Goal: Task Accomplishment & Management: Use online tool/utility

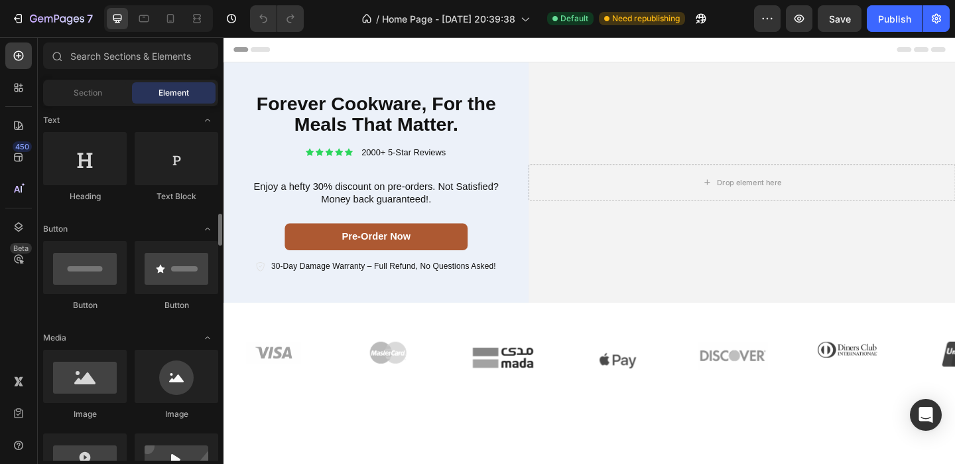
scroll to position [296, 0]
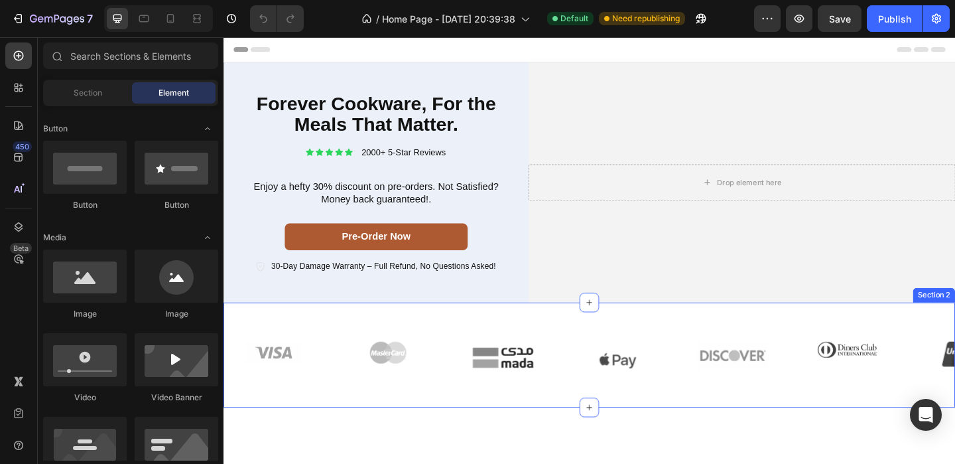
click at [472, 338] on div "Image Image Image Image Image Image Image Carousel Row Section 2" at bounding box center [622, 383] width 796 height 114
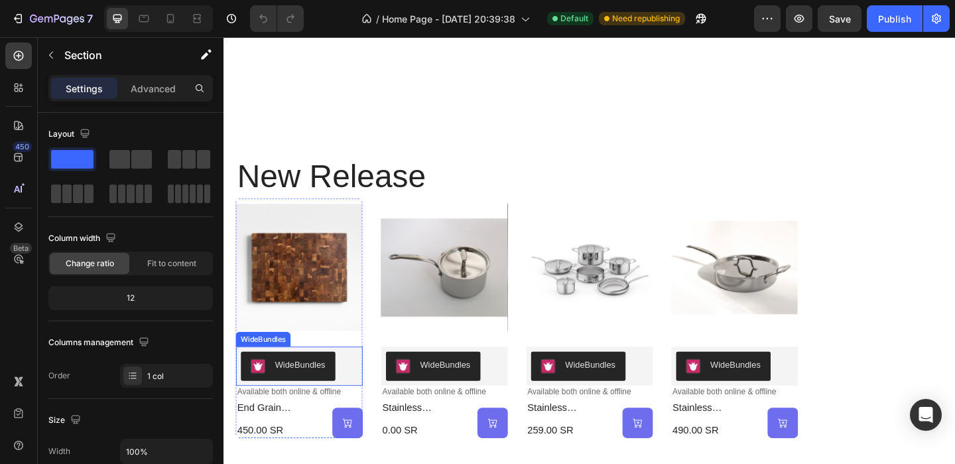
scroll to position [442, 0]
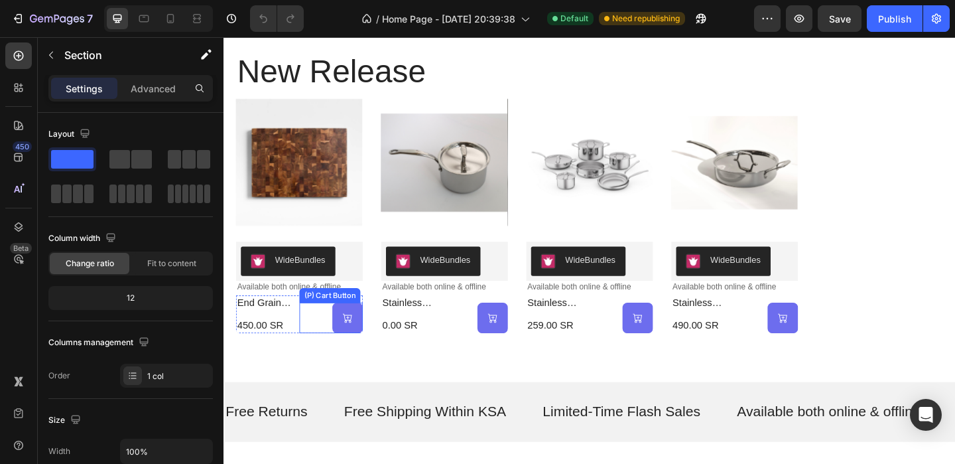
click at [342, 344] on button at bounding box center [358, 342] width 33 height 33
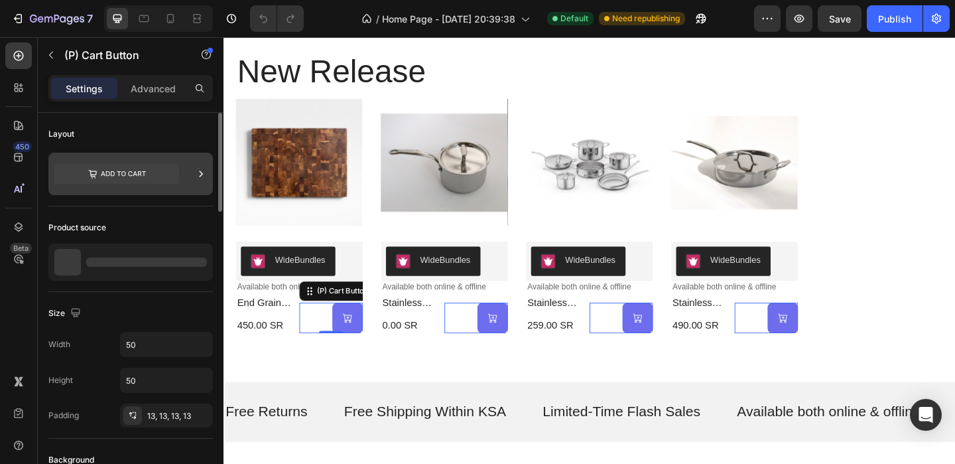
click at [203, 170] on icon at bounding box center [200, 173] width 13 height 13
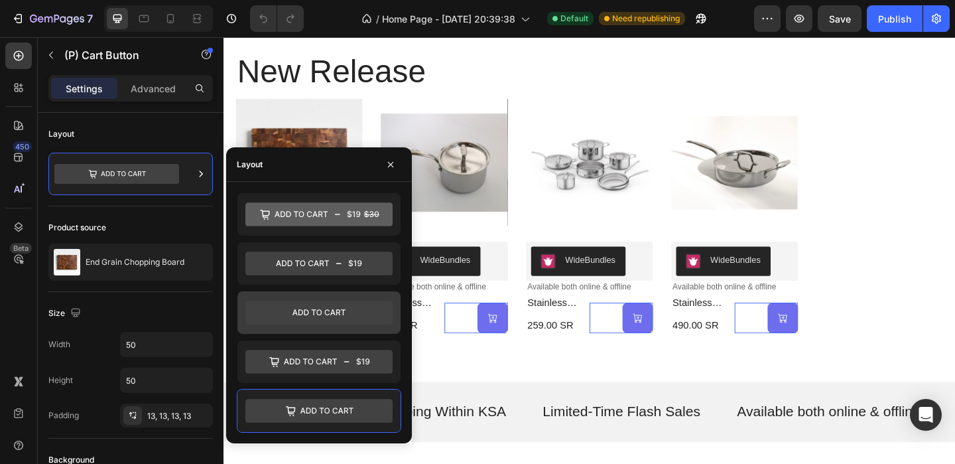
click at [320, 302] on icon at bounding box center [318, 312] width 147 height 24
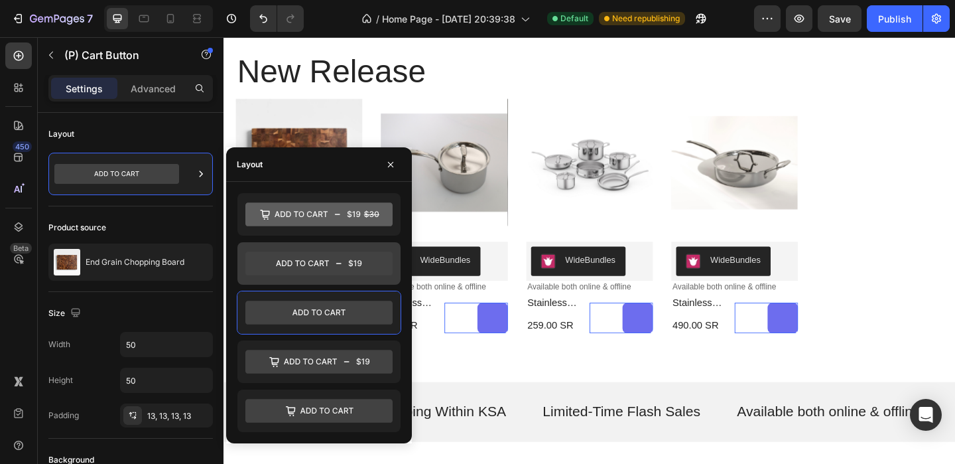
click at [336, 271] on icon at bounding box center [318, 263] width 147 height 24
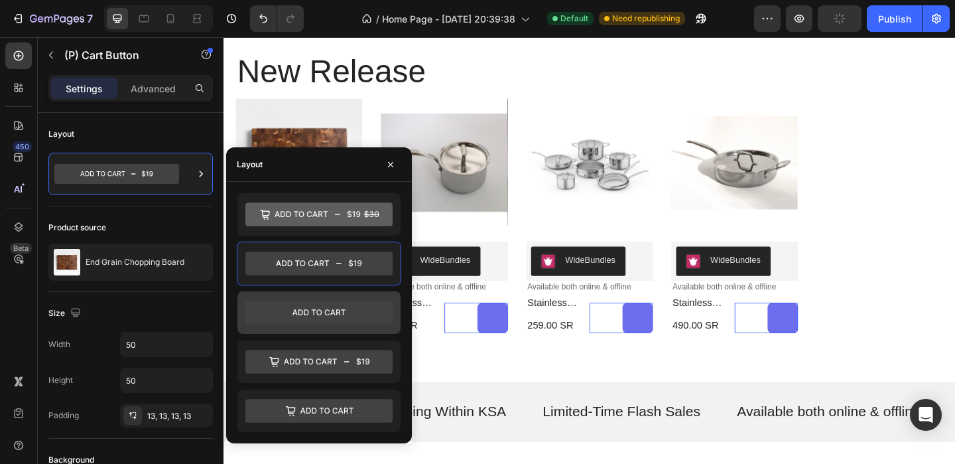
click at [336, 318] on icon at bounding box center [318, 312] width 147 height 24
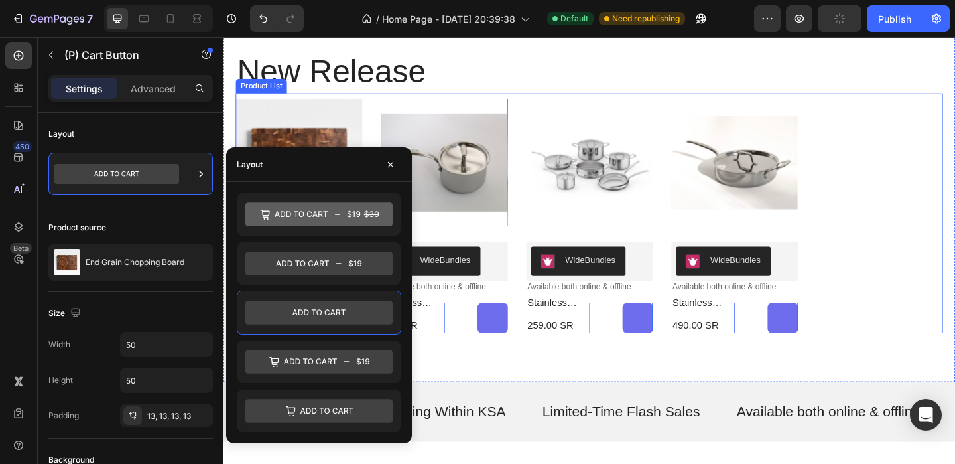
click at [945, 218] on div "Product Images WideBundles WideBundles Available both online & offline Text Blo…" at bounding box center [621, 228] width 769 height 261
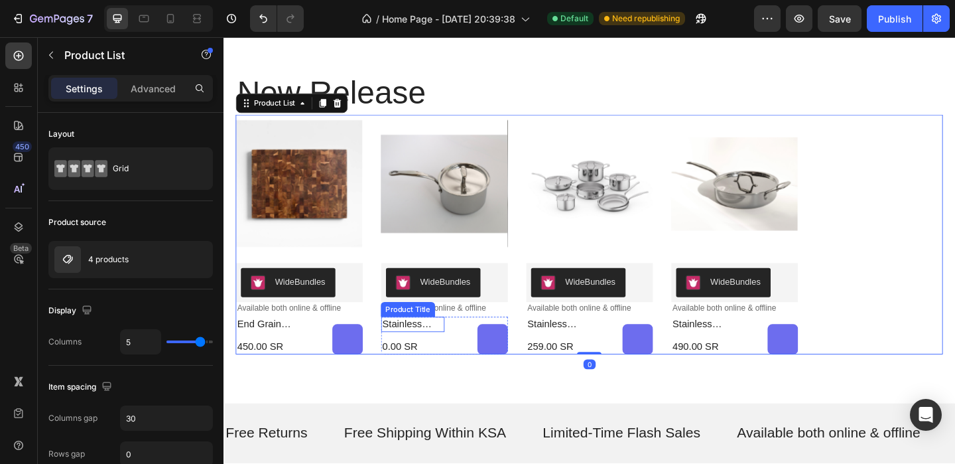
scroll to position [416, 0]
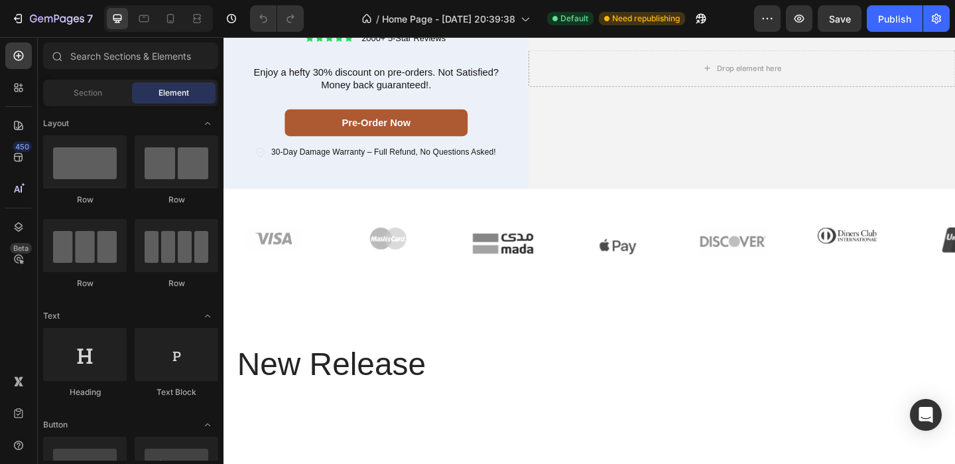
scroll to position [102, 0]
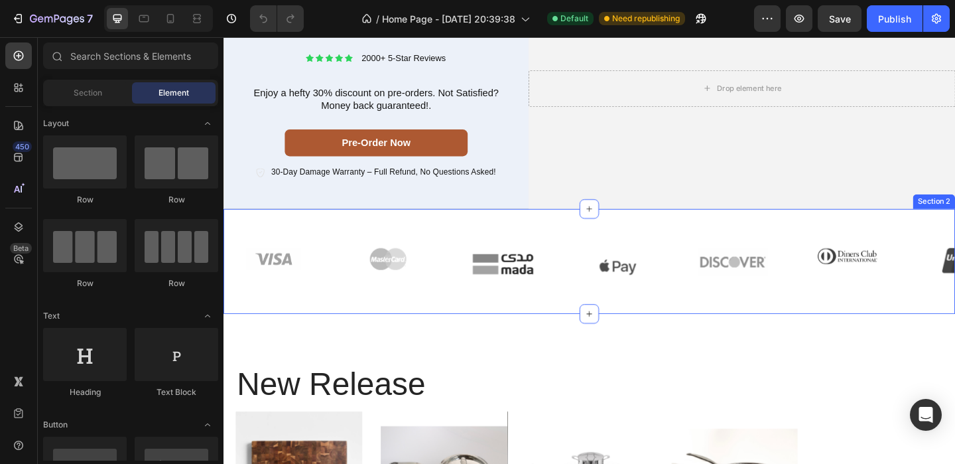
click at [485, 247] on div "Image Image Image Image Image Image Image Carousel Row Section 2" at bounding box center [622, 281] width 796 height 114
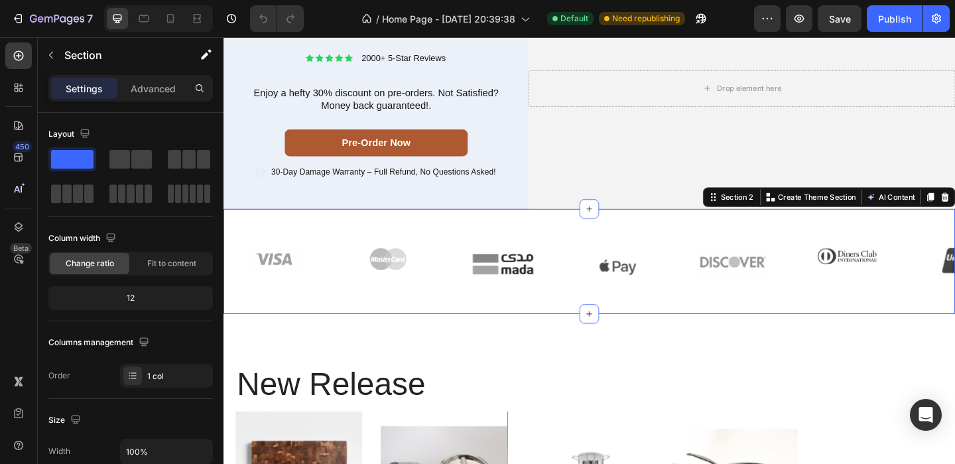
click at [485, 247] on div "Image Image Image Image Image Image Image Carousel Row Section 2 You can create…" at bounding box center [622, 281] width 796 height 114
click at [168, 269] on div "Fit to content" at bounding box center [172, 263] width 80 height 21
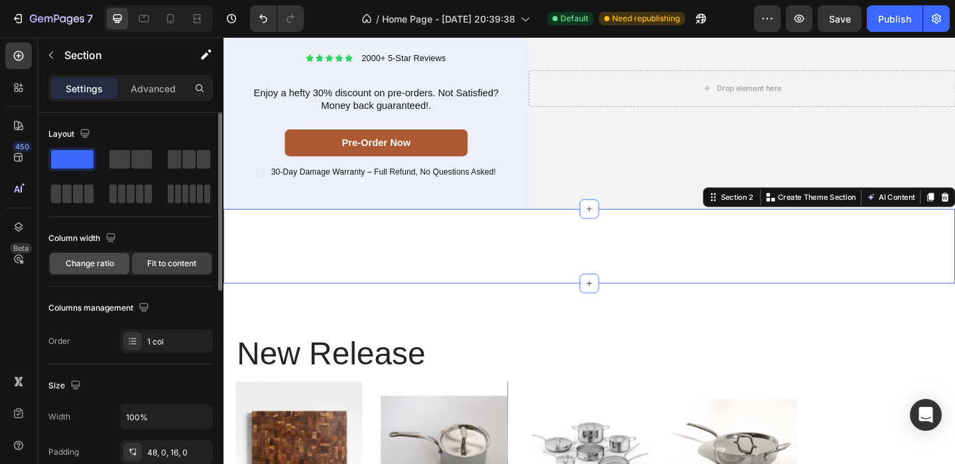
click at [82, 264] on span "Change ratio" at bounding box center [90, 263] width 48 height 12
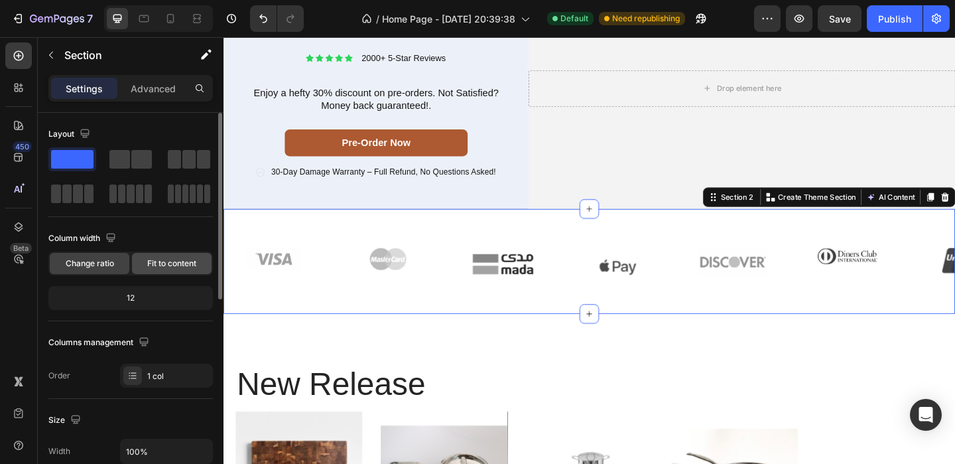
click at [145, 254] on div "Fit to content" at bounding box center [172, 263] width 80 height 21
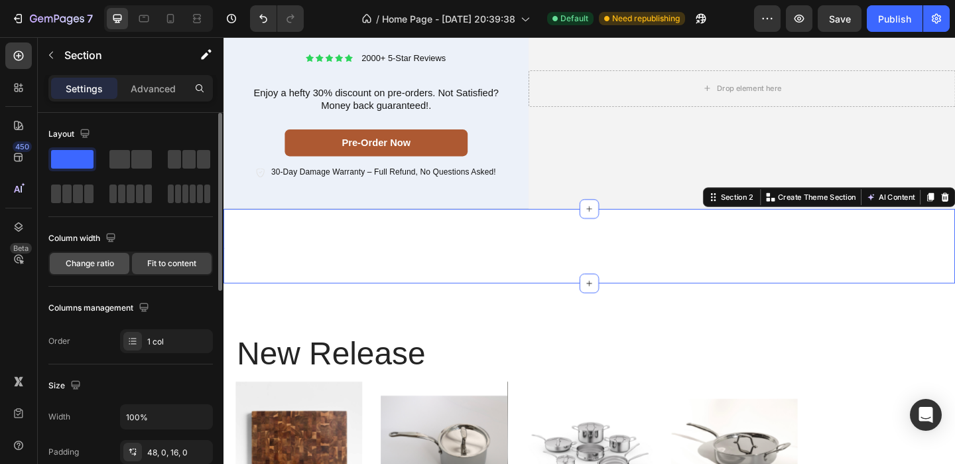
click at [107, 258] on span "Change ratio" at bounding box center [90, 263] width 48 height 12
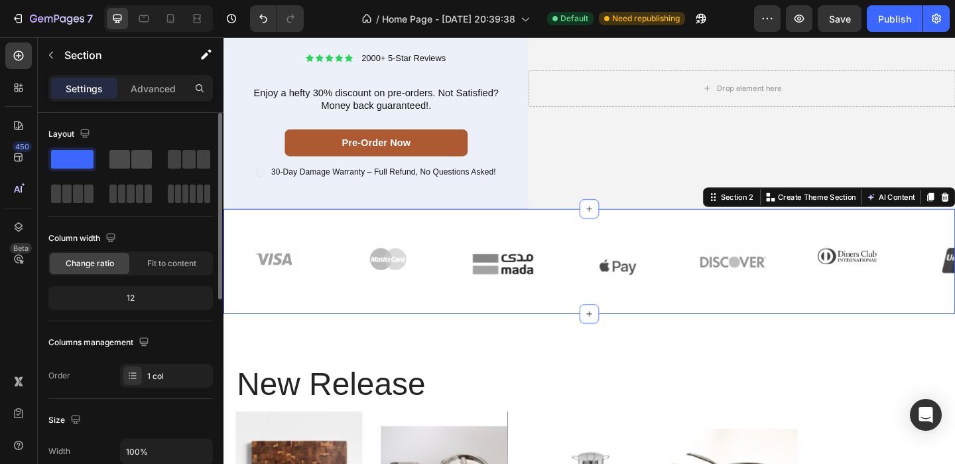
click at [165, 170] on div at bounding box center [189, 159] width 48 height 24
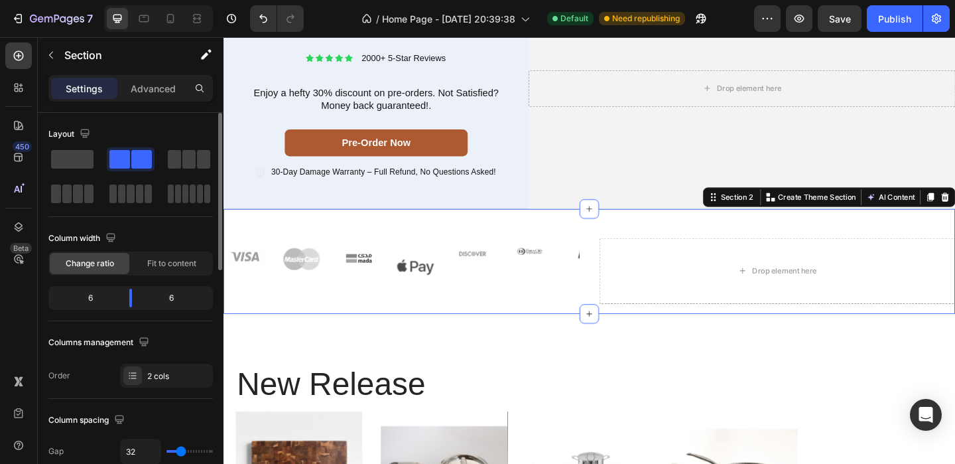
click at [137, 167] on span at bounding box center [141, 159] width 21 height 19
click at [75, 158] on span at bounding box center [72, 159] width 42 height 19
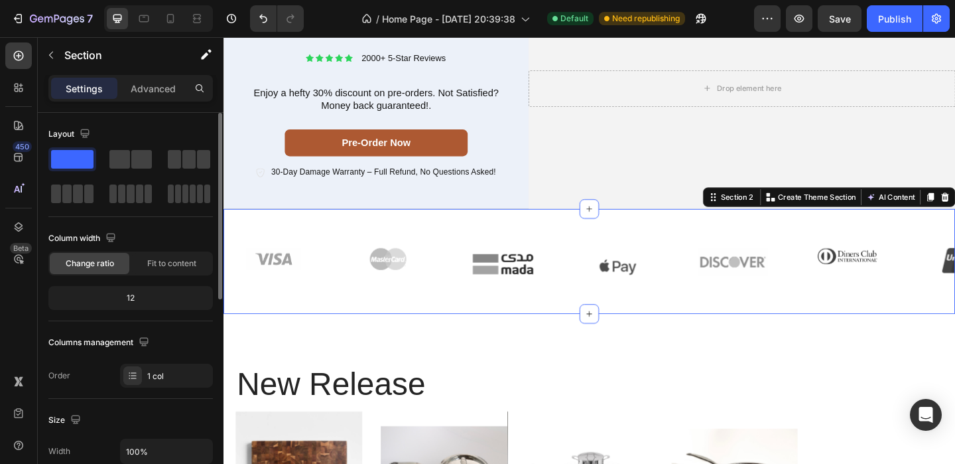
click at [83, 155] on span at bounding box center [72, 159] width 42 height 19
click at [176, 192] on span at bounding box center [178, 193] width 6 height 19
click at [141, 195] on span at bounding box center [139, 193] width 7 height 19
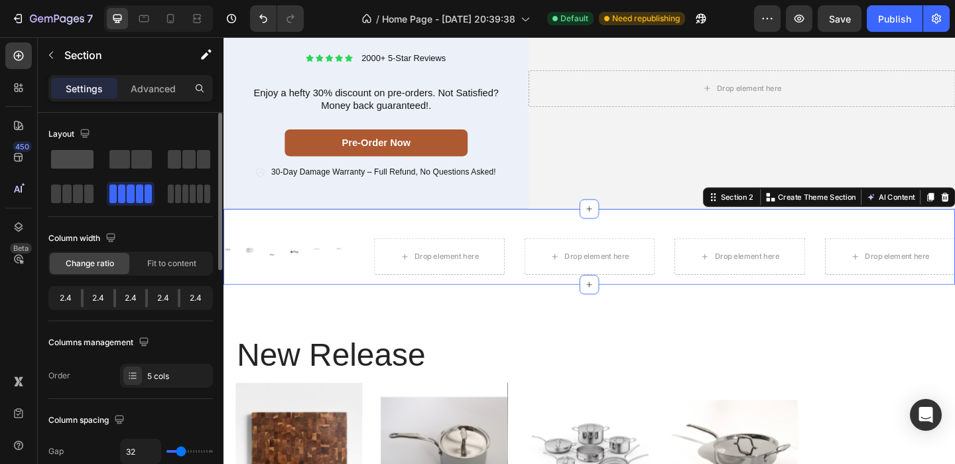
click at [107, 169] on div at bounding box center [131, 159] width 48 height 24
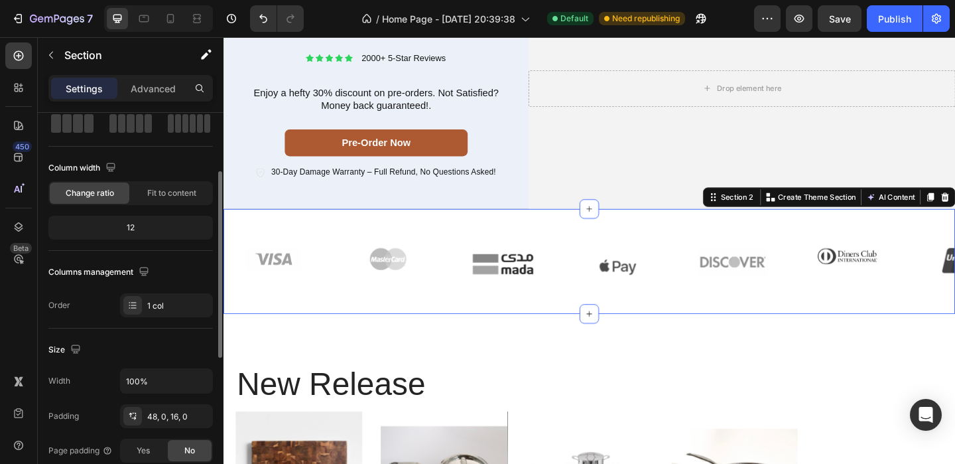
scroll to position [88, 0]
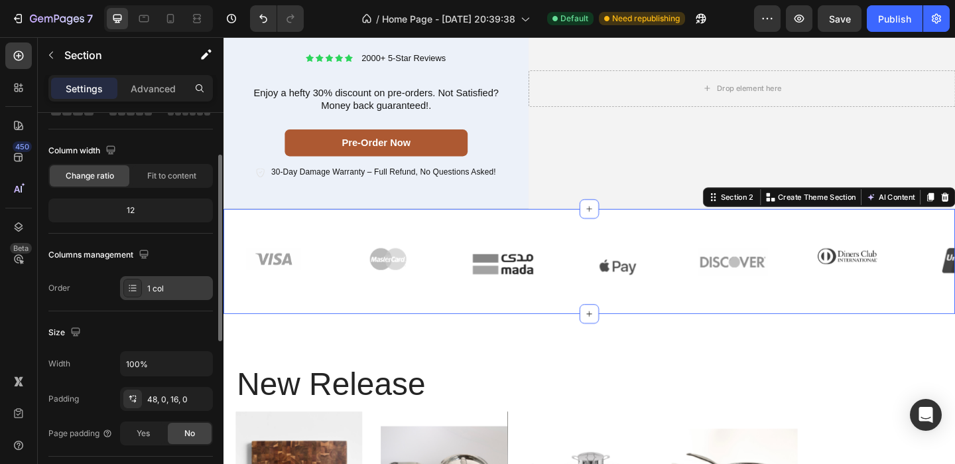
click at [168, 286] on div "1 col" at bounding box center [178, 289] width 62 height 12
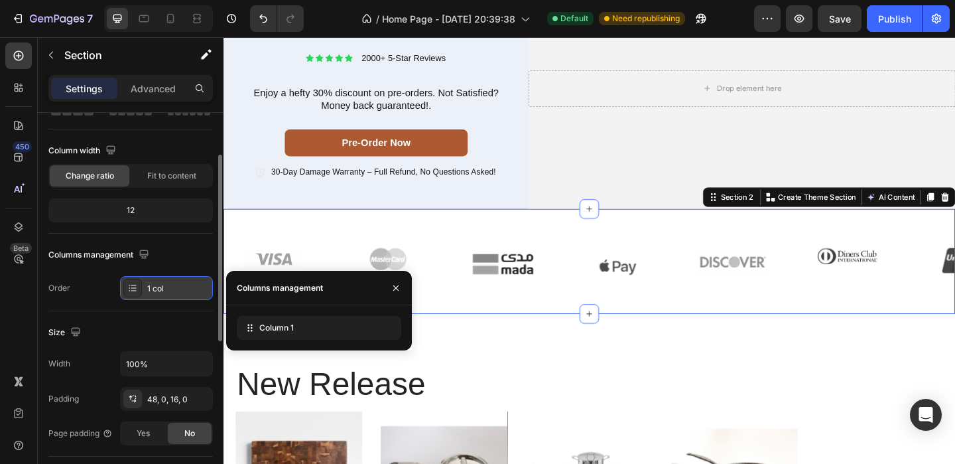
click at [180, 285] on div "1 col" at bounding box center [178, 289] width 62 height 12
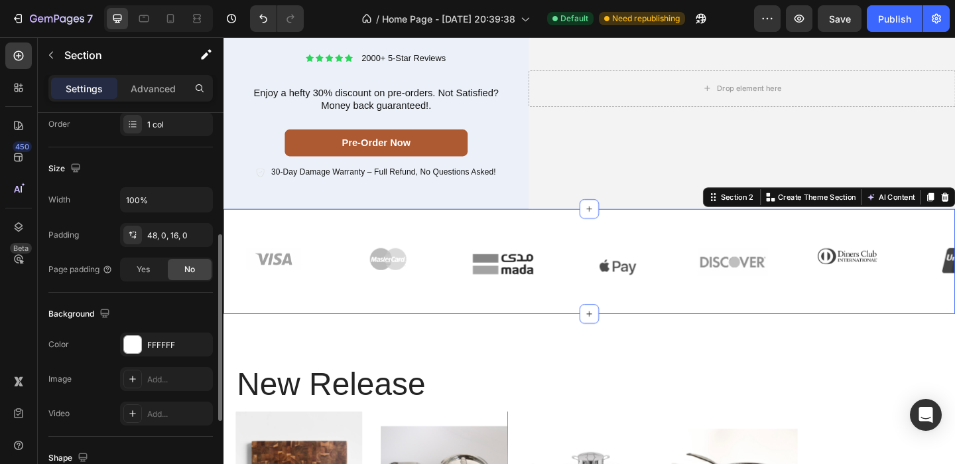
scroll to position [252, 0]
click at [132, 340] on div at bounding box center [132, 343] width 17 height 17
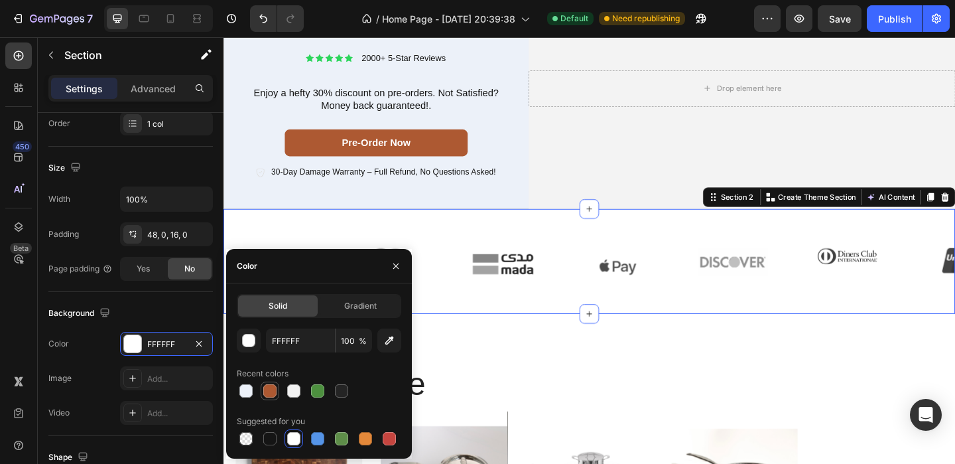
click at [267, 384] on div at bounding box center [269, 390] width 13 height 13
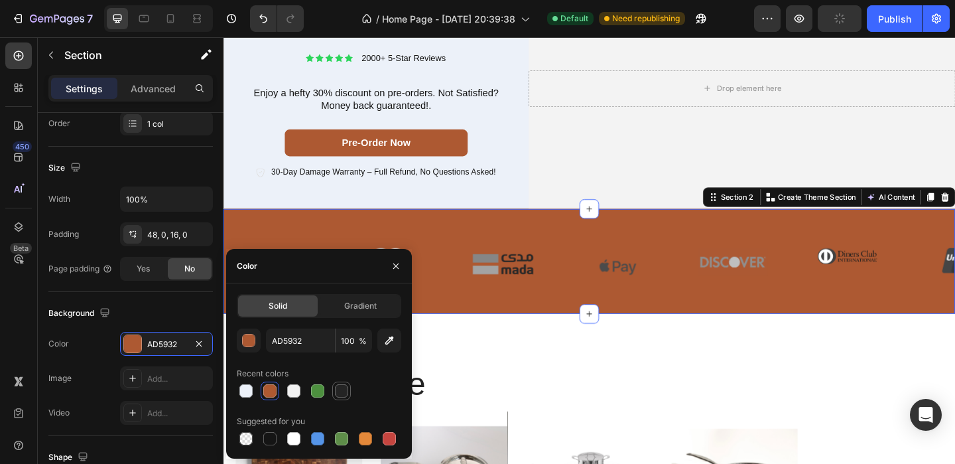
click at [345, 393] on div at bounding box center [341, 390] width 13 height 13
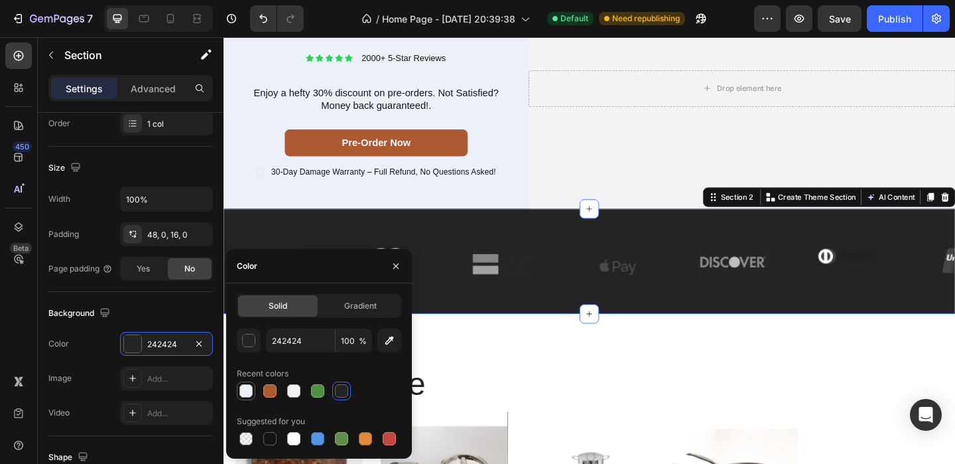
click at [241, 381] on div at bounding box center [246, 390] width 19 height 19
type input "ECF1F9"
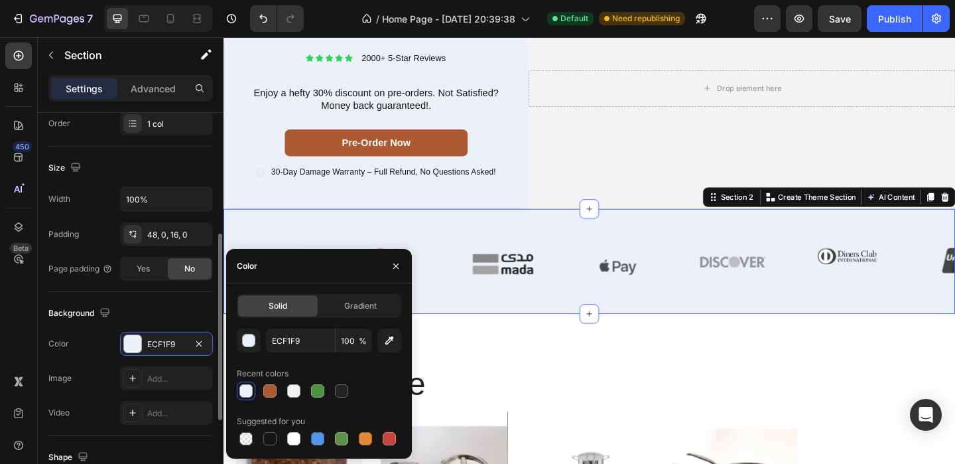
click at [180, 315] on div "Background" at bounding box center [130, 312] width 164 height 21
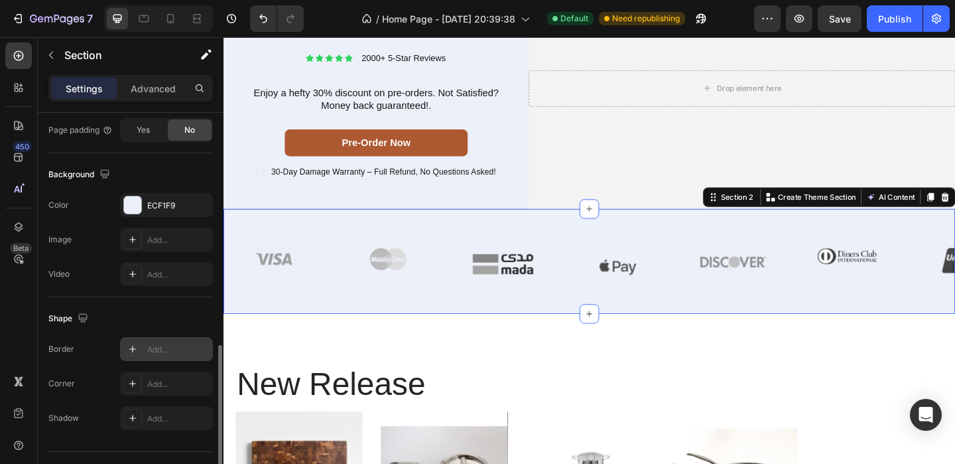
scroll to position [420, 0]
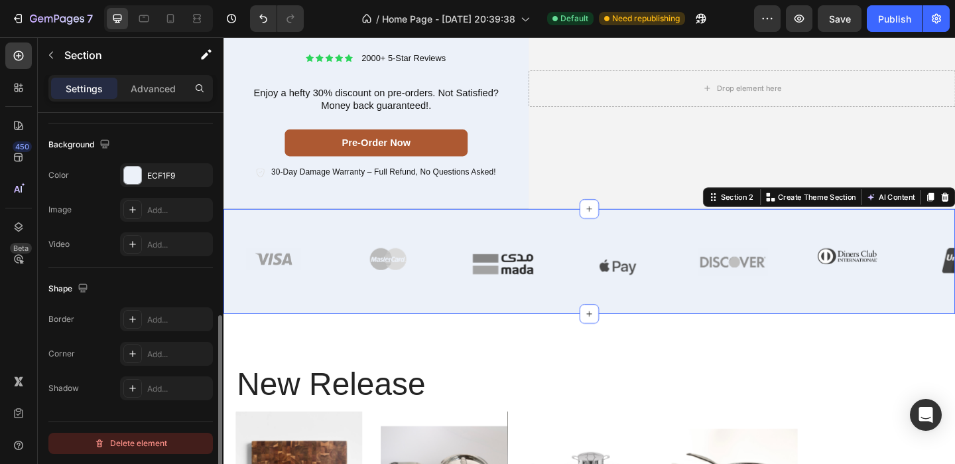
click at [127, 447] on div "Delete element" at bounding box center [130, 443] width 73 height 16
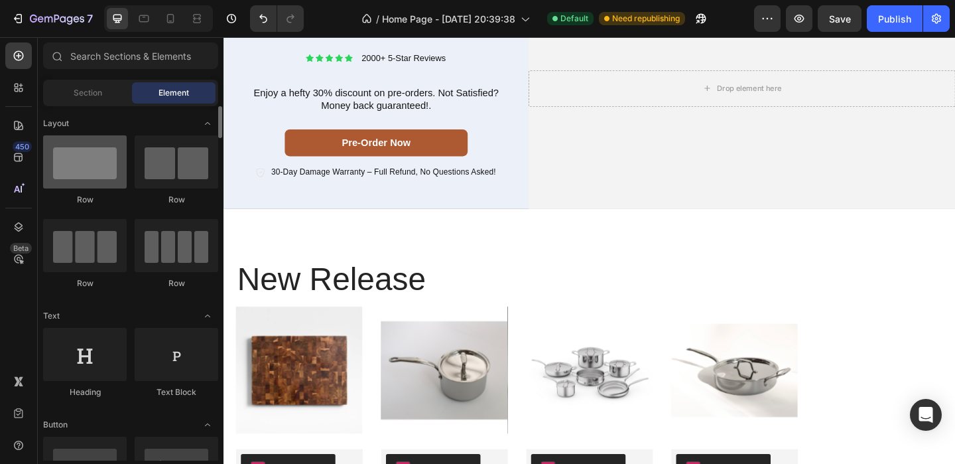
click at [82, 173] on div at bounding box center [85, 161] width 84 height 53
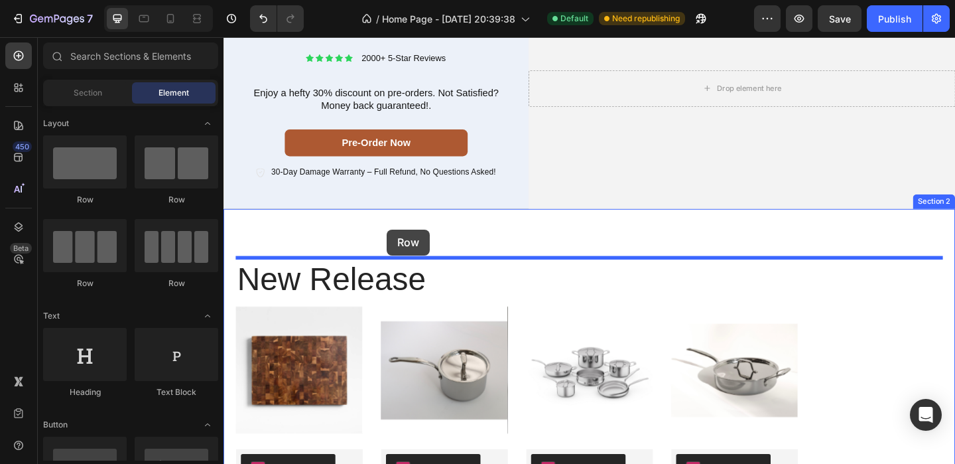
drag, startPoint x: 311, startPoint y: 208, endPoint x: 401, endPoint y: 247, distance: 98.1
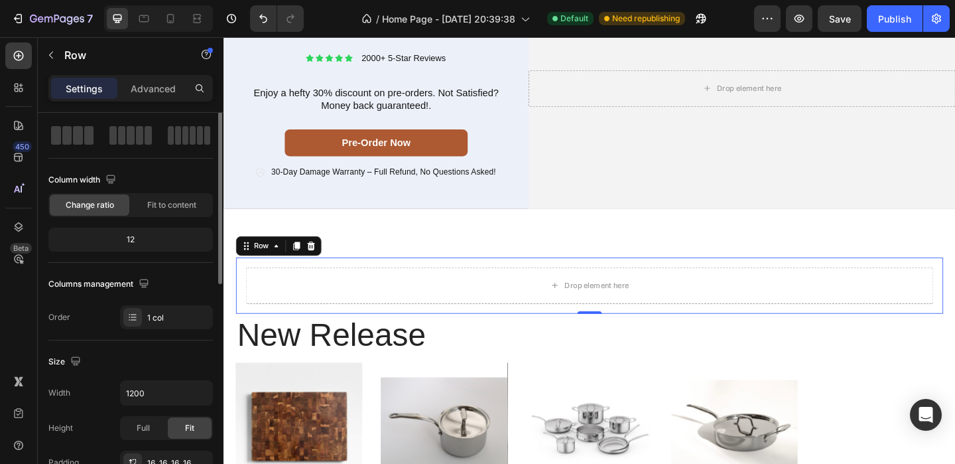
scroll to position [0, 0]
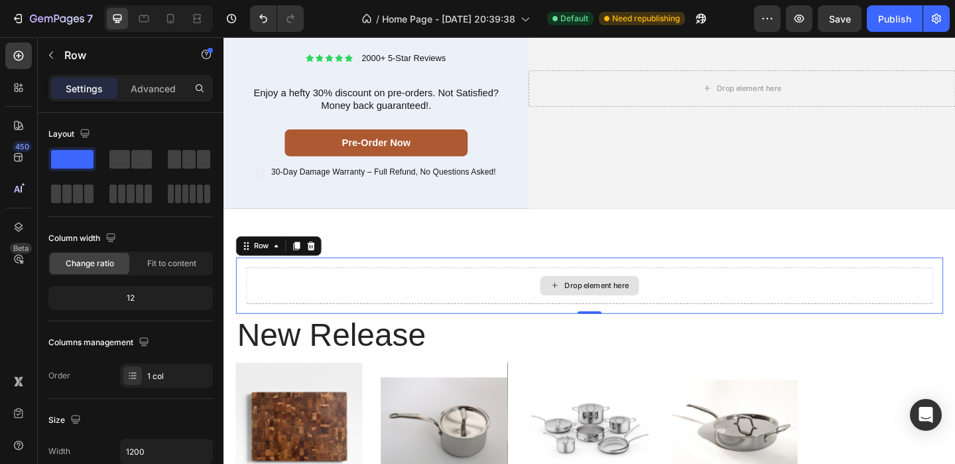
click at [480, 309] on div "Drop element here" at bounding box center [621, 307] width 748 height 40
click at [635, 314] on div "Drop element here" at bounding box center [621, 306] width 107 height 21
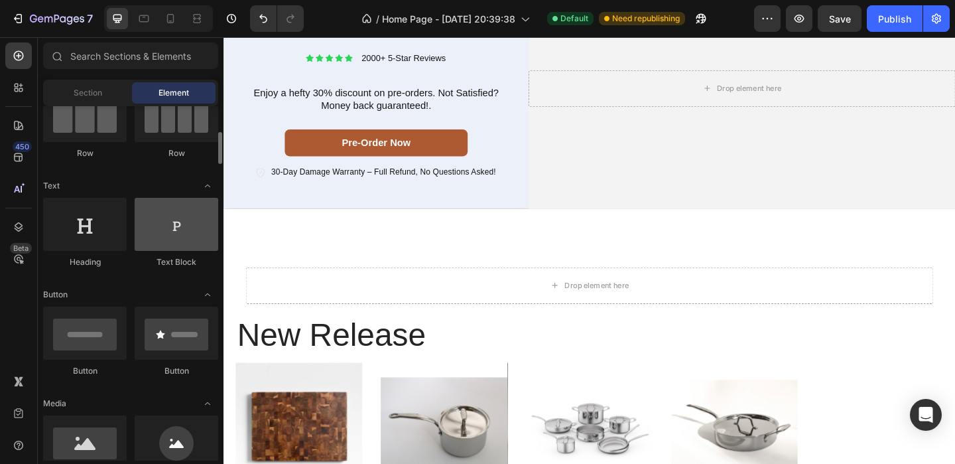
scroll to position [144, 0]
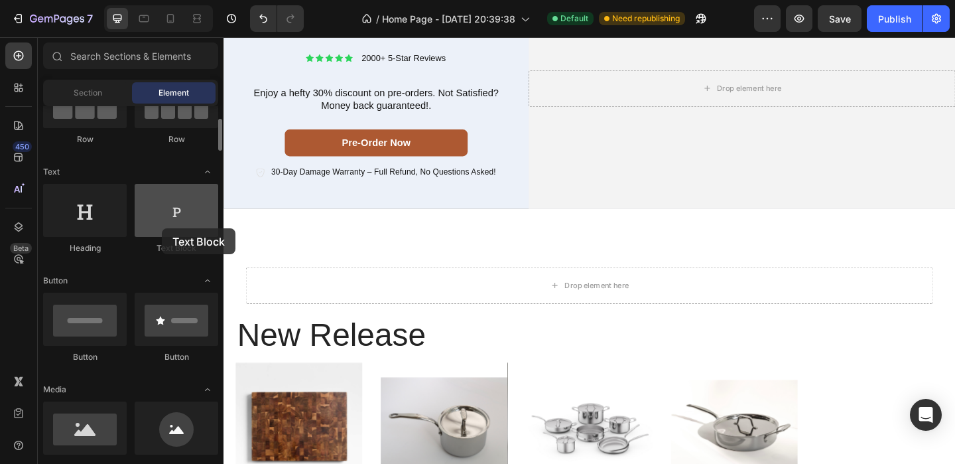
click at [162, 228] on div at bounding box center [177, 210] width 84 height 53
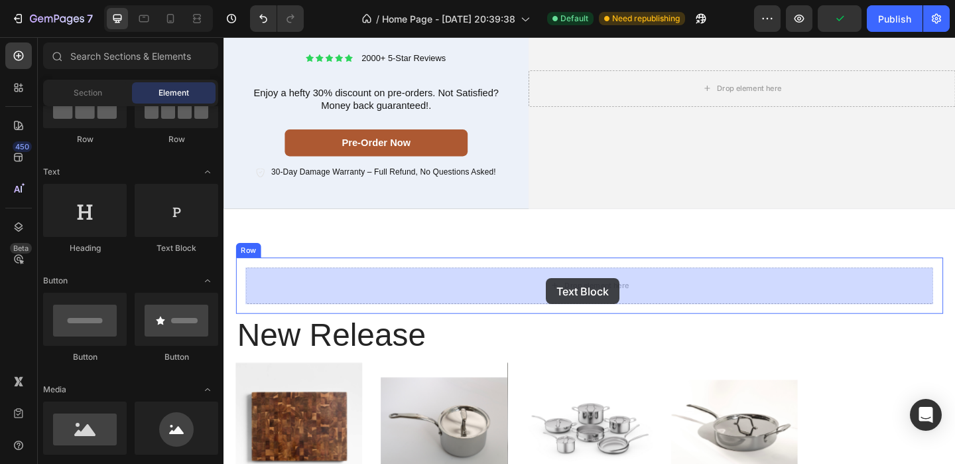
drag, startPoint x: 384, startPoint y: 255, endPoint x: 574, endPoint y: 299, distance: 195.3
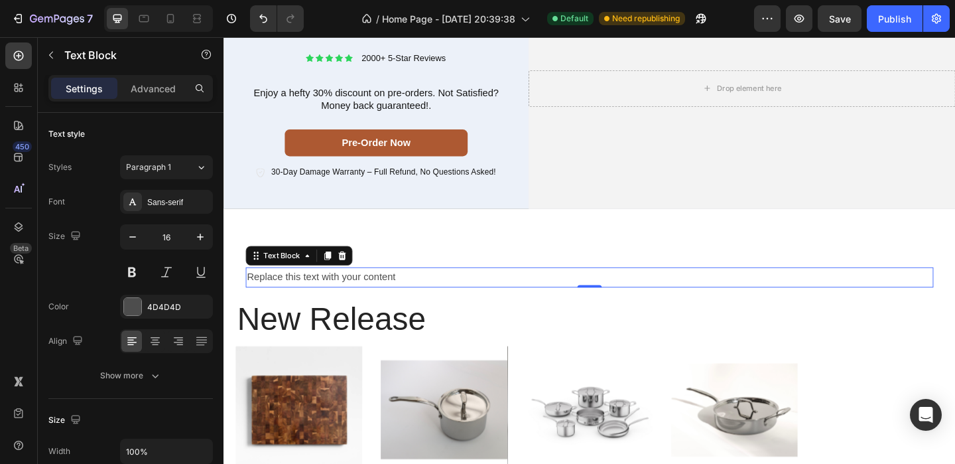
click at [401, 297] on div "Replace this text with your content" at bounding box center [621, 298] width 748 height 22
click at [401, 297] on p "Replace this text with your content" at bounding box center [621, 297] width 745 height 19
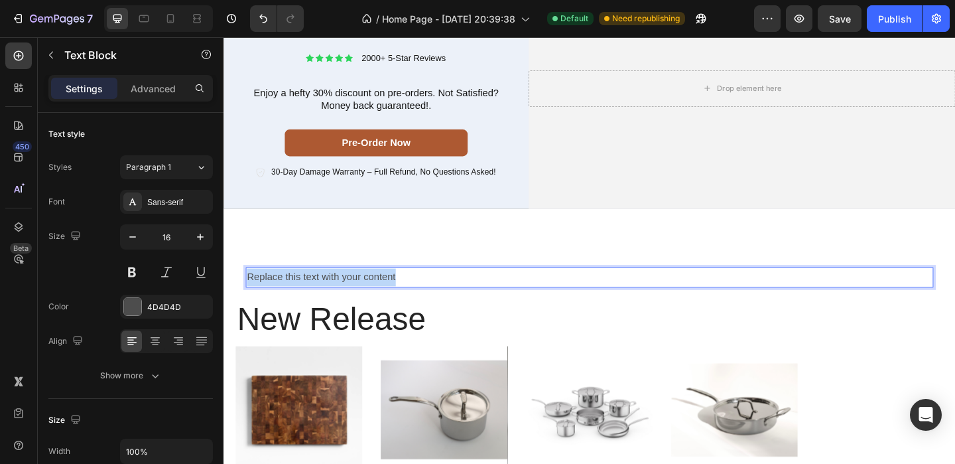
click at [401, 297] on p "Replace this text with your content" at bounding box center [621, 297] width 745 height 19
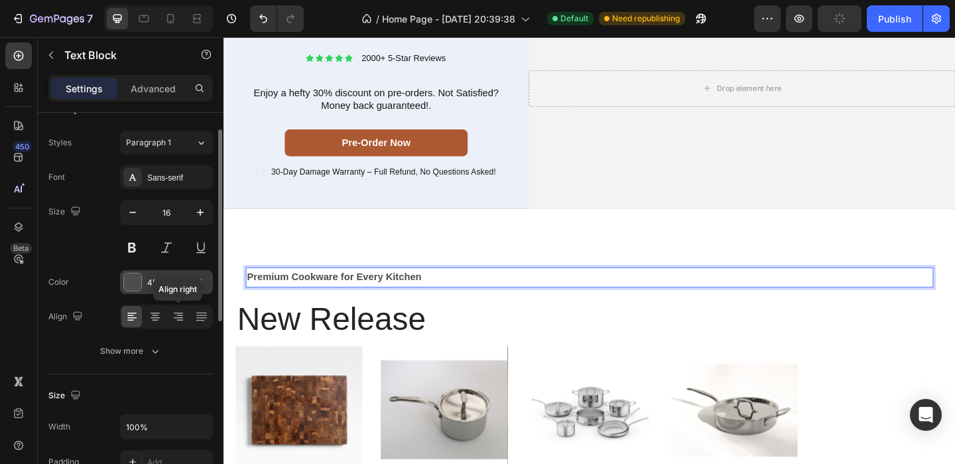
scroll to position [31, 0]
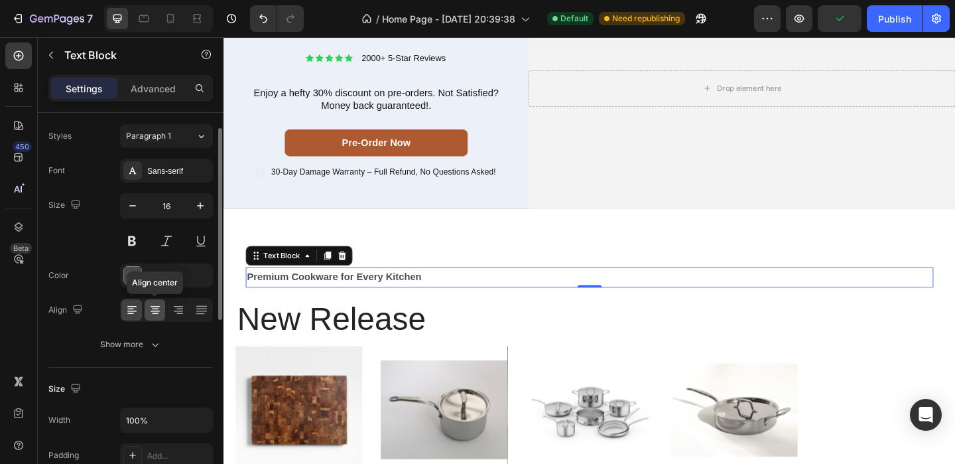
click at [155, 313] on icon at bounding box center [155, 313] width 7 height 1
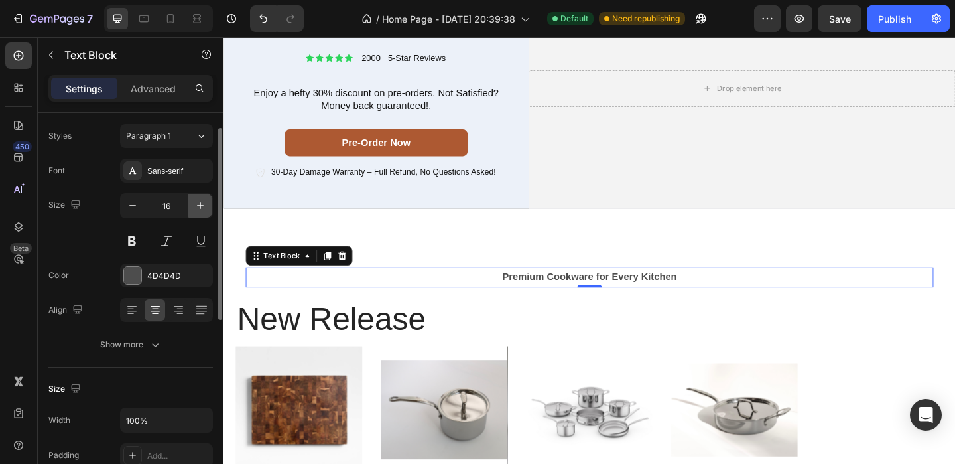
click at [196, 209] on icon "button" at bounding box center [200, 205] width 13 height 13
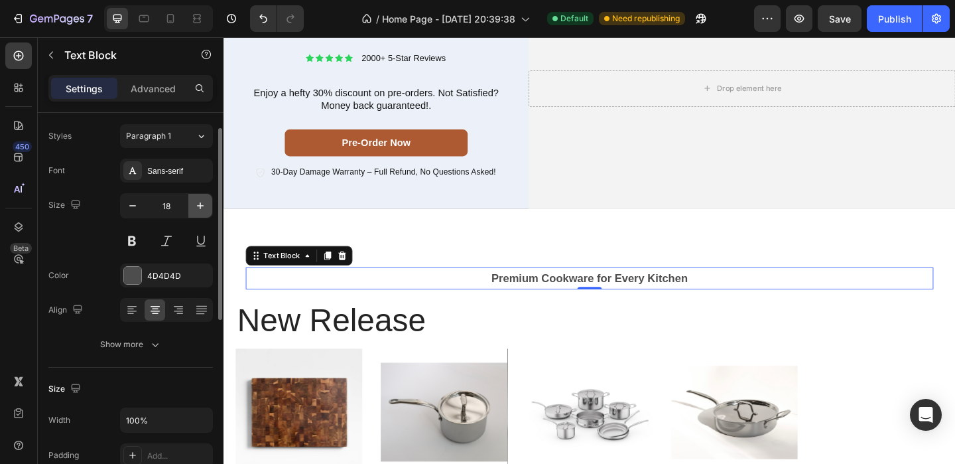
click at [196, 209] on icon "button" at bounding box center [200, 205] width 13 height 13
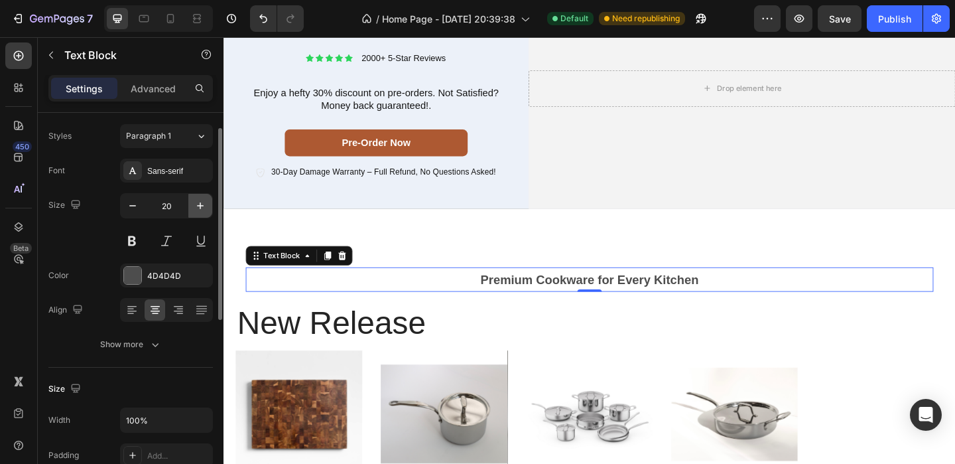
click at [196, 209] on icon "button" at bounding box center [200, 205] width 13 height 13
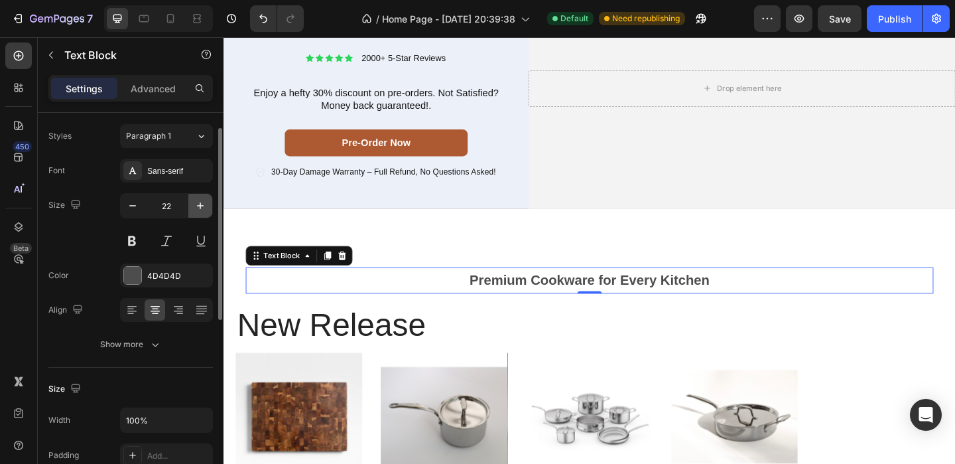
click at [196, 209] on icon "button" at bounding box center [200, 205] width 13 height 13
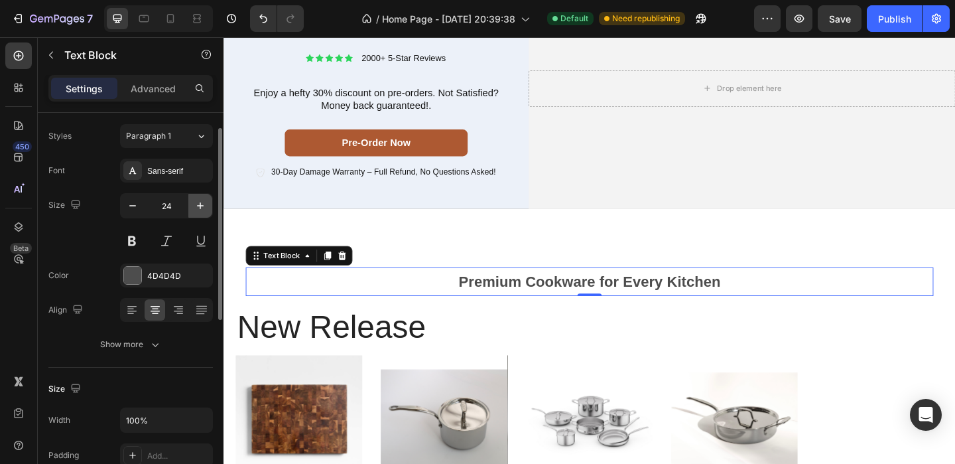
click at [196, 209] on icon "button" at bounding box center [200, 205] width 13 height 13
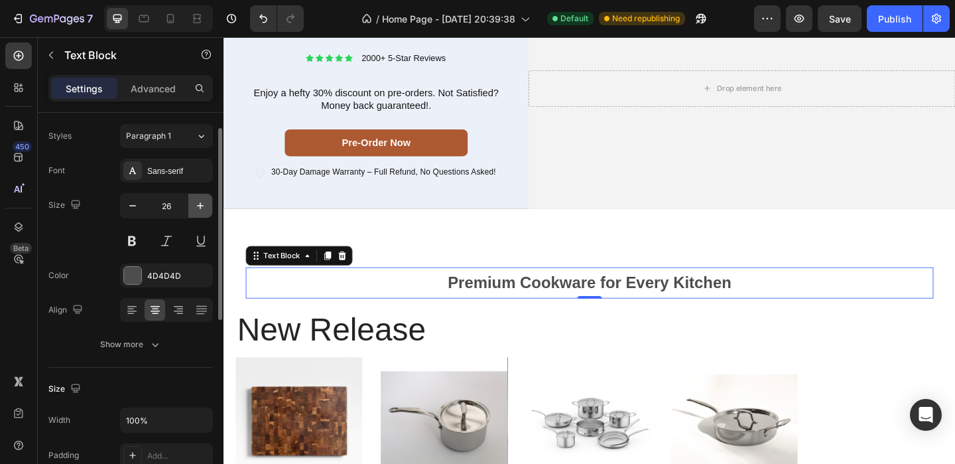
click at [196, 209] on icon "button" at bounding box center [200, 205] width 13 height 13
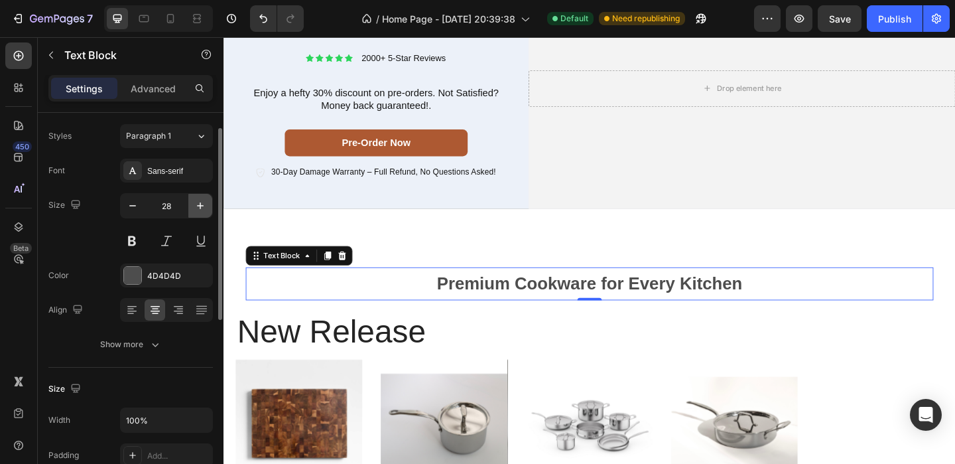
click at [196, 209] on icon "button" at bounding box center [200, 205] width 13 height 13
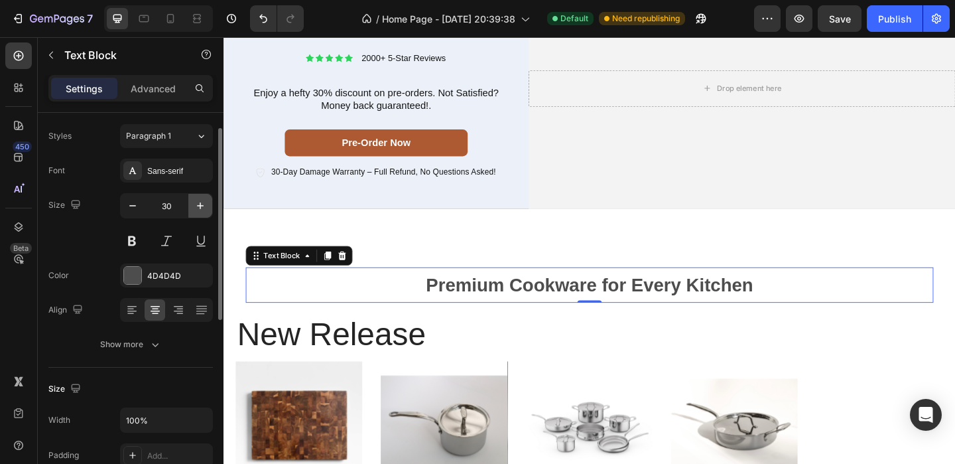
click at [196, 209] on icon "button" at bounding box center [200, 205] width 13 height 13
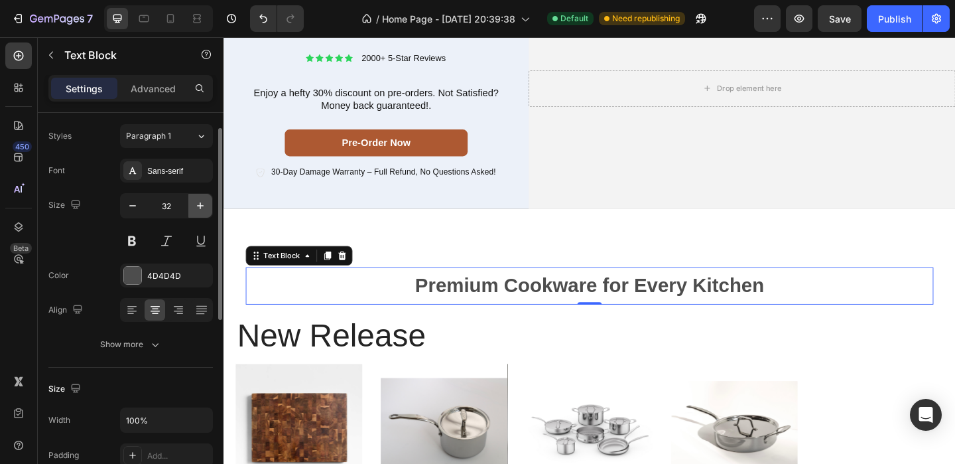
click at [196, 209] on icon "button" at bounding box center [200, 205] width 13 height 13
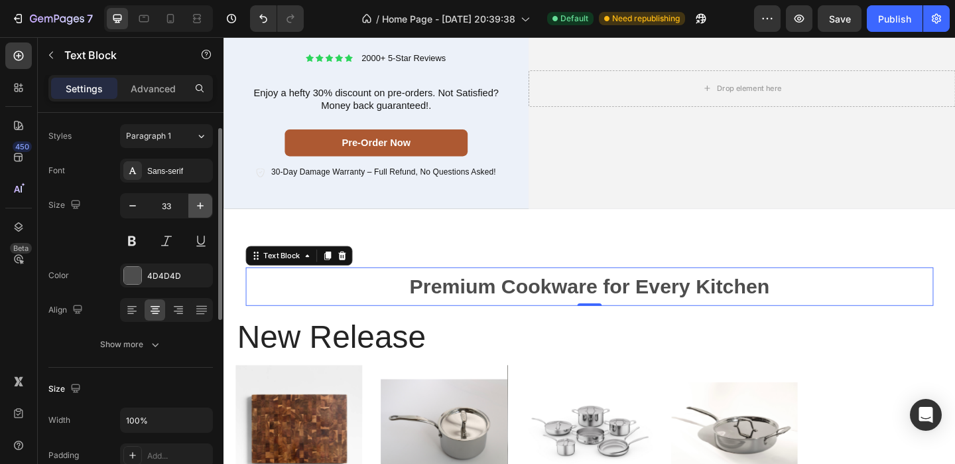
click at [196, 209] on icon "button" at bounding box center [200, 205] width 13 height 13
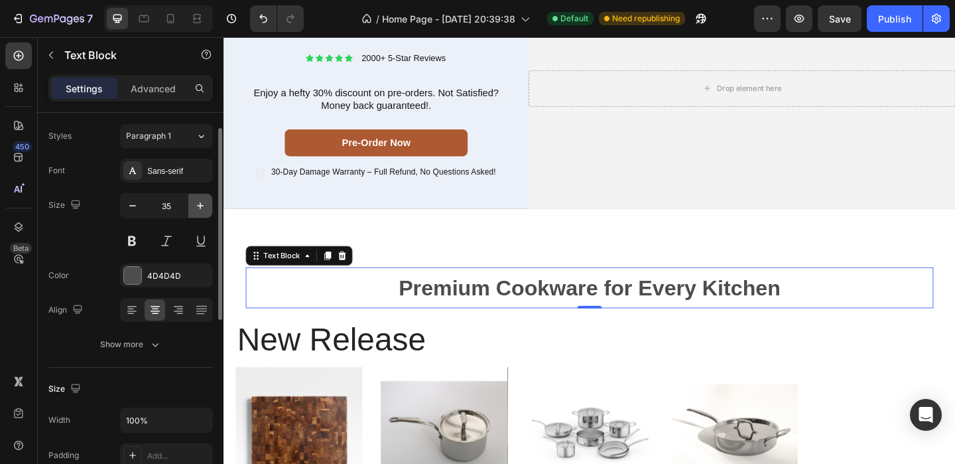
click at [196, 209] on icon "button" at bounding box center [200, 205] width 13 height 13
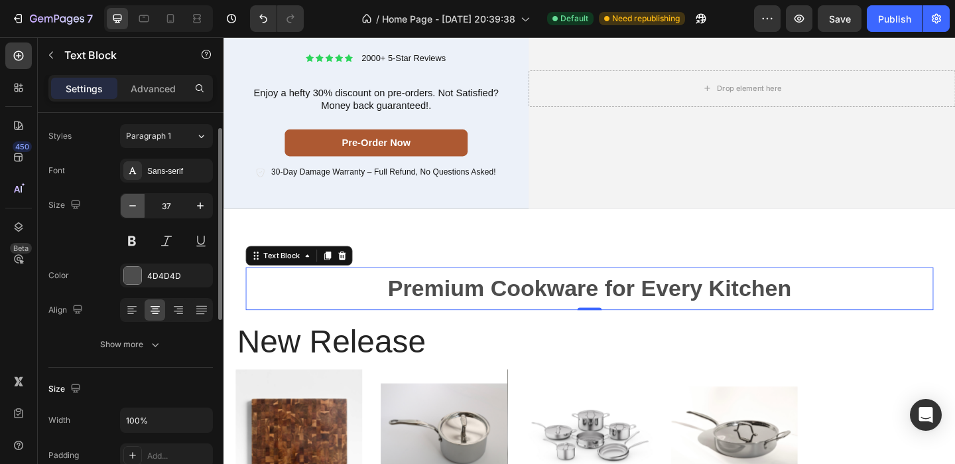
click at [138, 212] on icon "button" at bounding box center [132, 205] width 13 height 13
type input "36"
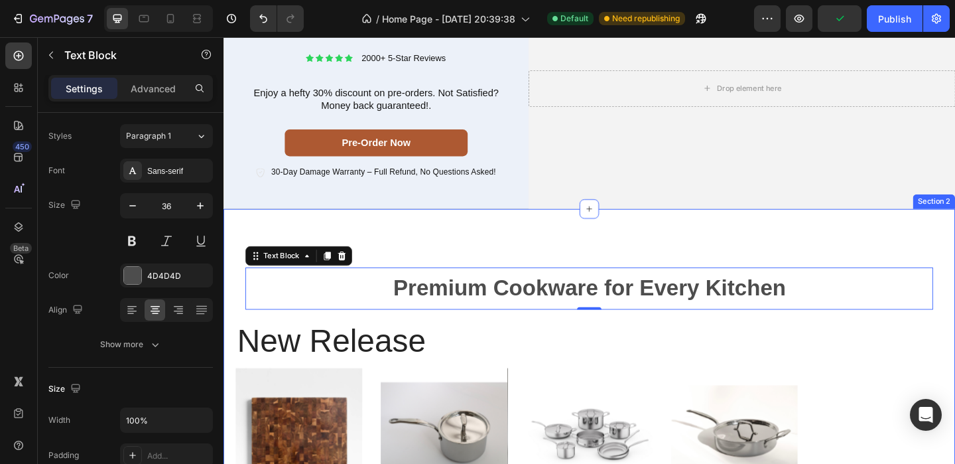
click at [510, 262] on div "Premium Cookware for Every Kitchen Text Block 0 Row new release Heading Product…" at bounding box center [622, 464] width 796 height 481
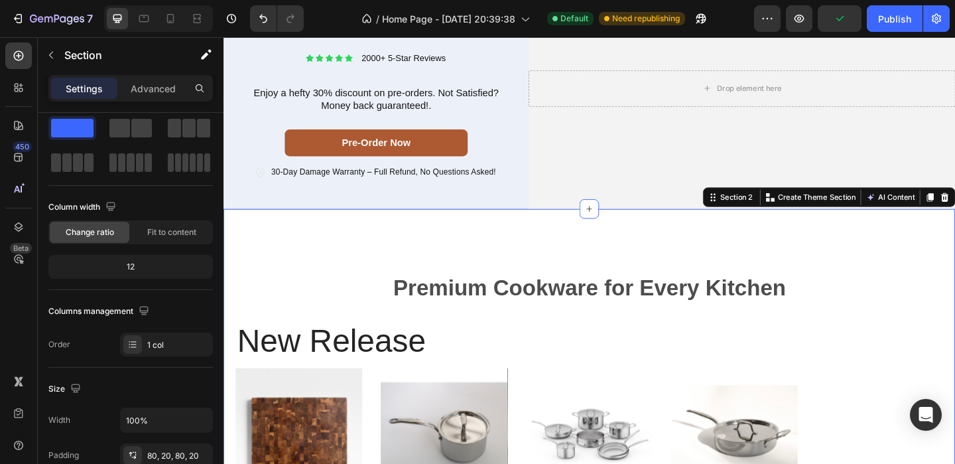
scroll to position [0, 0]
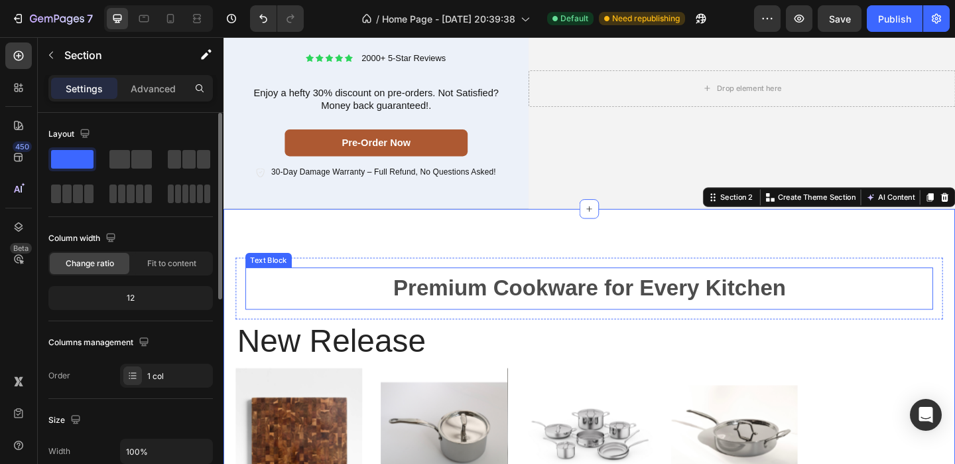
click at [530, 313] on strong "Premium Cookware for Every Kitchen" at bounding box center [621, 309] width 427 height 27
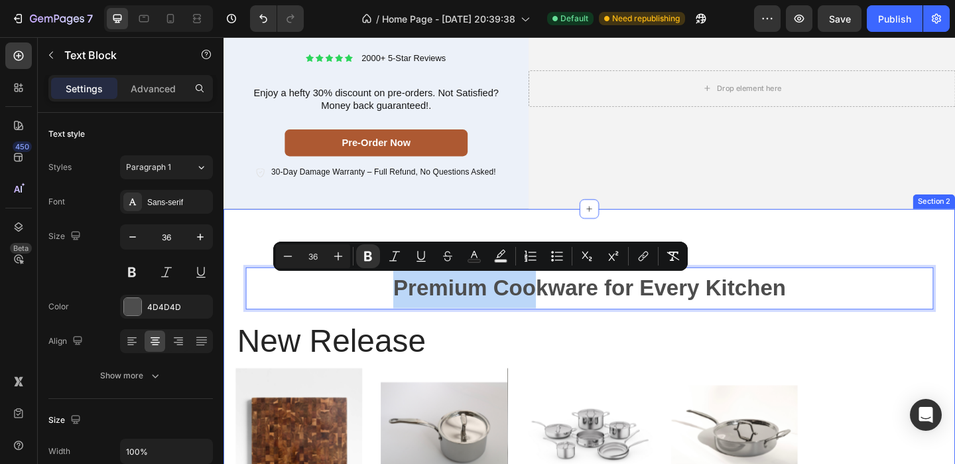
drag, startPoint x: 567, startPoint y: 303, endPoint x: 568, endPoint y: 271, distance: 31.9
click at [774, 265] on div "Premium Cookware for Every Kitchen Text Block 0 Row new release Heading Product…" at bounding box center [622, 464] width 796 height 481
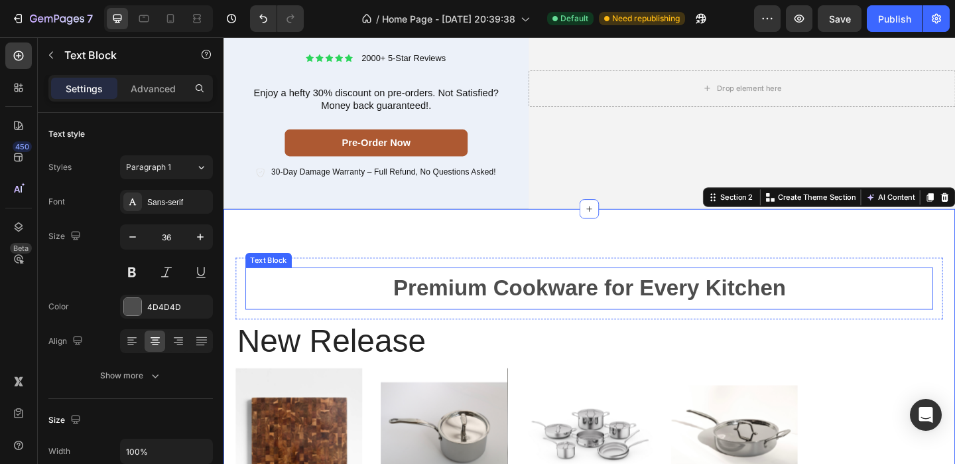
click at [861, 309] on p "Premium Cookware for Every Kitchen" at bounding box center [621, 309] width 745 height 43
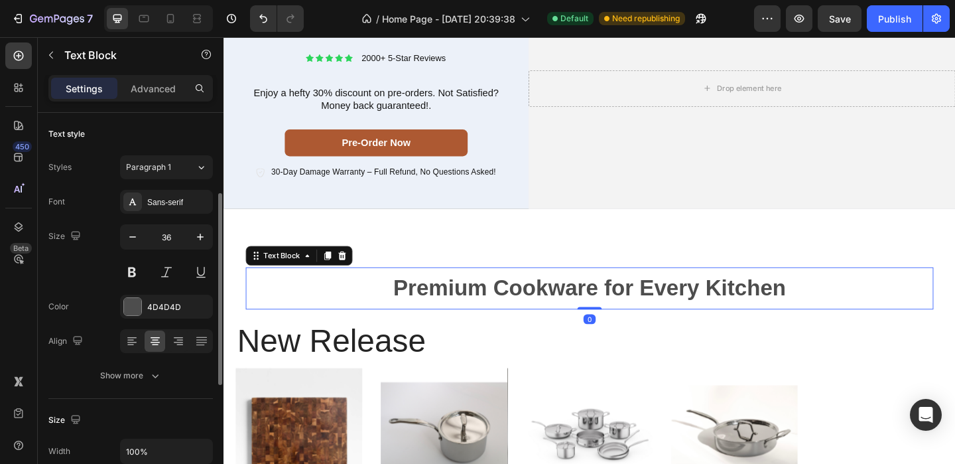
scroll to position [82, 0]
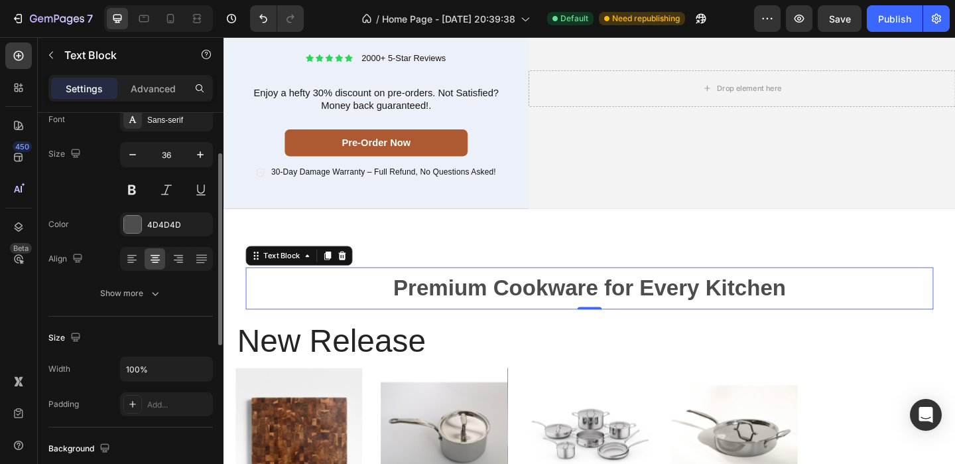
click at [144, 292] on div "Show more" at bounding box center [131, 293] width 62 height 13
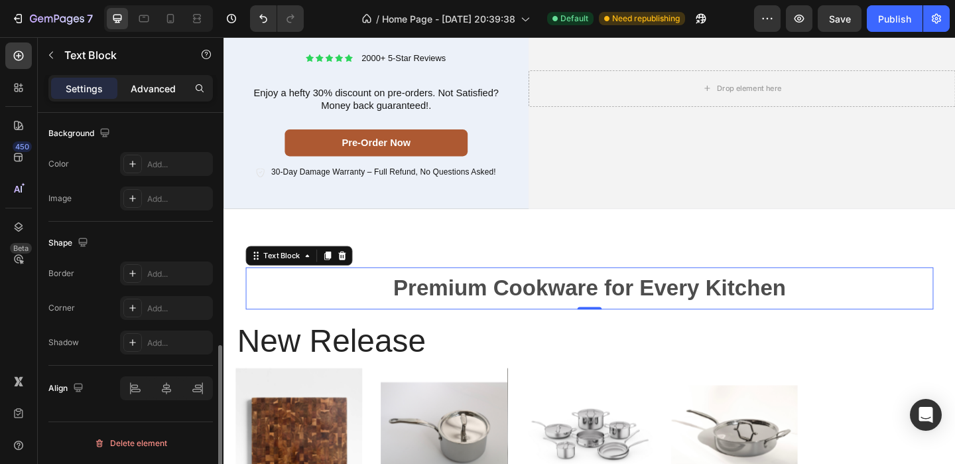
click at [159, 93] on p "Advanced" at bounding box center [153, 89] width 45 height 14
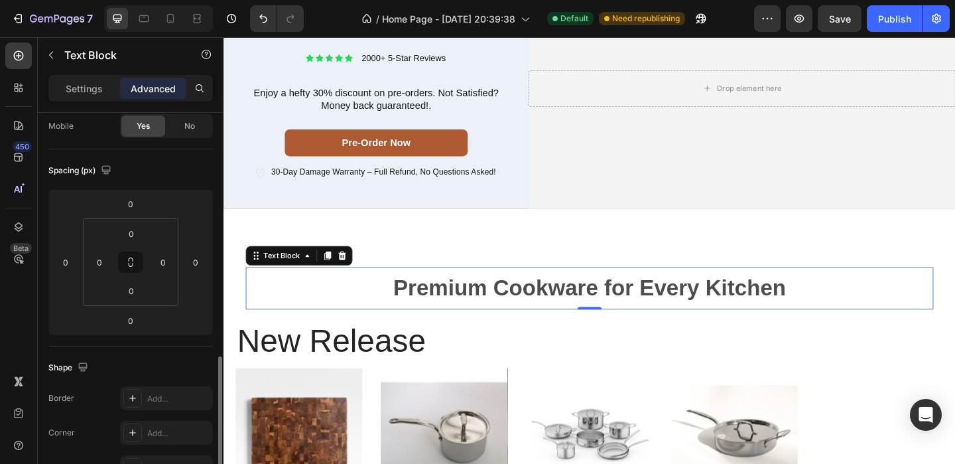
scroll to position [0, 0]
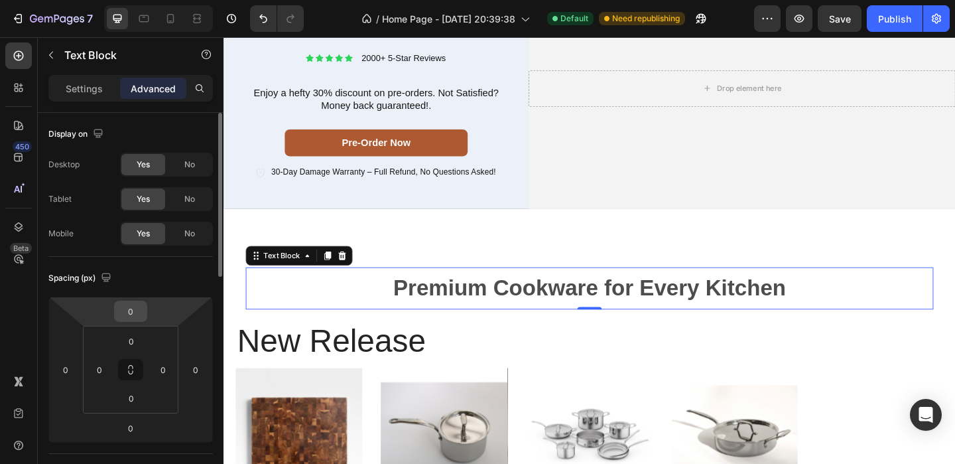
click at [137, 314] on input "0" at bounding box center [130, 311] width 27 height 20
type input "-1"
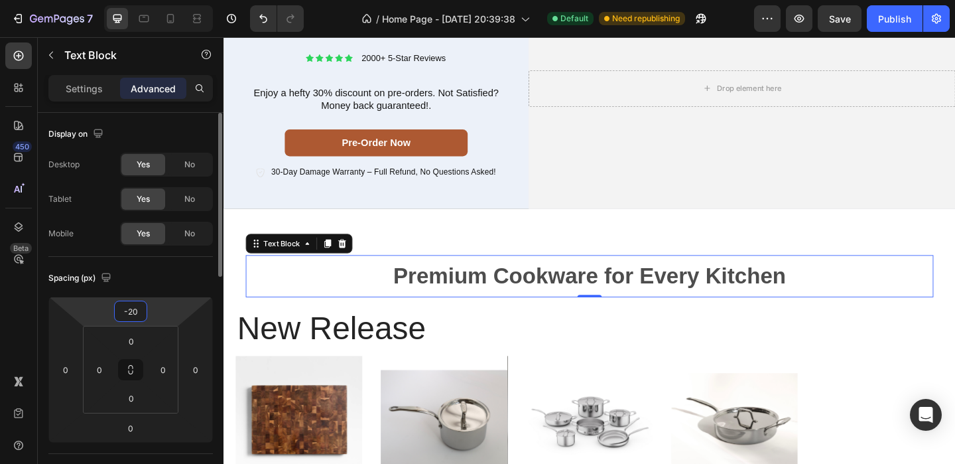
type input "-2"
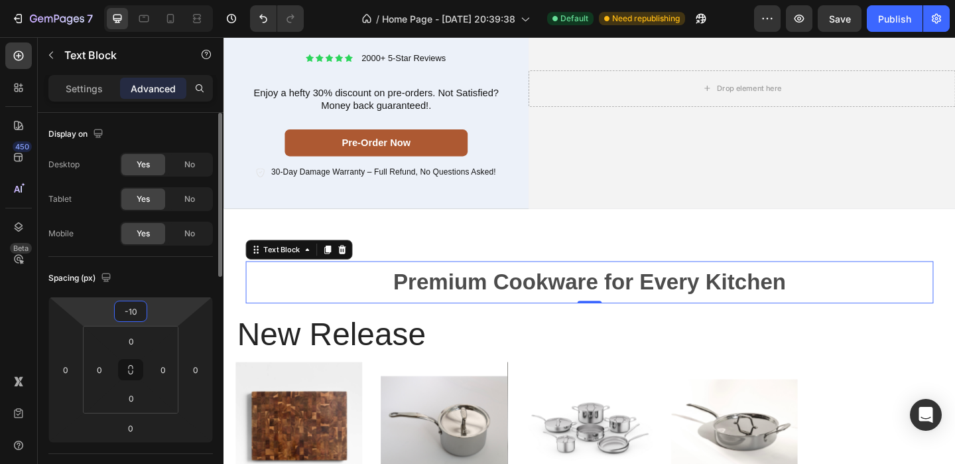
type input "-1"
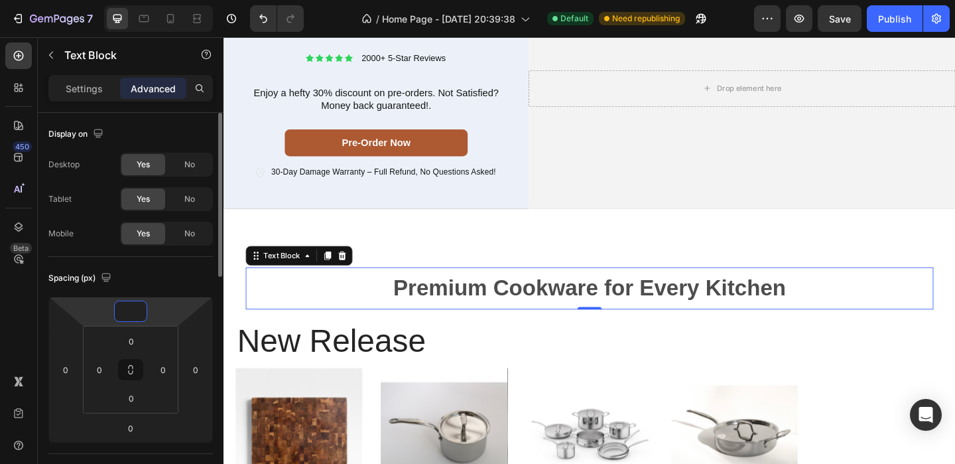
type input "-9"
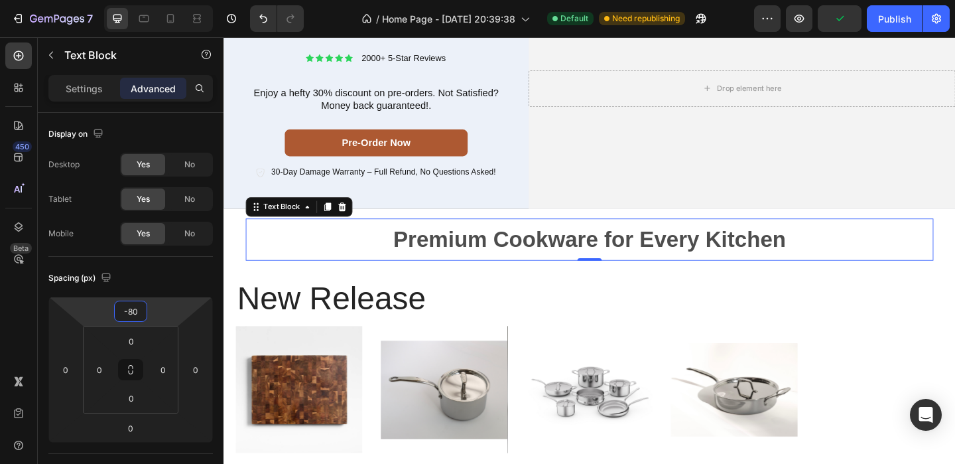
type input "-80"
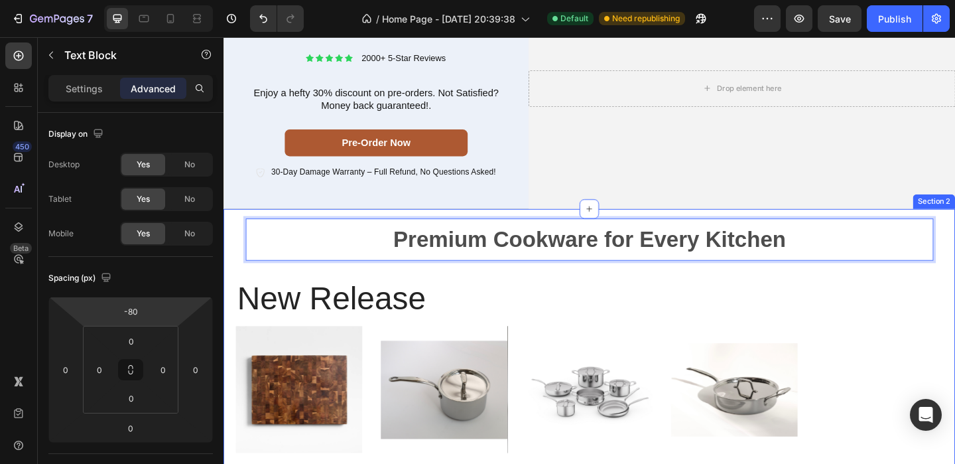
click at [239, 252] on div "Premium Cookware for Every Kitchen Text Block 0 Row new release Heading Product…" at bounding box center [622, 441] width 796 height 435
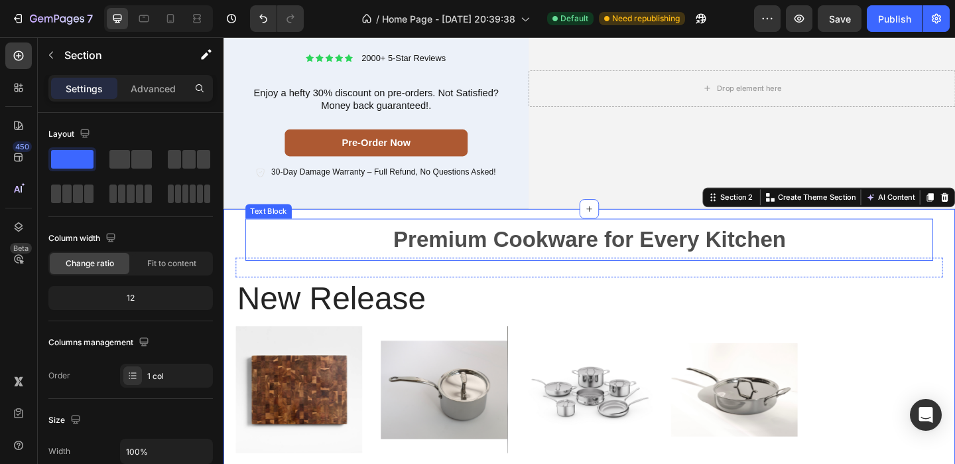
click at [352, 253] on p "Premium Cookware for Every Kitchen" at bounding box center [621, 256] width 745 height 43
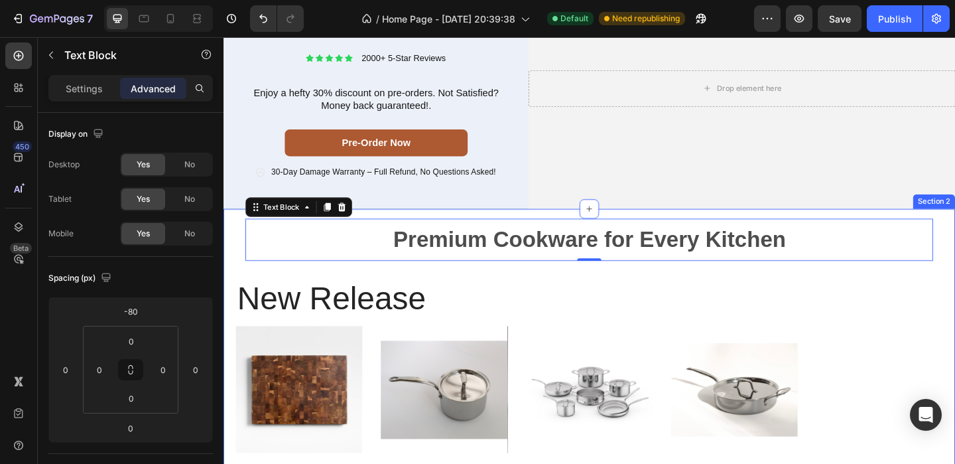
click at [395, 227] on div "Premium Cookware for Every Kitchen Text Block 0 Row new release Heading Product…" at bounding box center [622, 441] width 796 height 435
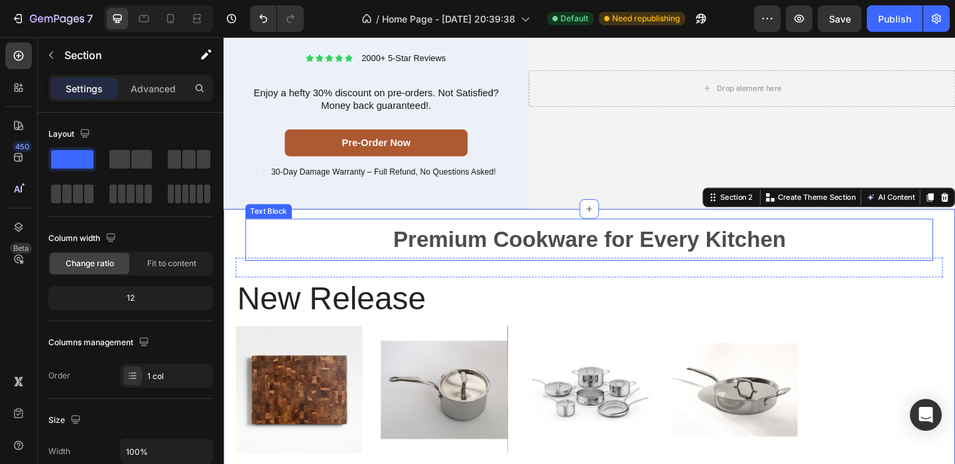
click at [405, 235] on p "Premium Cookware for Every Kitchen" at bounding box center [621, 256] width 745 height 43
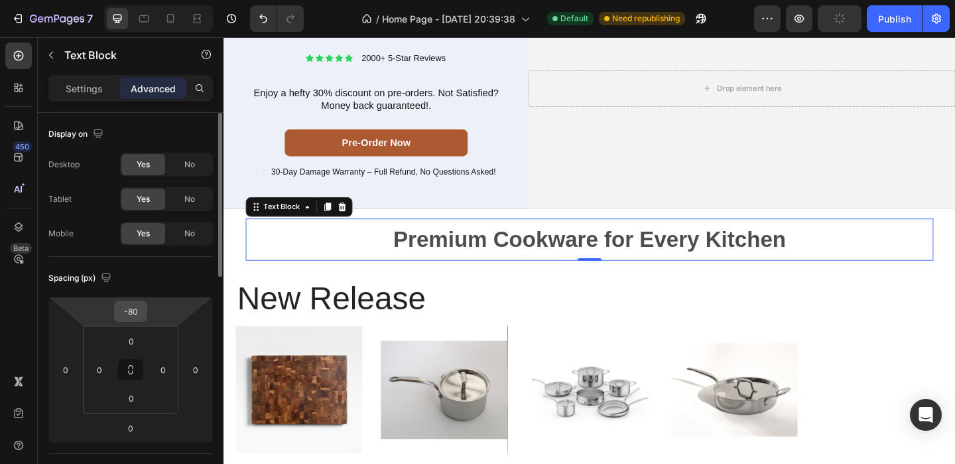
click at [130, 306] on input "-80" at bounding box center [130, 311] width 27 height 20
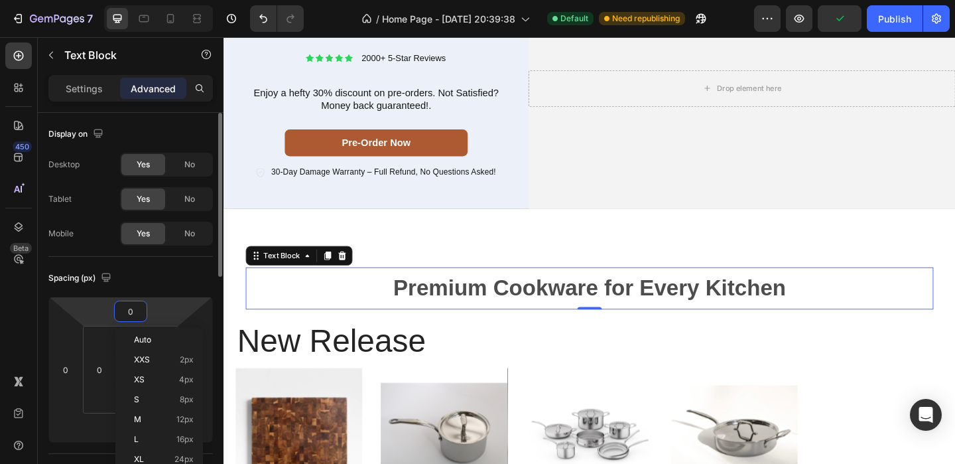
type input "0"
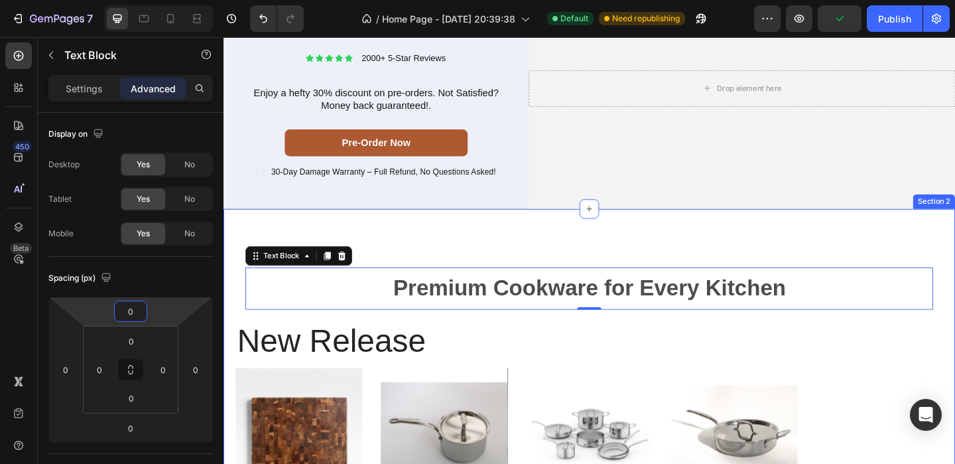
click at [523, 255] on div "Premium Cookware for Every Kitchen Text Block 0 Row new release Heading Product…" at bounding box center [622, 464] width 796 height 481
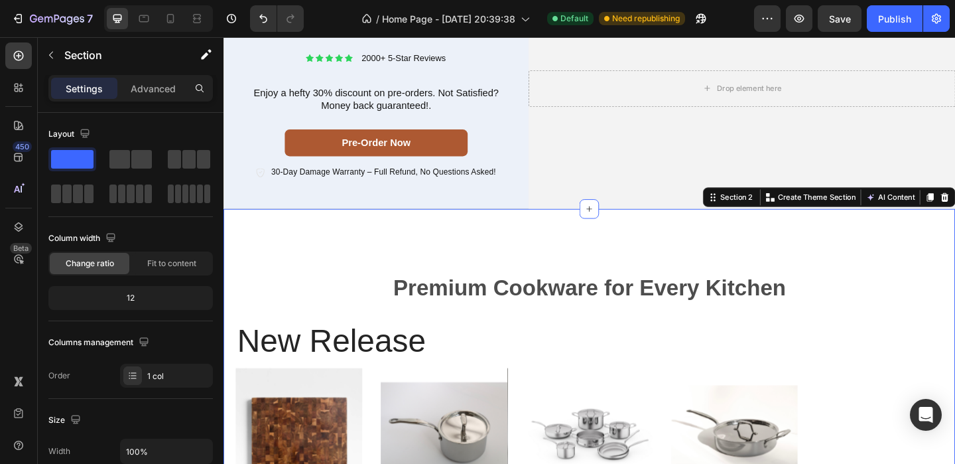
click at [517, 282] on div "Premium Cookware for Every Kitchen Text Block Row" at bounding box center [621, 310] width 769 height 67
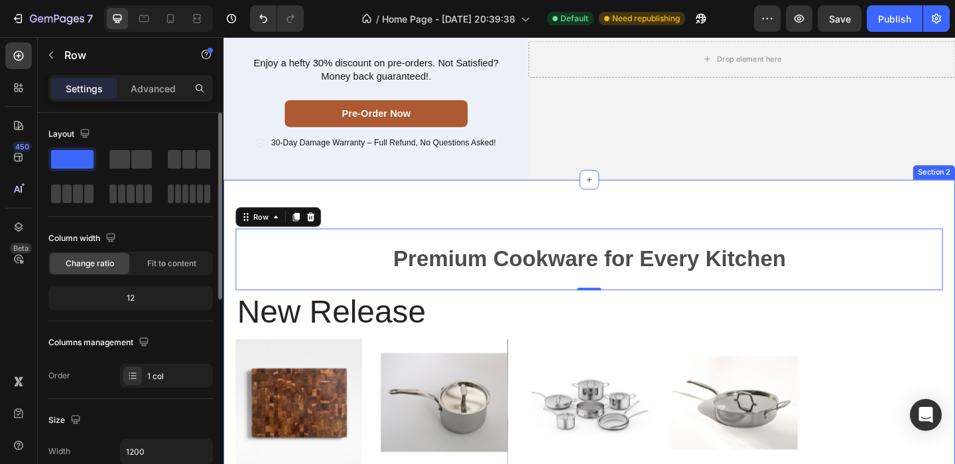
click at [385, 219] on div "Premium Cookware for Every Kitchen Text Block Row 0 new release Heading Product…" at bounding box center [622, 432] width 796 height 481
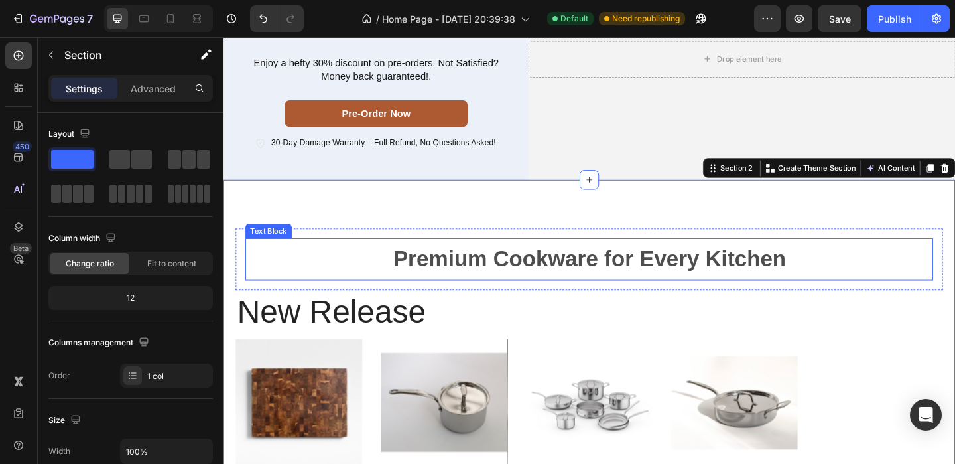
click at [418, 296] on p "Premium Cookware for Every Kitchen" at bounding box center [621, 278] width 745 height 43
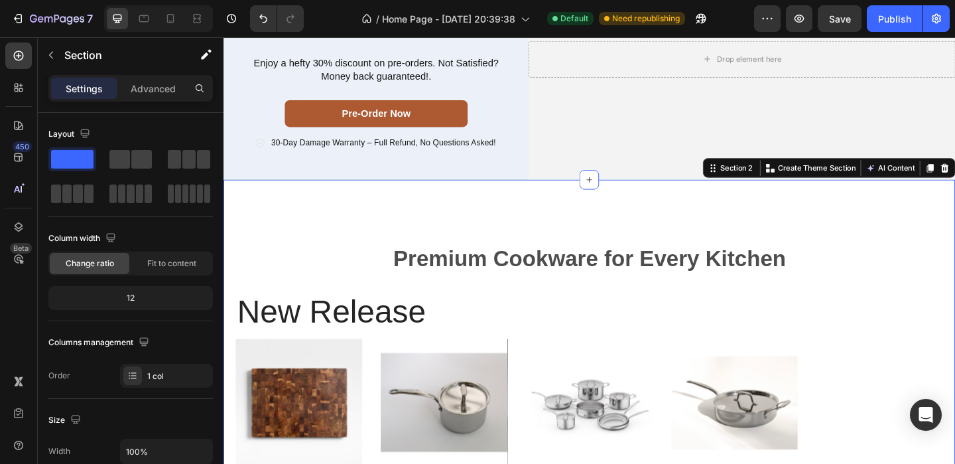
click at [422, 231] on div "Premium Cookware for Every Kitchen Text Block Row new release Heading Product I…" at bounding box center [622, 432] width 796 height 481
click at [463, 238] on div "Premium Cookware for Every Kitchen Text Block Row new release Heading Product I…" at bounding box center [622, 432] width 796 height 481
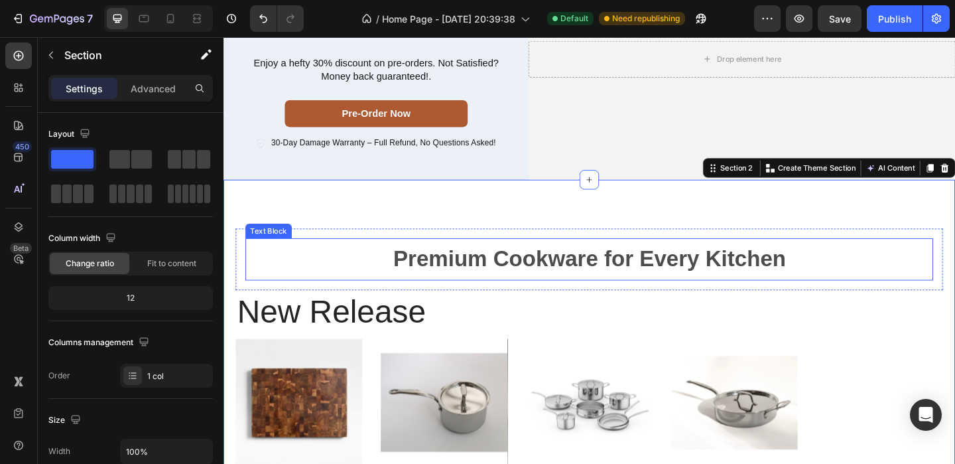
click at [618, 298] on div "Premium Cookware for Every Kitchen Text Block" at bounding box center [621, 278] width 748 height 46
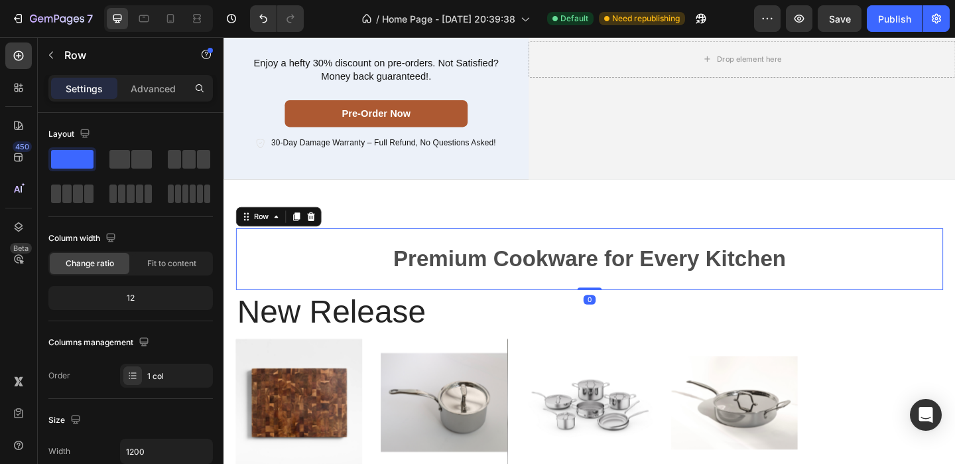
click at [388, 247] on div "Premium Cookware for Every Kitchen Text Block Row 0" at bounding box center [621, 278] width 769 height 67
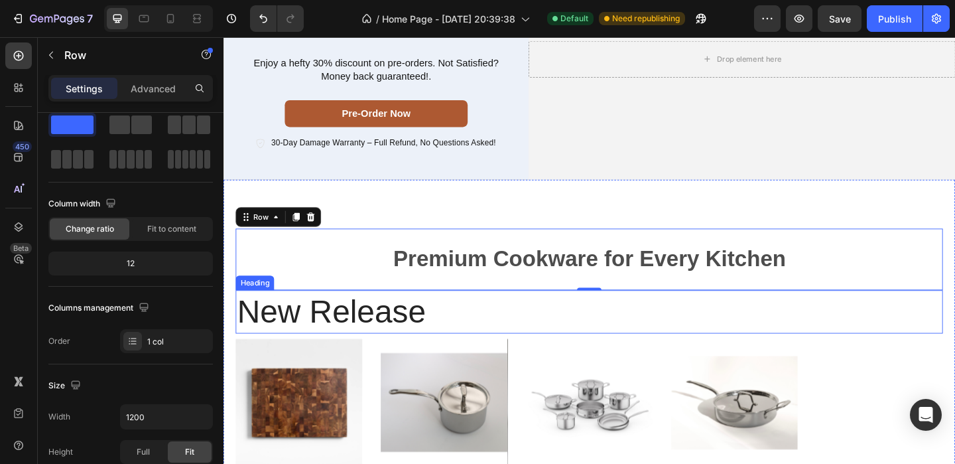
click at [470, 345] on h2 "new release" at bounding box center [621, 336] width 769 height 48
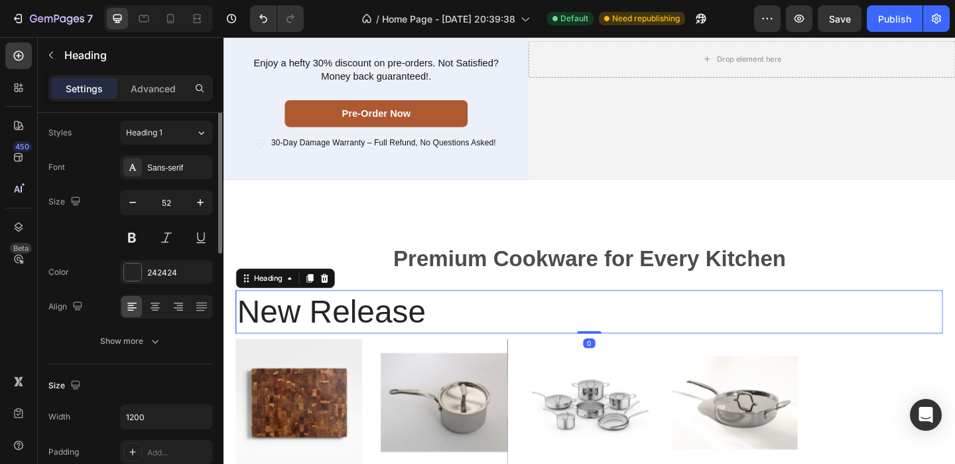
scroll to position [0, 0]
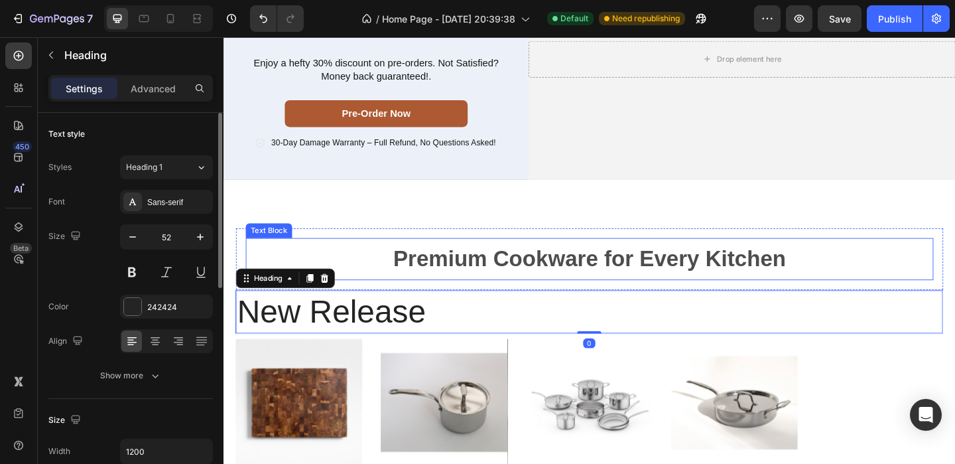
click at [361, 278] on p "Premium Cookware for Every Kitchen" at bounding box center [621, 278] width 745 height 43
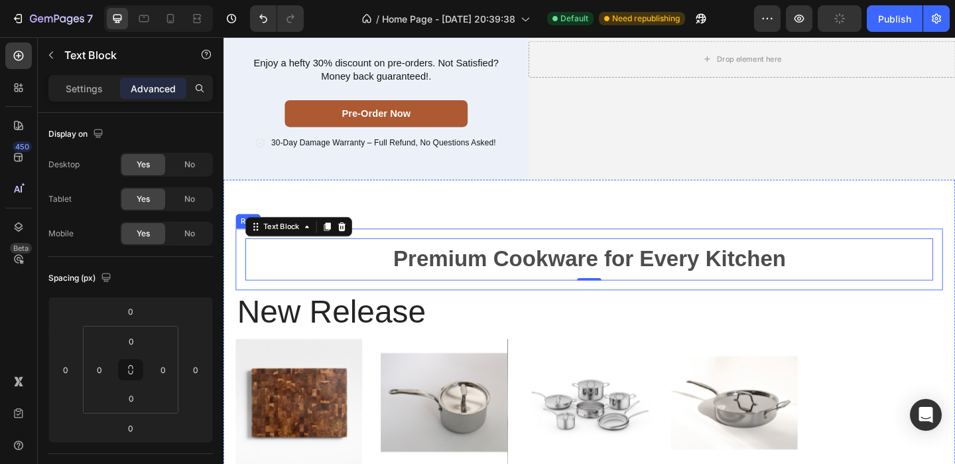
click at [411, 249] on div "Premium Cookware for Every Kitchen Text Block 0 Row" at bounding box center [621, 278] width 769 height 67
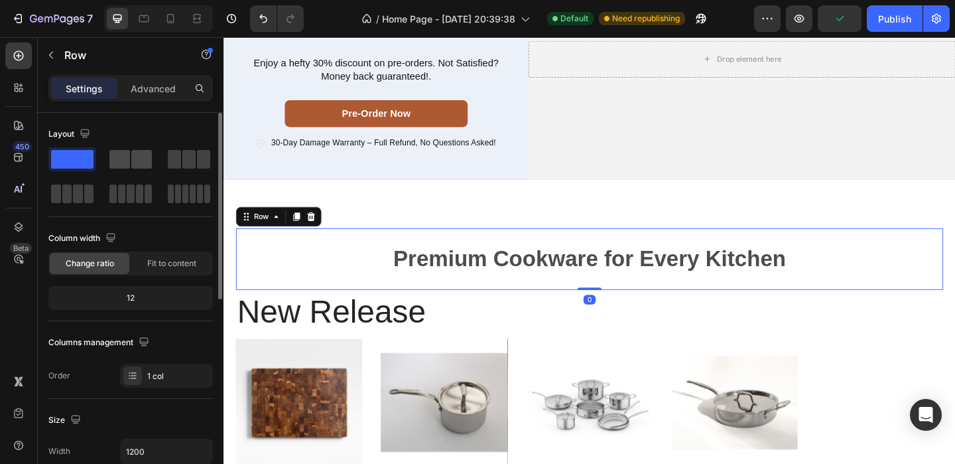
click at [133, 151] on span at bounding box center [141, 159] width 21 height 19
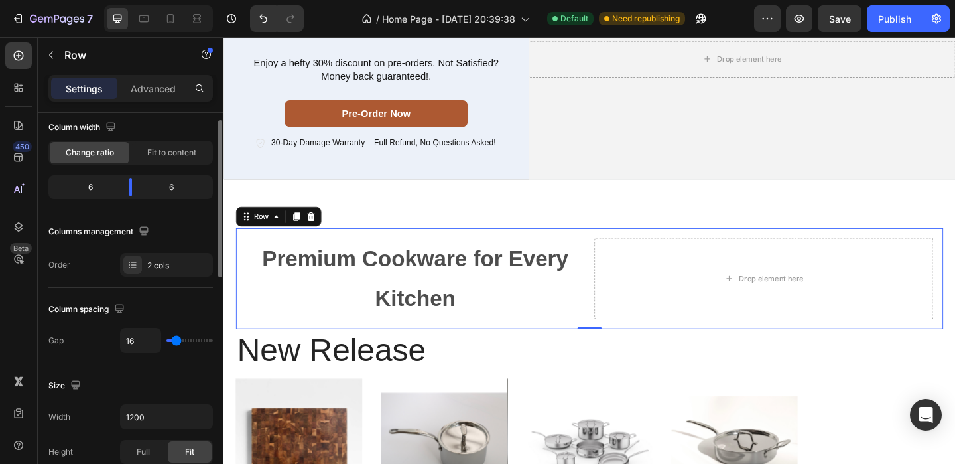
scroll to position [112, 0]
click at [160, 267] on div "2 cols" at bounding box center [178, 264] width 62 height 12
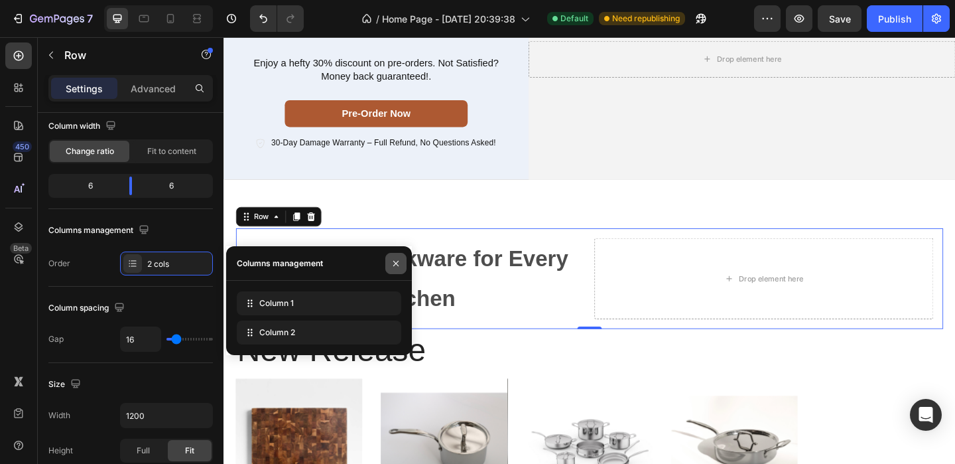
click at [397, 267] on icon "button" at bounding box center [396, 263] width 11 height 11
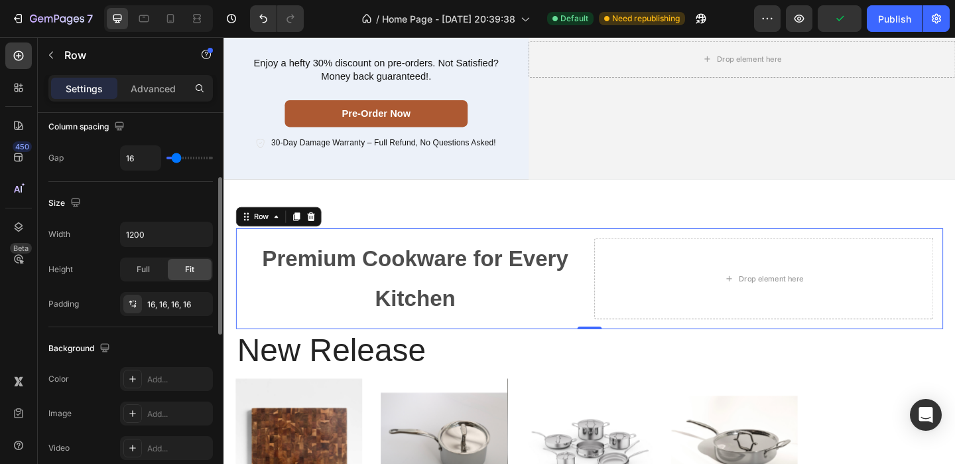
scroll to position [0, 0]
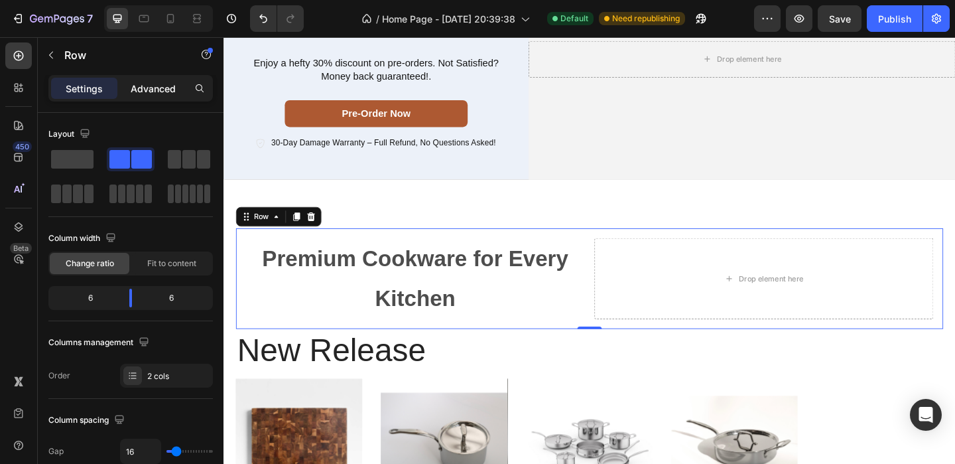
click at [140, 93] on p "Advanced" at bounding box center [153, 89] width 45 height 14
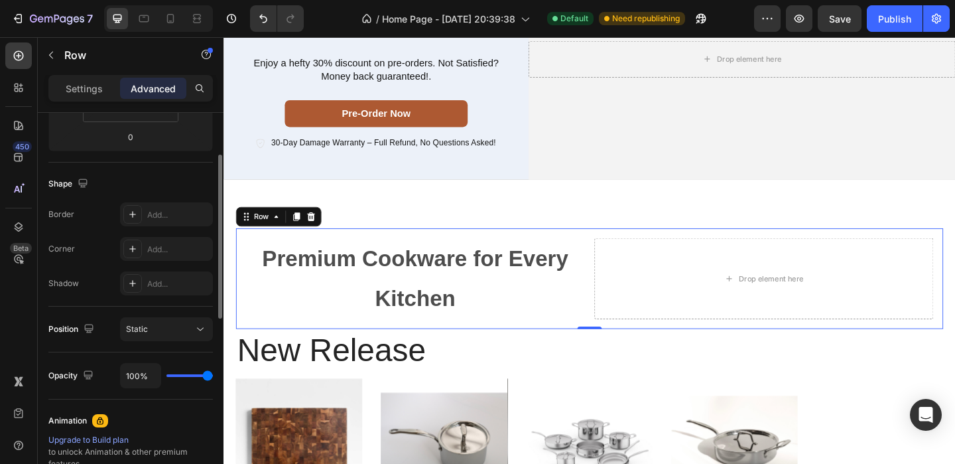
scroll to position [180, 0]
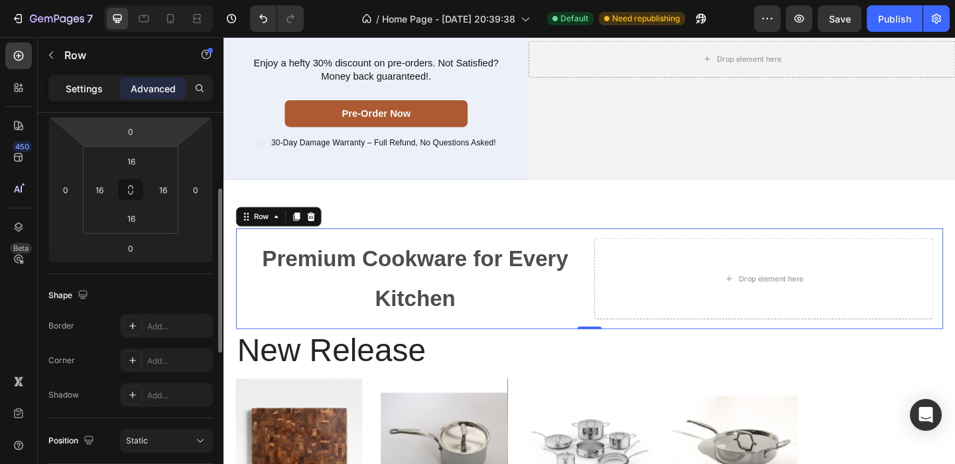
click at [86, 86] on p "Settings" at bounding box center [84, 89] width 37 height 14
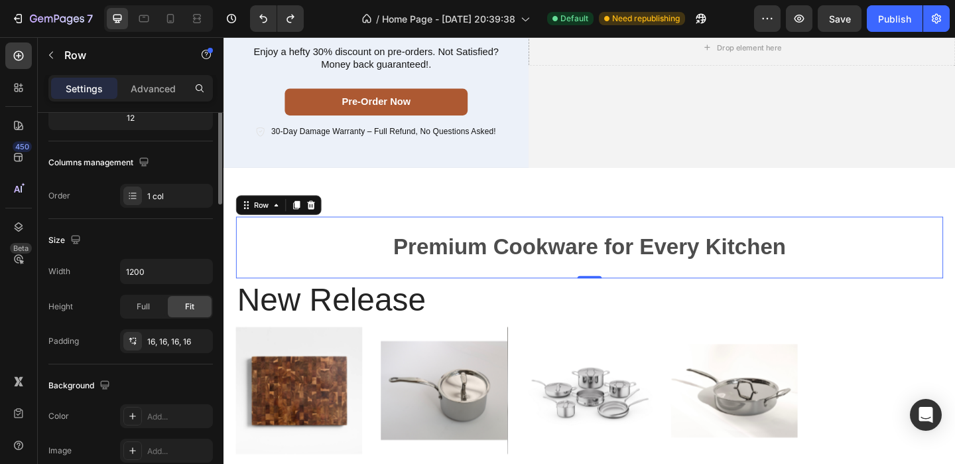
scroll to position [0, 0]
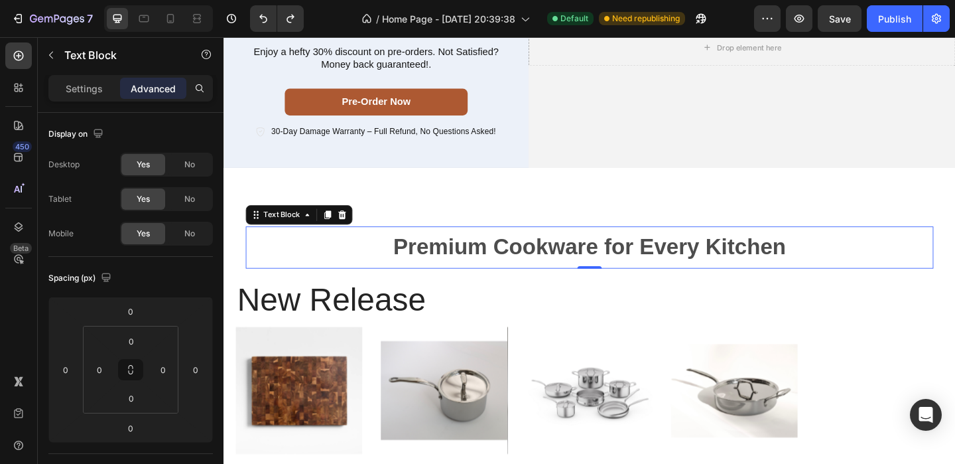
click at [346, 253] on p "Premium Cookware for Every Kitchen" at bounding box center [621, 265] width 745 height 43
click at [400, 232] on div "Premium Cookware for Every Kitchen Text Block 0 Row" at bounding box center [621, 265] width 769 height 67
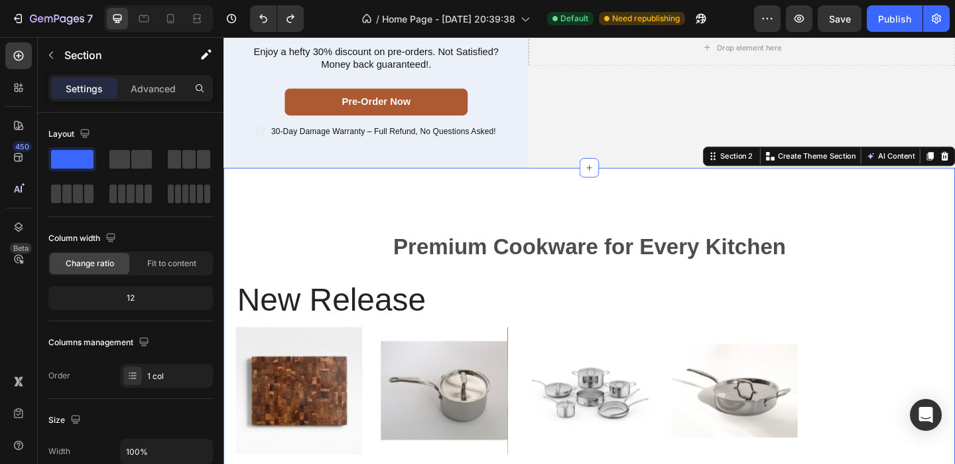
click at [385, 207] on div "Premium Cookware for Every Kitchen Text Block Row new release Heading Product I…" at bounding box center [622, 419] width 796 height 481
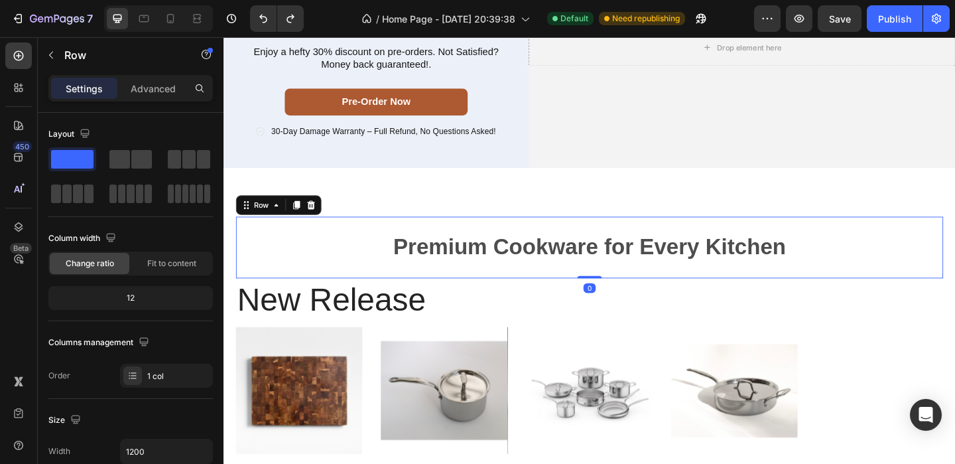
click at [332, 238] on div "Premium Cookware for Every Kitchen Text Block Row 0" at bounding box center [621, 265] width 769 height 67
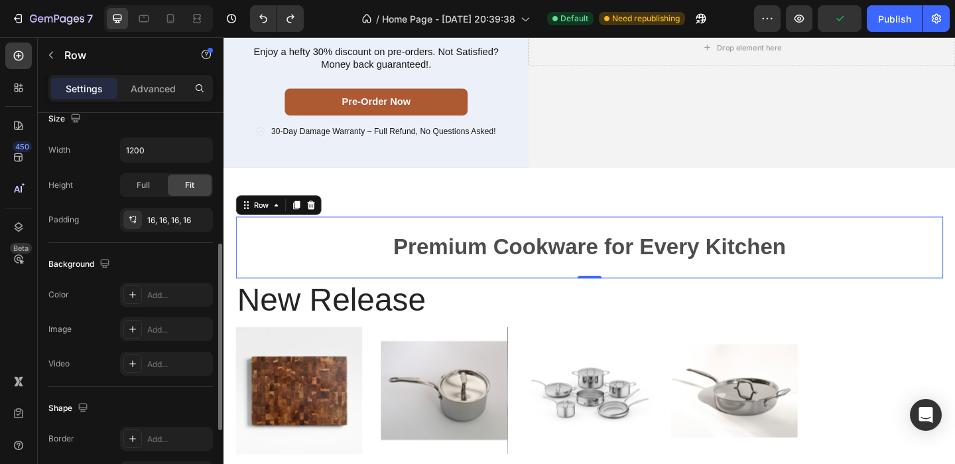
scroll to position [271, 0]
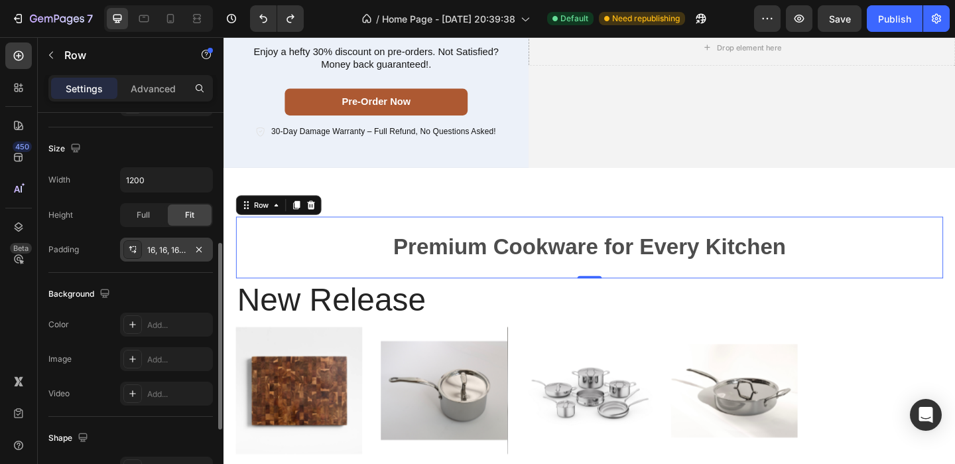
click at [164, 250] on div "16, 16, 16, 16" at bounding box center [166, 250] width 38 height 12
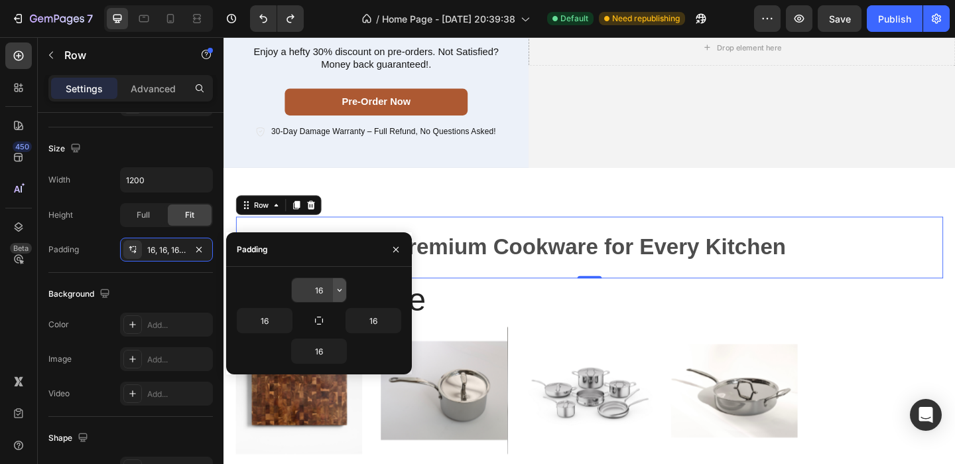
click at [339, 288] on icon "button" at bounding box center [339, 290] width 11 height 11
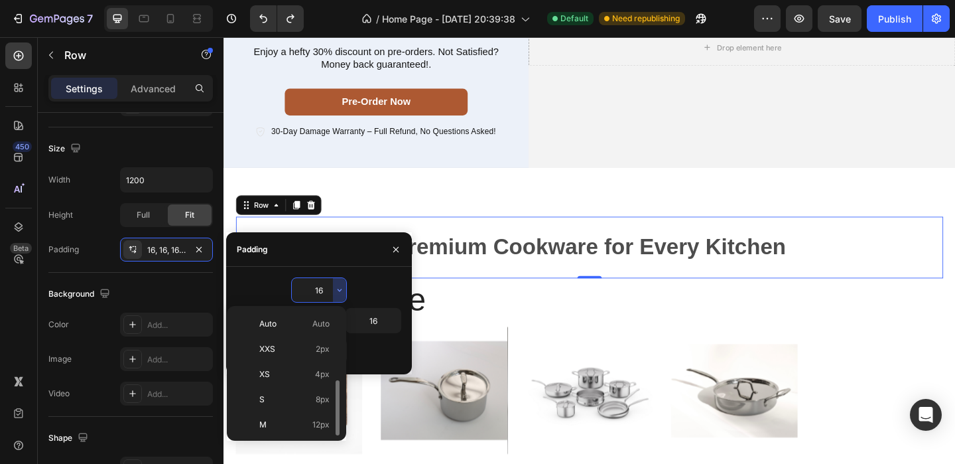
scroll to position [48, 0]
click at [270, 348] on p "S 8px" at bounding box center [294, 352] width 70 height 12
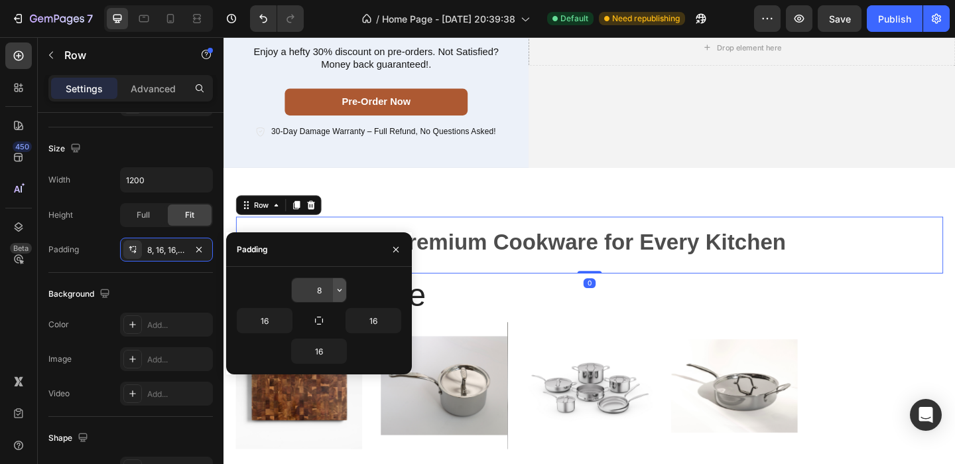
drag, startPoint x: 340, startPoint y: 301, endPoint x: 336, endPoint y: 293, distance: 8.9
click at [336, 293] on icon "button" at bounding box center [339, 290] width 11 height 11
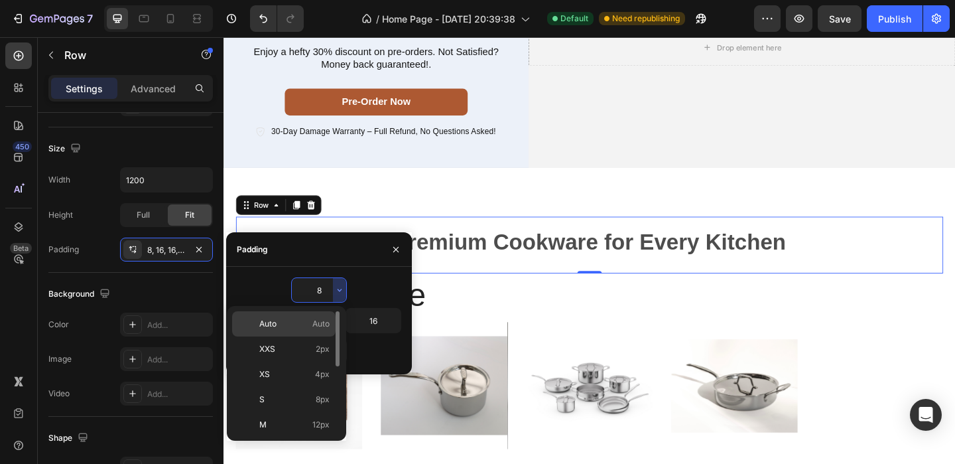
click at [314, 322] on span "Auto" at bounding box center [320, 324] width 17 height 12
type input "Auto"
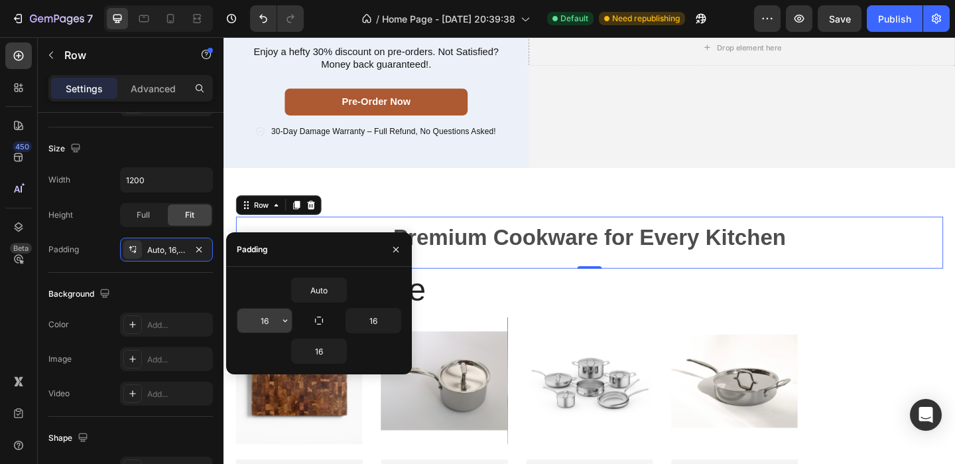
click at [284, 329] on button "button" at bounding box center [285, 320] width 13 height 24
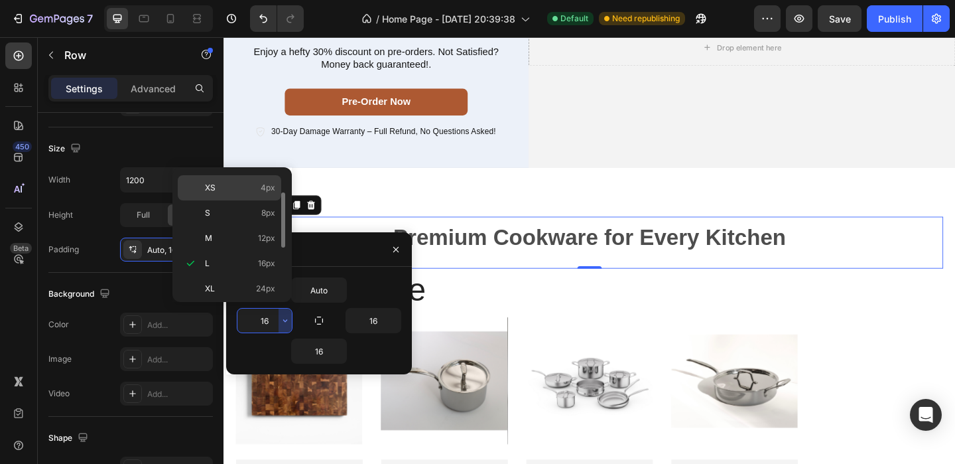
scroll to position [0, 0]
click at [239, 185] on p "Auto Auto" at bounding box center [240, 185] width 70 height 12
type input "Auto"
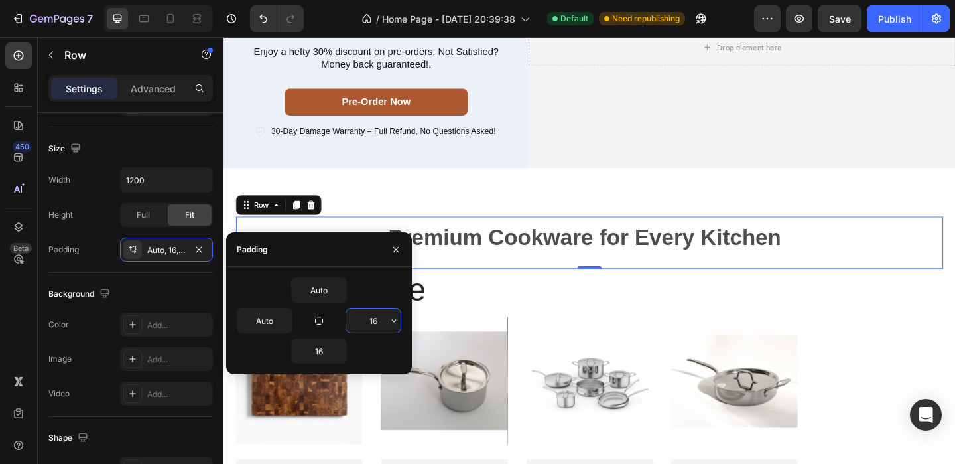
click at [379, 311] on input "16" at bounding box center [373, 320] width 54 height 24
click at [393, 318] on icon "button" at bounding box center [394, 320] width 11 height 11
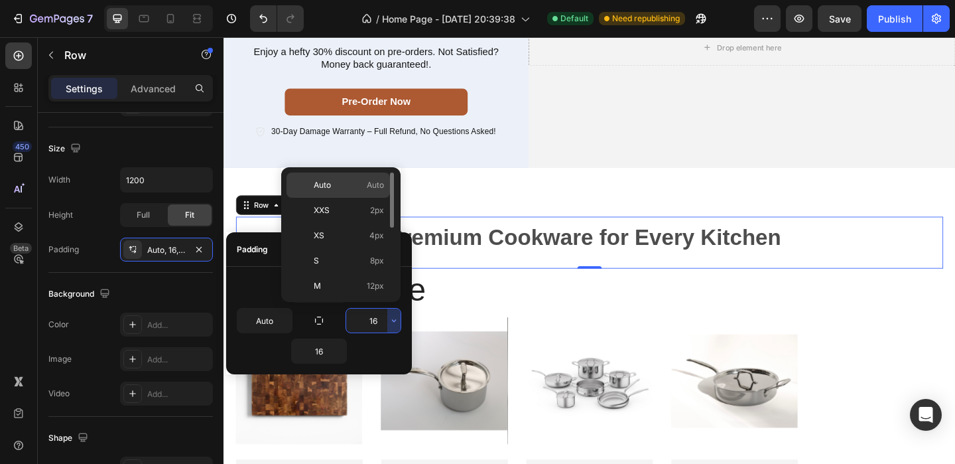
click at [335, 186] on p "Auto Auto" at bounding box center [349, 185] width 70 height 12
type input "Auto"
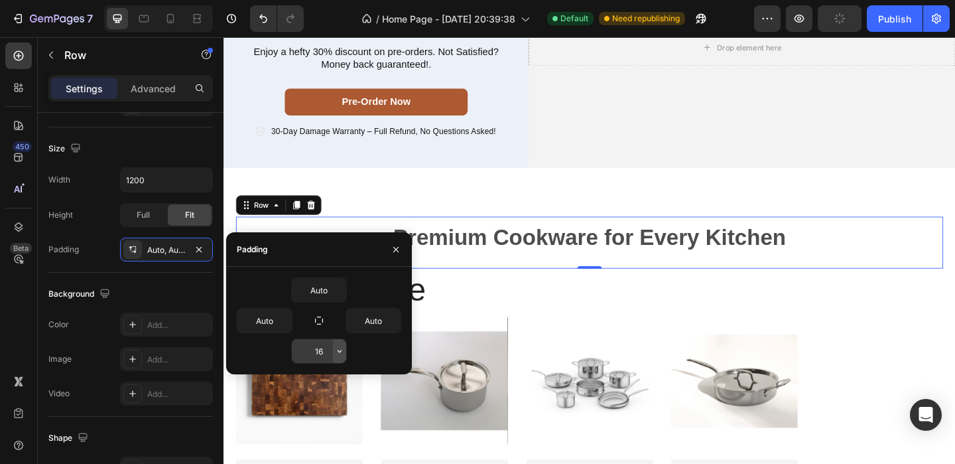
click at [338, 350] on icon "button" at bounding box center [339, 351] width 11 height 11
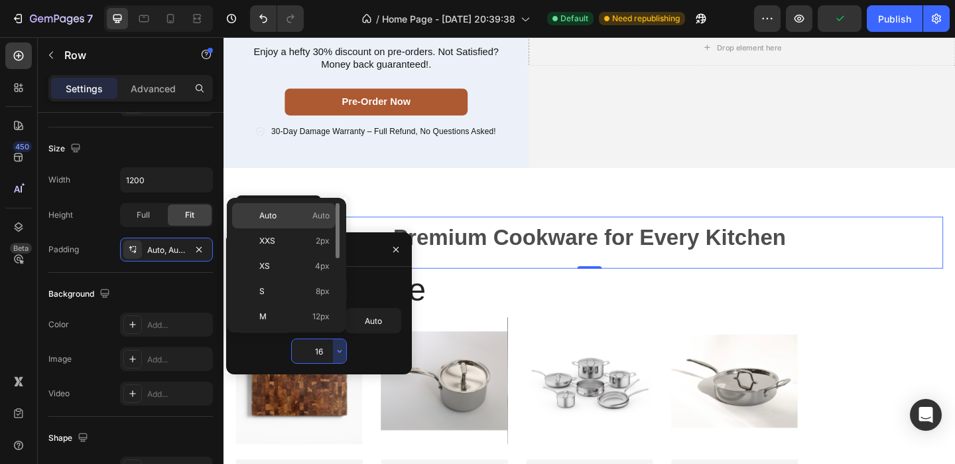
click at [276, 214] on span "Auto" at bounding box center [267, 216] width 17 height 12
type input "Auto"
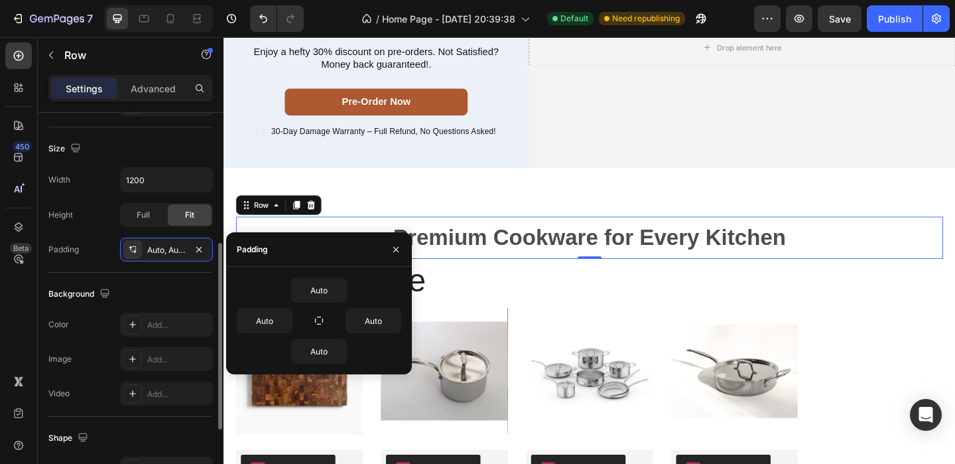
click at [140, 136] on div "Size Width 1200 Height Full Fit Padding Auto, Auto, Auto, Auto" at bounding box center [130, 199] width 164 height 145
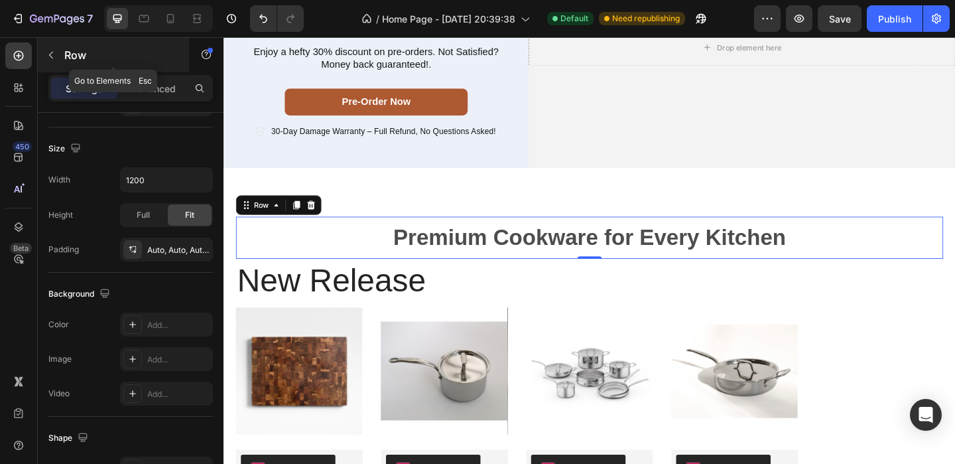
click at [50, 58] on icon "button" at bounding box center [51, 55] width 11 height 11
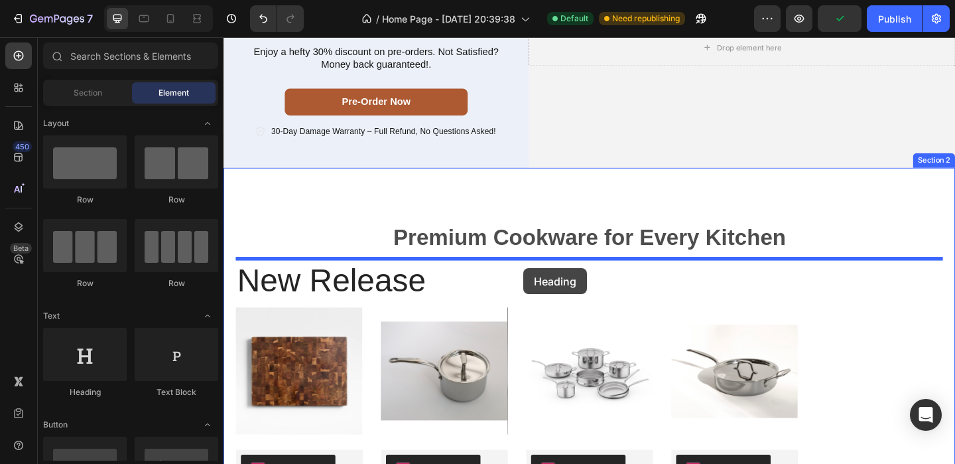
drag, startPoint x: 311, startPoint y: 395, endPoint x: 550, endPoint y: 288, distance: 261.5
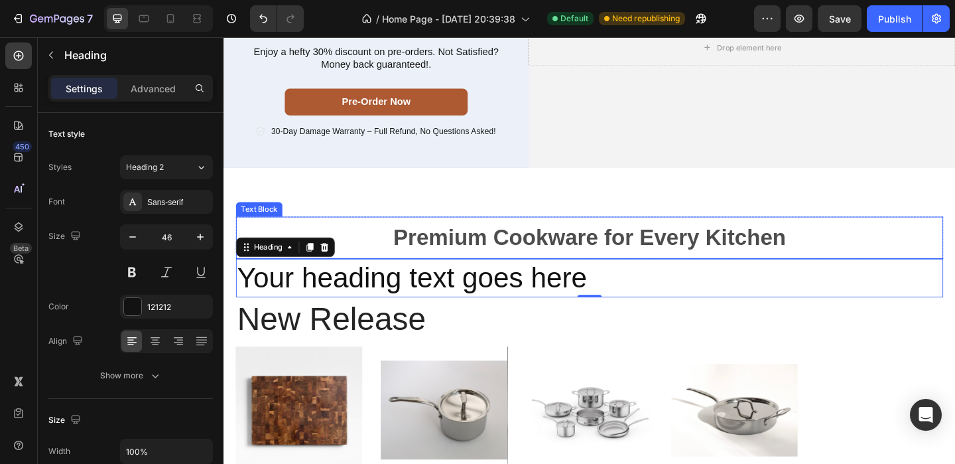
click at [418, 259] on strong "Premium Cookware for Every Kitchen" at bounding box center [621, 254] width 427 height 27
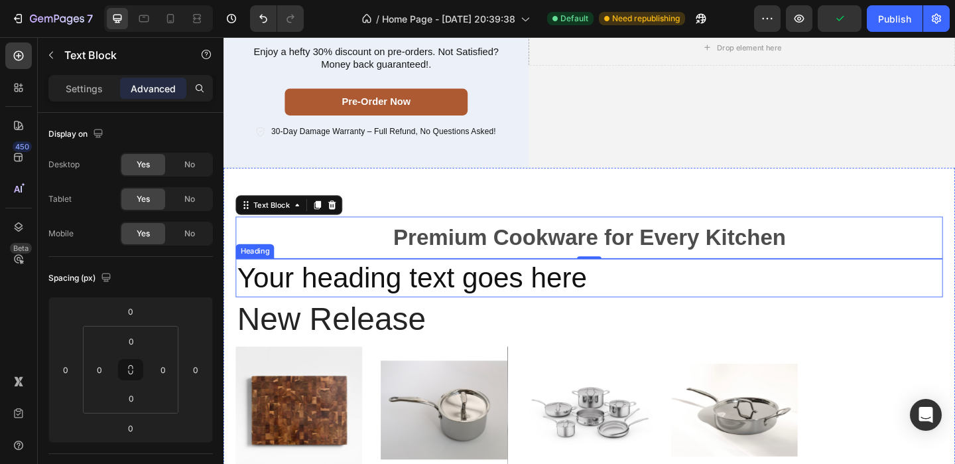
click at [600, 292] on h2 "Your heading text goes here" at bounding box center [621, 299] width 769 height 42
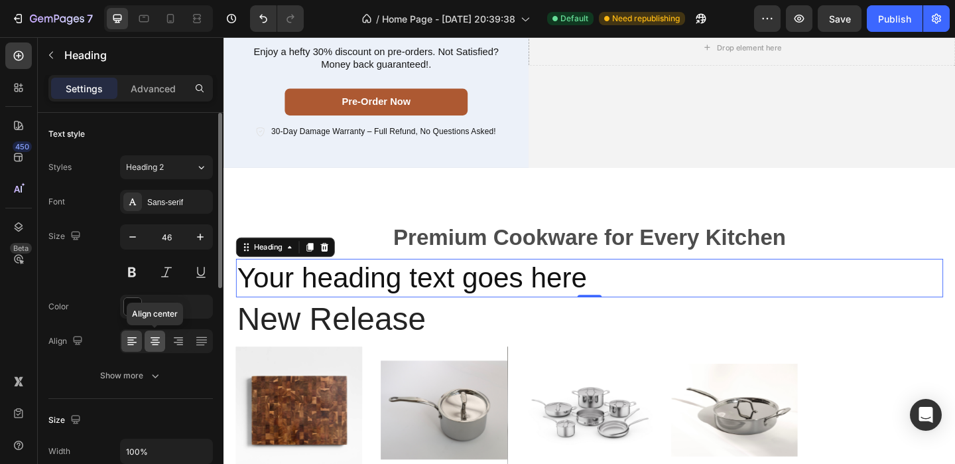
click at [155, 341] on icon at bounding box center [155, 340] width 13 height 13
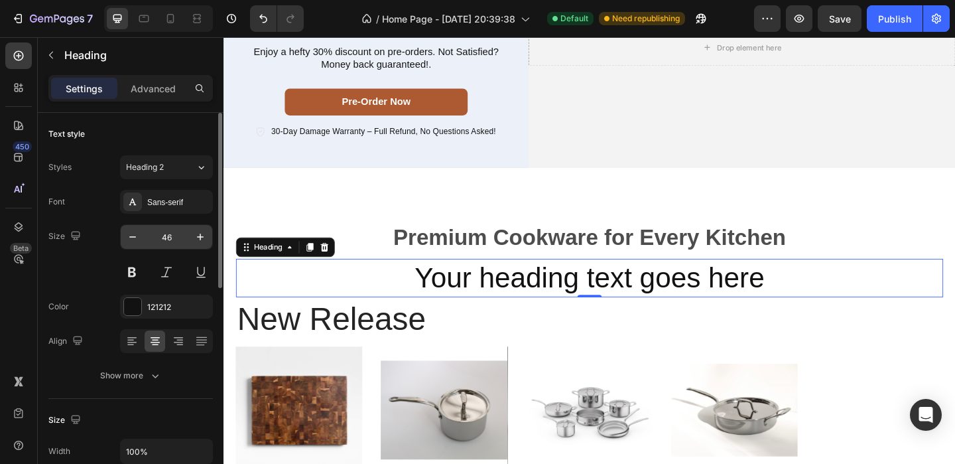
click at [171, 237] on input "46" at bounding box center [167, 237] width 44 height 24
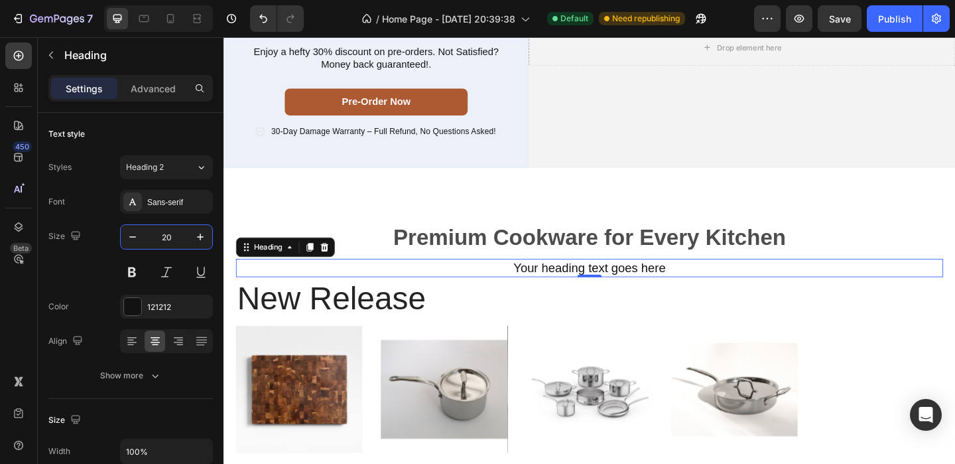
type input "20"
click at [586, 288] on h2 "Your heading text goes here" at bounding box center [621, 288] width 769 height 20
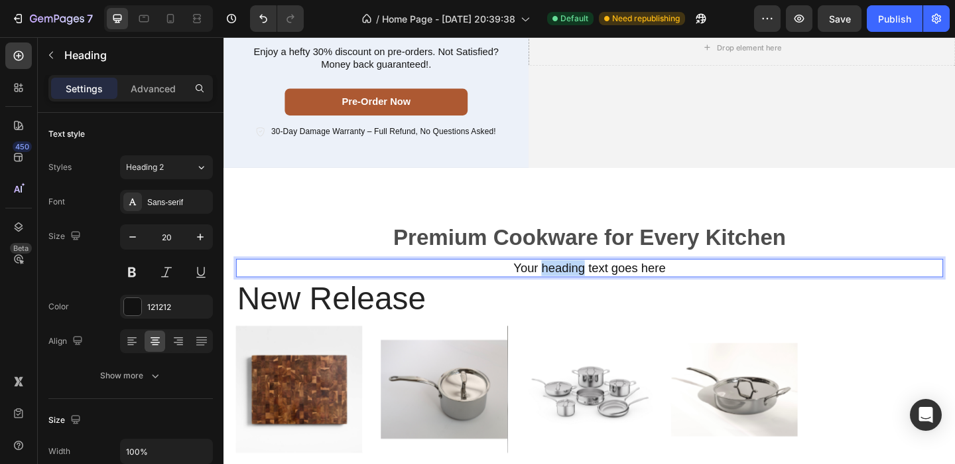
click at [586, 288] on p "Your heading text goes here" at bounding box center [621, 287] width 767 height 17
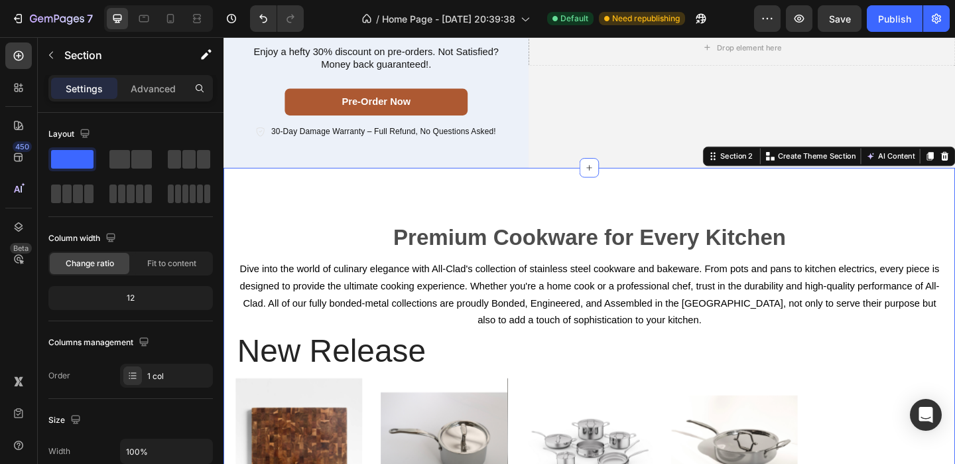
click at [851, 213] on div "Premium Cookware for Every Kitchen Text Block Row ⁠⁠⁠⁠⁠⁠⁠ Dive into the world o…" at bounding box center [622, 447] width 796 height 537
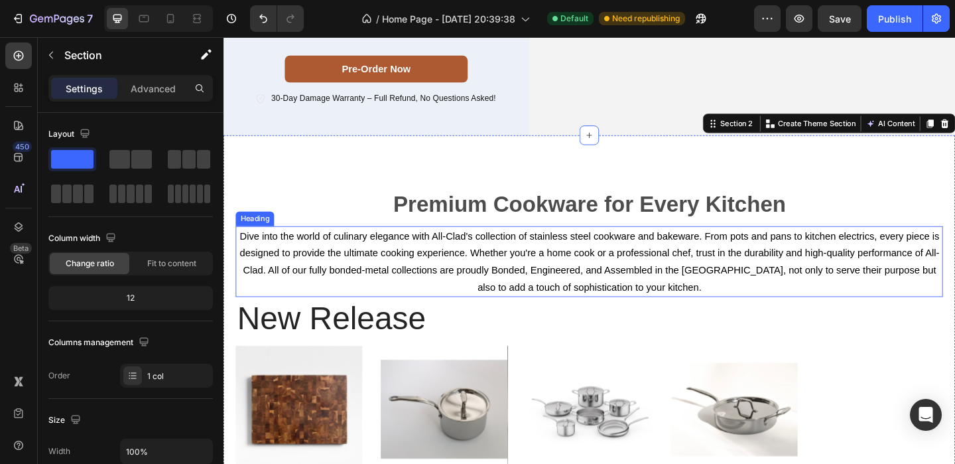
scroll to position [186, 0]
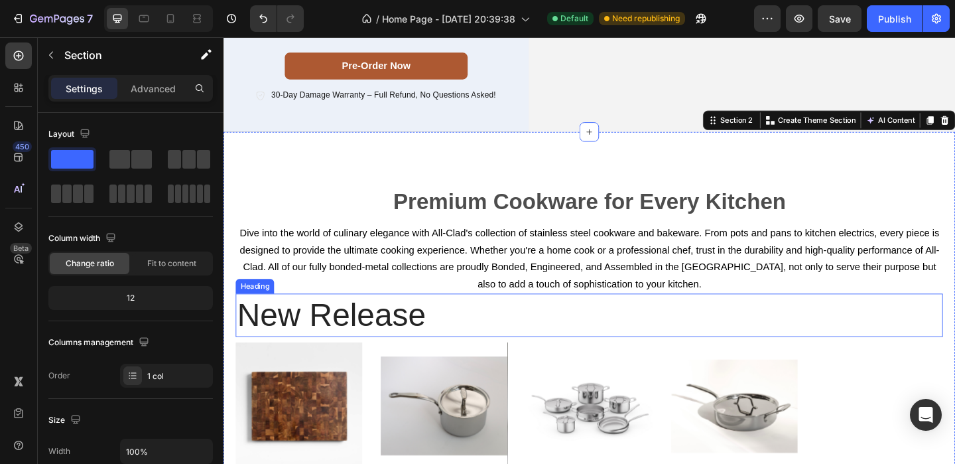
click at [478, 335] on h2 "new release" at bounding box center [621, 340] width 769 height 48
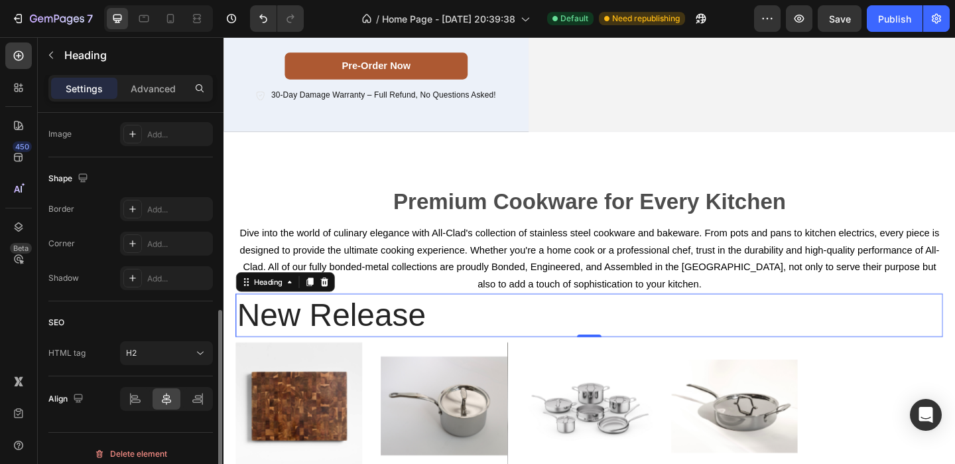
scroll to position [472, 0]
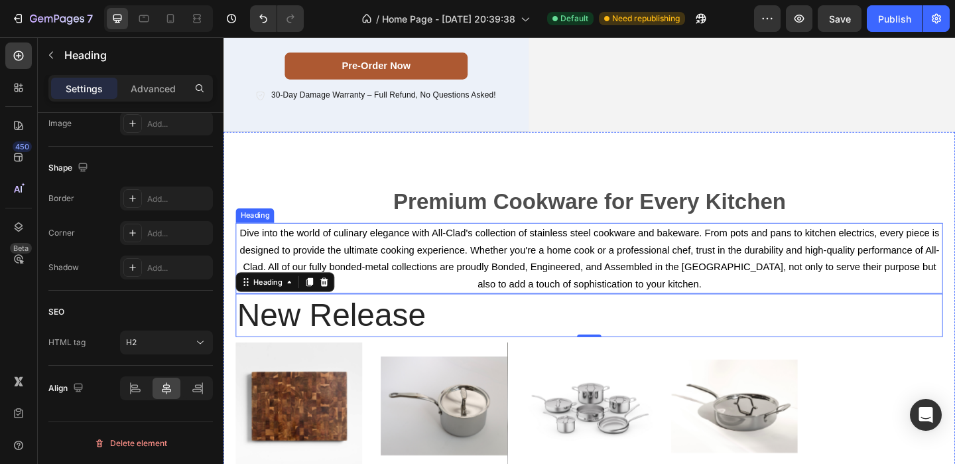
click at [568, 303] on span "Dive into the world of culinary elegance with All-Clad's collection of stainles…" at bounding box center [621, 277] width 761 height 67
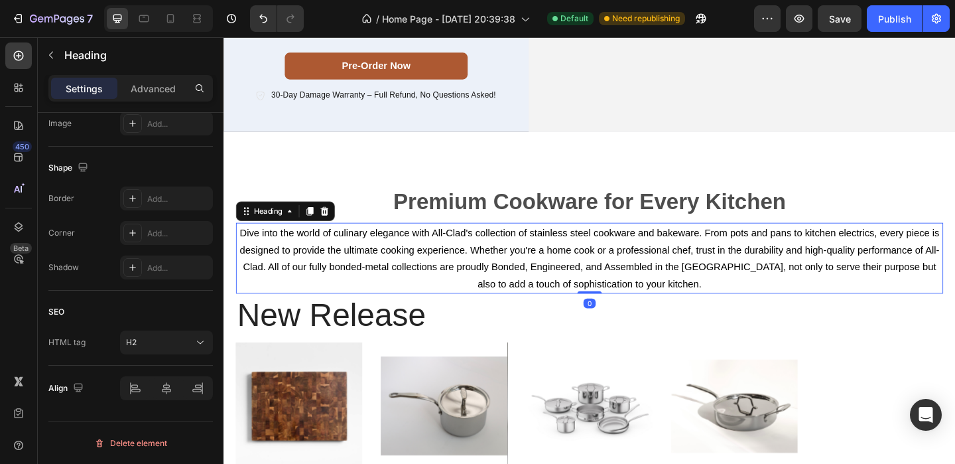
click at [541, 340] on h2 "new release" at bounding box center [621, 340] width 769 height 48
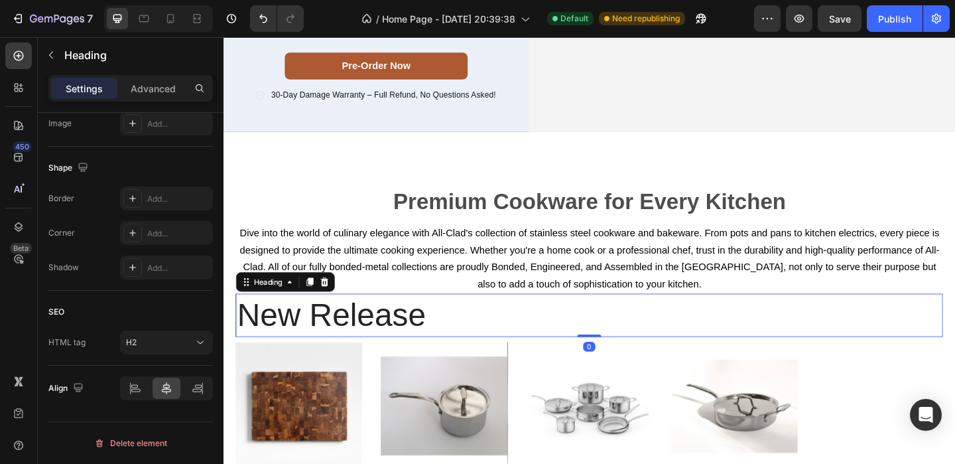
click at [541, 330] on h2 "new release" at bounding box center [621, 340] width 769 height 48
click at [542, 328] on p "new release" at bounding box center [621, 339] width 767 height 45
click at [514, 300] on p "⁠⁠⁠⁠⁠⁠⁠ Dive into the world of culinary elegance with All-Clad's collection of …" at bounding box center [621, 277] width 767 height 74
click at [517, 332] on p "new release" at bounding box center [621, 339] width 767 height 45
click at [145, 385] on div at bounding box center [135, 387] width 29 height 21
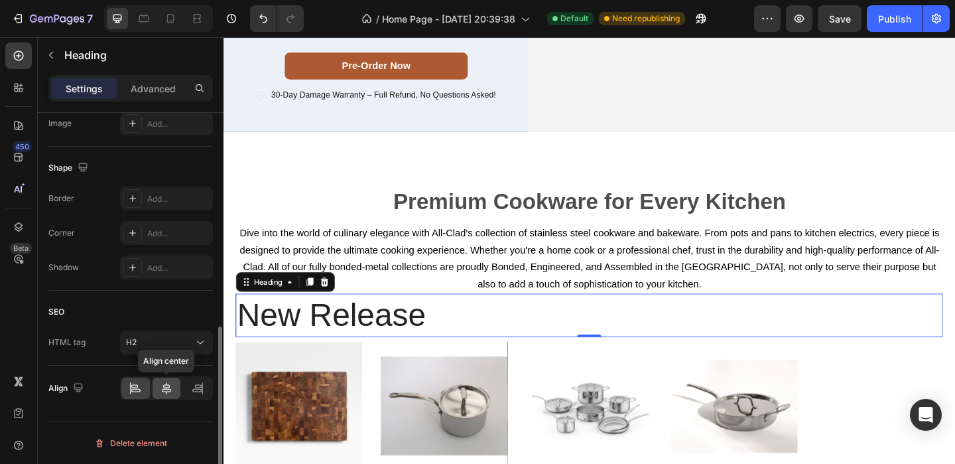
click at [160, 385] on icon at bounding box center [166, 387] width 13 height 13
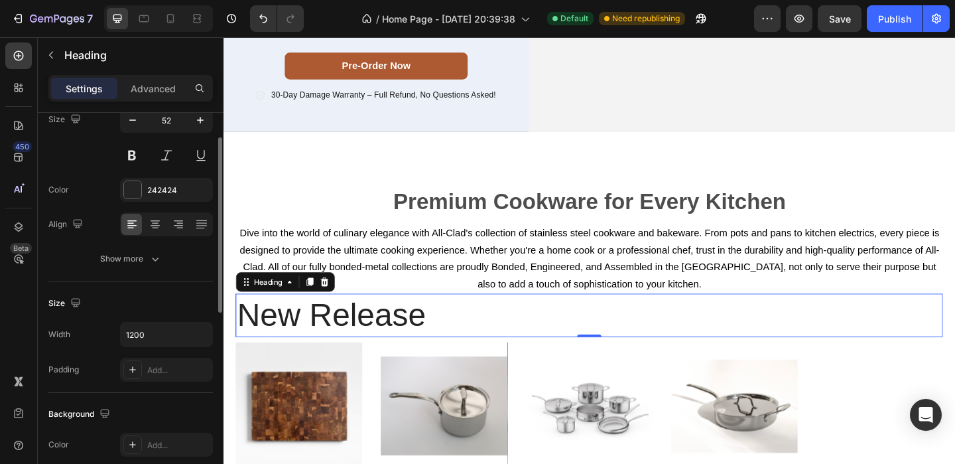
scroll to position [82, 0]
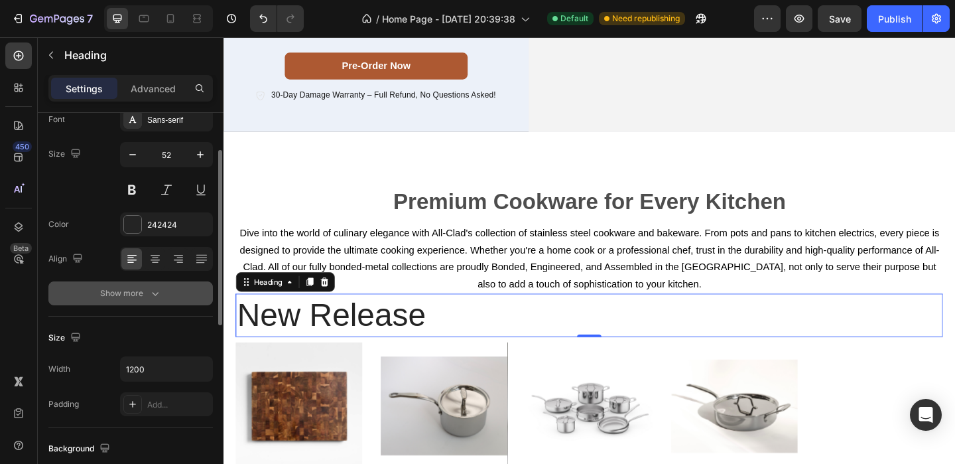
click at [149, 298] on icon "button" at bounding box center [155, 293] width 13 height 13
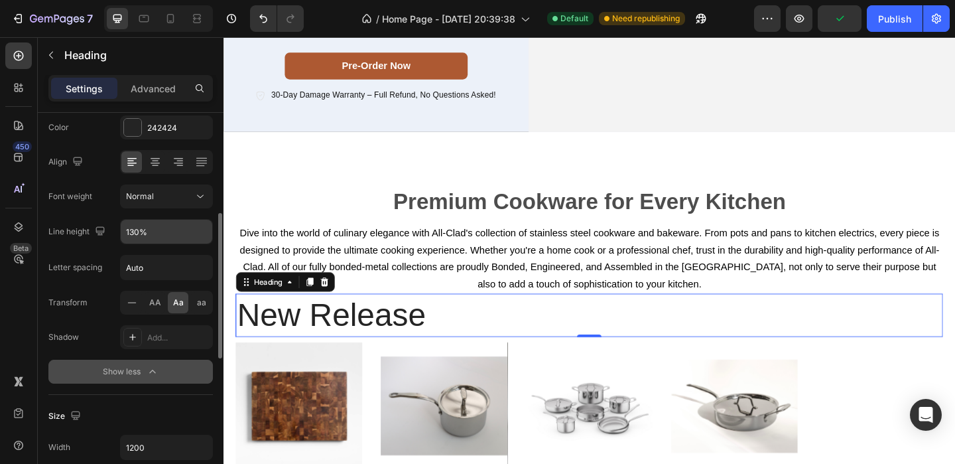
scroll to position [203, 0]
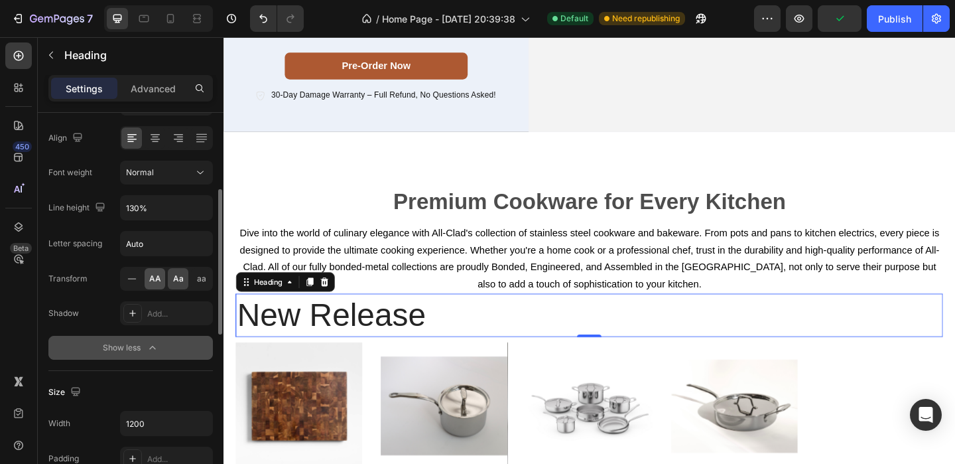
click at [157, 274] on span "AA" at bounding box center [155, 279] width 12 height 12
click at [177, 279] on span "Aa" at bounding box center [178, 279] width 11 height 12
click at [157, 279] on span "AA" at bounding box center [155, 279] width 12 height 12
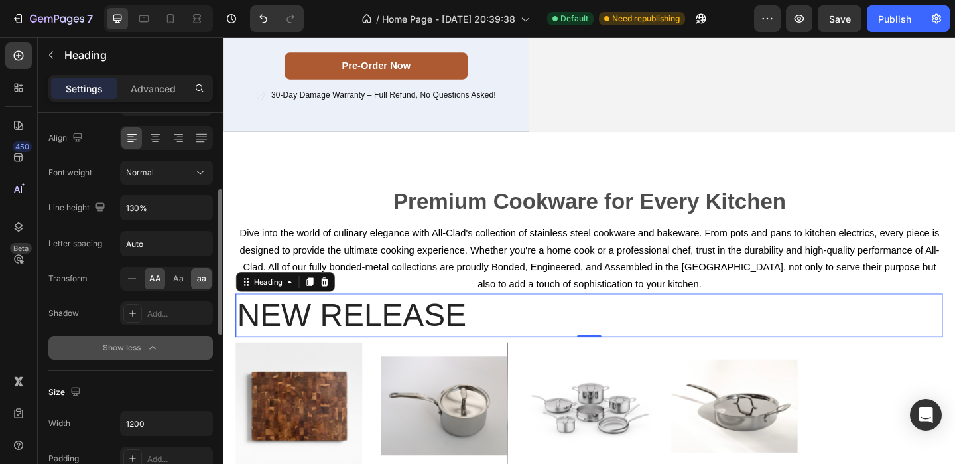
click at [192, 278] on div "aa" at bounding box center [201, 278] width 21 height 21
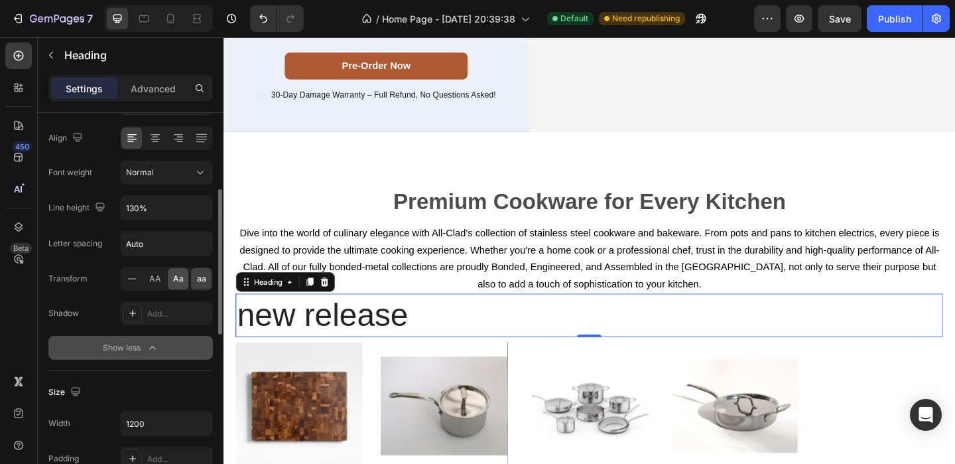
click at [176, 279] on span "Aa" at bounding box center [178, 279] width 11 height 12
click at [155, 280] on span "AA" at bounding box center [155, 279] width 12 height 12
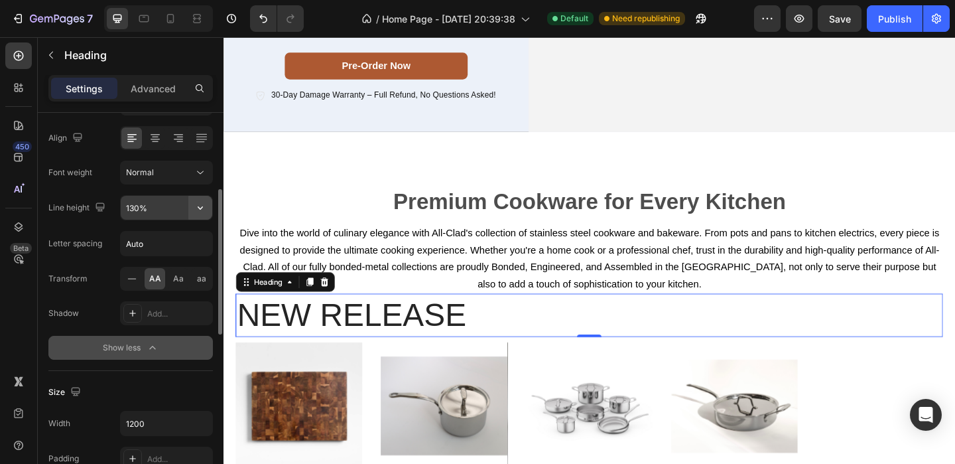
click at [208, 206] on button "button" at bounding box center [200, 208] width 24 height 24
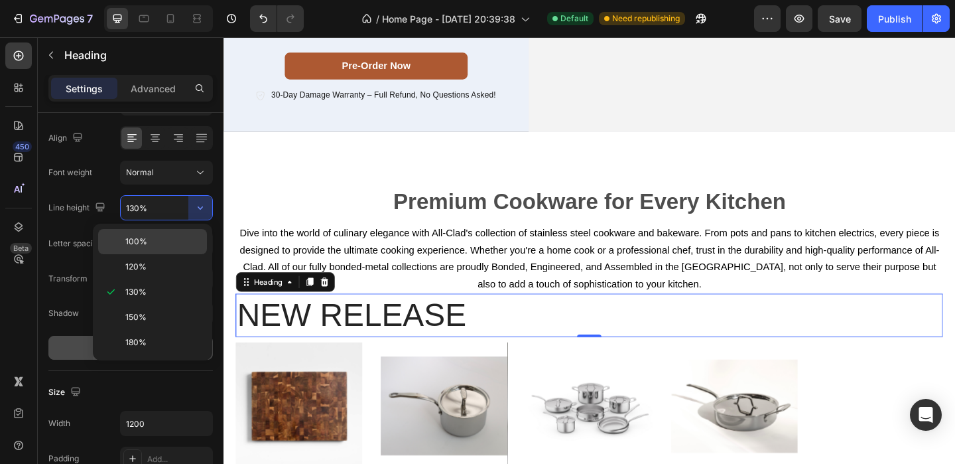
click at [162, 254] on div "100%" at bounding box center [152, 266] width 109 height 25
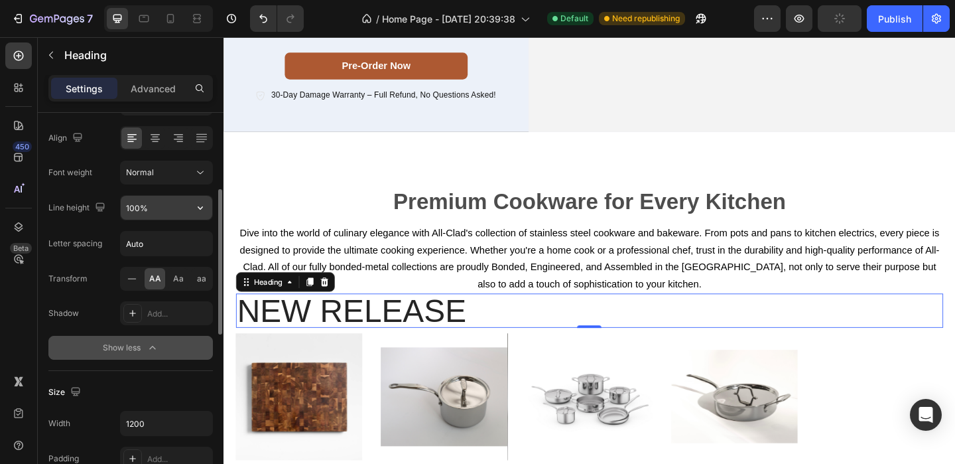
click at [202, 215] on button "button" at bounding box center [200, 208] width 24 height 24
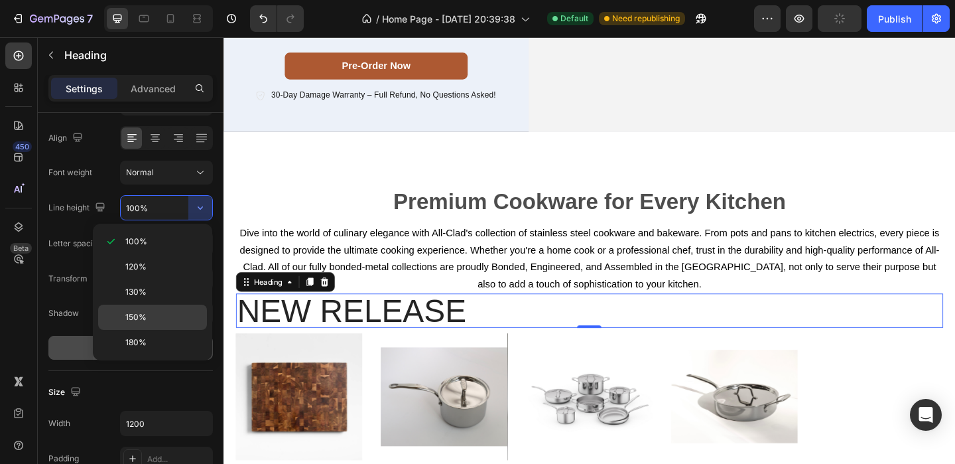
click at [178, 314] on p "150%" at bounding box center [163, 317] width 76 height 12
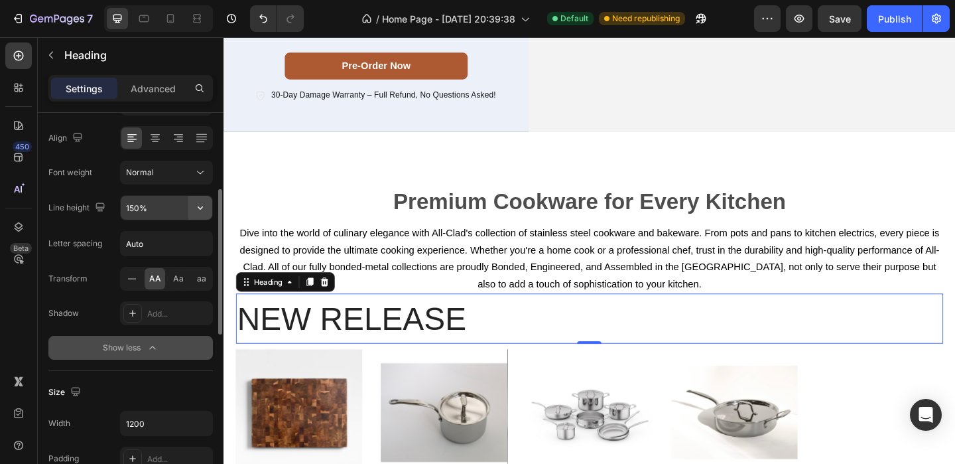
click at [194, 211] on icon "button" at bounding box center [200, 207] width 13 height 13
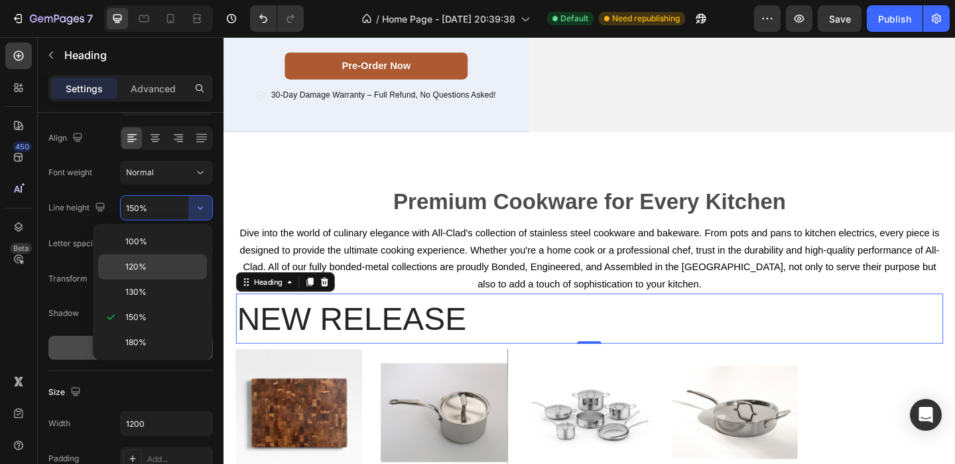
click at [155, 265] on p "120%" at bounding box center [163, 267] width 76 height 12
type input "120%"
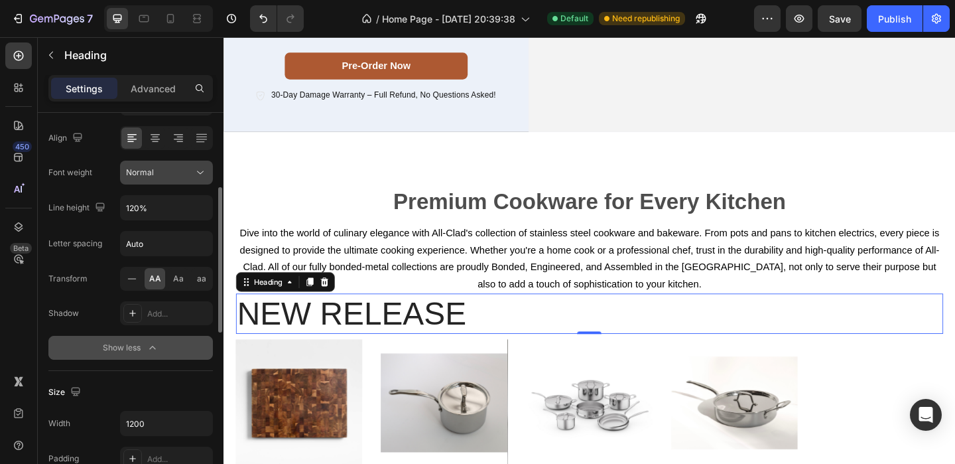
scroll to position [169, 0]
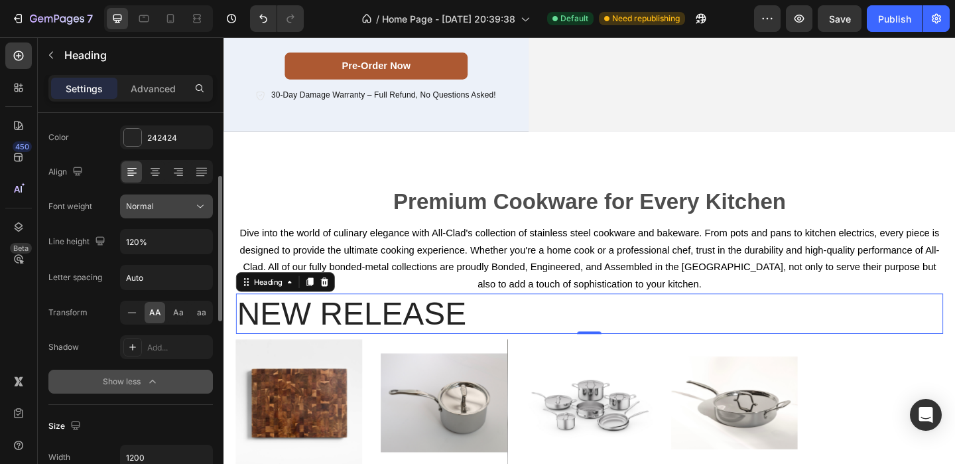
click at [171, 200] on div "Normal" at bounding box center [160, 206] width 68 height 12
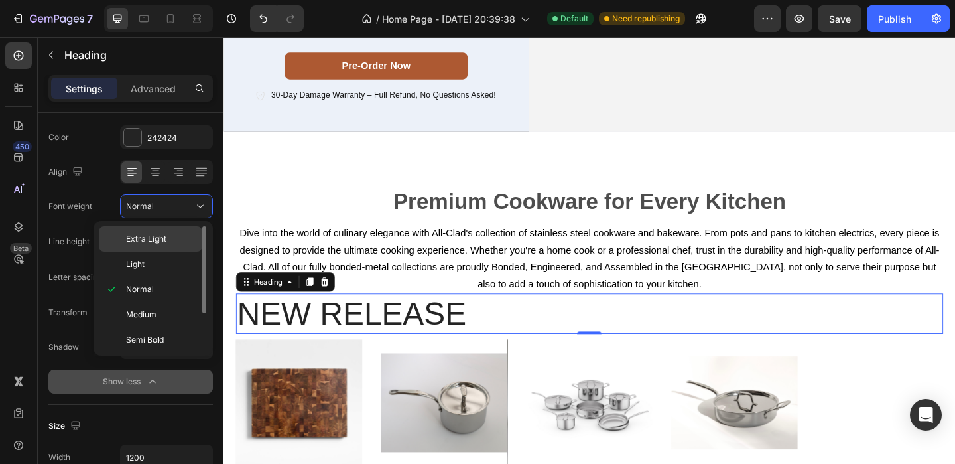
click at [158, 239] on span "Extra Light" at bounding box center [146, 239] width 40 height 12
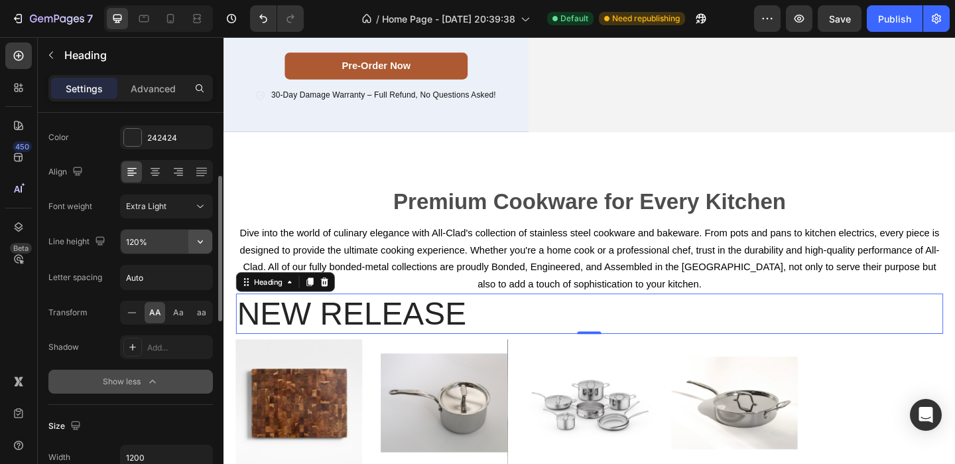
click at [196, 241] on icon "button" at bounding box center [200, 241] width 13 height 13
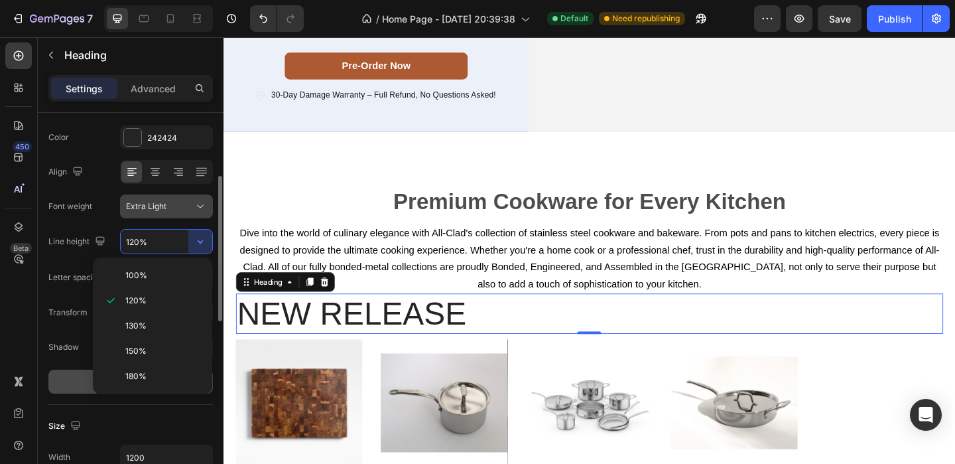
click at [189, 208] on div "Extra Light" at bounding box center [160, 206] width 68 height 12
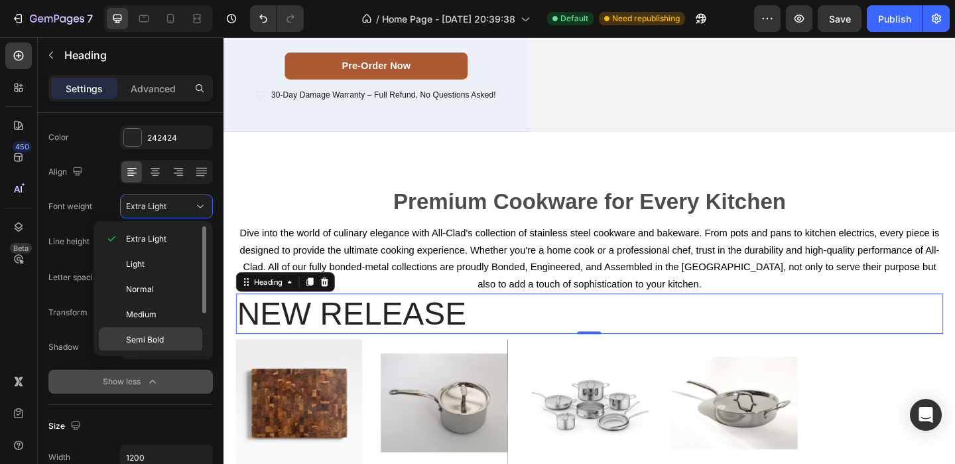
click at [155, 342] on span "Semi Bold" at bounding box center [145, 340] width 38 height 12
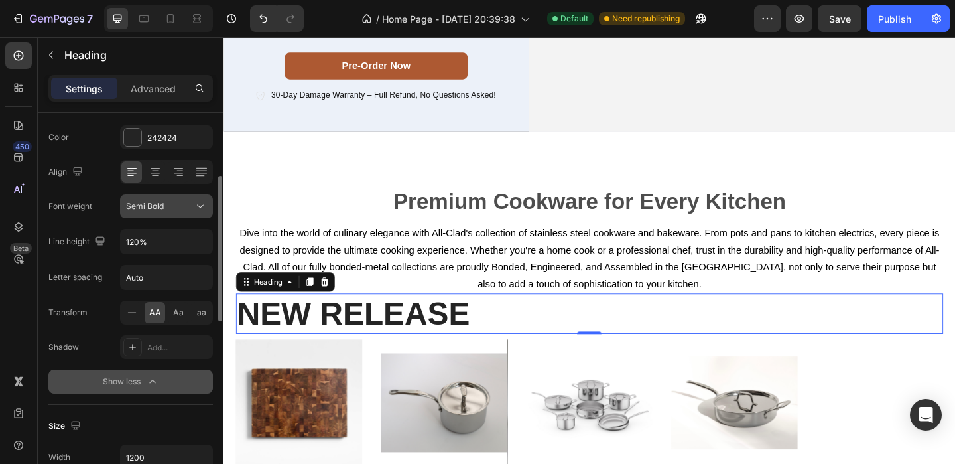
click at [202, 206] on icon at bounding box center [200, 206] width 13 height 13
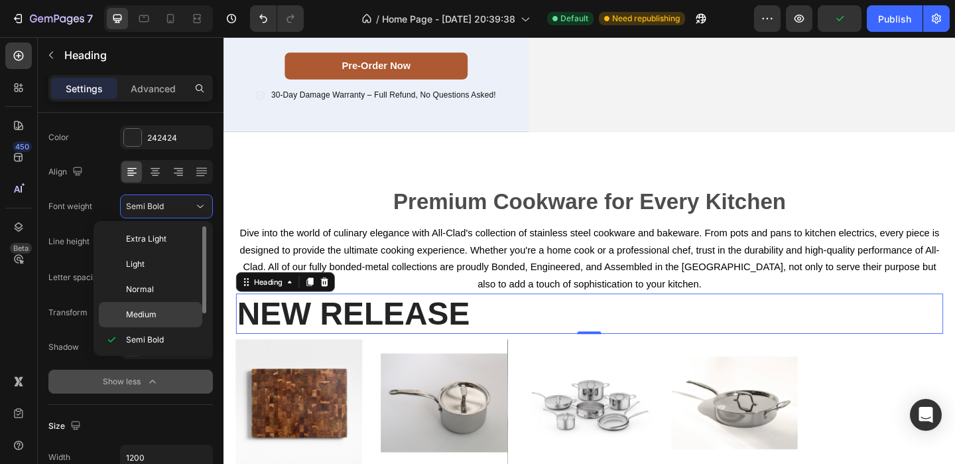
click at [162, 308] on div "Medium" at bounding box center [150, 314] width 103 height 25
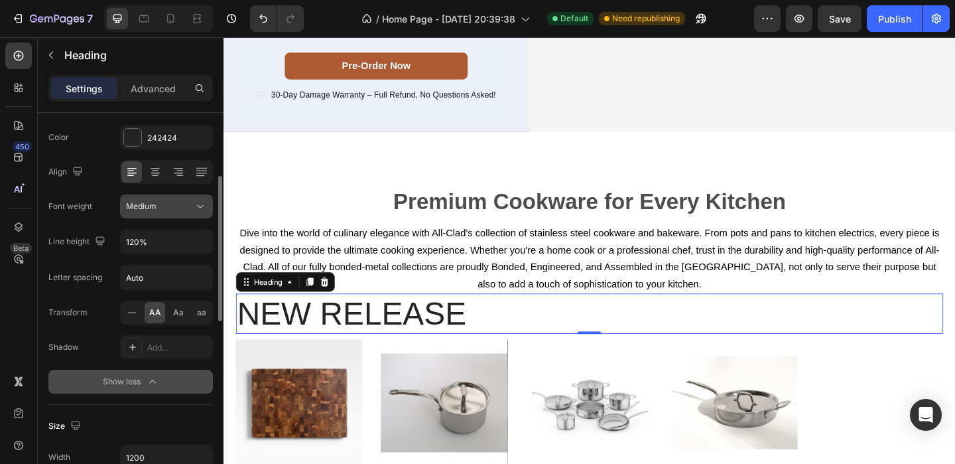
click at [205, 212] on icon at bounding box center [200, 206] width 13 height 13
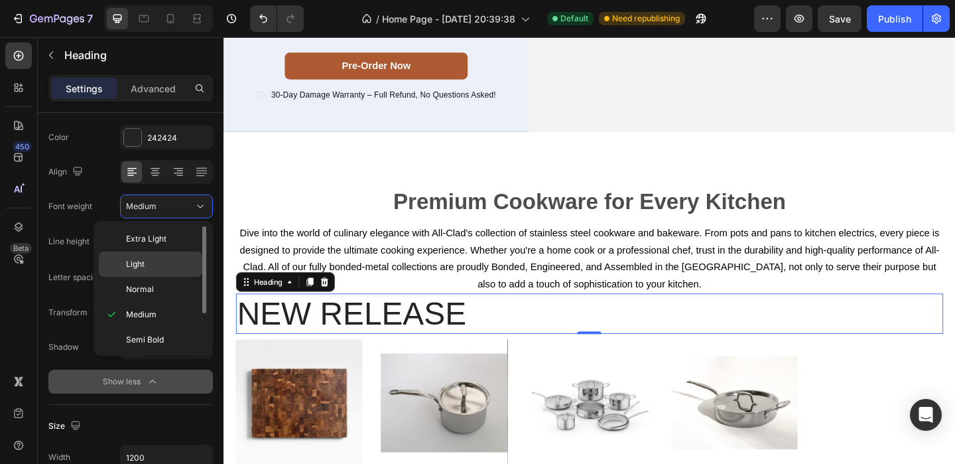
click at [150, 262] on p "Light" at bounding box center [161, 264] width 70 height 12
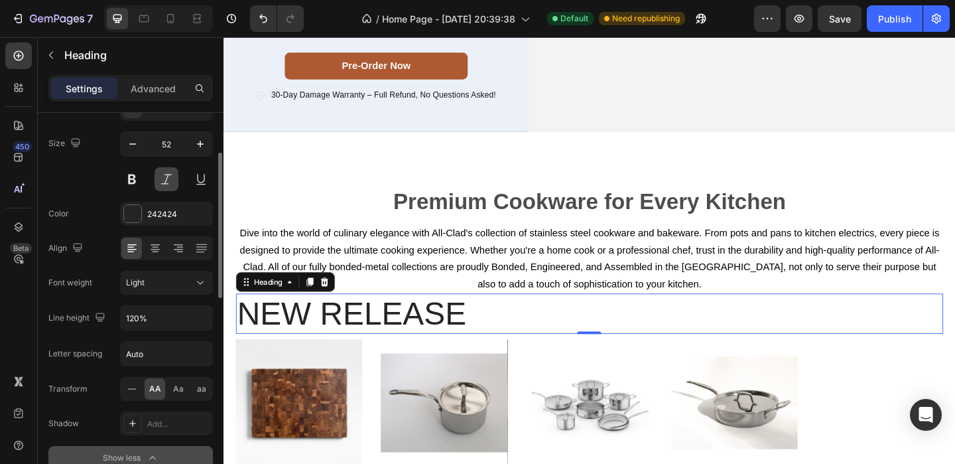
scroll to position [74, 0]
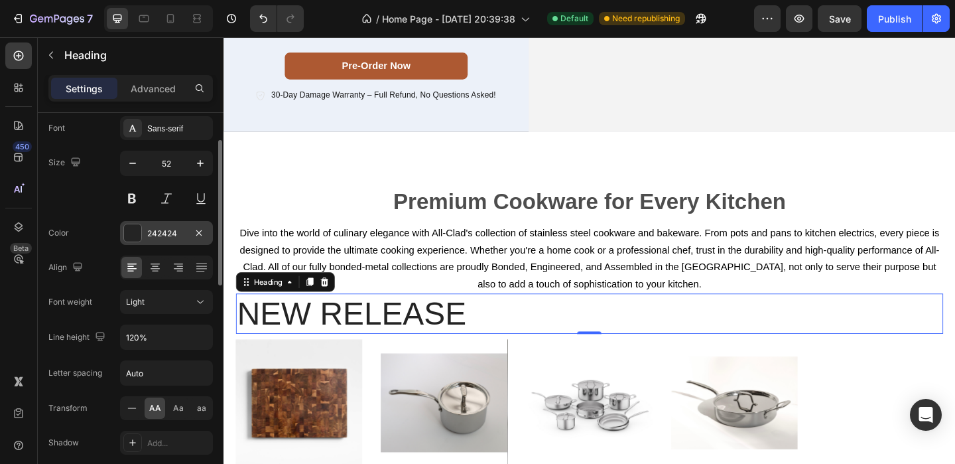
click at [133, 227] on div at bounding box center [132, 232] width 17 height 17
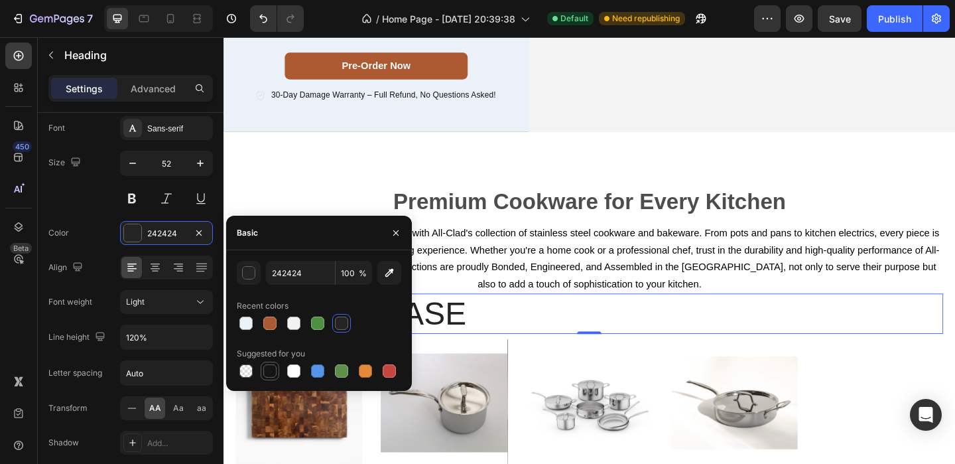
click at [265, 367] on div at bounding box center [269, 370] width 13 height 13
type input "151515"
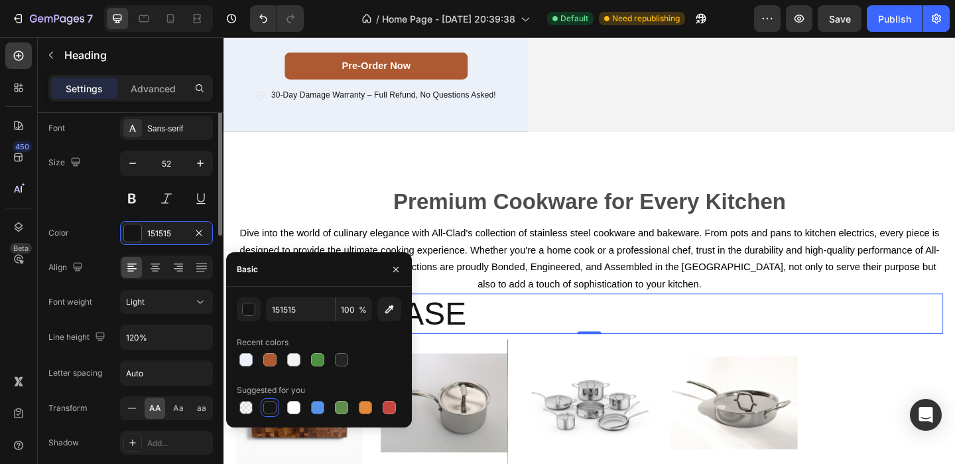
scroll to position [0, 0]
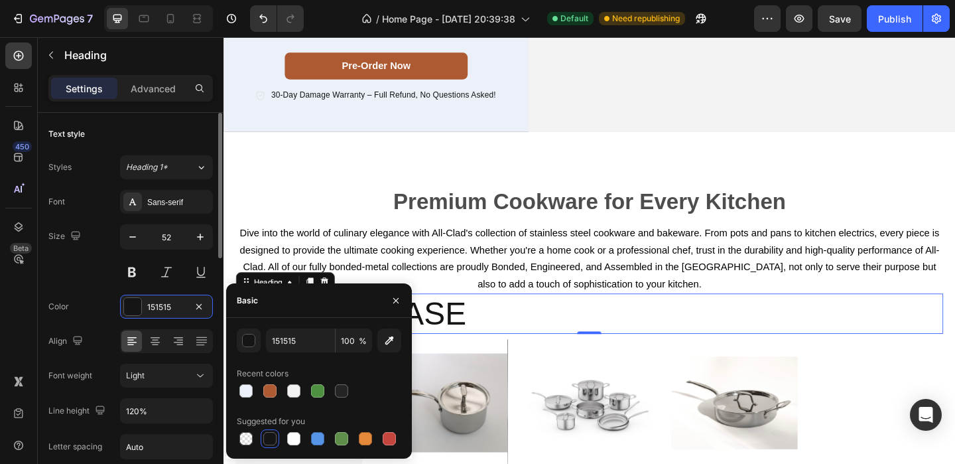
click at [165, 135] on div "Text style" at bounding box center [130, 133] width 164 height 21
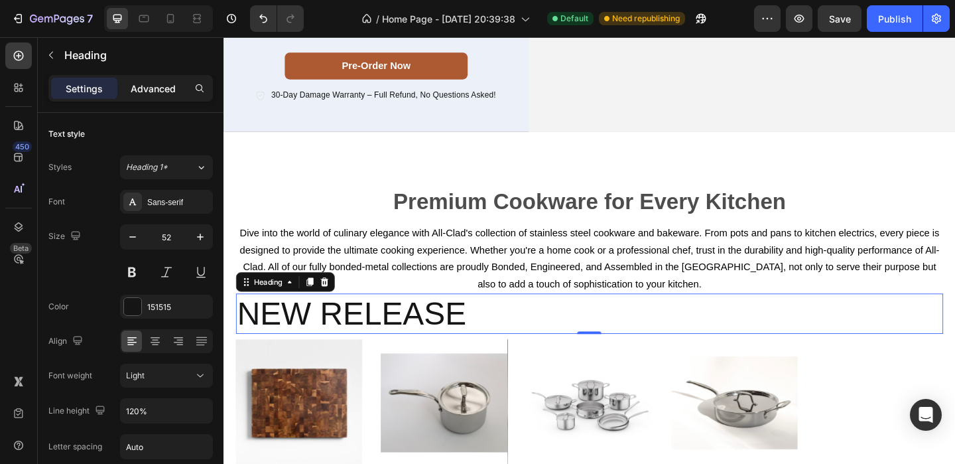
click at [150, 94] on p "Advanced" at bounding box center [153, 89] width 45 height 14
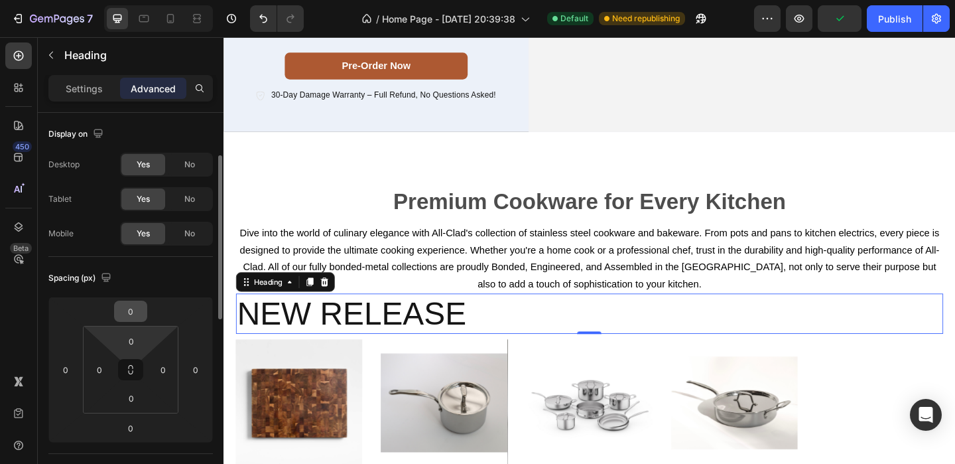
scroll to position [48, 0]
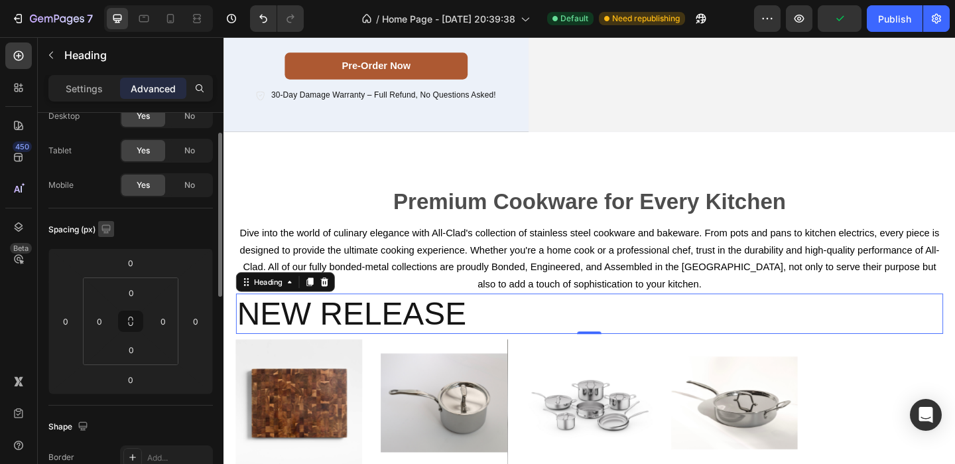
click at [108, 224] on icon "button" at bounding box center [105, 228] width 9 height 9
click at [111, 253] on icon "button" at bounding box center [109, 249] width 9 height 9
click at [111, 231] on icon "button" at bounding box center [105, 228] width 13 height 13
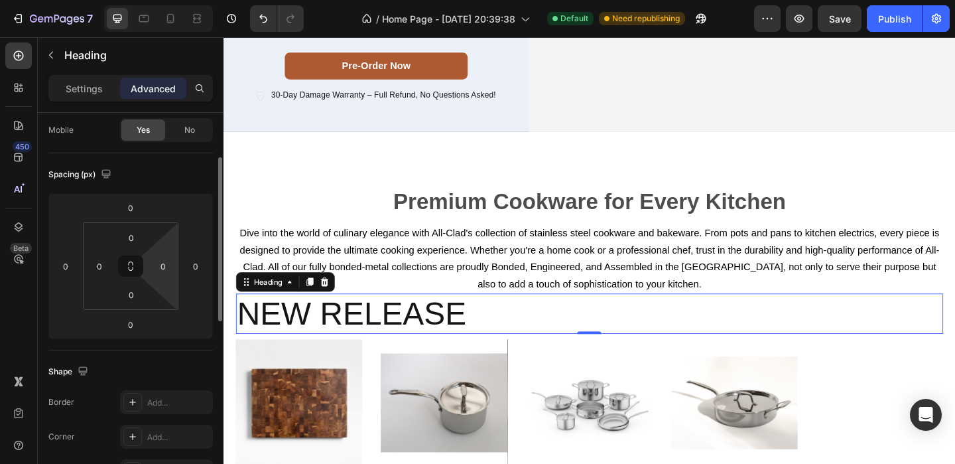
scroll to position [132, 0]
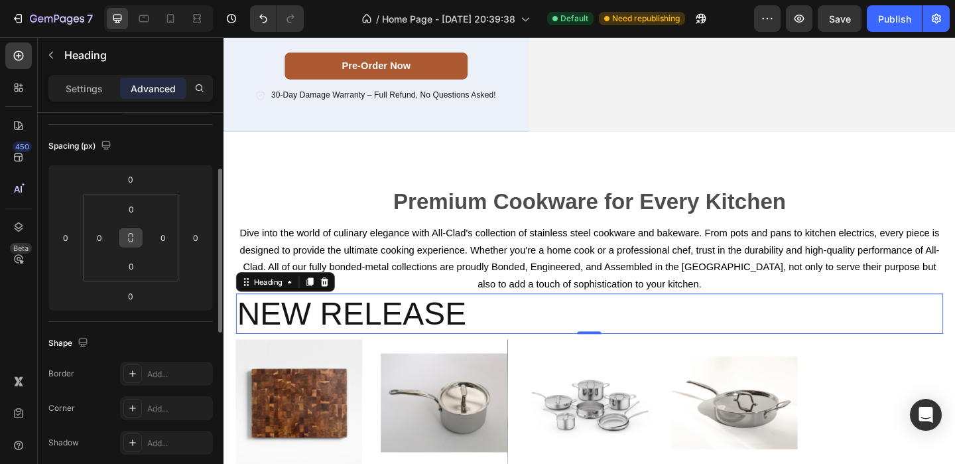
click at [133, 241] on icon at bounding box center [130, 237] width 11 height 11
click at [130, 241] on icon at bounding box center [130, 237] width 11 height 11
click at [136, 304] on input "0" at bounding box center [130, 296] width 27 height 20
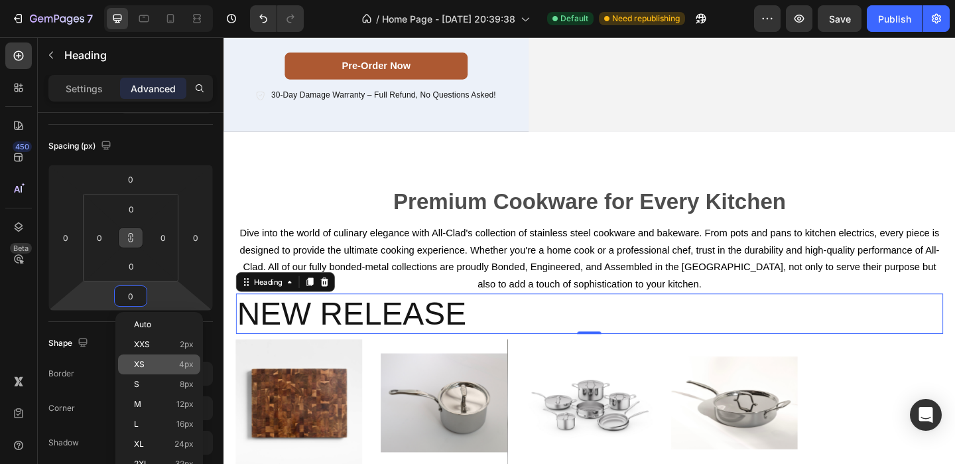
click at [146, 363] on p "XS 4px" at bounding box center [164, 363] width 60 height 9
type input "4"
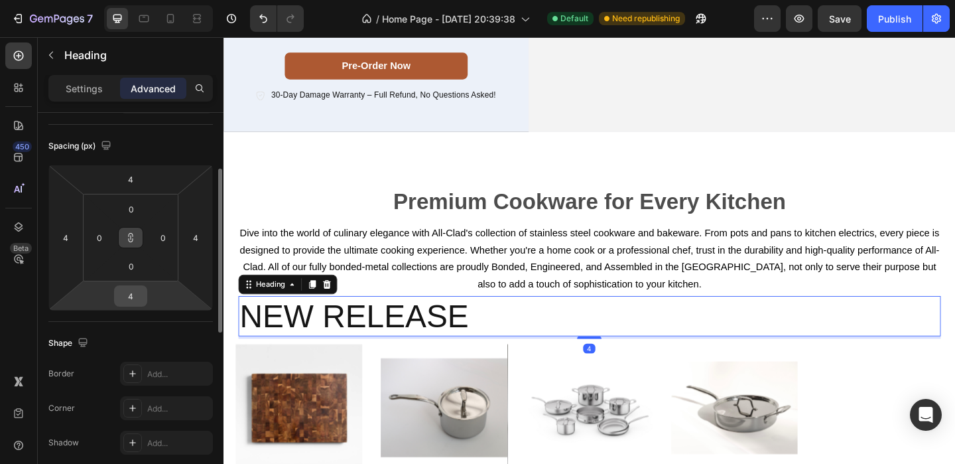
click at [135, 297] on input "4" at bounding box center [130, 296] width 27 height 20
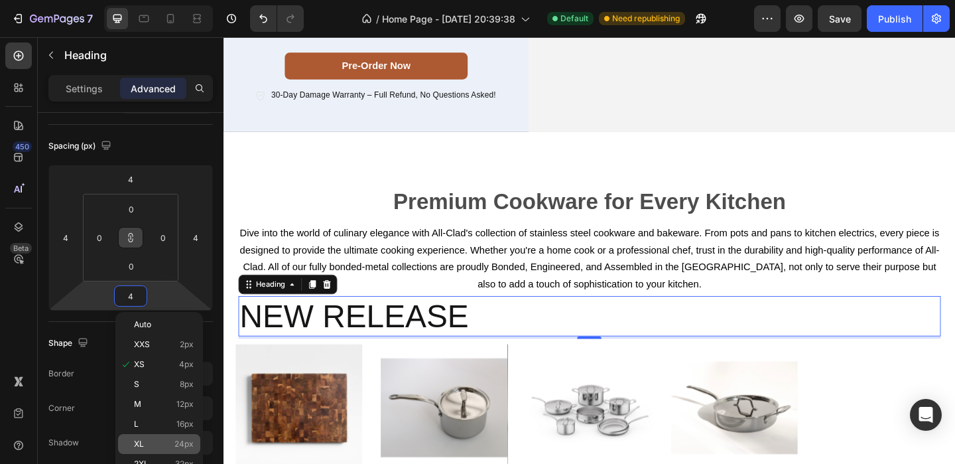
click at [135, 435] on div "XL 24px" at bounding box center [159, 444] width 82 height 20
type input "24"
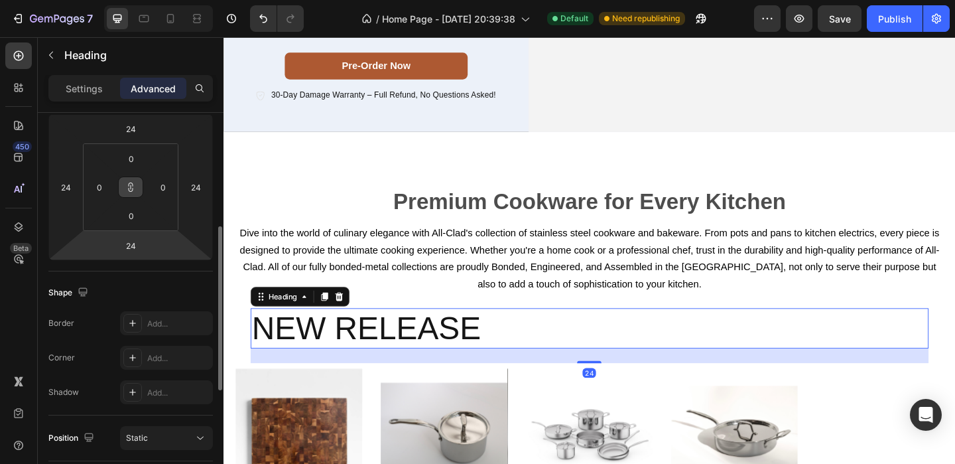
scroll to position [210, 0]
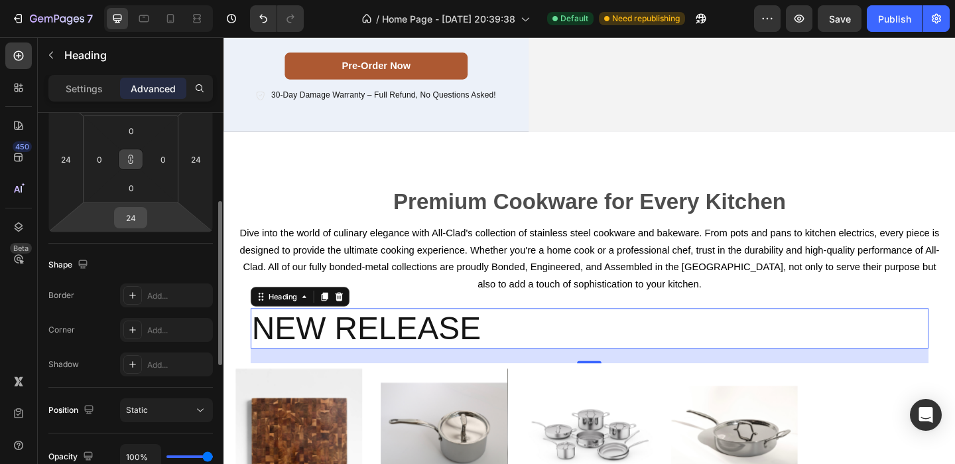
click at [135, 225] on input "24" at bounding box center [130, 218] width 27 height 20
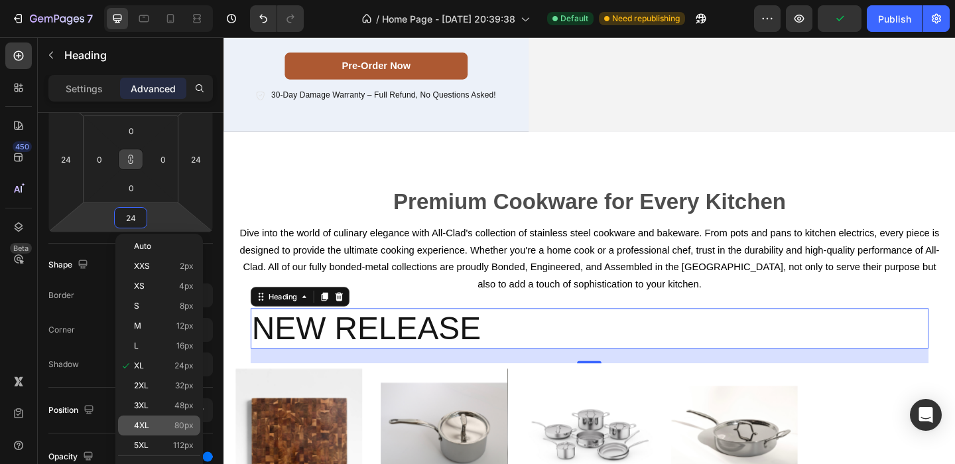
click at [149, 415] on div "4XL 80px" at bounding box center [159, 425] width 82 height 20
type input "80"
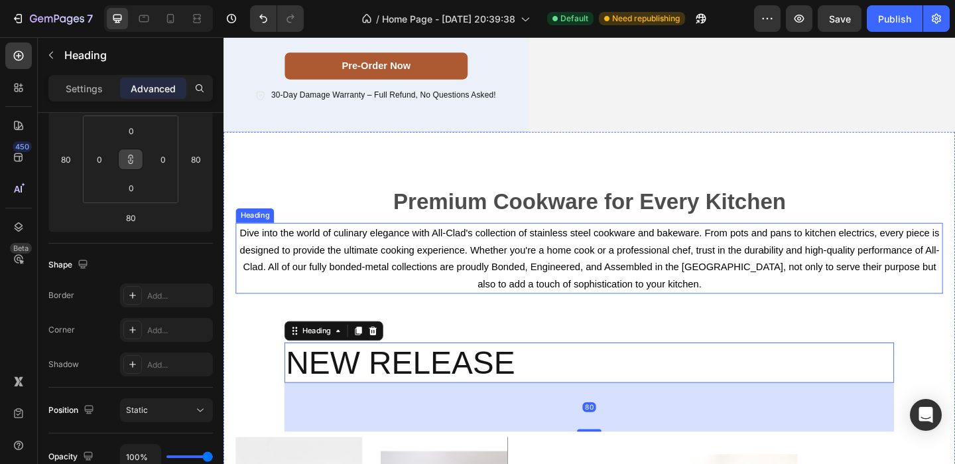
click at [340, 297] on p "⁠⁠⁠⁠⁠⁠⁠ Dive into the world of culinary elegance with All-Clad's collection of …" at bounding box center [621, 277] width 767 height 74
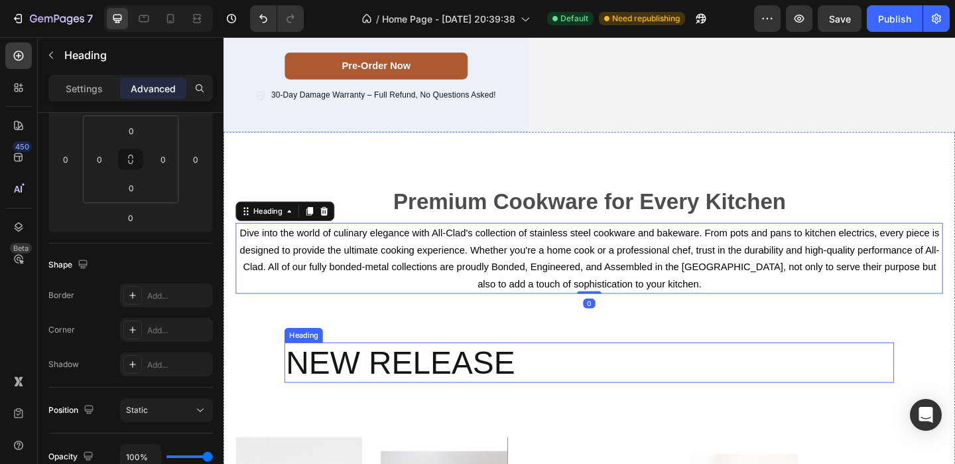
scroll to position [286, 0]
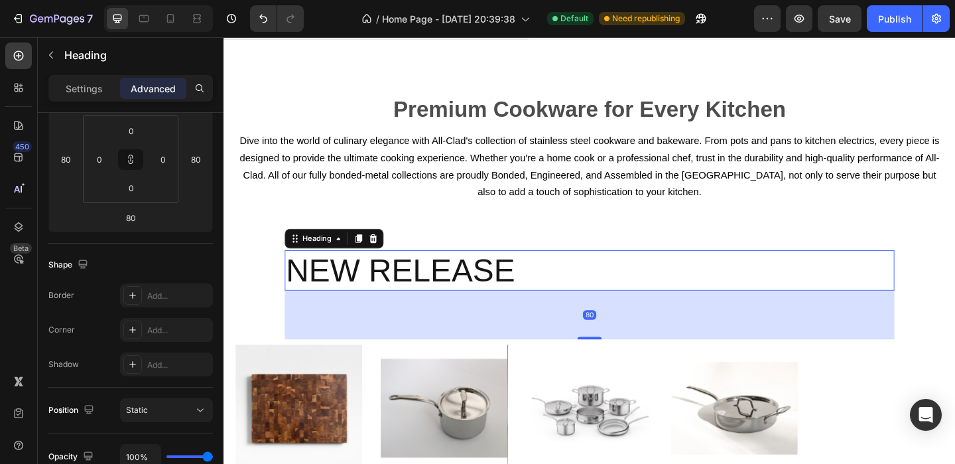
click at [375, 297] on h2 "new release" at bounding box center [621, 291] width 663 height 44
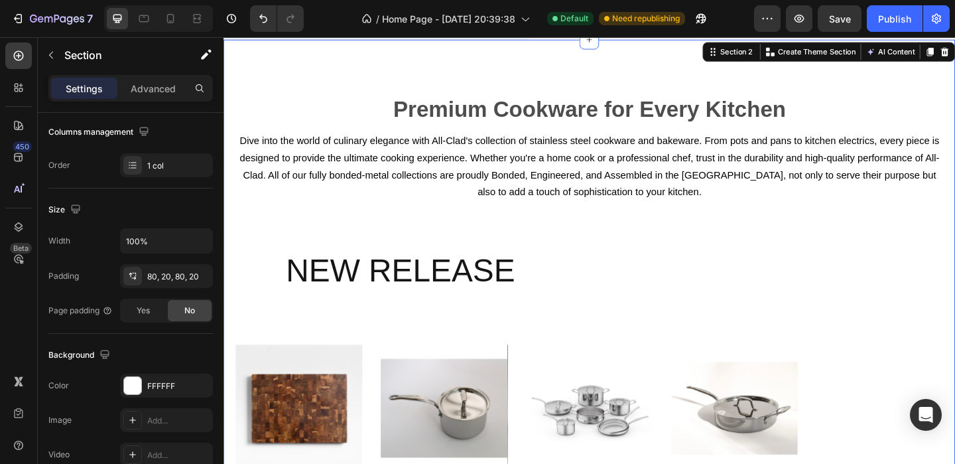
click at [275, 287] on div "Premium Cookware for Every Kitchen Text Block Row ⁠⁠⁠⁠⁠⁠⁠ Dive into the world o…" at bounding box center [621, 359] width 769 height 533
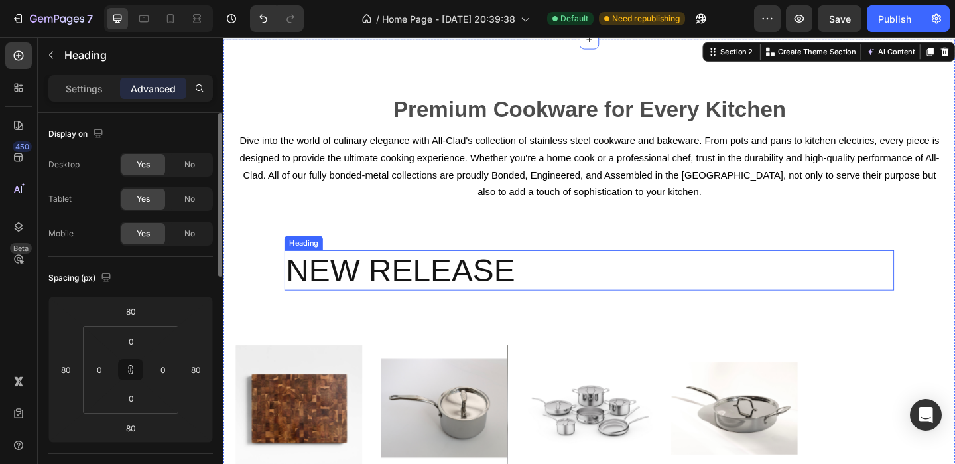
click at [325, 290] on h2 "new release" at bounding box center [621, 291] width 663 height 44
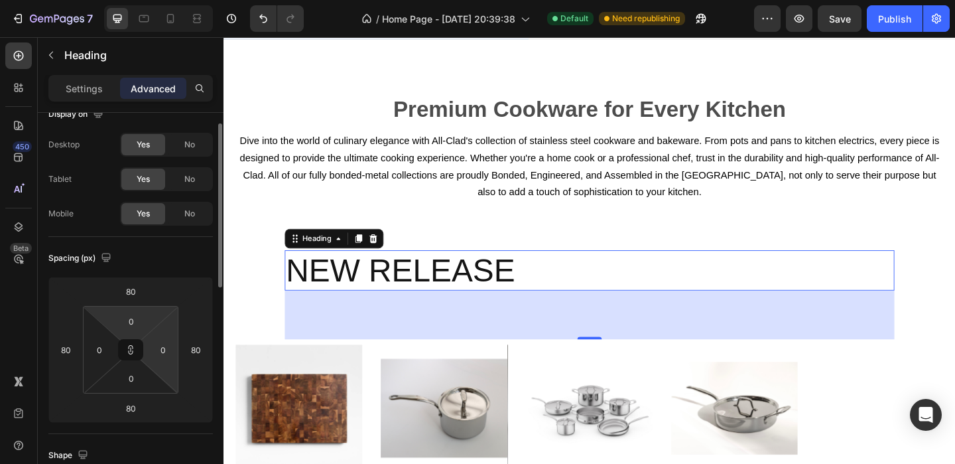
scroll to position [32, 0]
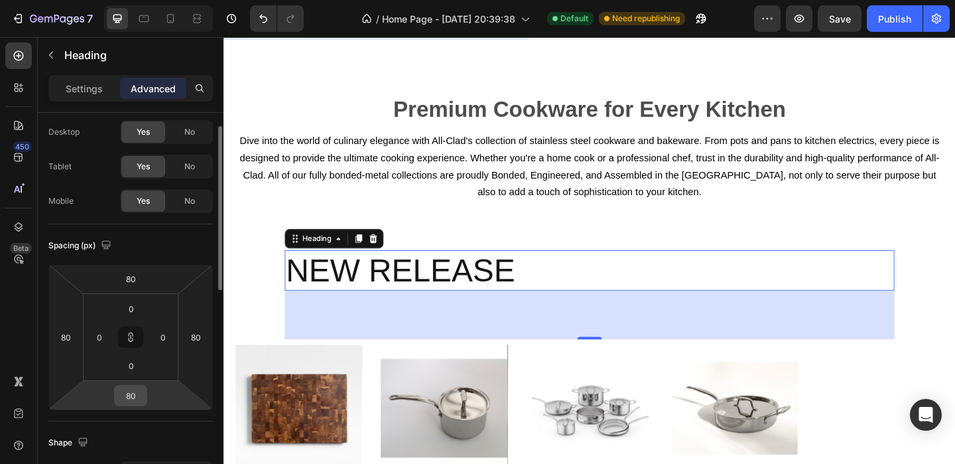
click at [134, 396] on input "80" at bounding box center [130, 395] width 27 height 20
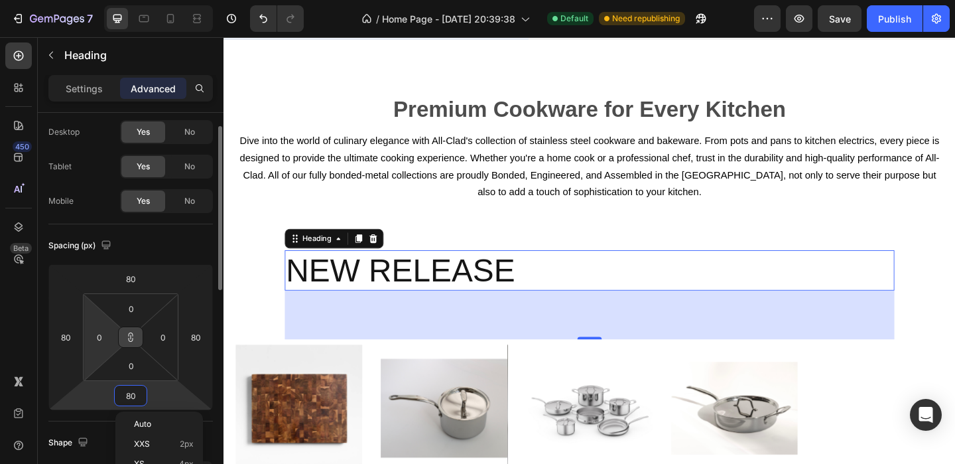
click at [123, 336] on button at bounding box center [130, 336] width 25 height 21
type input "4"
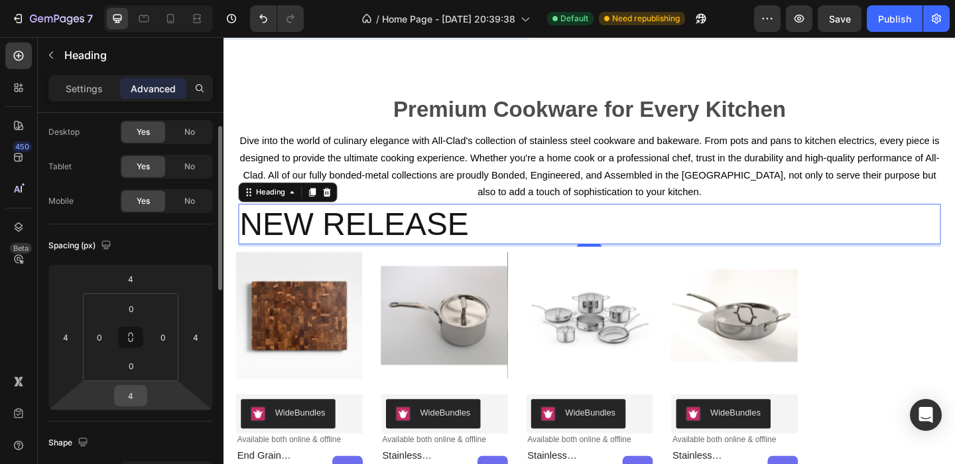
click at [140, 397] on input "4" at bounding box center [130, 395] width 27 height 20
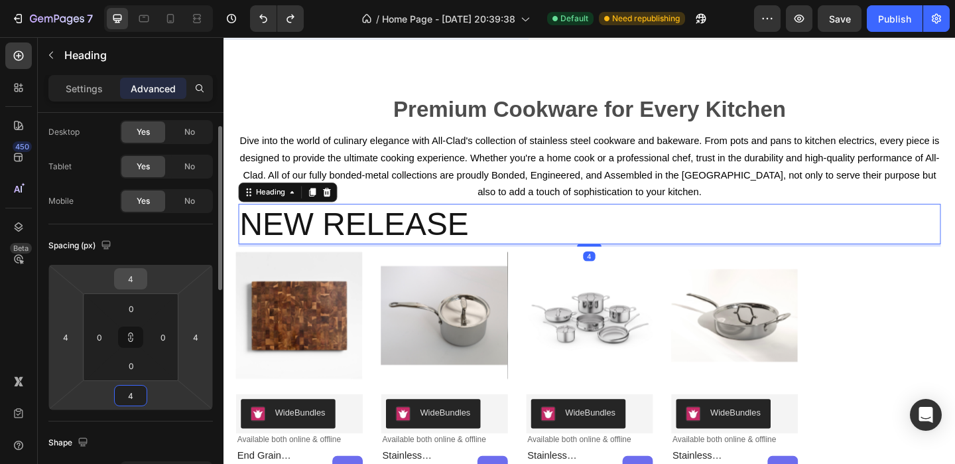
type input "4"
click at [131, 288] on input "4" at bounding box center [130, 279] width 27 height 20
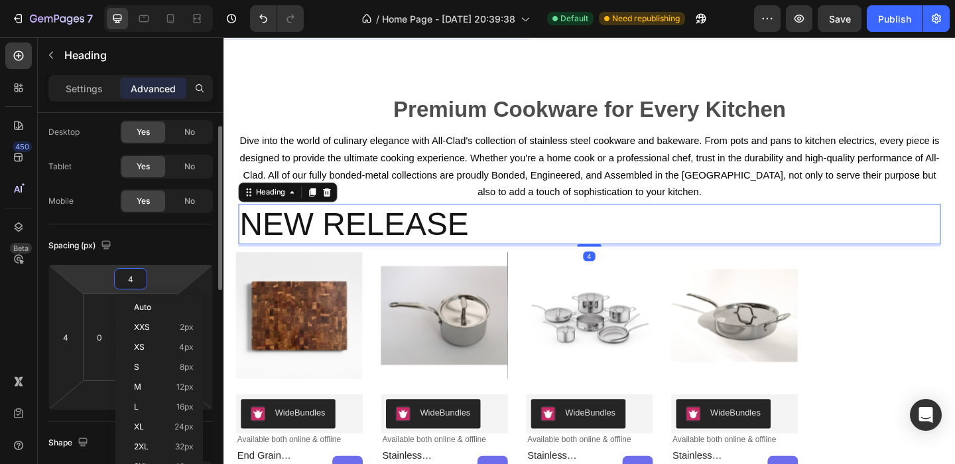
type input "8"
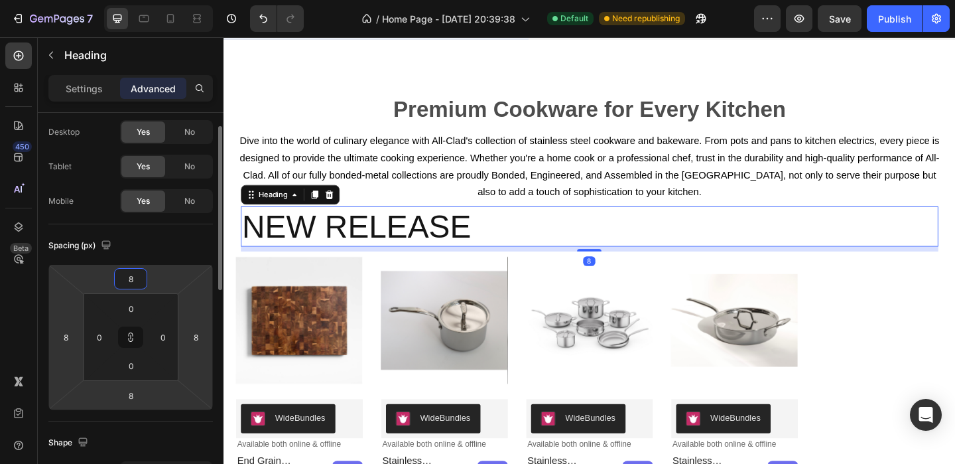
type input "80"
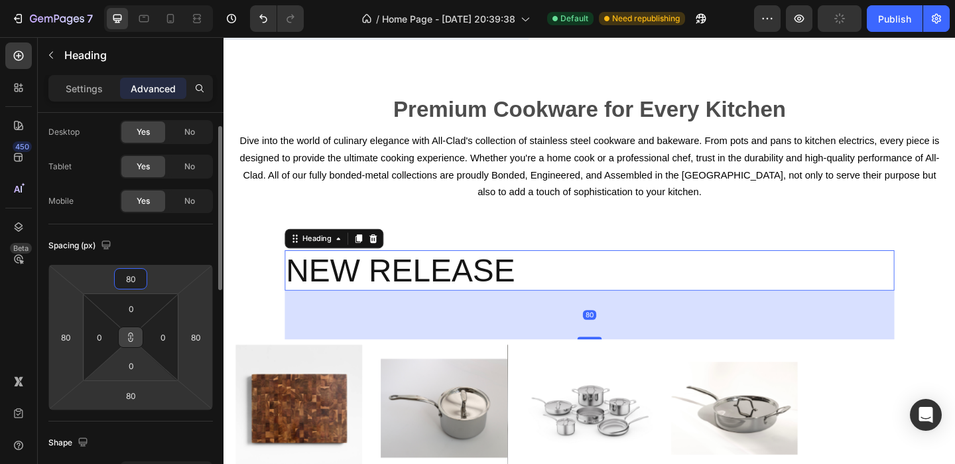
click at [131, 340] on icon at bounding box center [131, 337] width 1 height 5
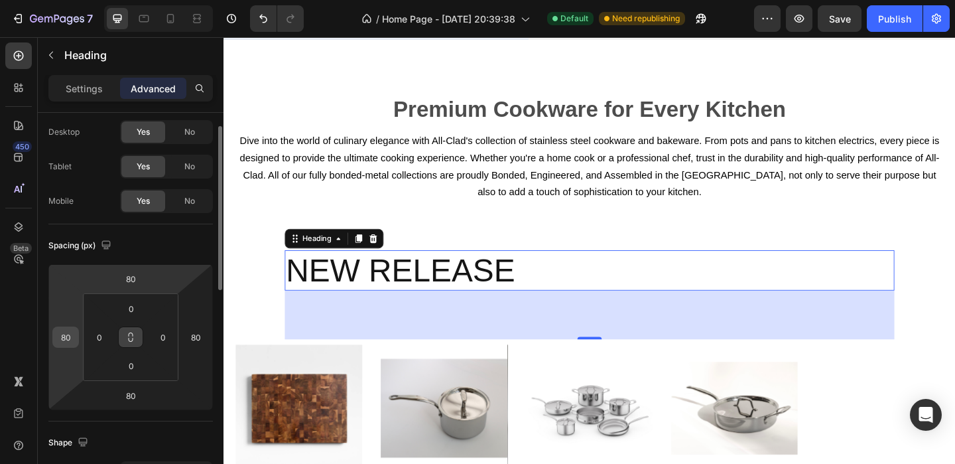
click at [72, 335] on input "80" at bounding box center [66, 337] width 20 height 20
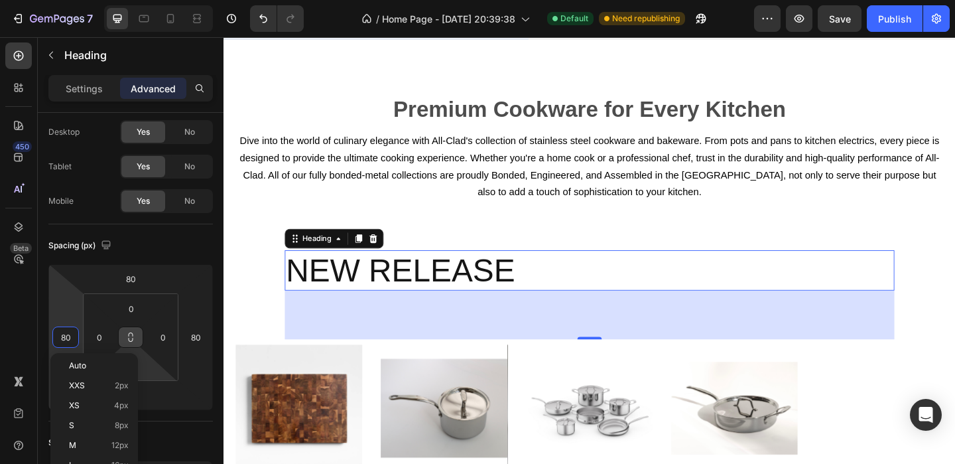
click at [129, 344] on button at bounding box center [130, 336] width 25 height 21
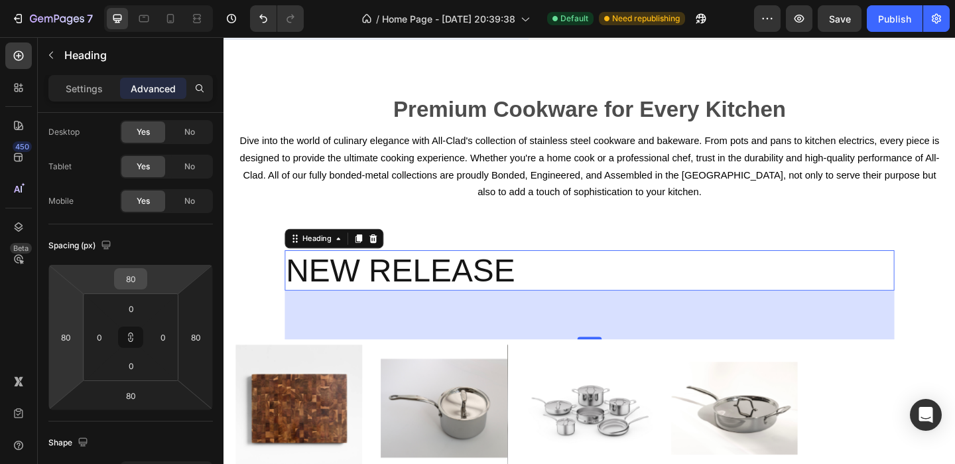
click at [131, 280] on input "80" at bounding box center [130, 279] width 27 height 20
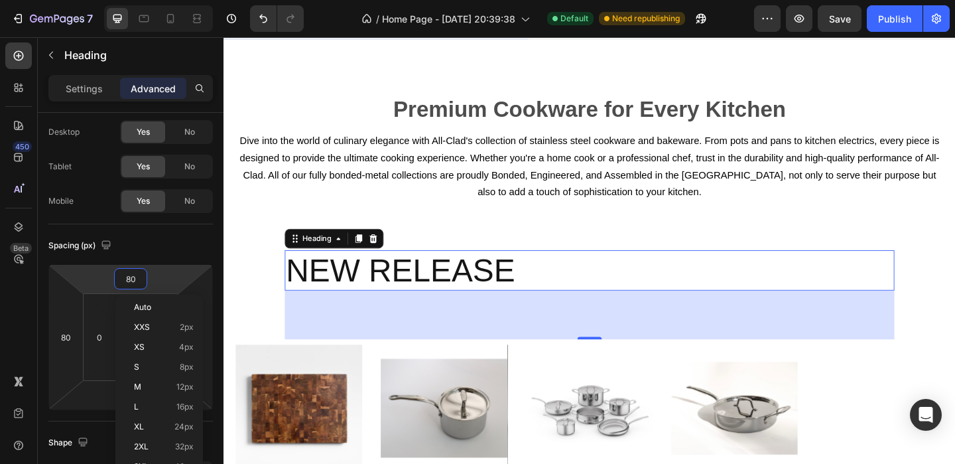
type input "0"
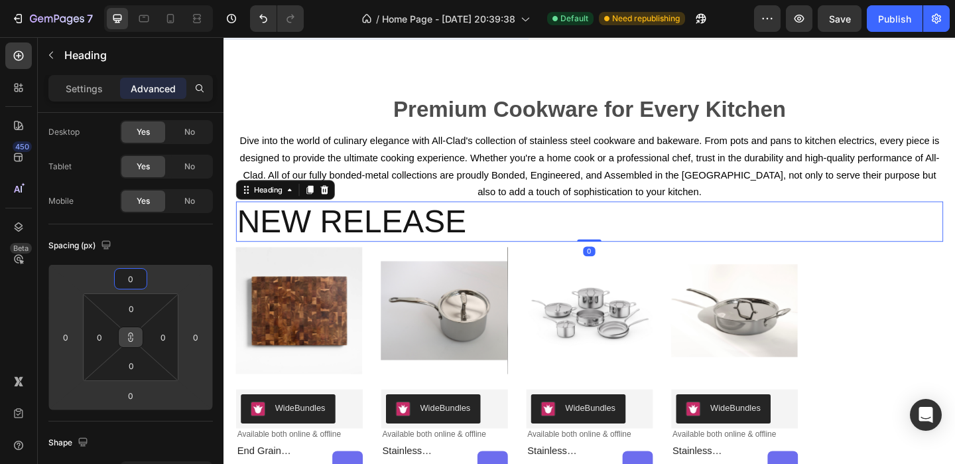
click at [127, 336] on icon at bounding box center [130, 337] width 11 height 11
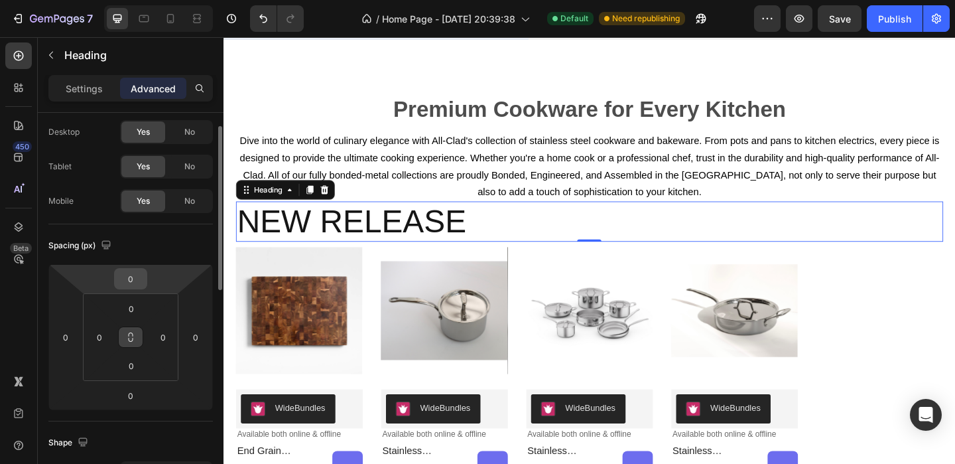
click at [133, 283] on input "0" at bounding box center [130, 279] width 27 height 20
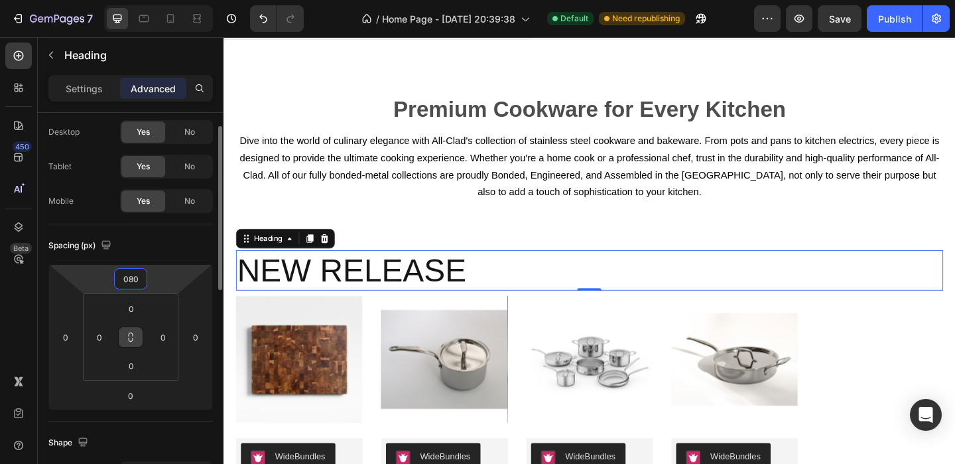
type input "080"
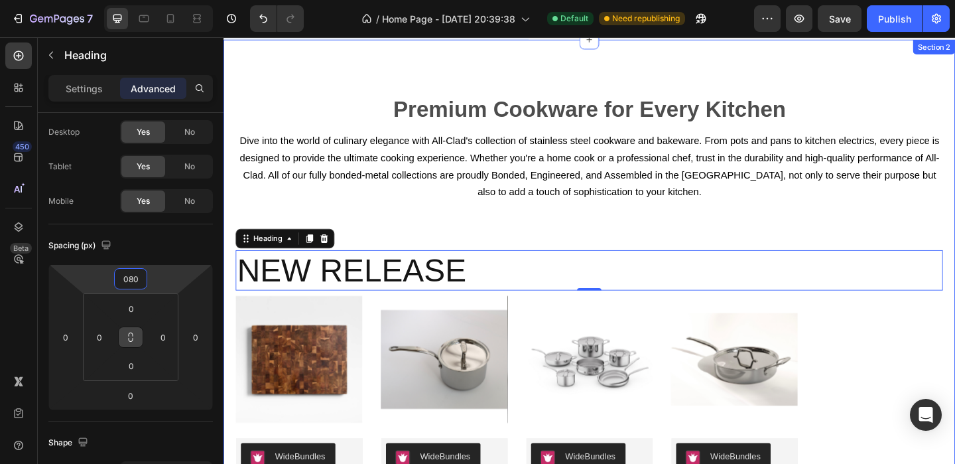
click at [509, 230] on div "Premium Cookware for Every Kitchen Text Block Row ⁠⁠⁠⁠⁠⁠⁠ Dive into the world o…" at bounding box center [621, 333] width 769 height 480
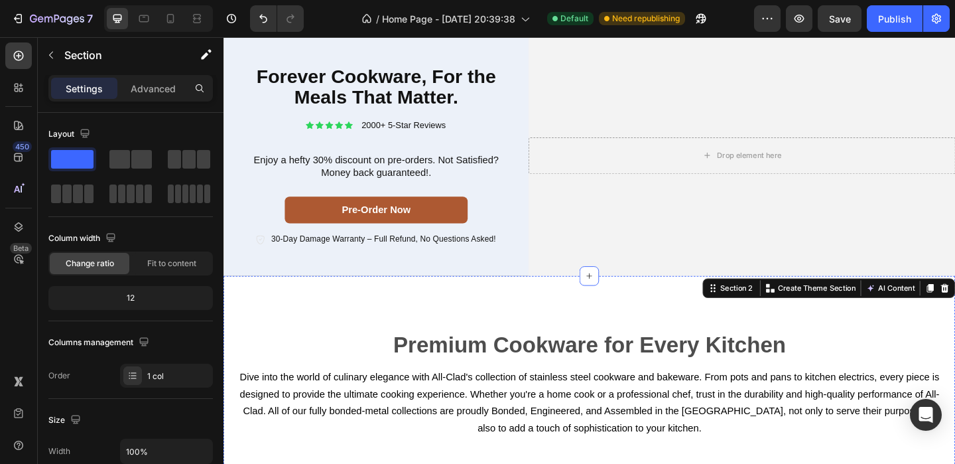
scroll to position [0, 0]
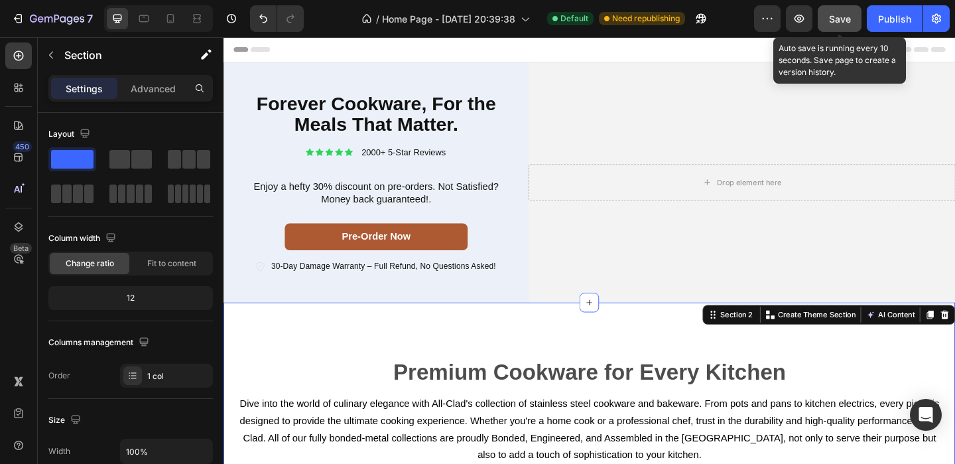
click at [835, 19] on span "Save" at bounding box center [840, 18] width 22 height 11
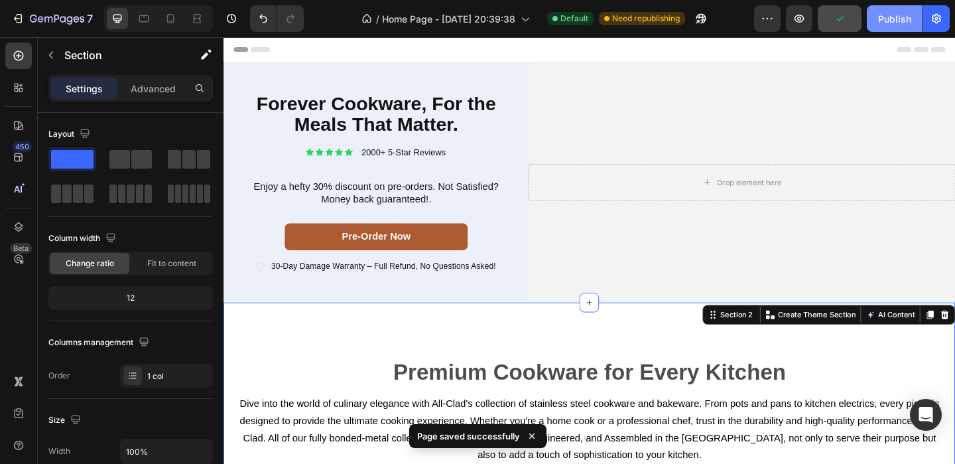
click at [903, 10] on button "Publish" at bounding box center [895, 18] width 56 height 27
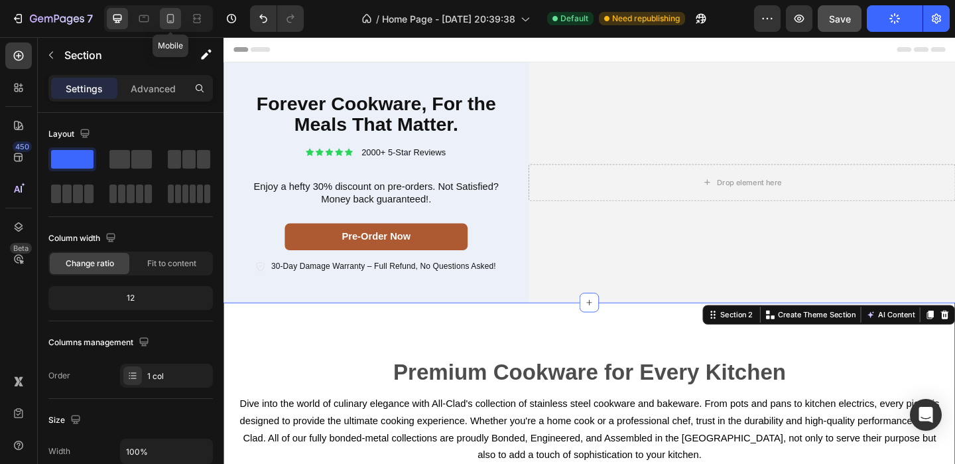
click at [172, 21] on icon at bounding box center [170, 18] width 13 height 13
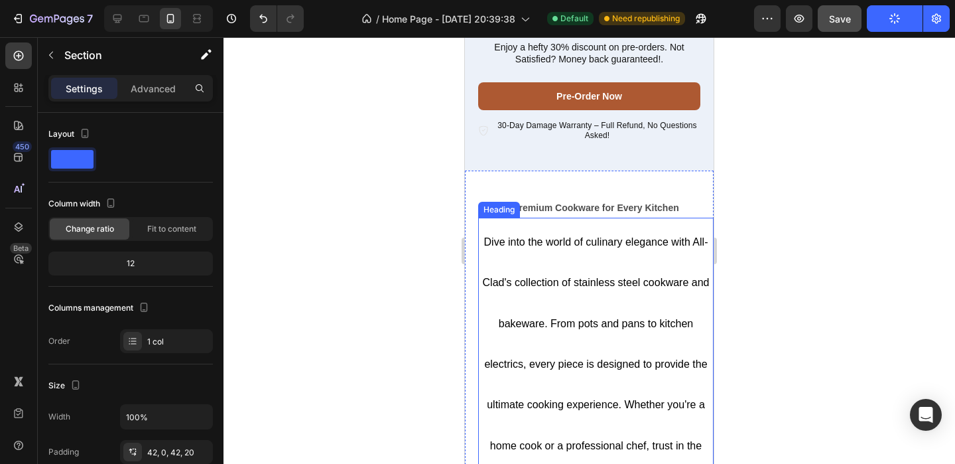
scroll to position [487, 0]
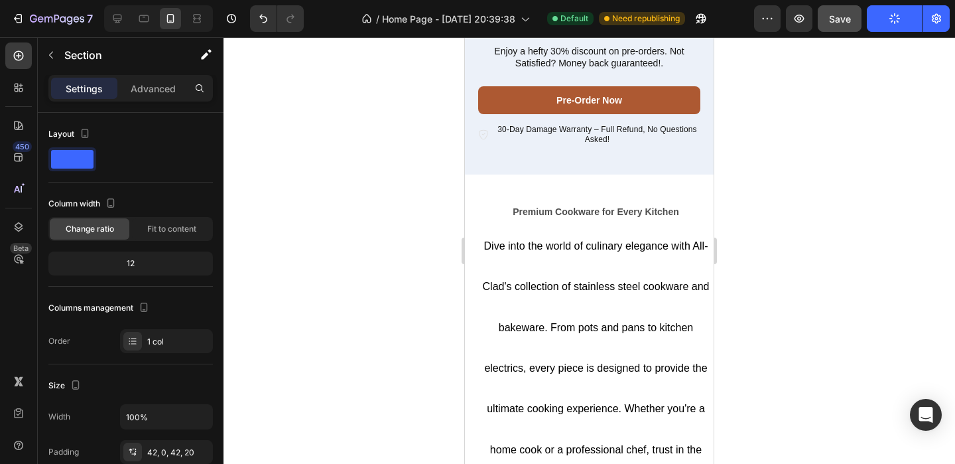
click at [823, 200] on div at bounding box center [590, 250] width 732 height 426
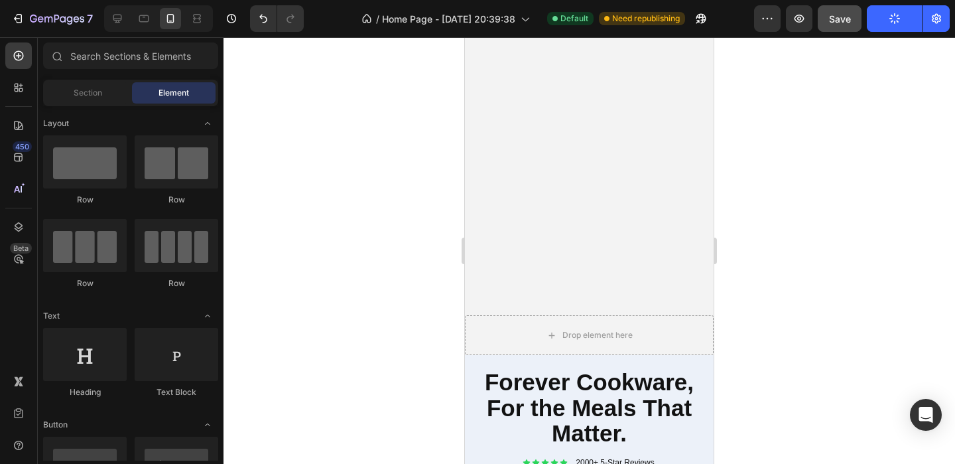
scroll to position [0, 0]
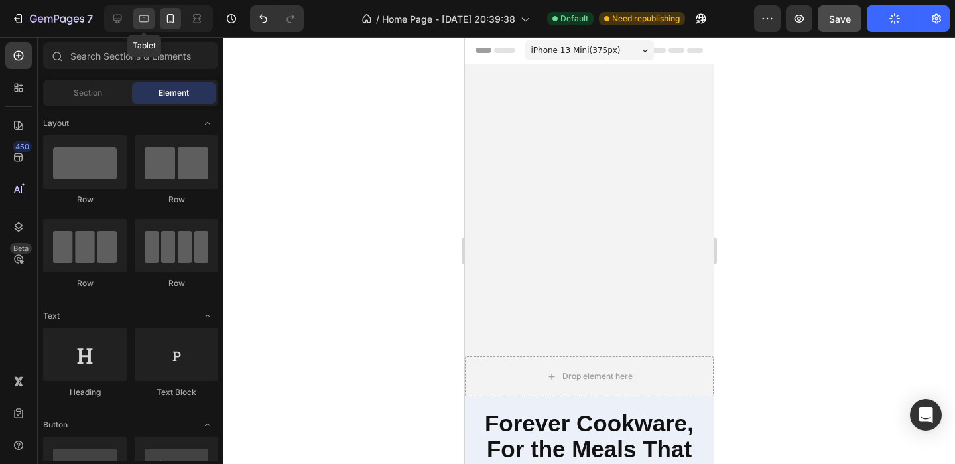
click at [147, 13] on icon at bounding box center [143, 18] width 13 height 13
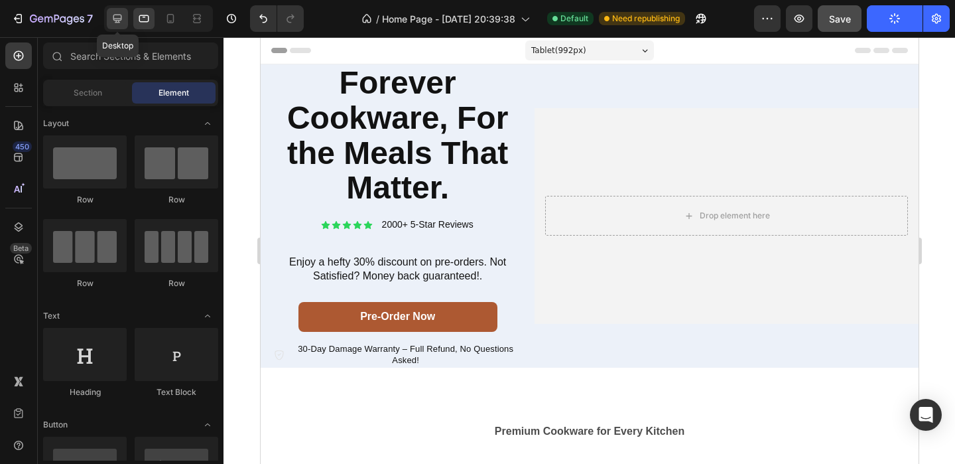
click at [120, 17] on icon at bounding box center [117, 18] width 13 height 13
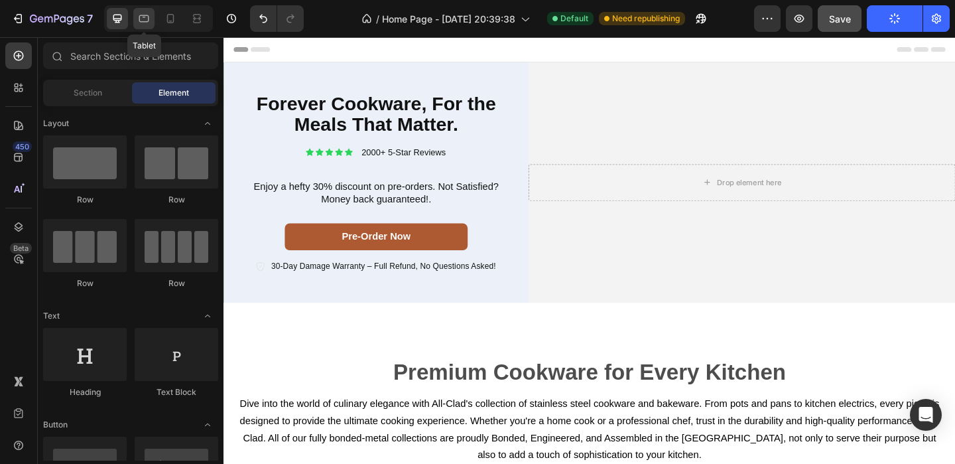
click at [147, 23] on icon at bounding box center [143, 18] width 13 height 13
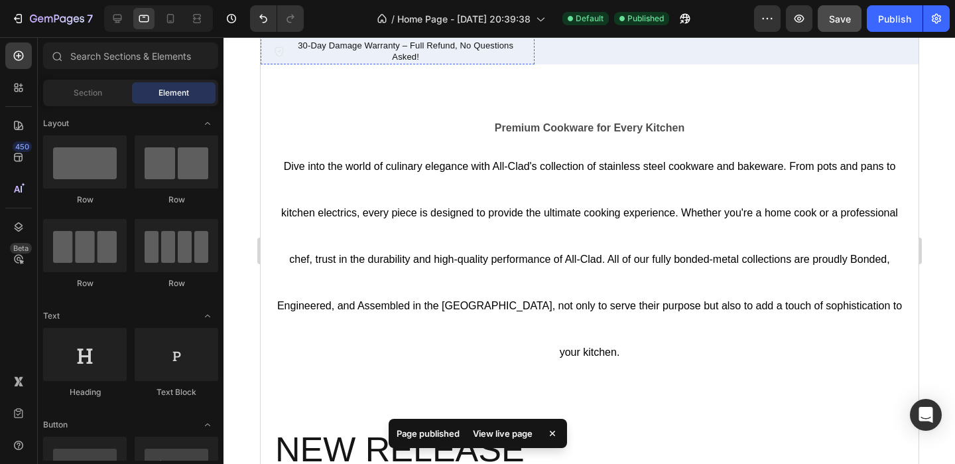
scroll to position [395, 0]
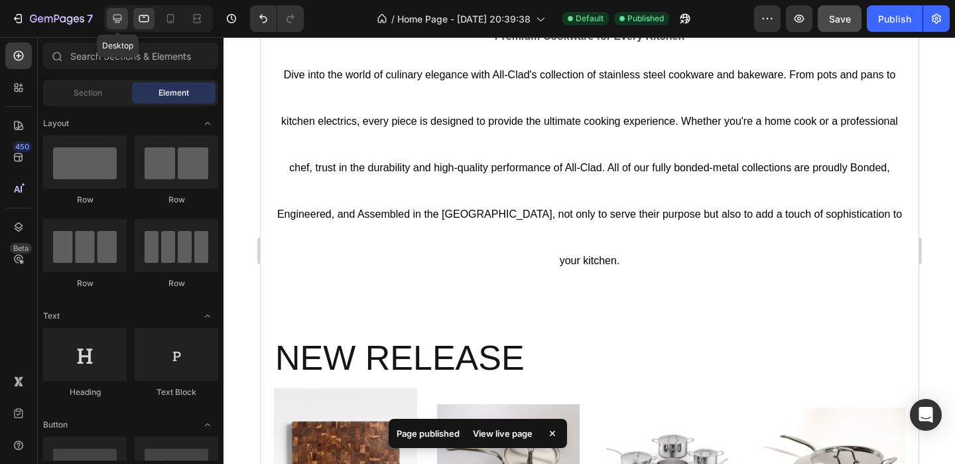
click at [127, 22] on div at bounding box center [117, 18] width 21 height 21
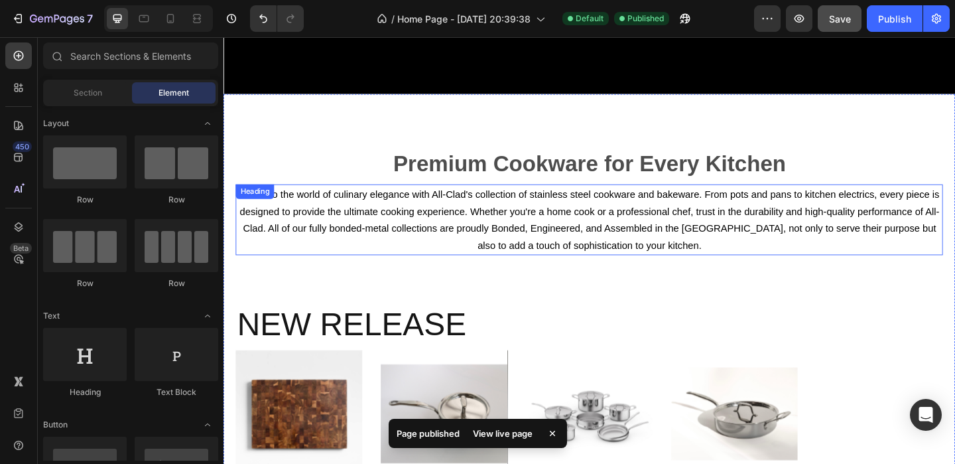
scroll to position [190, 0]
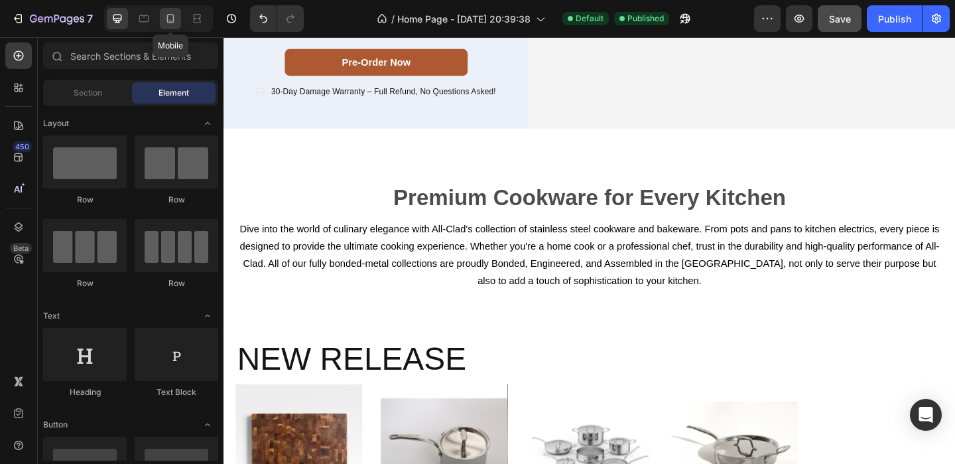
click at [167, 19] on icon at bounding box center [170, 18] width 7 height 9
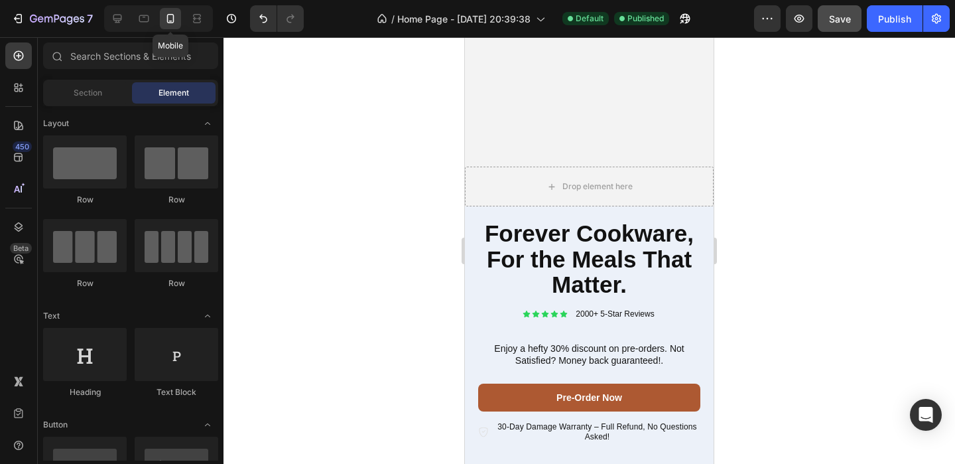
scroll to position [165, 0]
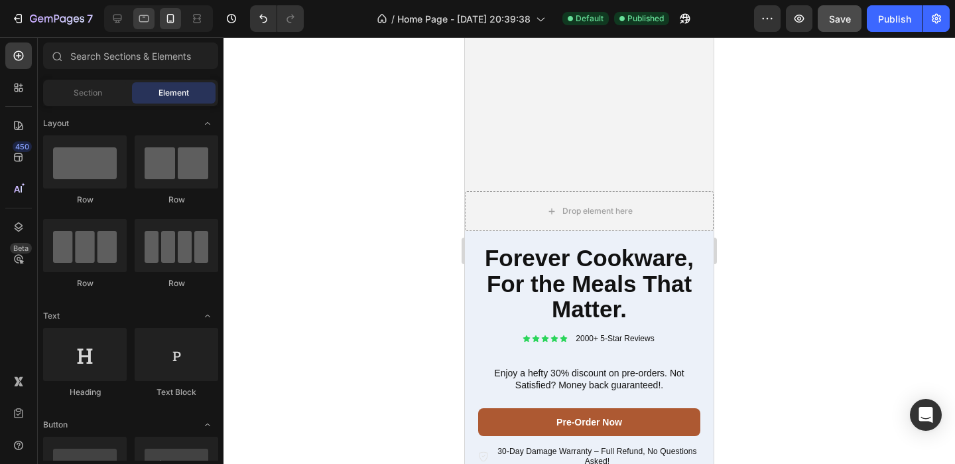
click at [154, 19] on div at bounding box center [143, 18] width 21 height 21
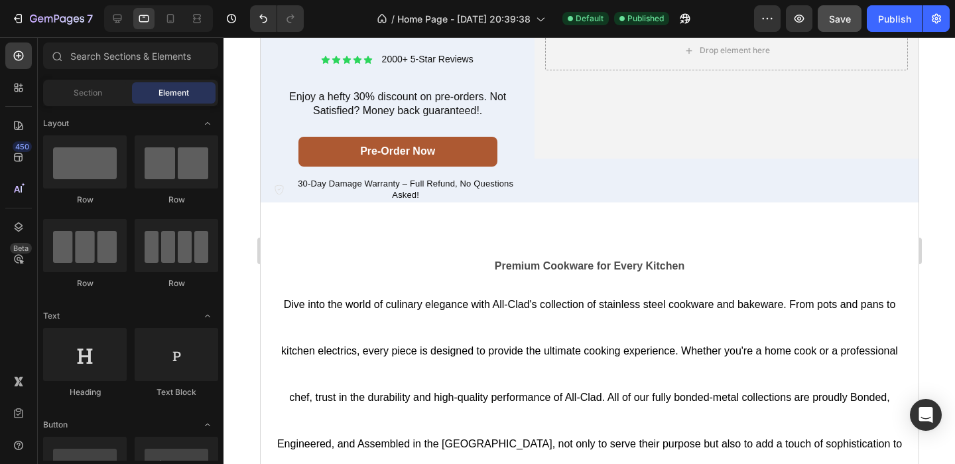
click at [102, 6] on div at bounding box center [156, 18] width 114 height 27
click at [108, 10] on div at bounding box center [117, 18] width 21 height 21
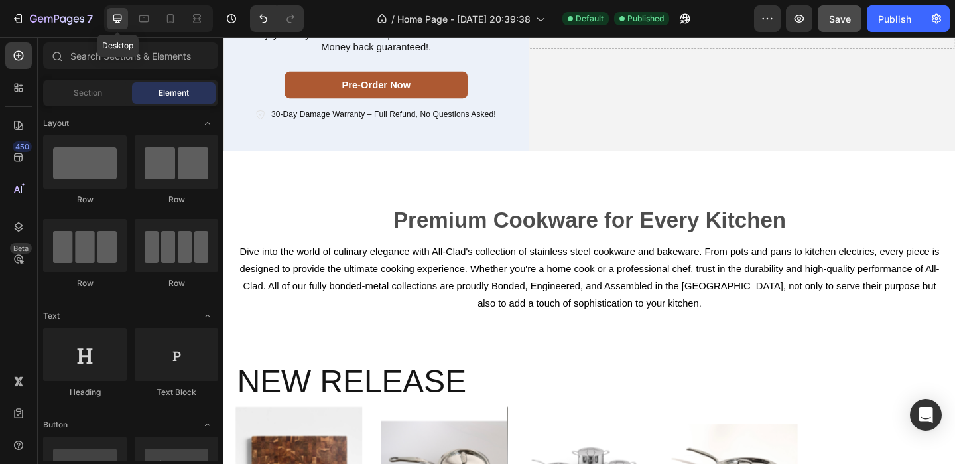
scroll to position [188, 0]
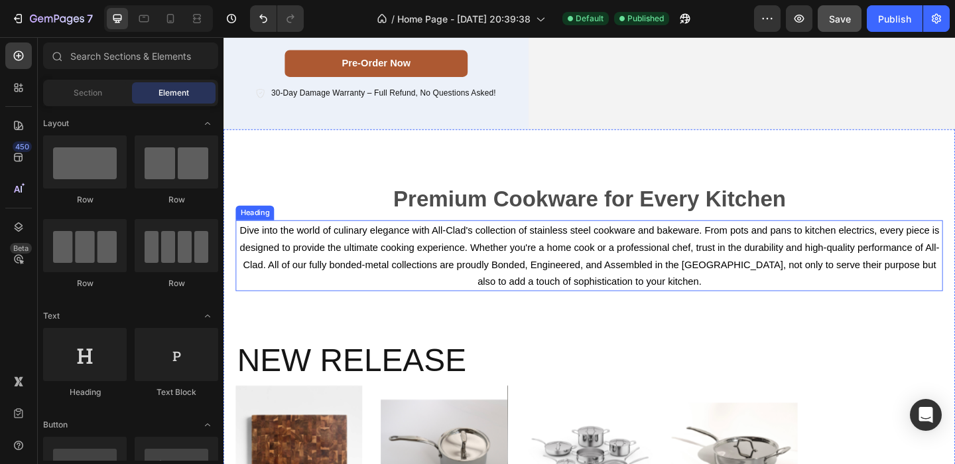
click at [454, 255] on h2 "Dive into the world of culinary elegance with All-Clad's collection of stainles…" at bounding box center [621, 274] width 769 height 77
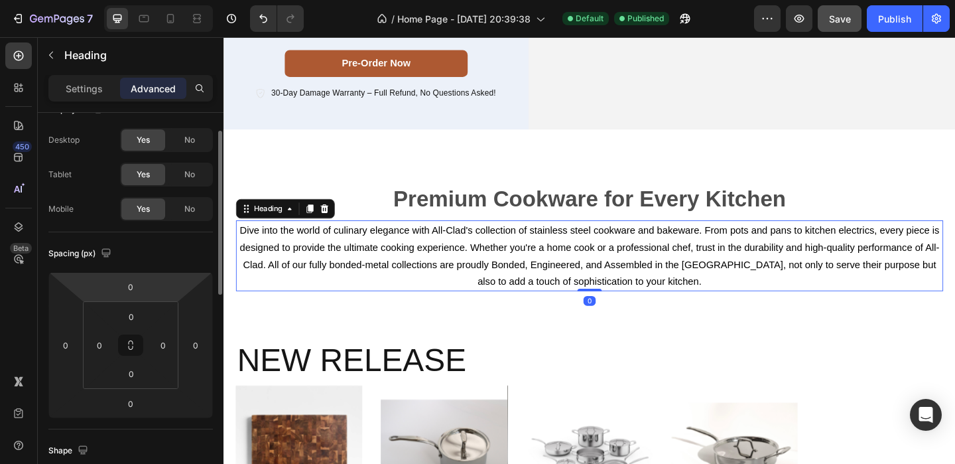
scroll to position [11, 0]
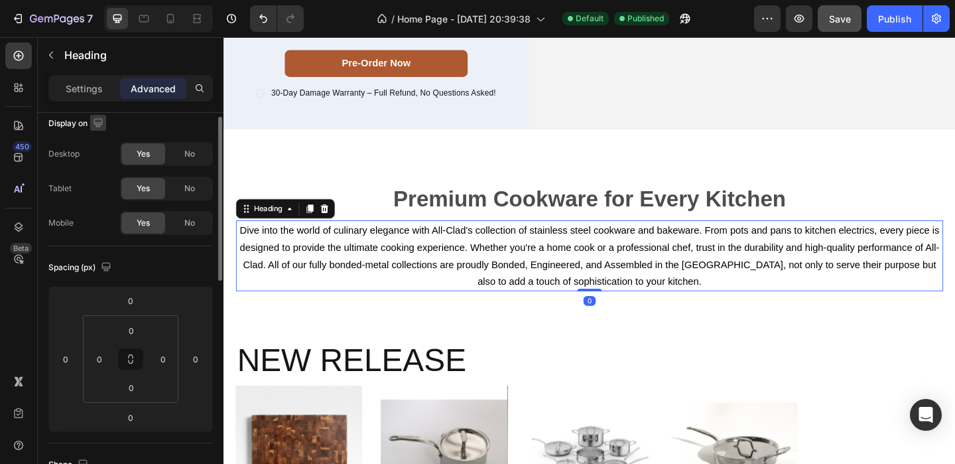
click at [99, 129] on button "button" at bounding box center [98, 123] width 16 height 16
click at [106, 143] on icon "button" at bounding box center [100, 143] width 13 height 13
click at [196, 229] on div "No" at bounding box center [190, 222] width 44 height 21
click at [196, 198] on div "No" at bounding box center [190, 188] width 44 height 21
click at [164, 184] on div "Yes" at bounding box center [143, 188] width 44 height 21
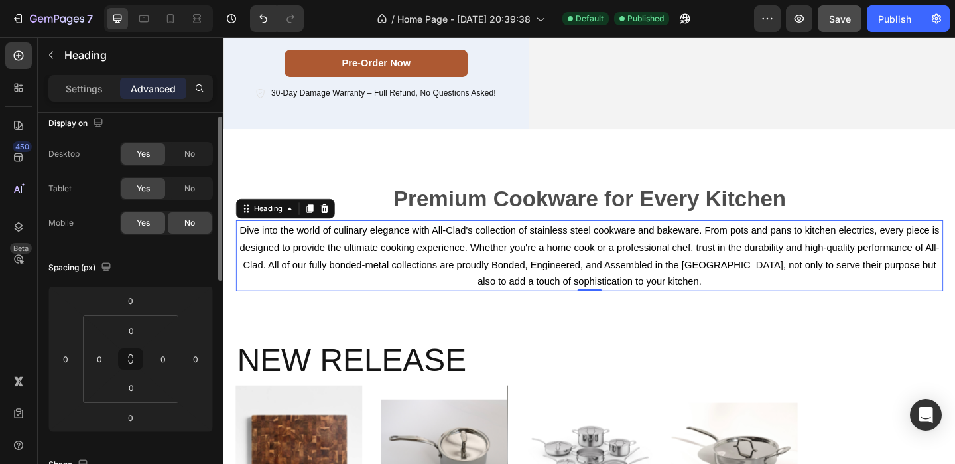
click at [150, 233] on div "Yes" at bounding box center [143, 222] width 44 height 21
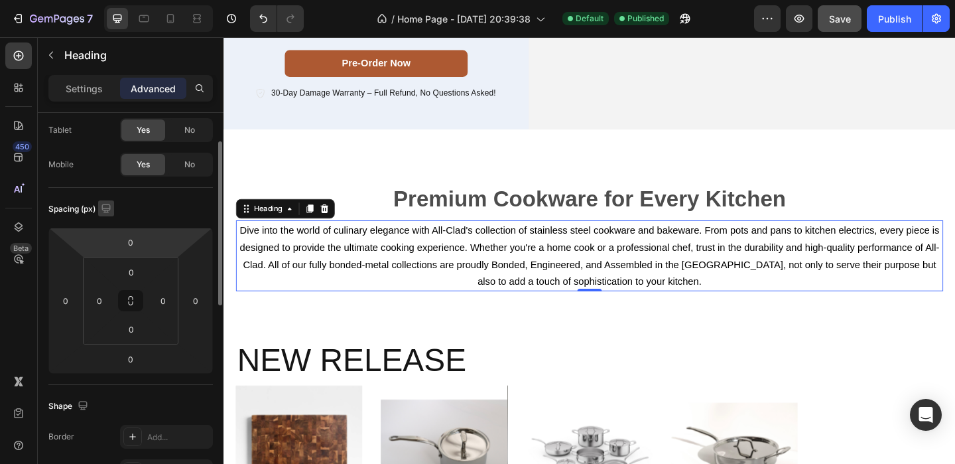
click at [109, 204] on icon "button" at bounding box center [105, 208] width 13 height 13
click at [115, 227] on icon "button" at bounding box center [108, 229] width 13 height 13
click at [433, 272] on h2 "Dive into the world of culinary elegance with All-Clad's collection of stainles…" at bounding box center [621, 274] width 769 height 77
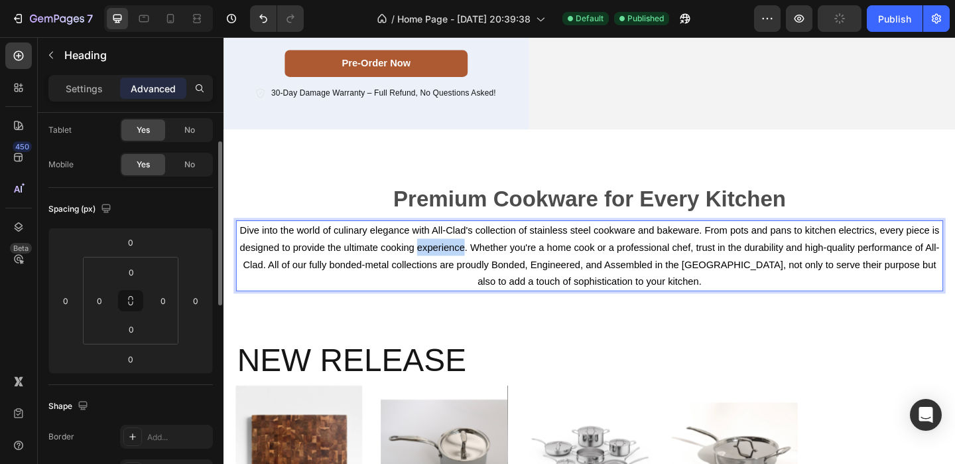
click at [433, 272] on p "Dive into the world of culinary elegance with All-Clad's collection of stainles…" at bounding box center [621, 274] width 767 height 74
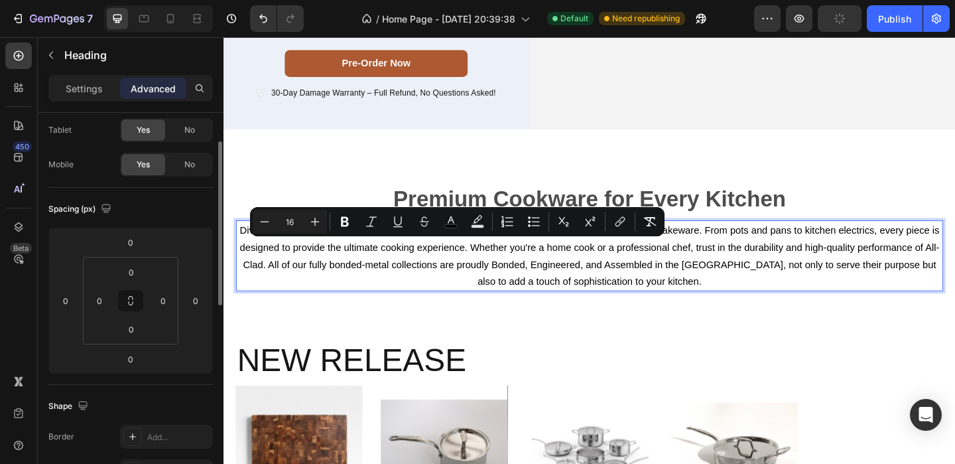
click at [485, 277] on span "Dive into the world of culinary elegance with All-Clad's collection of stainles…" at bounding box center [621, 274] width 761 height 67
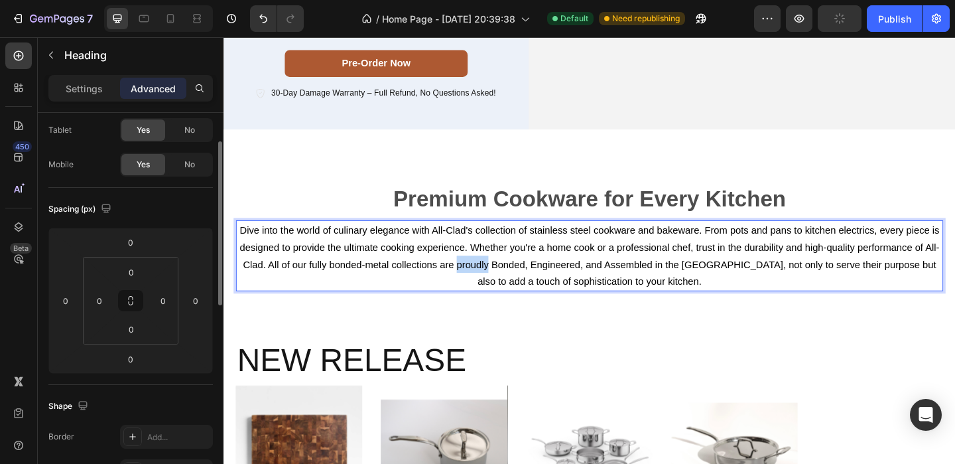
click at [485, 277] on span "Dive into the world of culinary elegance with All-Clad's collection of stainles…" at bounding box center [621, 274] width 761 height 67
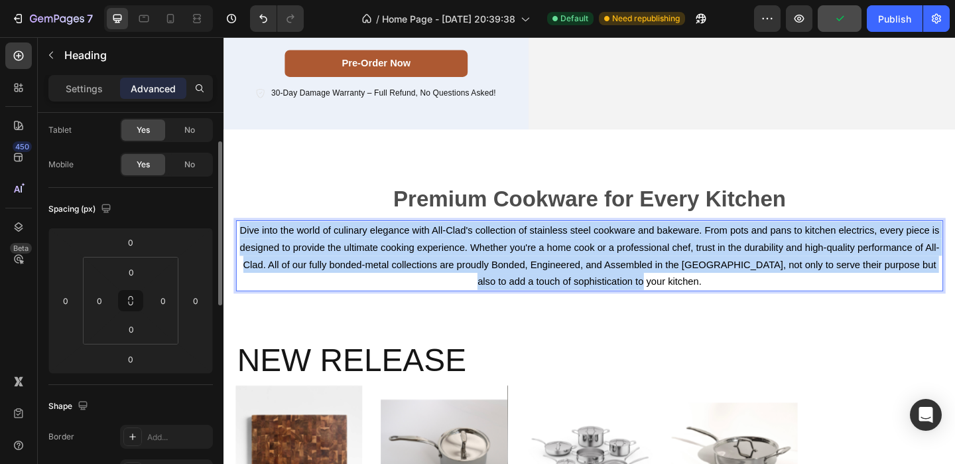
click at [485, 277] on span "Dive into the world of culinary elegance with All-Clad's collection of stainles…" at bounding box center [621, 274] width 761 height 67
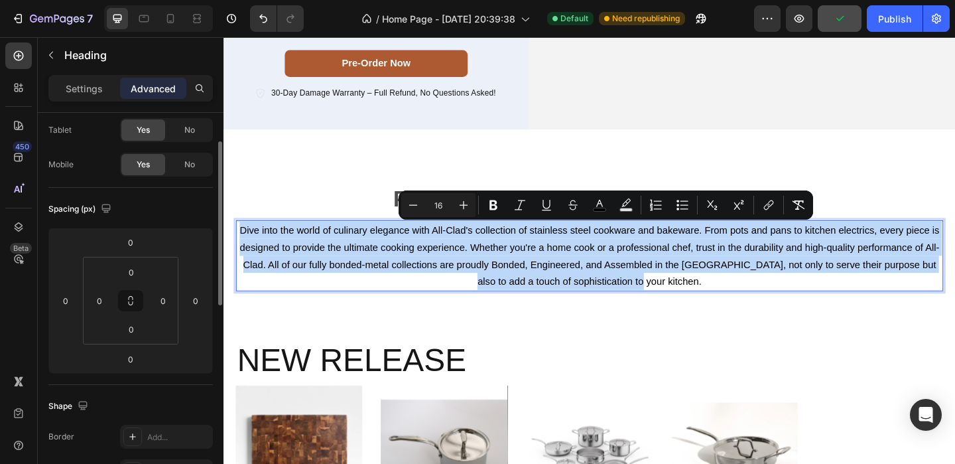
click at [446, 288] on span "Dive into the world of culinary elegance with All-Clad's collection of stainles…" at bounding box center [621, 274] width 761 height 67
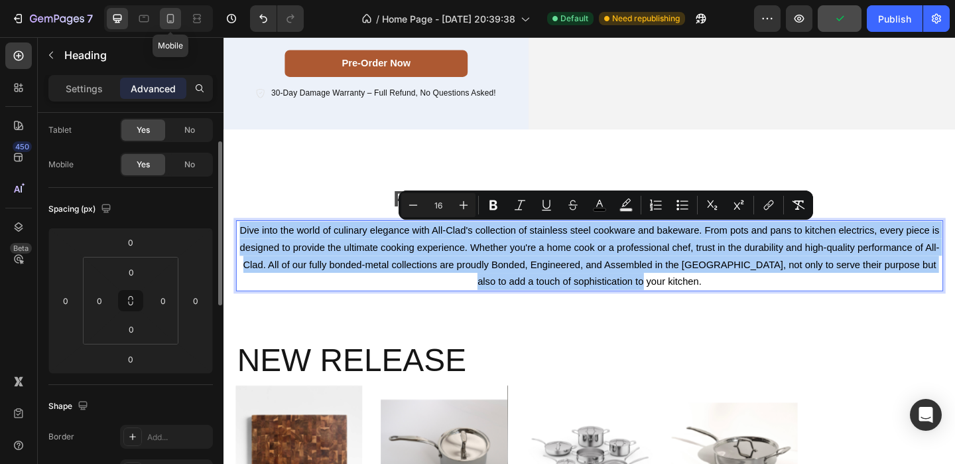
click at [170, 20] on icon at bounding box center [170, 18] width 13 height 13
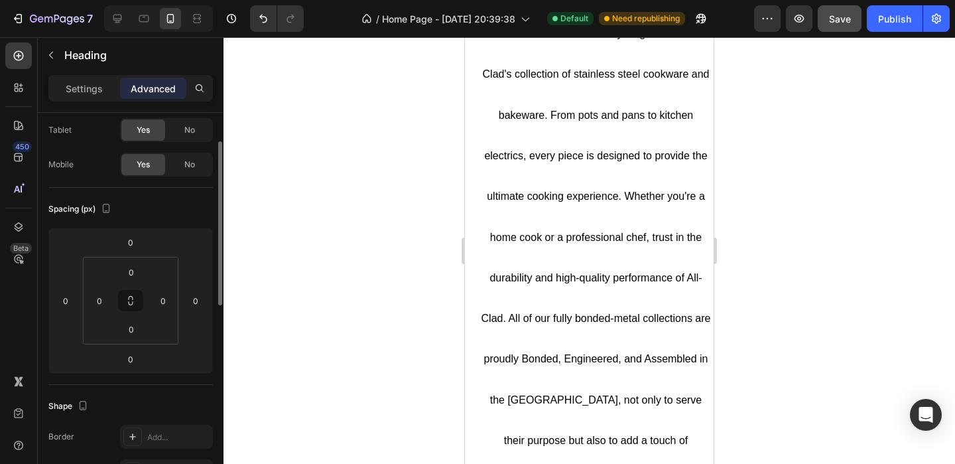
scroll to position [689, 0]
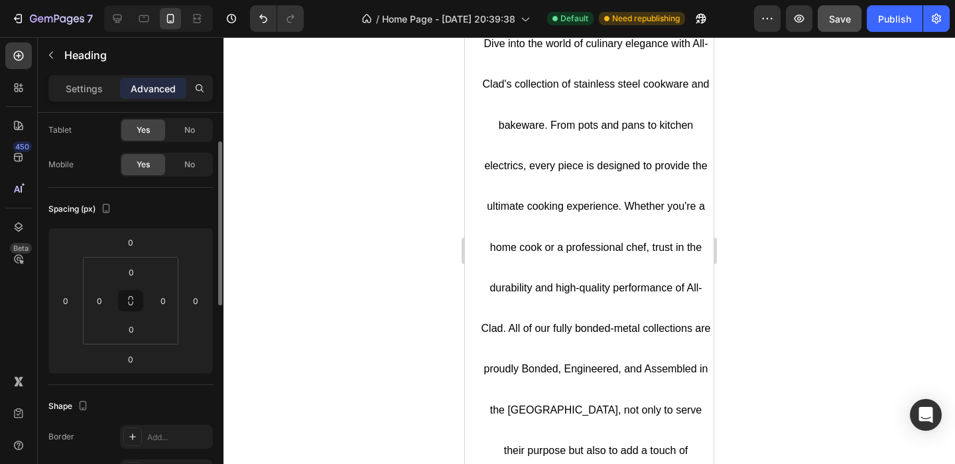
click at [571, 267] on h2 "Dive into the world of culinary elegance with All-Clad's collection of stainles…" at bounding box center [595, 264] width 235 height 491
click at [579, 249] on span "Dive into the world of culinary elegance with All-Clad's collection of stainles…" at bounding box center [595, 267] width 229 height 458
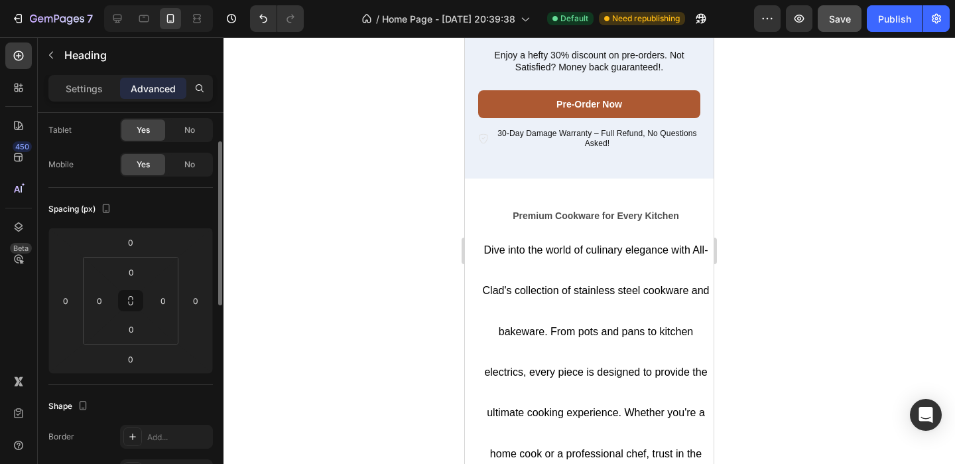
scroll to position [479, 0]
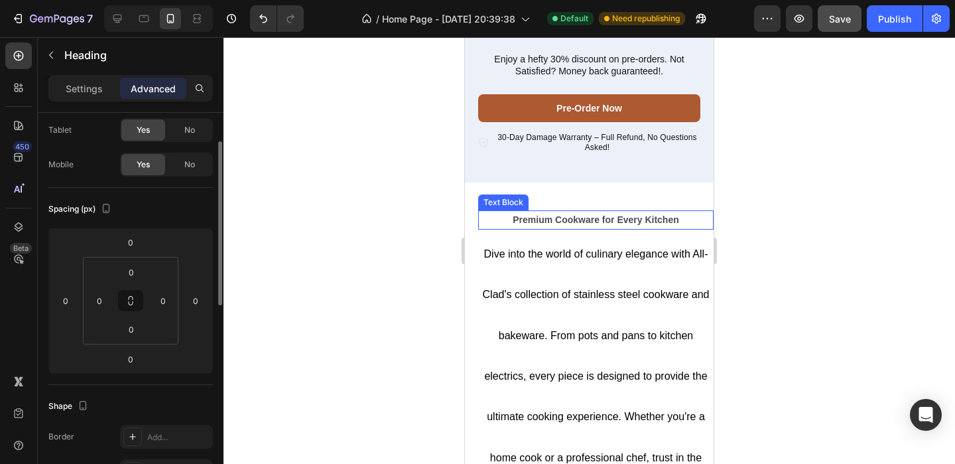
click at [585, 216] on strong "Premium Cookware for Every Kitchen" at bounding box center [596, 219] width 166 height 11
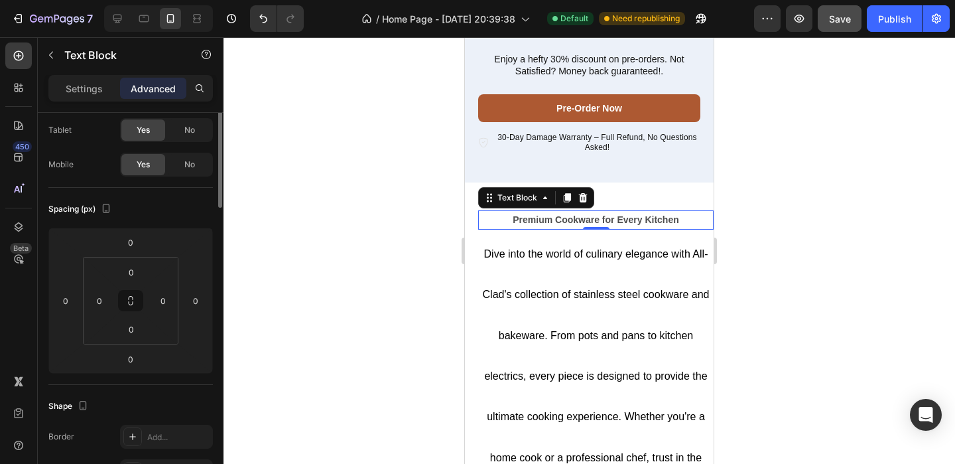
scroll to position [0, 0]
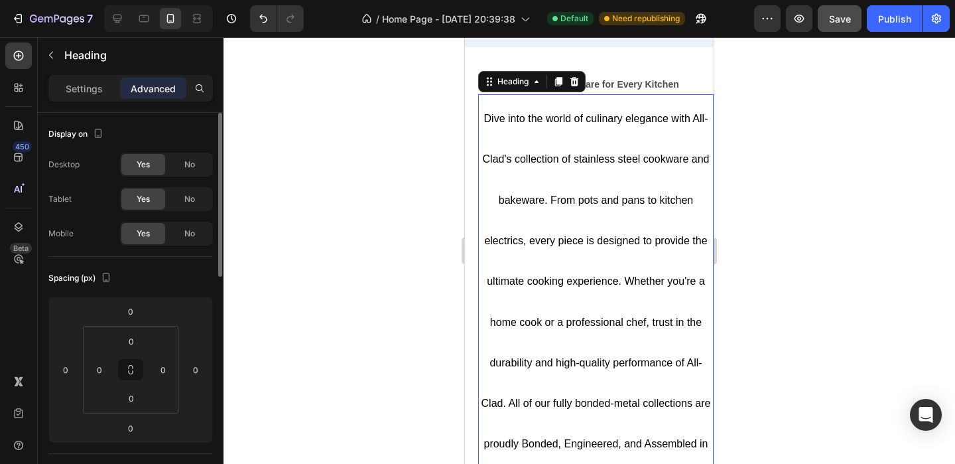
scroll to position [522, 0]
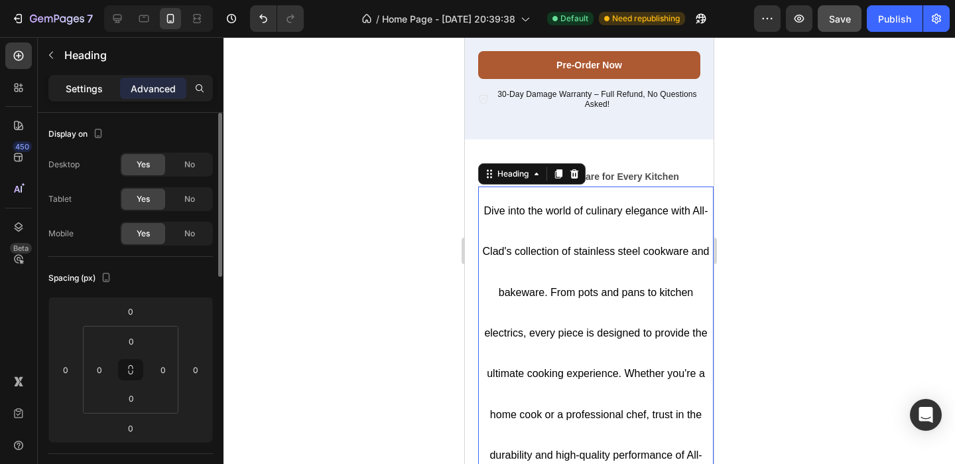
click at [90, 93] on p "Settings" at bounding box center [84, 89] width 37 height 14
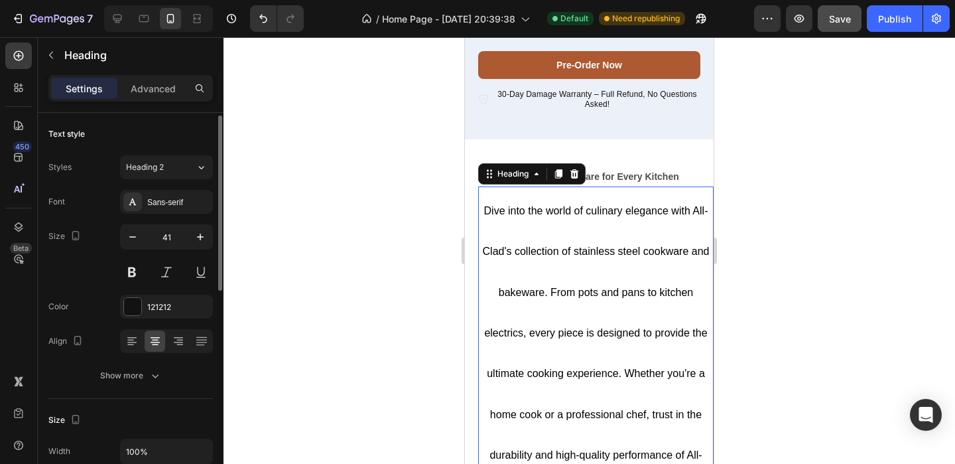
scroll to position [36, 0]
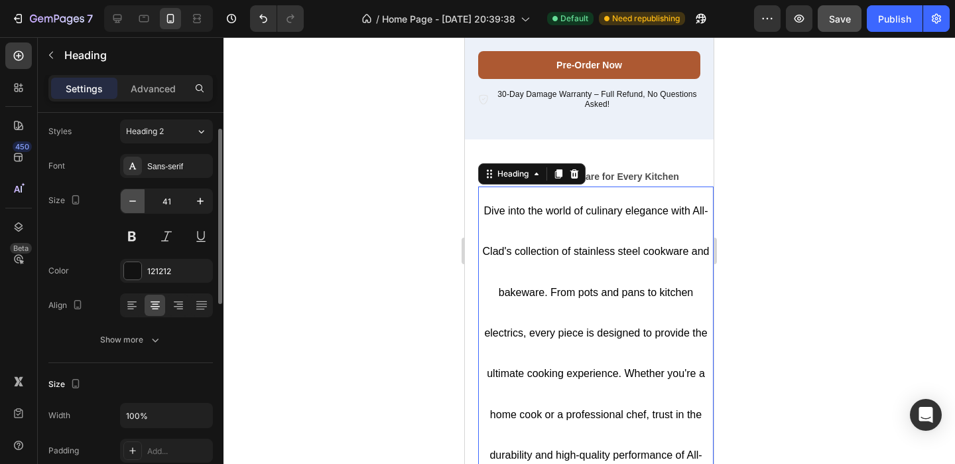
click at [127, 204] on icon "button" at bounding box center [132, 200] width 13 height 13
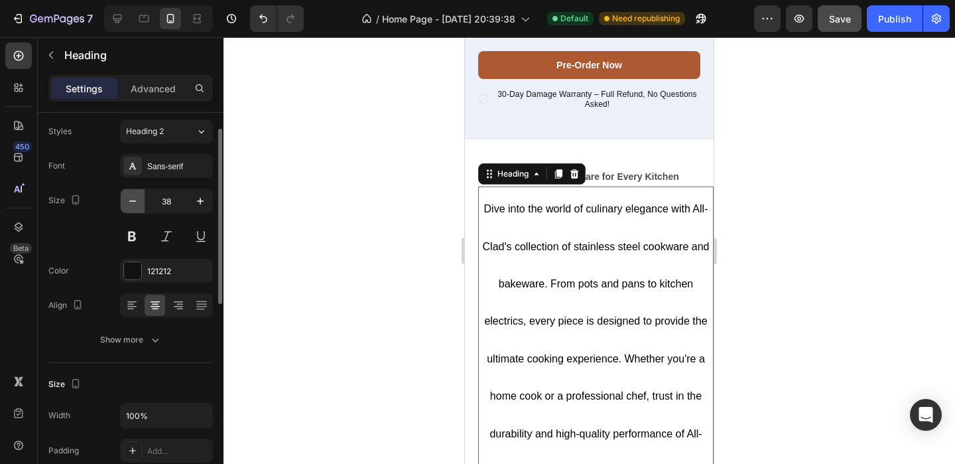
click at [127, 204] on icon "button" at bounding box center [132, 200] width 13 height 13
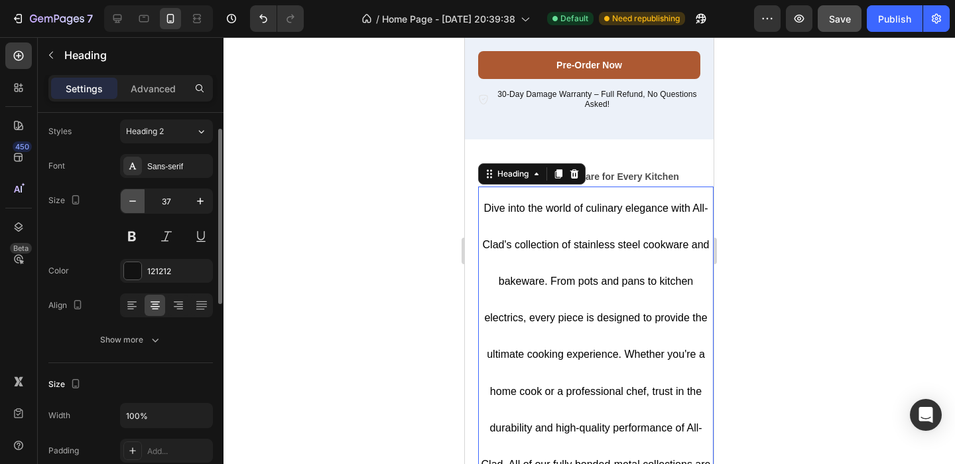
click at [127, 204] on icon "button" at bounding box center [132, 200] width 13 height 13
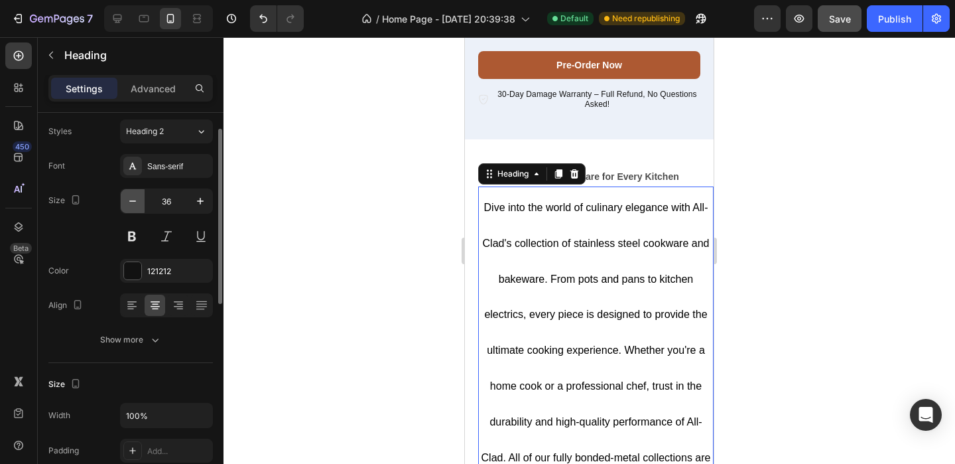
click at [127, 204] on icon "button" at bounding box center [132, 200] width 13 height 13
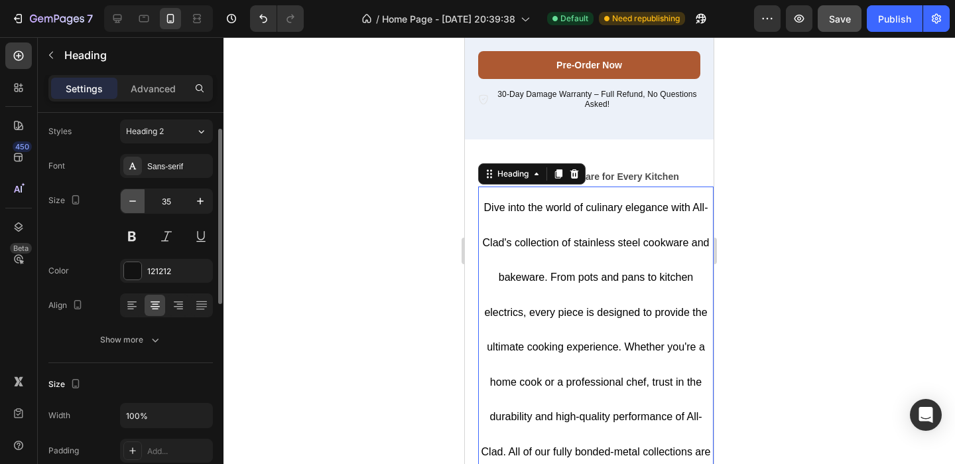
click at [127, 204] on icon "button" at bounding box center [132, 200] width 13 height 13
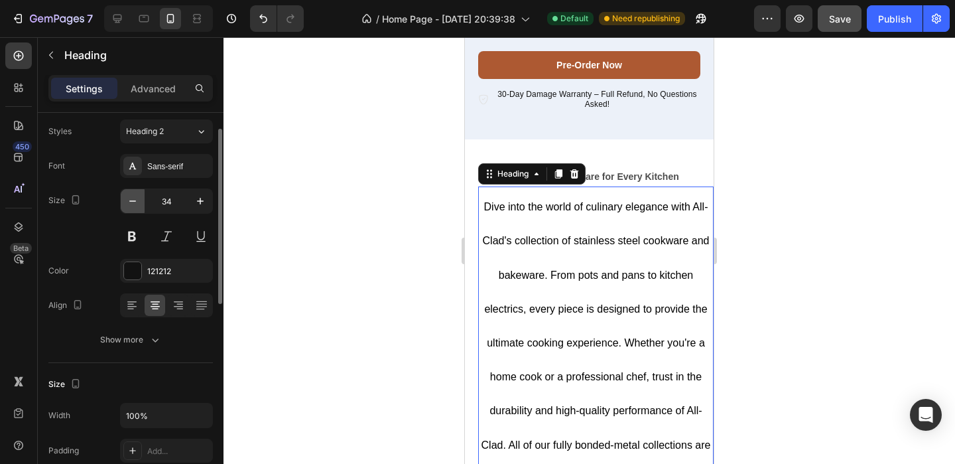
click at [127, 204] on icon "button" at bounding box center [132, 200] width 13 height 13
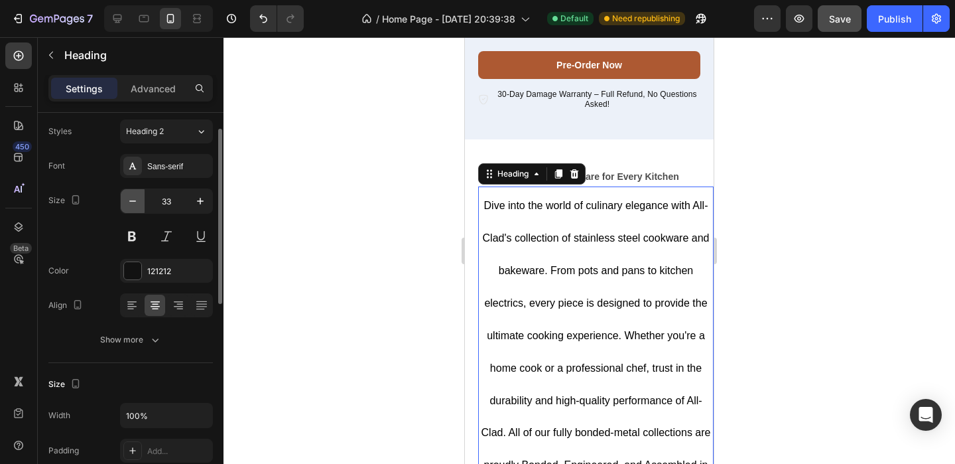
click at [127, 204] on icon "button" at bounding box center [132, 200] width 13 height 13
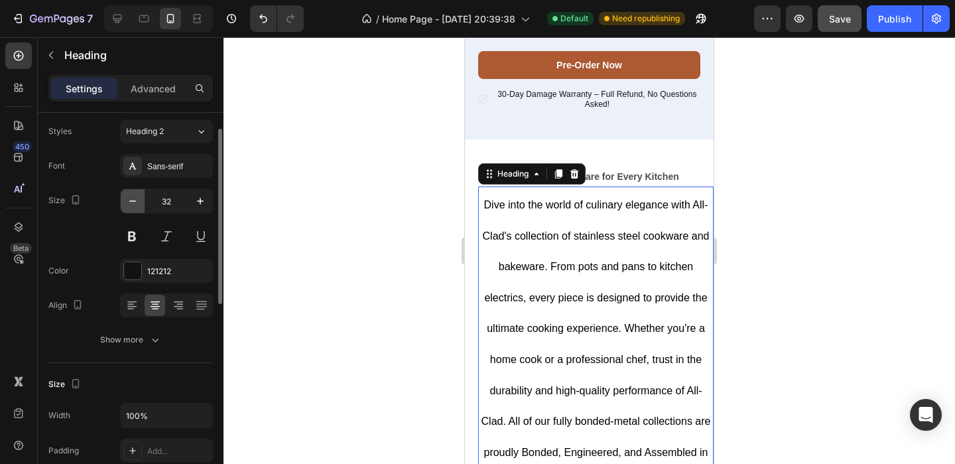
click at [127, 204] on icon "button" at bounding box center [132, 200] width 13 height 13
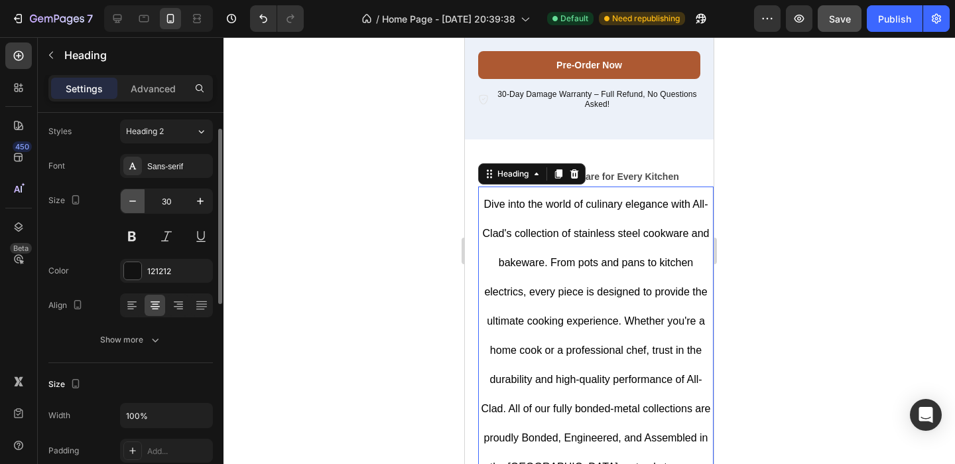
click at [127, 204] on icon "button" at bounding box center [132, 200] width 13 height 13
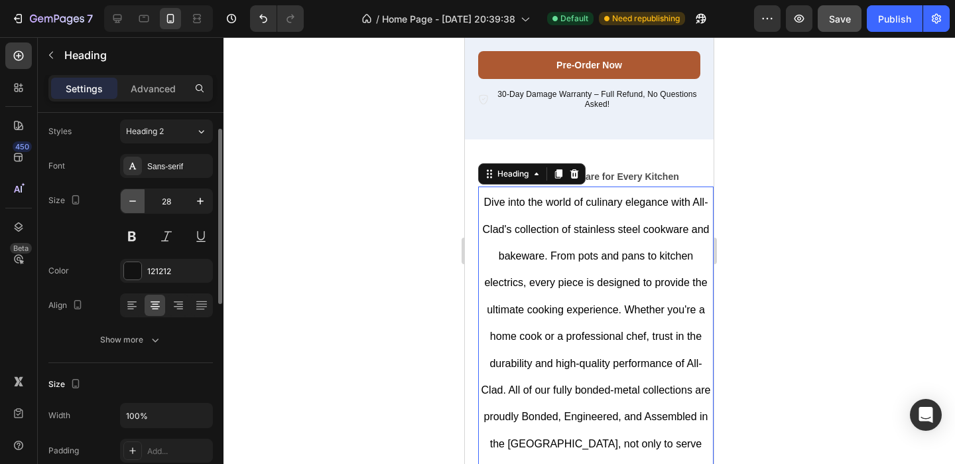
click at [127, 204] on icon "button" at bounding box center [132, 200] width 13 height 13
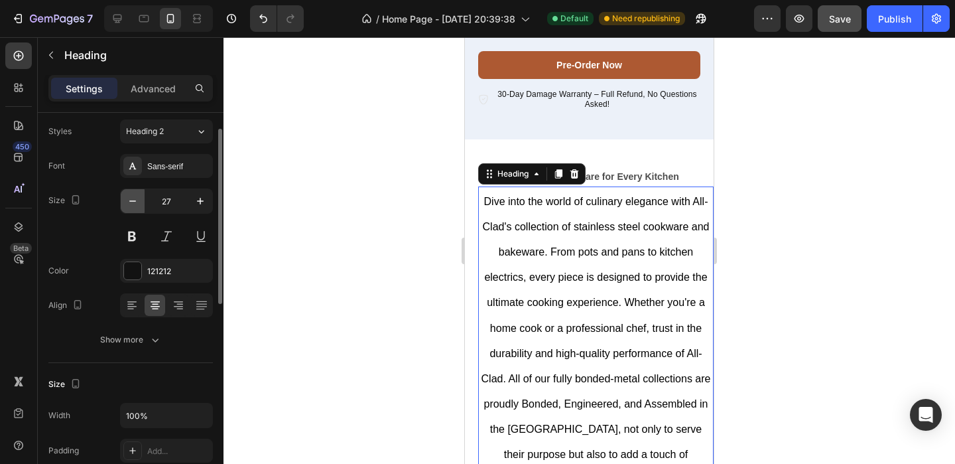
click at [127, 204] on icon "button" at bounding box center [132, 200] width 13 height 13
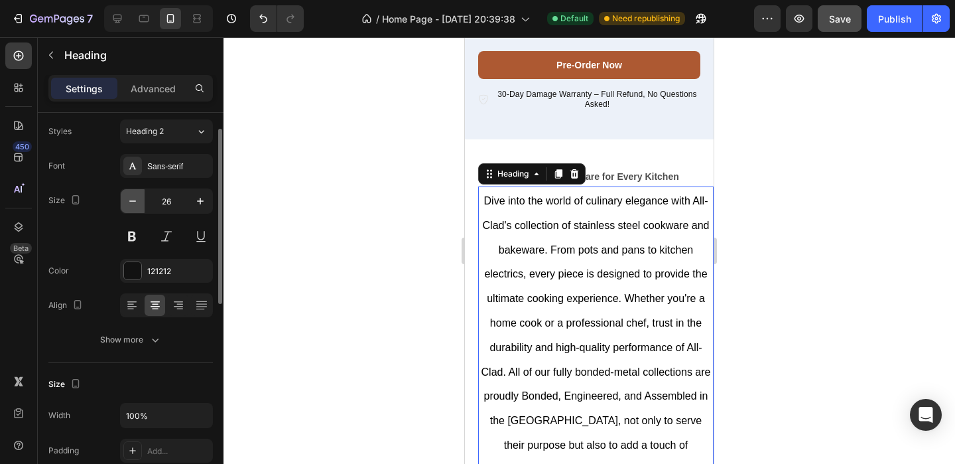
click at [127, 204] on icon "button" at bounding box center [132, 200] width 13 height 13
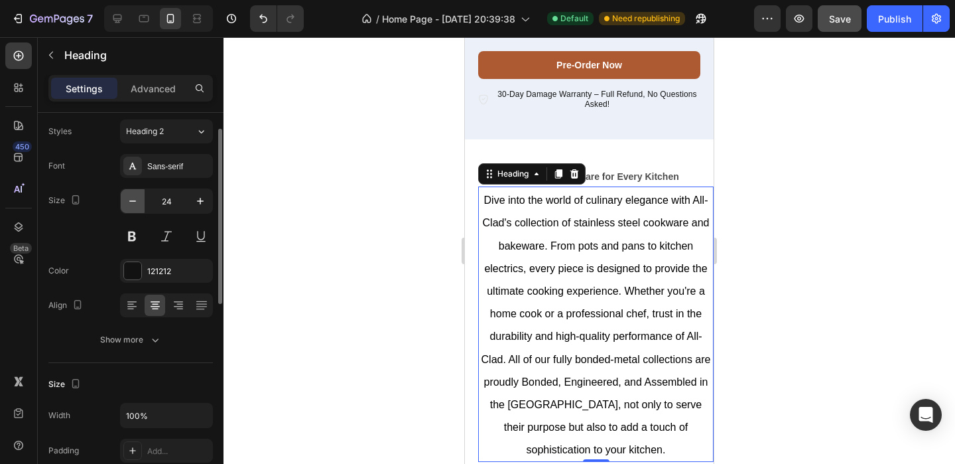
click at [127, 204] on icon "button" at bounding box center [132, 200] width 13 height 13
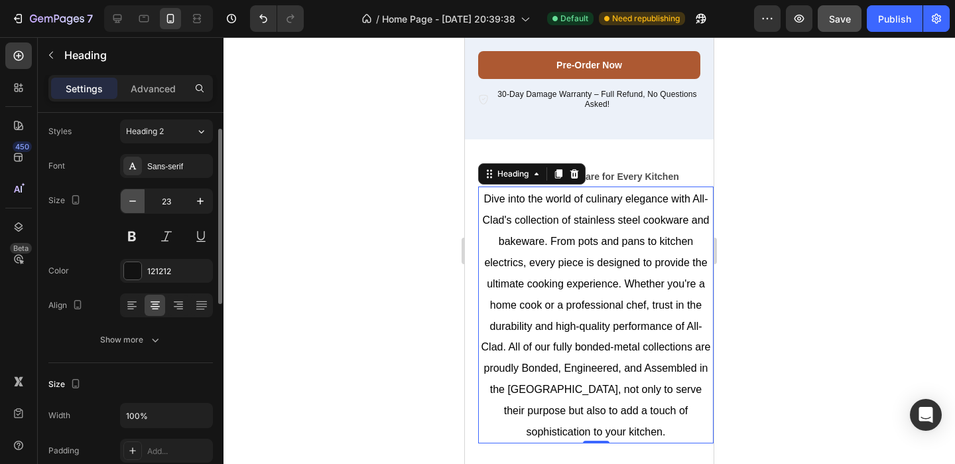
click at [127, 204] on icon "button" at bounding box center [132, 200] width 13 height 13
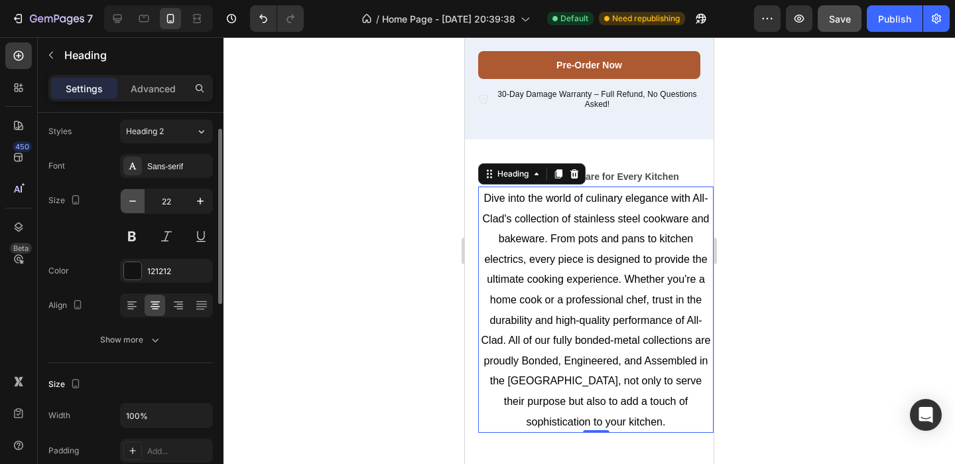
click at [127, 204] on icon "button" at bounding box center [132, 200] width 13 height 13
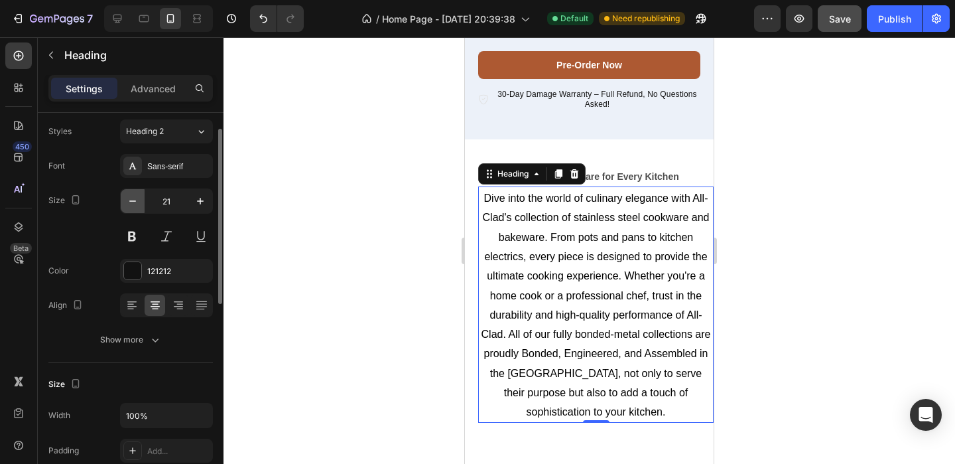
click at [127, 204] on icon "button" at bounding box center [132, 200] width 13 height 13
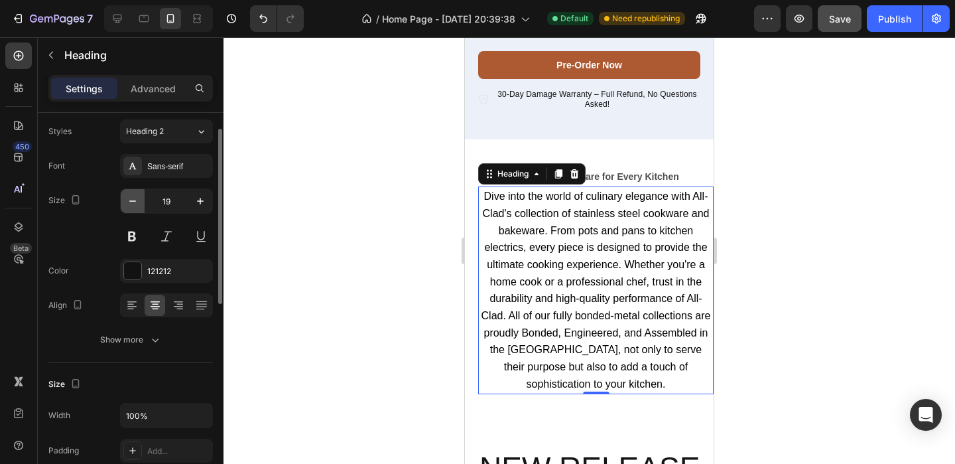
click at [127, 204] on icon "button" at bounding box center [132, 200] width 13 height 13
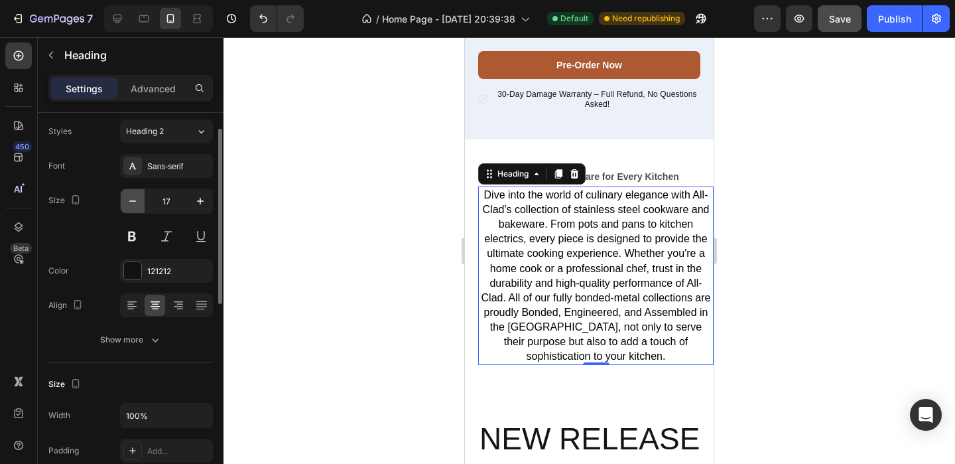
click at [127, 204] on icon "button" at bounding box center [132, 200] width 13 height 13
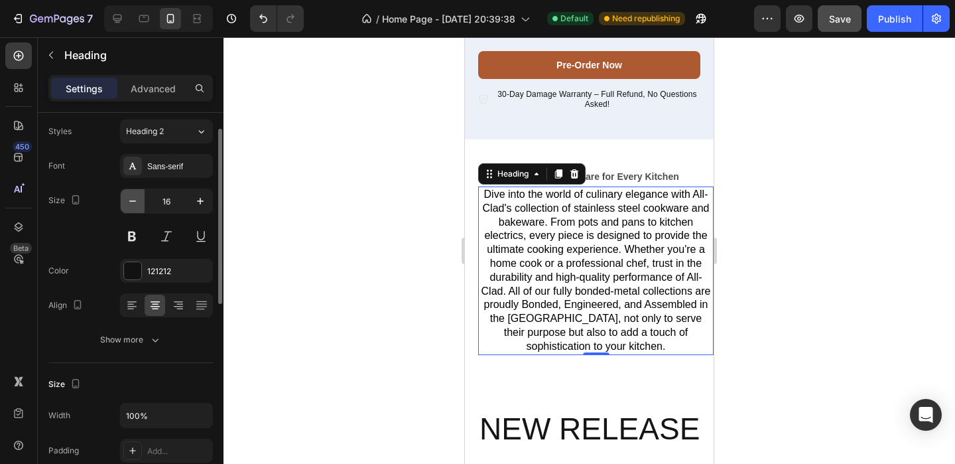
click at [127, 204] on icon "button" at bounding box center [132, 200] width 13 height 13
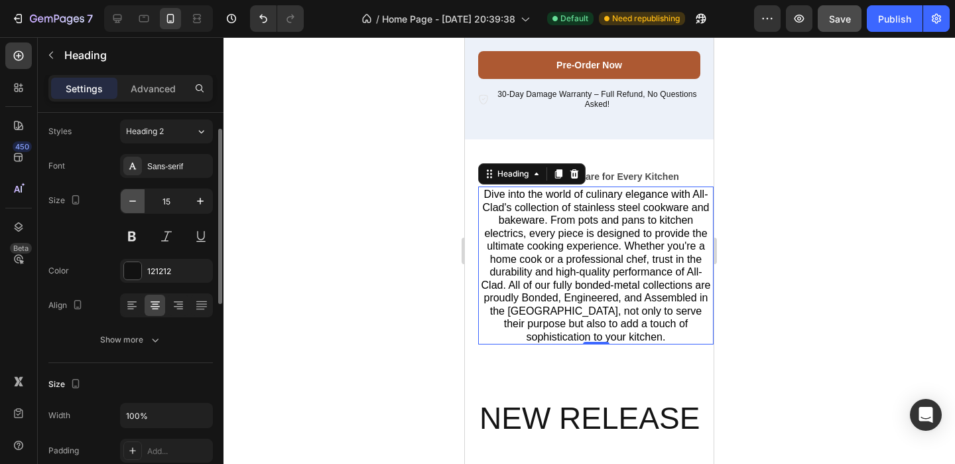
click at [127, 204] on icon "button" at bounding box center [132, 200] width 13 height 13
type input "14"
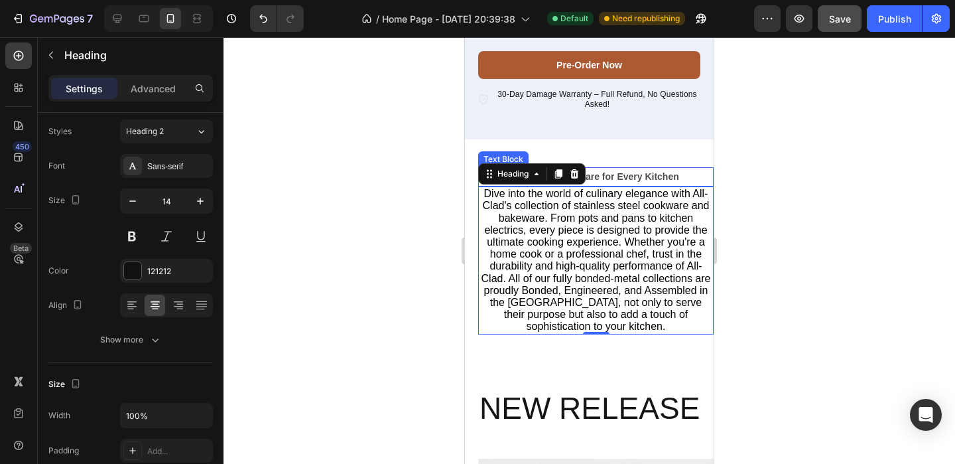
click at [627, 177] on strong "Premium Cookware for Every Kitchen" at bounding box center [596, 176] width 166 height 11
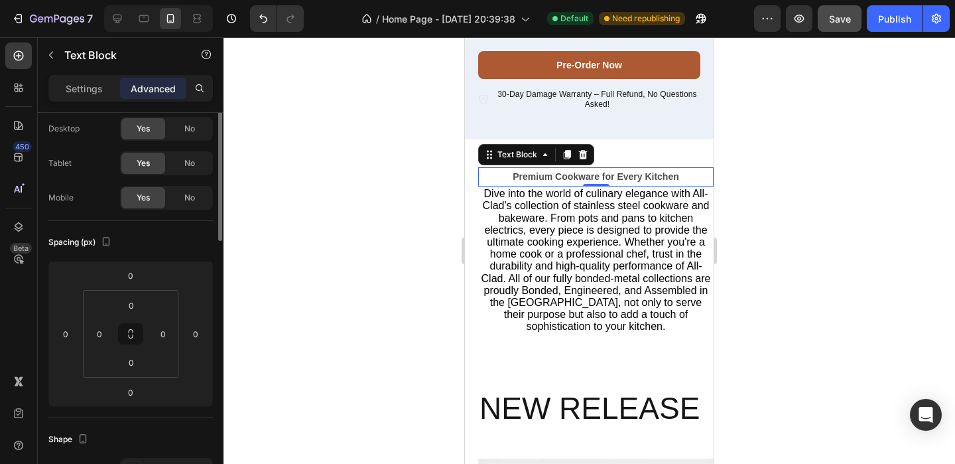
scroll to position [0, 0]
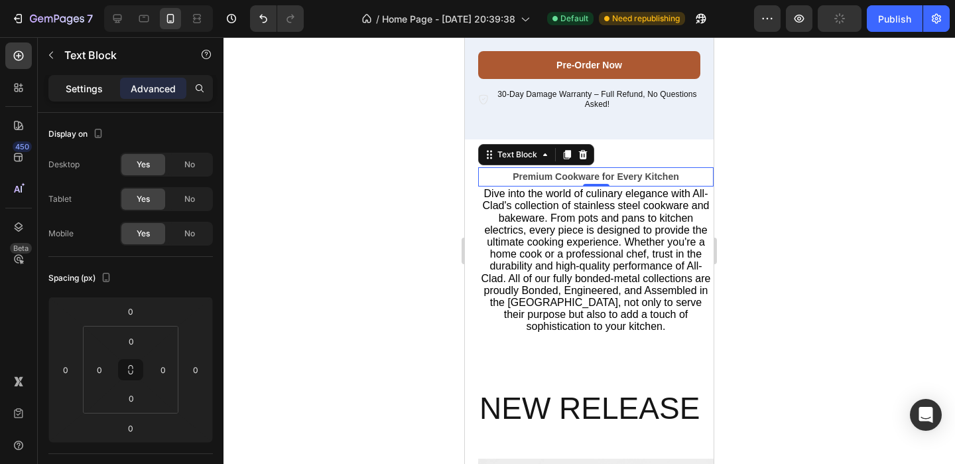
click at [97, 78] on div "Settings" at bounding box center [84, 88] width 66 height 21
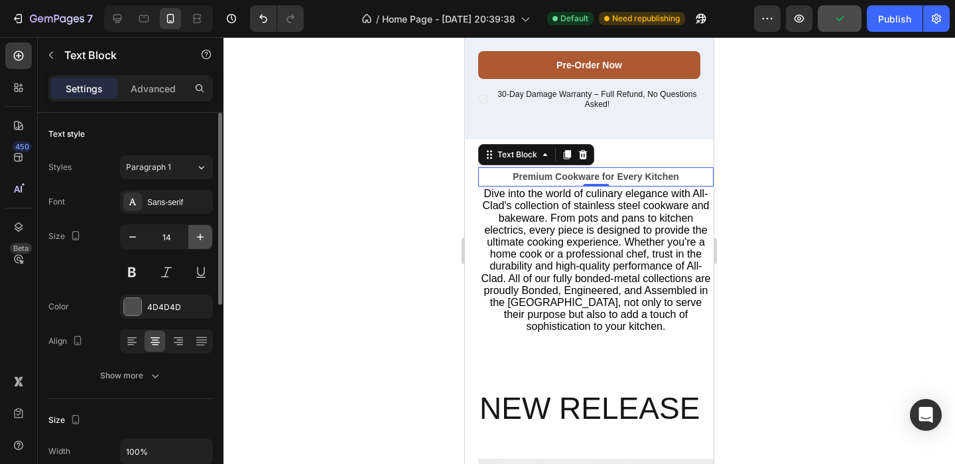
click at [197, 237] on icon "button" at bounding box center [200, 236] width 7 height 7
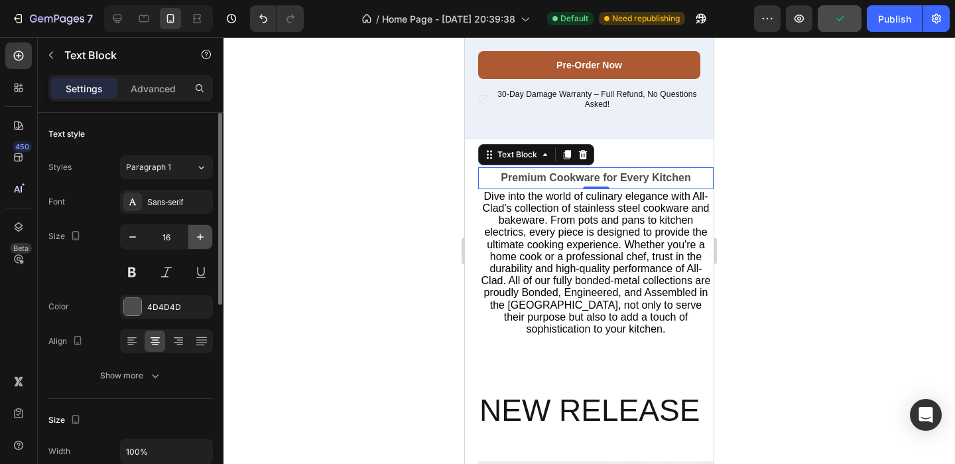
click at [197, 237] on icon "button" at bounding box center [200, 236] width 7 height 7
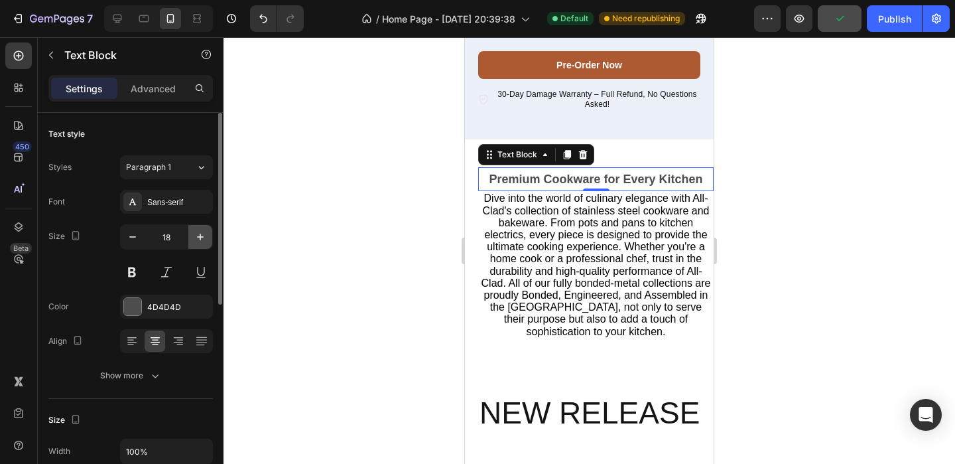
click at [197, 237] on icon "button" at bounding box center [200, 236] width 7 height 7
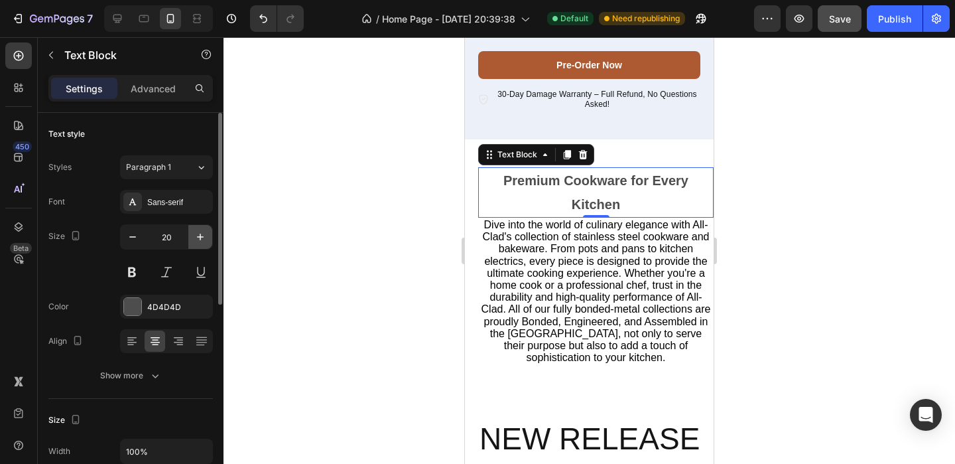
click at [197, 240] on icon "button" at bounding box center [200, 236] width 13 height 13
type input "21"
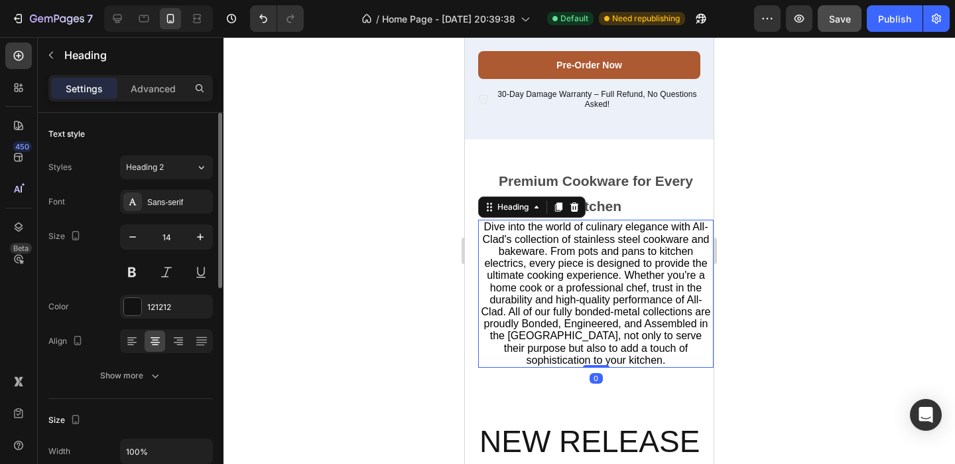
click at [657, 281] on span "Dive into the world of culinary elegance with All-Clad's collection of stainles…" at bounding box center [595, 293] width 229 height 144
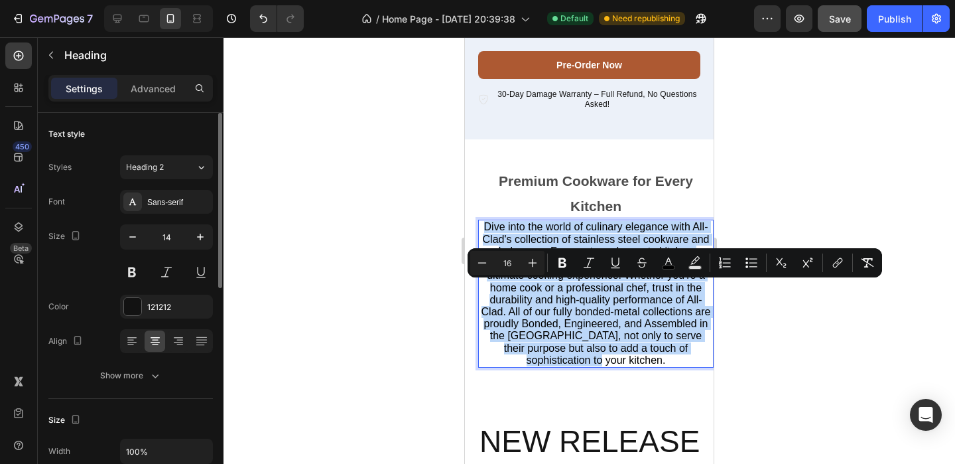
click at [598, 285] on span "Dive into the world of culinary elegance with All-Clad's collection of stainles…" at bounding box center [595, 293] width 229 height 144
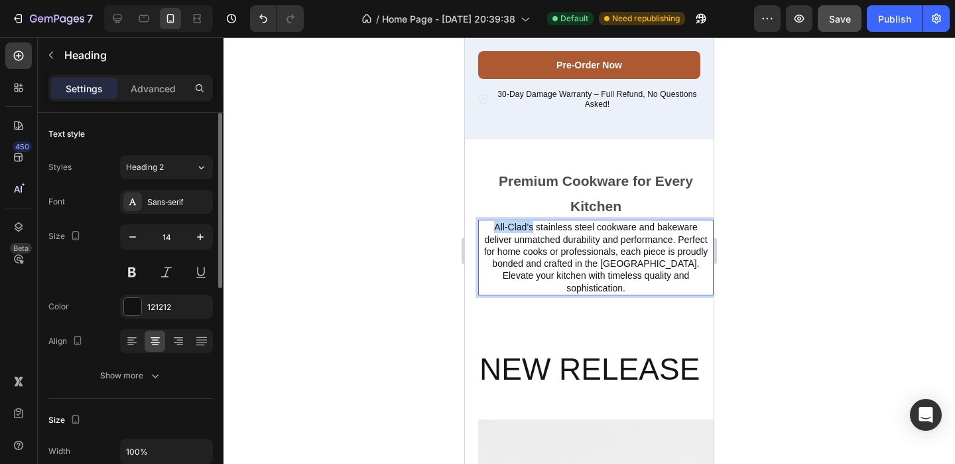
drag, startPoint x: 533, startPoint y: 229, endPoint x: 477, endPoint y: 229, distance: 55.7
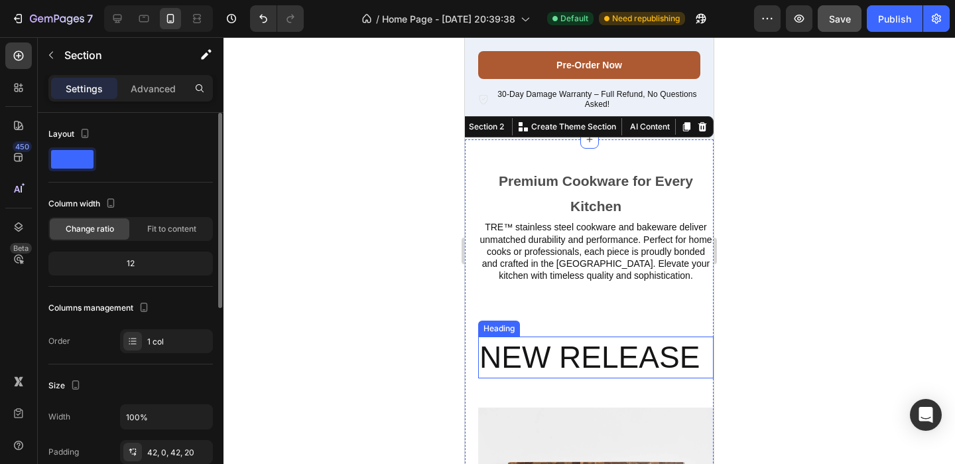
click at [547, 350] on h2 "new release" at bounding box center [595, 357] width 235 height 42
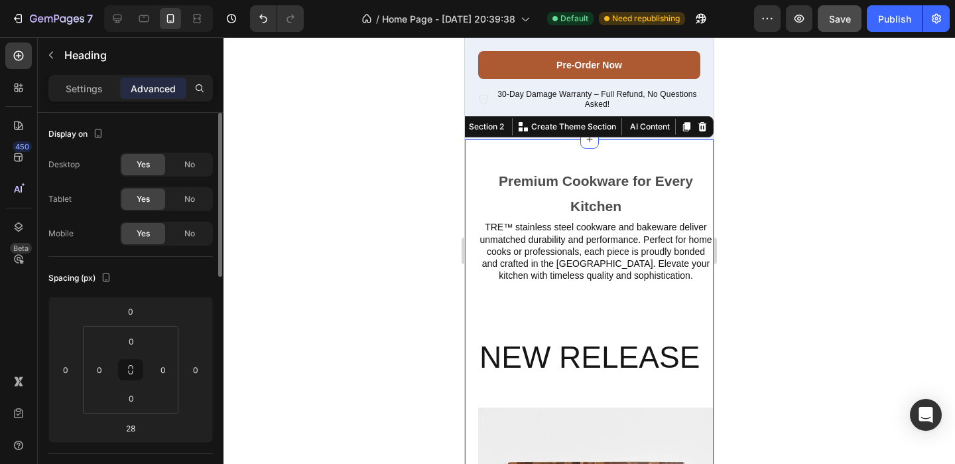
click at [579, 344] on h2 "new release" at bounding box center [595, 357] width 235 height 42
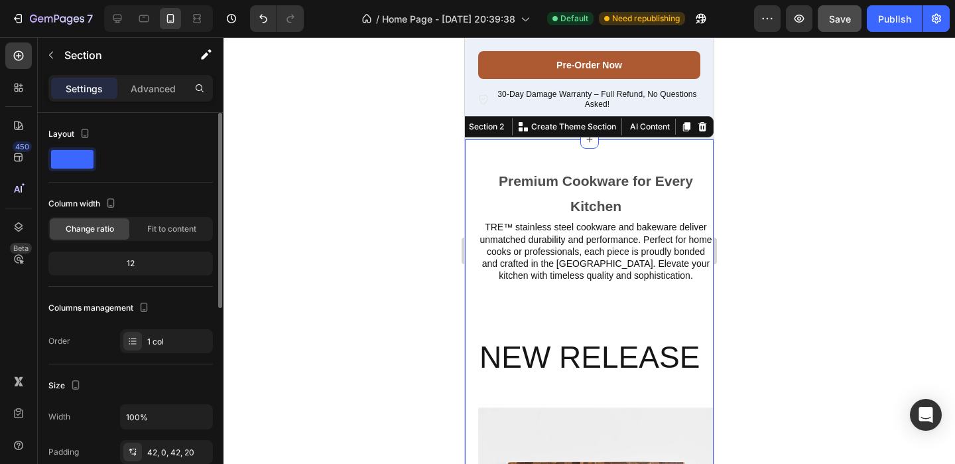
click at [621, 267] on p "TRE™ stainless steel cookware and bakeware deliver unmatched durability and per…" at bounding box center [596, 251] width 233 height 60
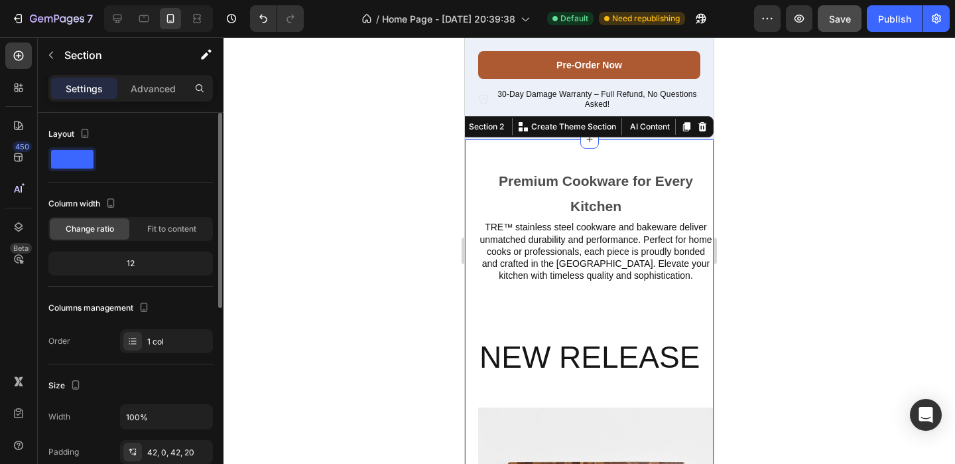
click at [609, 352] on h2 "new release" at bounding box center [595, 357] width 235 height 42
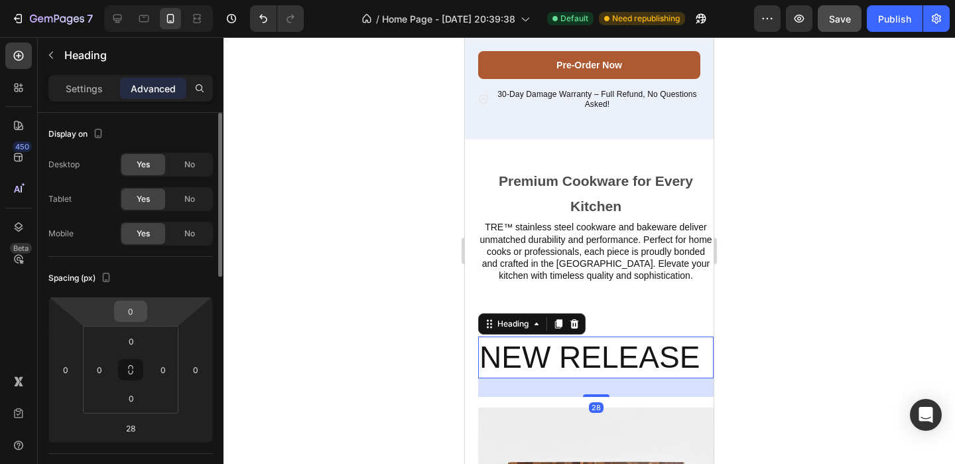
click at [137, 312] on input "0" at bounding box center [130, 311] width 27 height 20
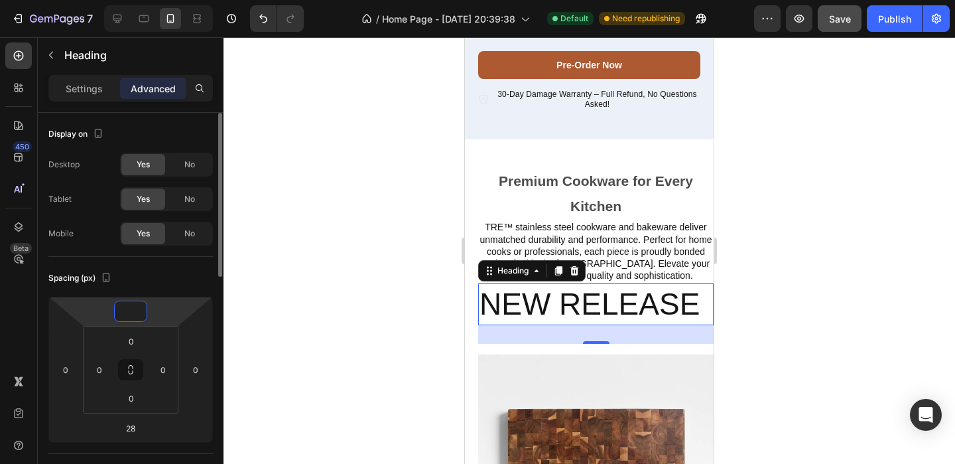
type input "-2"
click at [307, 283] on div at bounding box center [590, 250] width 732 height 426
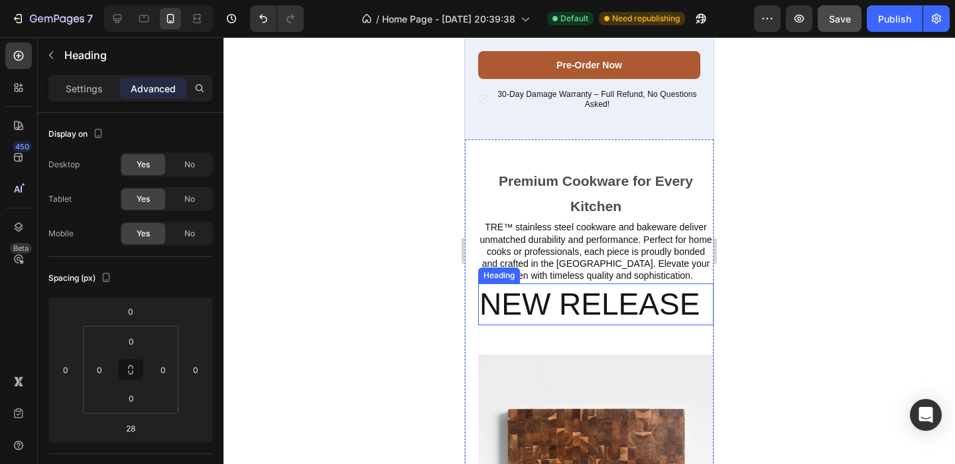
click at [535, 294] on h2 "new release" at bounding box center [595, 304] width 235 height 42
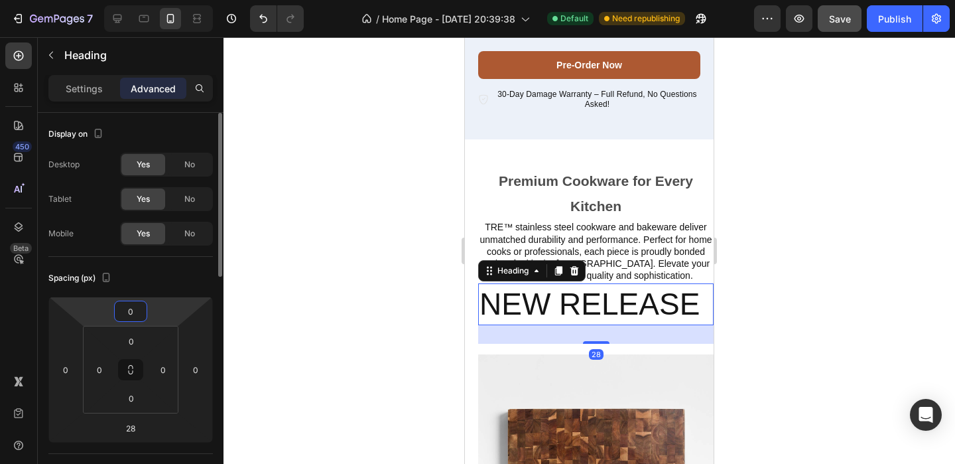
click at [143, 307] on input "0" at bounding box center [130, 311] width 27 height 20
type input "20"
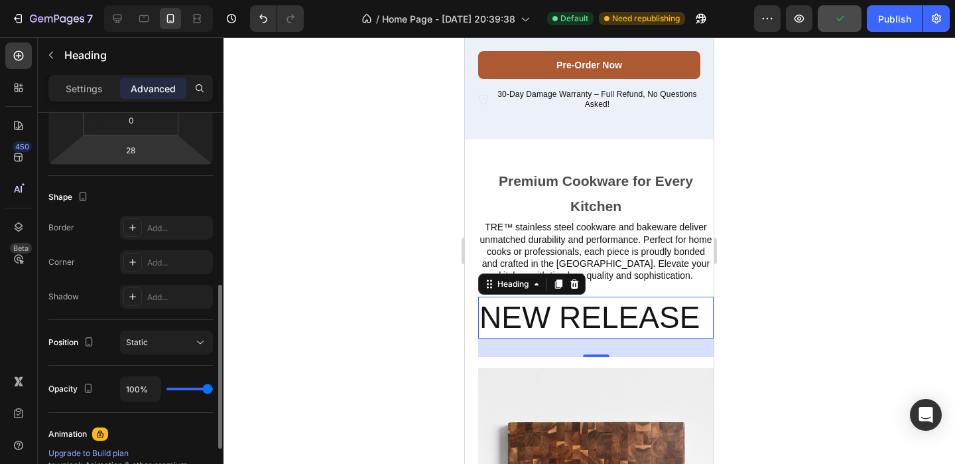
scroll to position [329, 0]
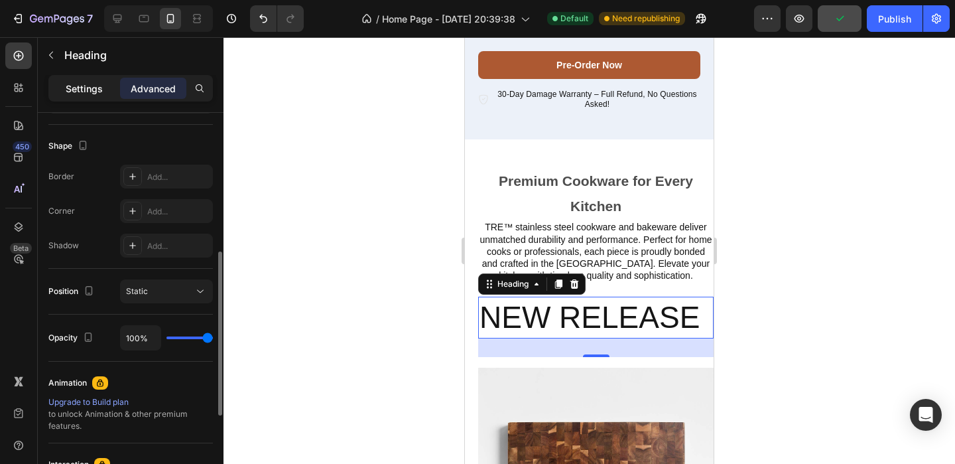
click at [103, 80] on div "Settings" at bounding box center [84, 88] width 66 height 21
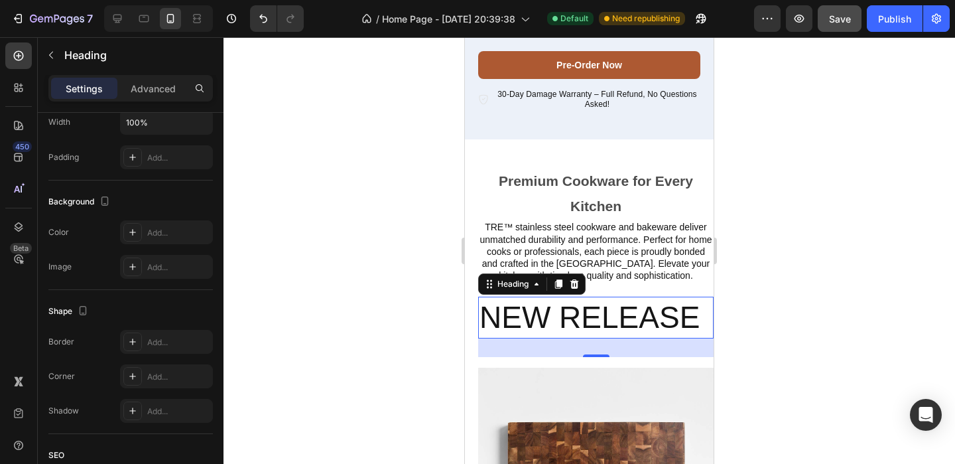
click at [623, 318] on h2 "new release" at bounding box center [595, 317] width 235 height 42
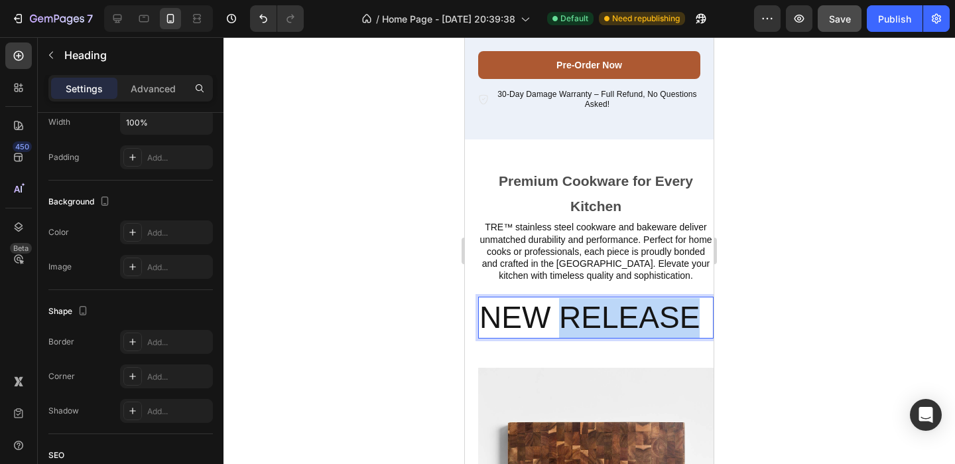
click at [623, 318] on p "new release" at bounding box center [596, 318] width 233 height 40
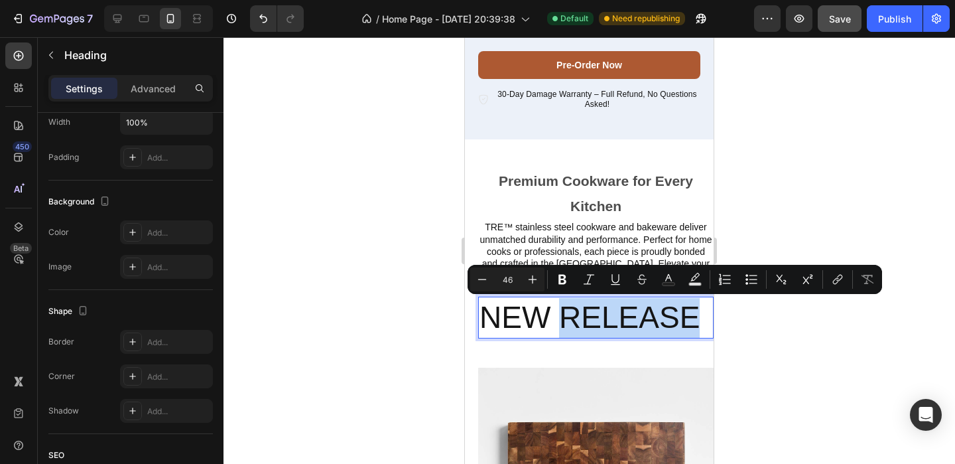
click at [701, 316] on p "new release" at bounding box center [596, 318] width 233 height 40
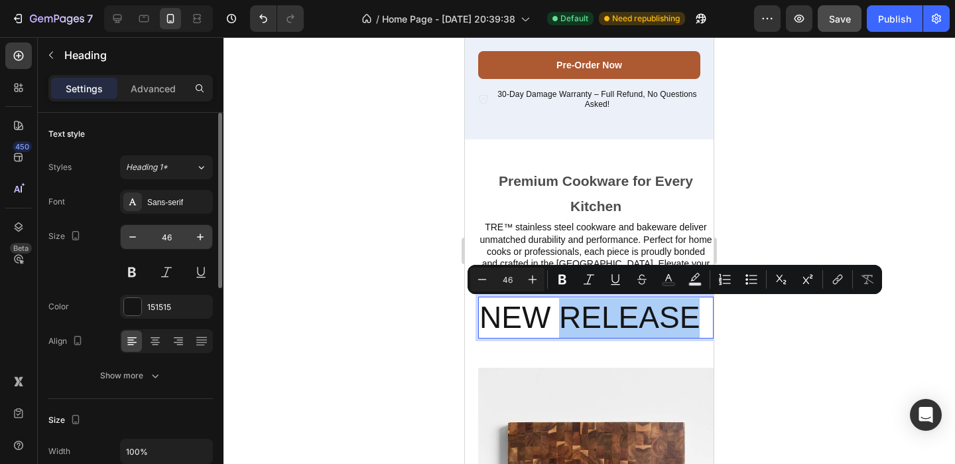
click at [168, 240] on input "46" at bounding box center [167, 237] width 44 height 24
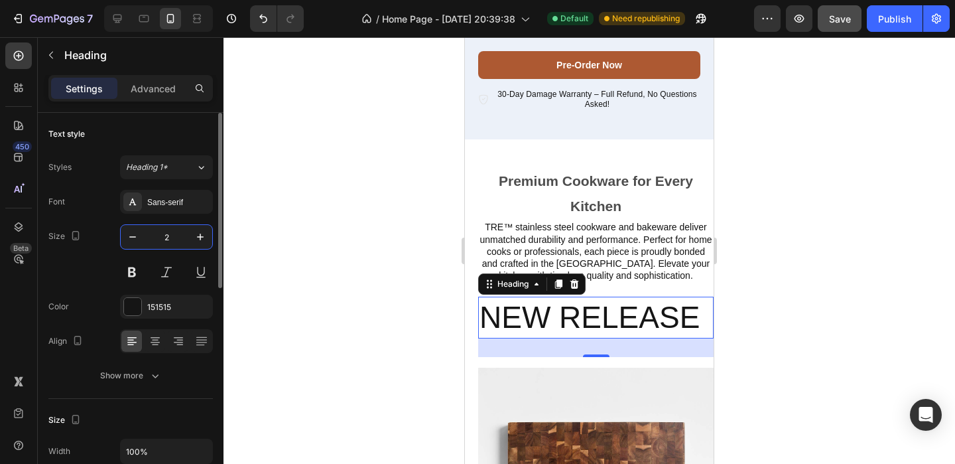
type input "20"
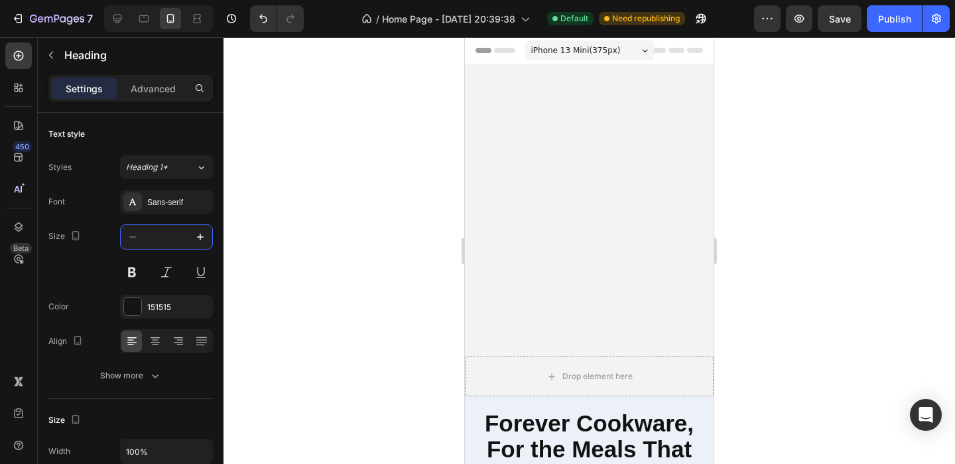
scroll to position [522, 0]
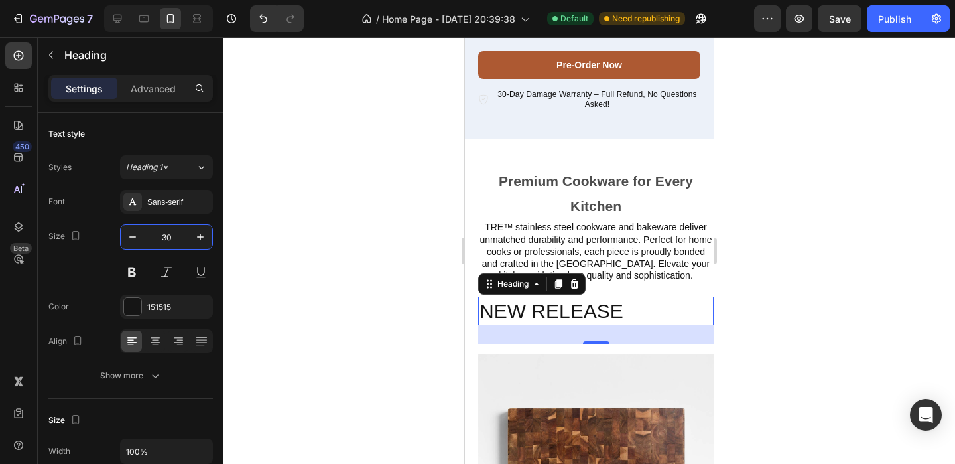
type input "30"
click at [818, 278] on div at bounding box center [590, 250] width 732 height 426
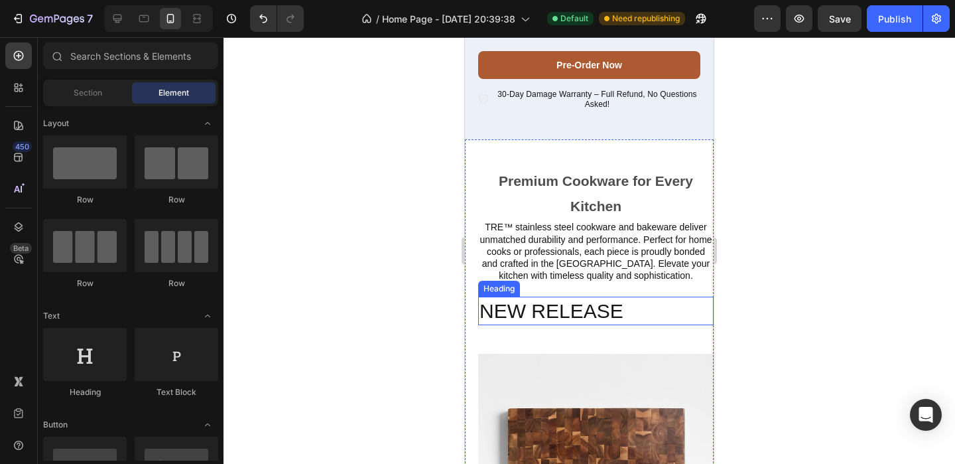
click at [551, 316] on p "new release" at bounding box center [596, 311] width 233 height 26
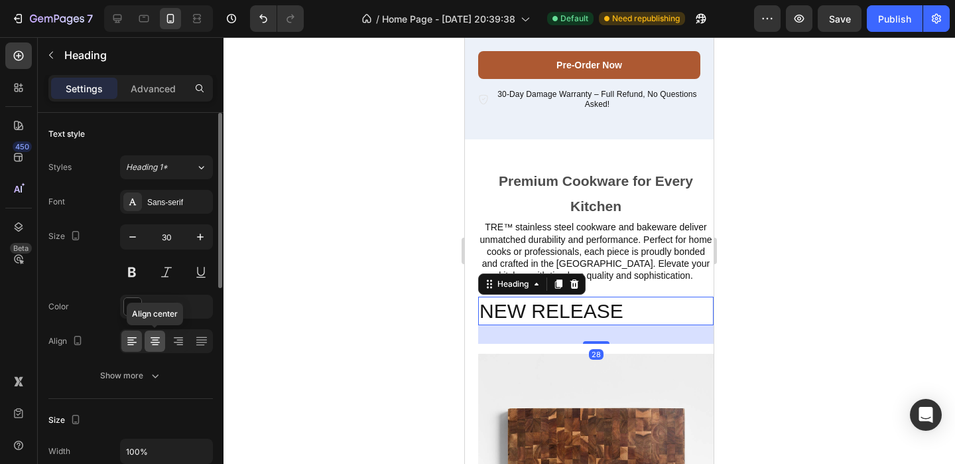
click at [155, 341] on icon at bounding box center [155, 340] width 13 height 13
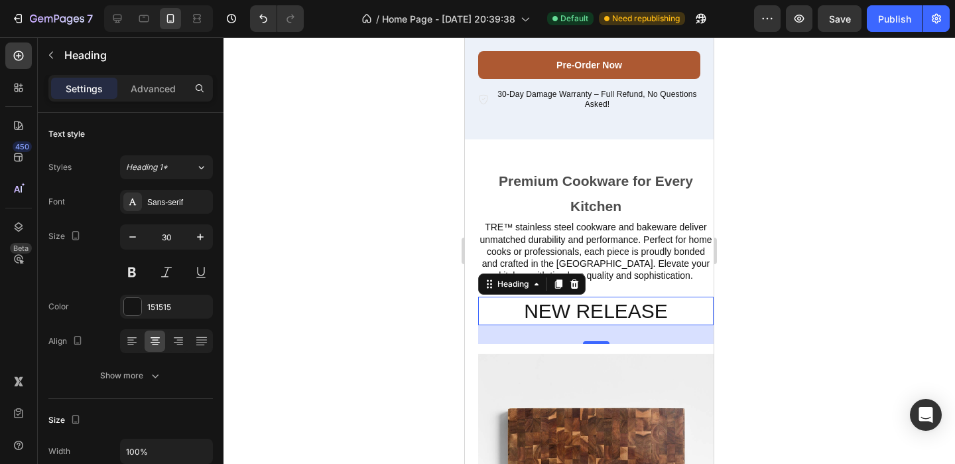
click at [854, 267] on div at bounding box center [590, 250] width 732 height 426
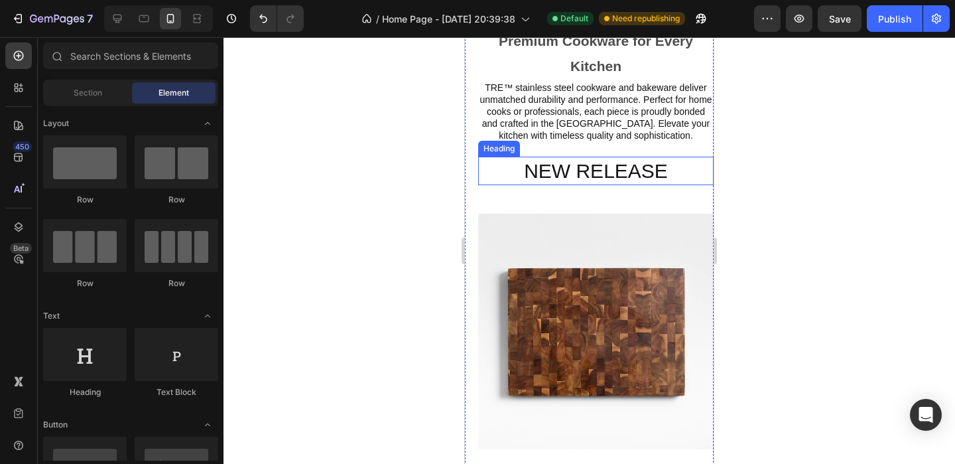
scroll to position [672, 0]
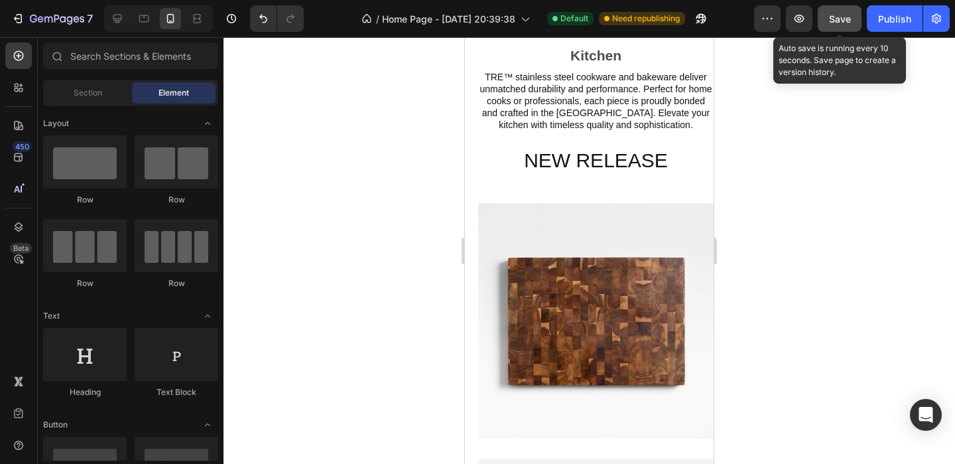
click at [840, 28] on button "Save" at bounding box center [840, 18] width 44 height 27
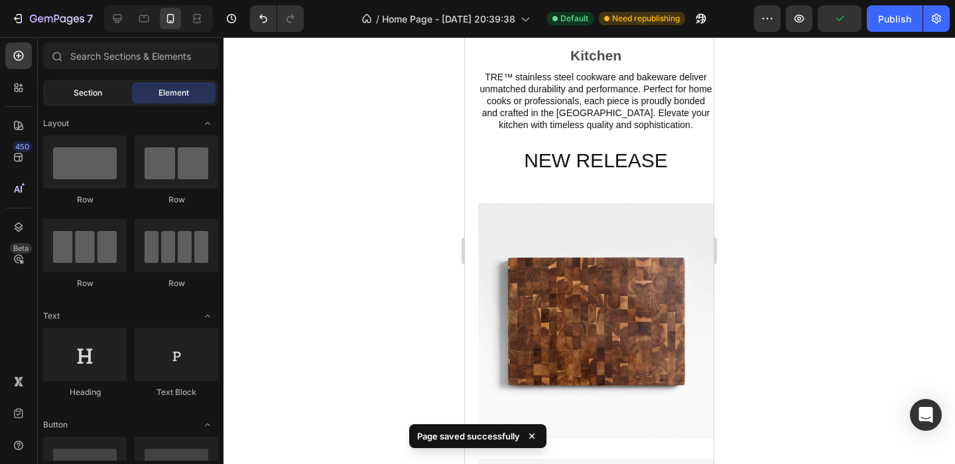
click at [98, 103] on div "Section" at bounding box center [88, 92] width 84 height 21
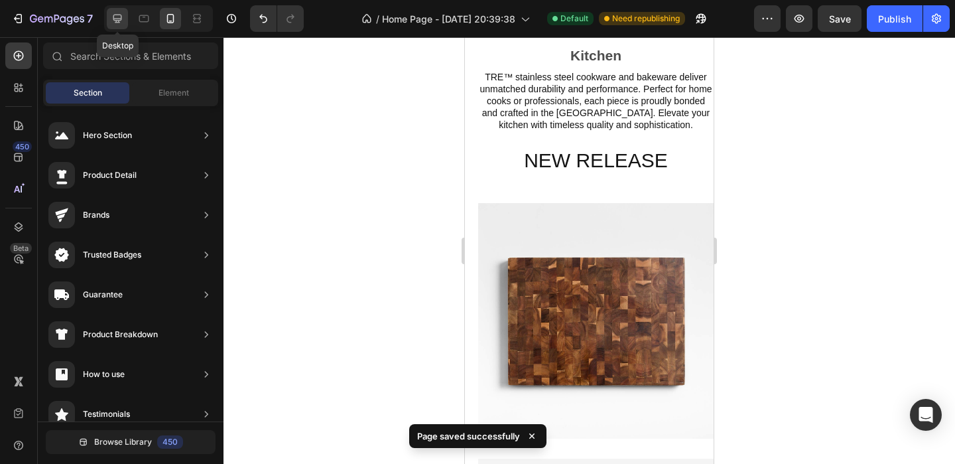
click at [125, 16] on div at bounding box center [117, 18] width 21 height 21
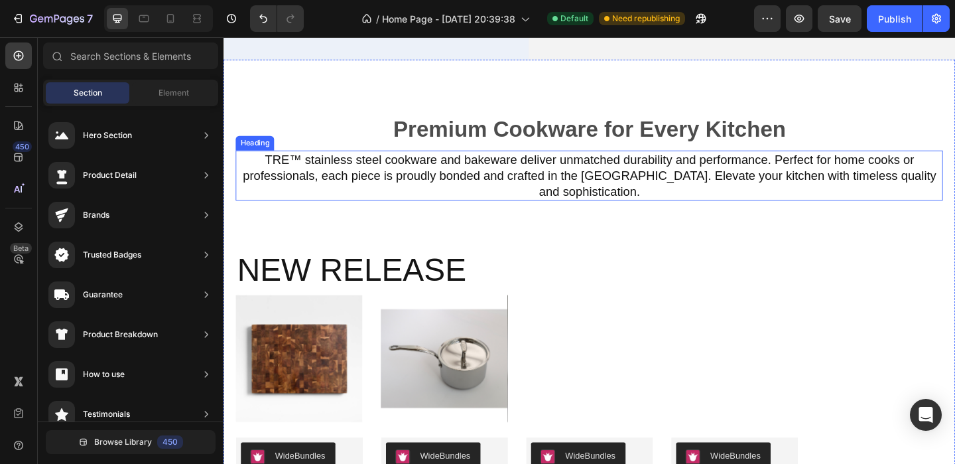
scroll to position [174, 0]
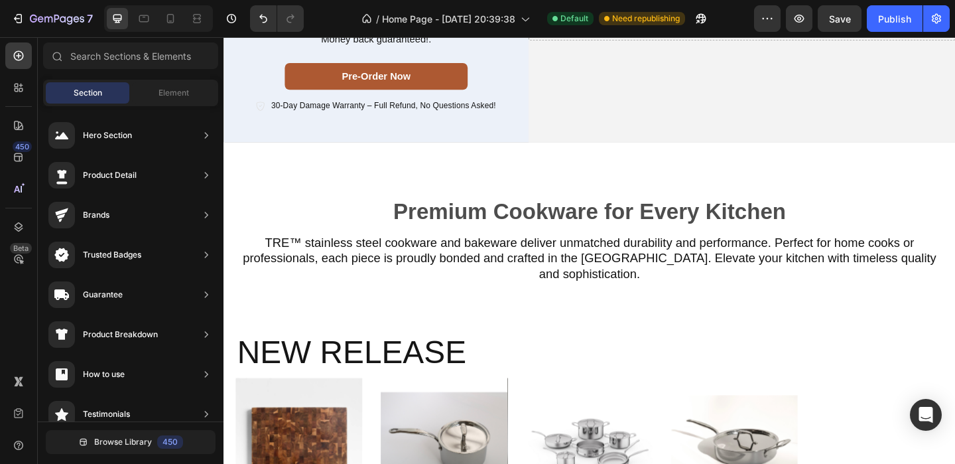
click at [159, 28] on div at bounding box center [158, 18] width 109 height 27
click at [162, 28] on div at bounding box center [170, 18] width 21 height 21
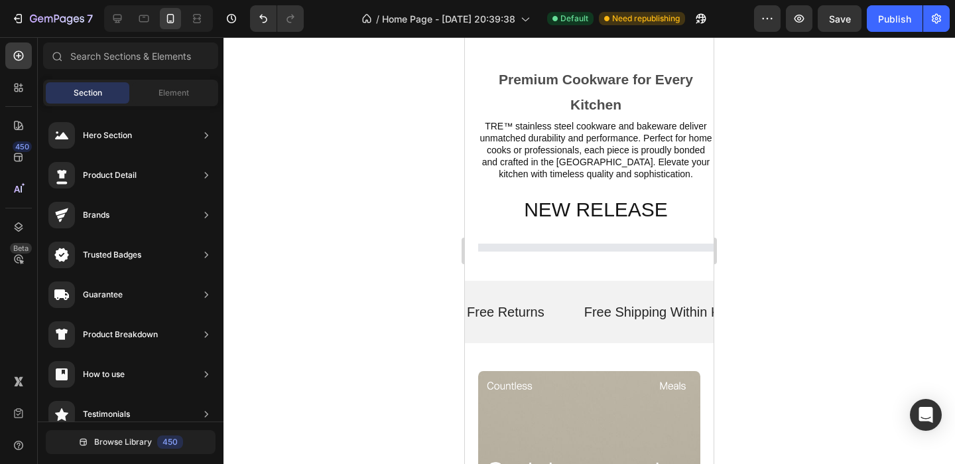
scroll to position [633, 0]
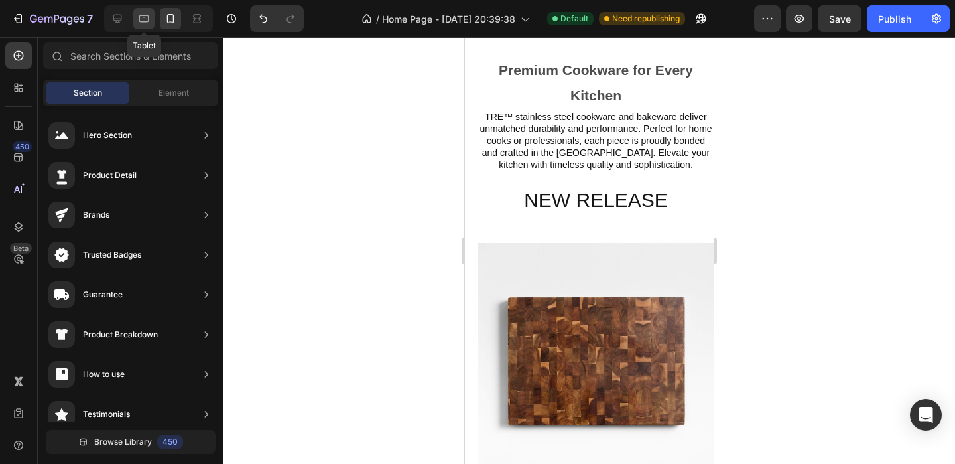
click at [140, 20] on icon at bounding box center [143, 18] width 13 height 13
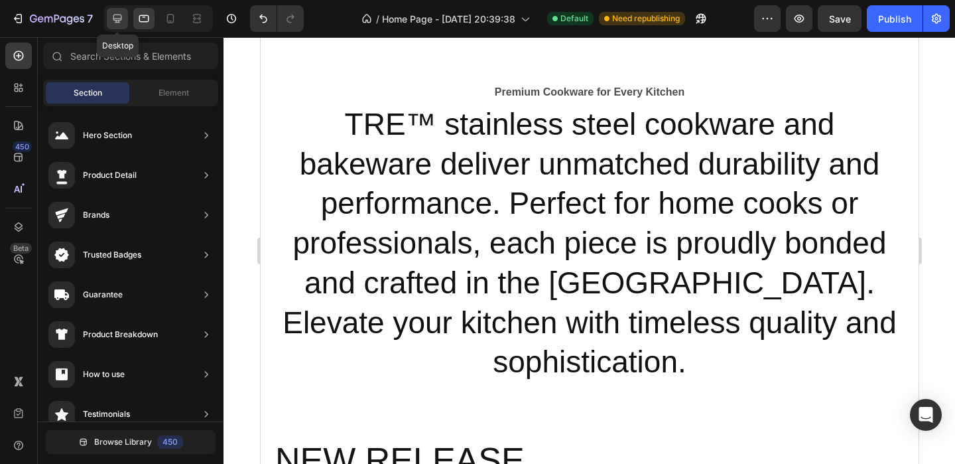
click at [116, 17] on icon at bounding box center [117, 18] width 13 height 13
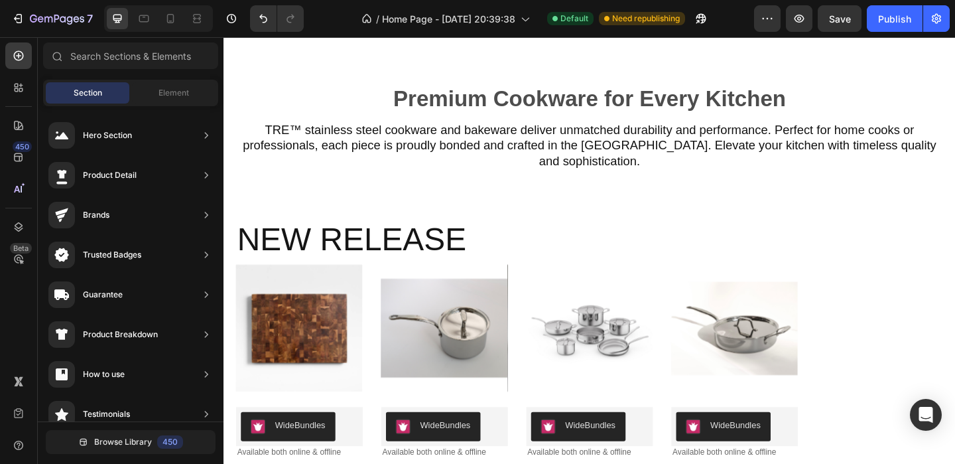
click at [172, 7] on div at bounding box center [158, 18] width 109 height 27
click at [172, 9] on div at bounding box center [170, 18] width 21 height 21
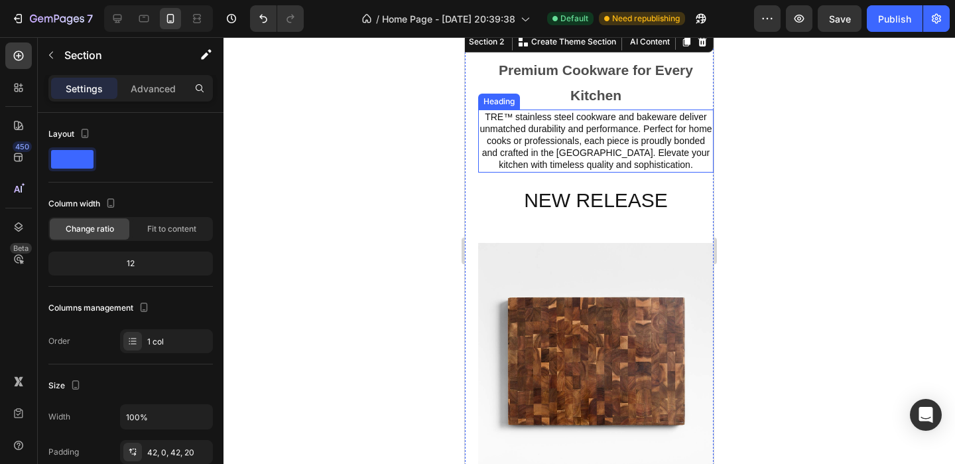
click at [625, 130] on h2 "TRE™ stainless steel cookware and bakeware deliver unmatched durability and per…" at bounding box center [595, 140] width 235 height 63
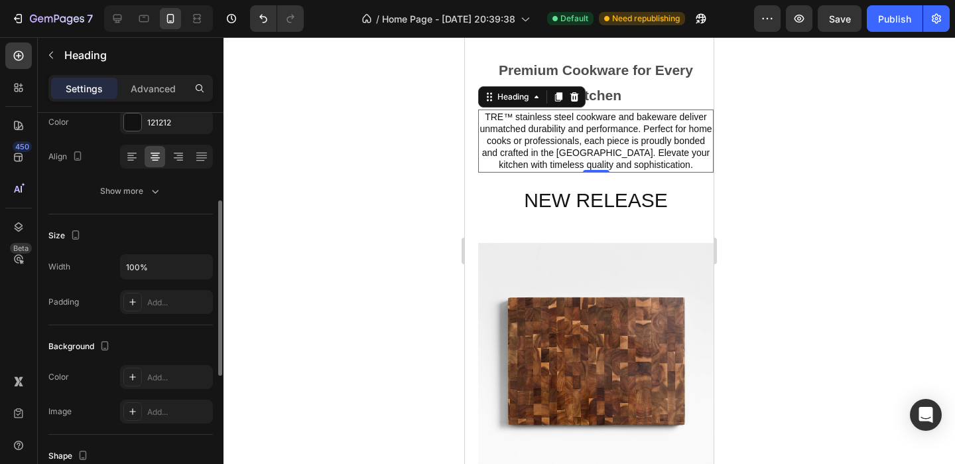
scroll to position [188, 0]
click at [82, 235] on icon "button" at bounding box center [75, 231] width 13 height 13
click at [79, 246] on icon "button" at bounding box center [78, 252] width 13 height 13
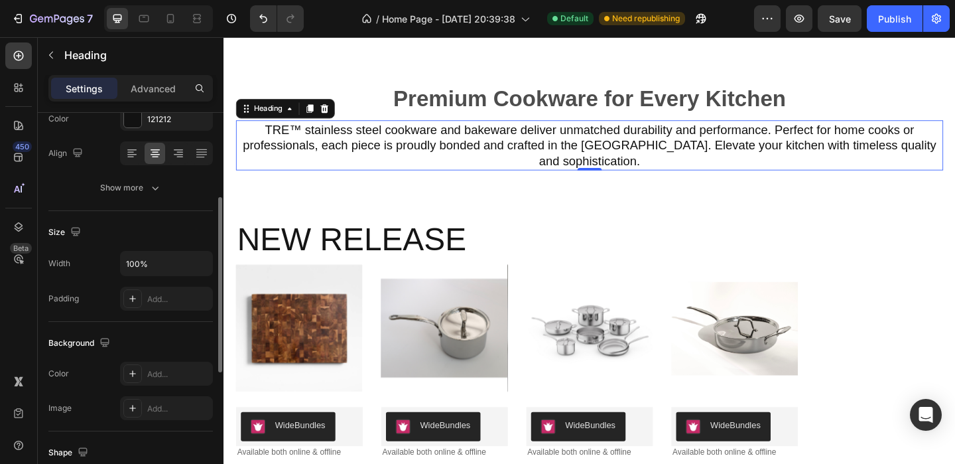
scroll to position [676, 0]
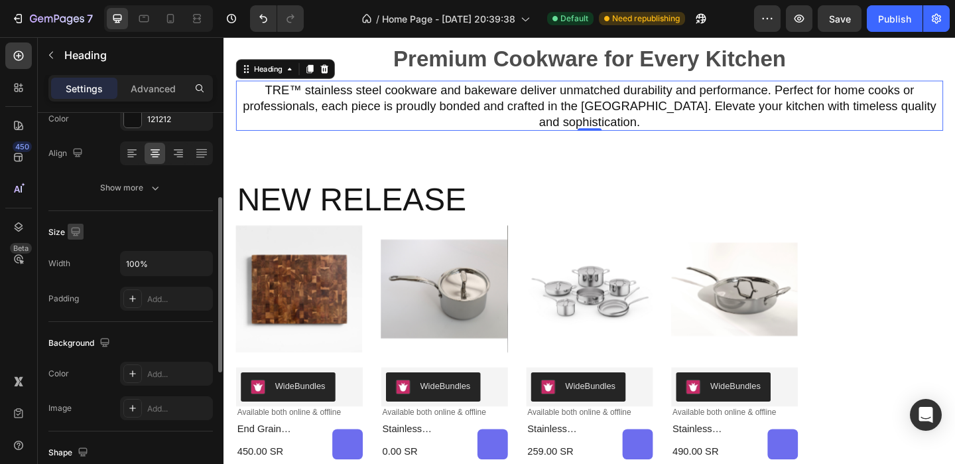
click at [78, 237] on icon "button" at bounding box center [75, 231] width 13 height 13
click at [80, 298] on icon "button" at bounding box center [78, 300] width 7 height 9
type input "14"
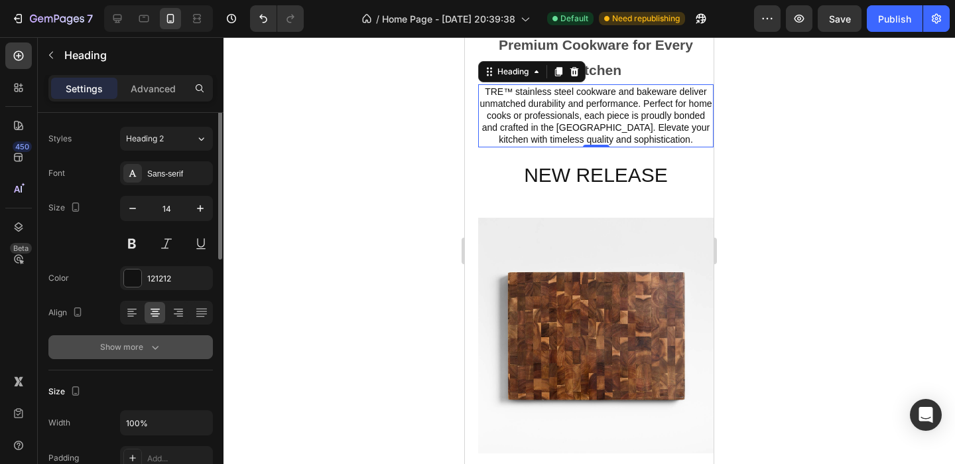
scroll to position [0, 0]
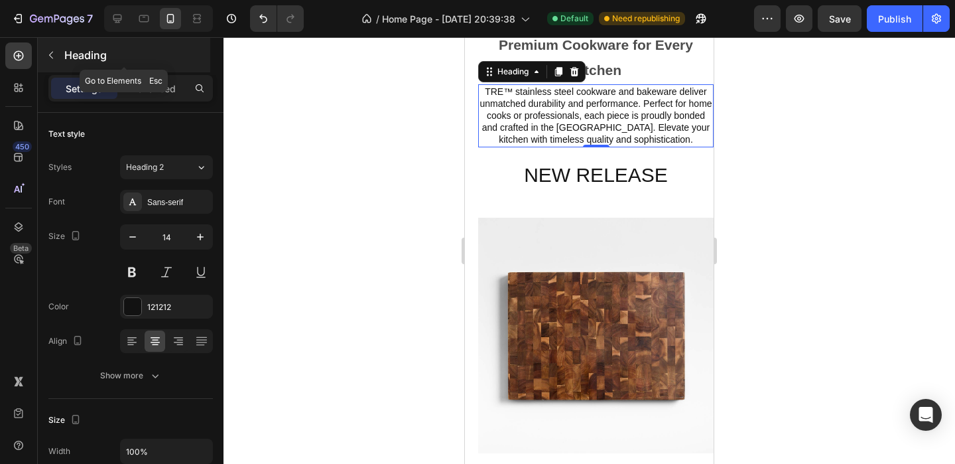
click at [50, 60] on button "button" at bounding box center [50, 54] width 21 height 21
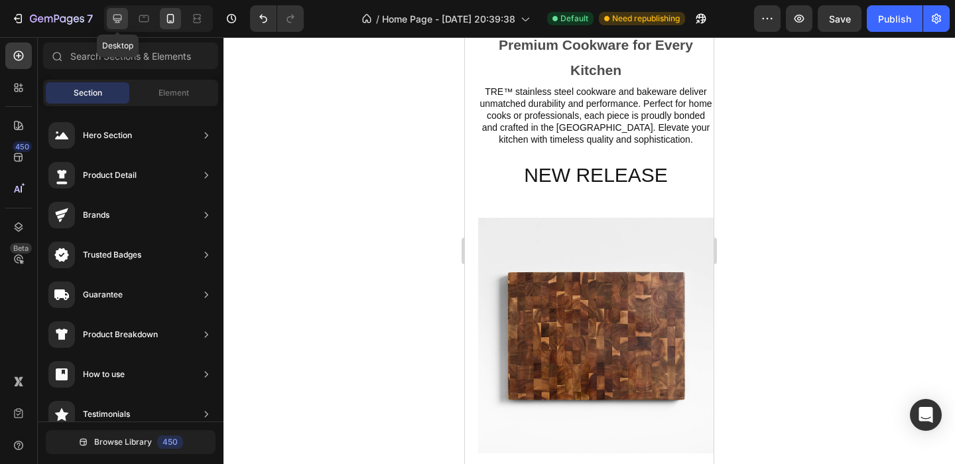
click at [124, 16] on div at bounding box center [117, 18] width 21 height 21
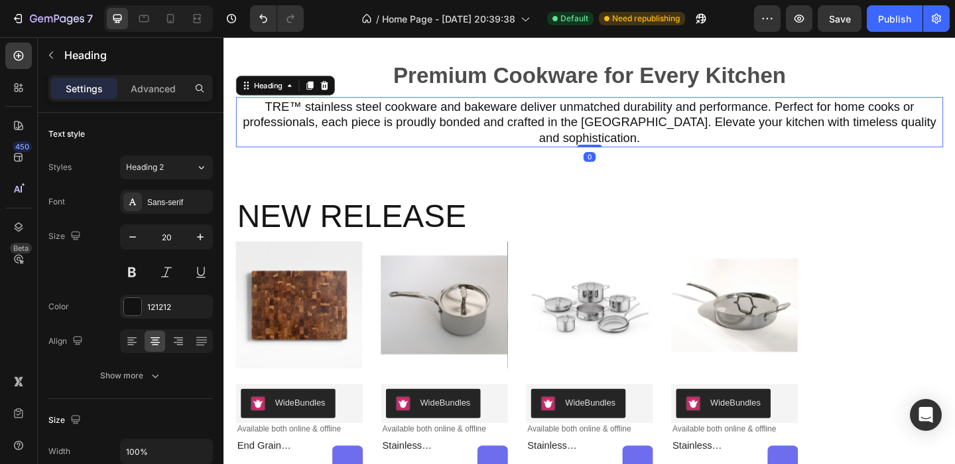
click at [462, 108] on h2 "TRE™ stainless steel cookware and bakeware deliver unmatched durability and per…" at bounding box center [621, 129] width 769 height 54
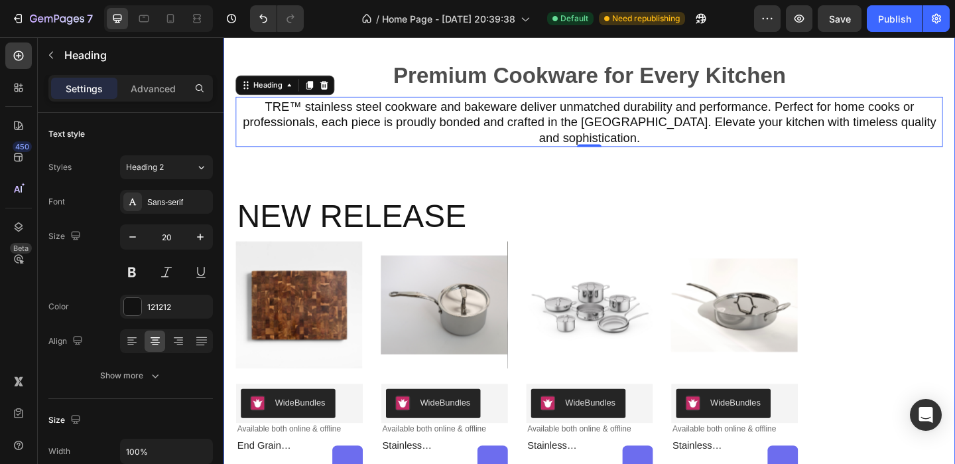
click at [606, 174] on div "Premium Cookware for Every Kitchen Text Block Row TRE™ stainless steel cookware…" at bounding box center [621, 285] width 769 height 458
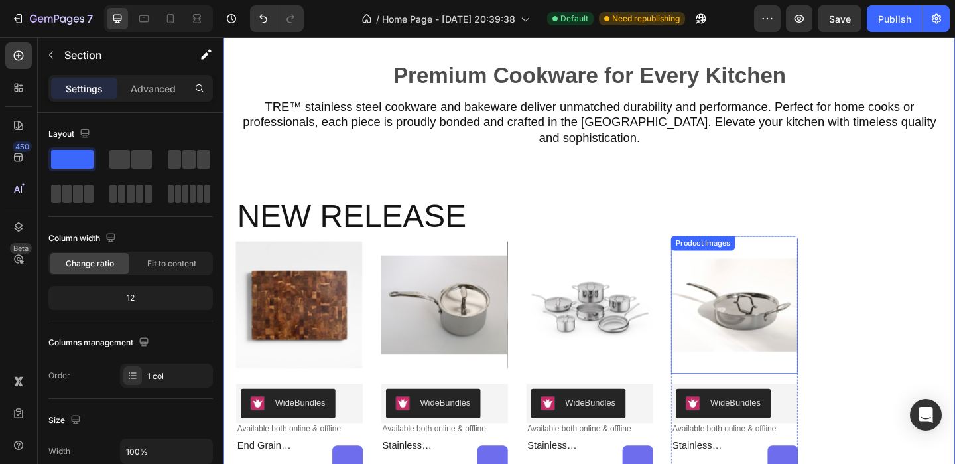
click at [806, 338] on img at bounding box center [779, 328] width 138 height 150
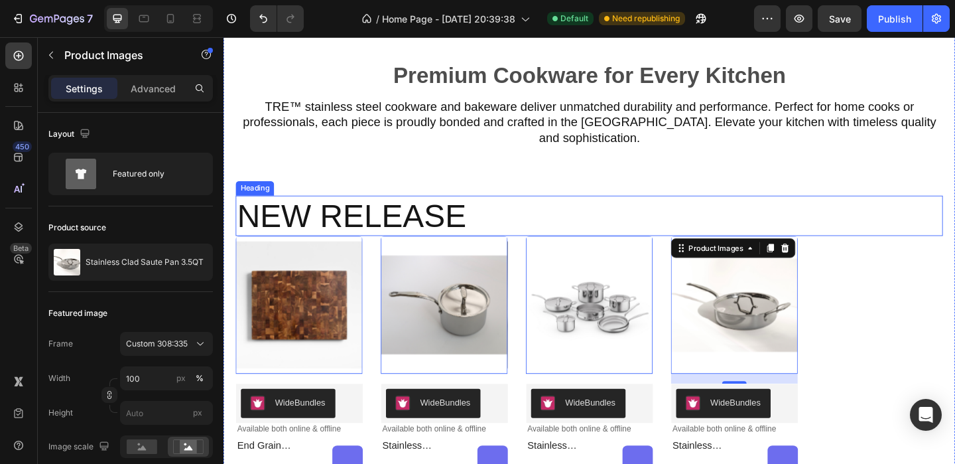
click at [848, 210] on h2 "new release" at bounding box center [621, 232] width 769 height 44
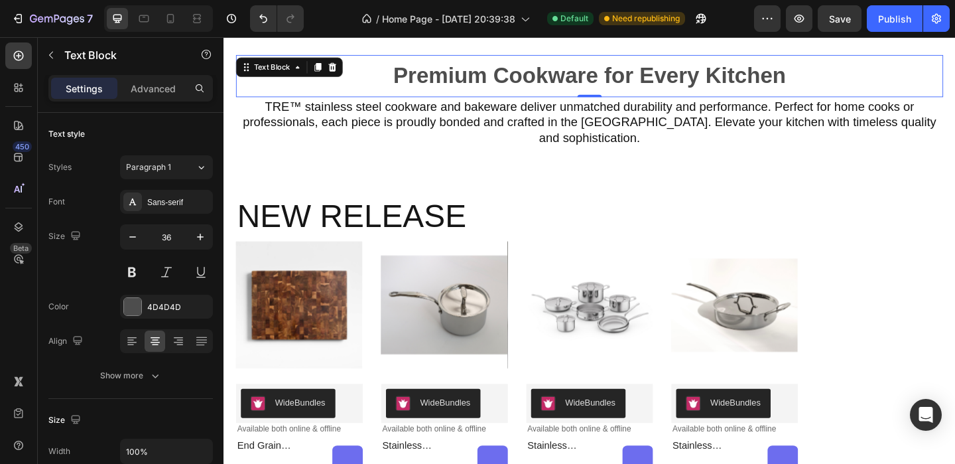
click at [808, 96] on p "Premium Cookware for Every Kitchen" at bounding box center [621, 79] width 767 height 43
click at [751, 121] on h2 "TRE™ stainless steel cookware and bakeware deliver unmatched durability and per…" at bounding box center [621, 129] width 769 height 54
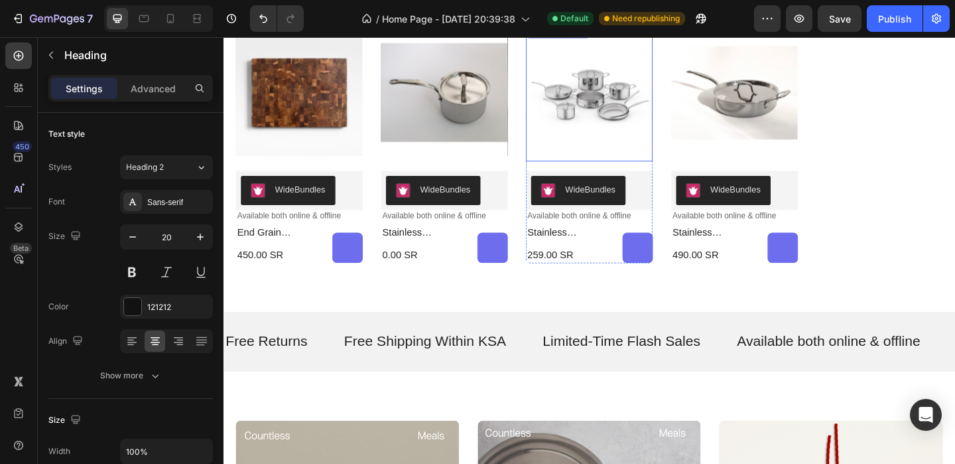
scroll to position [832, 0]
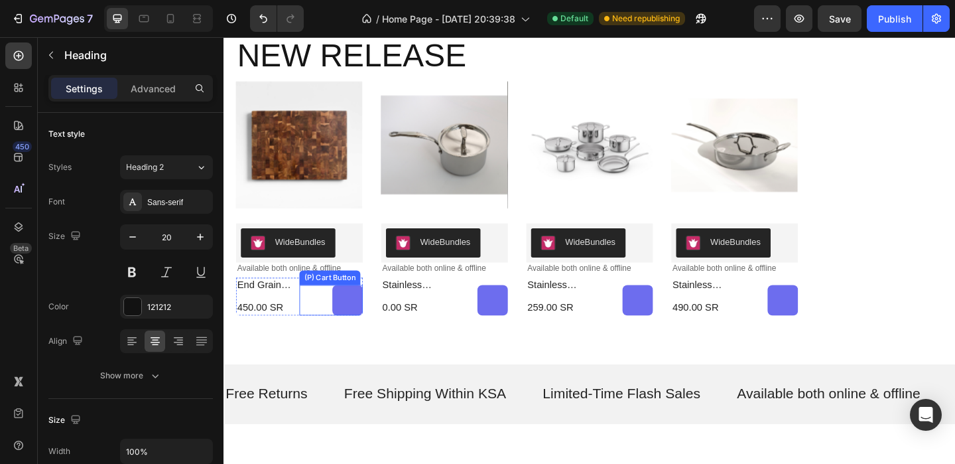
click at [367, 308] on div "450.00 SR" at bounding box center [363, 323] width 11 height 130
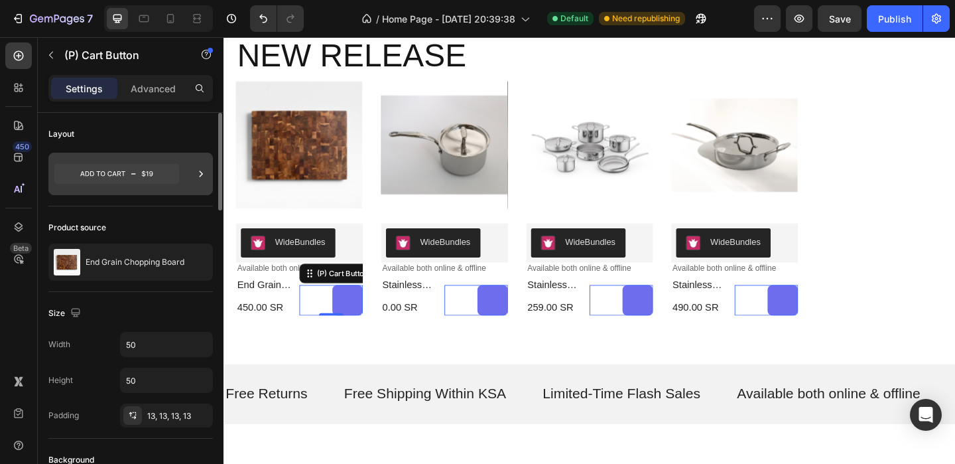
click at [142, 169] on icon at bounding box center [116, 174] width 125 height 20
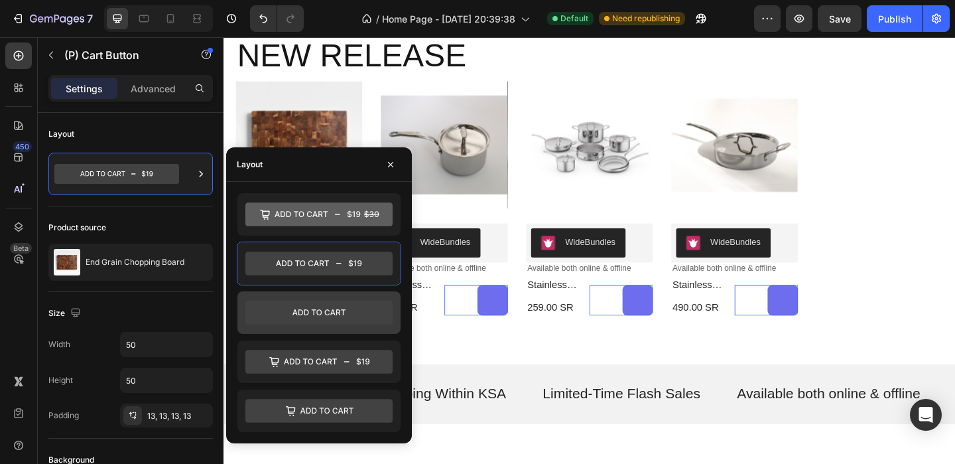
click at [310, 308] on icon at bounding box center [318, 312] width 147 height 24
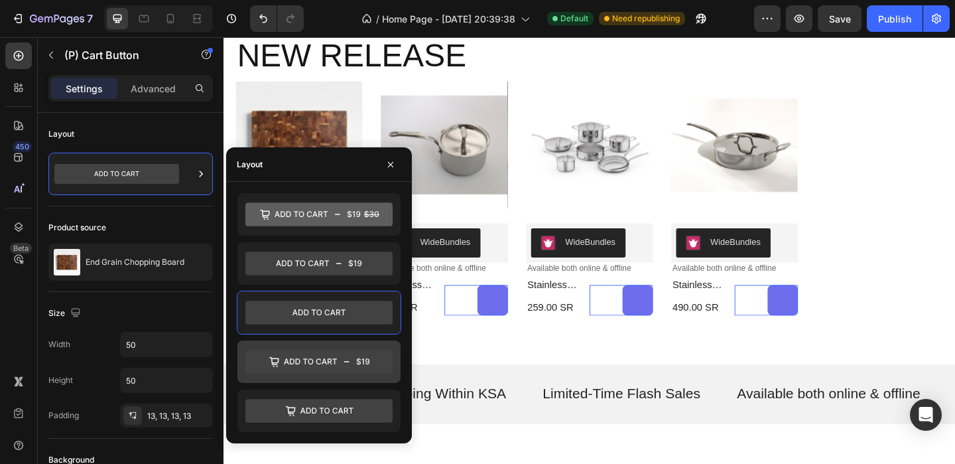
click at [317, 356] on icon at bounding box center [318, 362] width 147 height 24
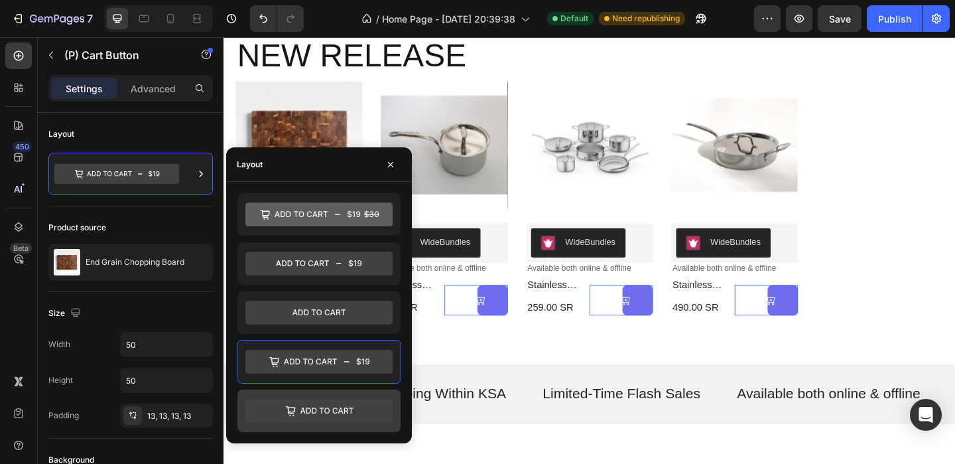
click at [324, 397] on icon at bounding box center [318, 410] width 147 height 27
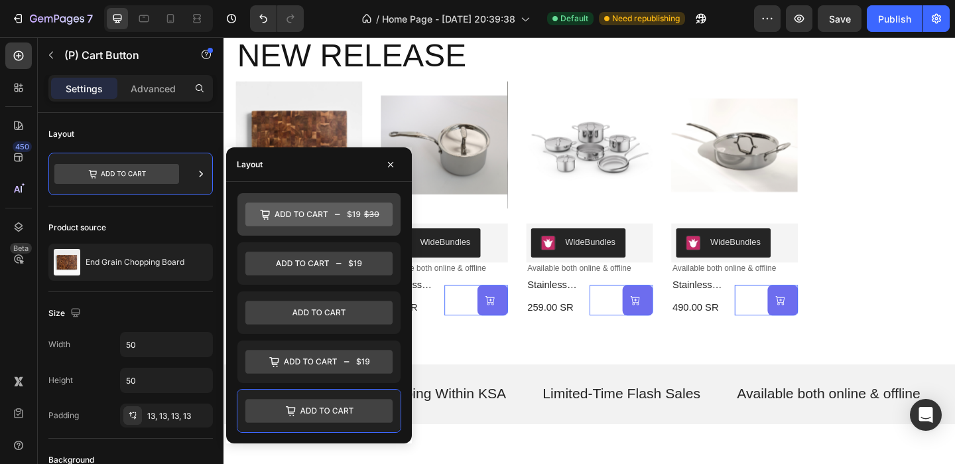
click at [324, 216] on icon at bounding box center [318, 214] width 147 height 24
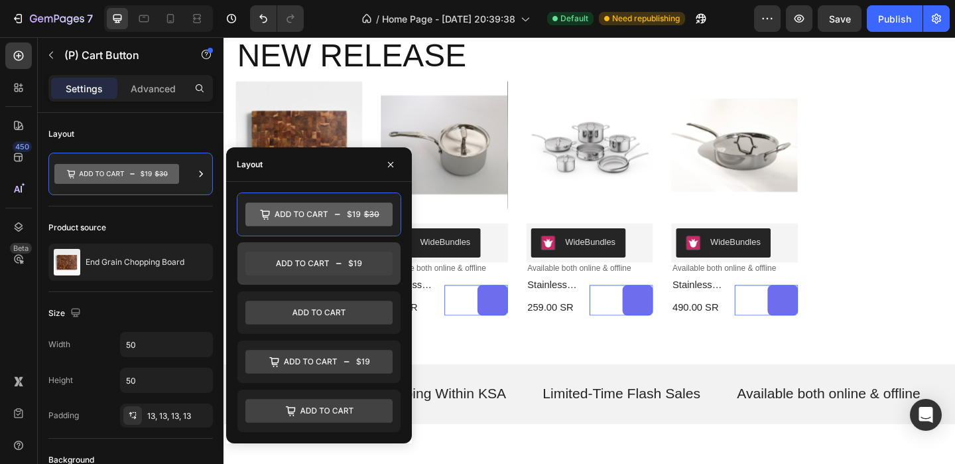
click at [326, 263] on icon at bounding box center [318, 263] width 147 height 24
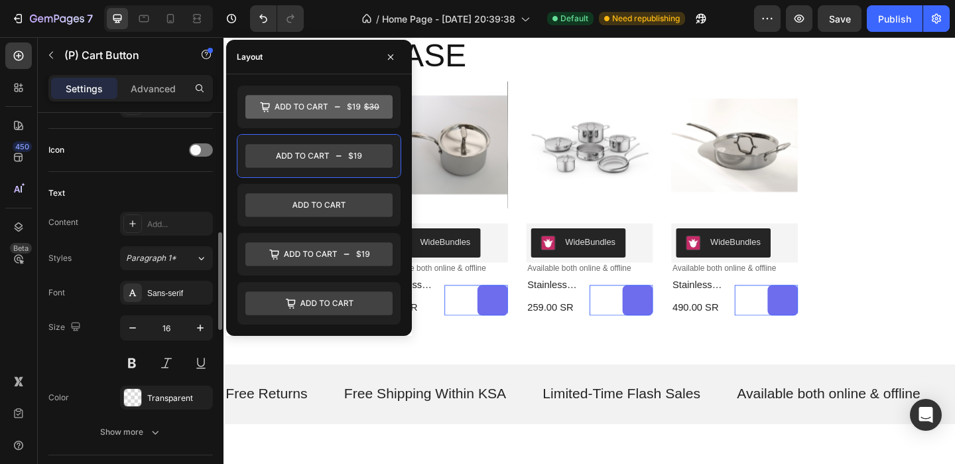
scroll to position [531, 0]
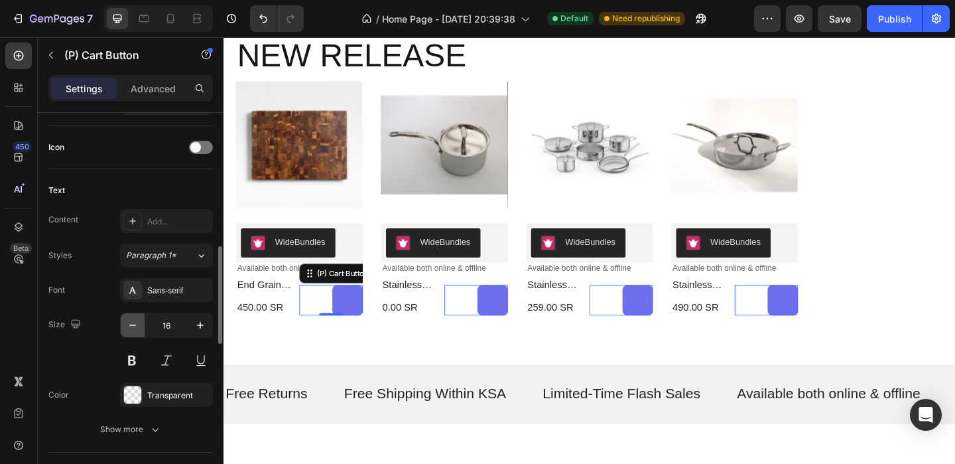
click at [132, 328] on icon "button" at bounding box center [132, 324] width 13 height 13
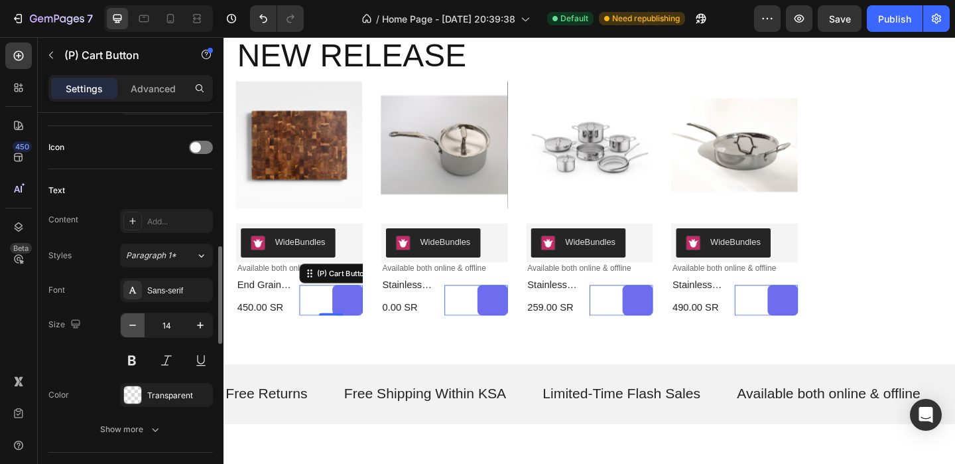
click at [132, 328] on icon "button" at bounding box center [132, 324] width 13 height 13
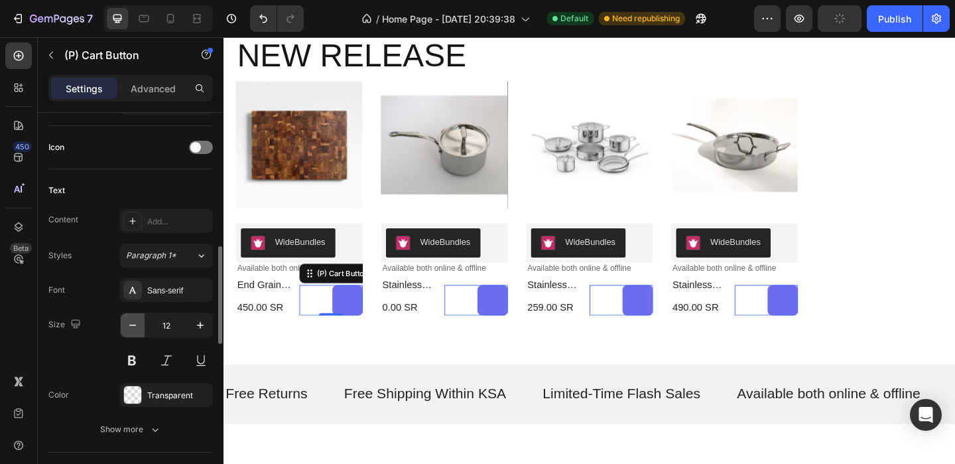
click at [132, 328] on icon "button" at bounding box center [132, 324] width 13 height 13
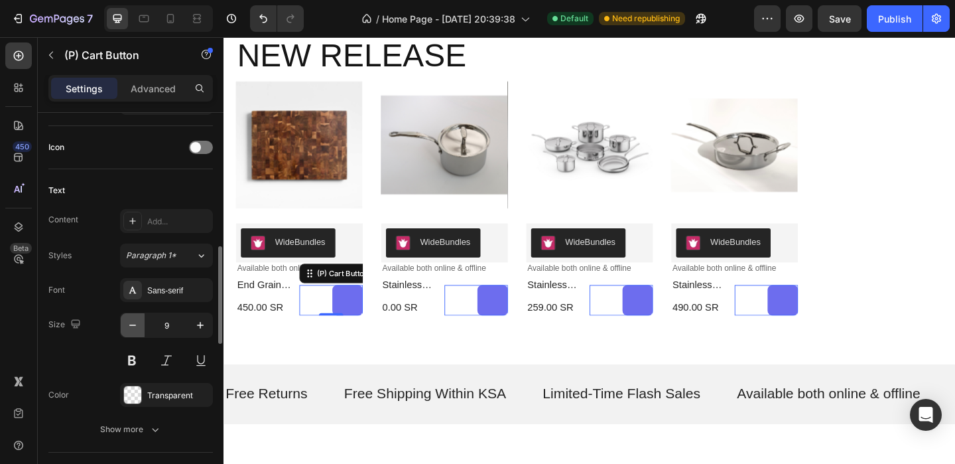
click at [132, 328] on icon "button" at bounding box center [132, 324] width 13 height 13
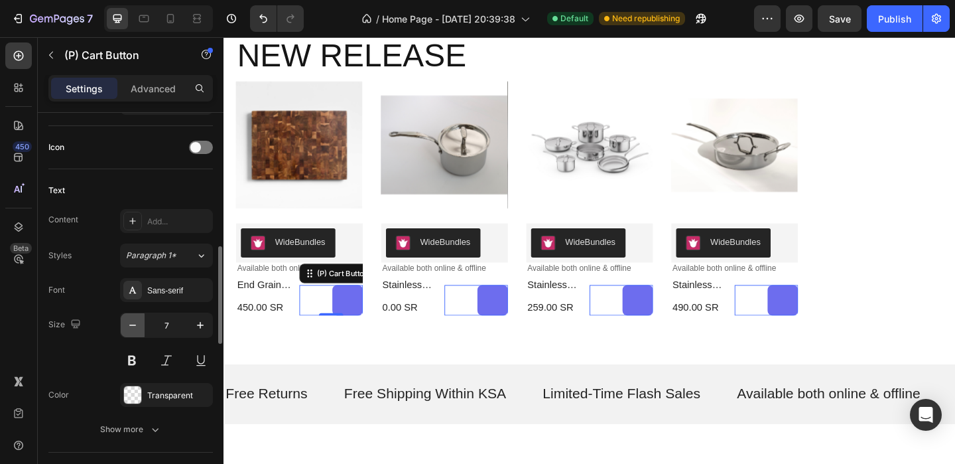
click at [132, 328] on icon "button" at bounding box center [132, 324] width 13 height 13
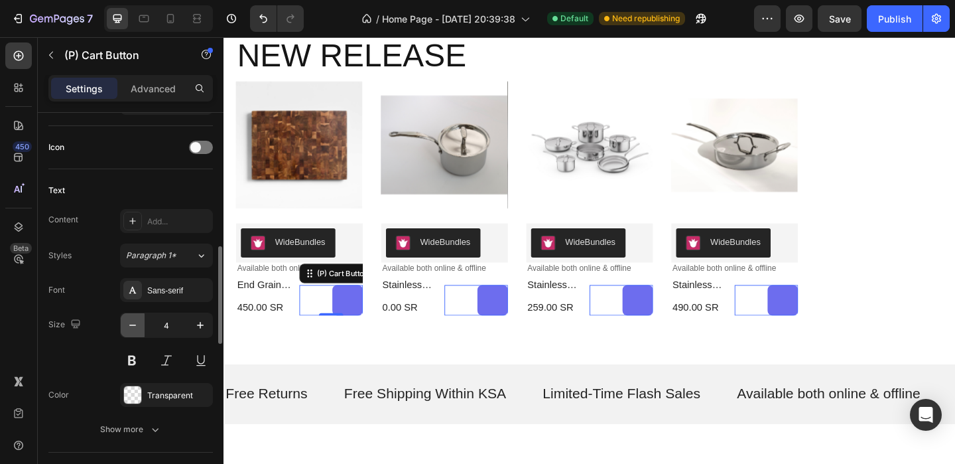
click at [132, 328] on icon "button" at bounding box center [132, 324] width 13 height 13
click at [200, 318] on icon "button" at bounding box center [200, 324] width 13 height 13
type input "2"
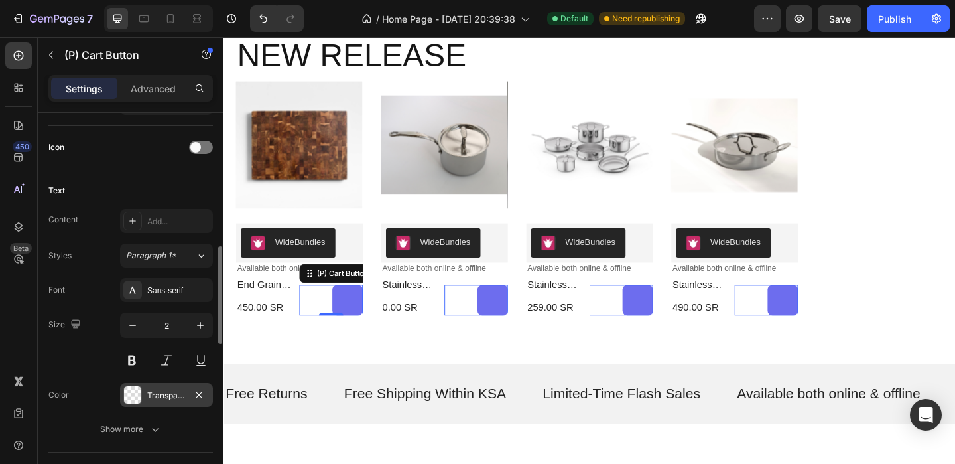
click at [174, 389] on div "Transparent" at bounding box center [166, 395] width 38 height 12
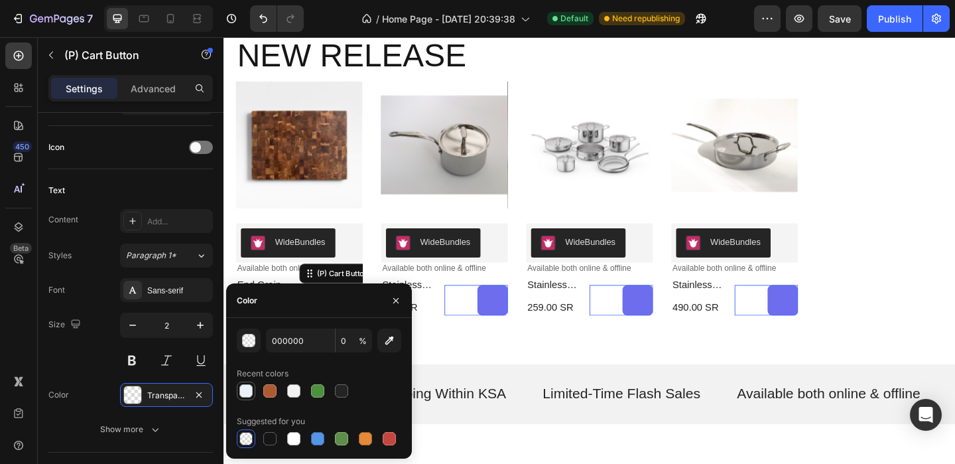
click at [244, 389] on div at bounding box center [245, 390] width 13 height 13
type input "ECF1F9"
type input "100"
click at [135, 321] on icon "button" at bounding box center [132, 324] width 13 height 13
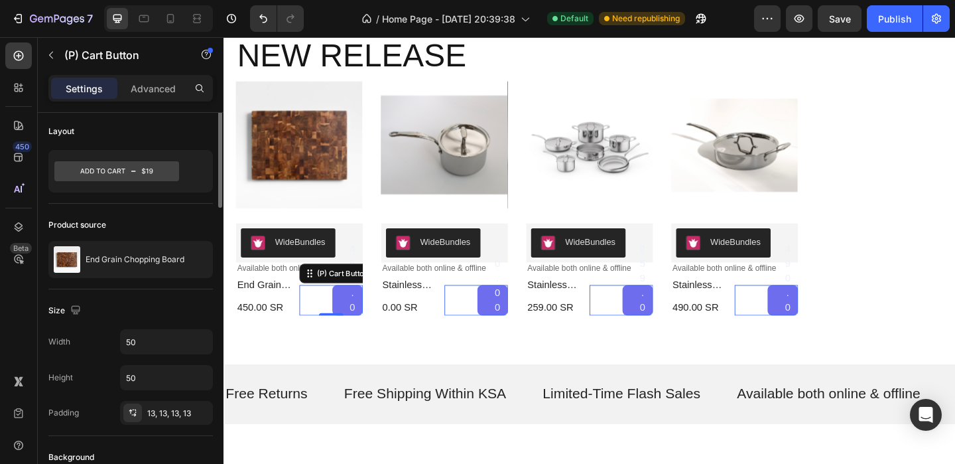
scroll to position [0, 0]
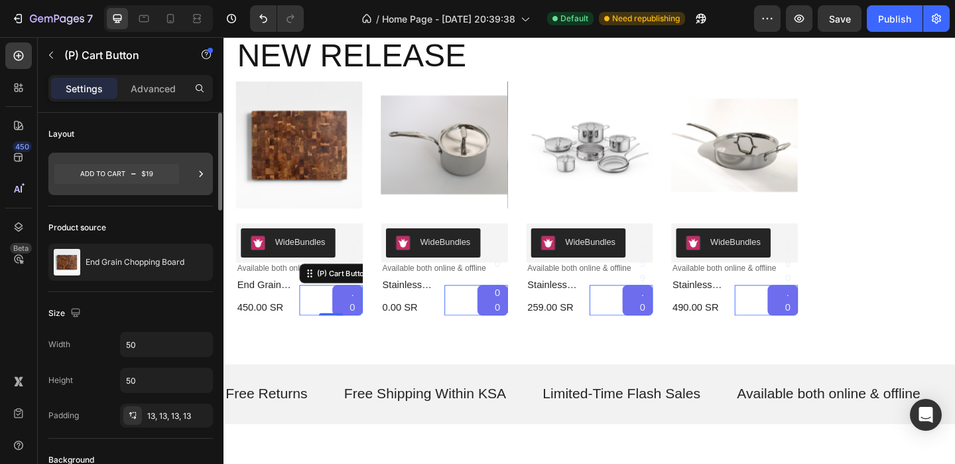
click at [176, 186] on icon at bounding box center [116, 174] width 125 height 31
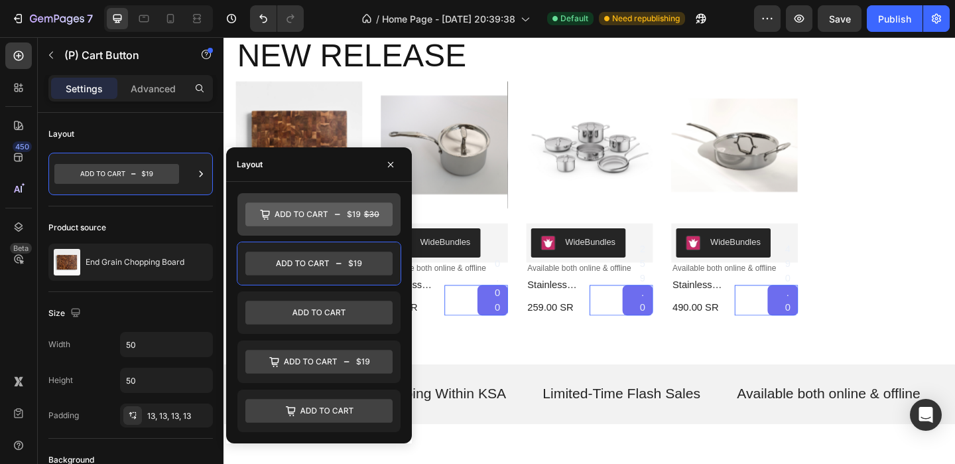
click at [311, 215] on icon at bounding box center [301, 214] width 53 height 6
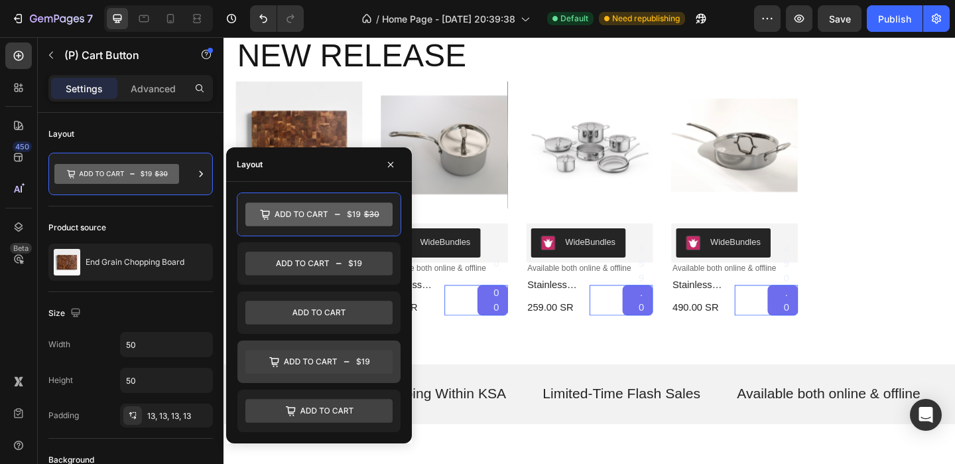
click at [301, 374] on icon at bounding box center [318, 361] width 147 height 27
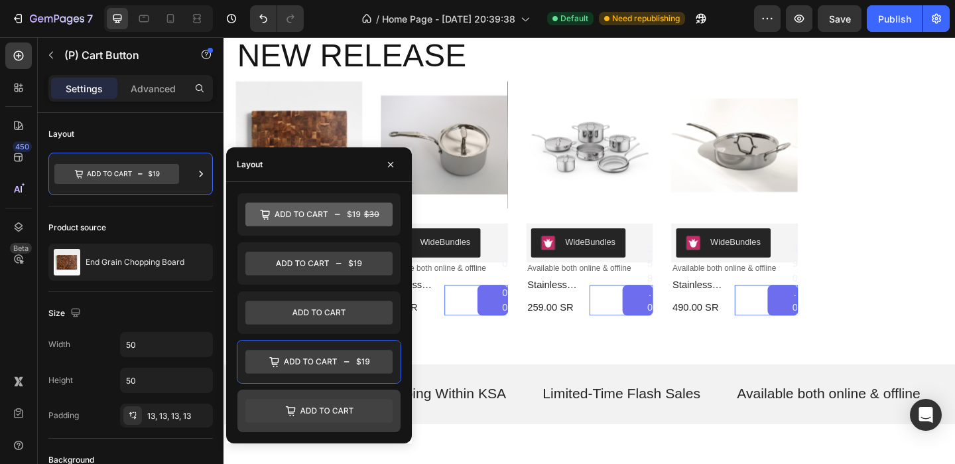
click at [324, 421] on icon at bounding box center [318, 411] width 147 height 24
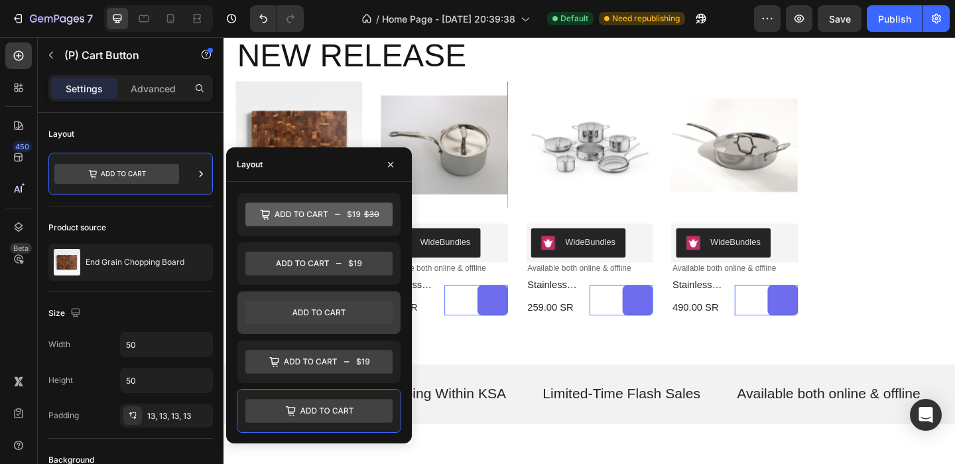
click at [325, 315] on icon at bounding box center [318, 312] width 147 height 24
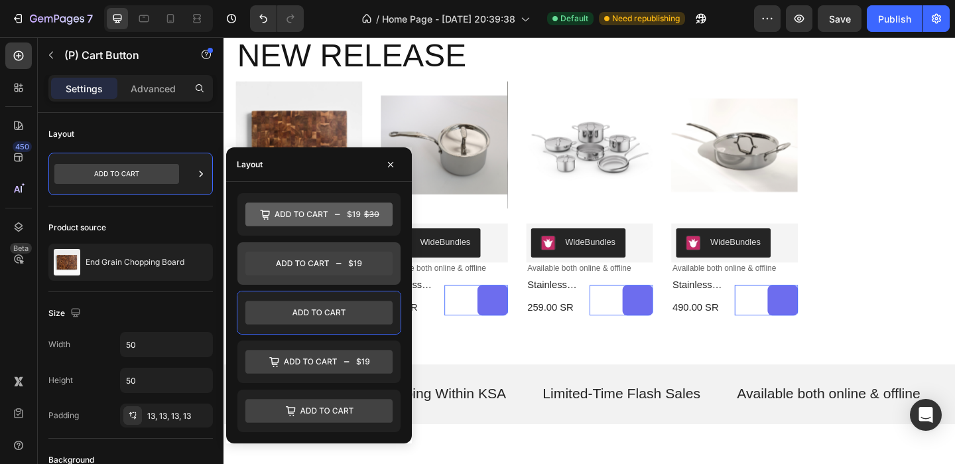
click at [325, 273] on icon at bounding box center [318, 263] width 147 height 24
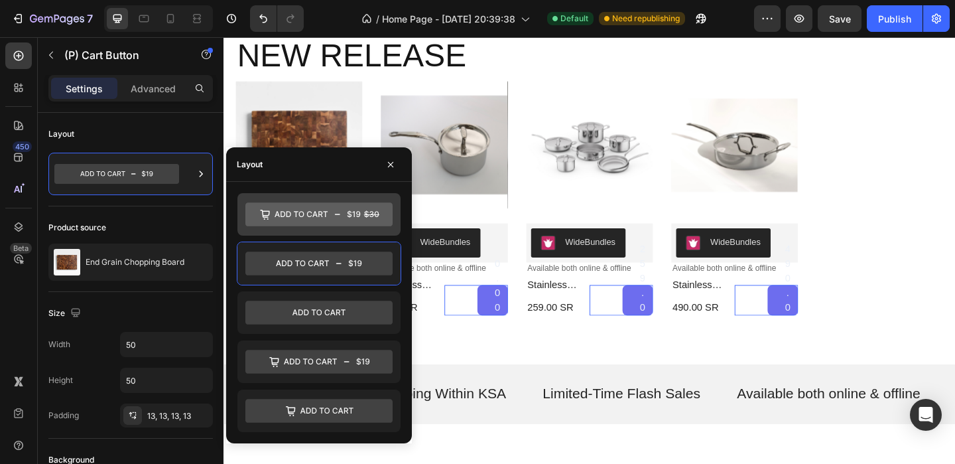
click at [325, 220] on icon at bounding box center [318, 214] width 147 height 24
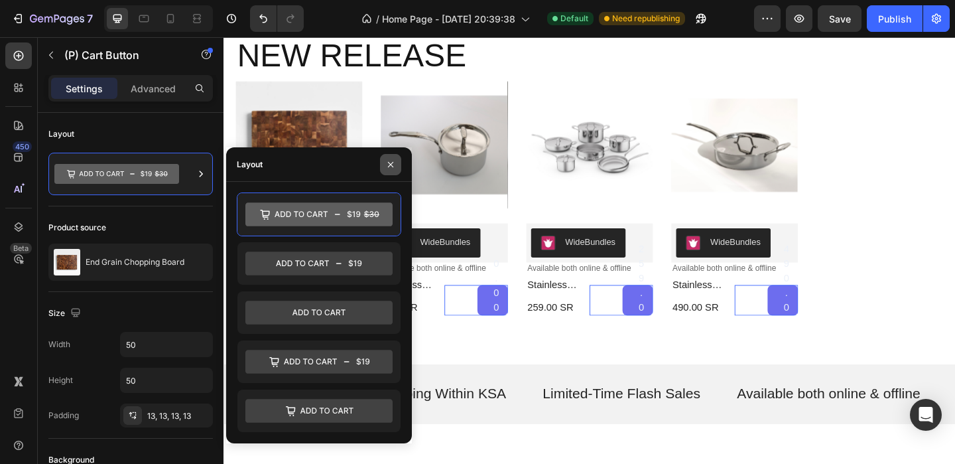
click at [394, 164] on icon "button" at bounding box center [390, 164] width 11 height 11
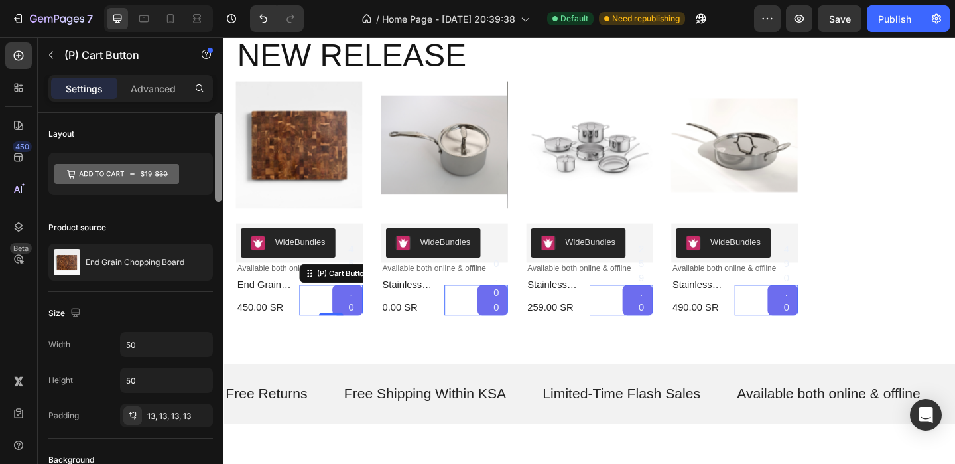
click at [220, 164] on div at bounding box center [218, 157] width 7 height 89
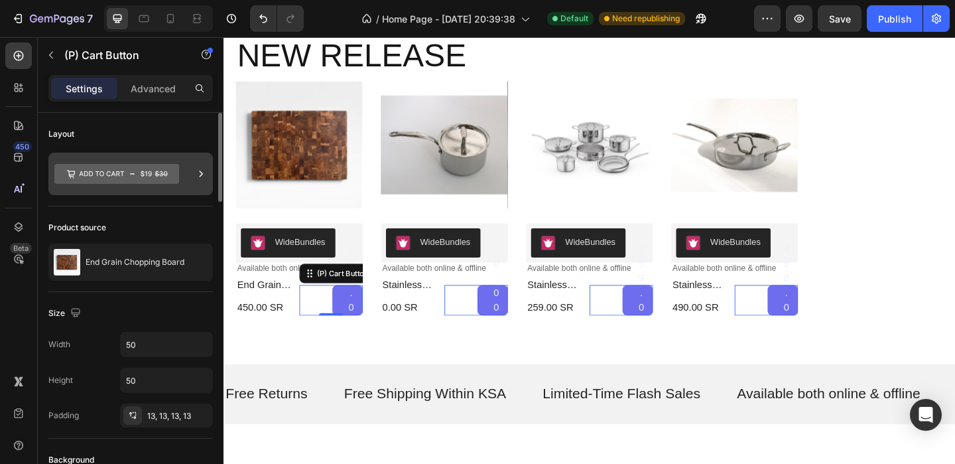
click at [193, 167] on div at bounding box center [130, 174] width 164 height 42
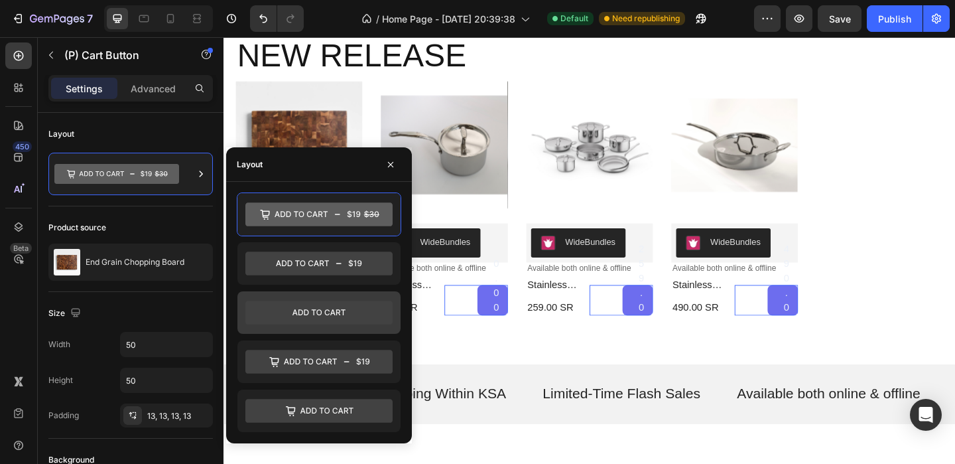
click at [292, 328] on div at bounding box center [318, 312] width 163 height 42
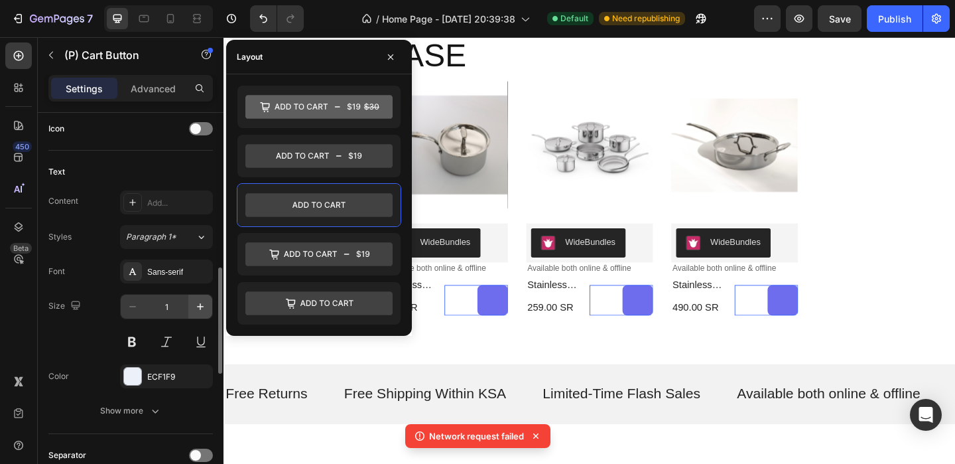
scroll to position [556, 0]
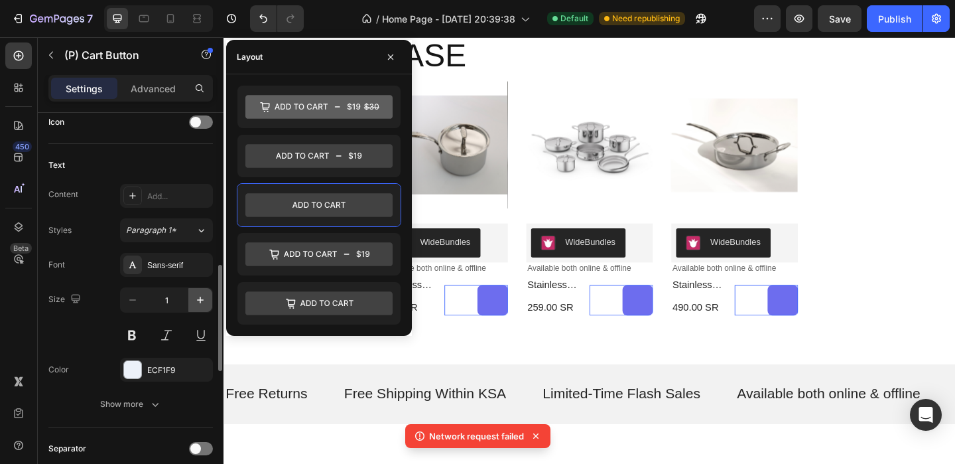
click at [196, 305] on icon "button" at bounding box center [200, 299] width 13 height 13
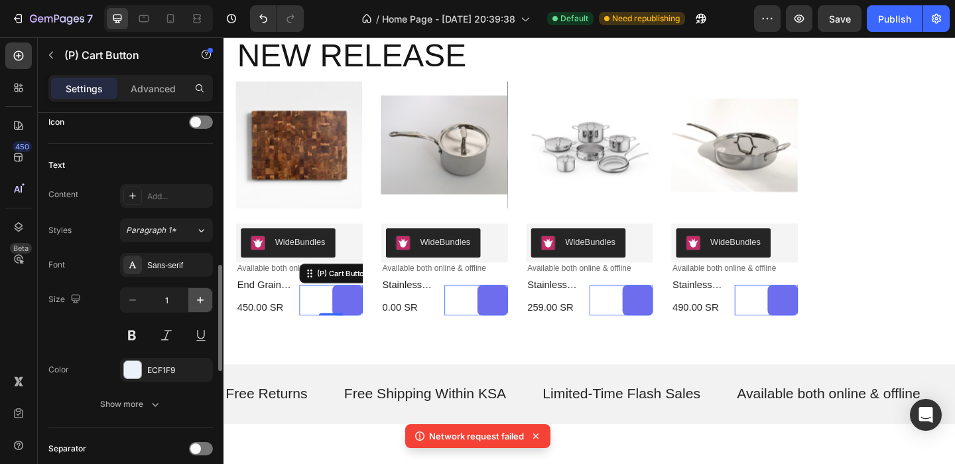
click at [196, 305] on icon "button" at bounding box center [200, 299] width 13 height 13
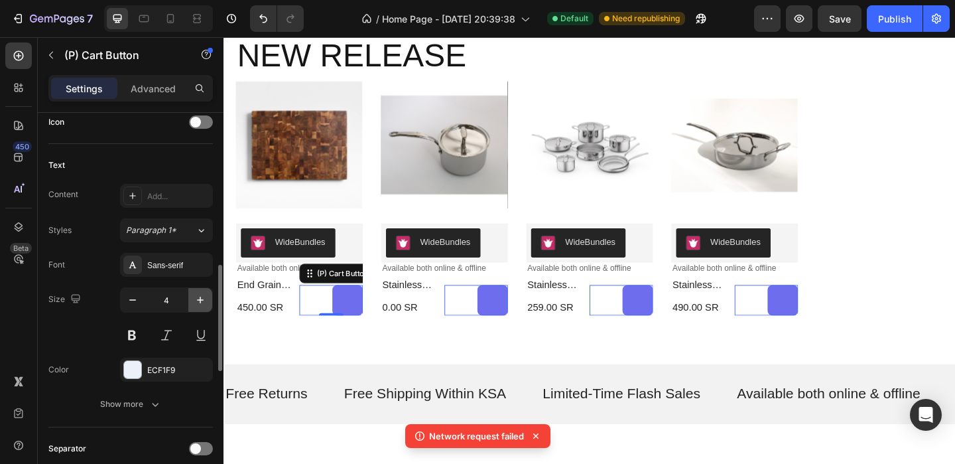
click at [196, 305] on icon "button" at bounding box center [200, 299] width 13 height 13
type input "6"
click at [178, 305] on input "6" at bounding box center [167, 300] width 44 height 24
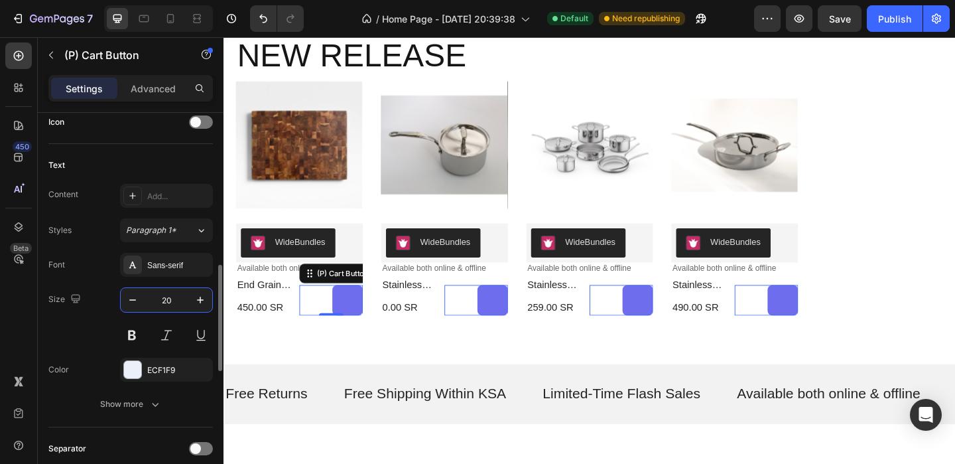
type input "20"
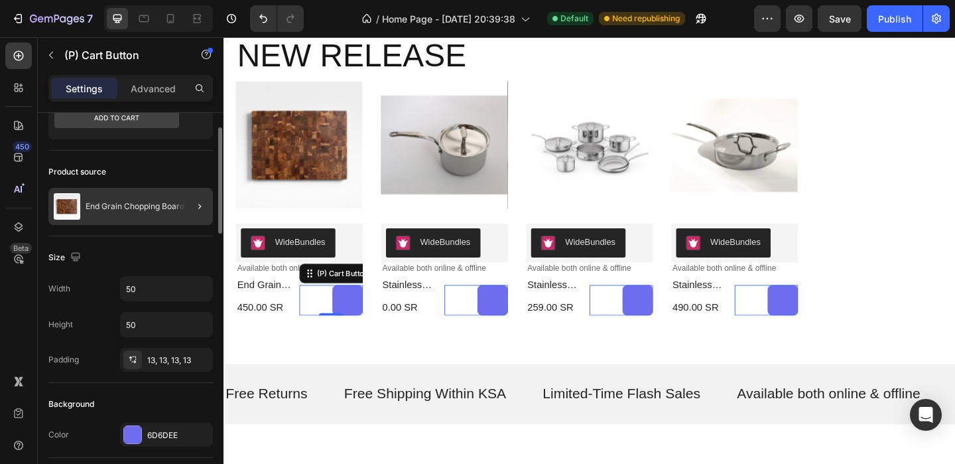
scroll to position [0, 0]
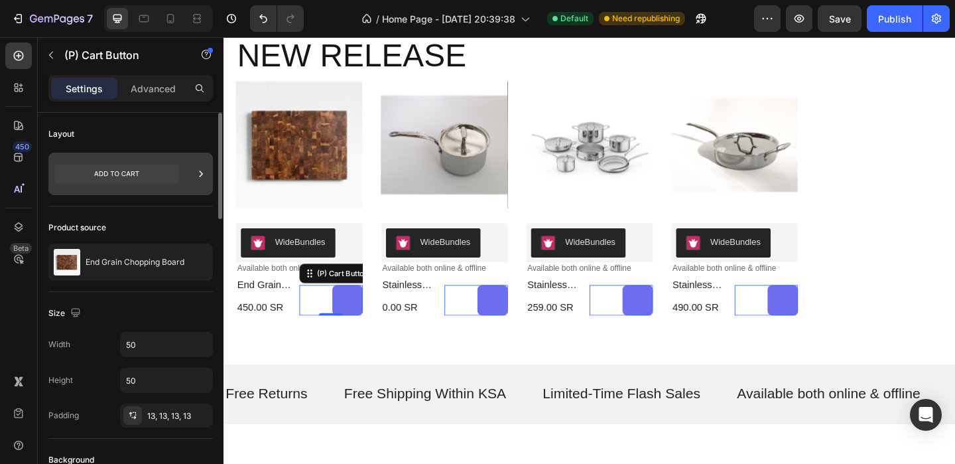
click at [102, 157] on div at bounding box center [130, 174] width 164 height 42
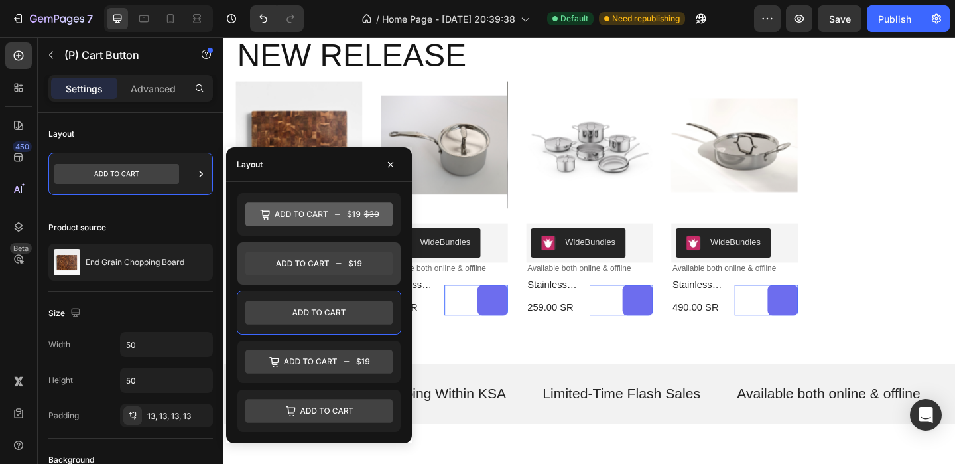
click at [302, 253] on icon at bounding box center [318, 263] width 147 height 24
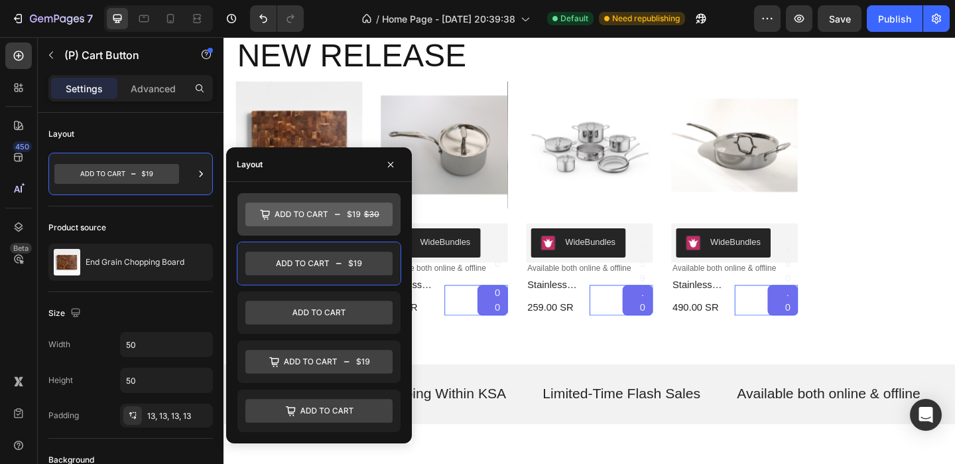
click at [302, 214] on icon at bounding box center [318, 214] width 147 height 24
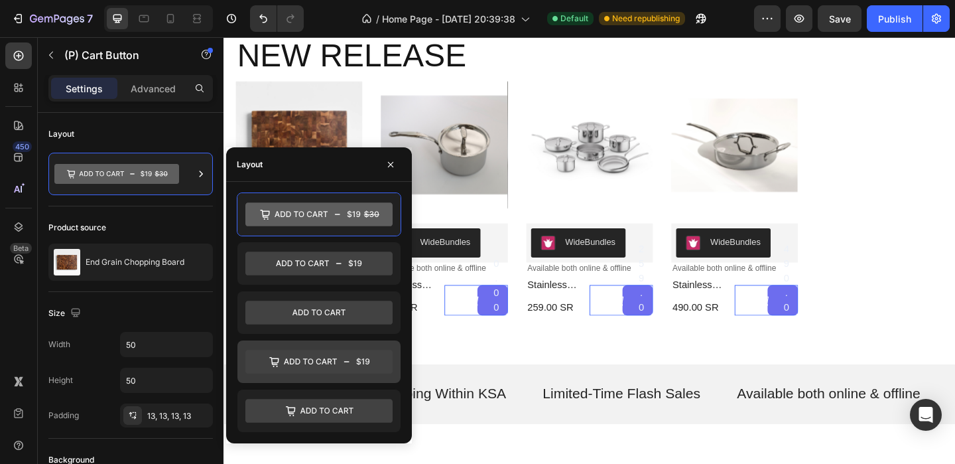
click at [332, 346] on div at bounding box center [318, 361] width 163 height 42
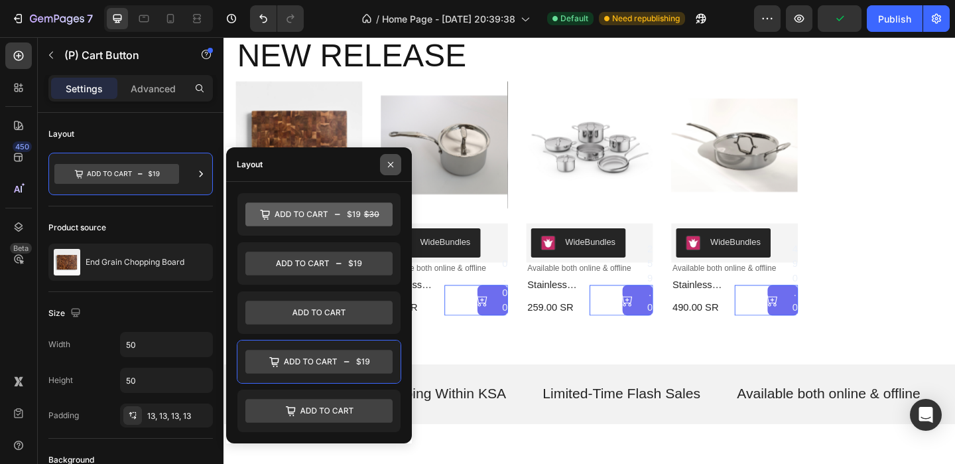
click at [392, 156] on button "button" at bounding box center [390, 164] width 21 height 21
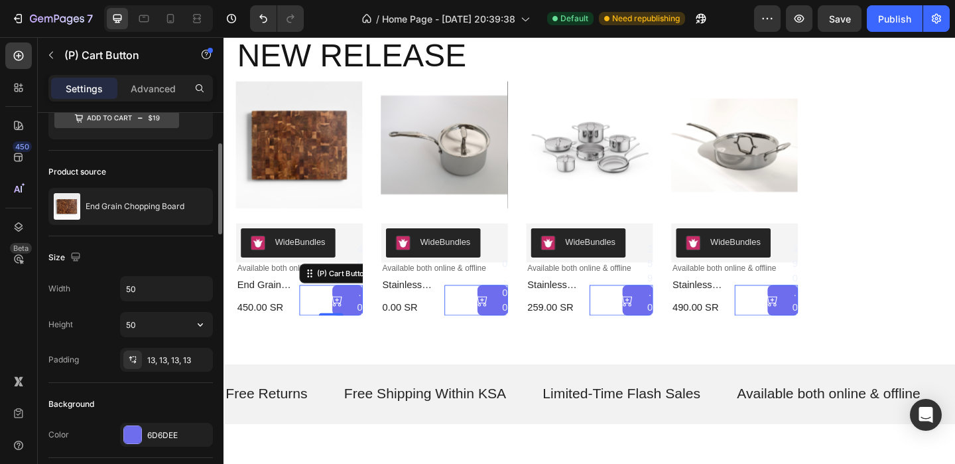
scroll to position [72, 0]
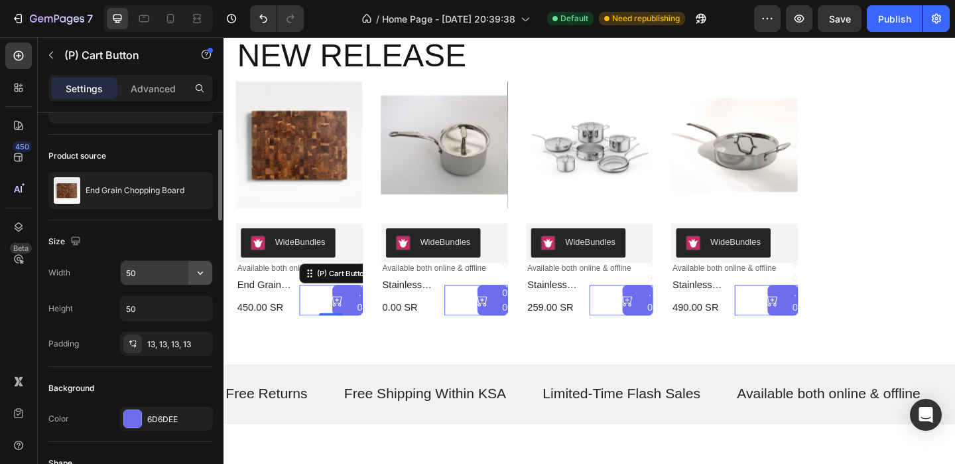
click at [194, 275] on icon "button" at bounding box center [200, 272] width 13 height 13
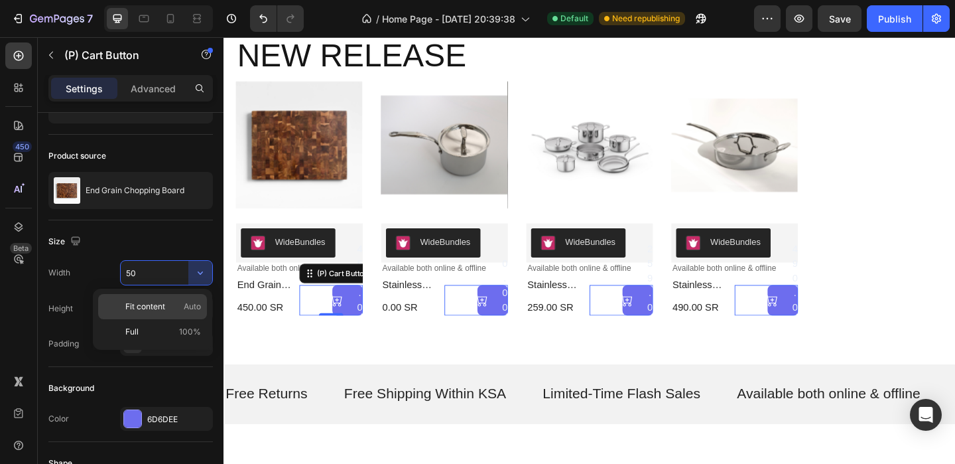
click at [179, 308] on p "Fit content Auto" at bounding box center [163, 306] width 76 height 12
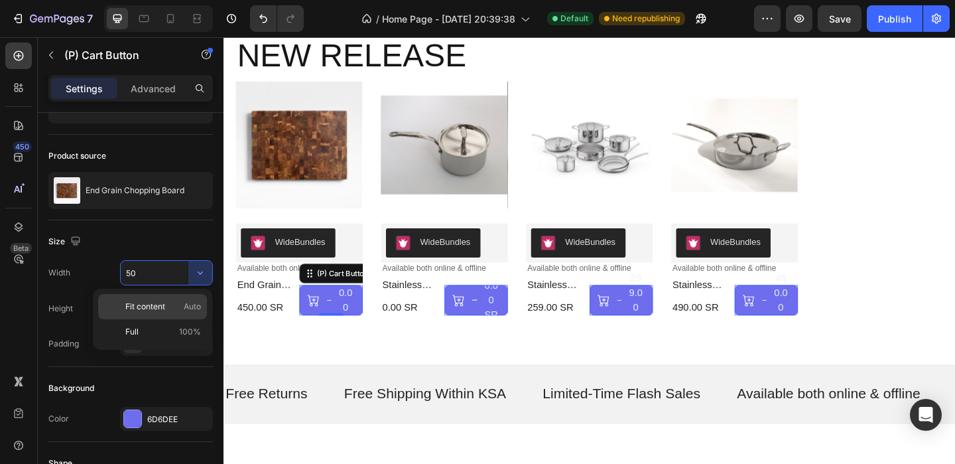
type input "Auto"
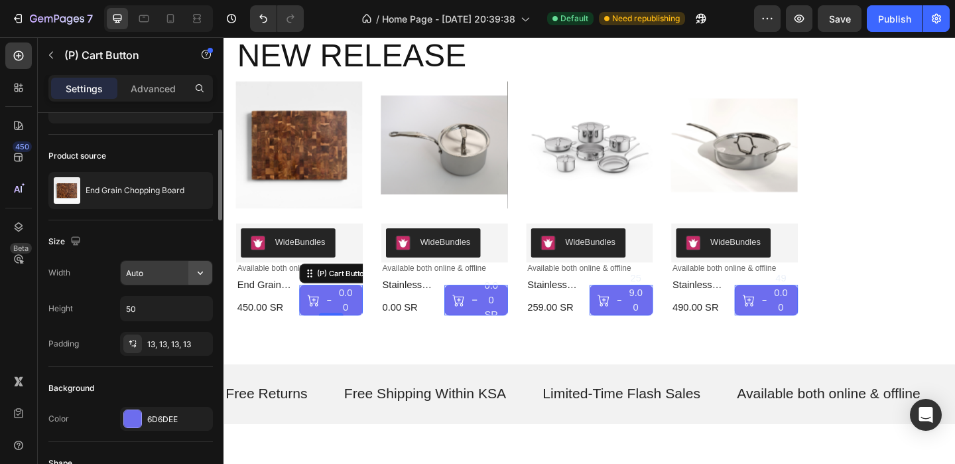
click at [207, 277] on button "button" at bounding box center [200, 273] width 24 height 24
drag, startPoint x: 204, startPoint y: 276, endPoint x: 201, endPoint y: 299, distance: 23.4
click at [195, 309] on icon "button" at bounding box center [200, 308] width 13 height 13
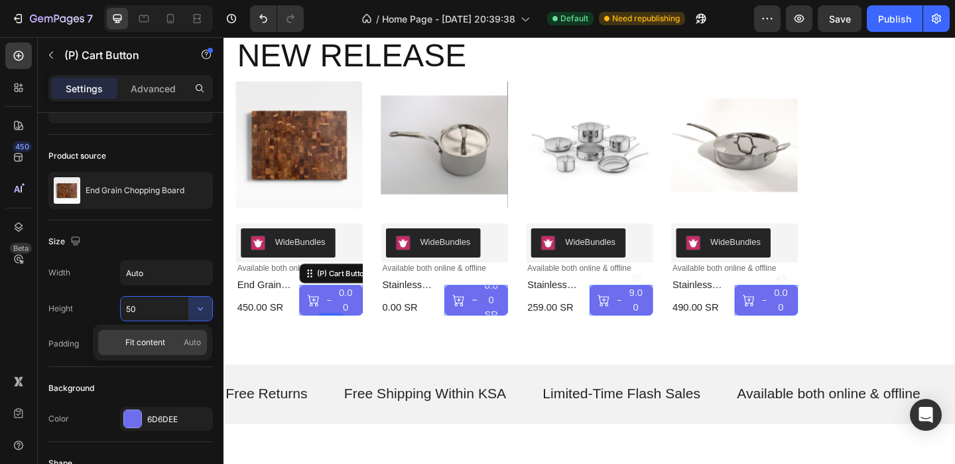
click at [188, 330] on div "Fit content Auto" at bounding box center [152, 342] width 109 height 25
type input "Auto"
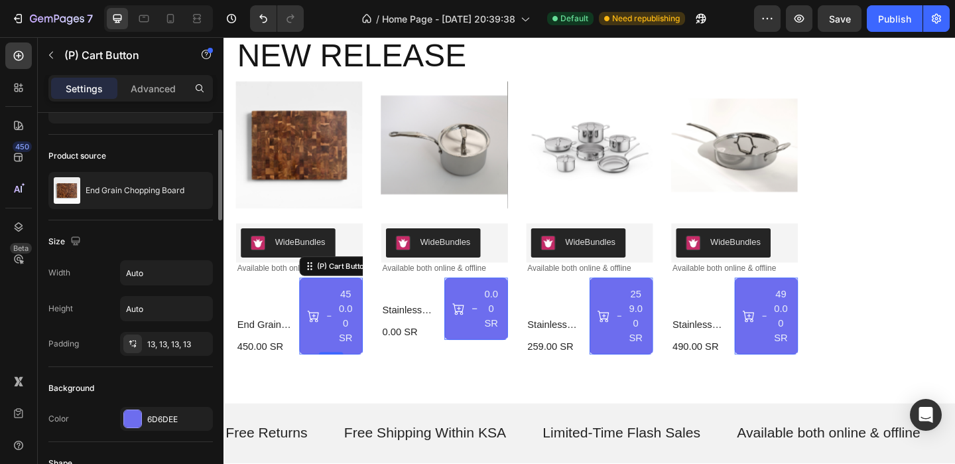
click at [201, 291] on div "Width Auto Height Auto Padding 13, 13, 13, 13" at bounding box center [130, 308] width 164 height 96
click at [201, 306] on icon "button" at bounding box center [200, 308] width 13 height 13
click at [155, 306] on input "Auto" at bounding box center [167, 308] width 92 height 24
click at [149, 284] on input "Auto" at bounding box center [167, 273] width 92 height 24
click at [196, 281] on button "button" at bounding box center [200, 273] width 24 height 24
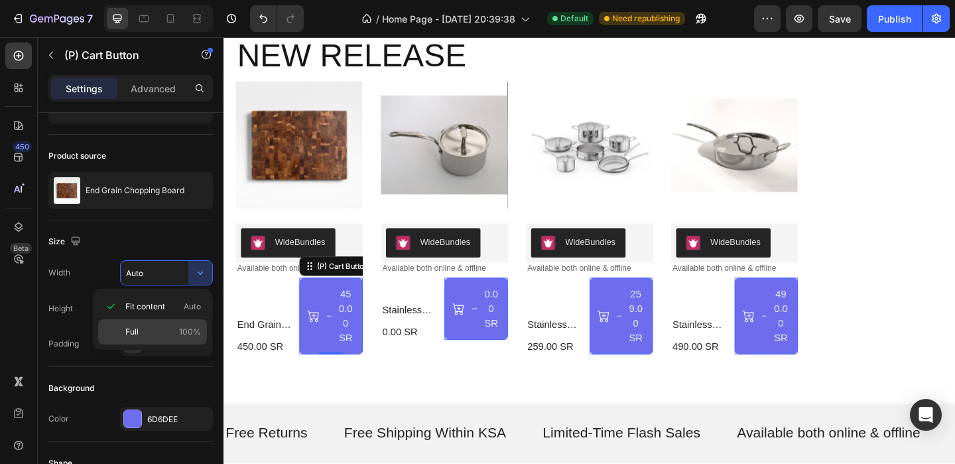
click at [149, 340] on div "Full 100%" at bounding box center [152, 331] width 109 height 25
type input "100%"
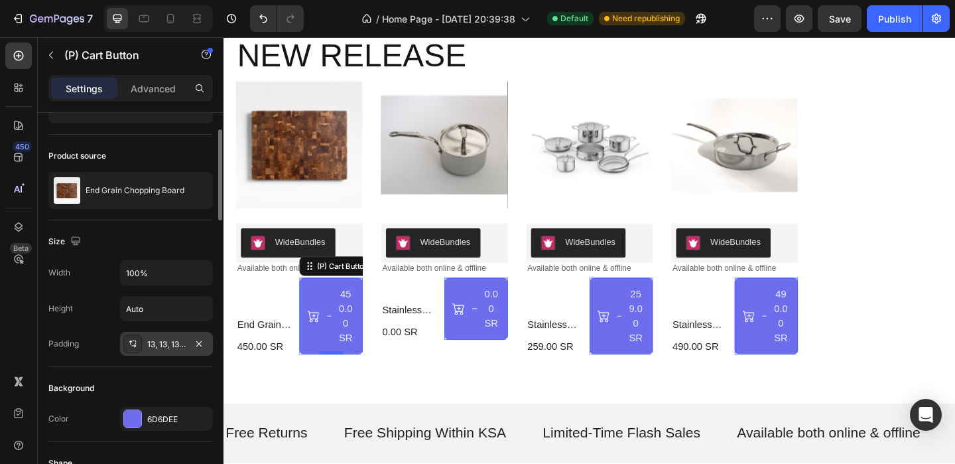
click at [153, 344] on div "13, 13, 13, 13" at bounding box center [166, 344] width 38 height 12
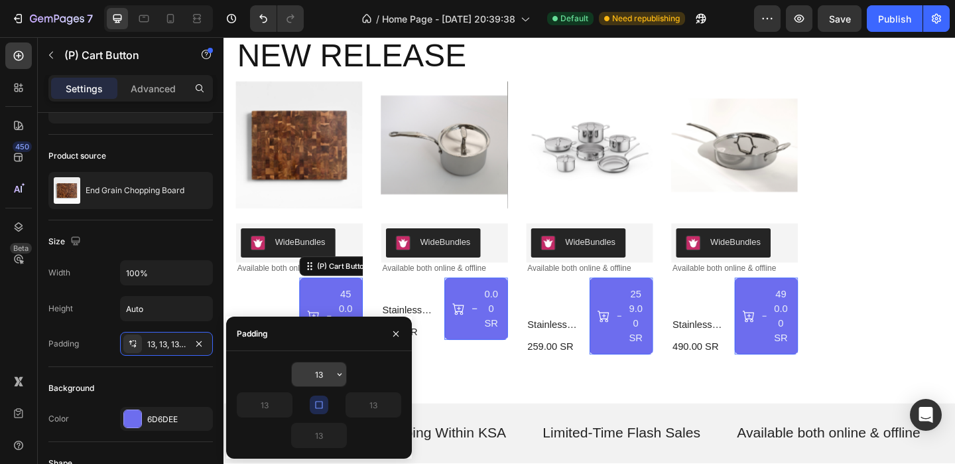
click at [316, 380] on input "13" at bounding box center [319, 374] width 54 height 24
click at [349, 376] on div "13" at bounding box center [319, 373] width 164 height 25
click at [345, 376] on button "button" at bounding box center [339, 374] width 13 height 24
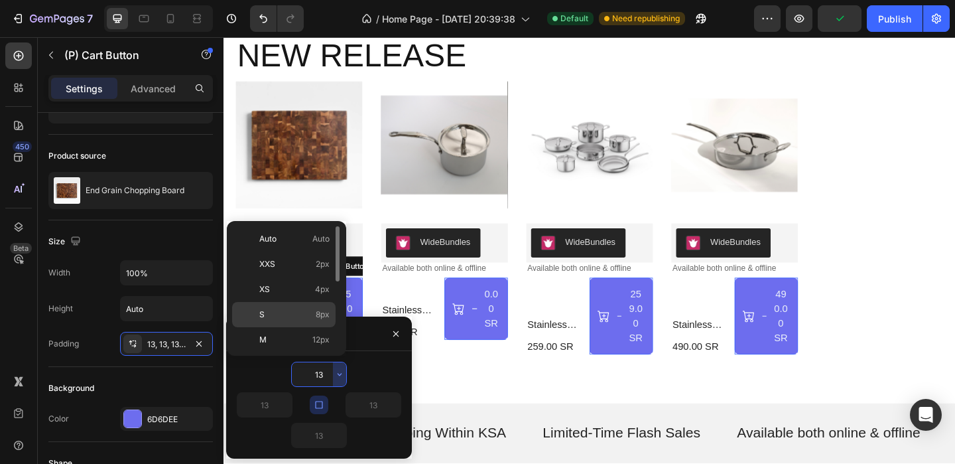
click at [302, 327] on div "S 8px" at bounding box center [283, 339] width 103 height 25
type input "8"
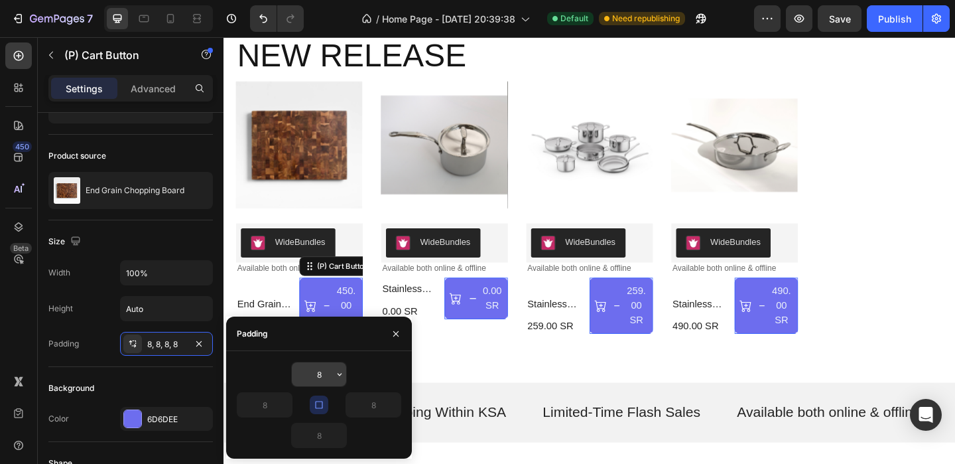
click at [330, 363] on input "8" at bounding box center [319, 374] width 54 height 24
click at [339, 373] on icon "button" at bounding box center [339, 374] width 11 height 11
click at [325, 407] on button "button" at bounding box center [319, 404] width 19 height 19
click at [335, 379] on icon "button" at bounding box center [339, 374] width 11 height 11
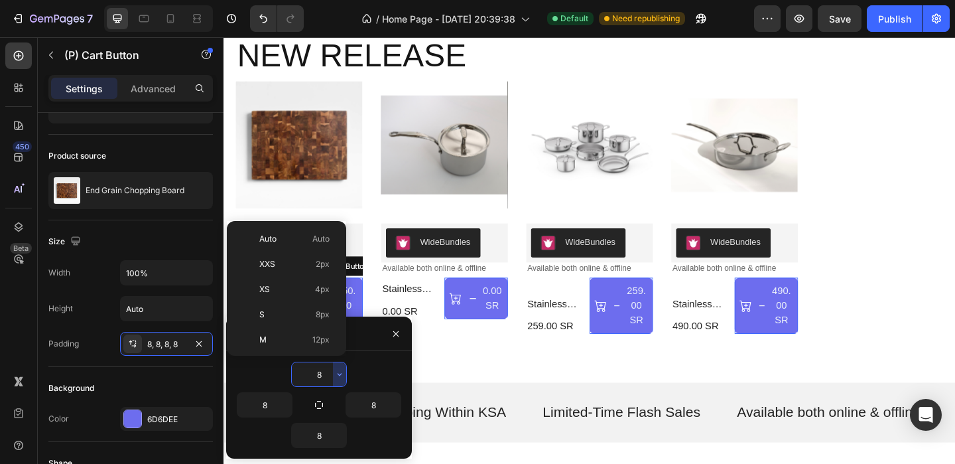
click at [331, 405] on div "8" at bounding box center [360, 404] width 82 height 25
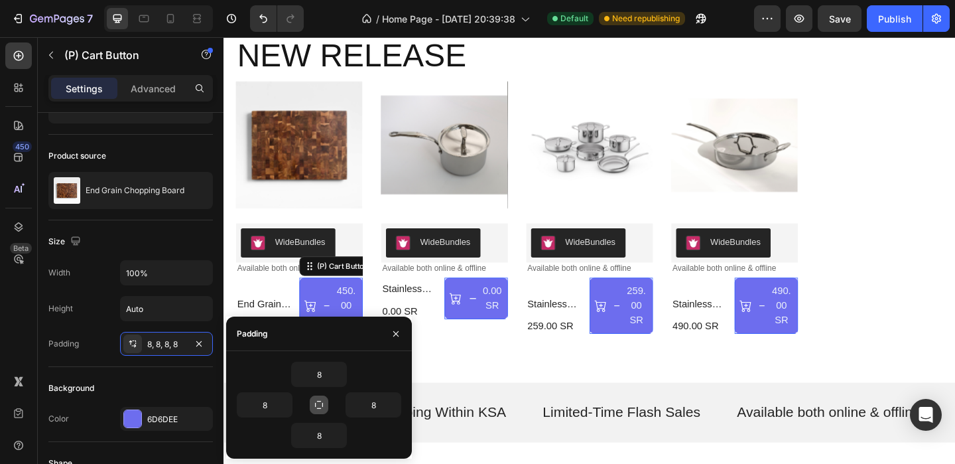
click at [324, 405] on icon "button" at bounding box center [319, 404] width 11 height 11
click at [335, 376] on icon "button" at bounding box center [339, 374] width 11 height 11
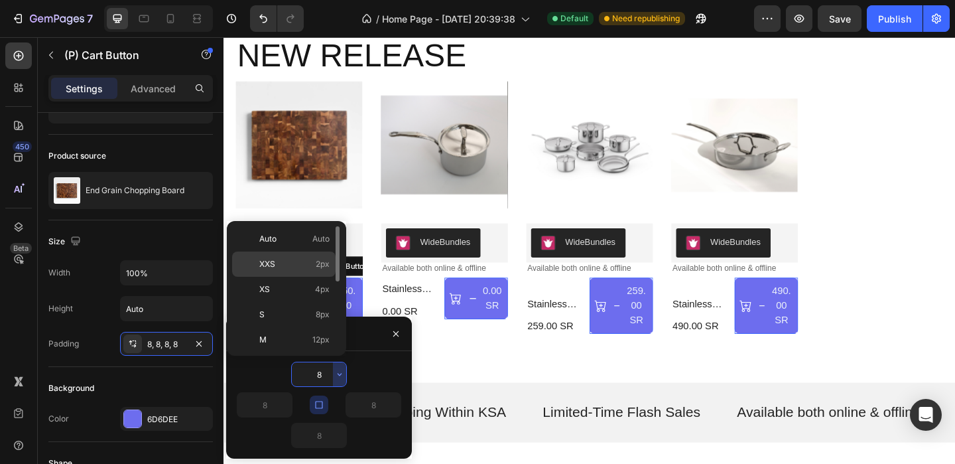
click at [298, 277] on div "XXS 2px" at bounding box center [283, 289] width 103 height 25
type input "2"
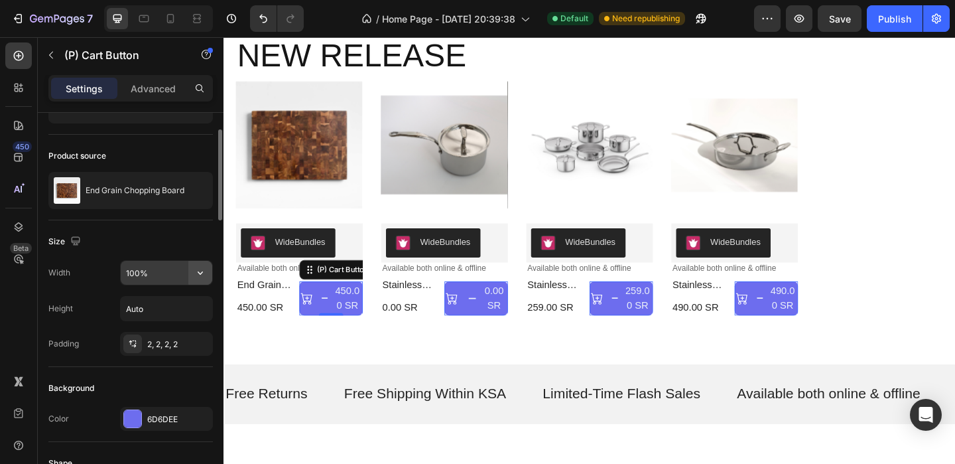
click at [204, 274] on icon "button" at bounding box center [200, 272] width 13 height 13
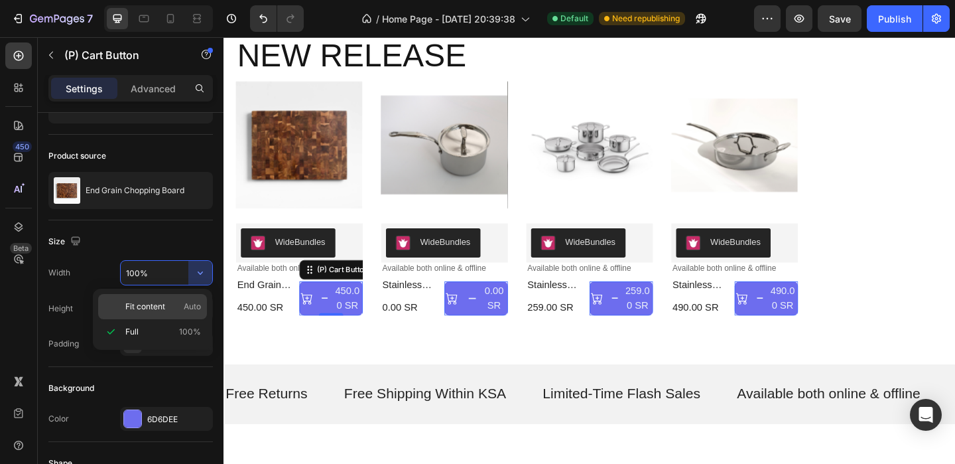
click at [173, 306] on p "Fit content Auto" at bounding box center [163, 306] width 76 height 12
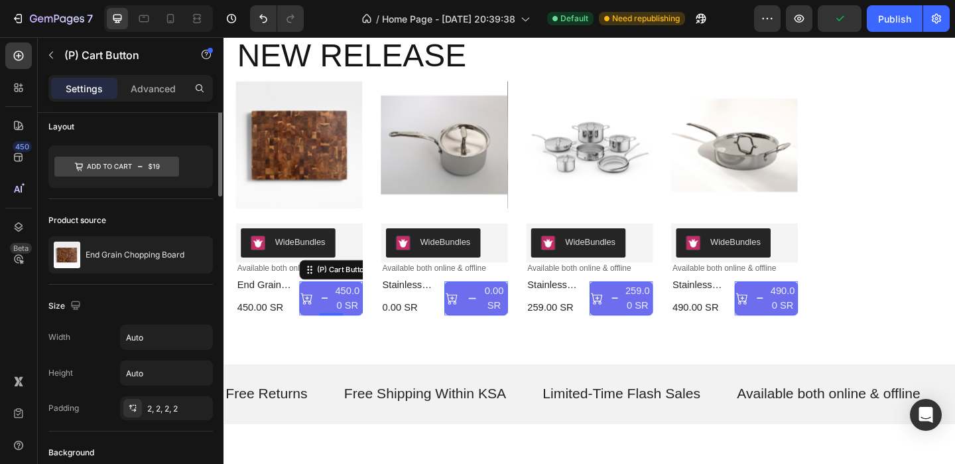
scroll to position [0, 0]
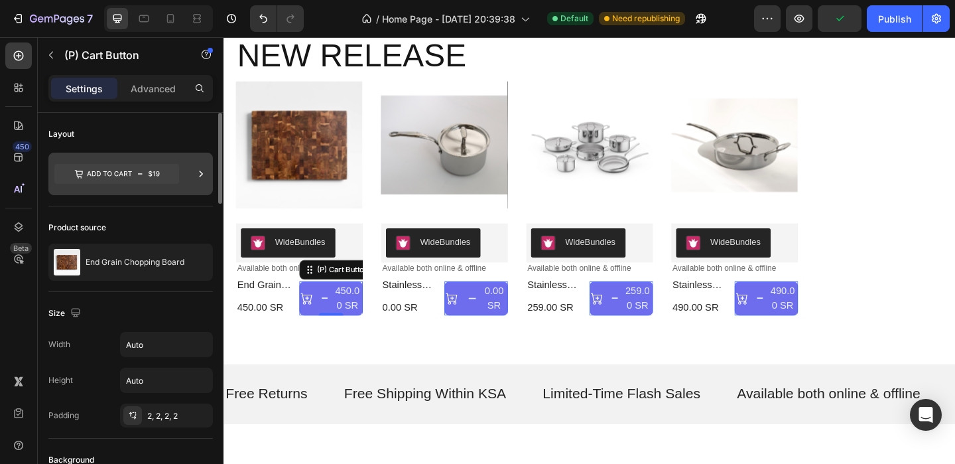
click at [147, 168] on icon at bounding box center [116, 174] width 125 height 20
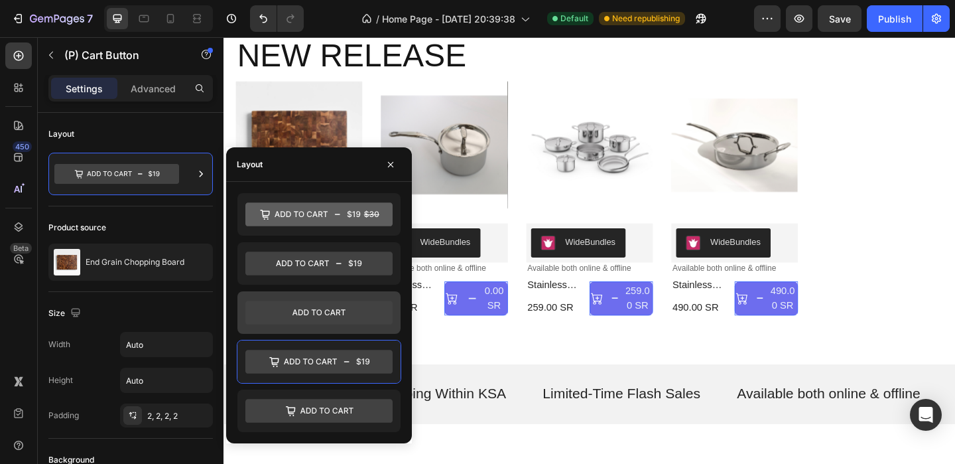
click at [300, 303] on icon at bounding box center [318, 312] width 147 height 24
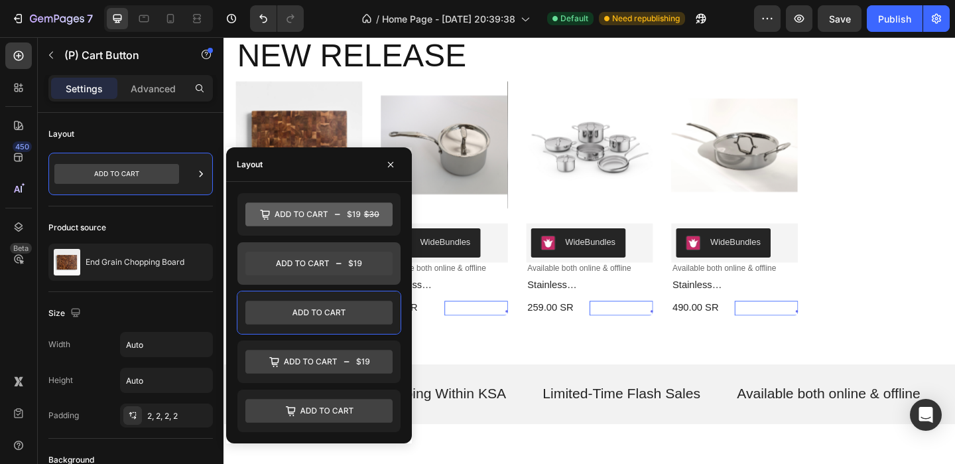
click at [289, 263] on icon at bounding box center [318, 263] width 147 height 24
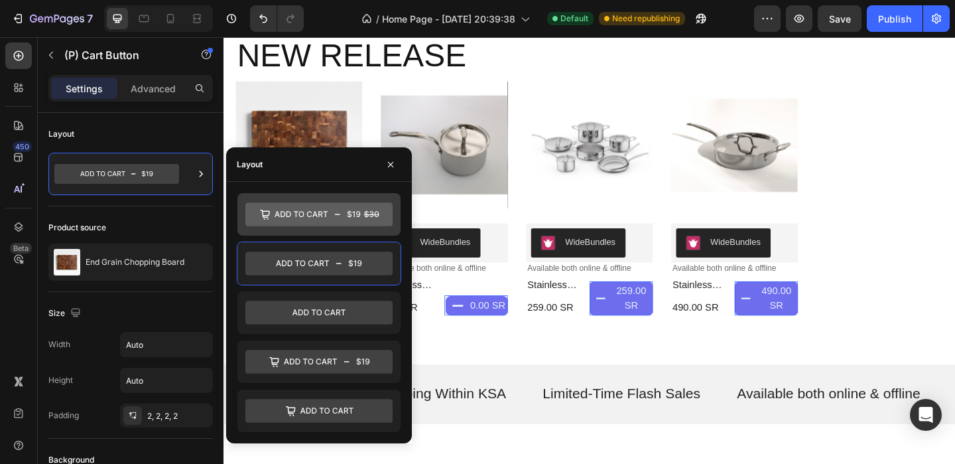
click at [307, 218] on icon at bounding box center [318, 214] width 147 height 24
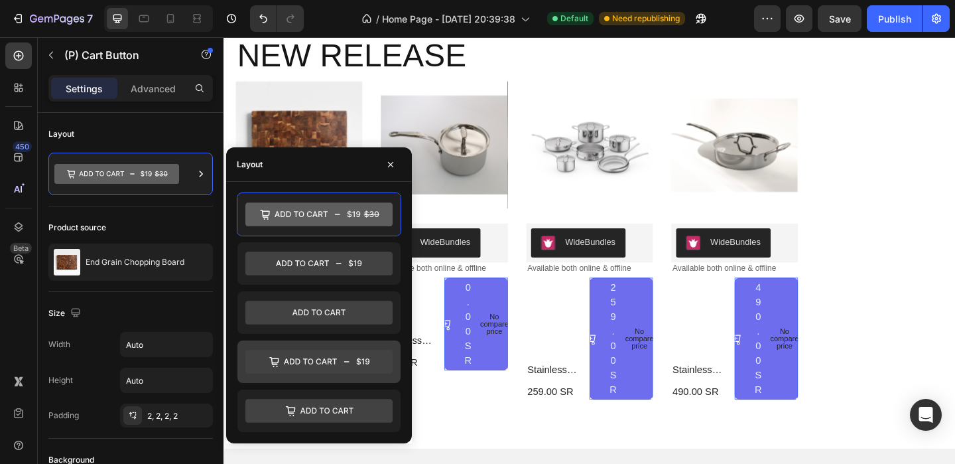
click at [307, 365] on icon at bounding box center [318, 362] width 147 height 24
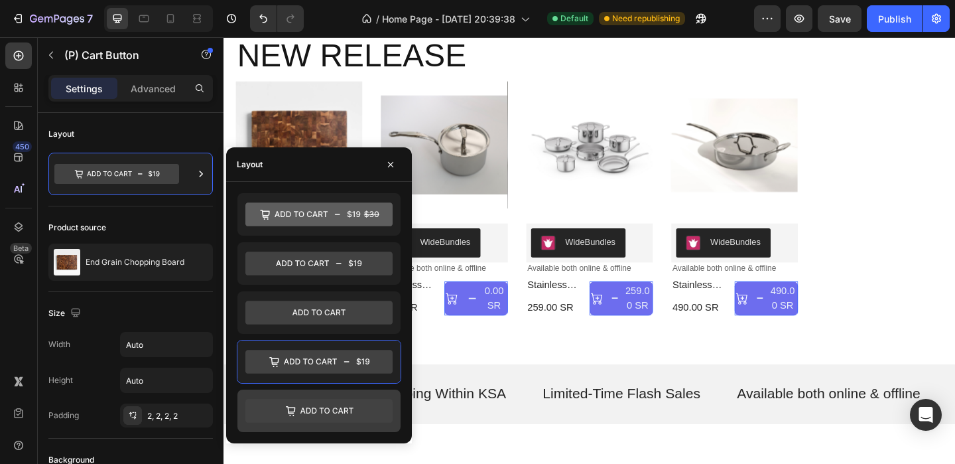
click at [317, 400] on icon at bounding box center [318, 411] width 147 height 24
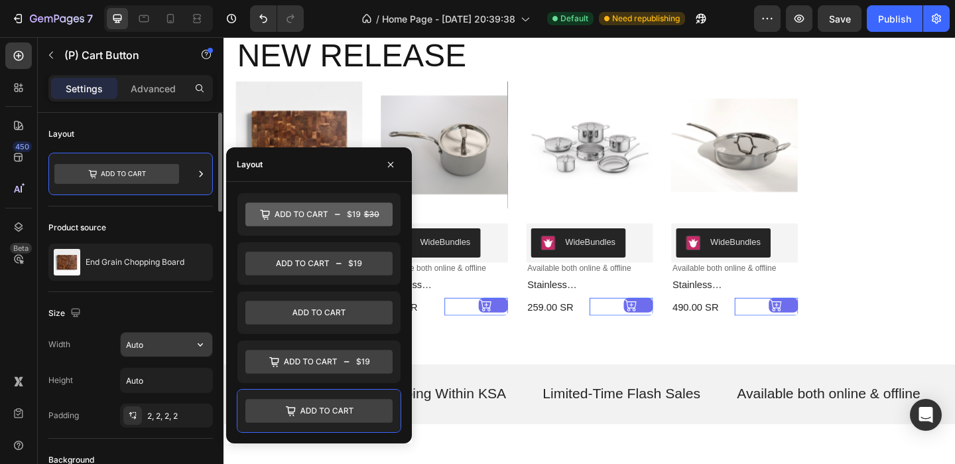
click at [184, 355] on input "Auto" at bounding box center [167, 344] width 92 height 24
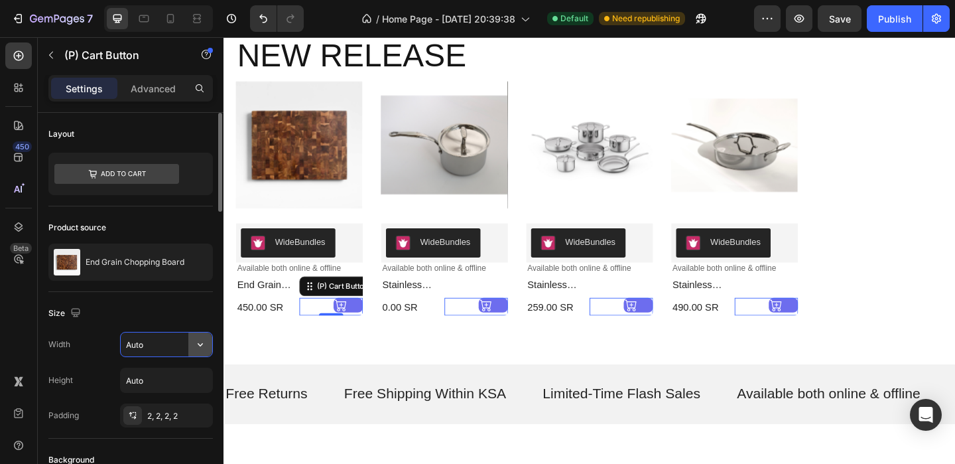
click at [207, 353] on button "button" at bounding box center [200, 344] width 24 height 24
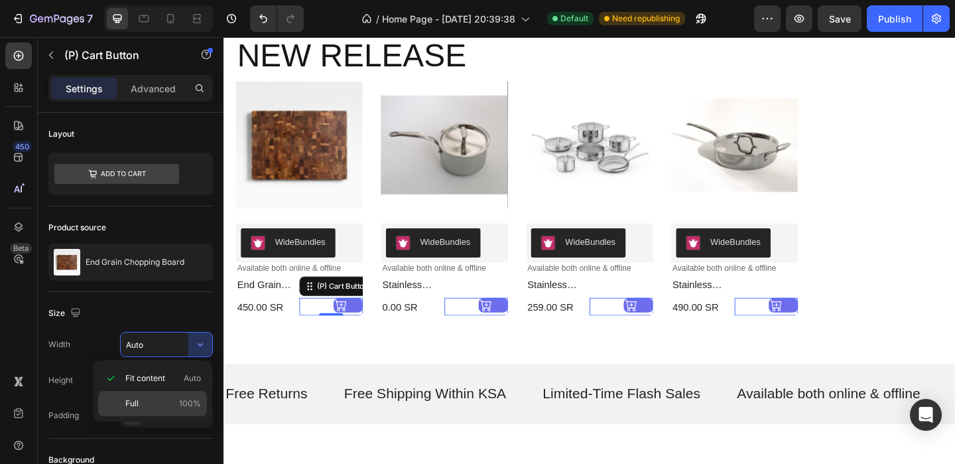
click at [175, 401] on p "Full 100%" at bounding box center [163, 403] width 76 height 12
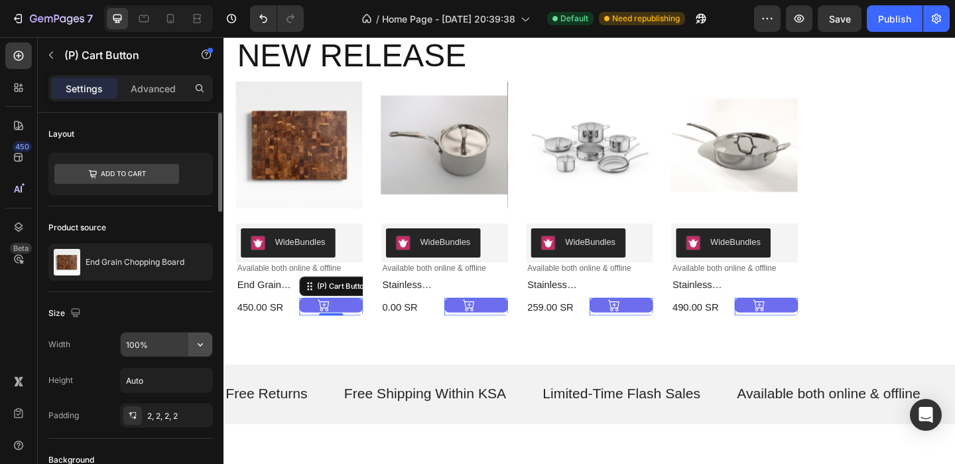
click at [202, 345] on icon "button" at bounding box center [200, 344] width 13 height 13
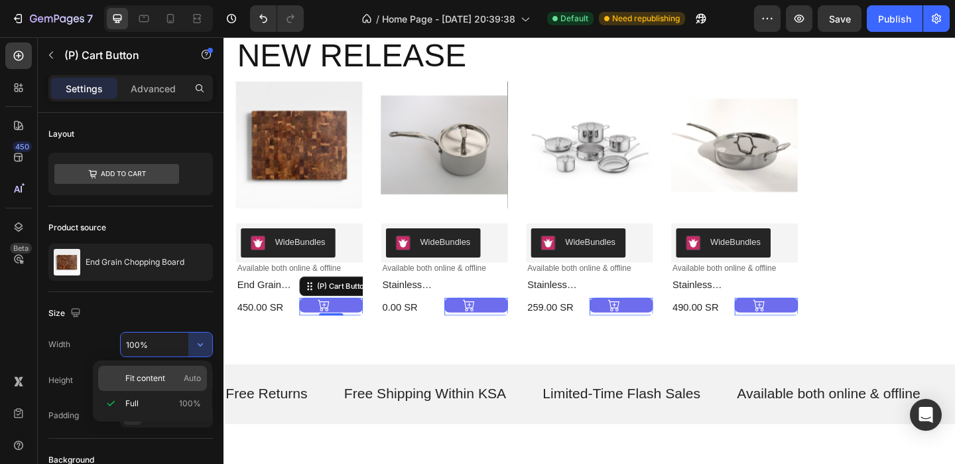
click at [184, 381] on span "Auto" at bounding box center [192, 378] width 17 height 12
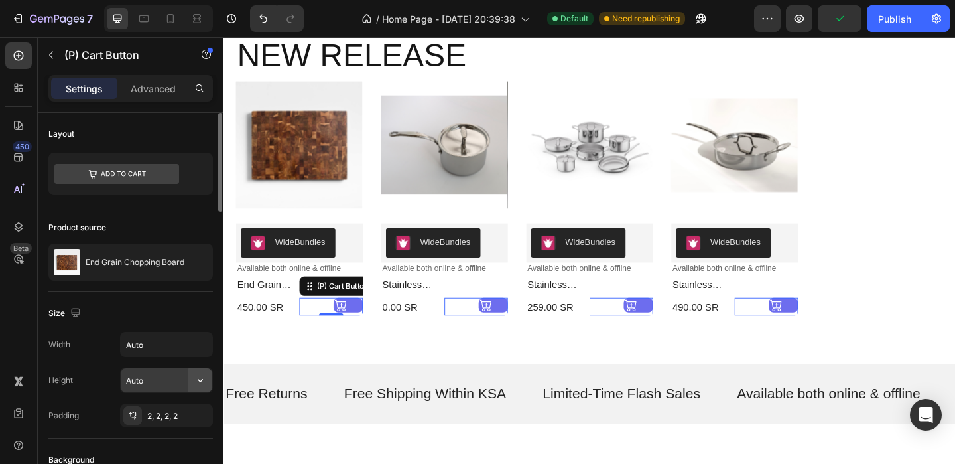
click at [204, 375] on icon "button" at bounding box center [200, 379] width 13 height 13
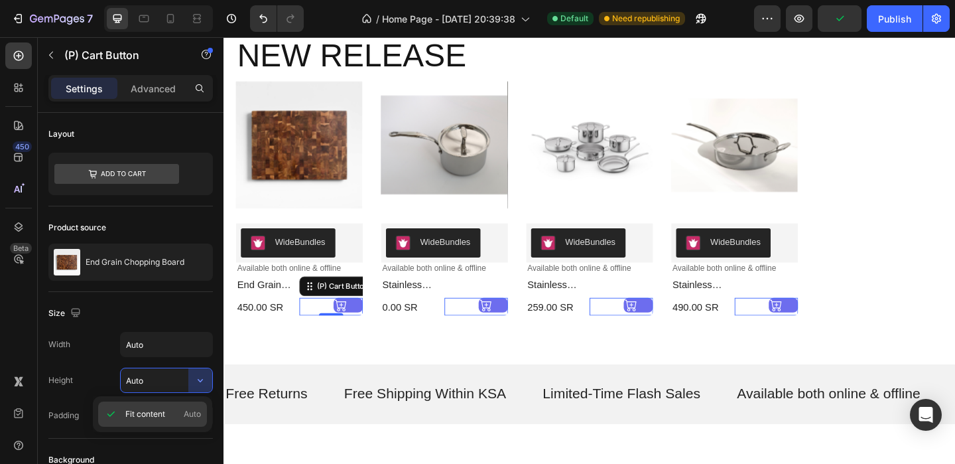
click at [185, 412] on span "Auto" at bounding box center [192, 414] width 17 height 12
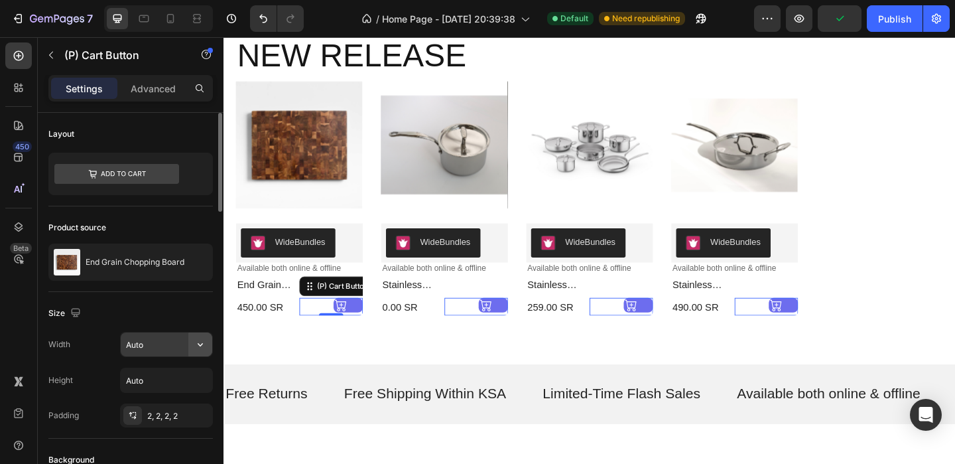
click at [190, 352] on button "button" at bounding box center [200, 344] width 24 height 24
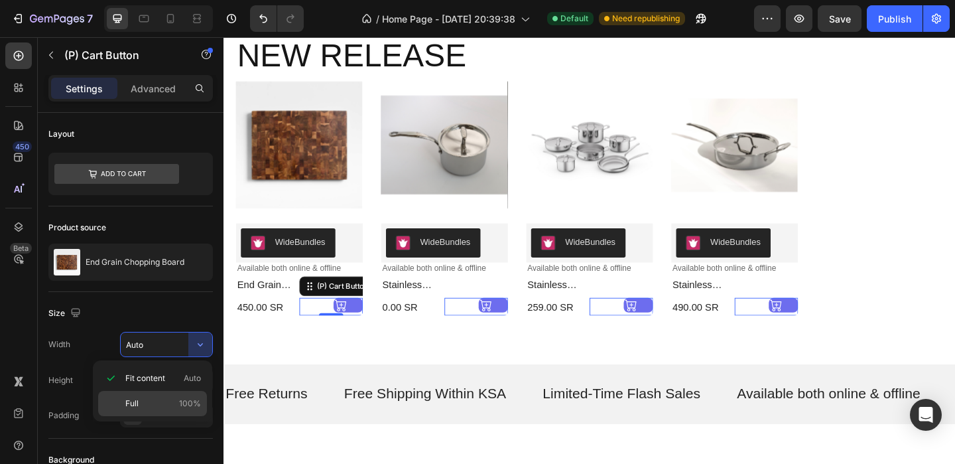
click at [164, 405] on p "Full 100%" at bounding box center [163, 403] width 76 height 12
type input "100%"
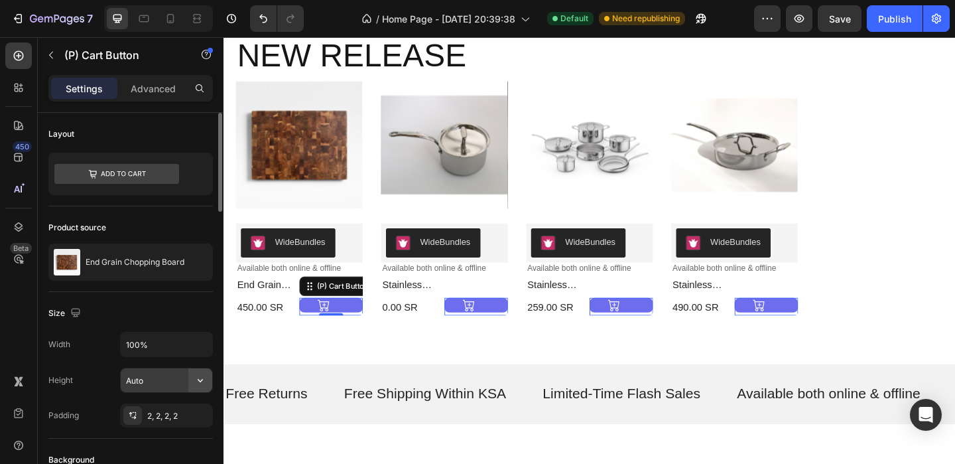
click at [190, 389] on button "button" at bounding box center [200, 380] width 24 height 24
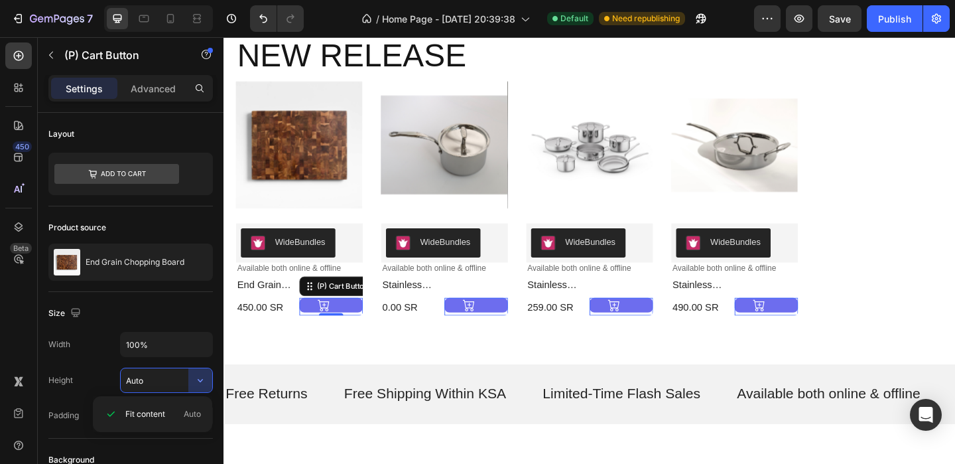
click at [172, 398] on div "Fit content Auto" at bounding box center [152, 414] width 119 height 36
click at [136, 322] on div "Size" at bounding box center [130, 312] width 164 height 21
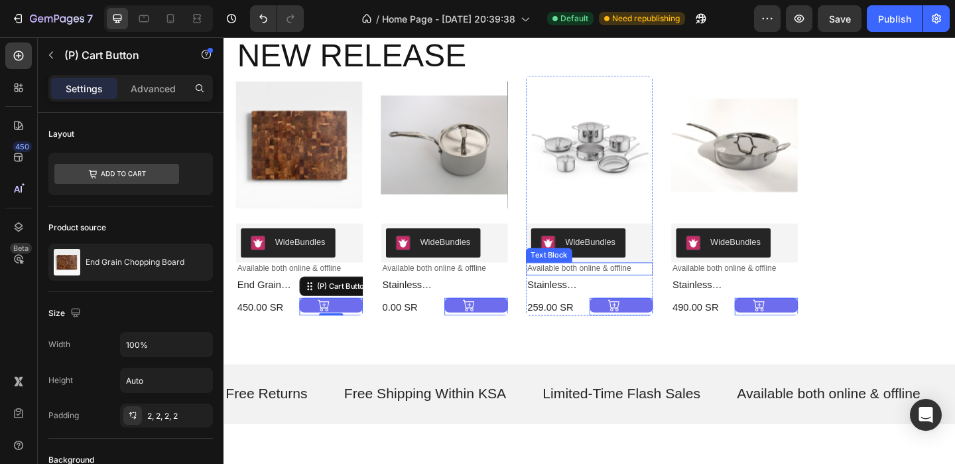
click at [888, 190] on div "Product Images WideBundles WideBundles Available both online & offline Text Blo…" at bounding box center [621, 209] width 769 height 261
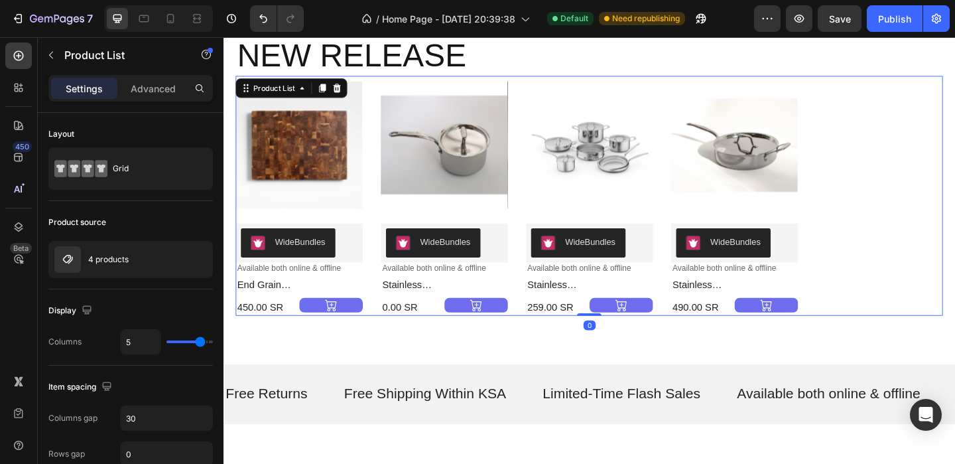
click at [946, 170] on div "Product Images WideBundles WideBundles Available both online & offline Text Blo…" at bounding box center [621, 209] width 769 height 261
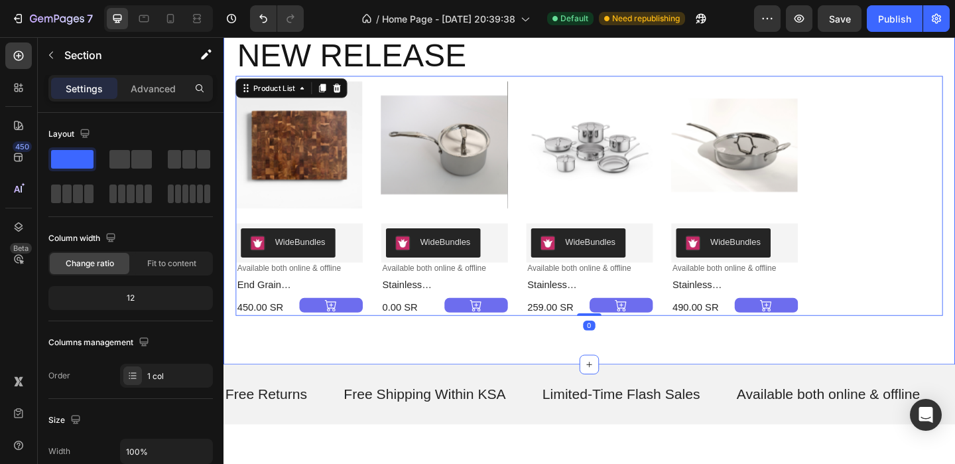
click at [866, 352] on div "Premium Cookware for Every Kitchen Text Block Row TRE™ stainless steel cookware…" at bounding box center [622, 111] width 796 height 564
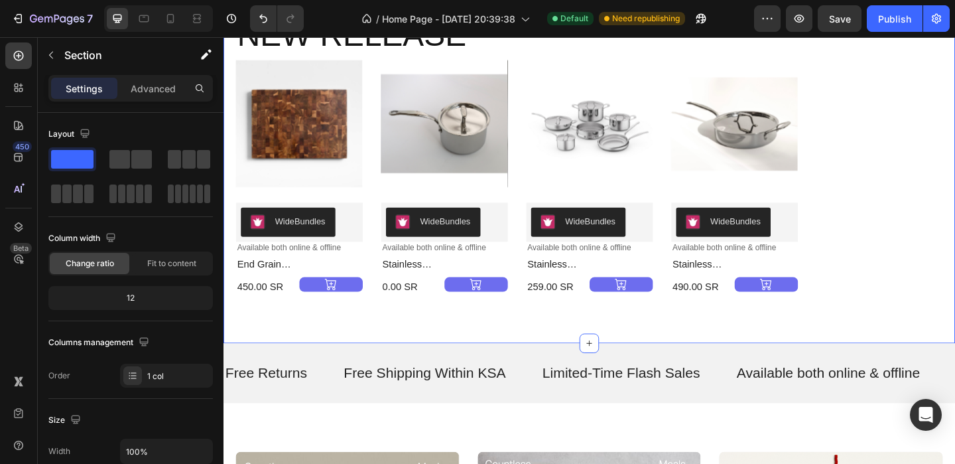
scroll to position [858, 0]
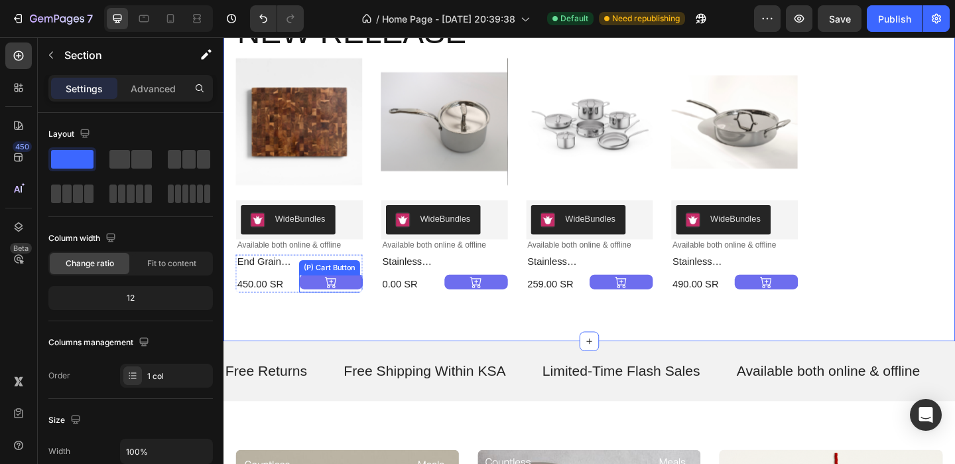
click at [327, 295] on button at bounding box center [340, 303] width 69 height 16
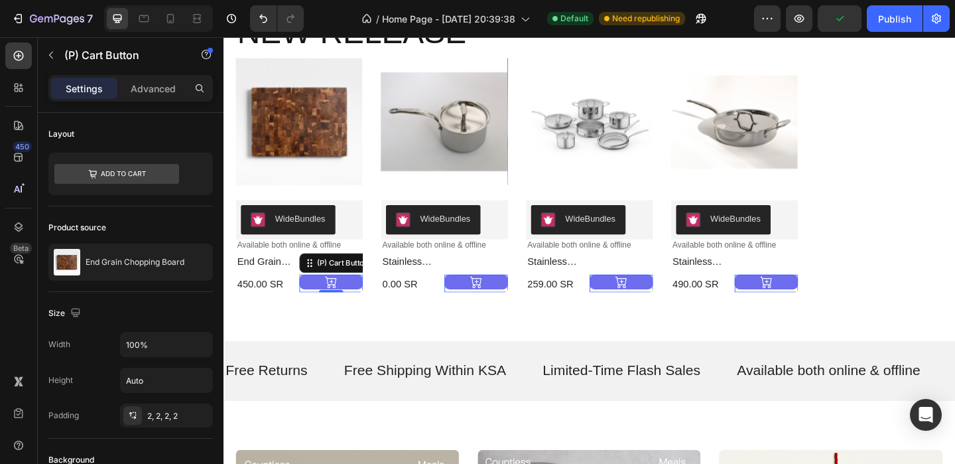
click at [375, 295] on button at bounding box center [340, 303] width 69 height 16
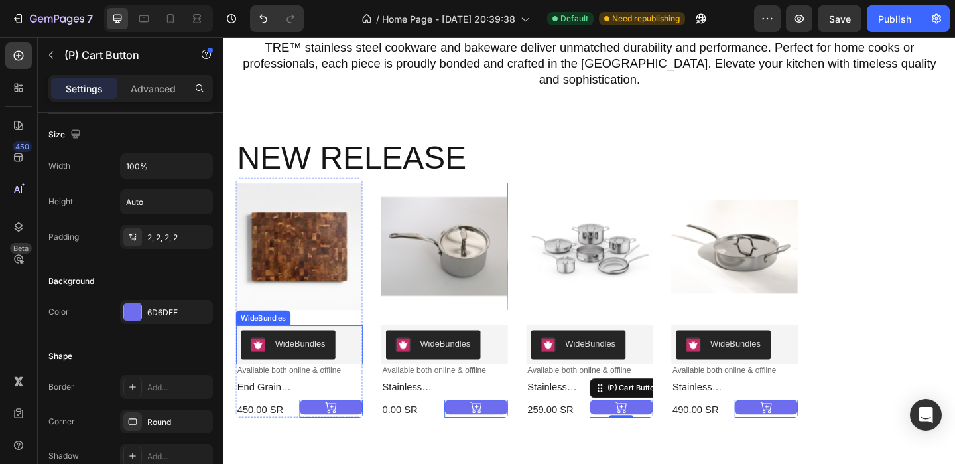
scroll to position [734, 0]
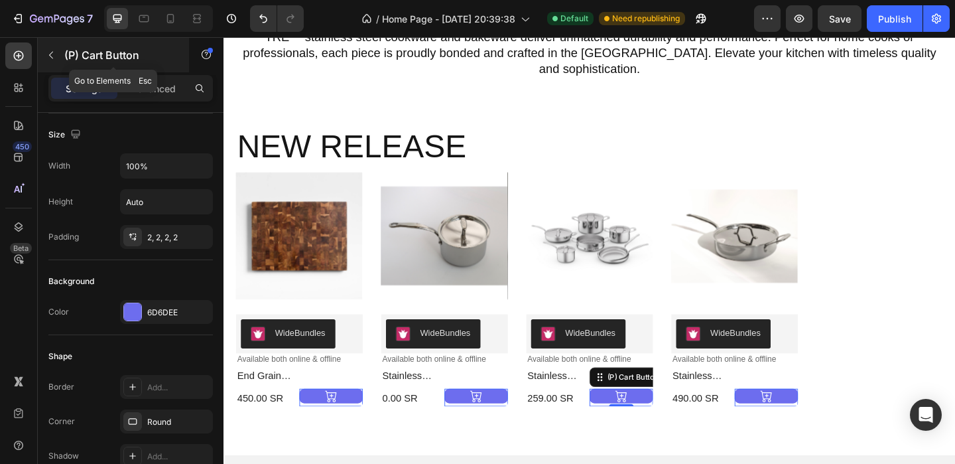
click at [54, 60] on icon "button" at bounding box center [51, 55] width 11 height 11
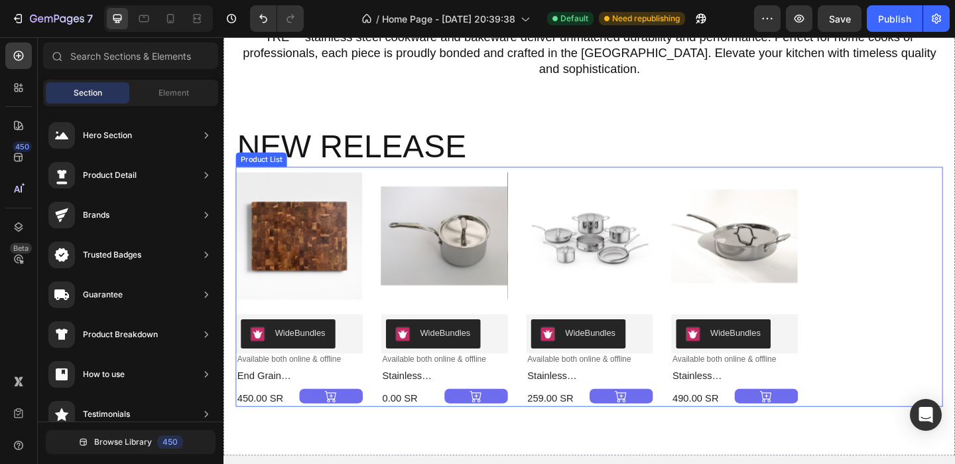
click at [940, 237] on div "Product Images WideBundles WideBundles Available both online & offline Text Blo…" at bounding box center [621, 308] width 769 height 261
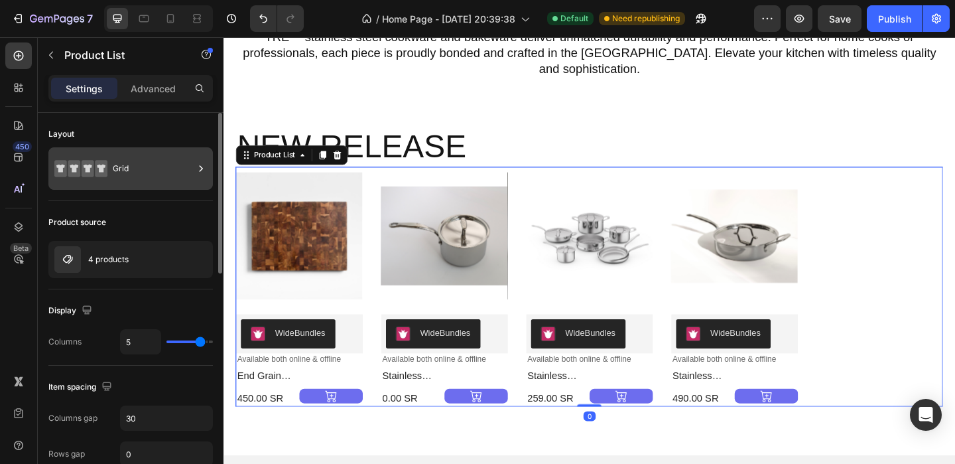
click at [125, 172] on div "Grid" at bounding box center [153, 168] width 81 height 31
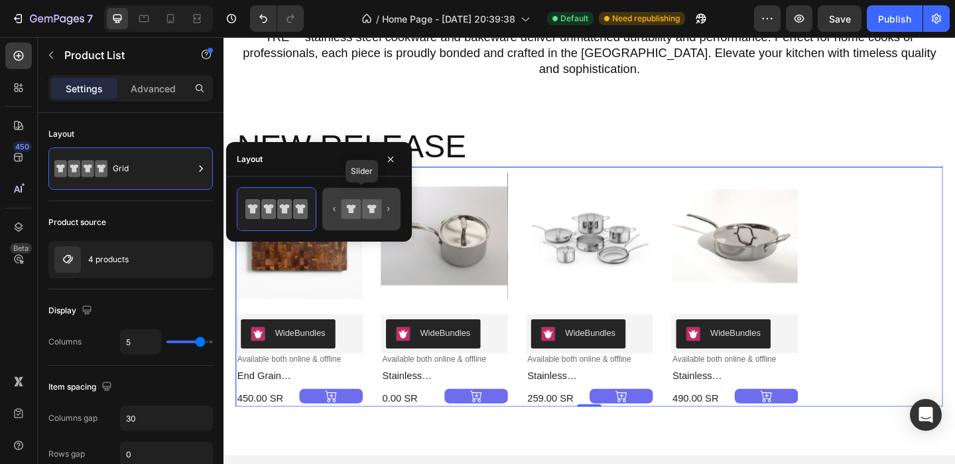
click at [391, 204] on icon at bounding box center [361, 209] width 62 height 27
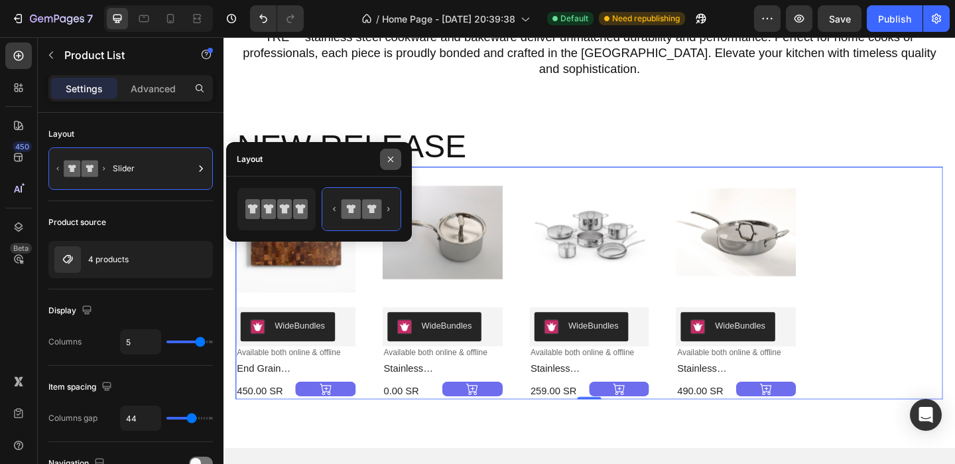
click at [389, 159] on icon "button" at bounding box center [390, 158] width 5 height 5
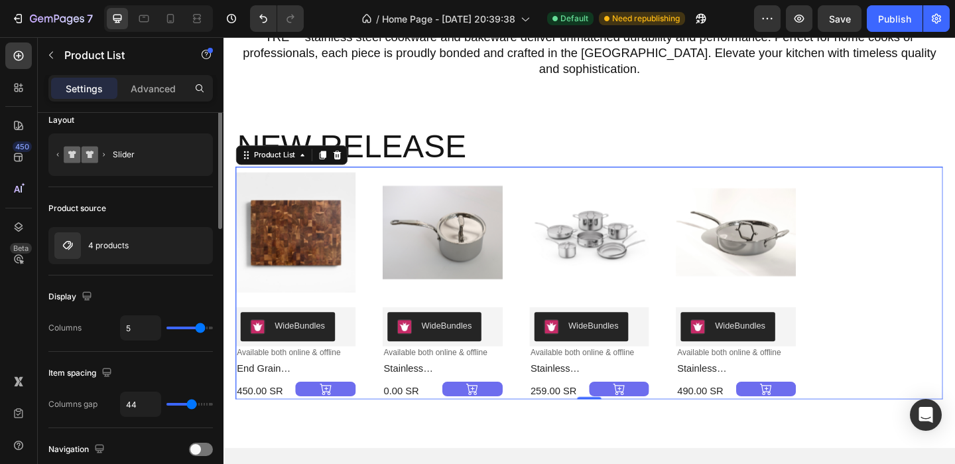
scroll to position [0, 0]
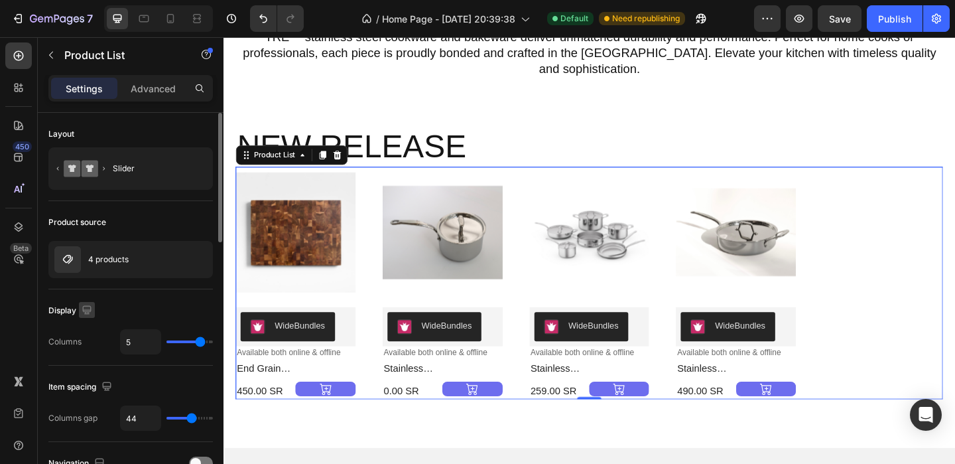
click at [90, 309] on icon "button" at bounding box center [86, 309] width 9 height 9
click at [90, 378] on icon "button" at bounding box center [89, 378] width 13 height 13
type input "1.4"
type input "1"
type input "21"
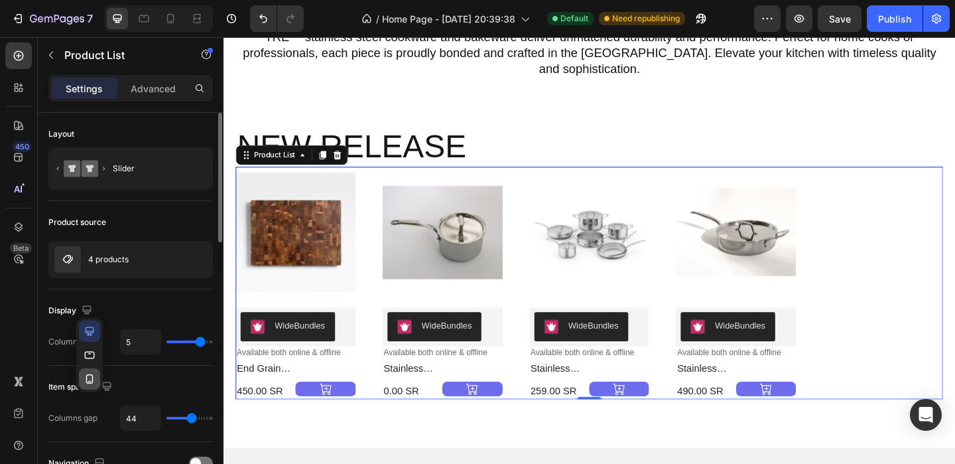
type input "21"
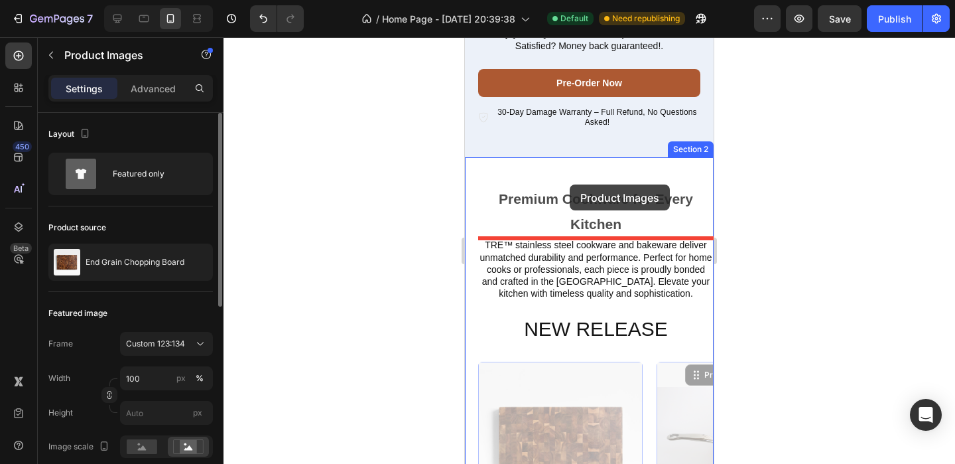
scroll to position [465, 0]
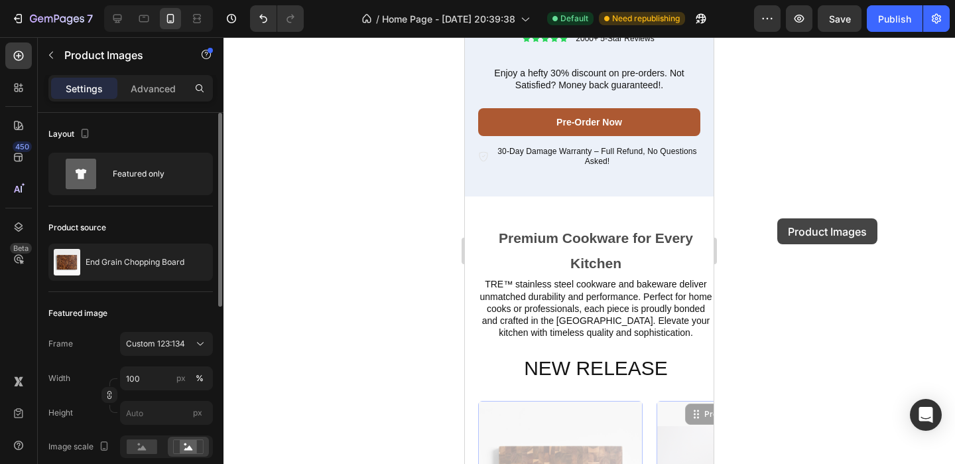
click at [777, 218] on div at bounding box center [590, 250] width 732 height 426
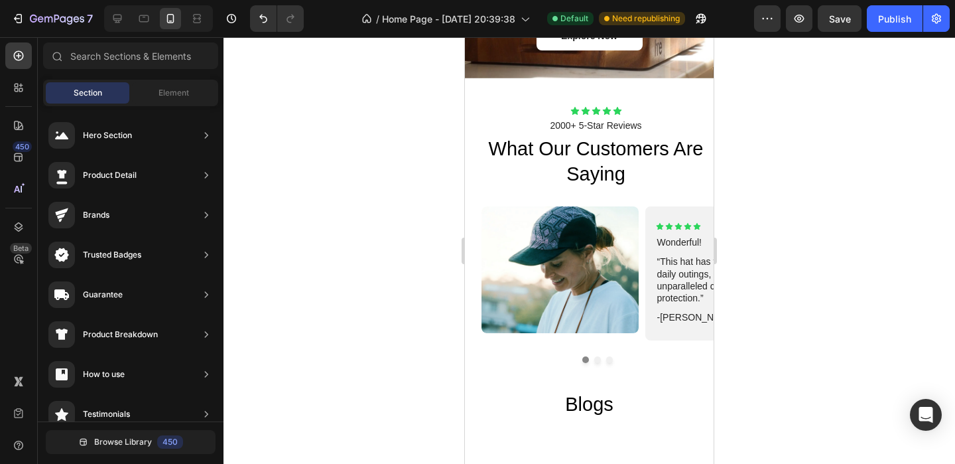
scroll to position [2765, 0]
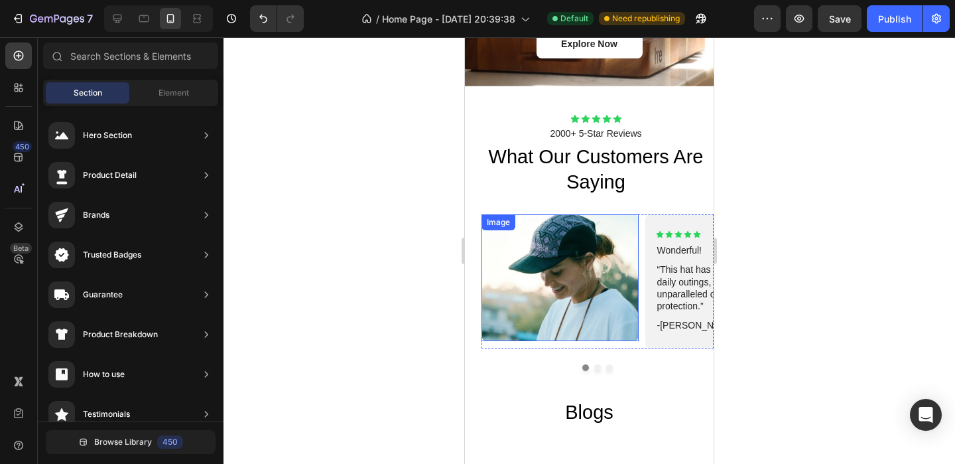
click at [572, 247] on img at bounding box center [559, 277] width 157 height 126
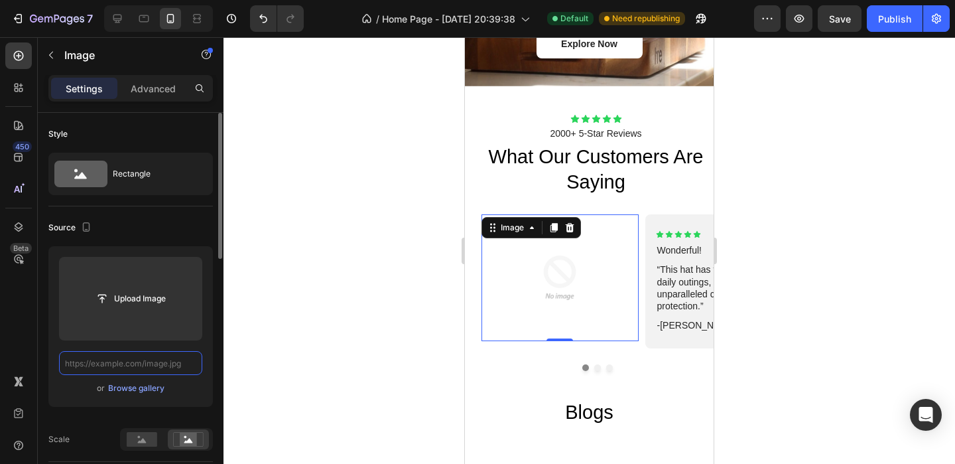
scroll to position [0, 0]
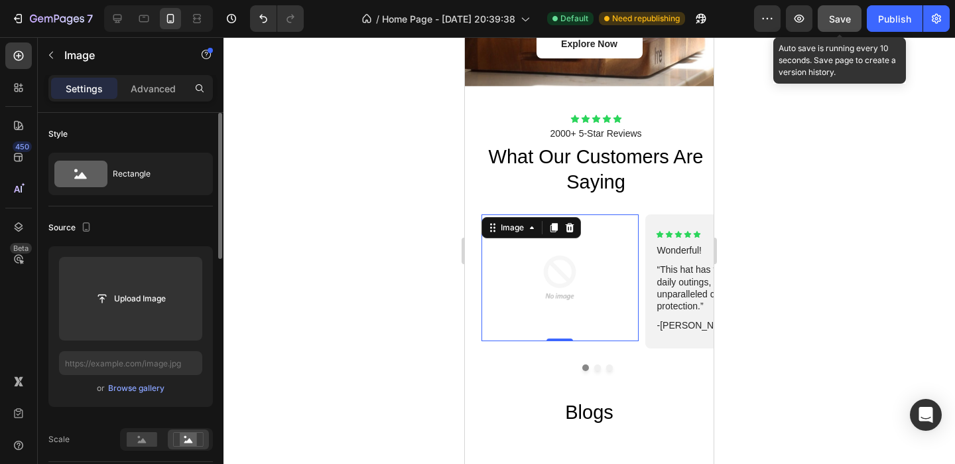
click at [826, 16] on button "Save" at bounding box center [840, 18] width 44 height 27
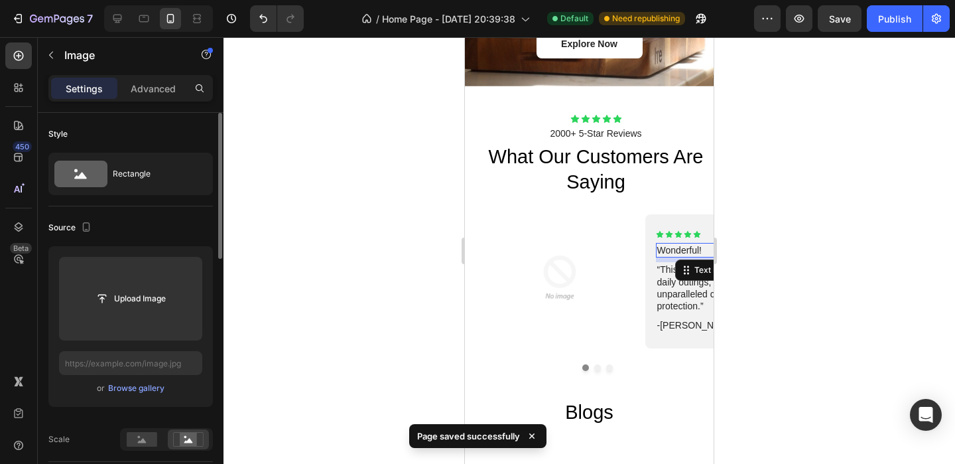
click at [691, 255] on p "Wonderful!" at bounding box center [723, 250] width 133 height 12
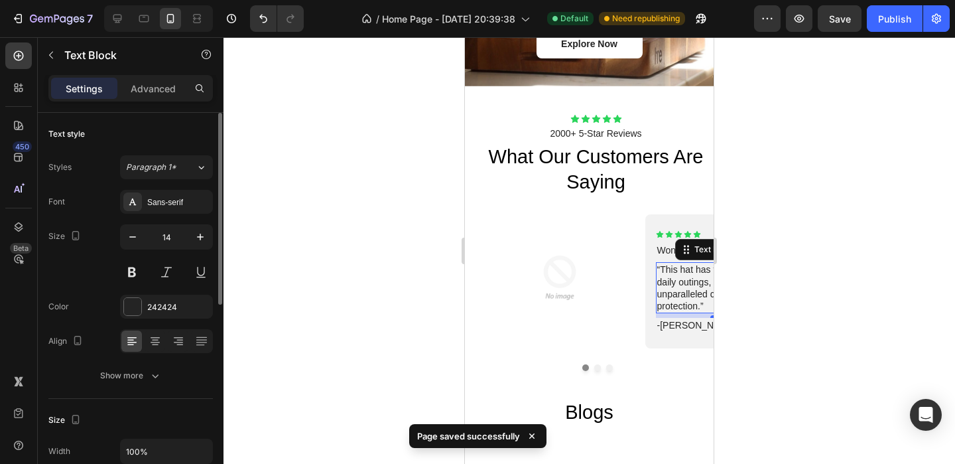
click at [675, 288] on p "“This hat has transformed my daily outings, providing unparalleled comfort and …" at bounding box center [723, 287] width 133 height 48
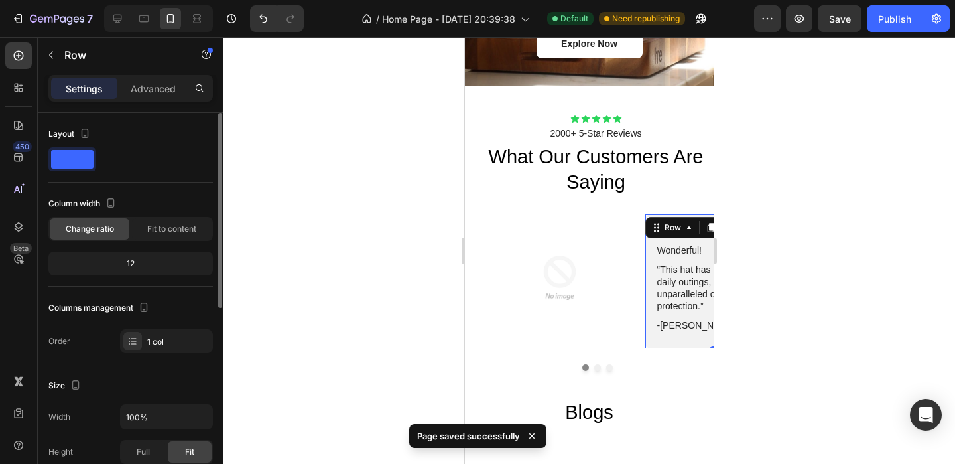
click at [697, 224] on div "Icon Icon Icon Icon Icon Icon List Wonderful! Text Block “This hat has transfor…" at bounding box center [723, 281] width 157 height 134
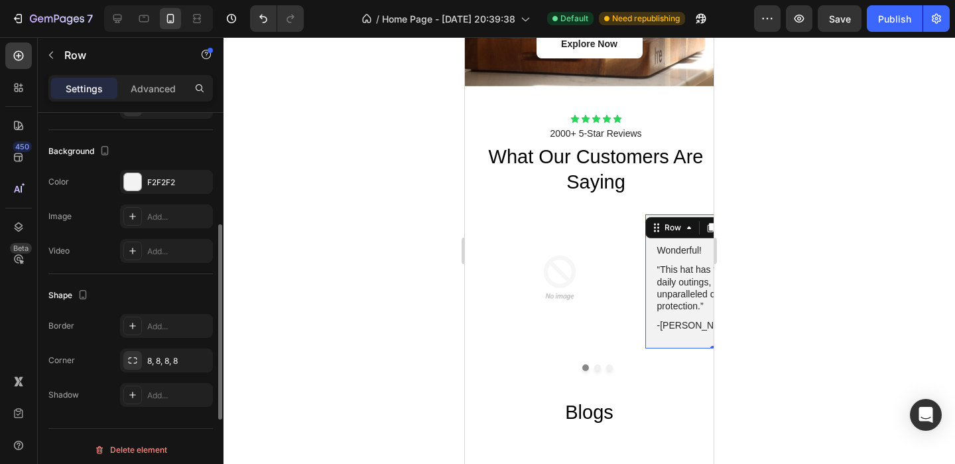
scroll to position [386, 0]
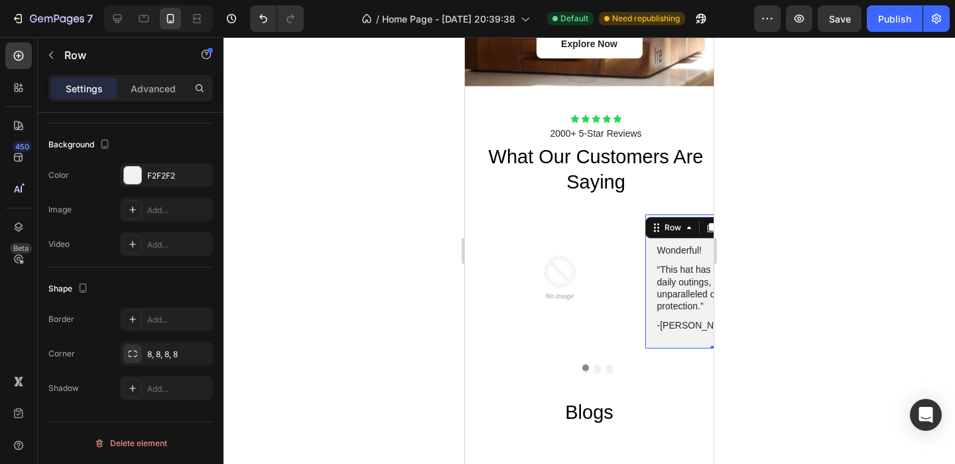
click at [650, 292] on div "Icon Icon Icon Icon Icon Icon List Wonderful! Text Block “This hat has transfor…" at bounding box center [723, 281] width 157 height 134
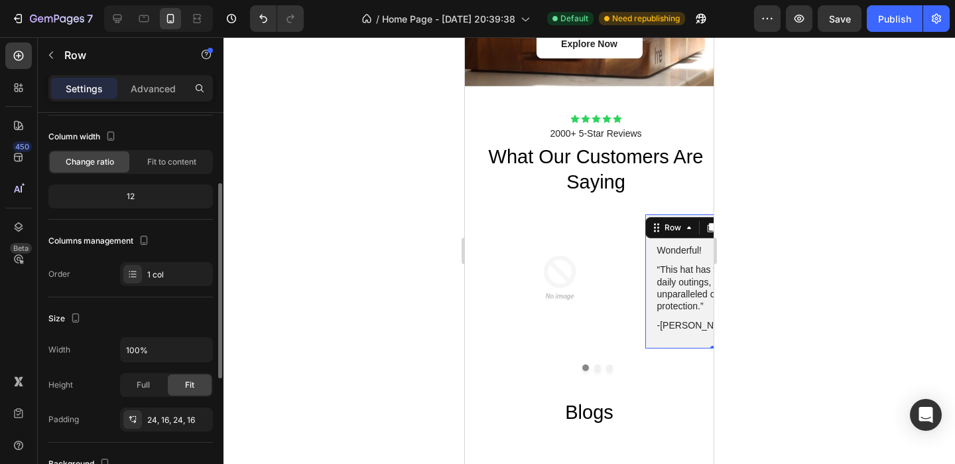
scroll to position [0, 0]
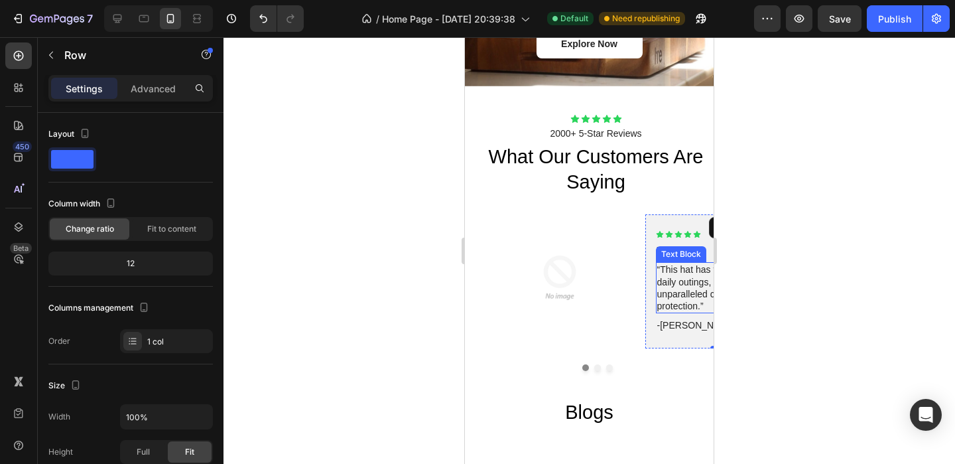
click at [788, 275] on div at bounding box center [590, 250] width 732 height 426
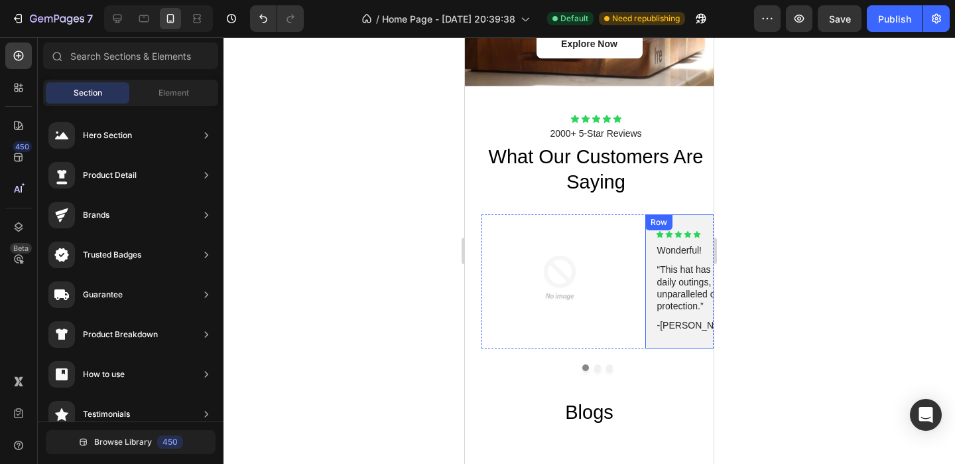
click at [651, 261] on div "Icon Icon Icon Icon Icon Icon List Wonderful! Text Block “This hat has transfor…" at bounding box center [723, 281] width 157 height 134
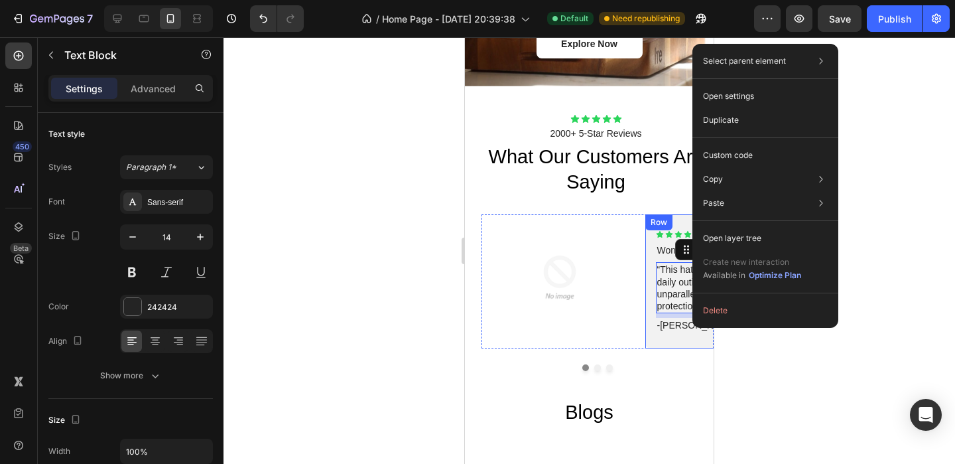
drag, startPoint x: 692, startPoint y: 273, endPoint x: 647, endPoint y: 272, distance: 45.1
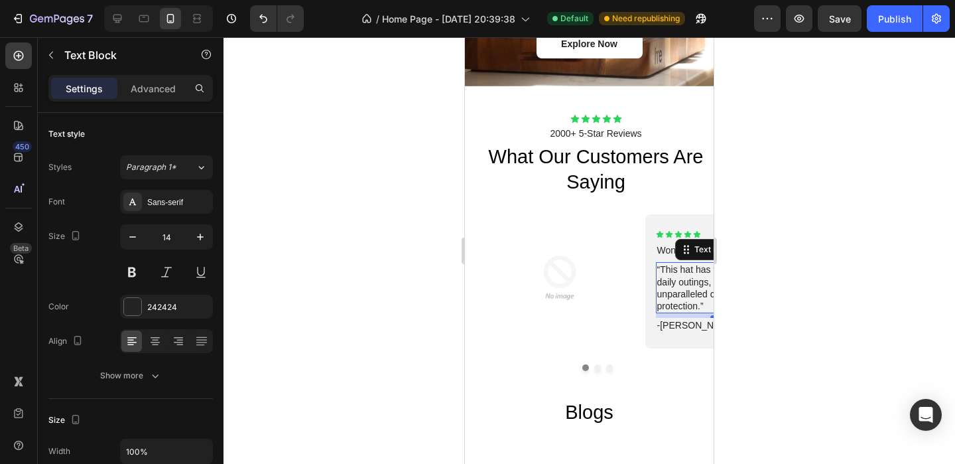
click at [900, 194] on div at bounding box center [590, 250] width 732 height 426
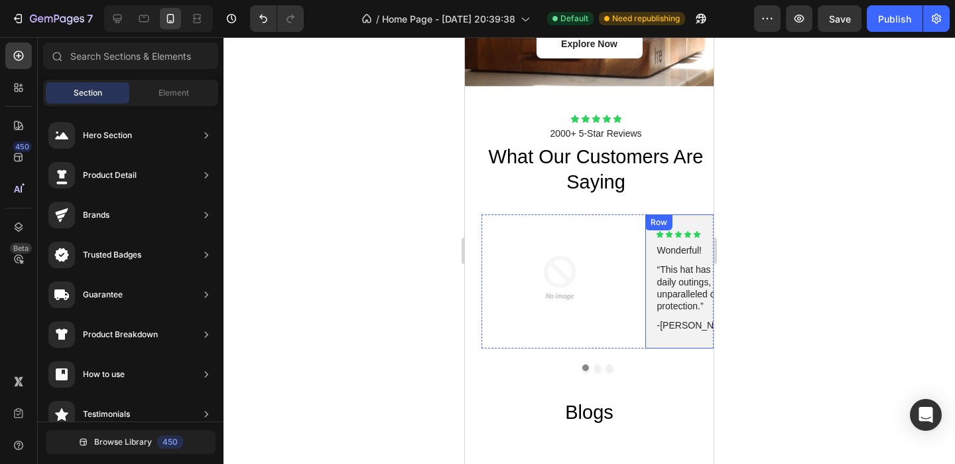
click at [689, 223] on div "Icon Icon Icon Icon Icon Icon List Wonderful! Text Block “This hat has transfor…" at bounding box center [723, 281] width 157 height 134
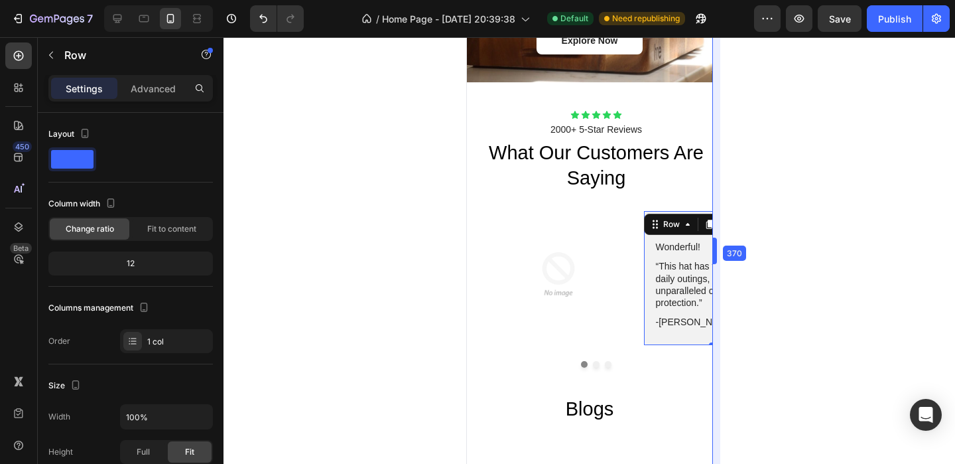
drag, startPoint x: 719, startPoint y: 249, endPoint x: 706, endPoint y: 267, distance: 21.4
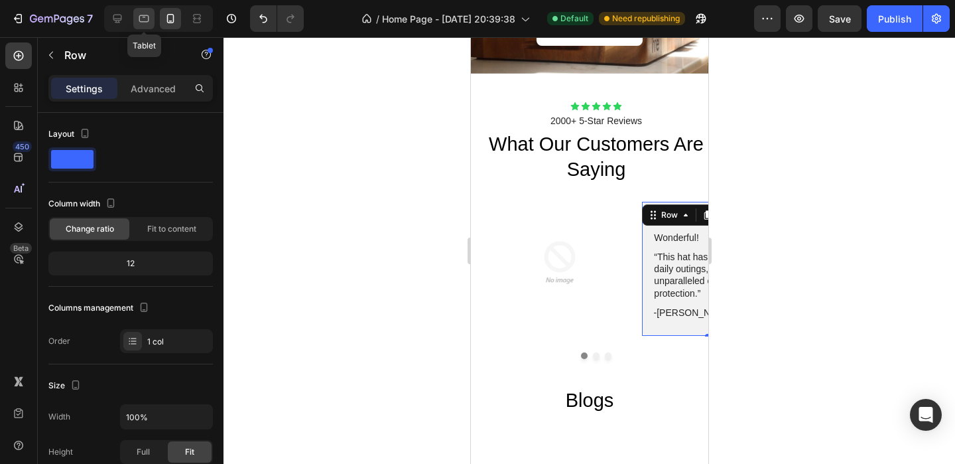
click at [141, 25] on icon at bounding box center [143, 18] width 13 height 13
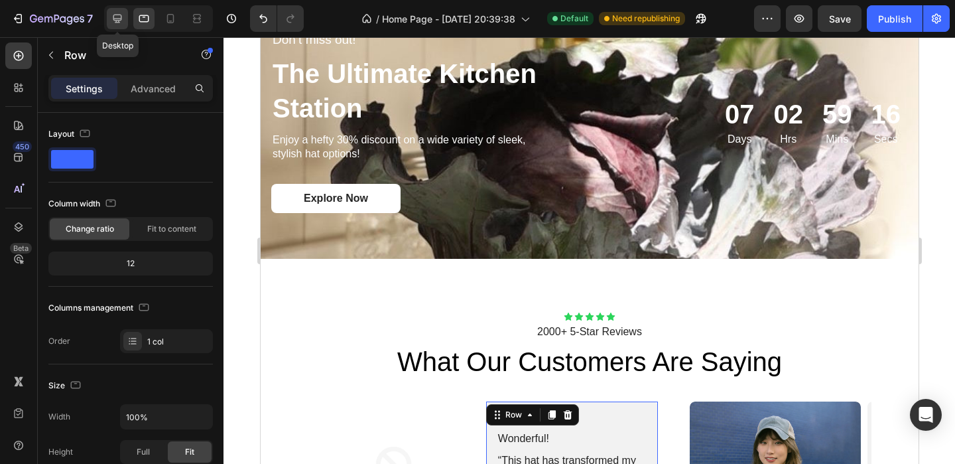
click at [127, 25] on div at bounding box center [117, 18] width 21 height 21
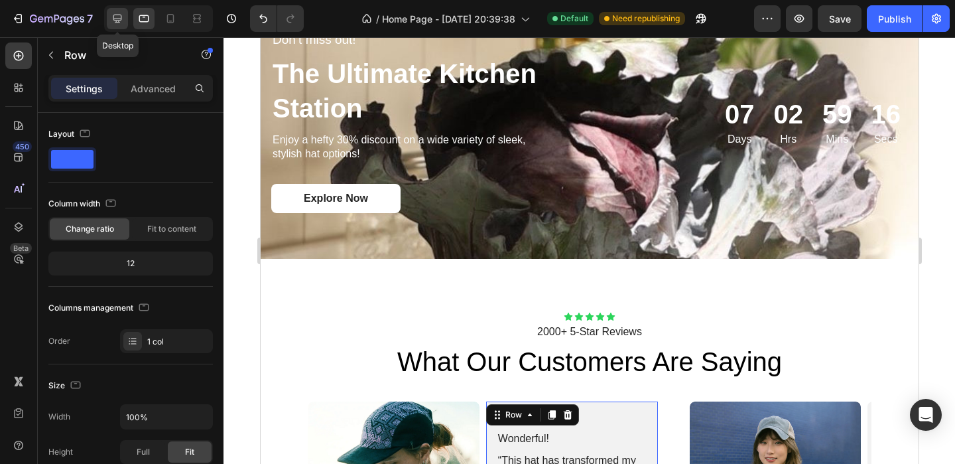
type input "1200"
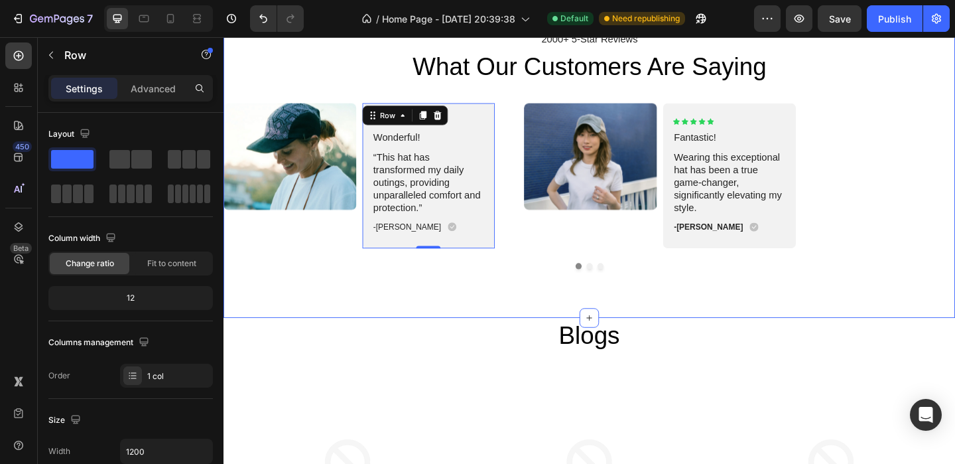
scroll to position [3174, 0]
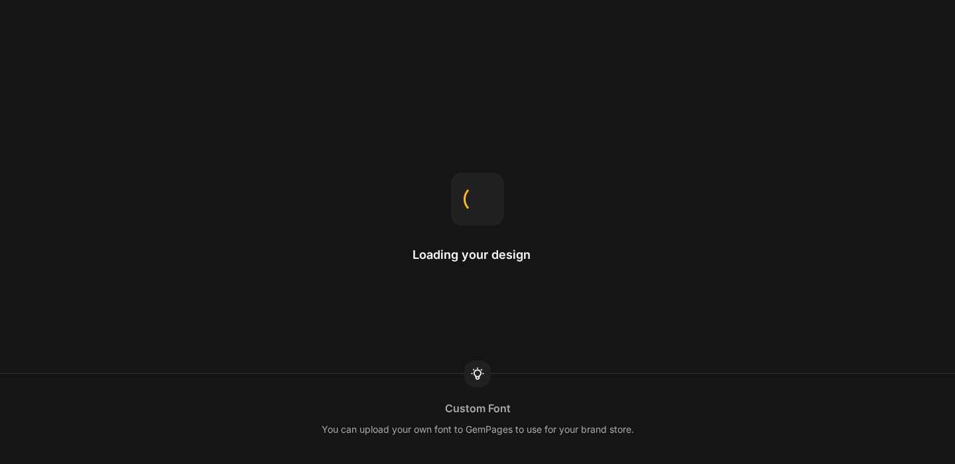
click at [683, 148] on div "Loading your design Custom Font You can upload your own font to GemPages to use…" at bounding box center [477, 232] width 955 height 464
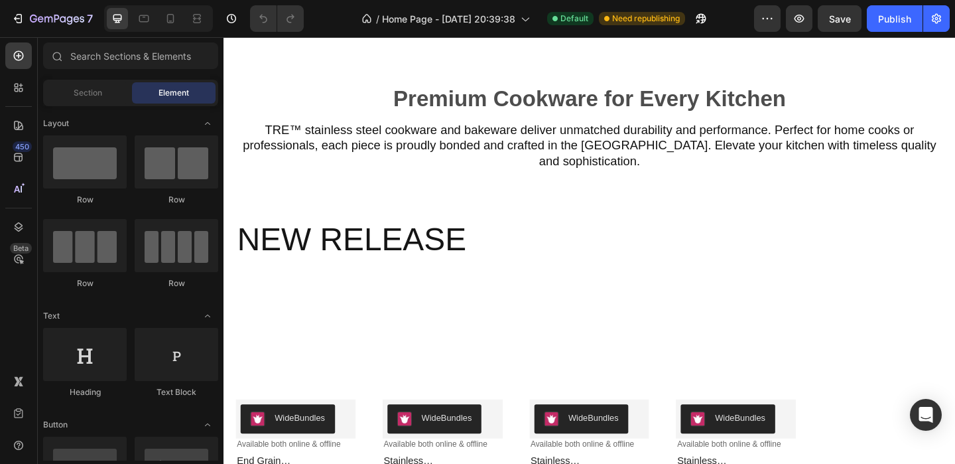
scroll to position [236, 0]
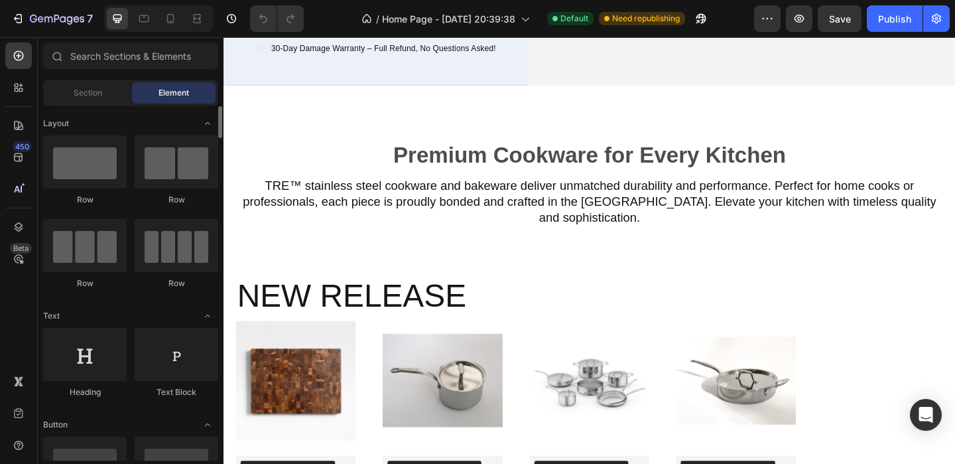
click at [88, 98] on span "Section" at bounding box center [88, 93] width 29 height 12
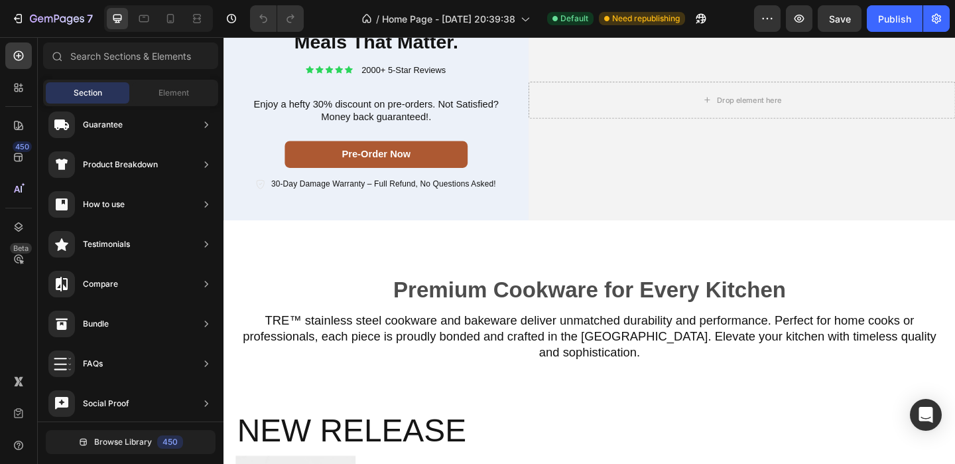
scroll to position [105, 0]
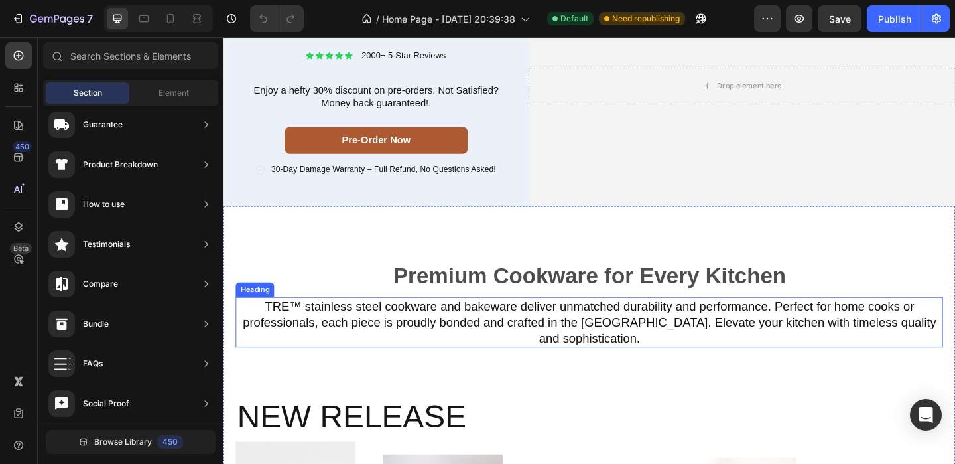
click at [631, 336] on h2 "TRE™ stainless steel cookware and bakeware deliver unmatched durability and per…" at bounding box center [621, 347] width 769 height 54
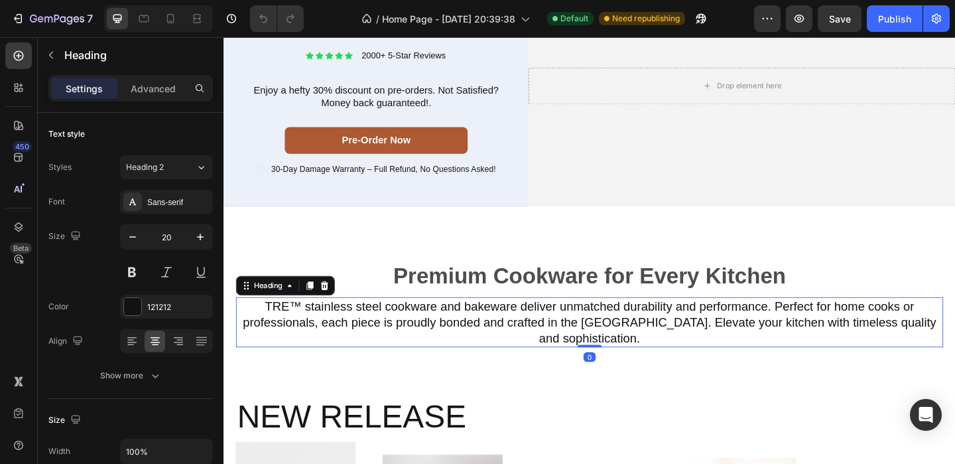
click at [631, 348] on h2 "TRE™ stainless steel cookware and bakeware deliver unmatched durability and per…" at bounding box center [621, 347] width 769 height 54
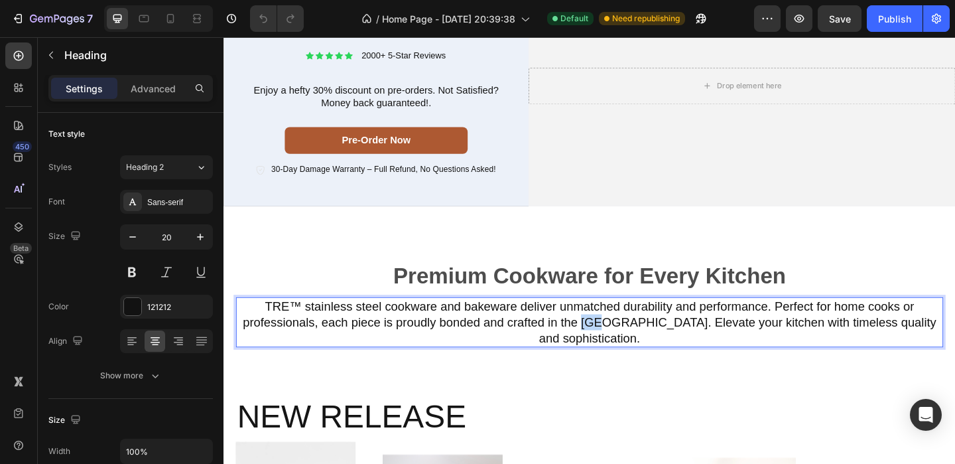
click at [631, 348] on p "TRE™ stainless steel cookware and bakeware deliver unmatched durability and per…" at bounding box center [621, 347] width 767 height 52
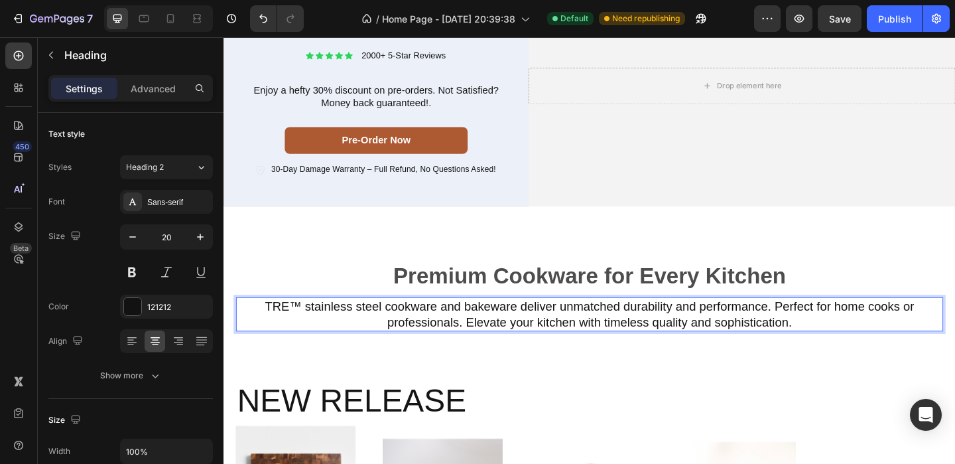
click at [865, 350] on p "TRE™ stainless steel cookware and bakeware deliver unmatched durability and per…" at bounding box center [621, 338] width 767 height 34
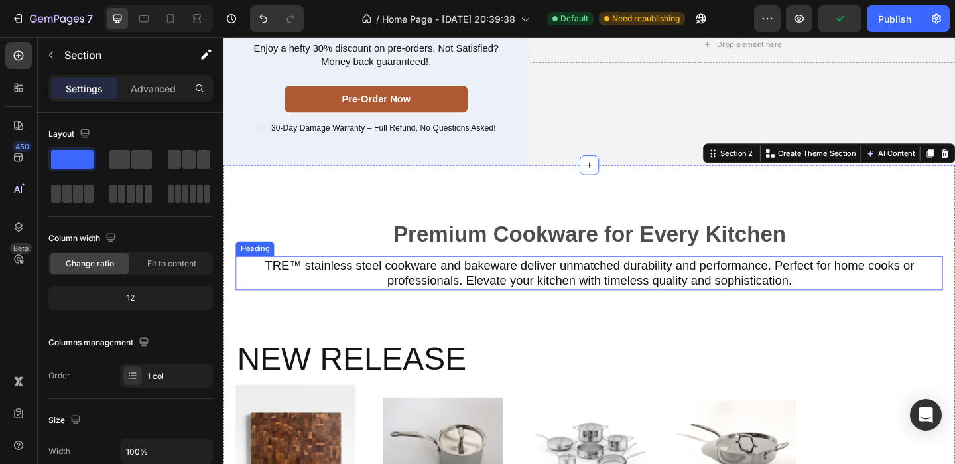
scroll to position [190, 0]
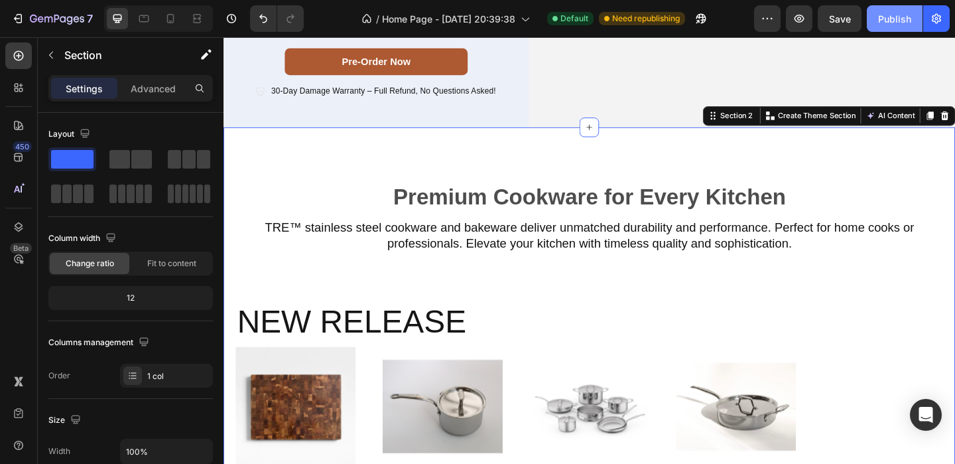
click at [901, 21] on div "Publish" at bounding box center [894, 19] width 33 height 14
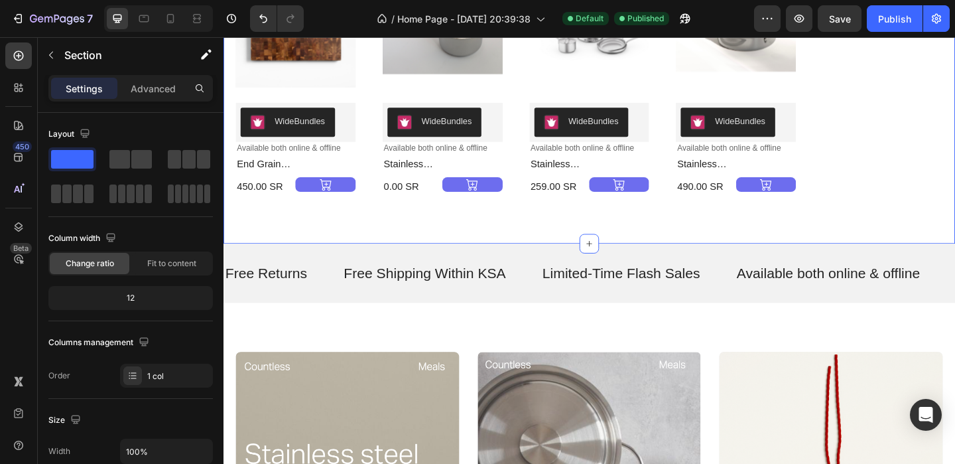
scroll to position [587, 0]
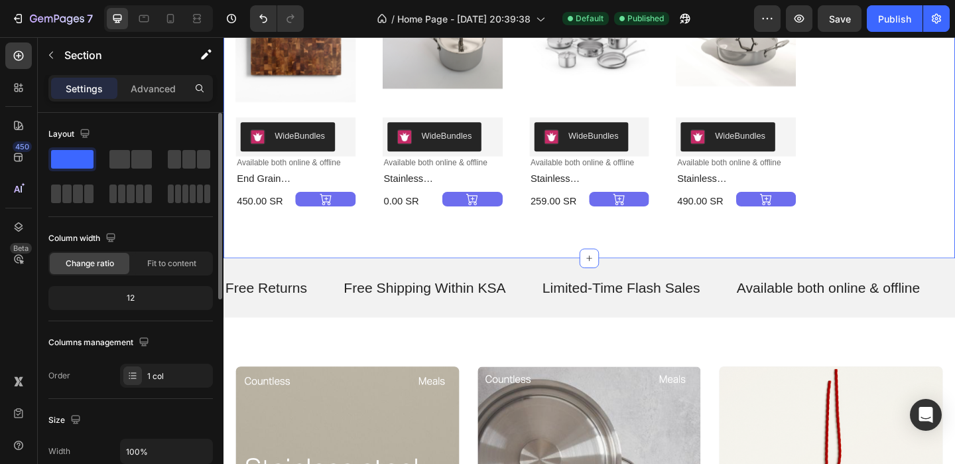
click at [142, 290] on div "12" at bounding box center [130, 297] width 159 height 19
click at [137, 296] on div "12" at bounding box center [130, 297] width 159 height 19
click at [135, 297] on div "12" at bounding box center [130, 297] width 159 height 19
click at [133, 297] on div "12" at bounding box center [130, 297] width 159 height 19
click at [147, 341] on icon "button" at bounding box center [143, 341] width 9 height 9
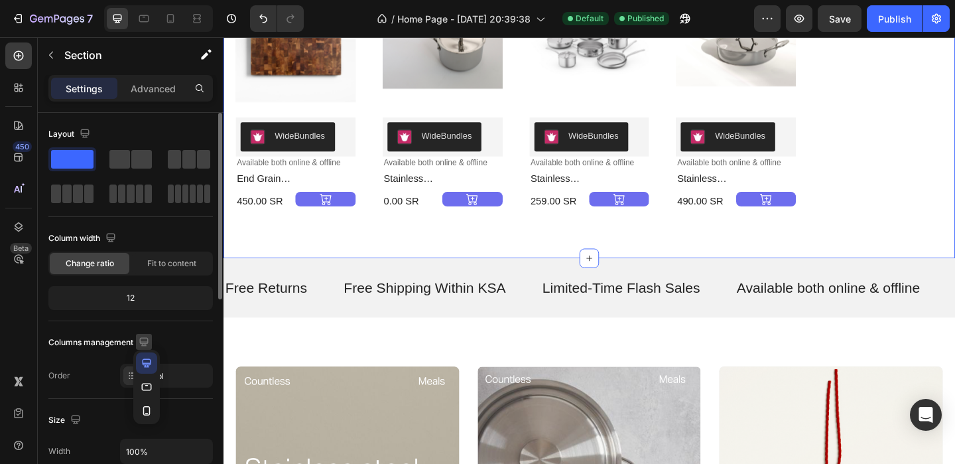
click at [147, 341] on icon "button" at bounding box center [143, 341] width 9 height 9
click at [148, 342] on icon "button" at bounding box center [143, 341] width 9 height 9
click at [147, 388] on icon "button" at bounding box center [146, 386] width 13 height 13
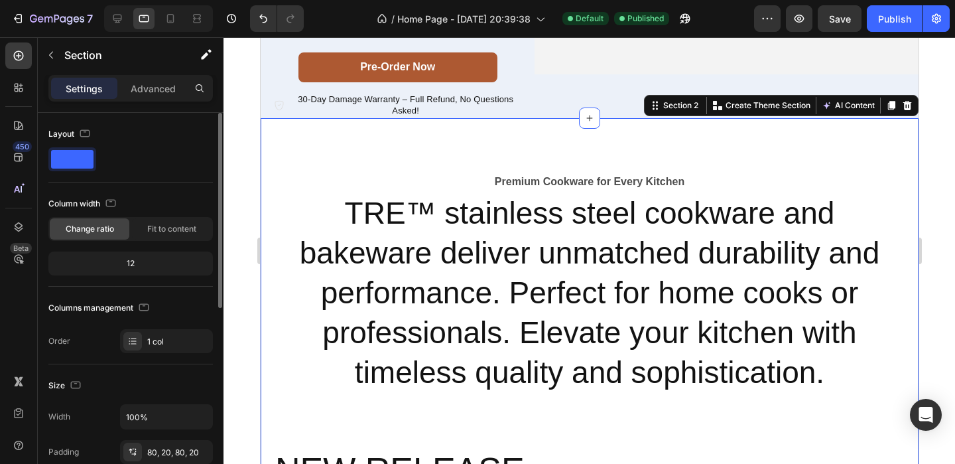
scroll to position [242, 0]
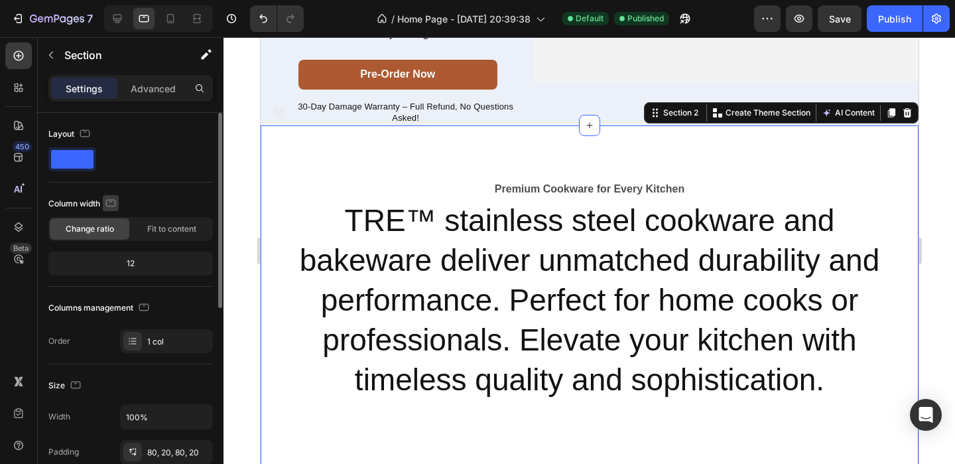
click at [111, 200] on icon "button" at bounding box center [111, 202] width 10 height 7
click at [117, 221] on icon "button" at bounding box center [113, 224] width 9 height 9
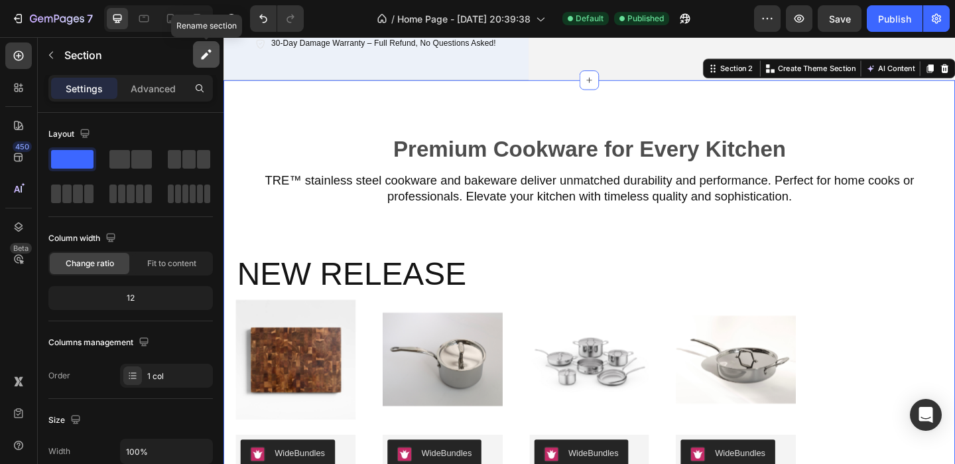
click at [206, 54] on icon "button" at bounding box center [204, 55] width 7 height 7
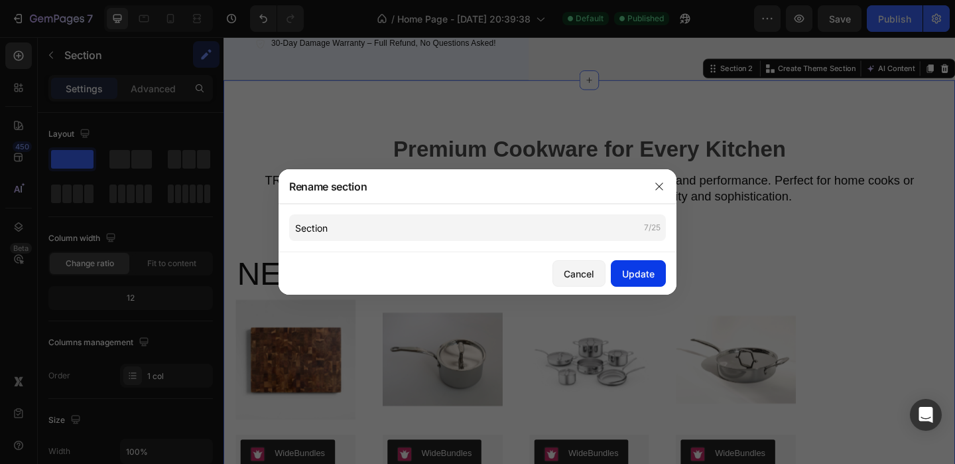
click at [644, 275] on div "Update" at bounding box center [638, 274] width 32 height 14
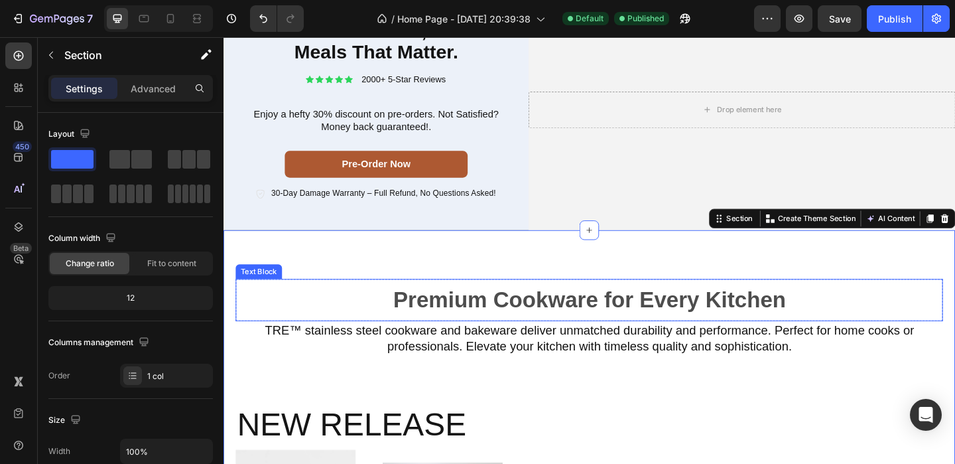
scroll to position [0, 0]
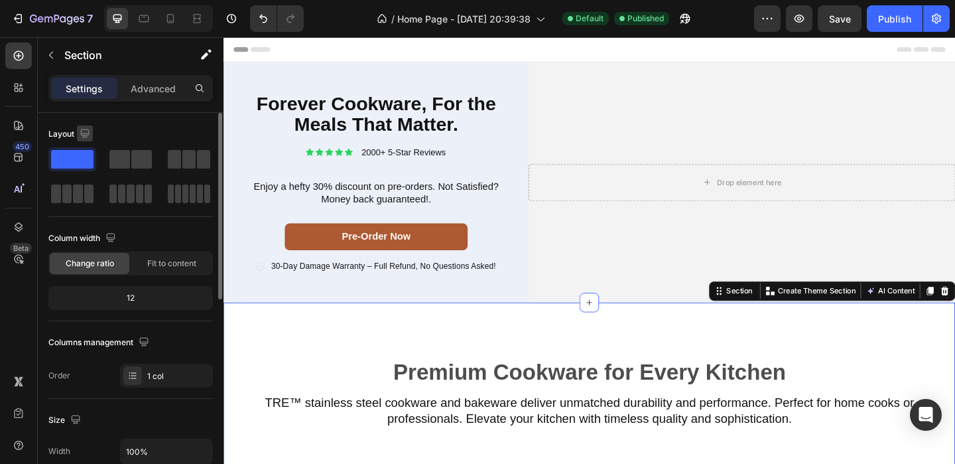
click at [84, 129] on icon "button" at bounding box center [84, 133] width 9 height 9
click at [88, 173] on icon "button" at bounding box center [87, 178] width 13 height 13
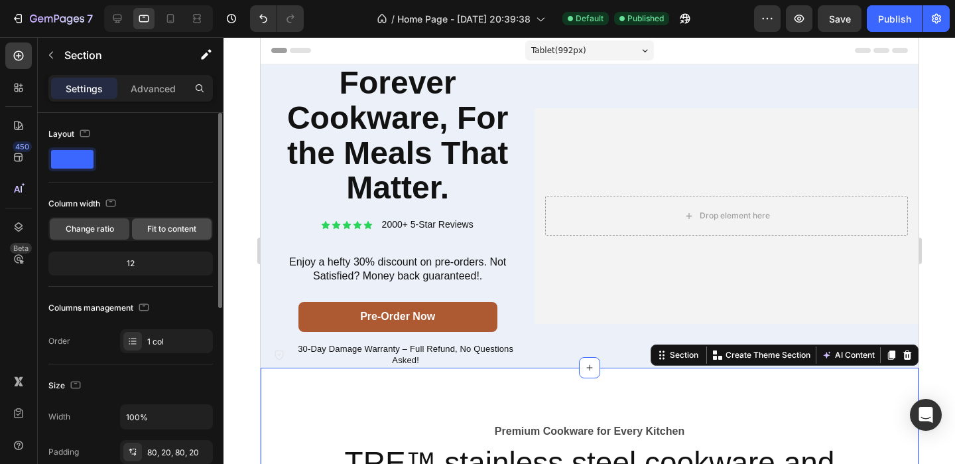
click at [157, 228] on span "Fit to content" at bounding box center [171, 229] width 49 height 12
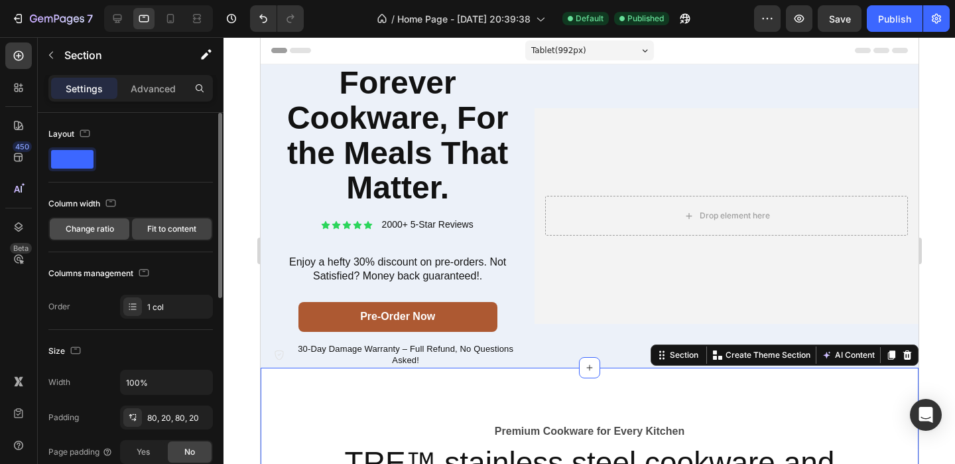
click at [100, 234] on span "Change ratio" at bounding box center [90, 229] width 48 height 12
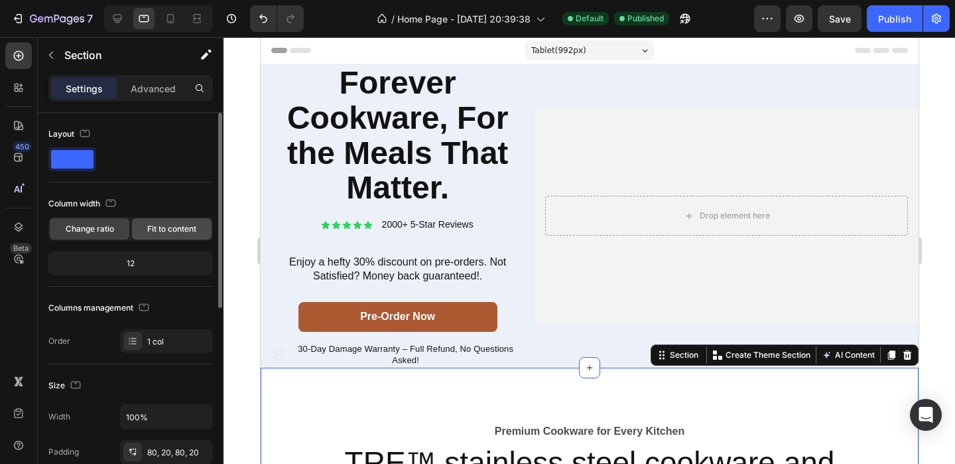
click at [167, 234] on span "Fit to content" at bounding box center [171, 229] width 49 height 12
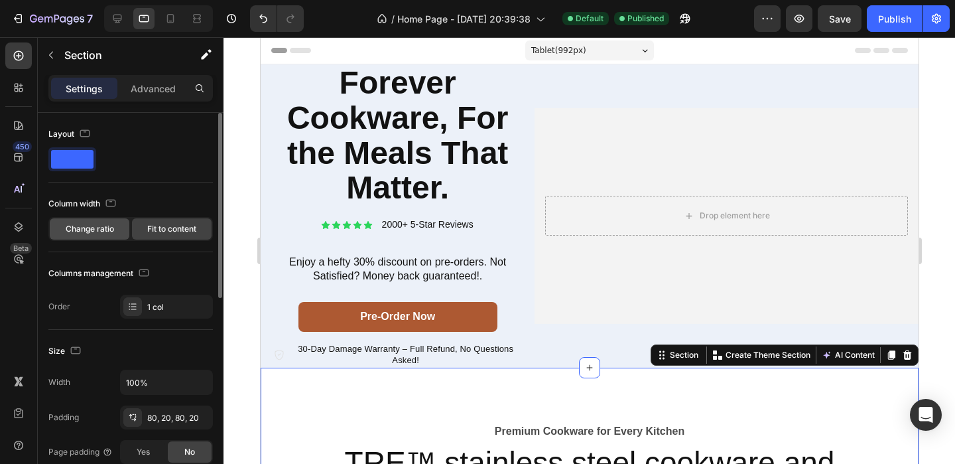
click at [110, 227] on span "Change ratio" at bounding box center [90, 229] width 48 height 12
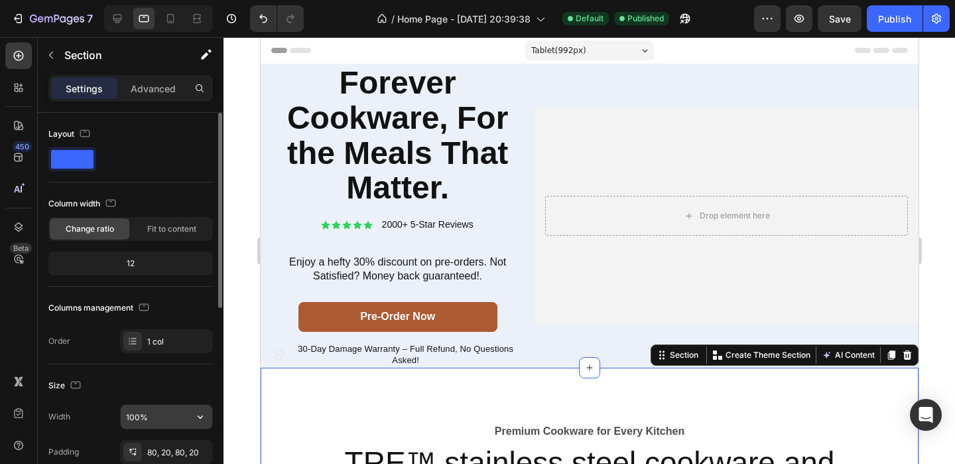
click at [167, 414] on input "100%" at bounding box center [167, 417] width 92 height 24
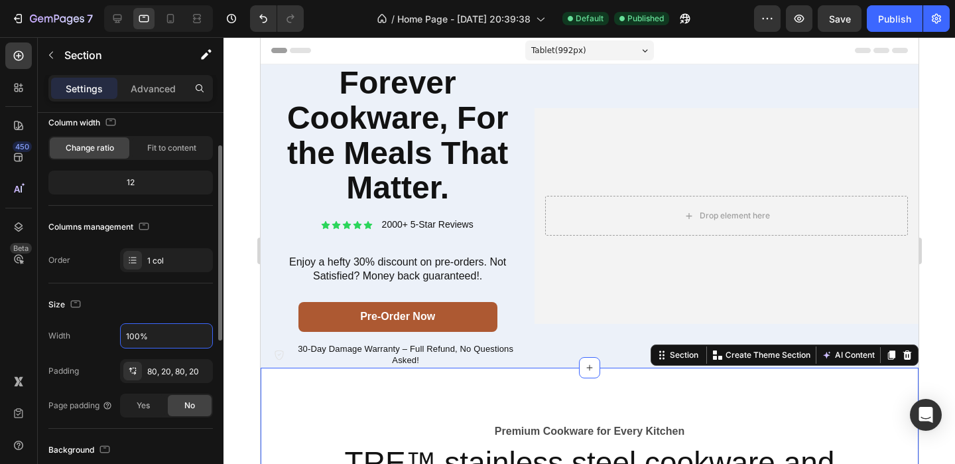
scroll to position [82, 0]
click at [108, 421] on div "Size Width 100% Padding 80, 20, 80, 20 Page padding Yes No" at bounding box center [130, 355] width 164 height 145
click at [138, 408] on span "Yes" at bounding box center [143, 405] width 13 height 12
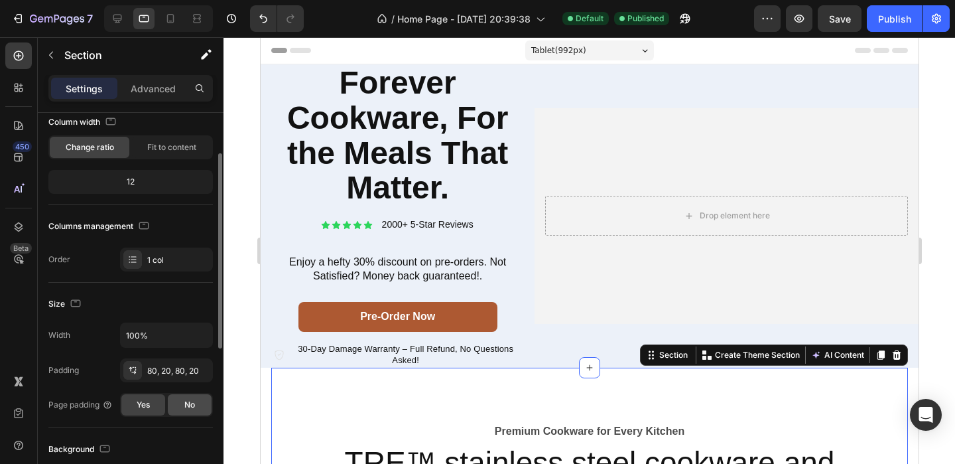
click at [191, 403] on span "No" at bounding box center [189, 405] width 11 height 12
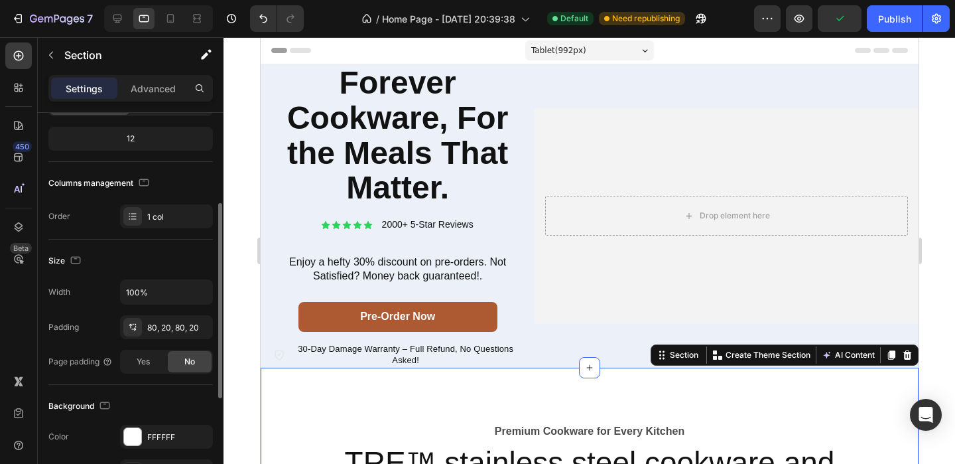
scroll to position [144, 0]
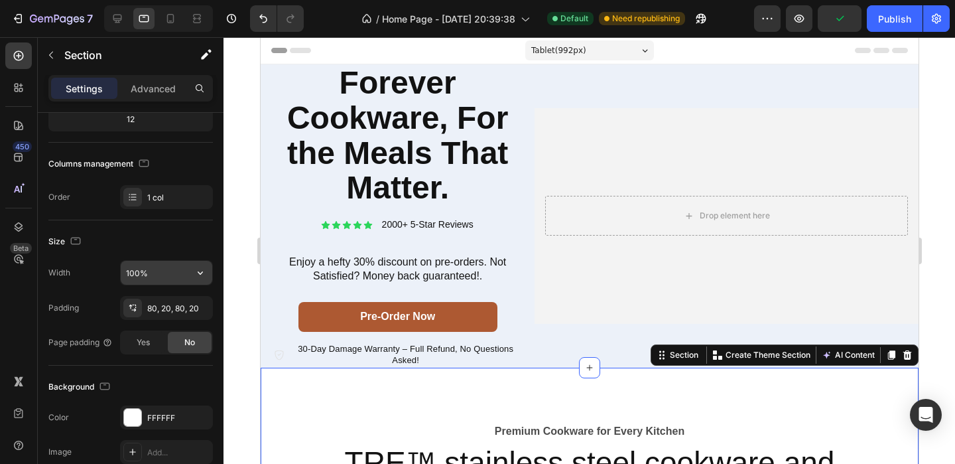
click at [162, 269] on input "100%" at bounding box center [167, 273] width 92 height 24
click at [204, 280] on button "button" at bounding box center [200, 273] width 24 height 24
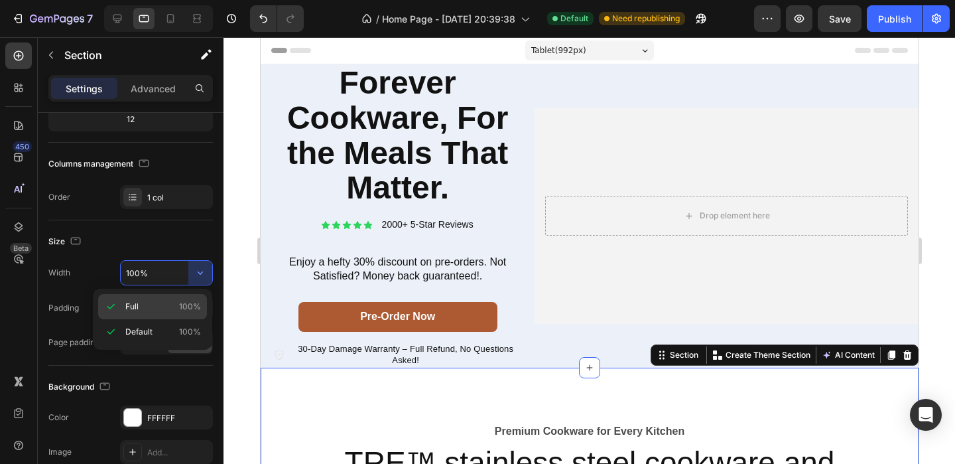
click at [182, 306] on span "100%" at bounding box center [190, 306] width 22 height 12
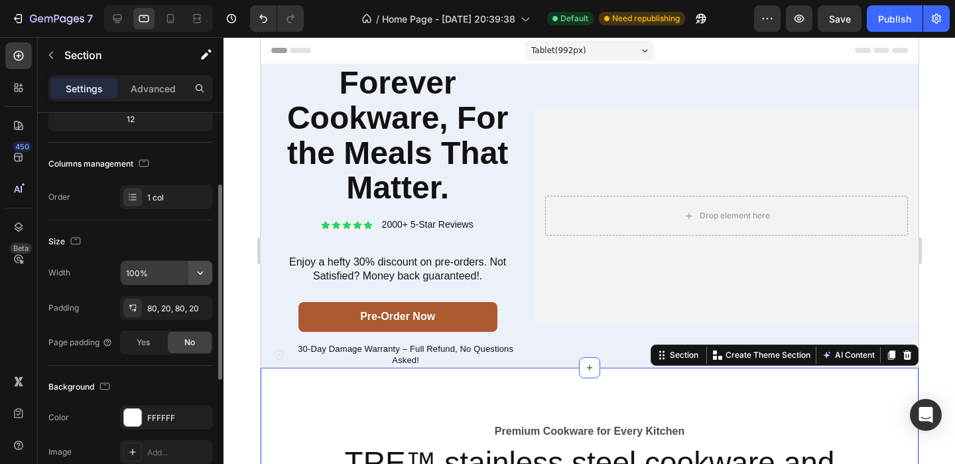
click at [194, 277] on icon "button" at bounding box center [200, 272] width 13 height 13
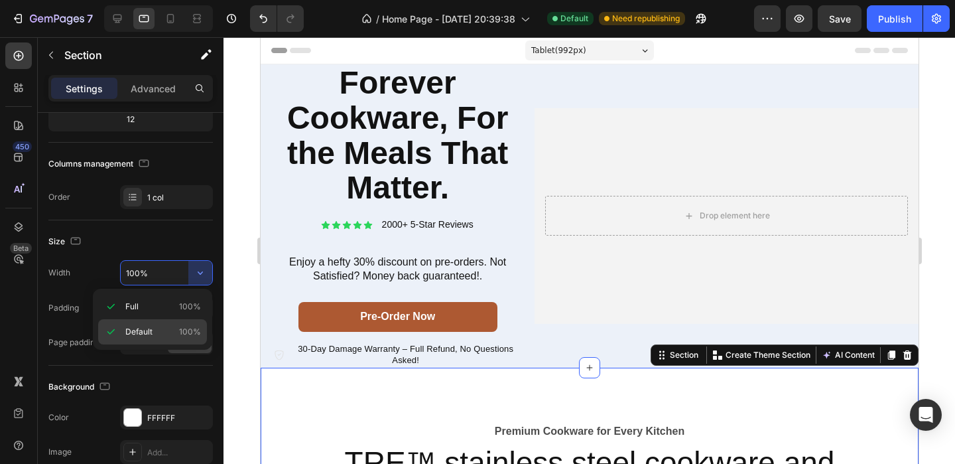
click at [188, 324] on div "Default 100%" at bounding box center [152, 331] width 109 height 25
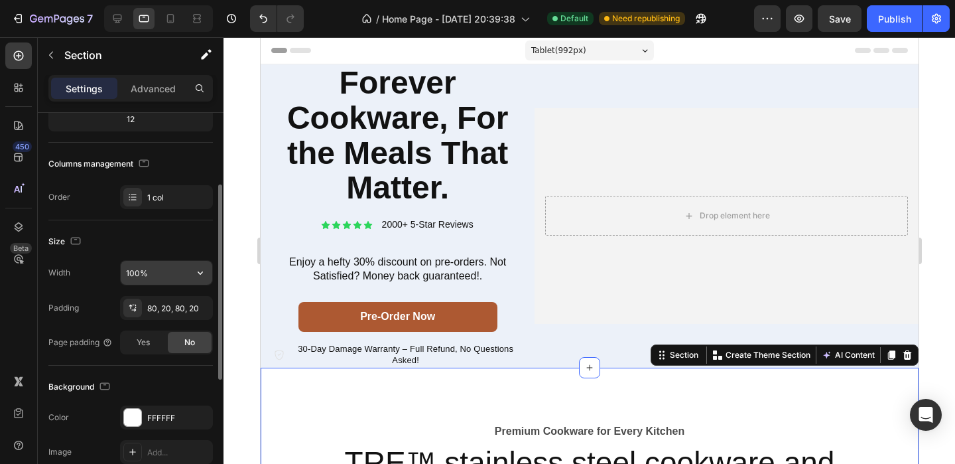
click at [202, 279] on button "button" at bounding box center [200, 273] width 24 height 24
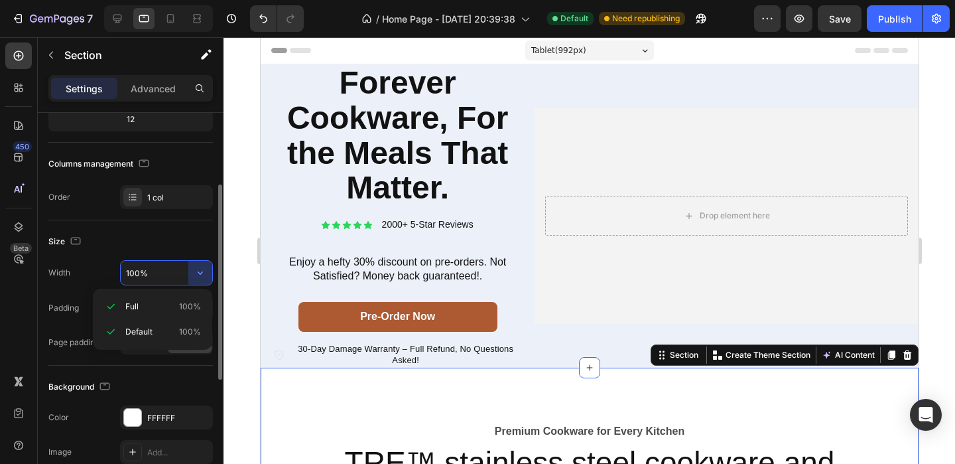
click at [77, 279] on div "Width 100%" at bounding box center [130, 272] width 164 height 25
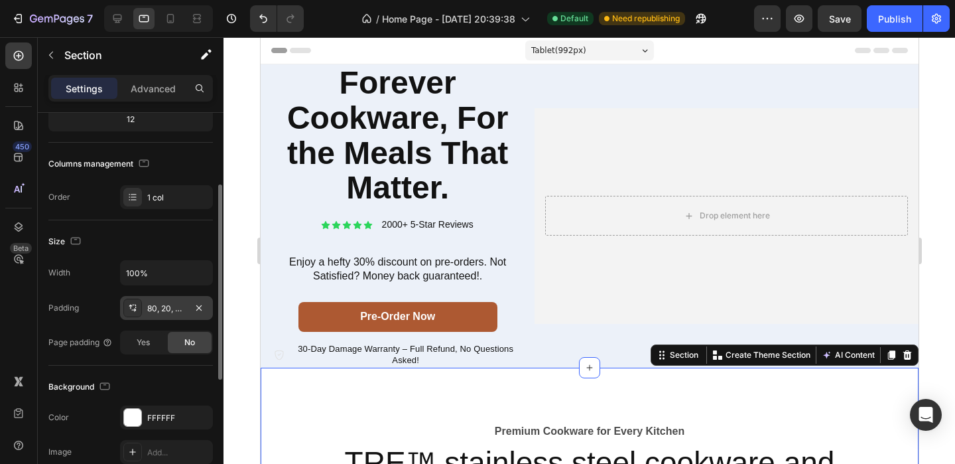
click at [170, 308] on div "80, 20, 80, 20" at bounding box center [166, 308] width 38 height 12
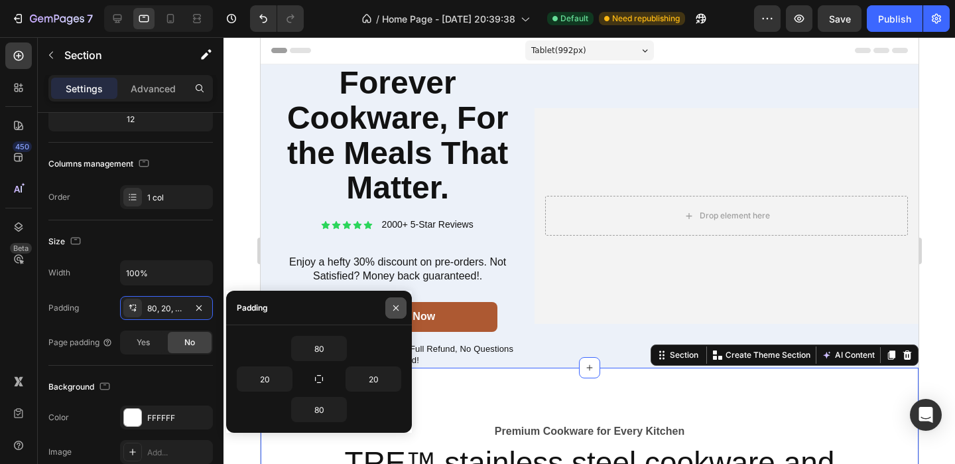
click at [394, 310] on icon "button" at bounding box center [396, 307] width 11 height 11
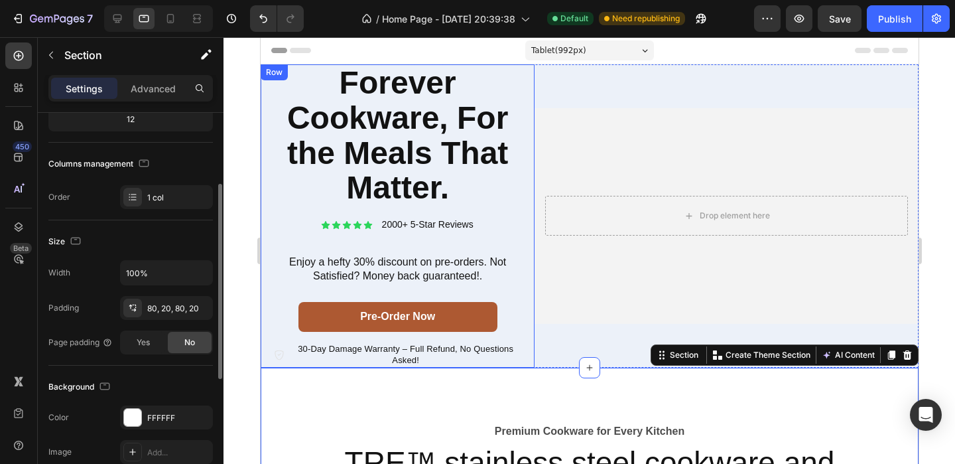
scroll to position [0, 0]
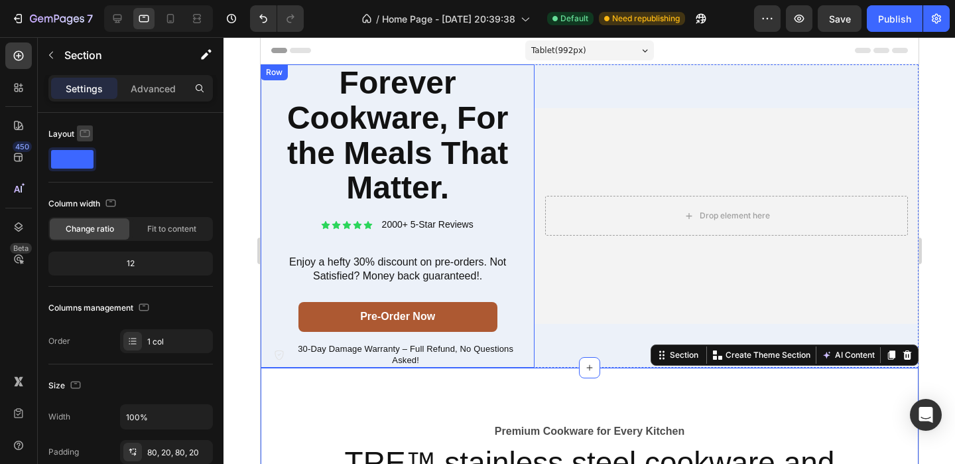
click at [85, 131] on icon "button" at bounding box center [84, 133] width 13 height 13
click at [87, 154] on icon "button" at bounding box center [88, 154] width 9 height 9
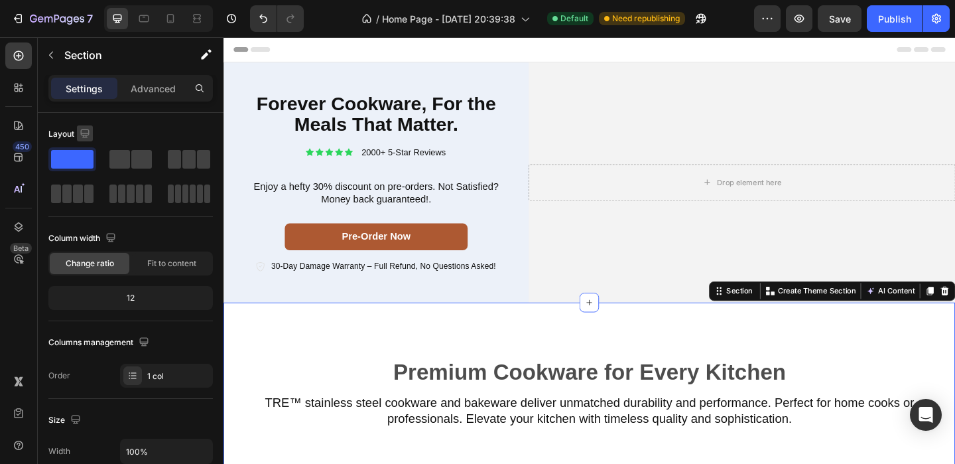
click at [83, 138] on icon "button" at bounding box center [84, 133] width 13 height 13
click at [91, 182] on icon "button" at bounding box center [87, 178] width 13 height 13
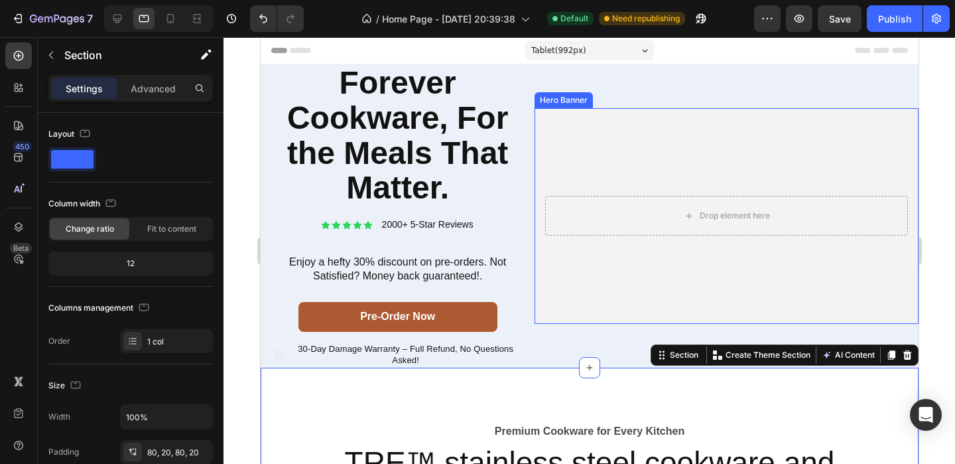
click at [661, 132] on video "Background Image" at bounding box center [726, 216] width 384 height 216
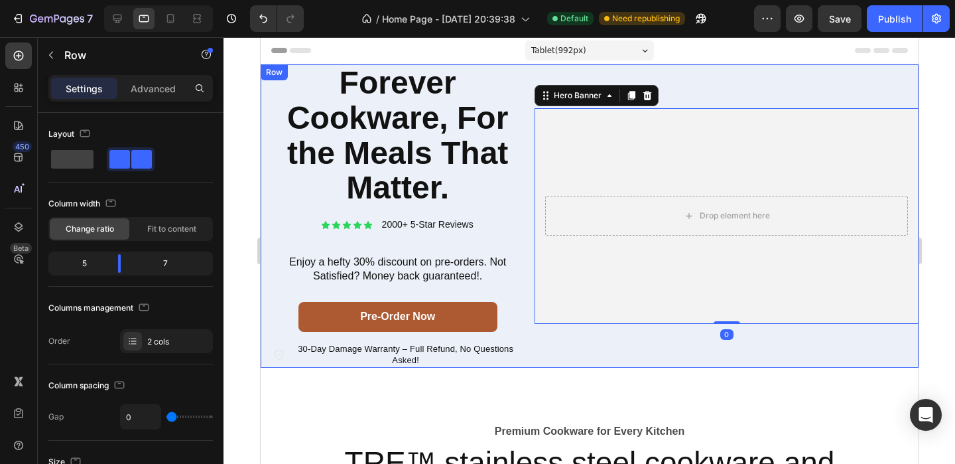
click at [690, 101] on div "Drop element here Hero Banner 0 Row" at bounding box center [726, 215] width 384 height 303
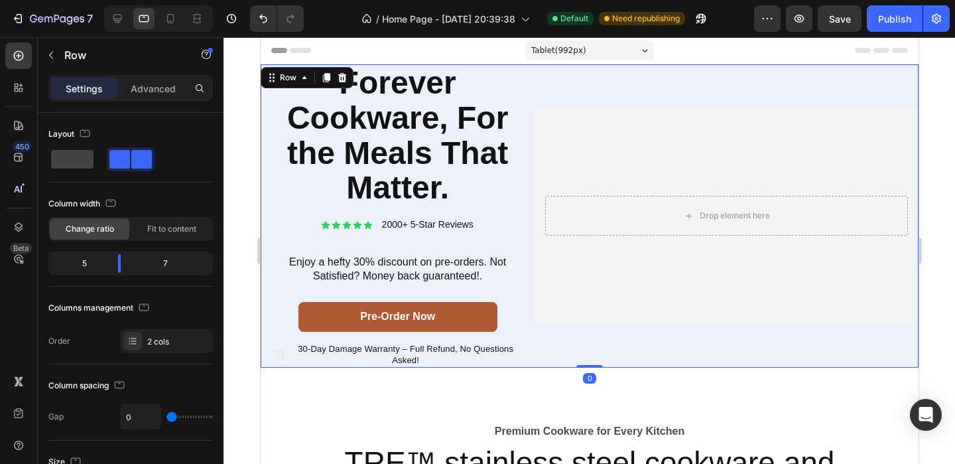
click at [550, 84] on div "Drop element here Hero Banner Row" at bounding box center [726, 215] width 384 height 303
click at [560, 131] on video "Background Image" at bounding box center [726, 216] width 384 height 216
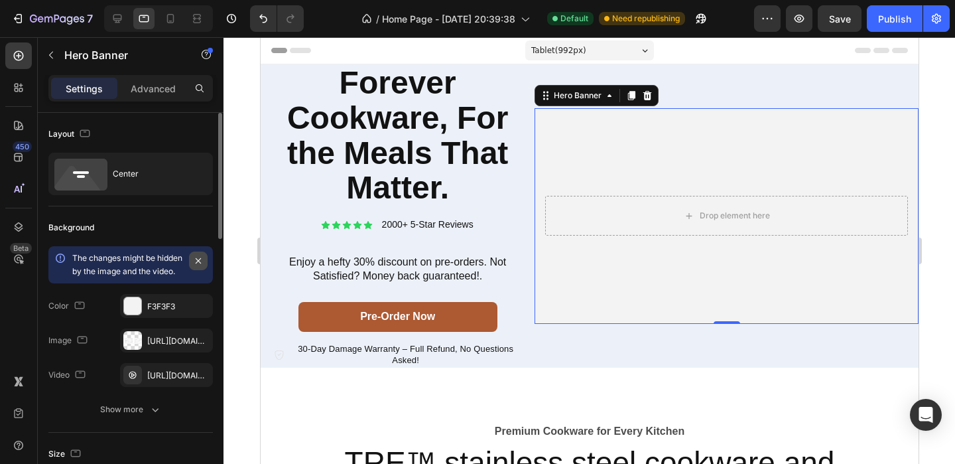
click at [200, 263] on icon "button" at bounding box center [198, 260] width 11 height 11
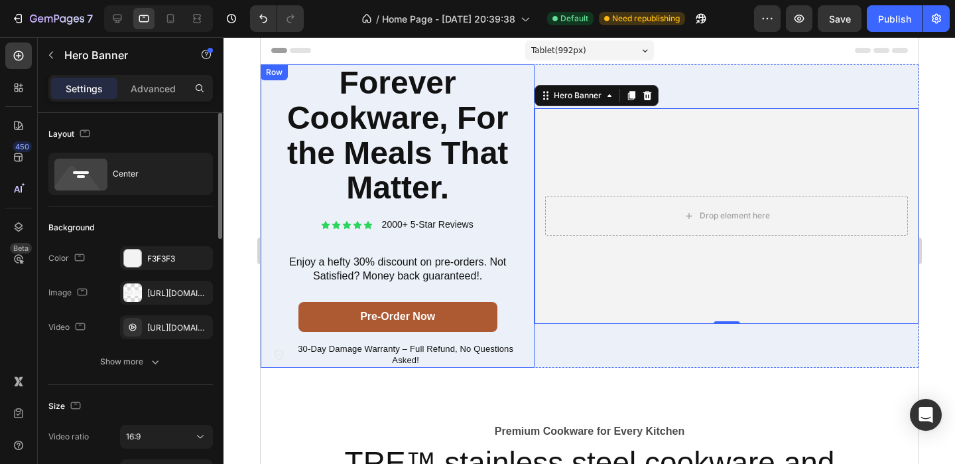
click at [513, 336] on div "Pre-order Now Button" at bounding box center [396, 322] width 247 height 40
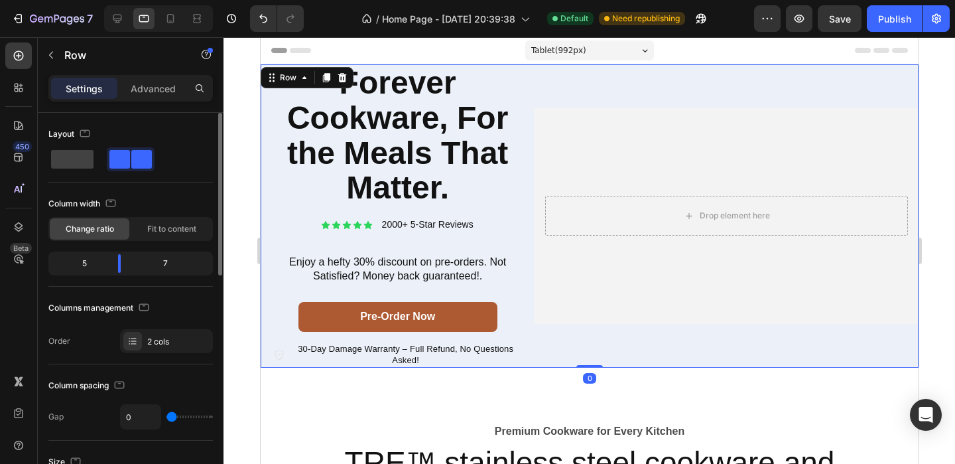
click at [617, 91] on div "Drop element here Hero Banner Row" at bounding box center [726, 215] width 384 height 303
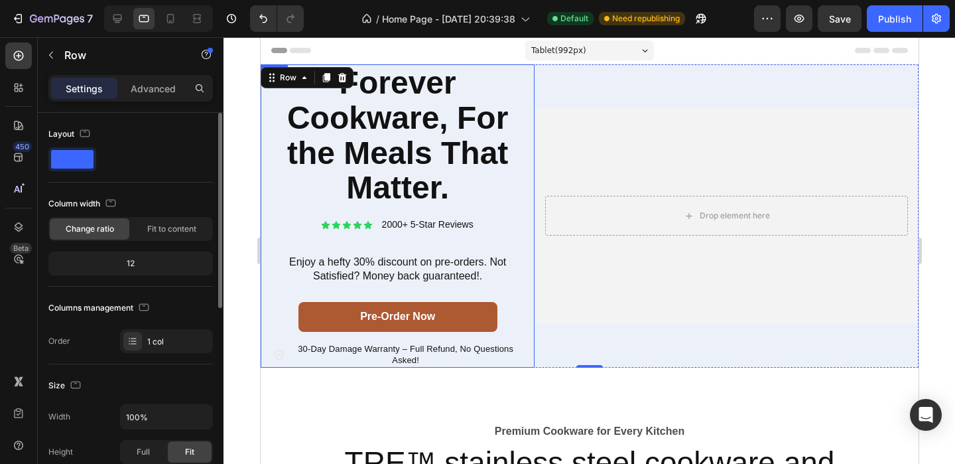
click at [527, 93] on div "Forever Cookware, For the Meals That Matter. Heading Icon Icon Icon Icon Icon I…" at bounding box center [397, 215] width 274 height 303
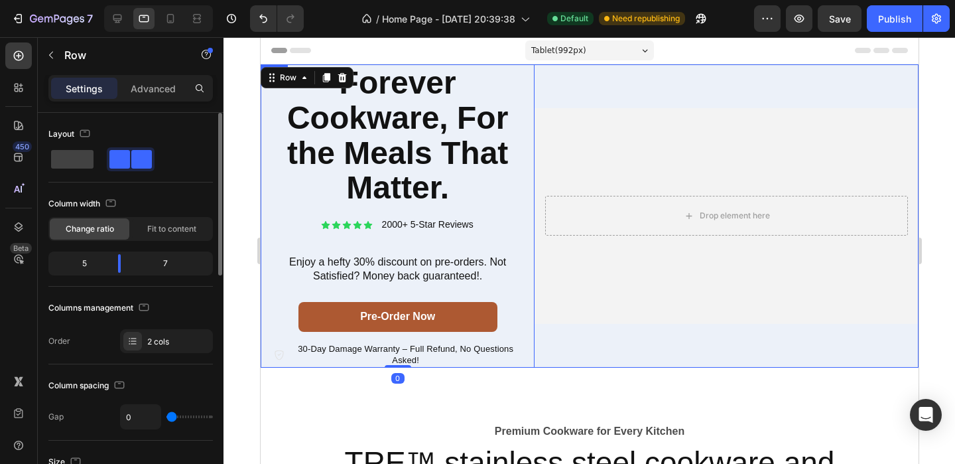
click at [559, 86] on div "Drop element here Hero Banner Row" at bounding box center [726, 215] width 384 height 303
click at [132, 158] on span at bounding box center [141, 159] width 21 height 19
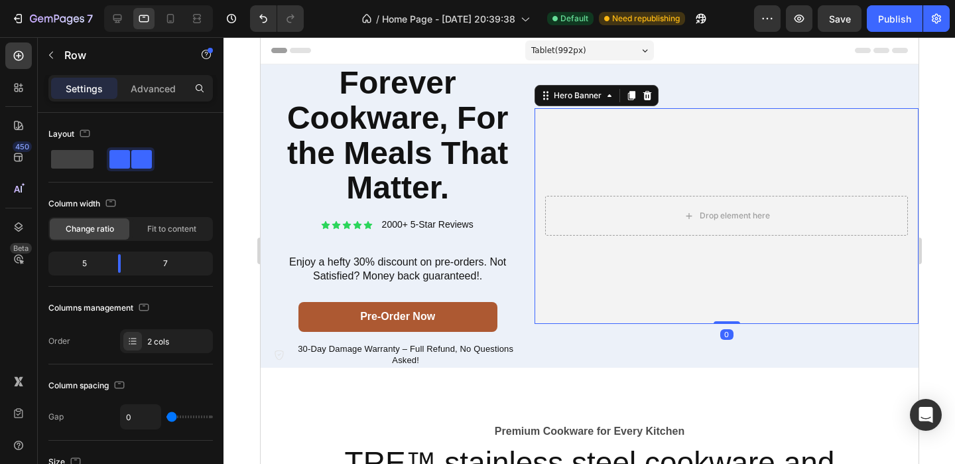
click at [617, 159] on video "Background Image" at bounding box center [726, 216] width 384 height 216
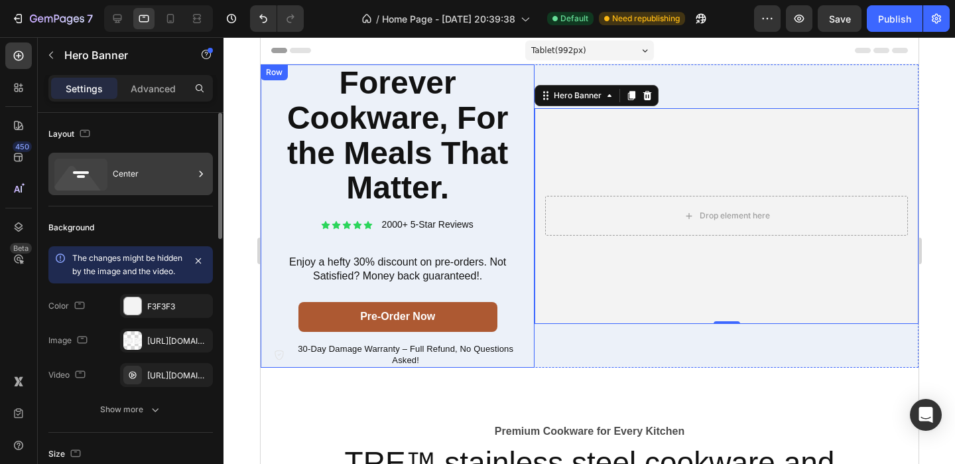
click at [153, 176] on div "Center" at bounding box center [153, 174] width 81 height 31
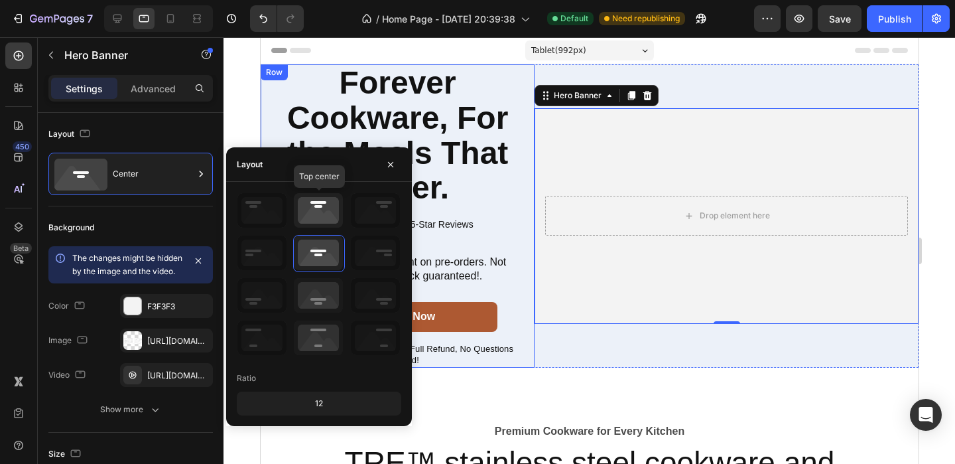
click at [330, 212] on icon at bounding box center [318, 210] width 49 height 34
click at [325, 246] on icon at bounding box center [318, 252] width 49 height 34
click at [176, 134] on div "Layout" at bounding box center [130, 133] width 164 height 21
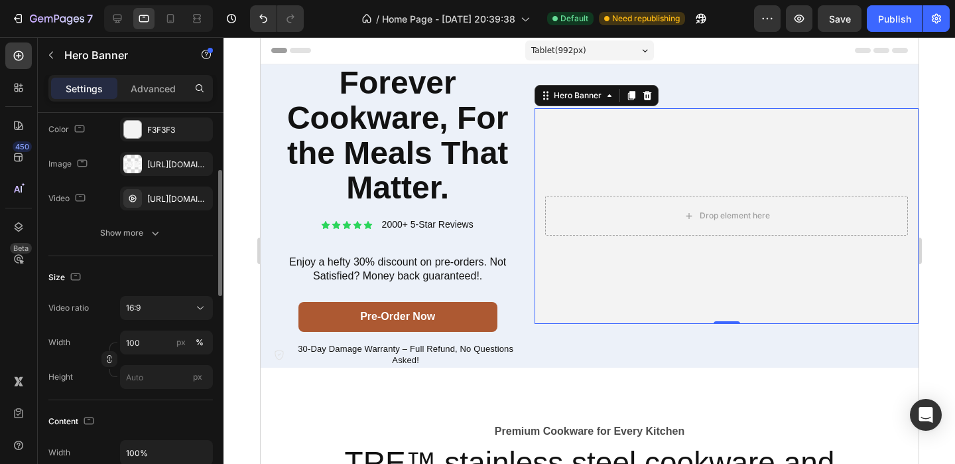
scroll to position [190, 0]
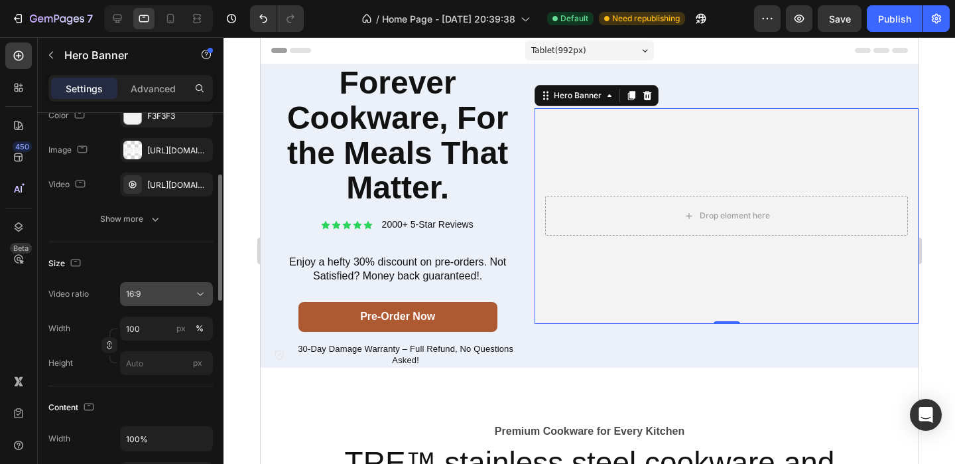
click at [204, 300] on icon at bounding box center [200, 293] width 13 height 13
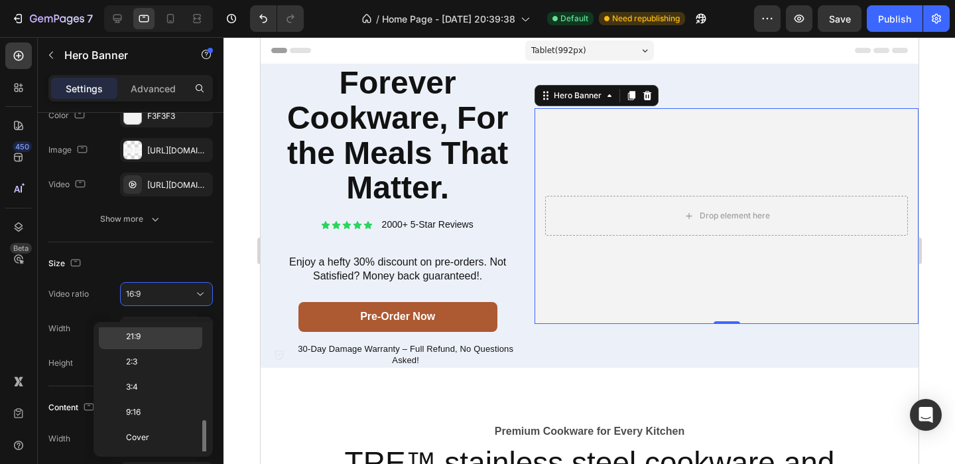
scroll to position [153, 0]
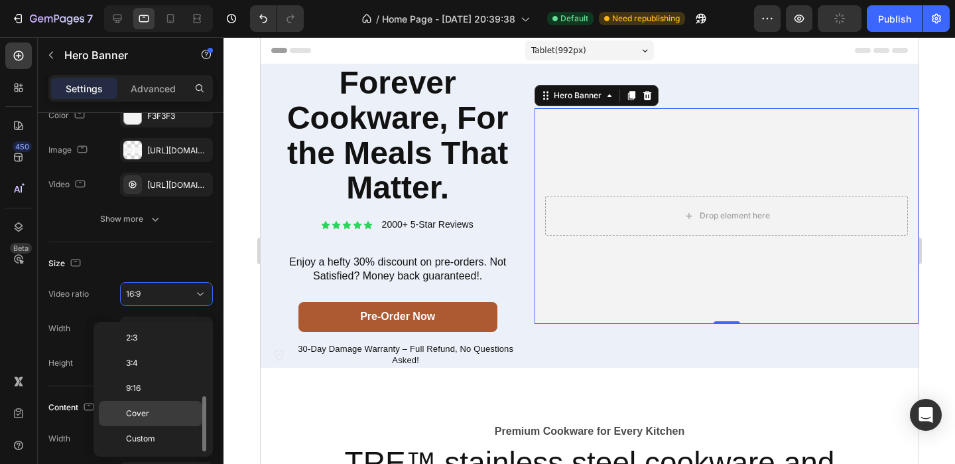
click at [151, 415] on p "Cover" at bounding box center [161, 413] width 70 height 12
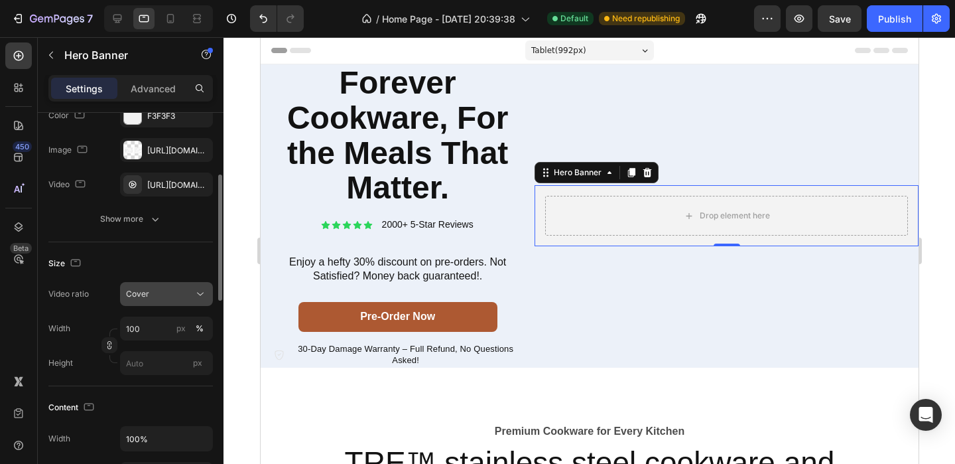
click at [206, 298] on button "Cover" at bounding box center [166, 294] width 93 height 24
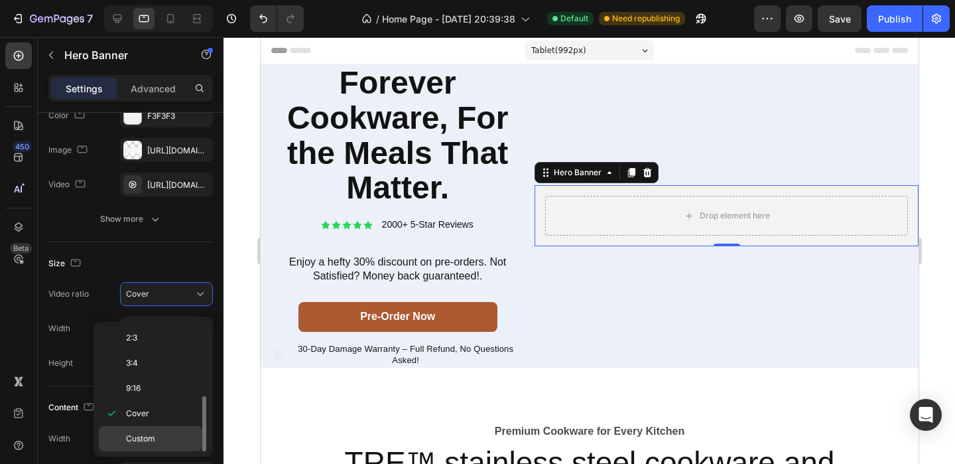
click at [149, 438] on span "Custom" at bounding box center [140, 438] width 29 height 12
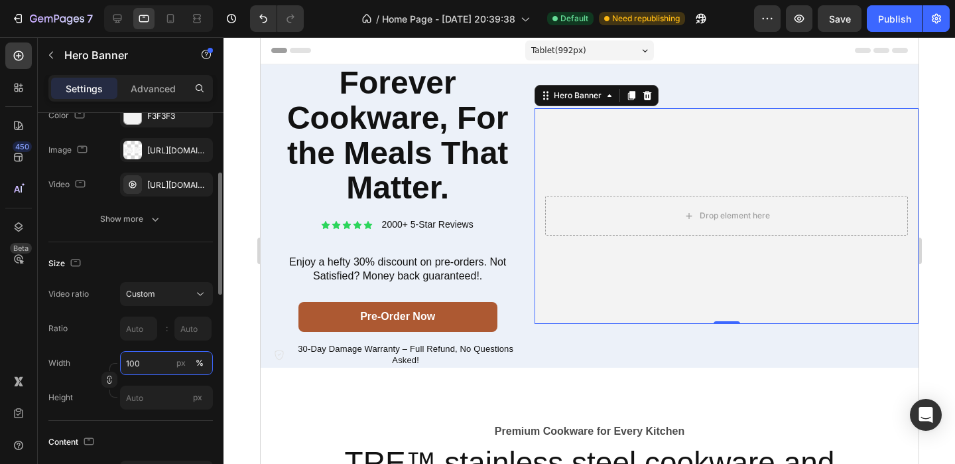
click at [155, 375] on input "100" at bounding box center [166, 363] width 93 height 24
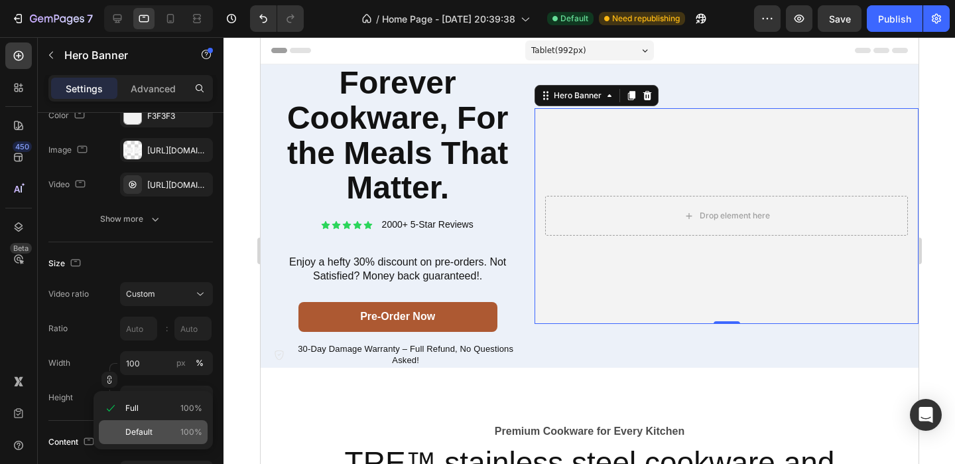
click at [141, 428] on span "Default" at bounding box center [138, 432] width 27 height 12
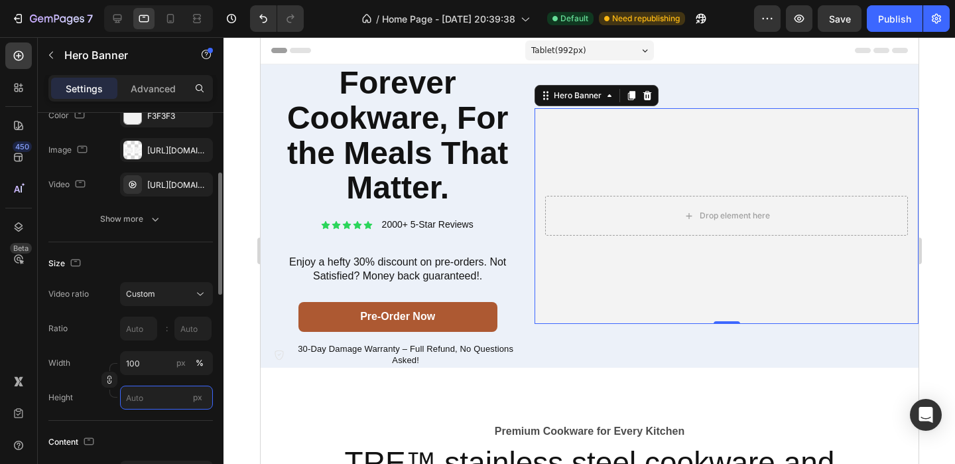
click at [164, 403] on input "px" at bounding box center [166, 397] width 93 height 24
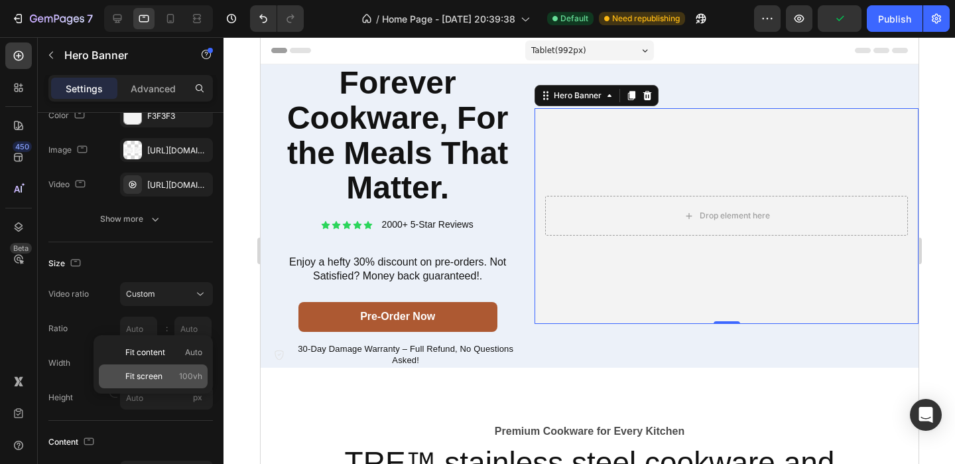
click at [160, 375] on span "Fit screen" at bounding box center [143, 376] width 37 height 12
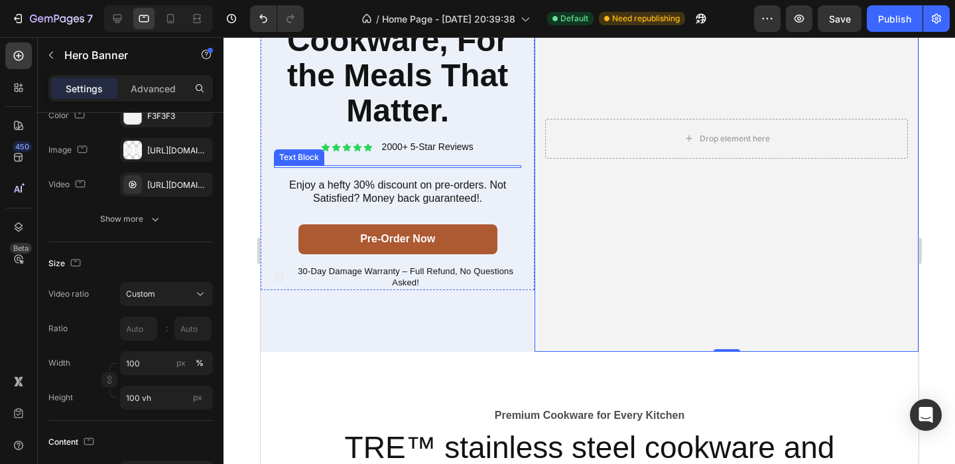
scroll to position [147, 0]
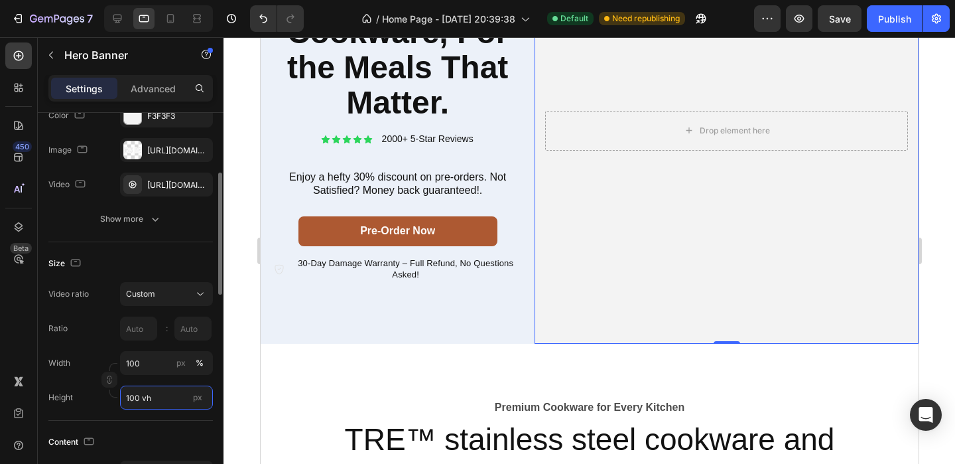
click at [168, 404] on input "100 vh" at bounding box center [166, 397] width 93 height 24
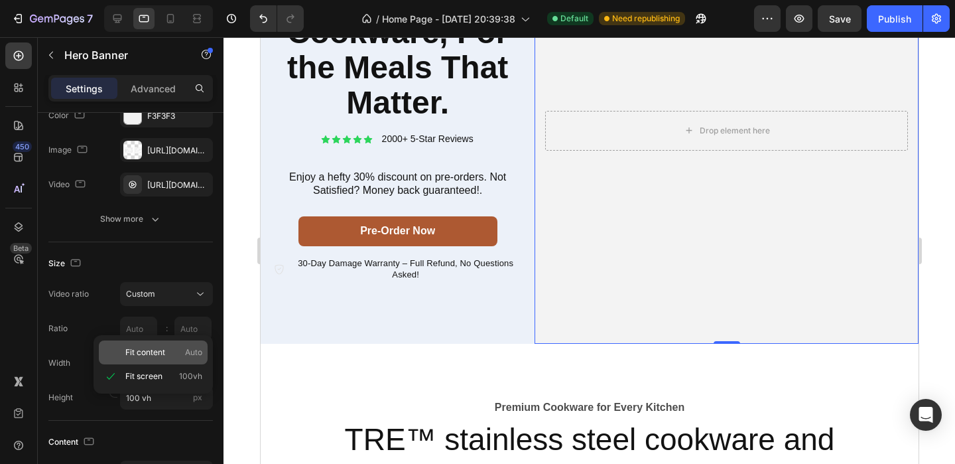
click at [156, 352] on span "Fit content" at bounding box center [145, 352] width 40 height 12
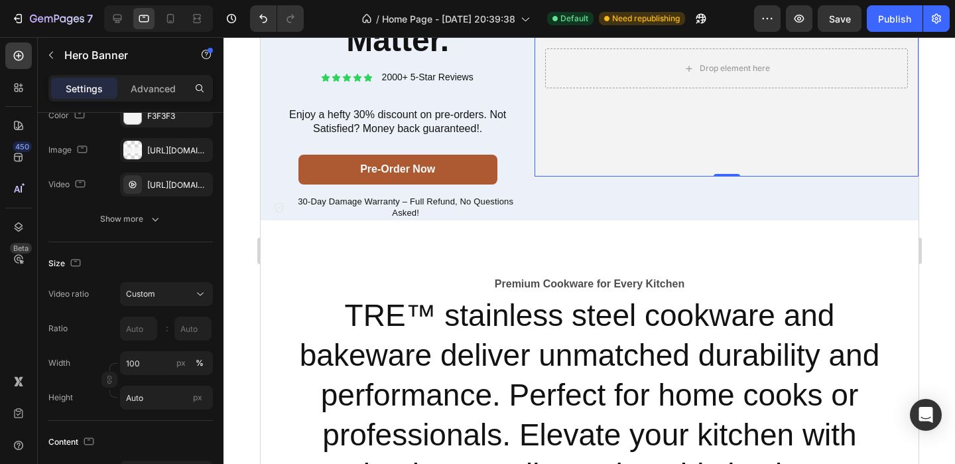
scroll to position [86, 0]
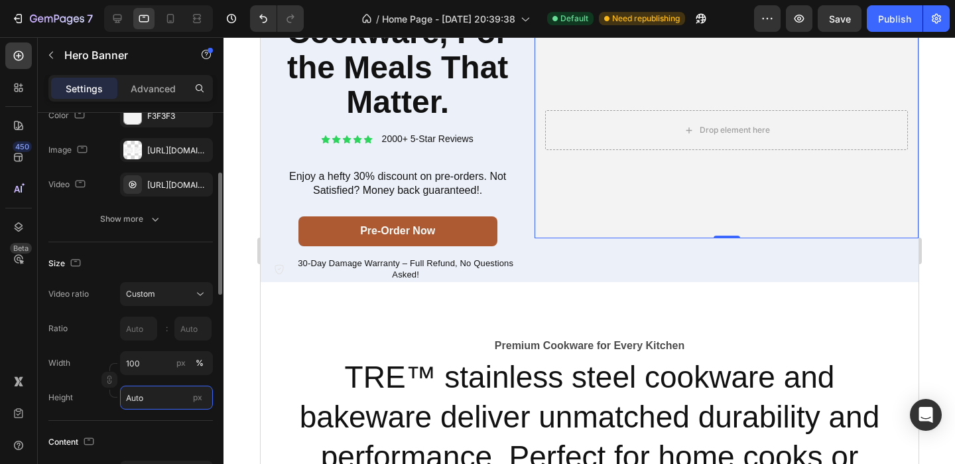
click at [152, 409] on input "Auto" at bounding box center [166, 397] width 93 height 24
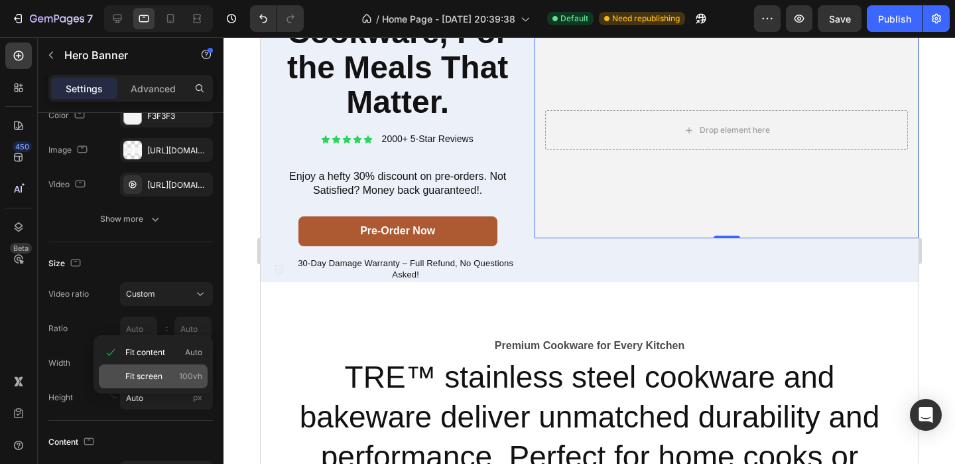
click at [157, 383] on div "Fit screen 100vh" at bounding box center [153, 376] width 109 height 24
type input "100 vh"
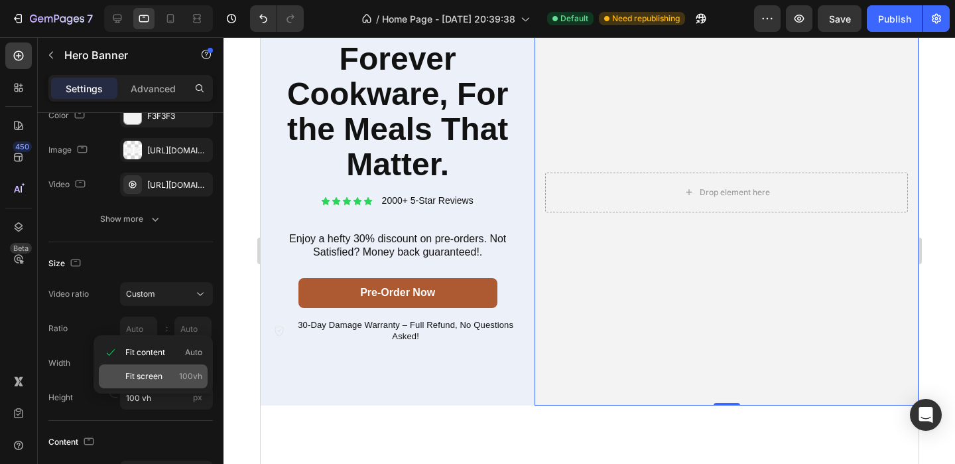
scroll to position [147, 0]
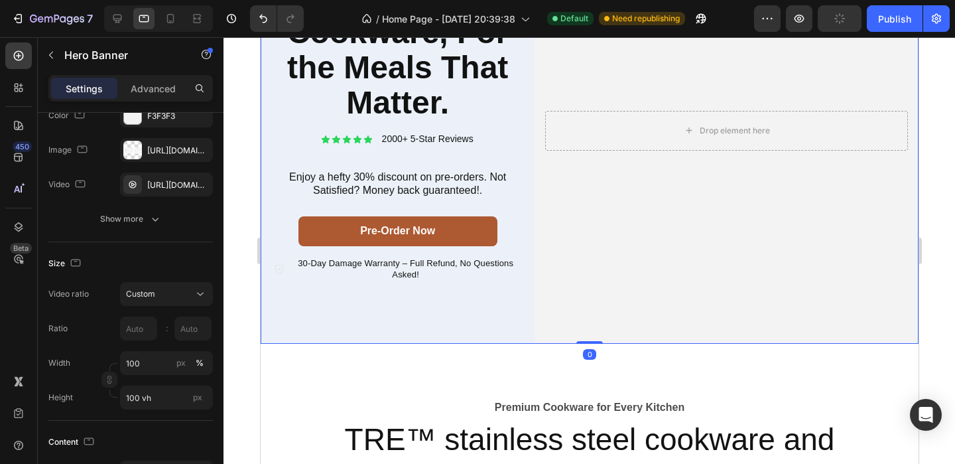
click at [337, 316] on div "Forever Cookware, For the Meals That Matter. Heading Icon Icon Icon Icon Icon I…" at bounding box center [397, 130] width 274 height 426
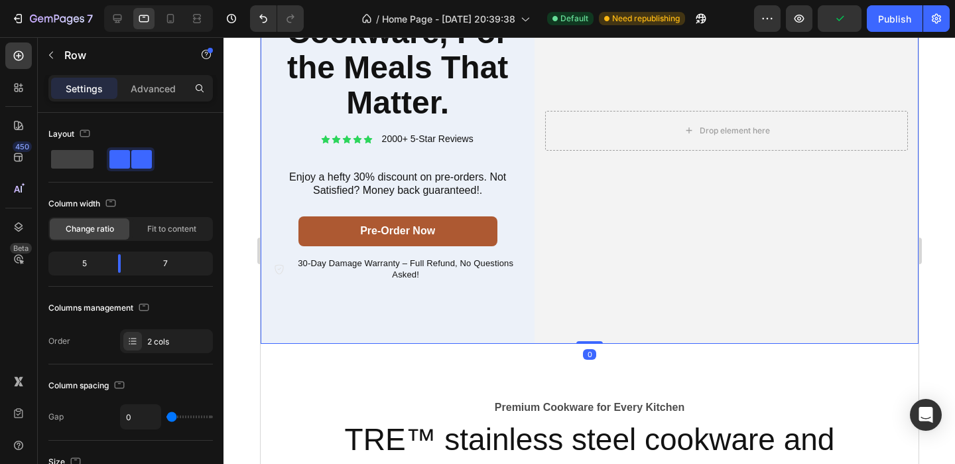
drag, startPoint x: 584, startPoint y: 342, endPoint x: 584, endPoint y: 283, distance: 59.0
click at [584, 283] on div "Forever Cookware, For the Meals That Matter. Heading Icon Icon Icon Icon Icon I…" at bounding box center [589, 130] width 658 height 426
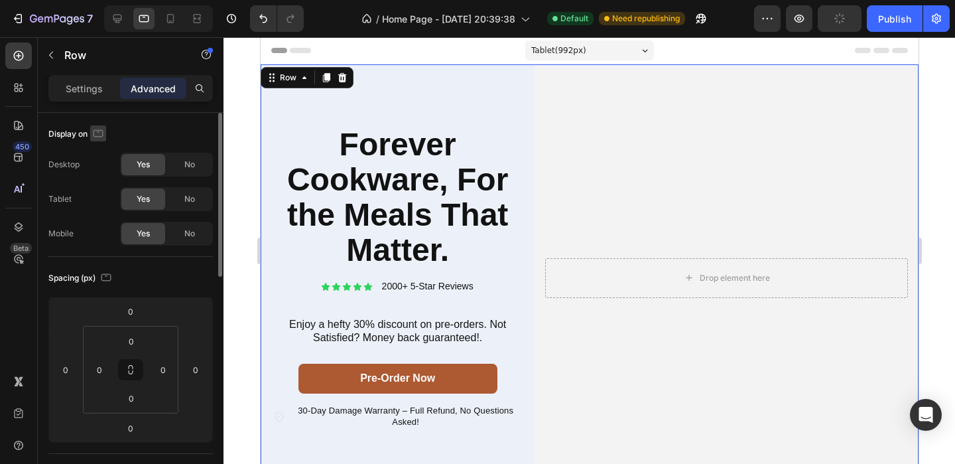
click at [94, 129] on icon "button" at bounding box center [99, 132] width 10 height 7
click at [99, 149] on icon "button" at bounding box center [100, 154] width 13 height 13
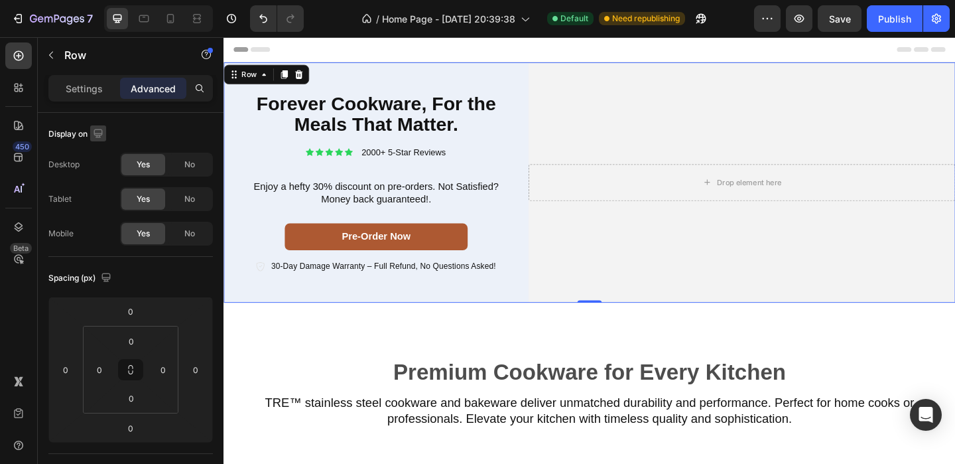
click at [97, 139] on icon "button" at bounding box center [98, 133] width 13 height 13
click at [101, 178] on icon "button" at bounding box center [100, 178] width 13 height 13
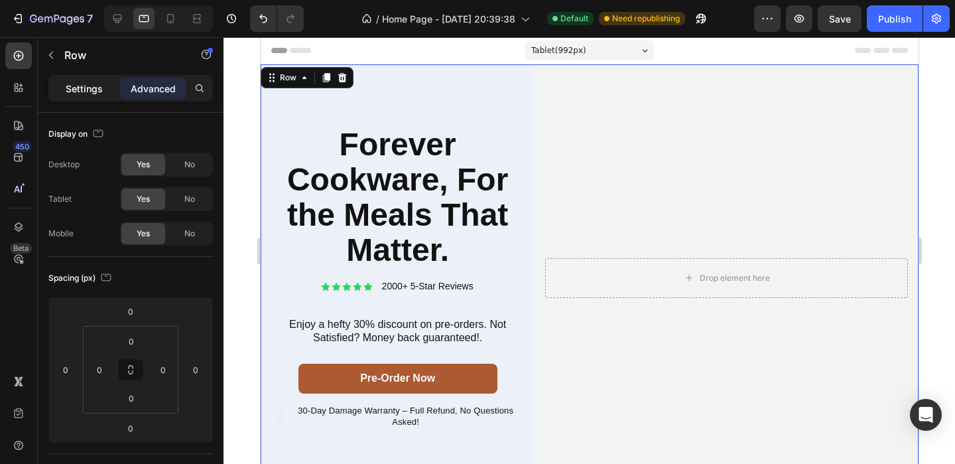
click at [90, 90] on p "Settings" at bounding box center [84, 89] width 37 height 14
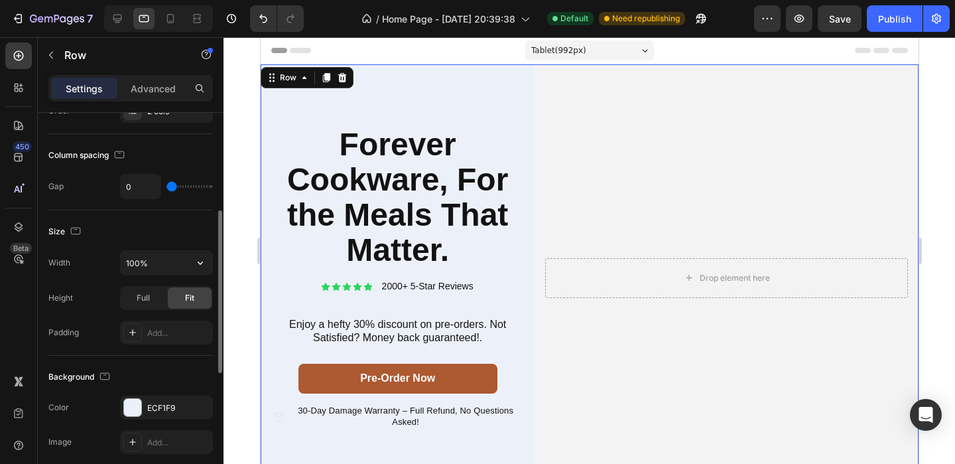
scroll to position [231, 0]
click at [167, 261] on input "100%" at bounding box center [167, 262] width 92 height 24
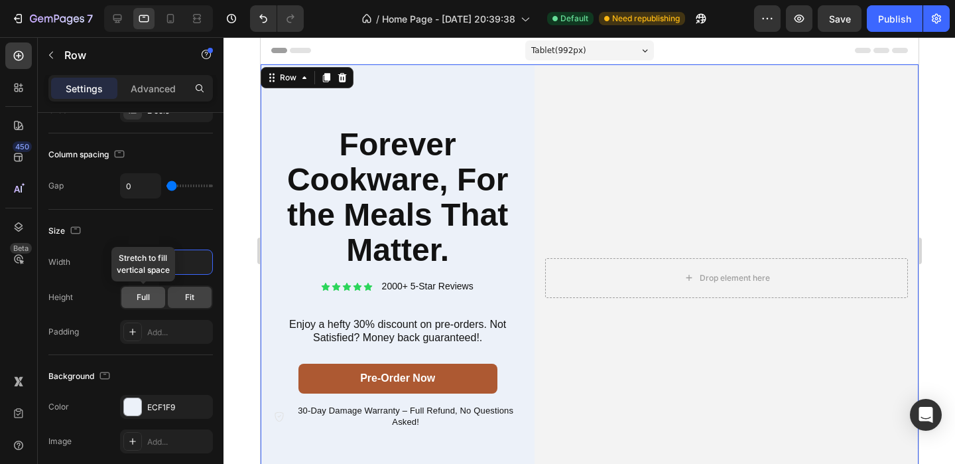
click at [144, 295] on span "Full" at bounding box center [143, 297] width 13 height 12
click at [182, 300] on div "Fit" at bounding box center [190, 297] width 44 height 21
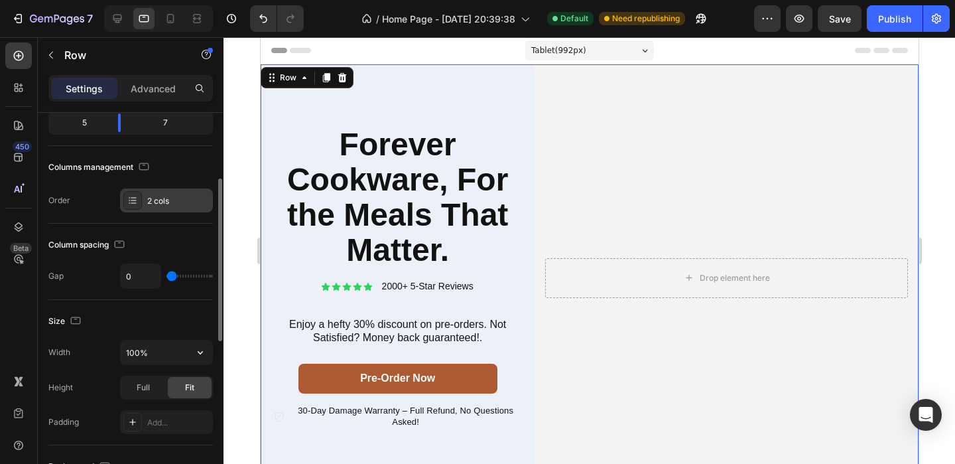
scroll to position [153, 0]
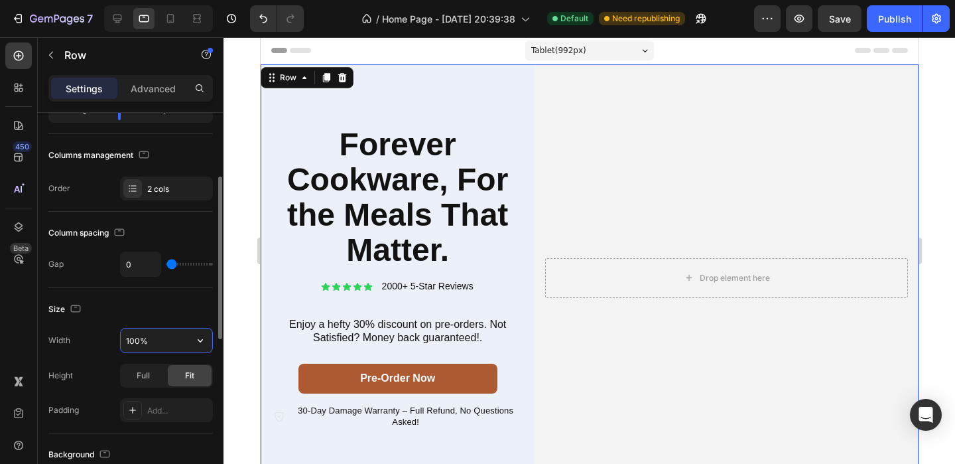
click at [178, 336] on input "100%" at bounding box center [167, 340] width 92 height 24
click at [202, 340] on icon "button" at bounding box center [200, 340] width 5 height 3
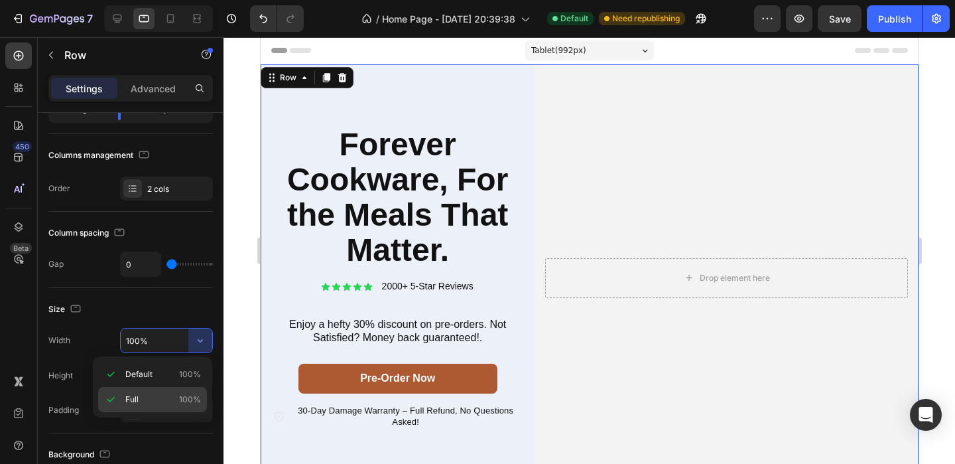
click at [161, 399] on p "Full 100%" at bounding box center [163, 399] width 76 height 12
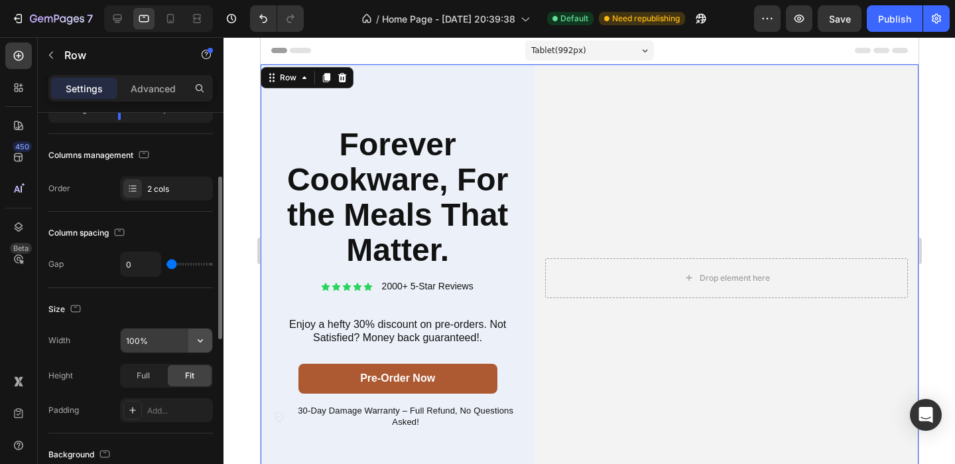
click at [198, 340] on icon "button" at bounding box center [200, 340] width 13 height 13
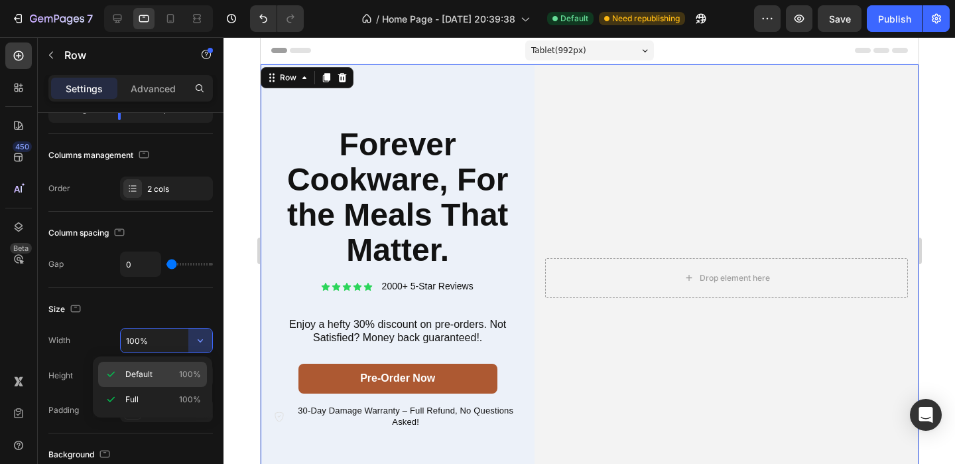
click at [193, 370] on span "100%" at bounding box center [190, 374] width 22 height 12
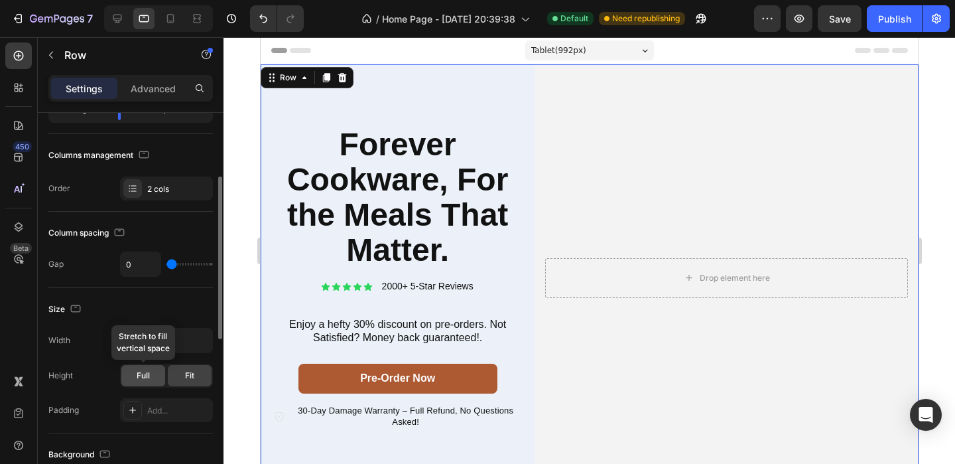
click at [155, 379] on div "Full" at bounding box center [143, 375] width 44 height 21
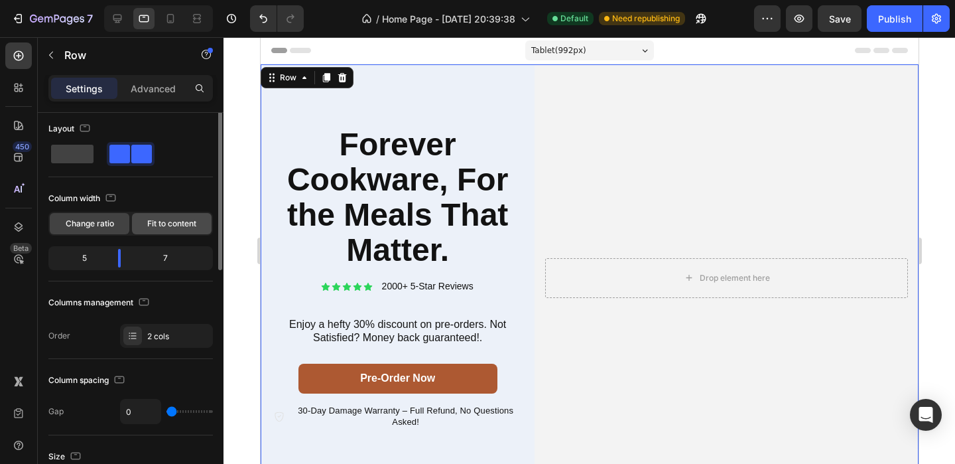
scroll to position [0, 0]
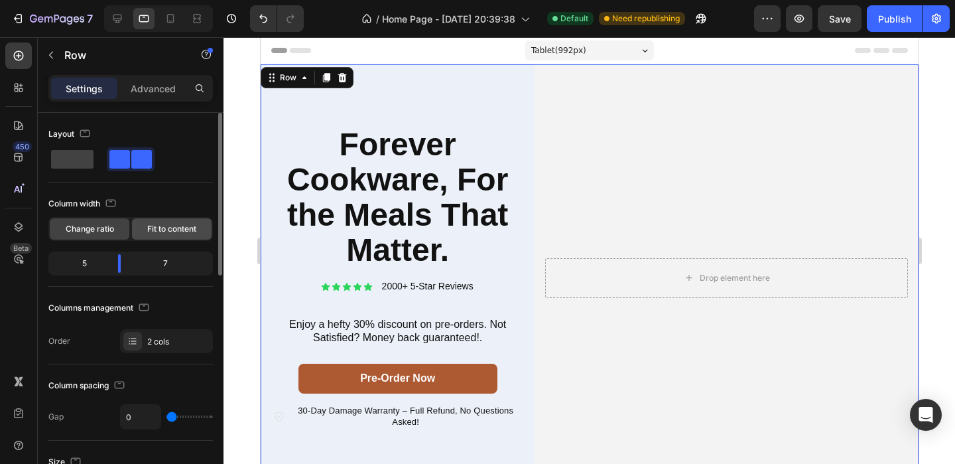
click at [171, 225] on span "Fit to content" at bounding box center [171, 229] width 49 height 12
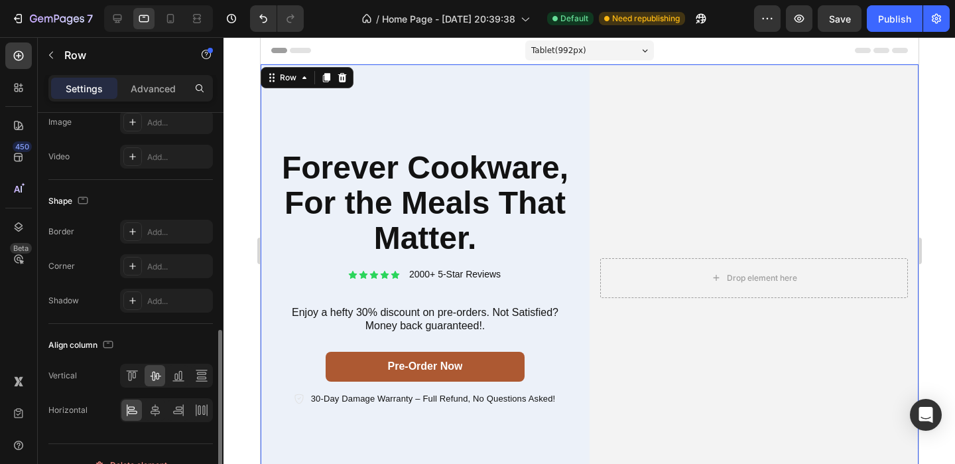
scroll to position [537, 0]
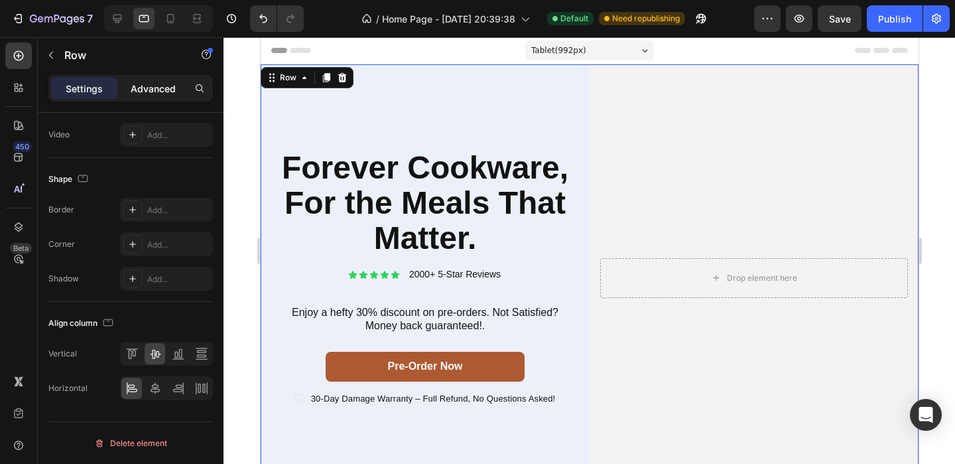
click at [159, 96] on div "Advanced" at bounding box center [153, 88] width 66 height 21
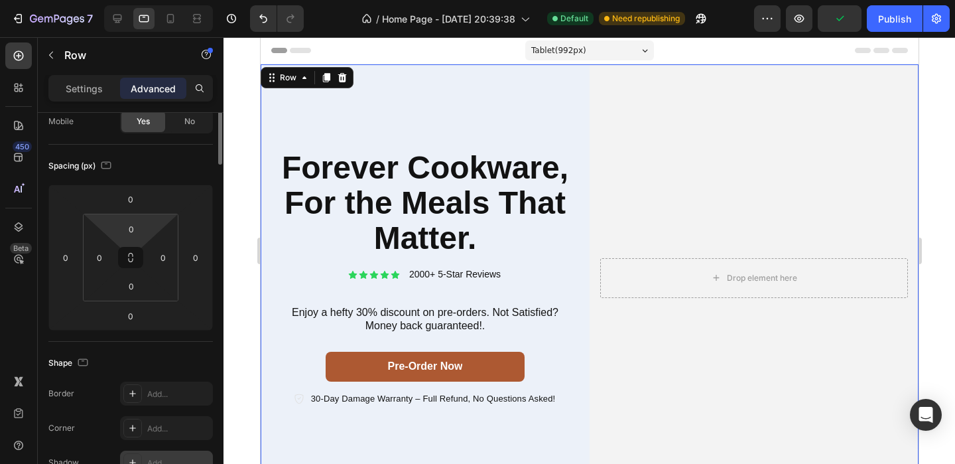
scroll to position [0, 0]
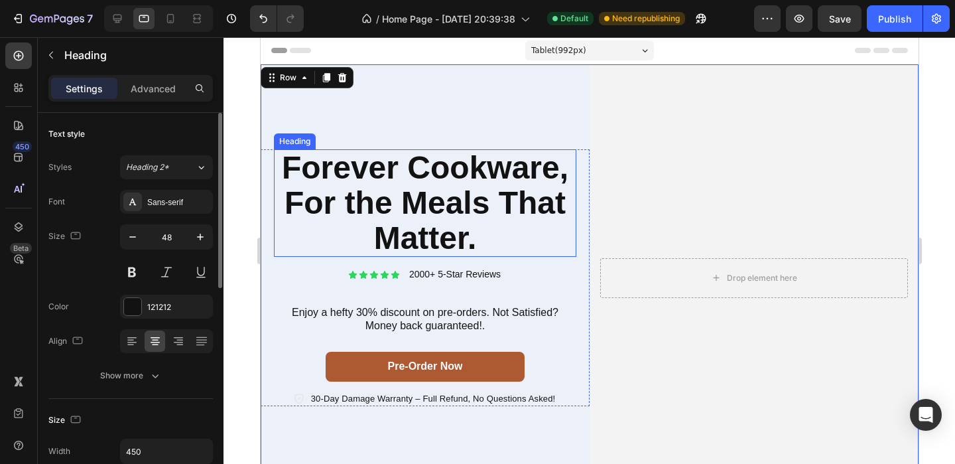
click at [574, 182] on div "Forever Cookware, For the Meals That Matter." at bounding box center [424, 202] width 302 height 107
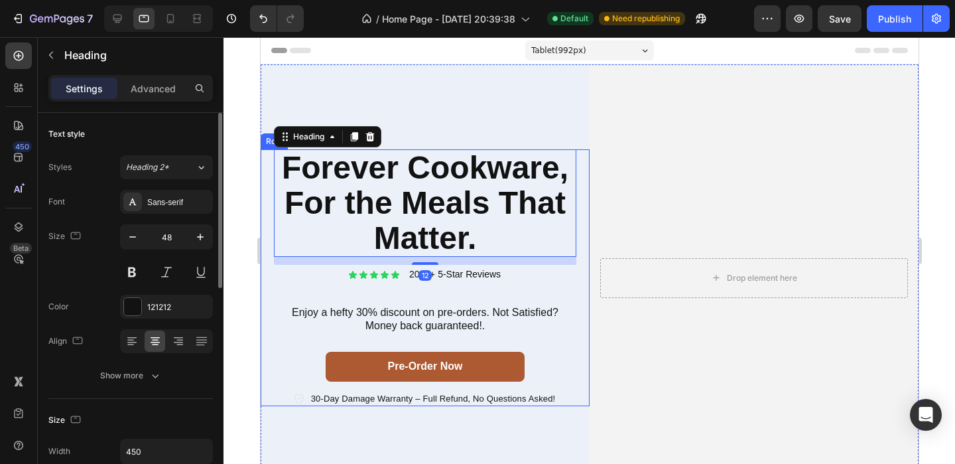
click at [612, 177] on video "Background Image" at bounding box center [753, 277] width 329 height 426
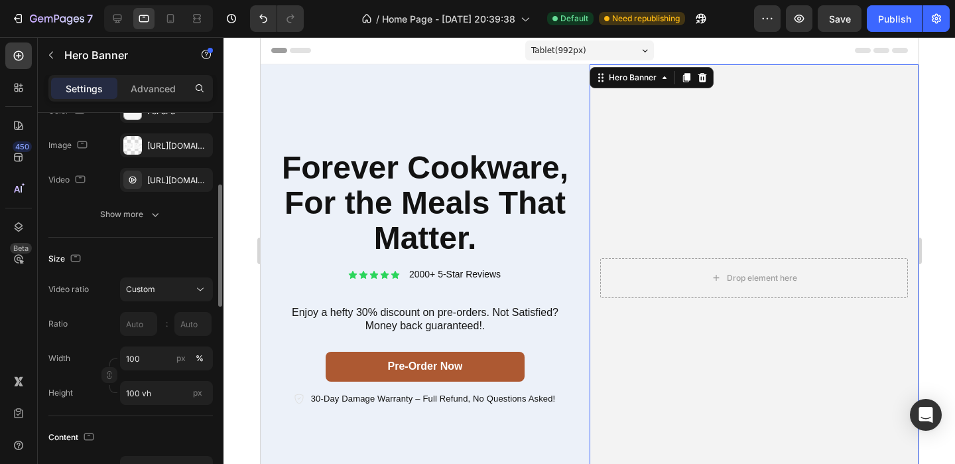
scroll to position [221, 0]
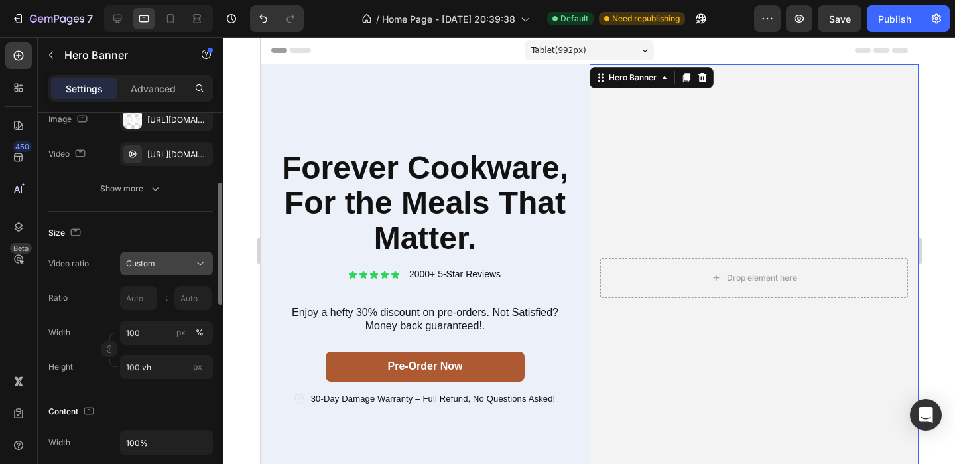
click at [155, 269] on div "Custom" at bounding box center [160, 263] width 68 height 12
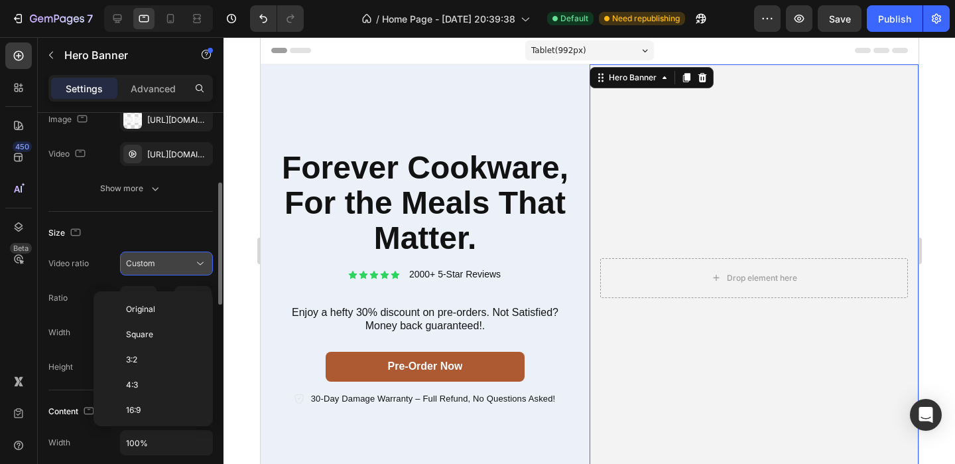
scroll to position [153, 0]
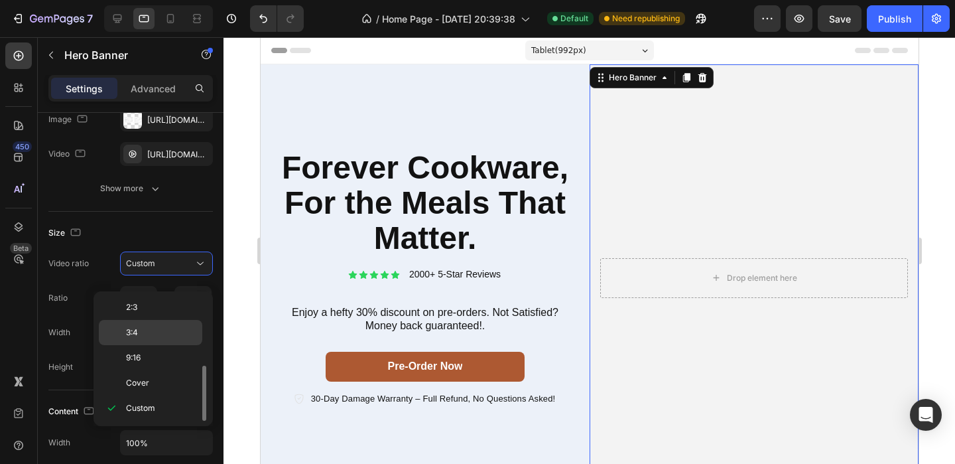
click at [148, 345] on div "3:4" at bounding box center [150, 357] width 103 height 25
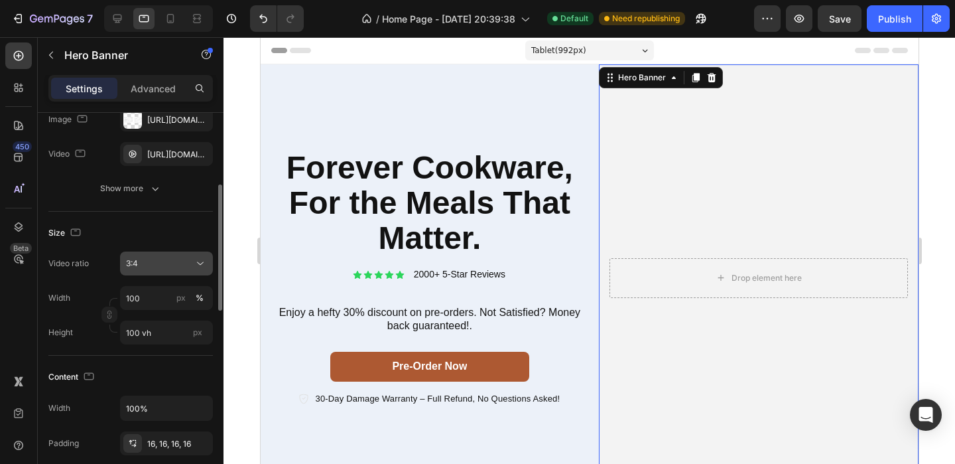
click at [174, 269] on div "3:4" at bounding box center [160, 263] width 68 height 12
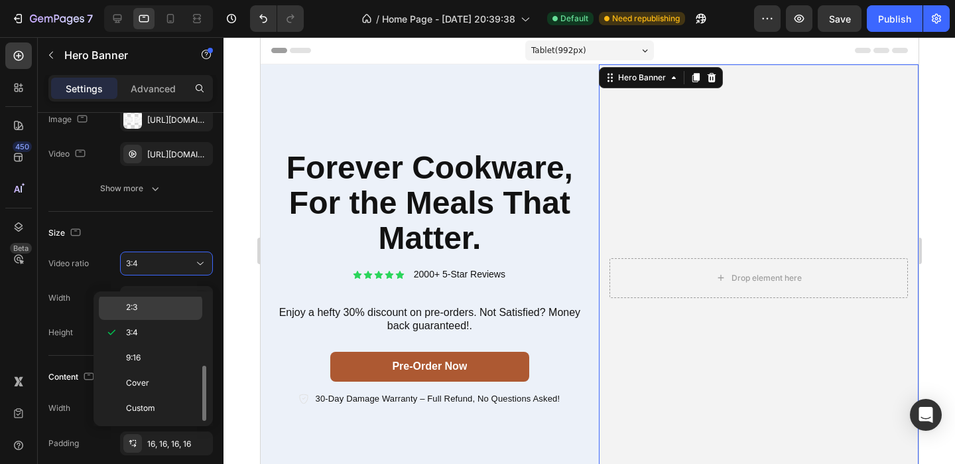
click at [164, 301] on p "2:3" at bounding box center [161, 307] width 70 height 12
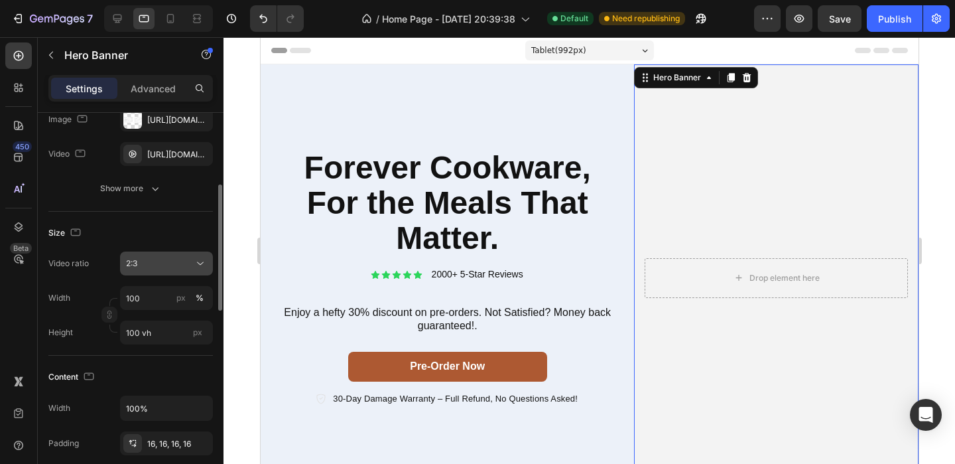
click at [180, 269] on div "2:3" at bounding box center [160, 263] width 68 height 12
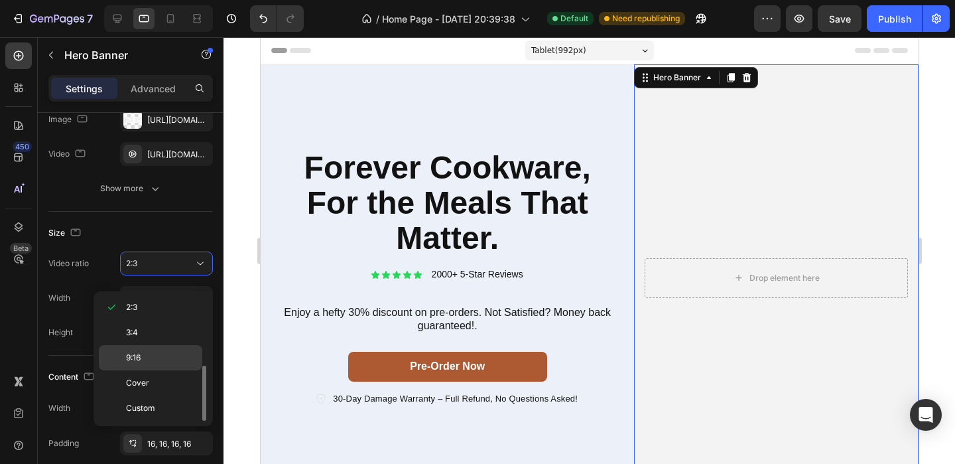
click at [164, 361] on p "9:16" at bounding box center [161, 358] width 70 height 12
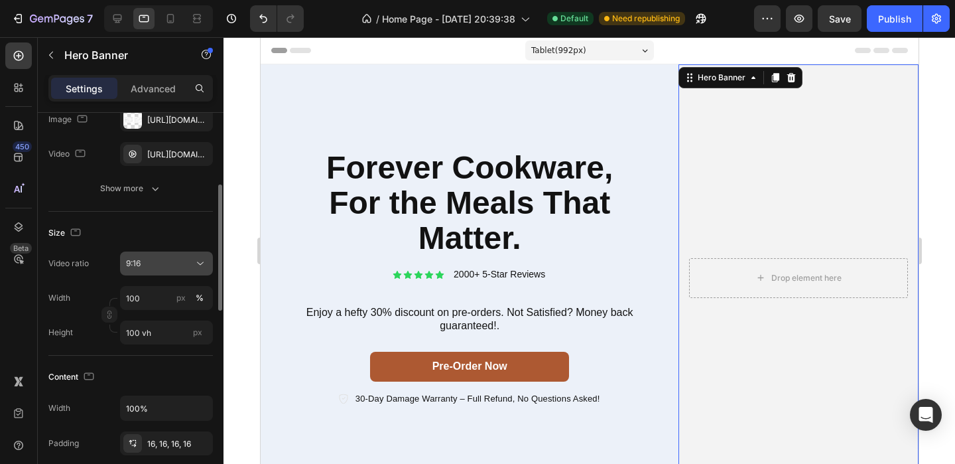
click at [184, 269] on div "9:16" at bounding box center [160, 263] width 68 height 12
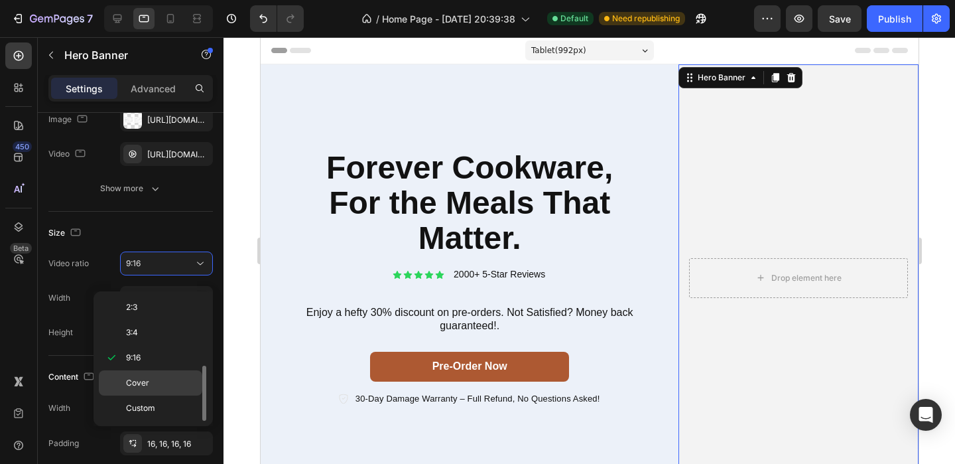
click at [164, 395] on div "Cover" at bounding box center [150, 407] width 103 height 25
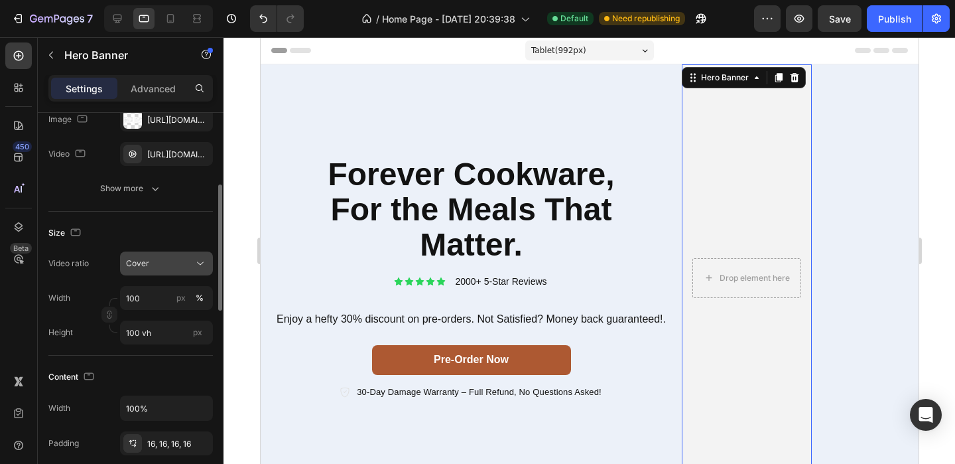
click at [190, 269] on div "Cover" at bounding box center [160, 263] width 68 height 12
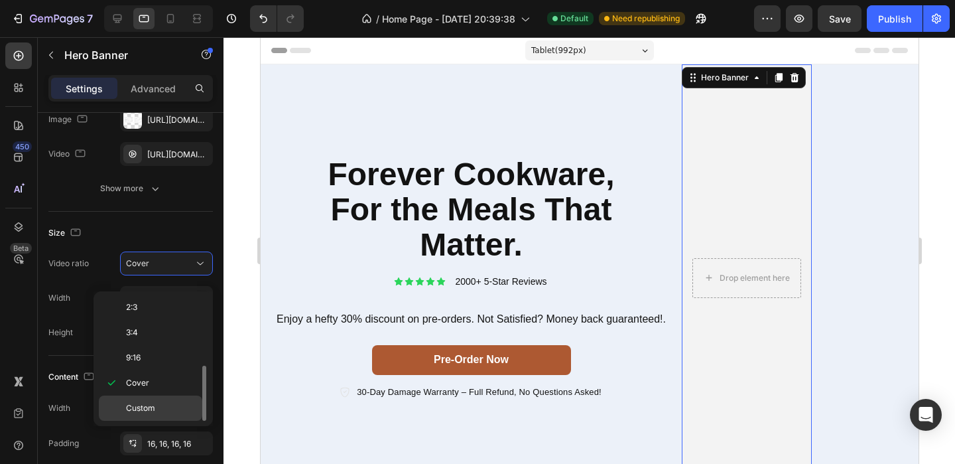
click at [154, 401] on div "Custom" at bounding box center [150, 407] width 103 height 25
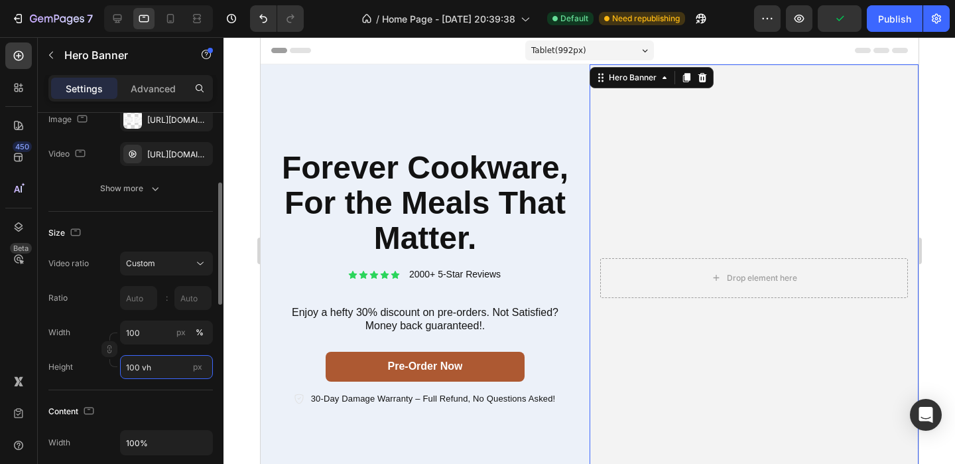
click at [145, 371] on input "100 vh" at bounding box center [166, 367] width 93 height 24
click at [157, 328] on div "Video ratio Custom Ratio : Width 100 px % Height 100 vh px" at bounding box center [130, 314] width 164 height 127
click at [161, 275] on button "Custom" at bounding box center [166, 263] width 93 height 24
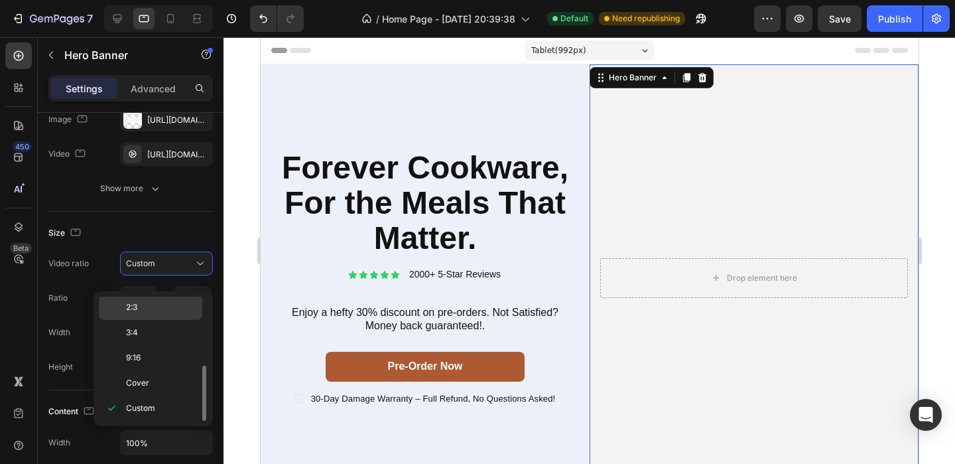
click at [101, 320] on div "2:3" at bounding box center [150, 332] width 103 height 25
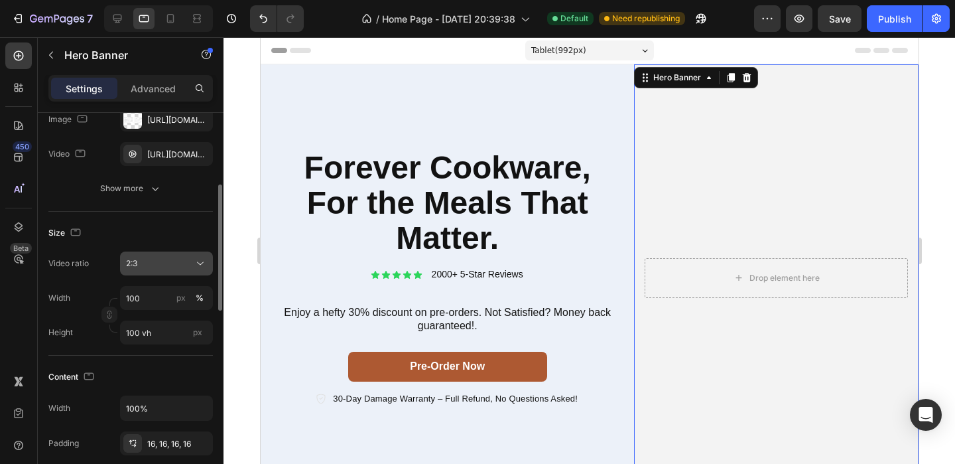
click at [155, 275] on button "2:3" at bounding box center [166, 263] width 93 height 24
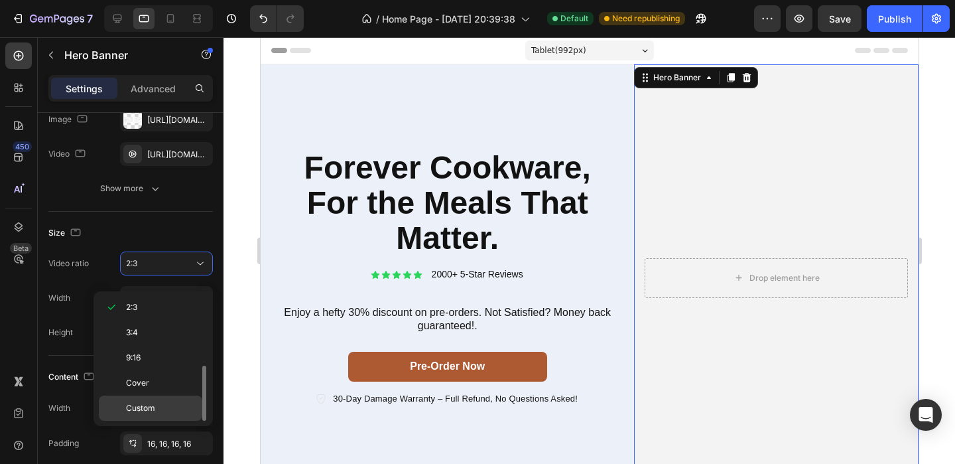
click at [141, 401] on div "Custom" at bounding box center [150, 407] width 103 height 25
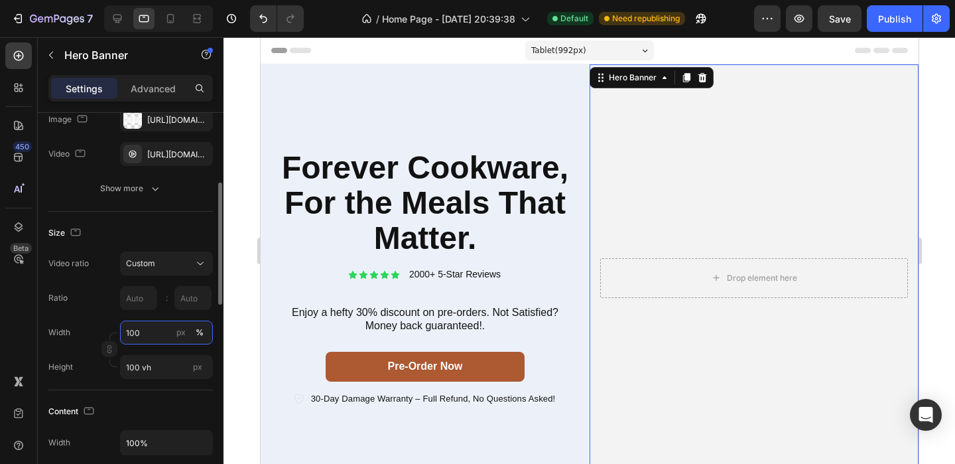
click at [166, 341] on input "100" at bounding box center [166, 332] width 93 height 24
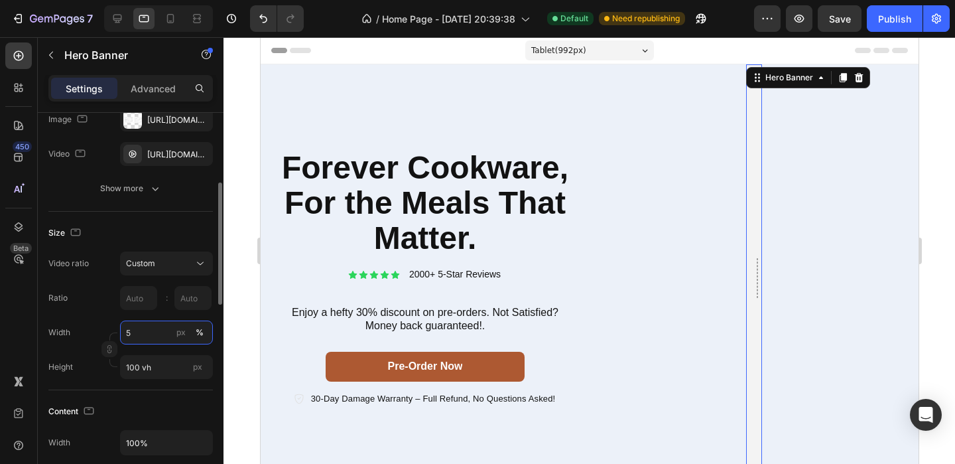
type input "5"
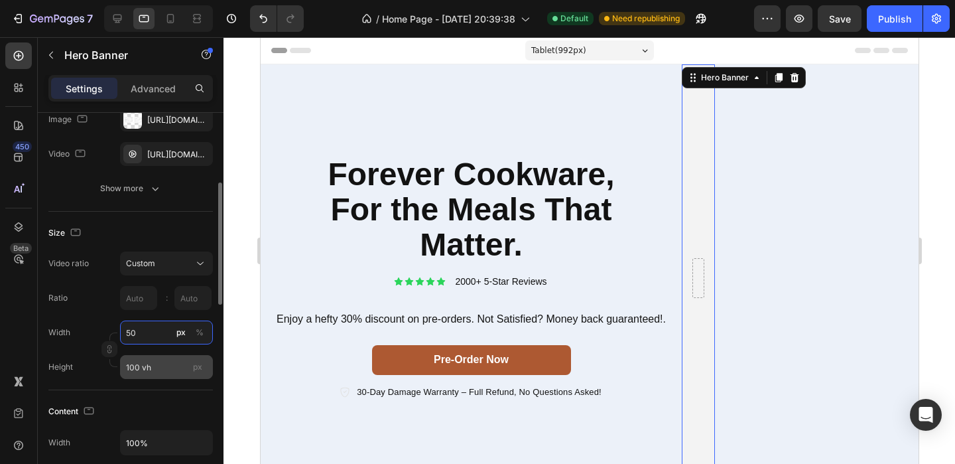
type input "50"
click at [170, 379] on input "100 vh" at bounding box center [166, 367] width 93 height 24
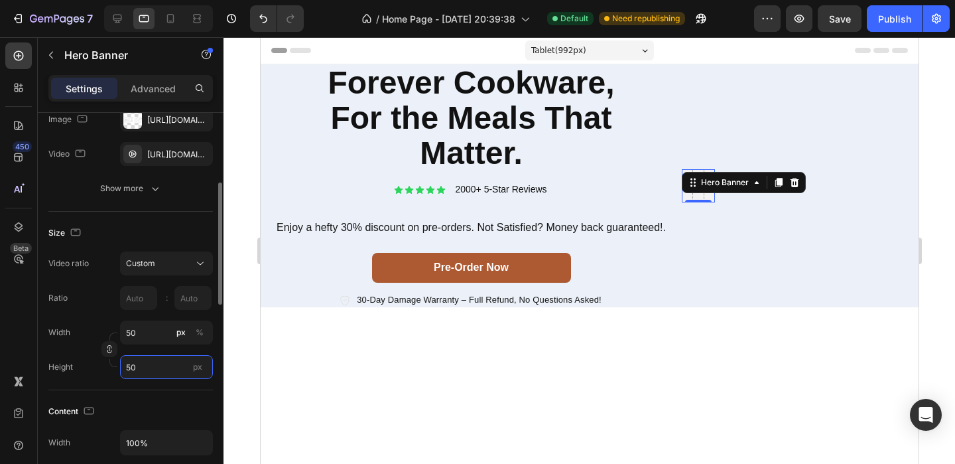
type input "5"
type input "2"
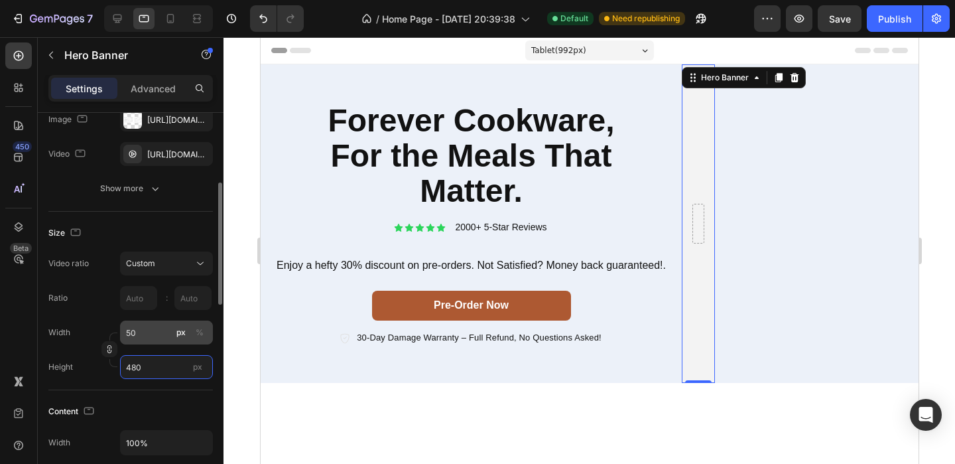
type input "480"
click at [162, 344] on input "50" at bounding box center [166, 332] width 93 height 24
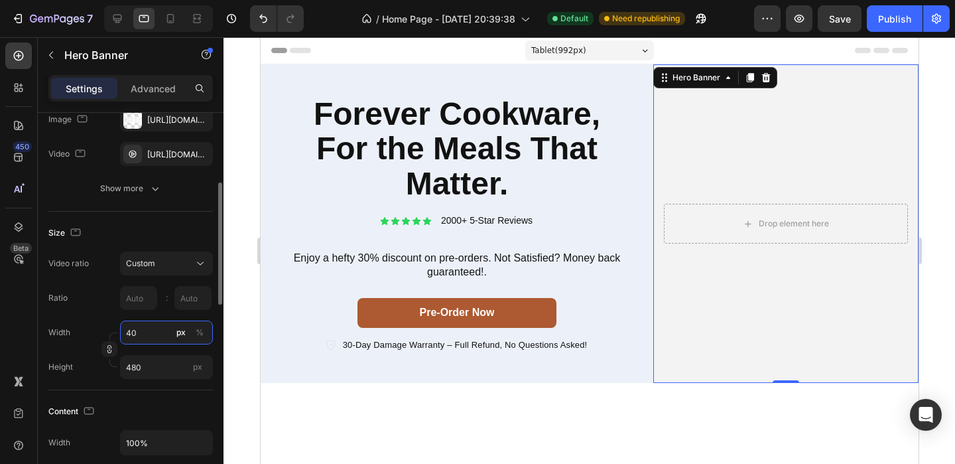
type input "4"
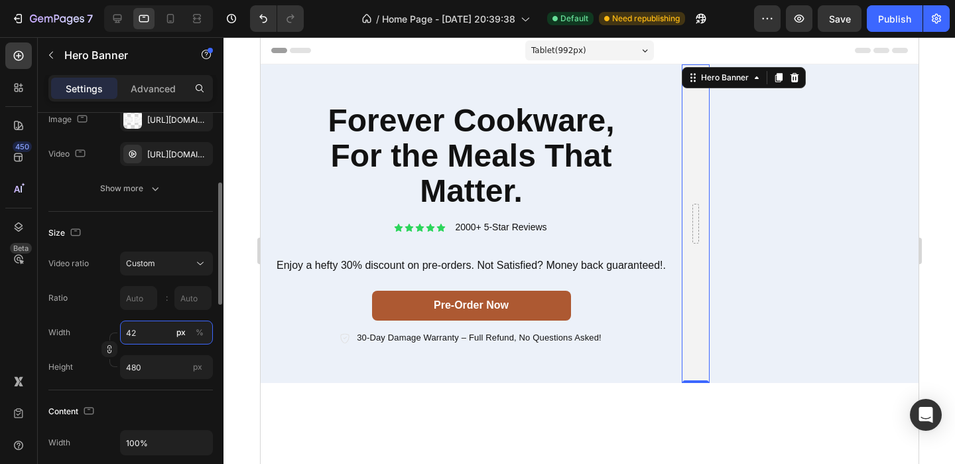
type input "4"
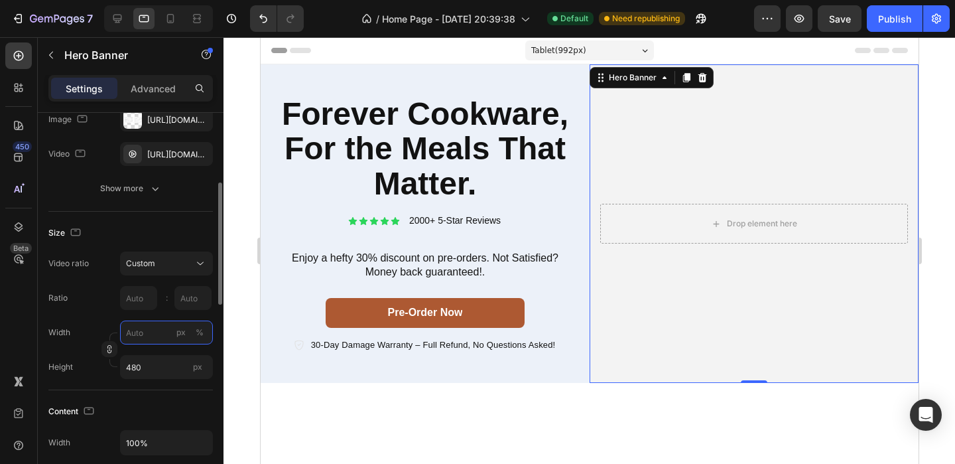
type input "4"
click at [82, 310] on div "Ratio :" at bounding box center [130, 298] width 164 height 24
click at [82, 125] on icon "button" at bounding box center [82, 118] width 13 height 13
click at [79, 147] on icon "button" at bounding box center [84, 139] width 13 height 13
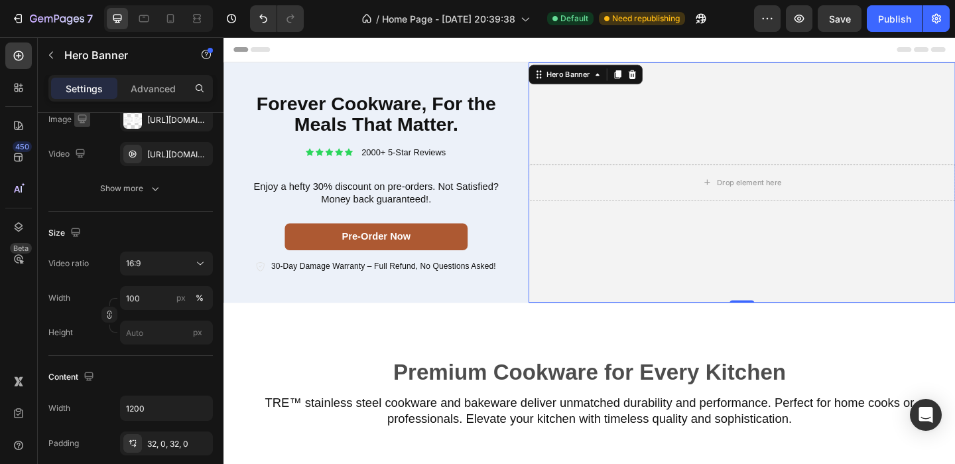
click at [85, 125] on icon "button" at bounding box center [82, 118] width 13 height 13
click at [86, 170] on icon "button" at bounding box center [84, 163] width 13 height 13
type input "100%"
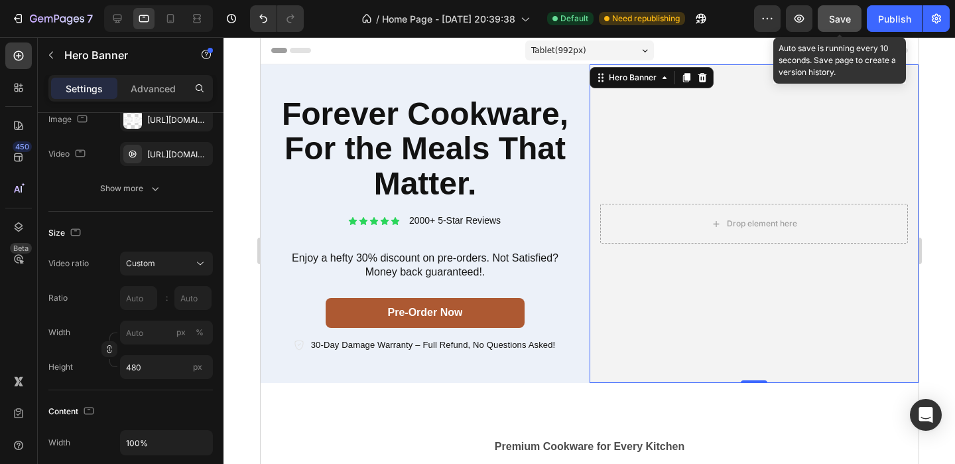
click at [848, 12] on div "Save" at bounding box center [840, 19] width 22 height 14
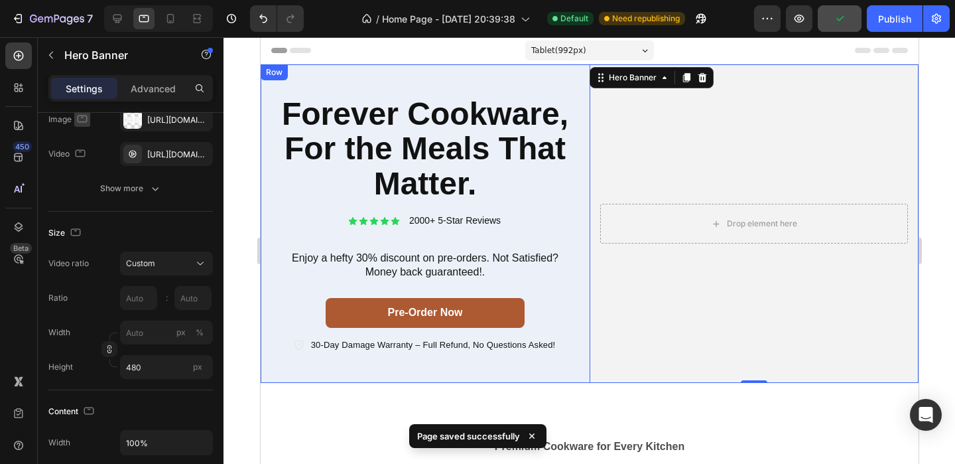
click at [83, 122] on icon "button" at bounding box center [83, 118] width 10 height 7
click at [87, 194] on icon "button" at bounding box center [84, 187] width 13 height 13
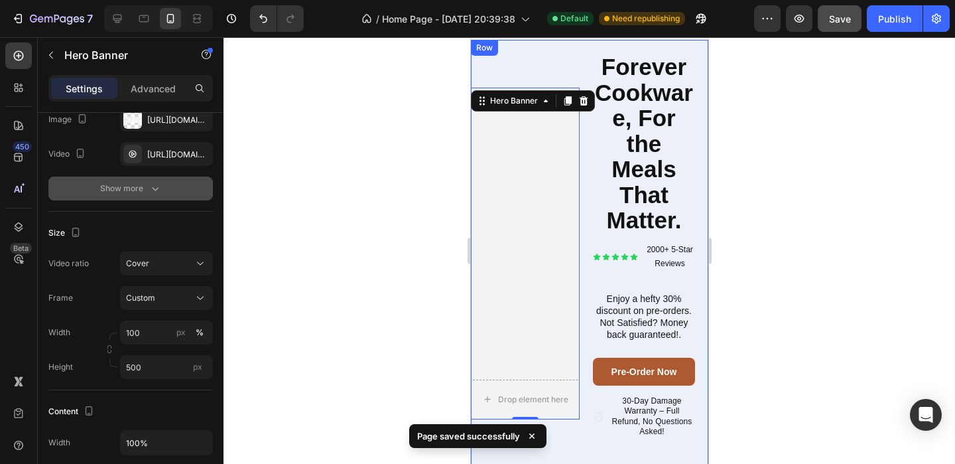
scroll to position [28, 0]
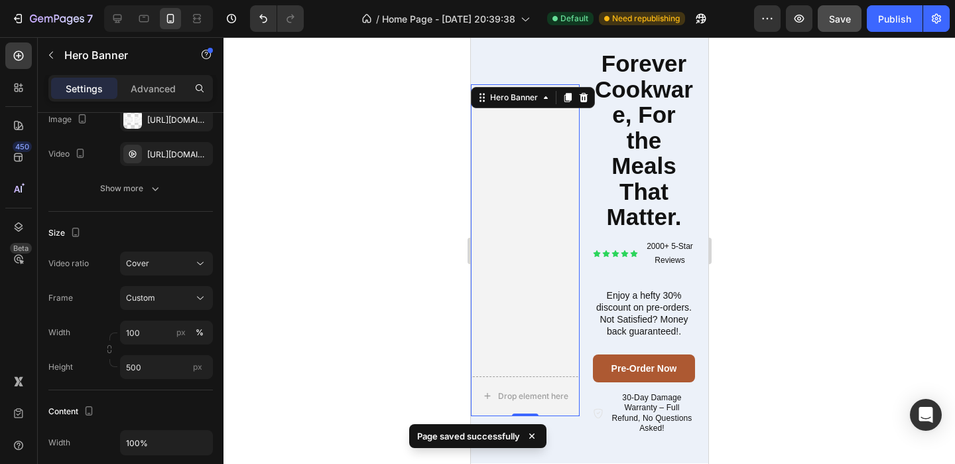
click at [529, 148] on video "Background Image" at bounding box center [524, 250] width 109 height 332
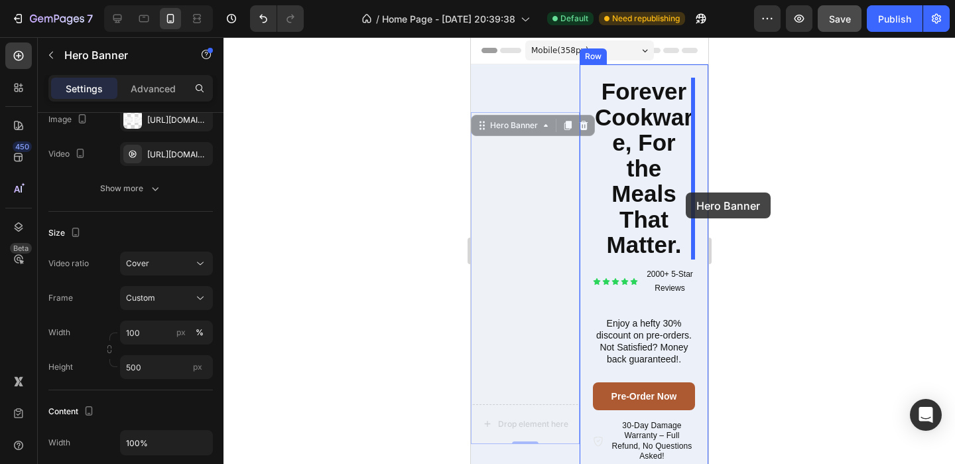
drag, startPoint x: 521, startPoint y: 208, endPoint x: 686, endPoint y: 192, distance: 165.9
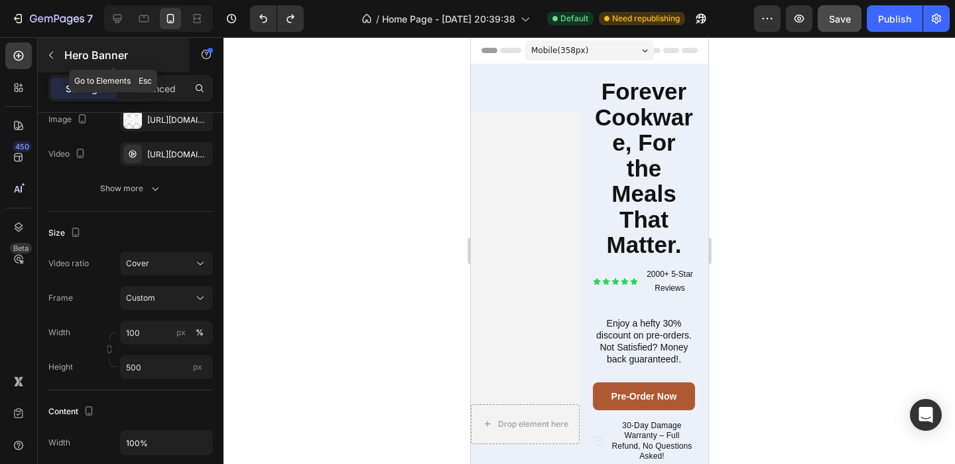
click at [48, 53] on icon "button" at bounding box center [51, 55] width 11 height 11
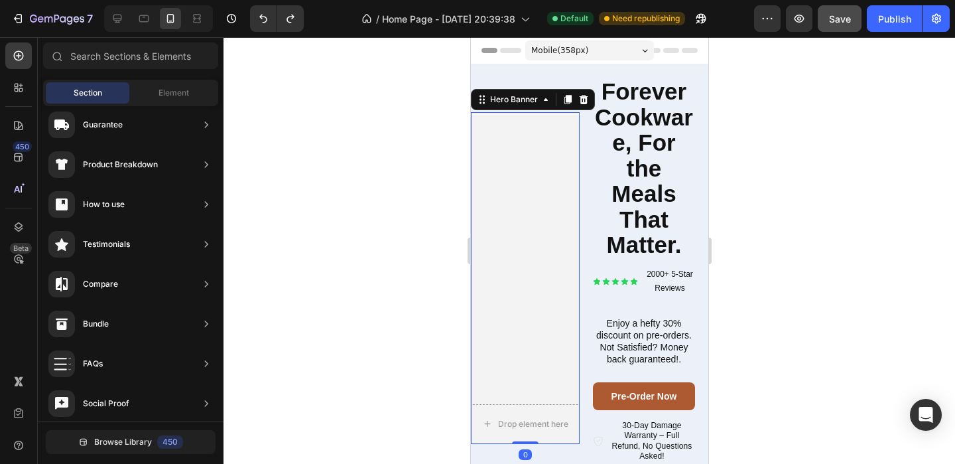
click at [525, 158] on video "Background Image" at bounding box center [524, 278] width 109 height 332
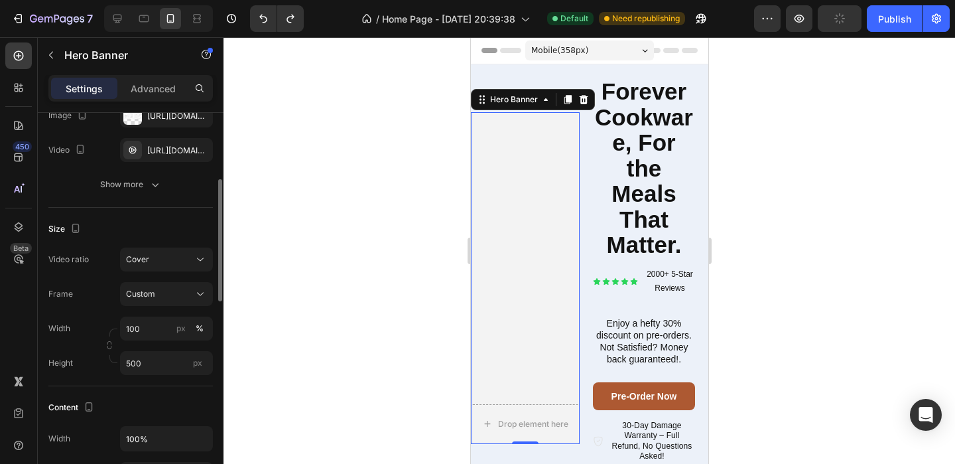
scroll to position [225, 0]
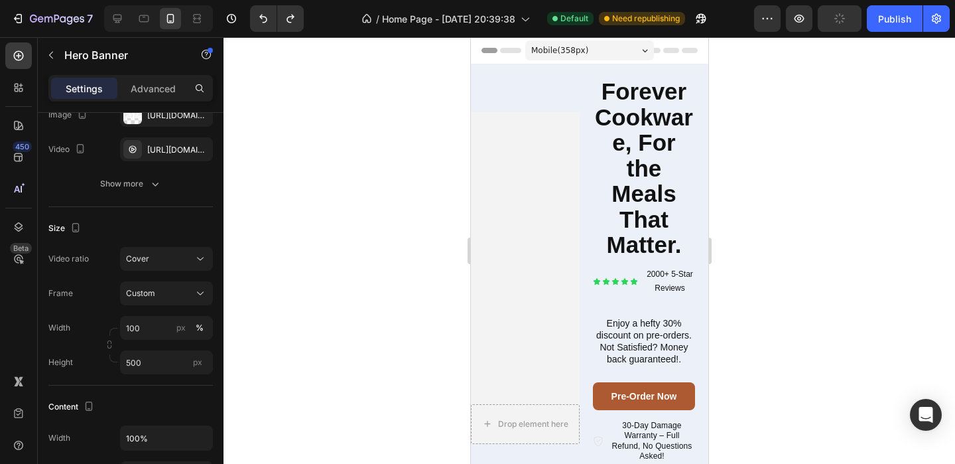
click at [655, 48] on icon at bounding box center [652, 50] width 16 height 5
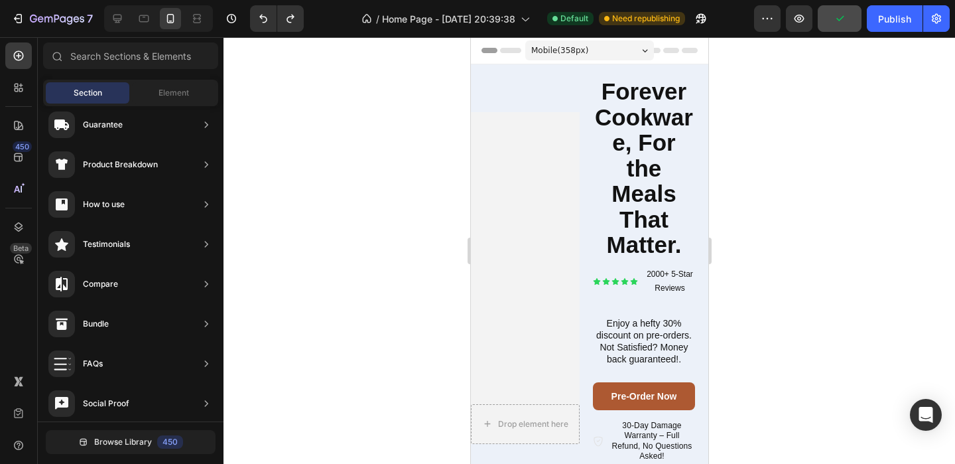
click at [644, 48] on div "Mobile ( 358 px)" at bounding box center [589, 50] width 129 height 20
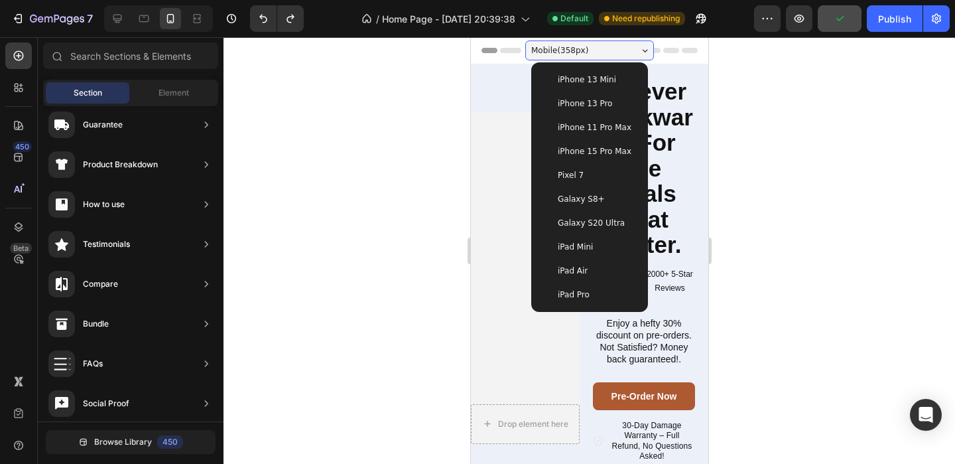
click at [606, 80] on span "iPhone 13 Mini" at bounding box center [586, 79] width 58 height 13
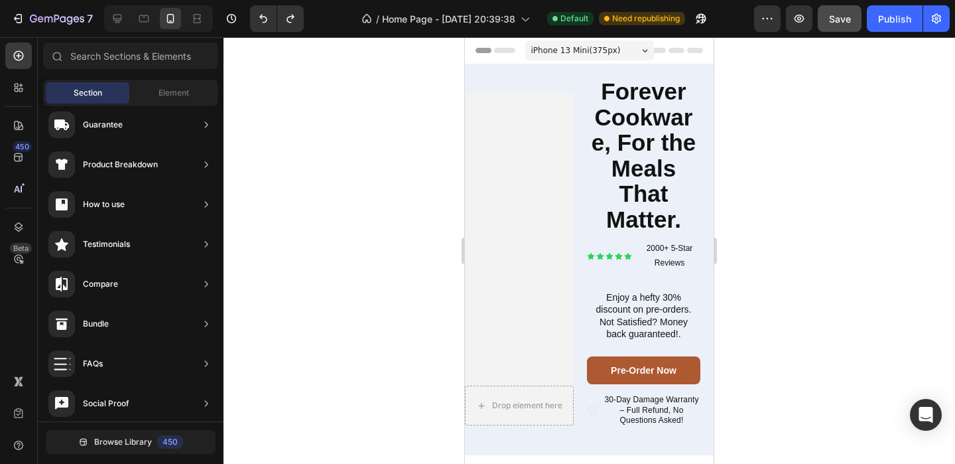
click at [636, 48] on div "iPhone 13 Mini ( 375 px)" at bounding box center [589, 50] width 129 height 20
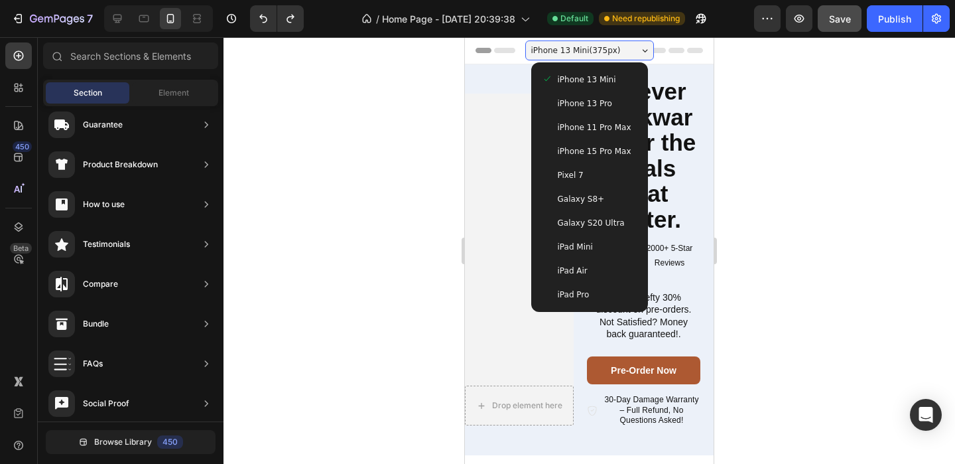
click at [606, 101] on span "iPhone 13 Pro" at bounding box center [585, 103] width 54 height 13
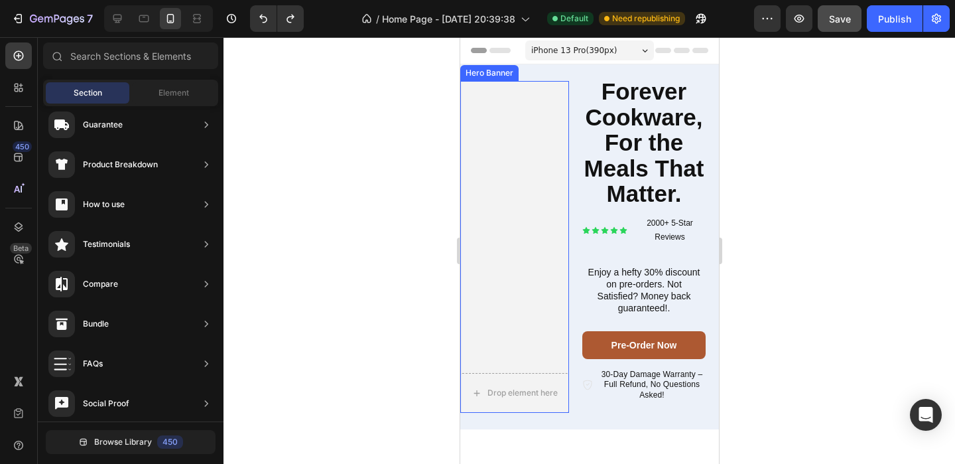
click at [537, 187] on video "Background Image" at bounding box center [514, 247] width 109 height 332
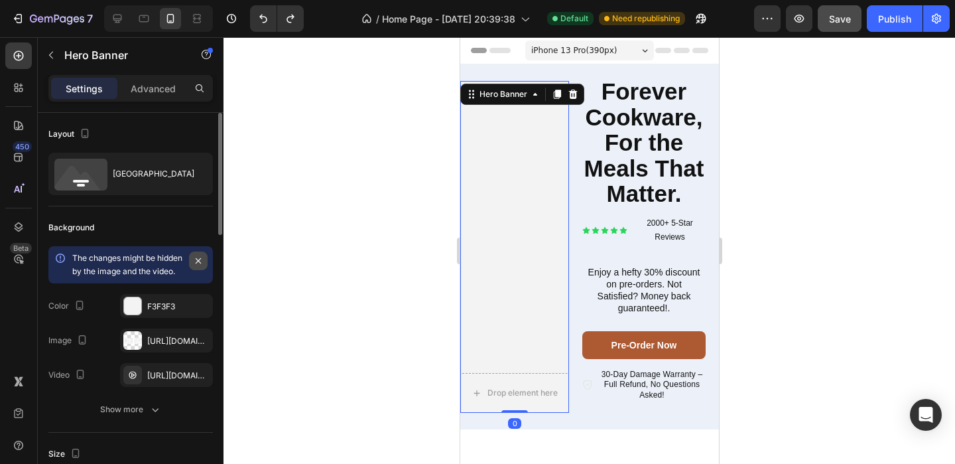
click at [198, 261] on icon "button" at bounding box center [198, 260] width 5 height 5
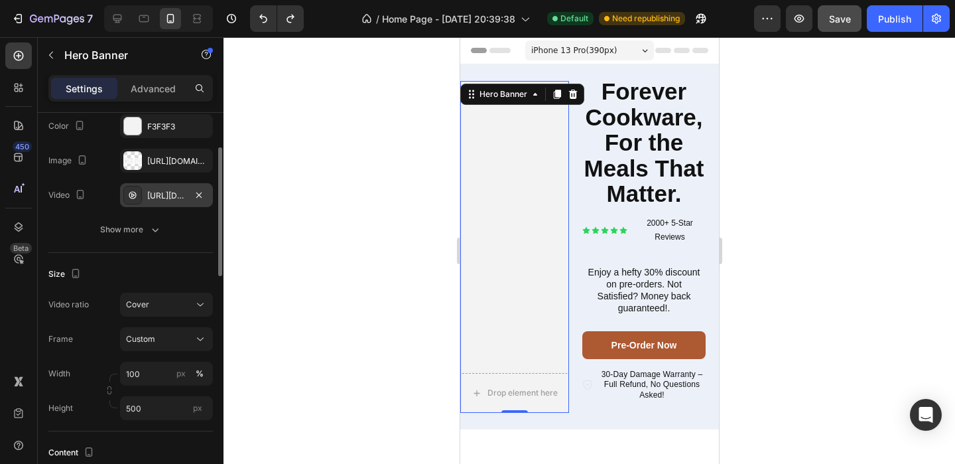
scroll to position [186, 0]
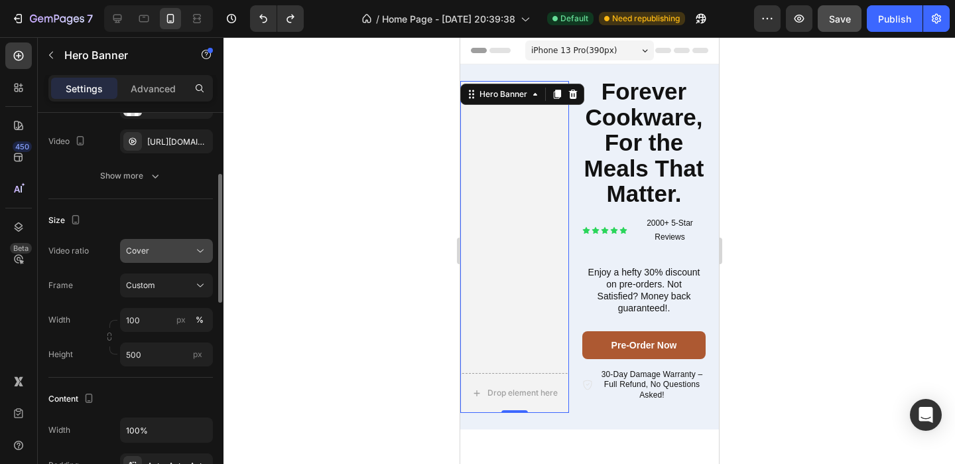
click at [170, 247] on div "Cover" at bounding box center [160, 251] width 68 height 12
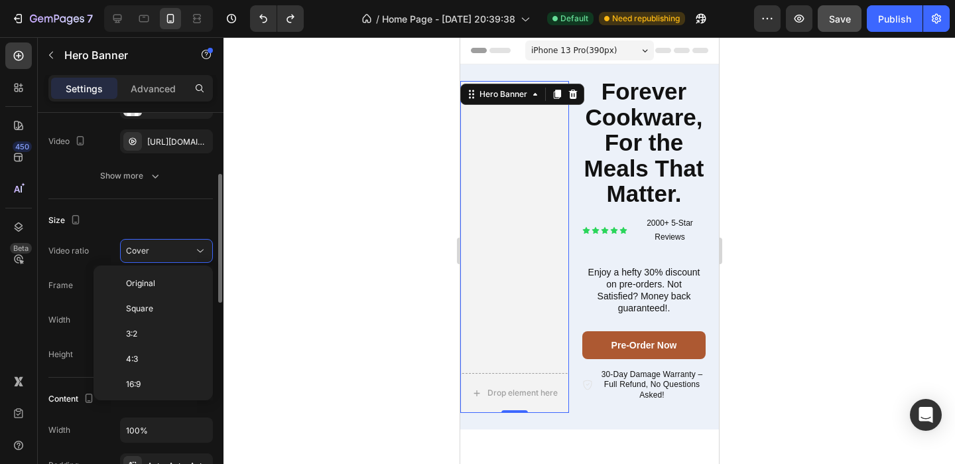
scroll to position [143, 0]
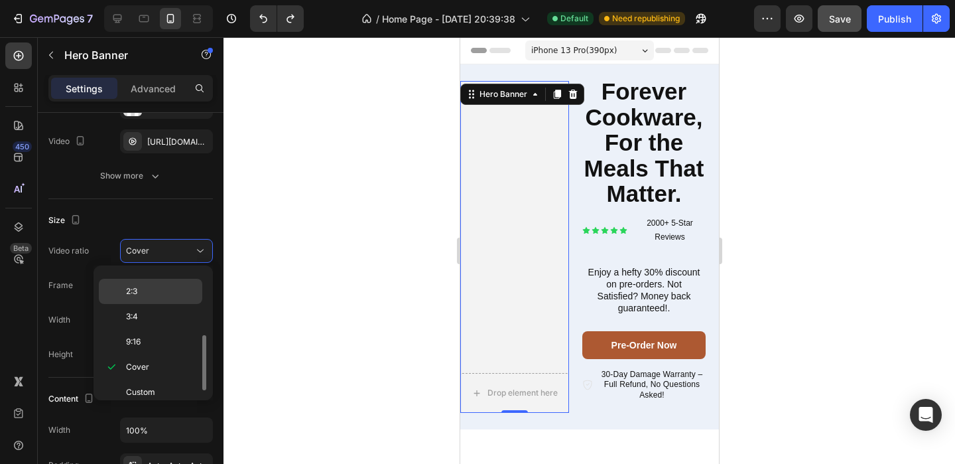
click at [162, 304] on div "2:3" at bounding box center [150, 316] width 103 height 25
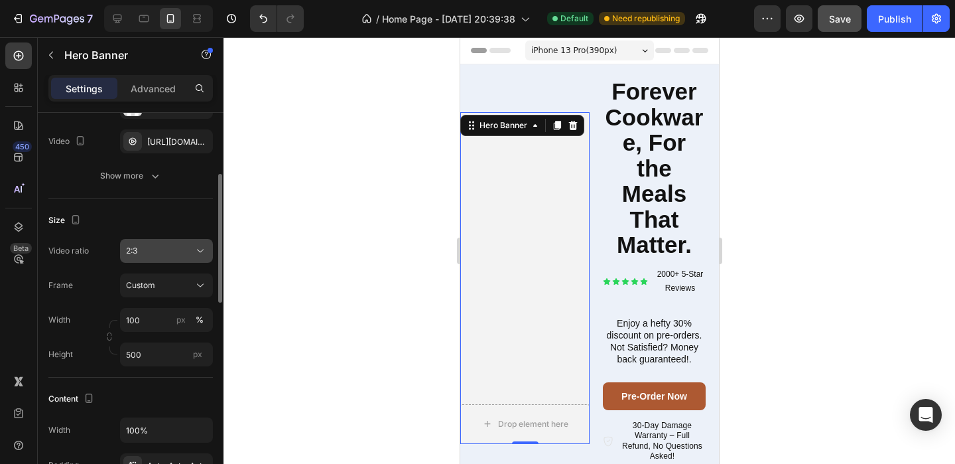
click at [202, 249] on icon at bounding box center [200, 250] width 13 height 13
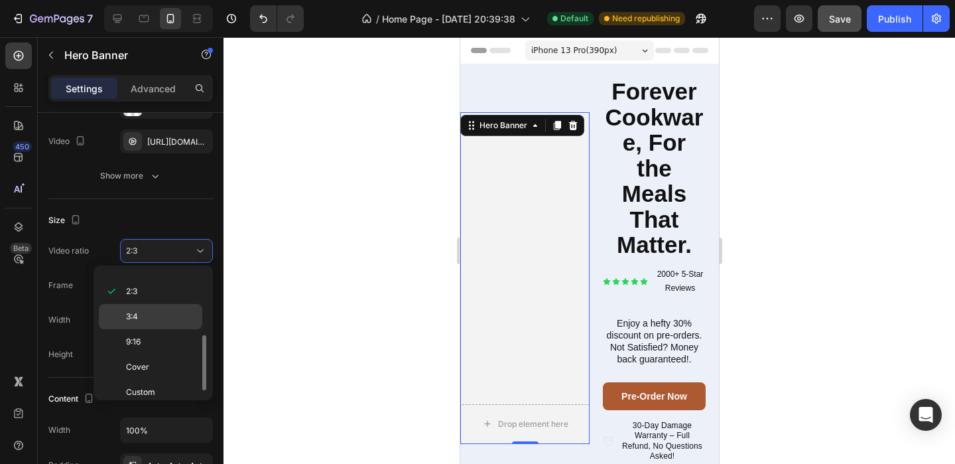
scroll to position [0, 0]
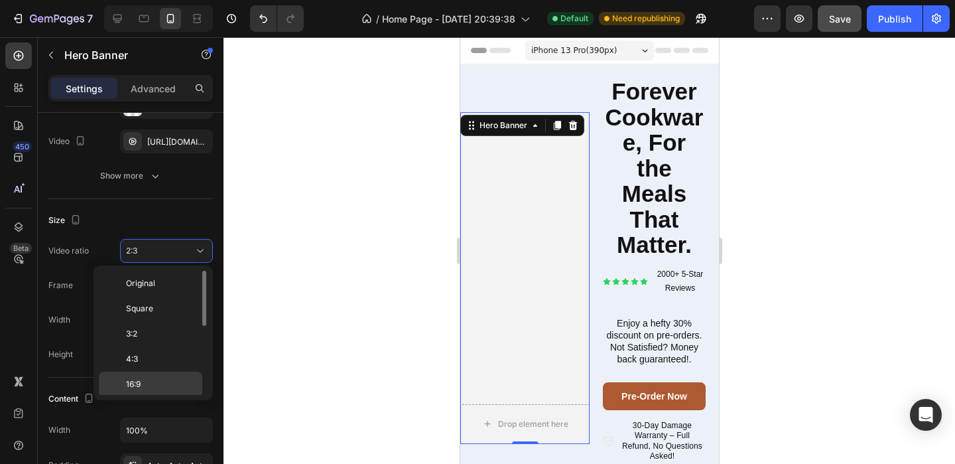
click at [141, 378] on span "16:9" at bounding box center [133, 384] width 15 height 12
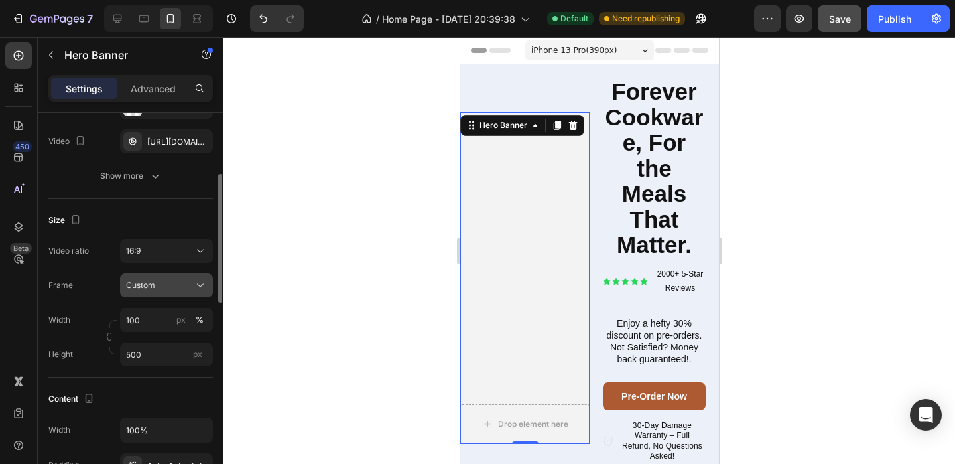
click at [168, 293] on button "Custom" at bounding box center [166, 285] width 93 height 24
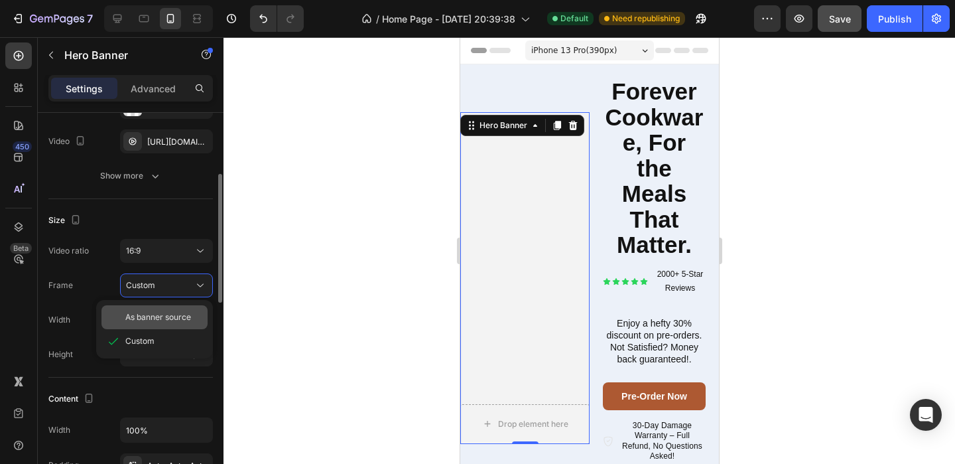
click at [162, 322] on span "As banner source" at bounding box center [158, 317] width 66 height 12
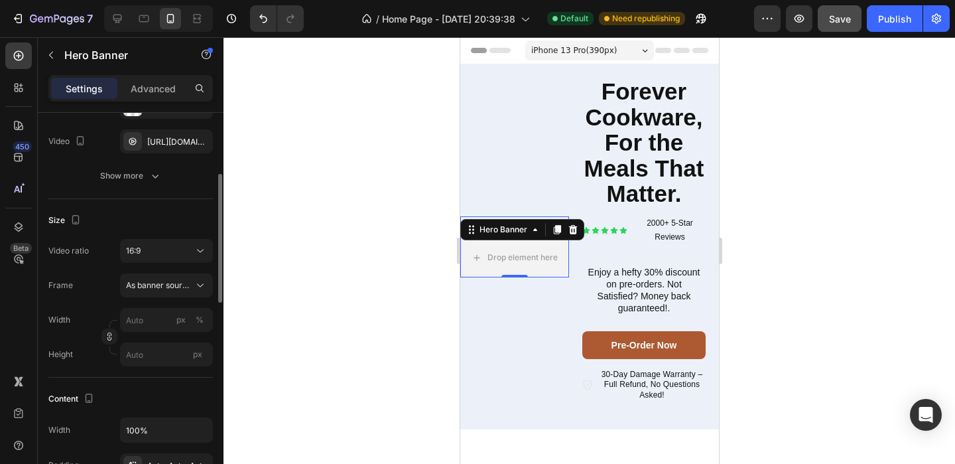
click at [183, 264] on div "Video ratio 16:9 Frame As banner source Width px % Height px" at bounding box center [130, 302] width 164 height 127
click at [183, 260] on button "16:9" at bounding box center [166, 251] width 93 height 24
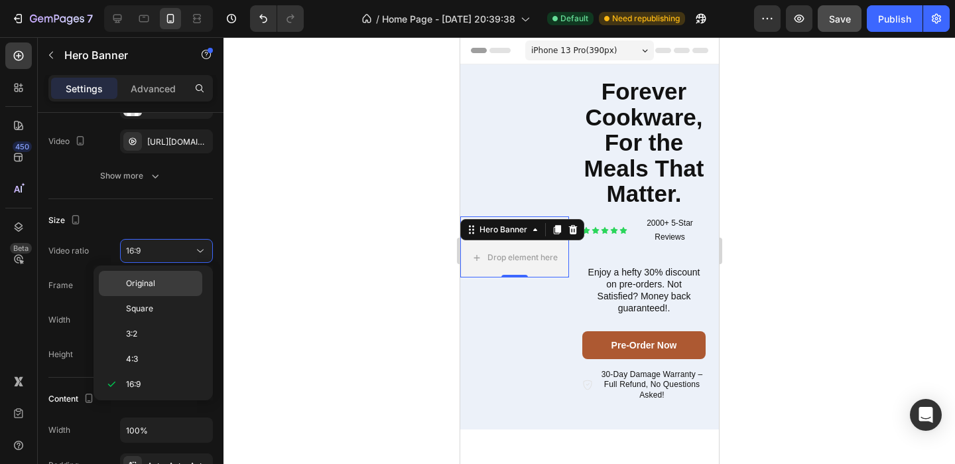
click at [168, 285] on p "Original" at bounding box center [161, 283] width 70 height 12
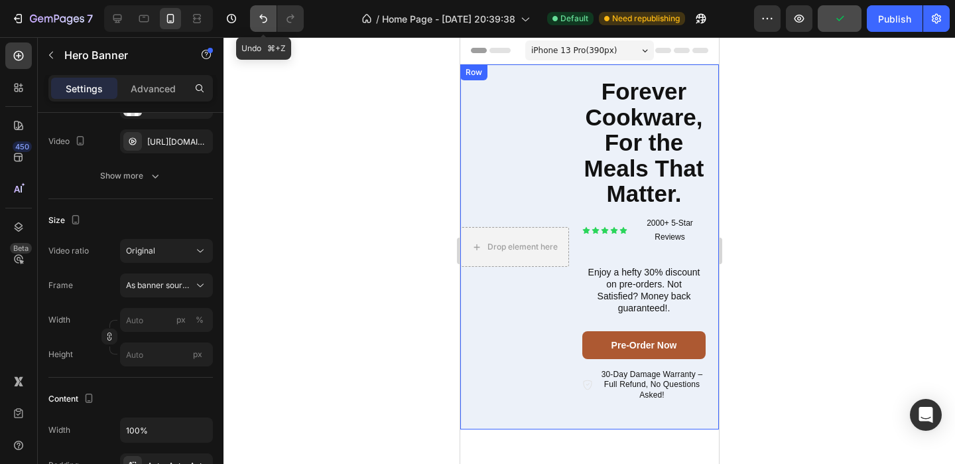
click at [262, 13] on icon "Undo/Redo" at bounding box center [263, 18] width 13 height 13
type input "100"
type input "500"
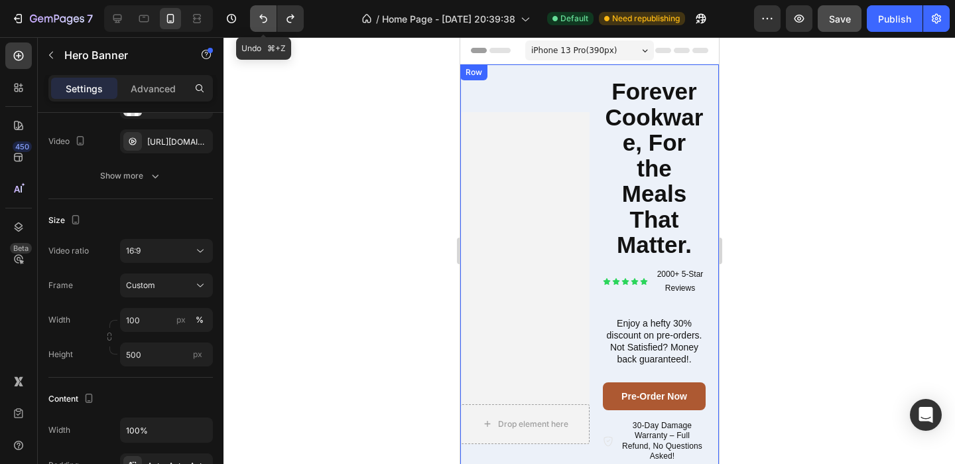
click at [262, 13] on icon "Undo/Redo" at bounding box center [263, 18] width 13 height 13
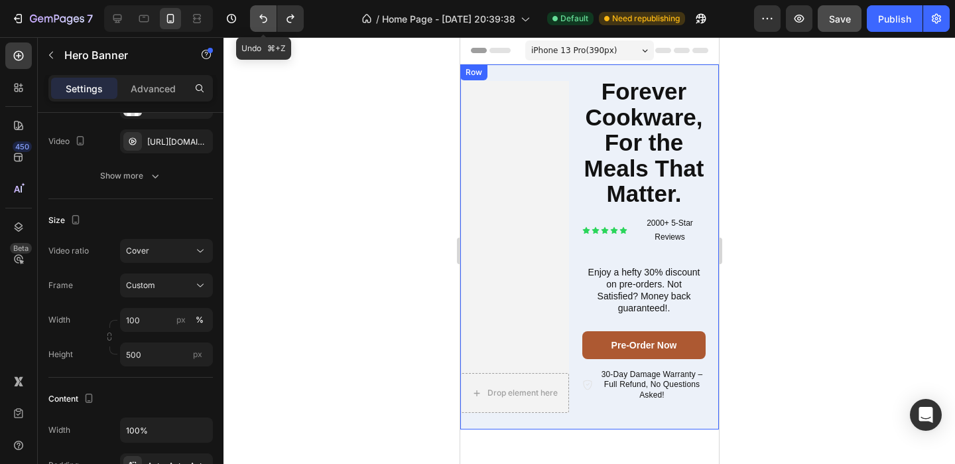
click at [262, 13] on icon "Undo/Redo" at bounding box center [263, 18] width 13 height 13
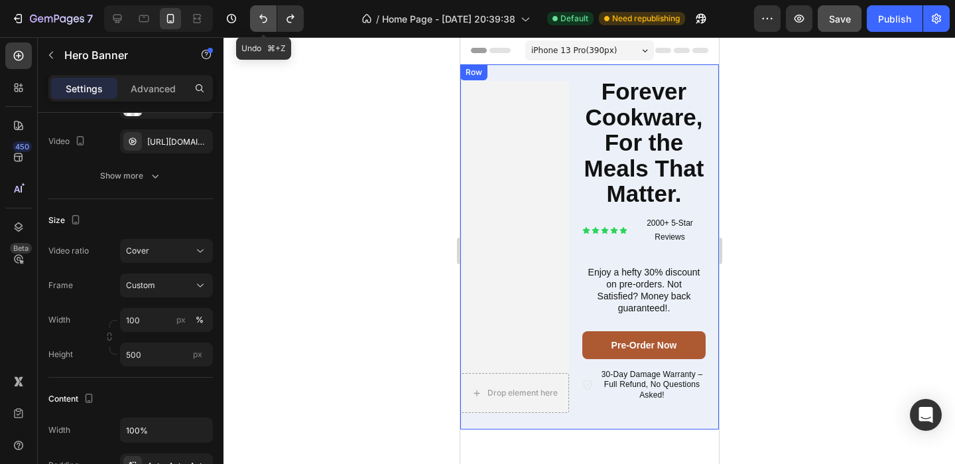
click at [262, 13] on icon "Undo/Redo" at bounding box center [263, 18] width 13 height 13
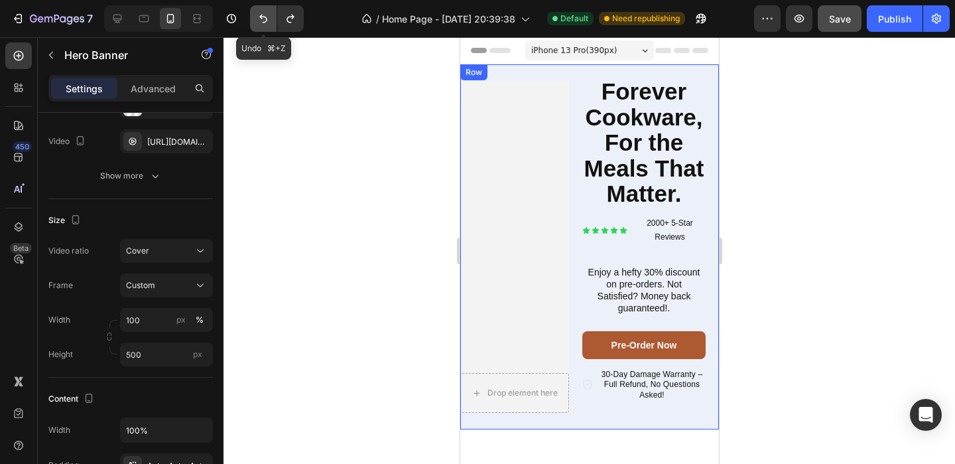
click at [262, 13] on icon "Undo/Redo" at bounding box center [263, 18] width 13 height 13
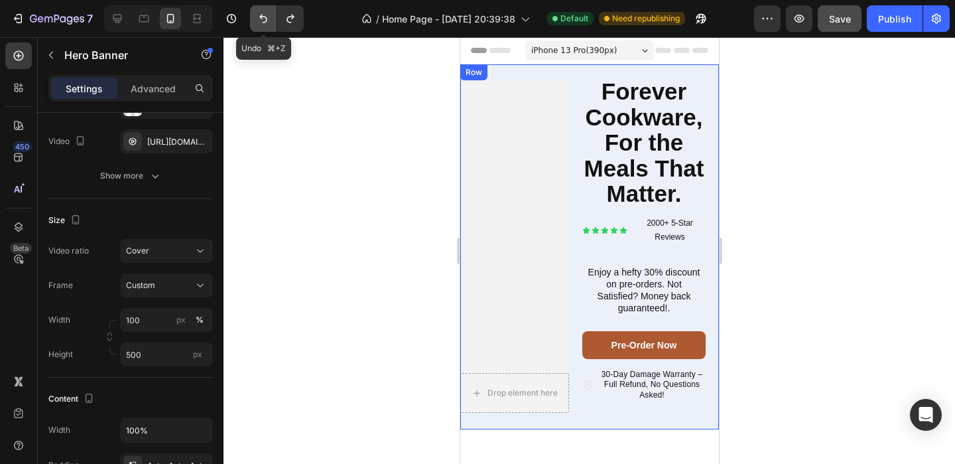
click at [262, 13] on icon "Undo/Redo" at bounding box center [263, 18] width 13 height 13
click at [333, 157] on div at bounding box center [590, 250] width 732 height 426
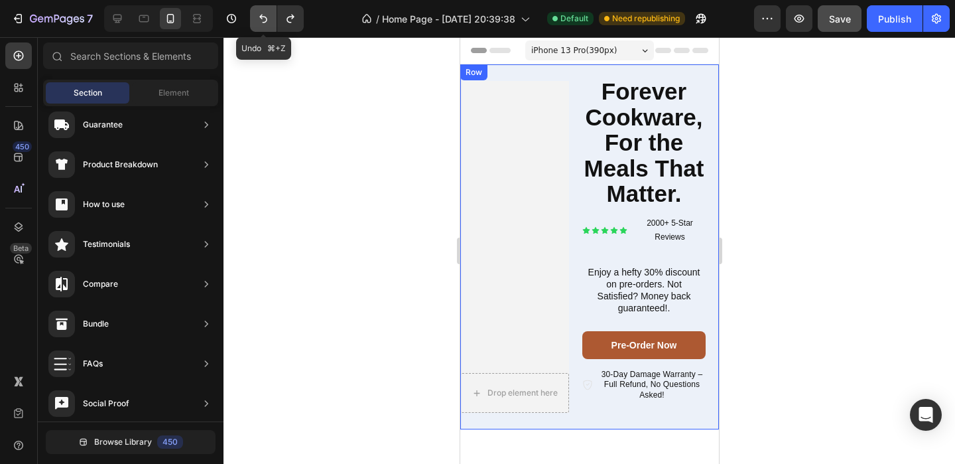
click at [267, 29] on button "Undo/Redo" at bounding box center [263, 18] width 27 height 27
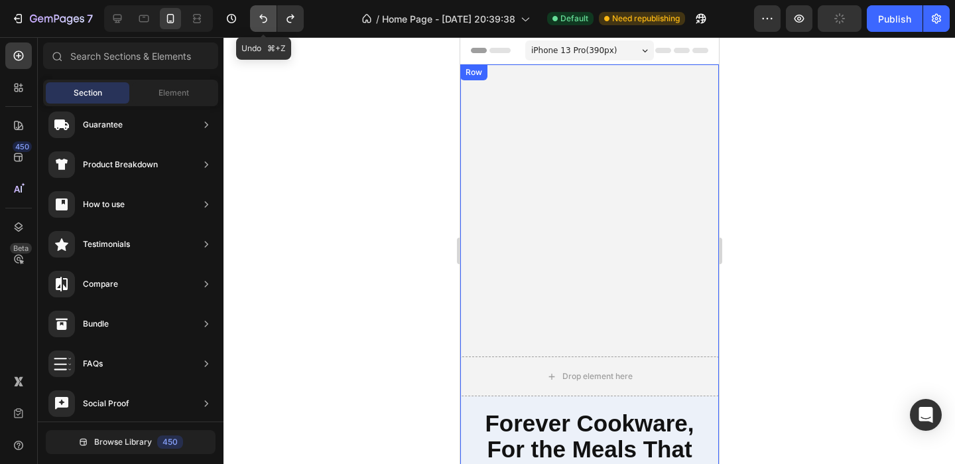
click at [267, 29] on button "Undo/Redo" at bounding box center [263, 18] width 27 height 27
click at [288, 27] on button "Undo/Redo" at bounding box center [290, 18] width 27 height 27
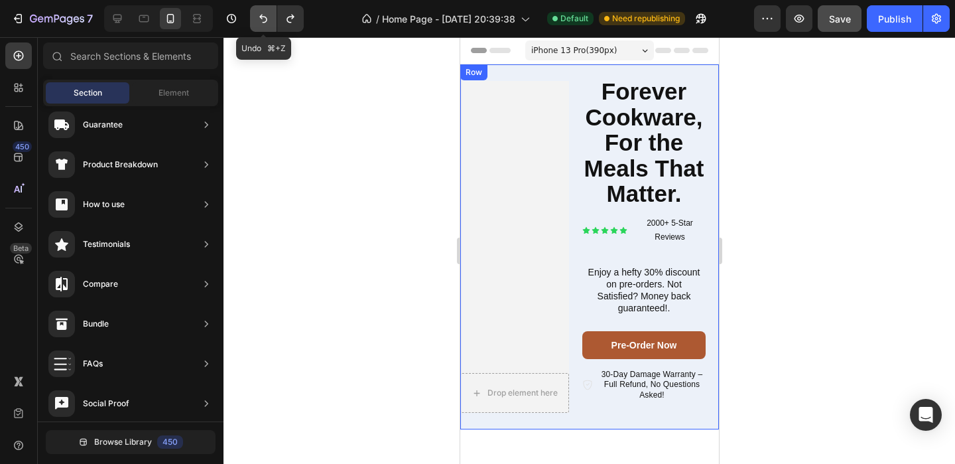
click at [266, 25] on button "Undo/Redo" at bounding box center [263, 18] width 27 height 27
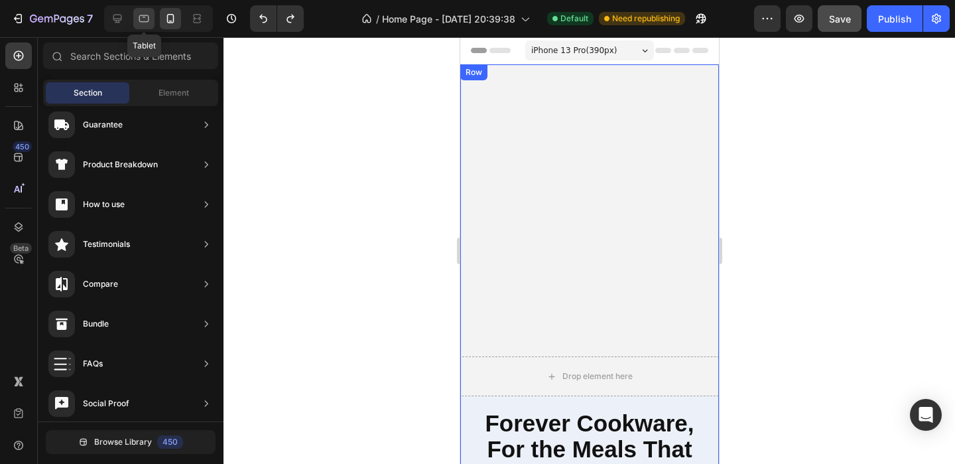
click at [151, 17] on div at bounding box center [143, 18] width 21 height 21
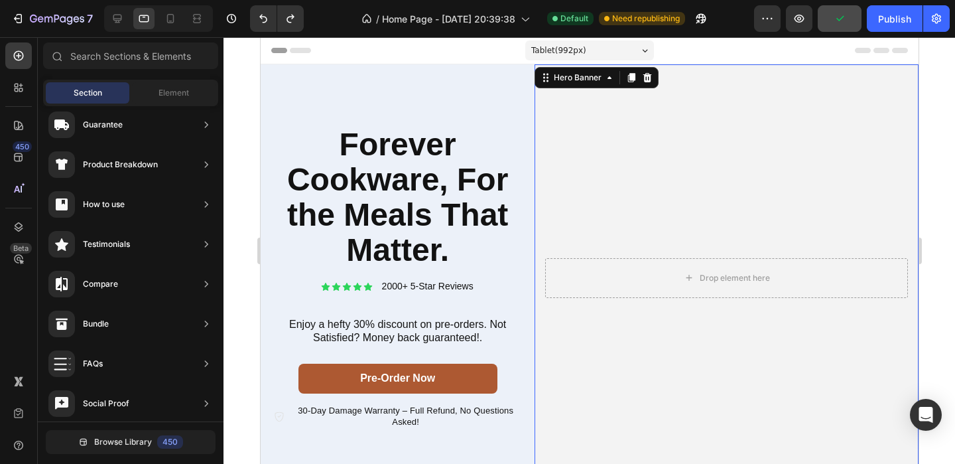
click at [611, 239] on video "Background Image" at bounding box center [726, 277] width 384 height 426
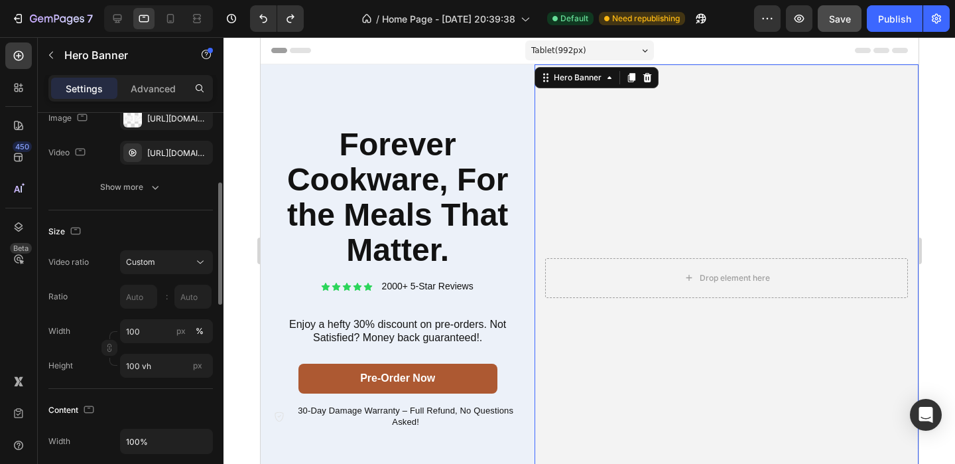
scroll to position [227, 0]
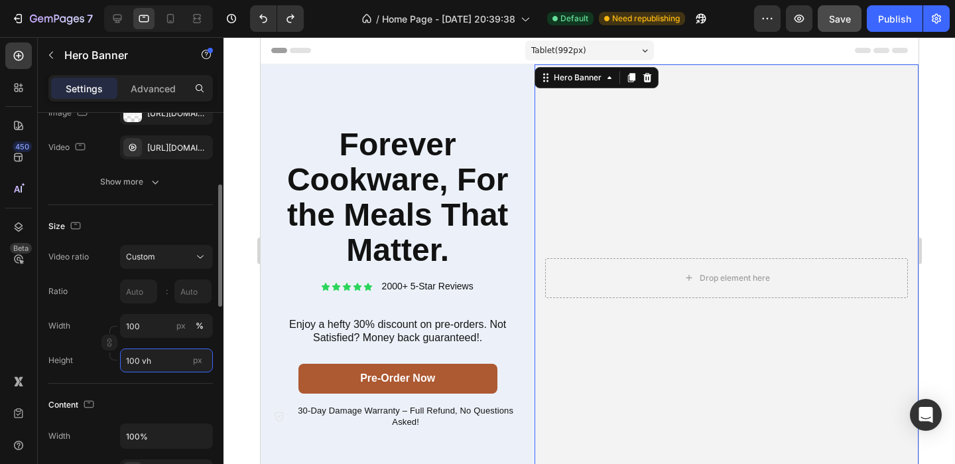
click at [161, 372] on input "100 vh" at bounding box center [166, 360] width 93 height 24
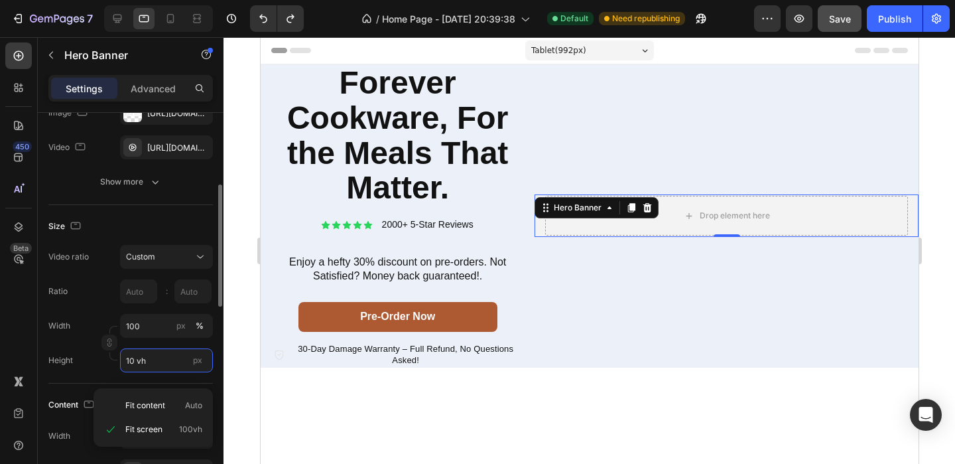
type input "1 vh"
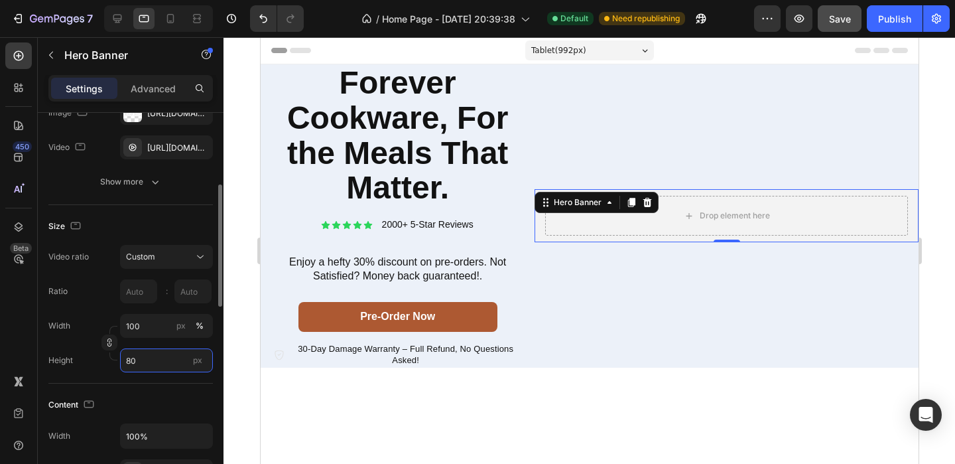
type input "8"
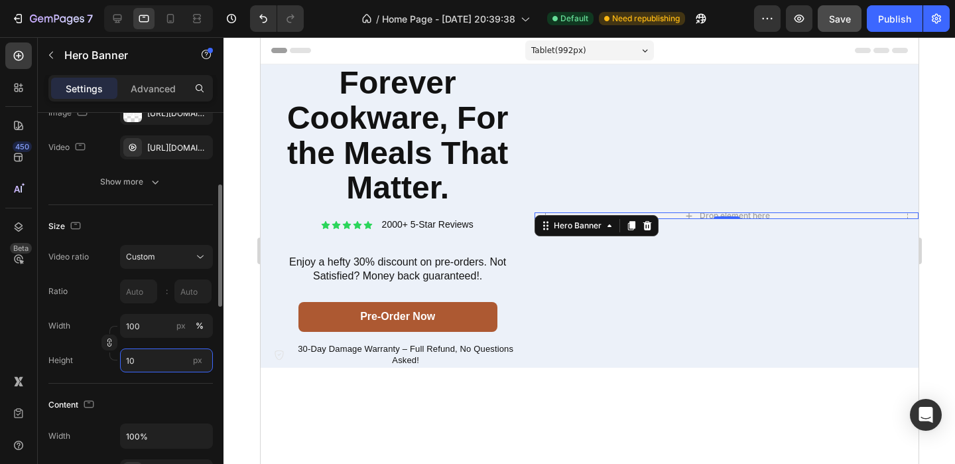
type input "1"
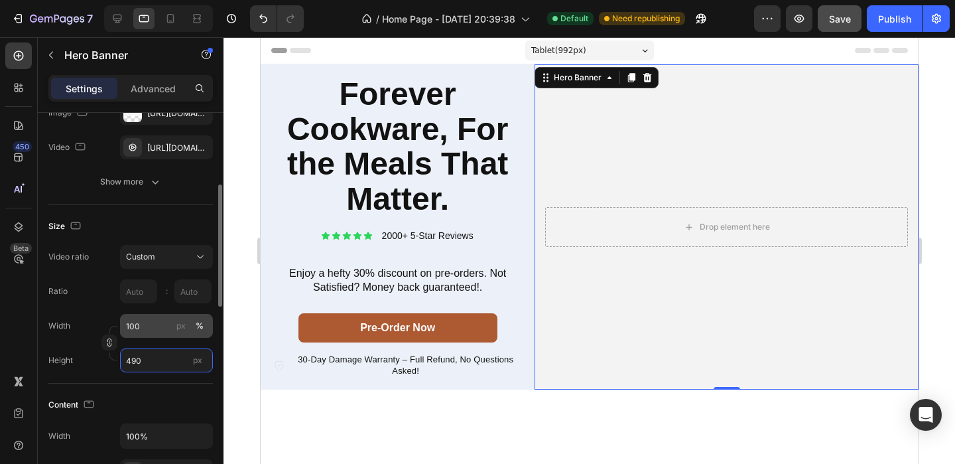
type input "490"
click at [147, 338] on input "100" at bounding box center [166, 326] width 93 height 24
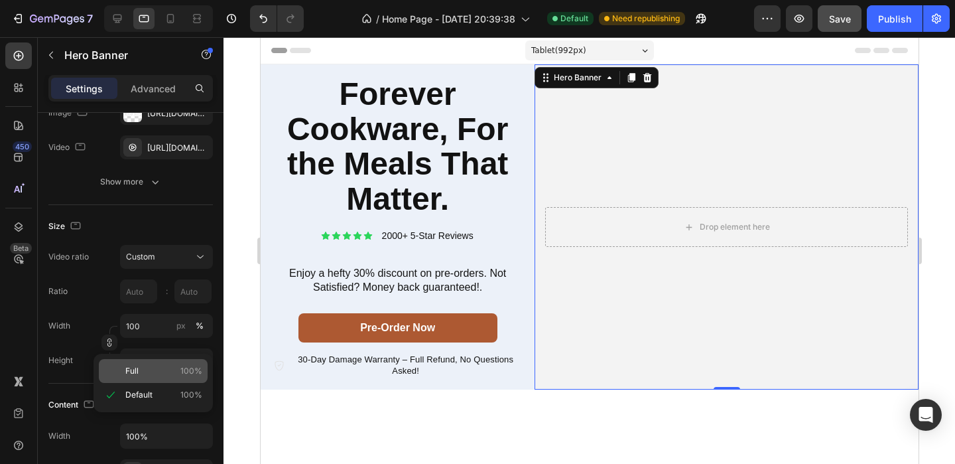
click at [157, 378] on div "Full 100%" at bounding box center [153, 371] width 109 height 24
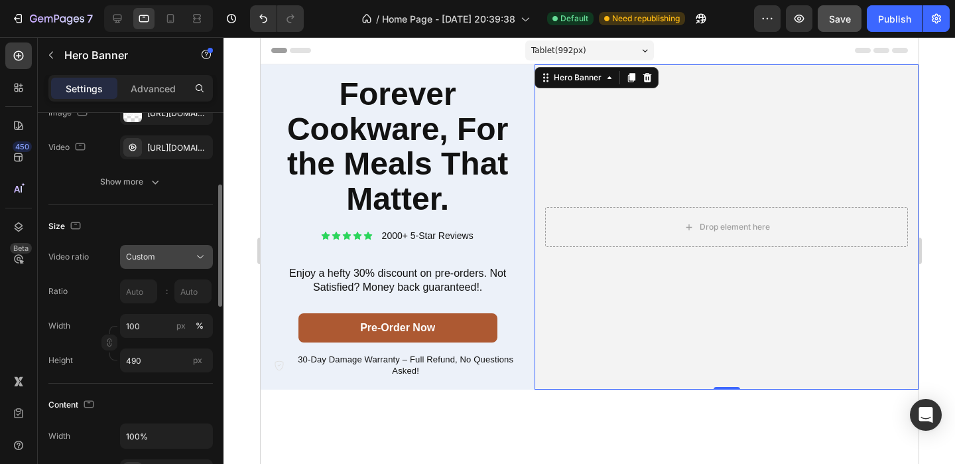
click at [179, 263] on div "Custom" at bounding box center [160, 257] width 68 height 12
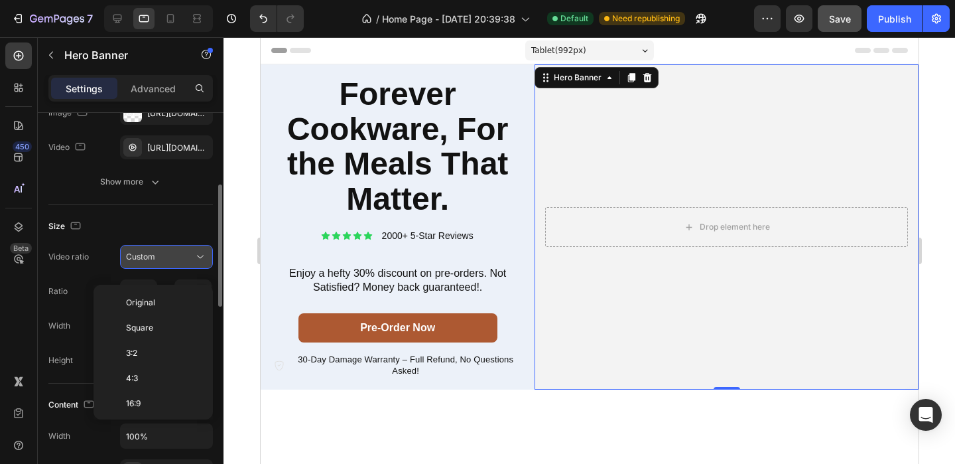
scroll to position [153, 0]
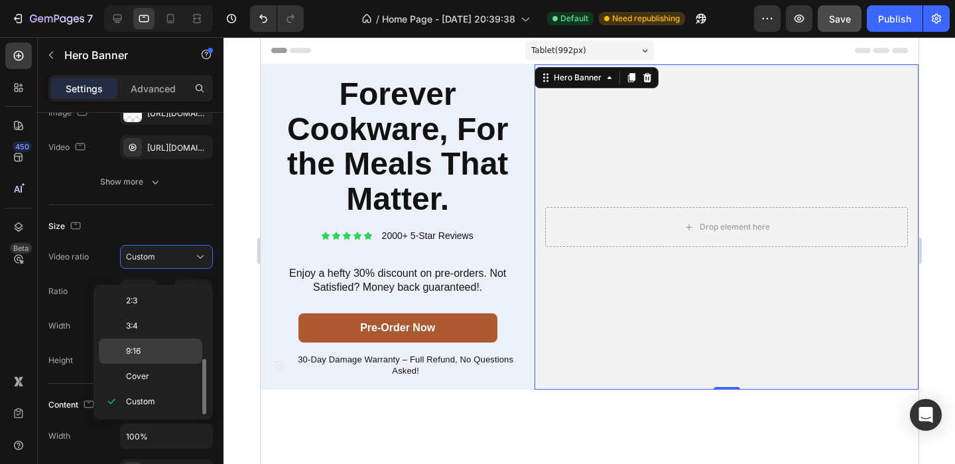
click at [153, 352] on p "9:16" at bounding box center [161, 351] width 70 height 12
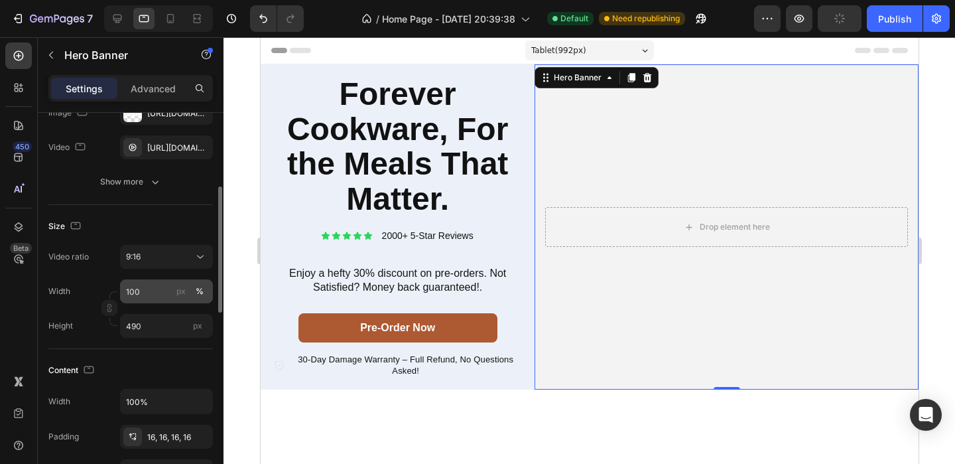
click at [204, 299] on button "%" at bounding box center [200, 291] width 16 height 16
click at [160, 303] on input "100" at bounding box center [166, 291] width 93 height 24
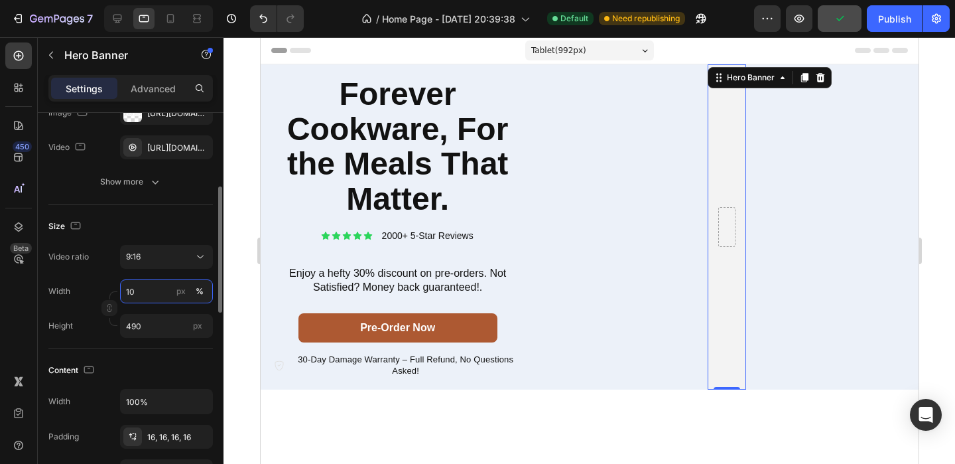
type input "1"
type input "100"
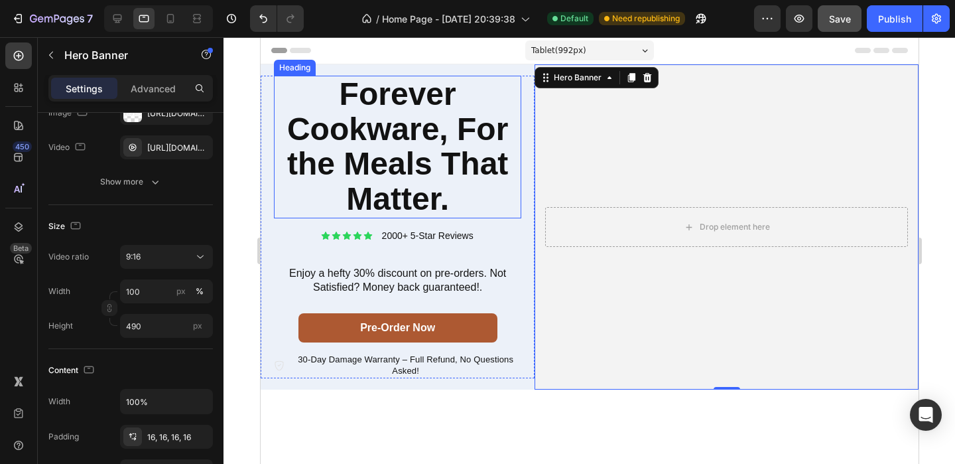
click at [512, 114] on h2 "Forever Cookware, For the Meals That Matter." at bounding box center [396, 147] width 247 height 143
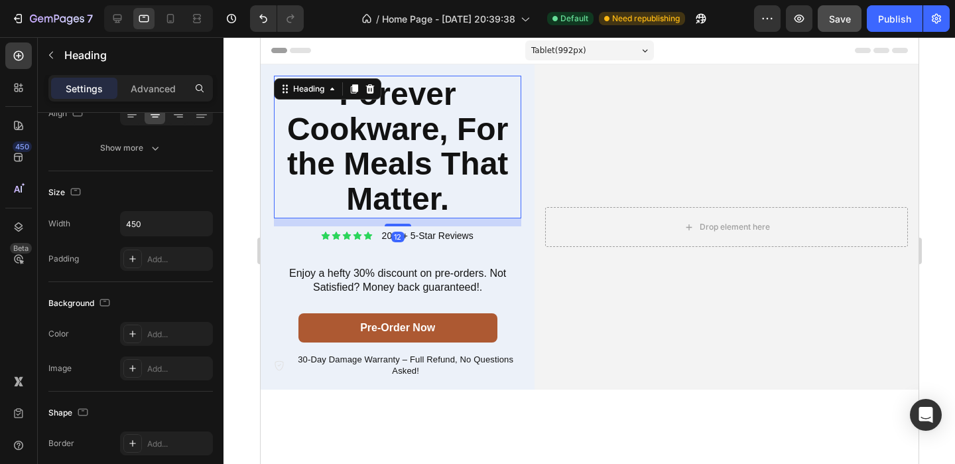
scroll to position [0, 0]
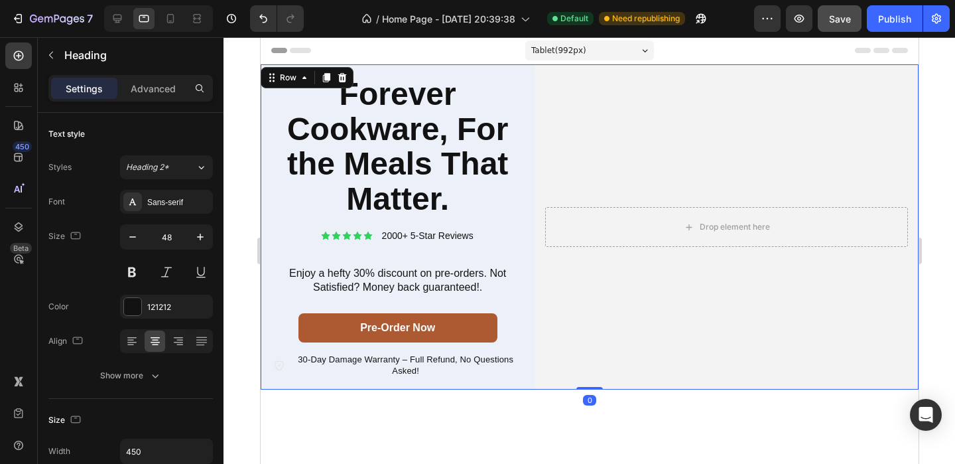
click at [495, 70] on div "Forever Cookware, For the Meals That Matter. Heading Icon Icon Icon Icon Icon I…" at bounding box center [397, 226] width 274 height 325
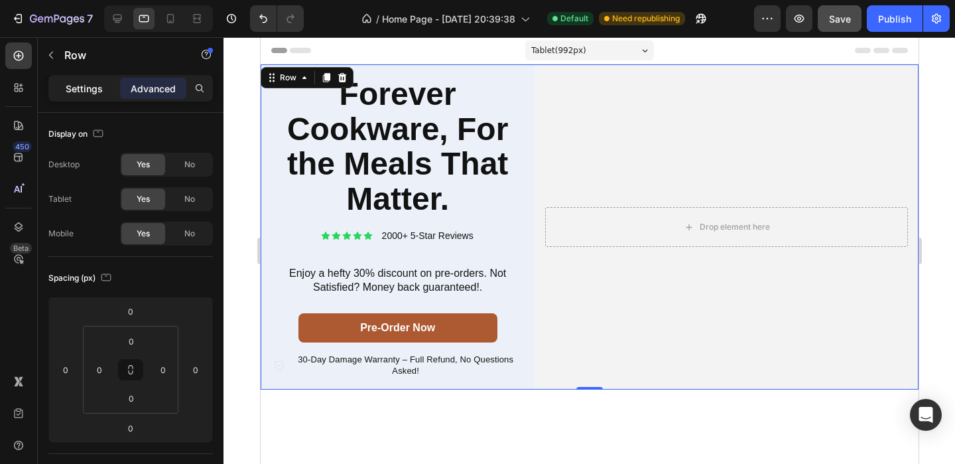
click at [99, 95] on p "Settings" at bounding box center [84, 89] width 37 height 14
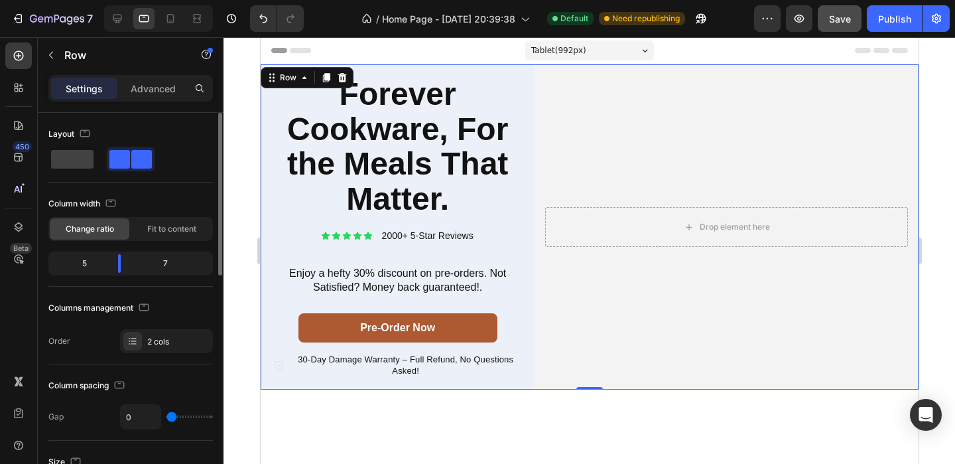
scroll to position [112, 0]
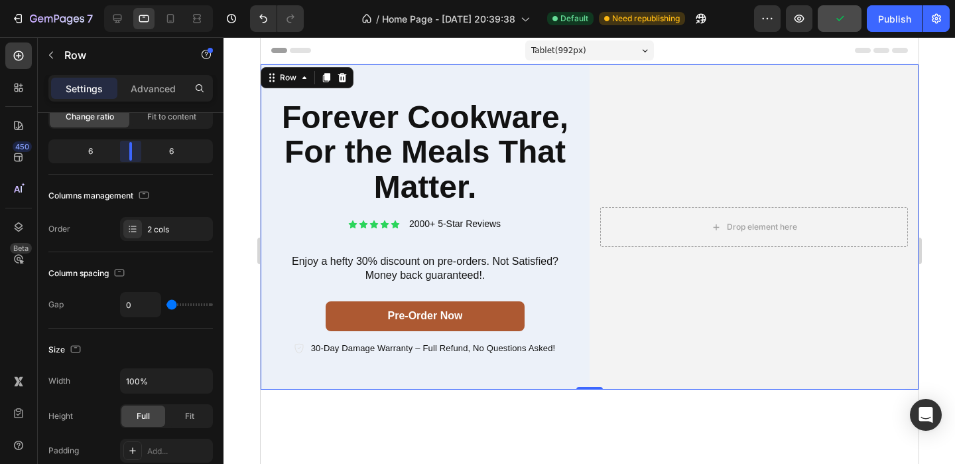
drag, startPoint x: 116, startPoint y: 151, endPoint x: 133, endPoint y: 149, distance: 16.6
click at [133, 0] on body "7 / Home Page - [DATE] 20:39:38 Default Need republishing Preview Publish 450 B…" at bounding box center [477, 0] width 955 height 0
click at [940, 151] on div at bounding box center [590, 250] width 732 height 426
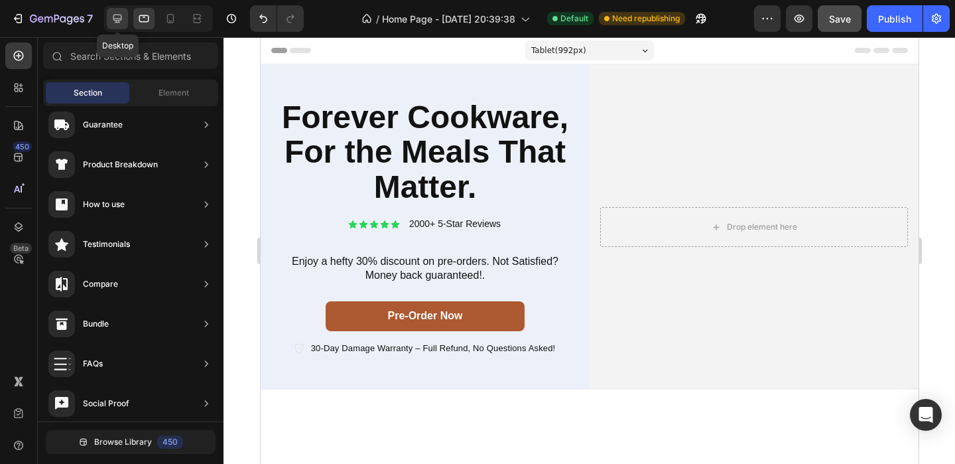
click at [125, 20] on div at bounding box center [117, 18] width 21 height 21
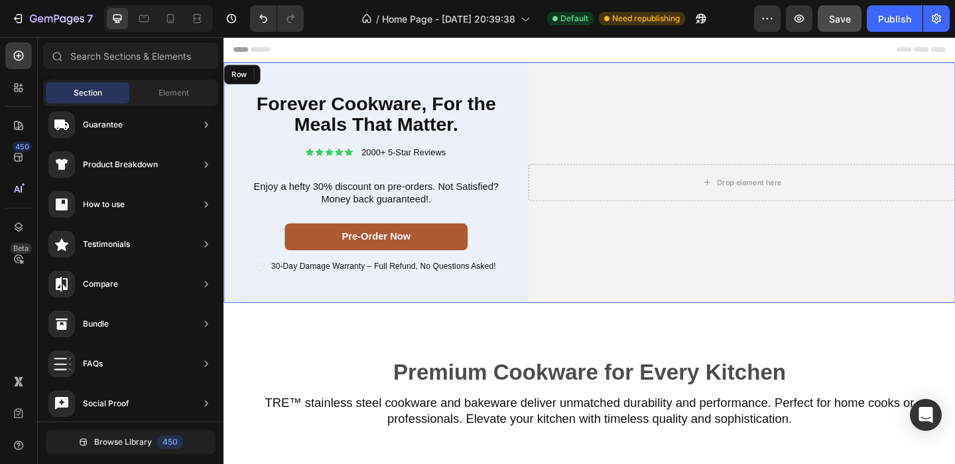
click at [534, 92] on div "Forever Cookware, For the Meals That Matter. Heading Icon Icon Icon Icon Icon I…" at bounding box center [390, 194] width 332 height 261
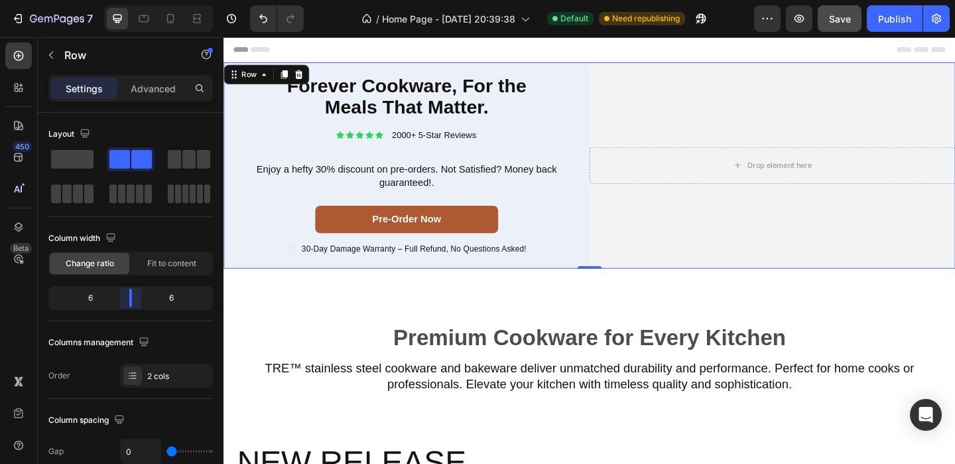
drag, startPoint x: 115, startPoint y: 293, endPoint x: 133, endPoint y: 285, distance: 19.9
click at [133, 0] on body "7 / Home Page - [DATE] 20:39:38 Default Need republishing Preview Save Publish …" at bounding box center [477, 0] width 955 height 0
click at [114, 235] on icon "button" at bounding box center [110, 237] width 13 height 13
click at [113, 302] on icon "button" at bounding box center [113, 306] width 7 height 9
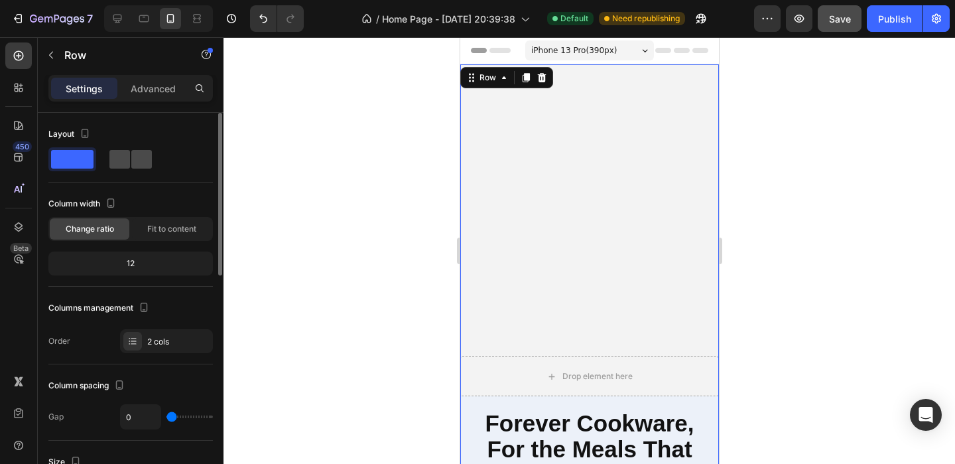
click at [143, 158] on span at bounding box center [141, 159] width 21 height 19
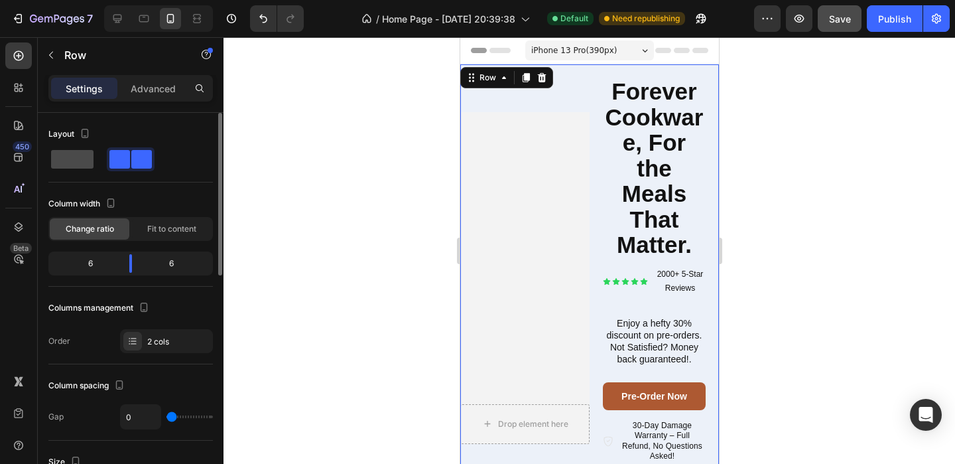
click at [76, 157] on span at bounding box center [72, 159] width 42 height 19
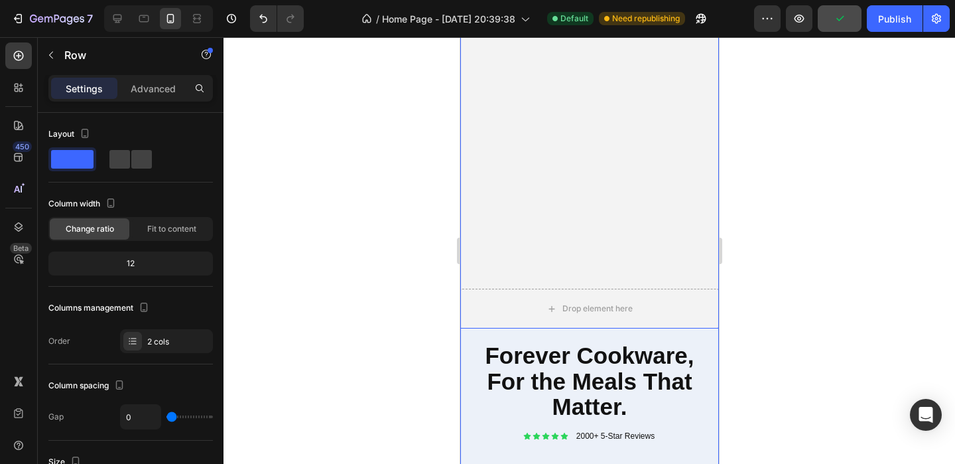
scroll to position [63, 0]
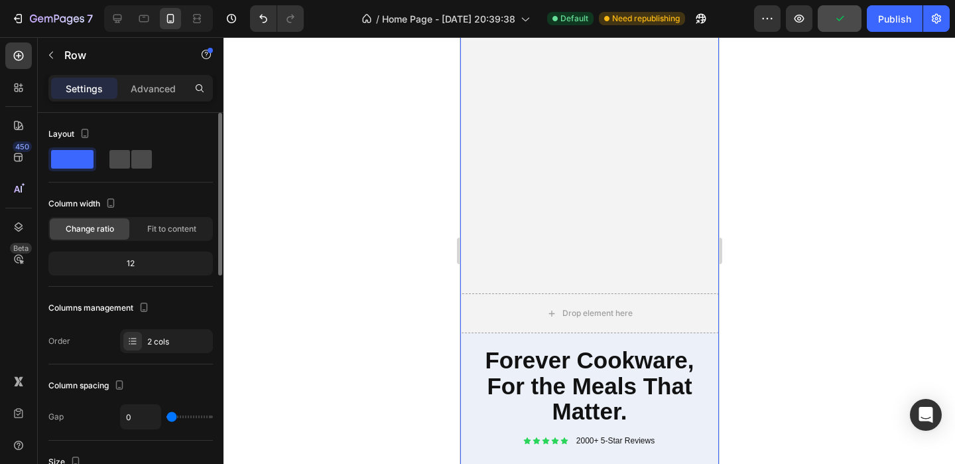
click at [131, 163] on span at bounding box center [141, 159] width 21 height 19
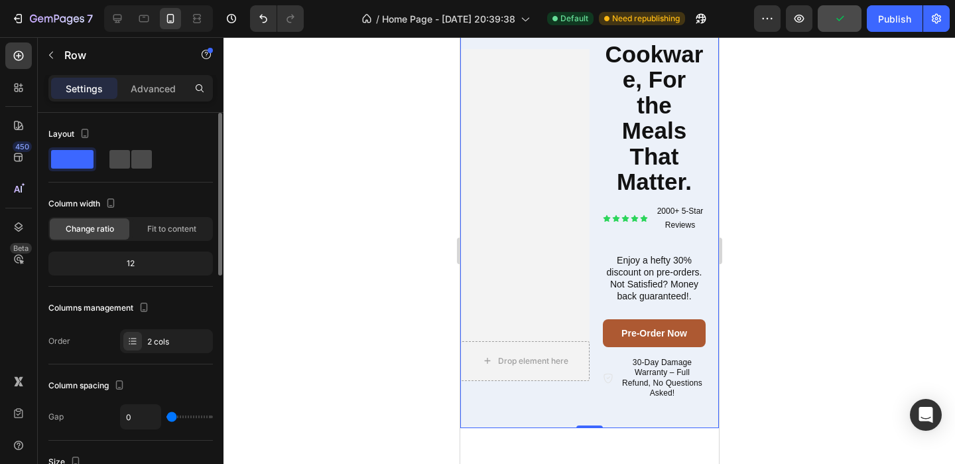
scroll to position [0, 0]
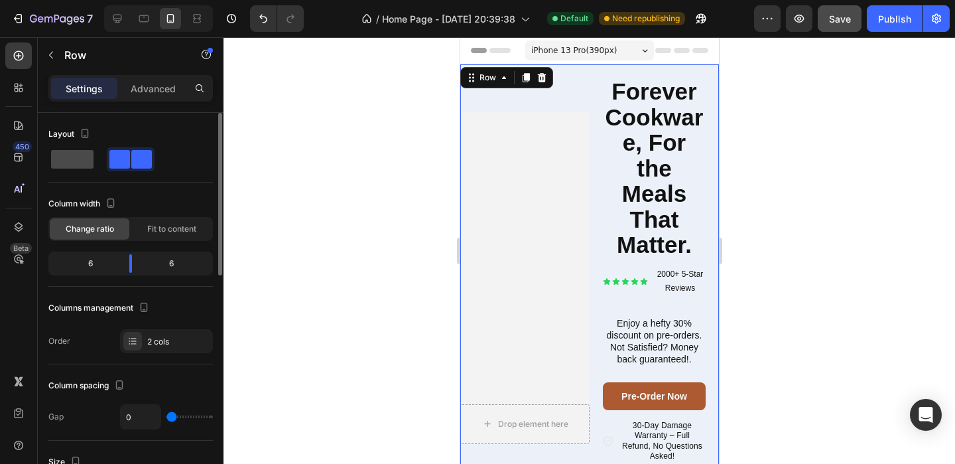
click at [68, 163] on span at bounding box center [72, 159] width 42 height 19
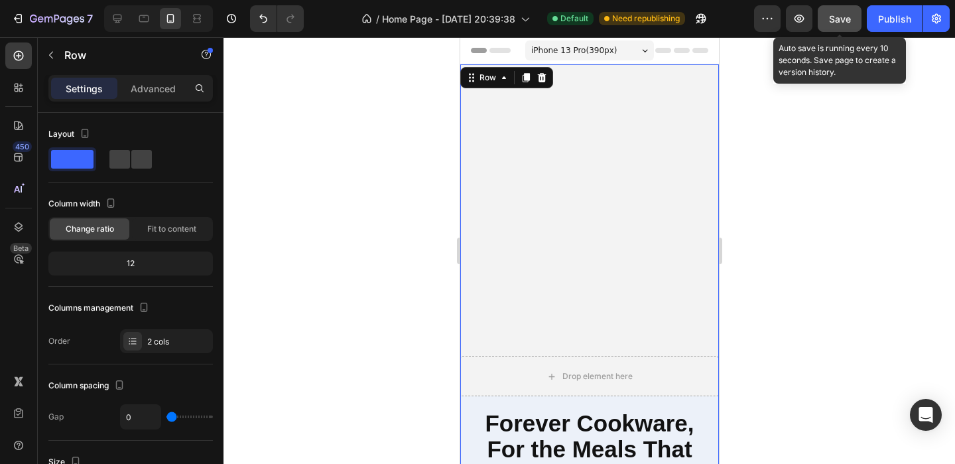
click at [830, 14] on span "Save" at bounding box center [840, 18] width 22 height 11
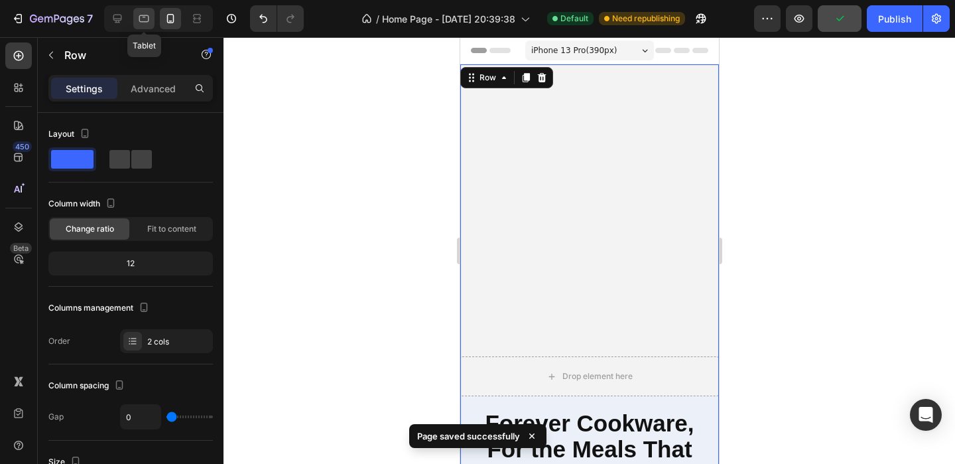
click at [143, 17] on icon at bounding box center [144, 18] width 10 height 7
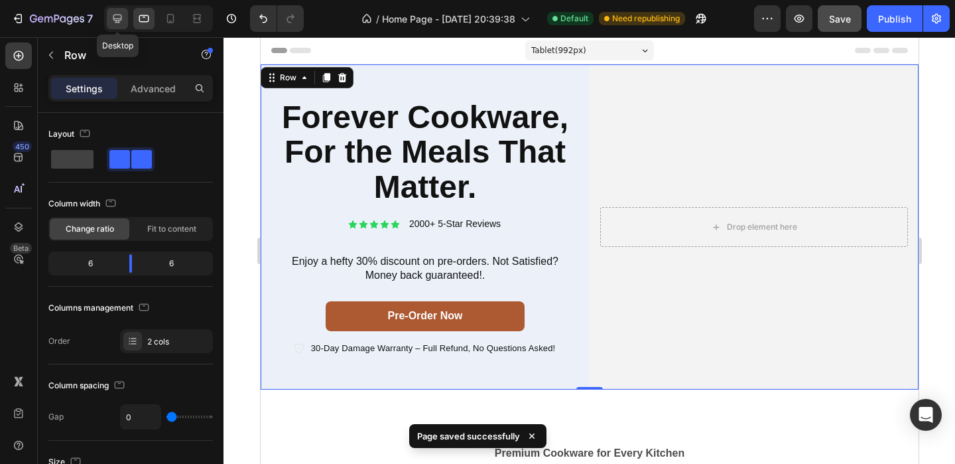
click at [124, 20] on icon at bounding box center [117, 18] width 13 height 13
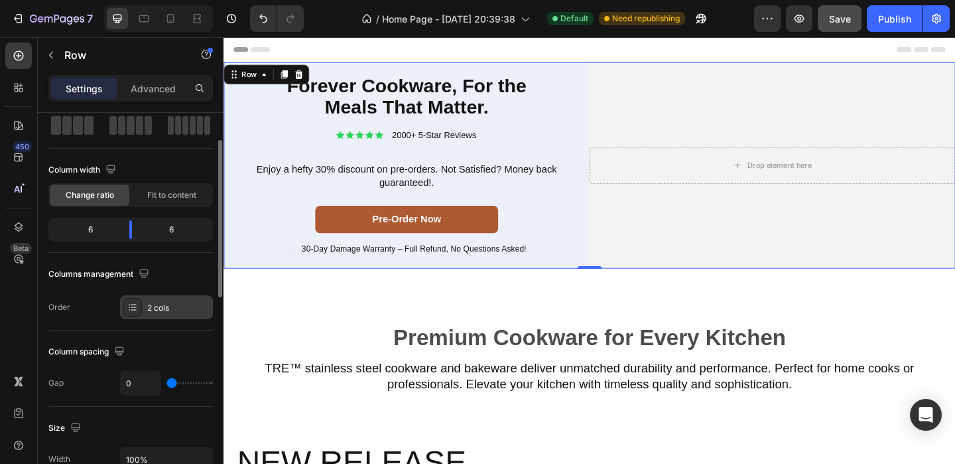
scroll to position [74, 0]
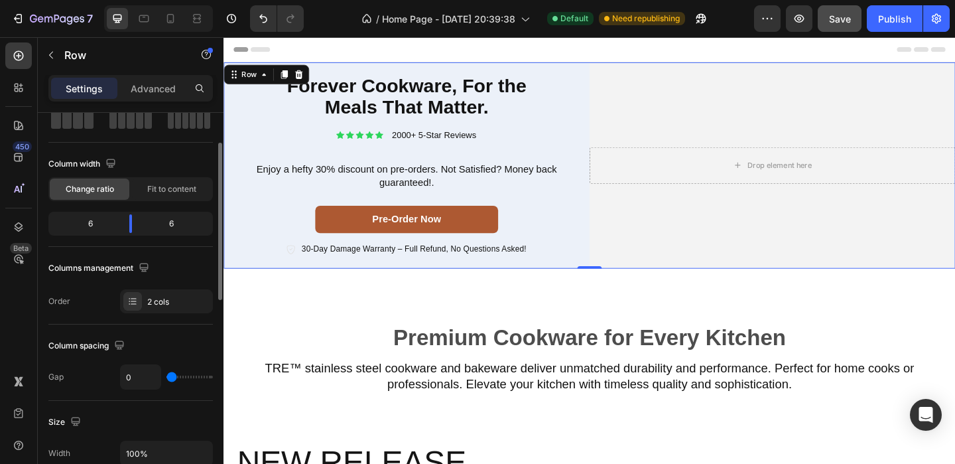
type input "46"
type input "47"
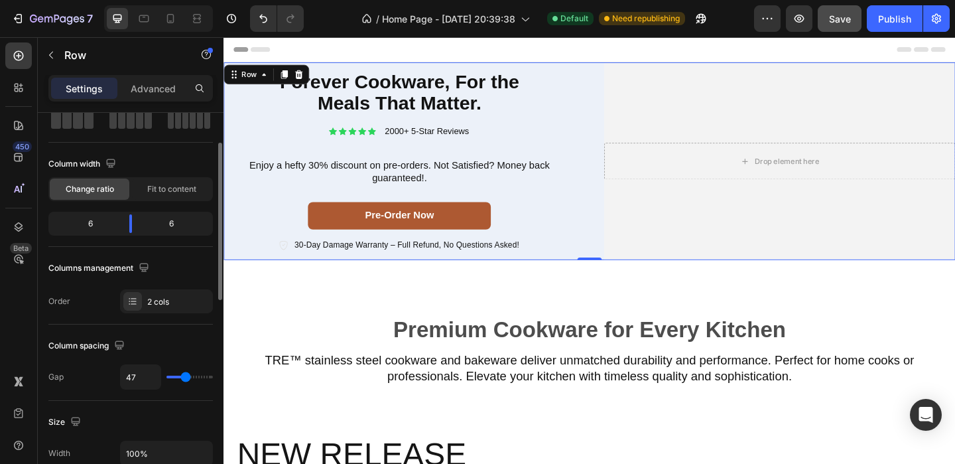
type input "50"
type input "51"
type input "55"
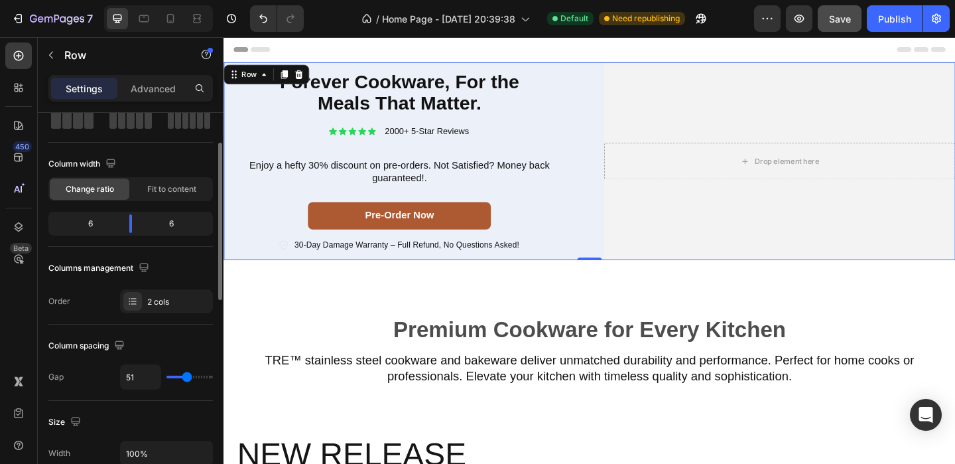
type input "55"
type input "56"
type input "57"
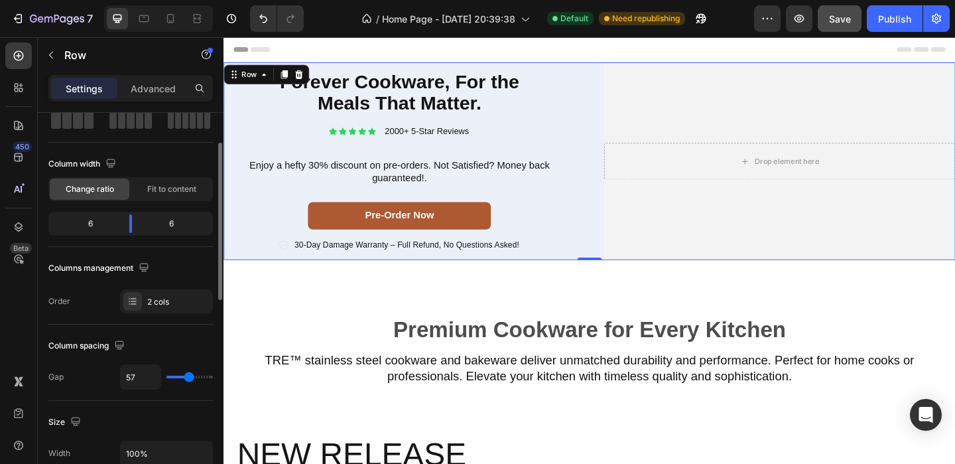
type input "58"
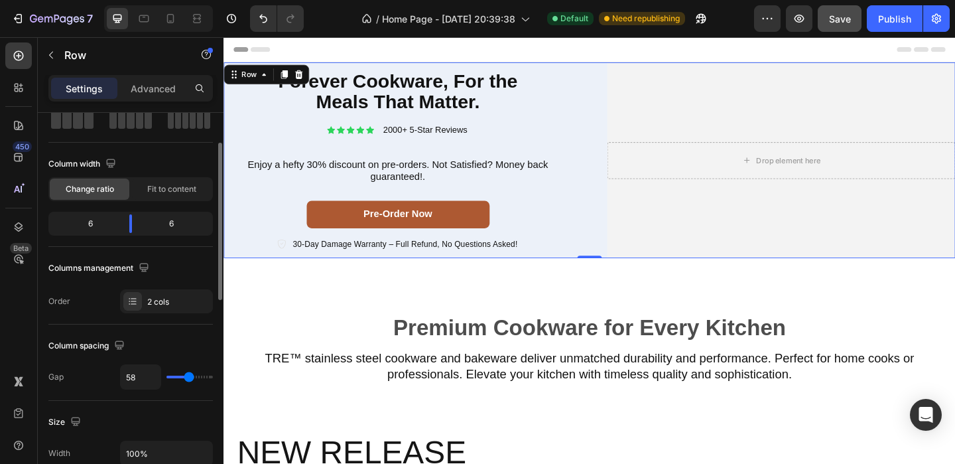
type input "71"
type input "72"
type input "0"
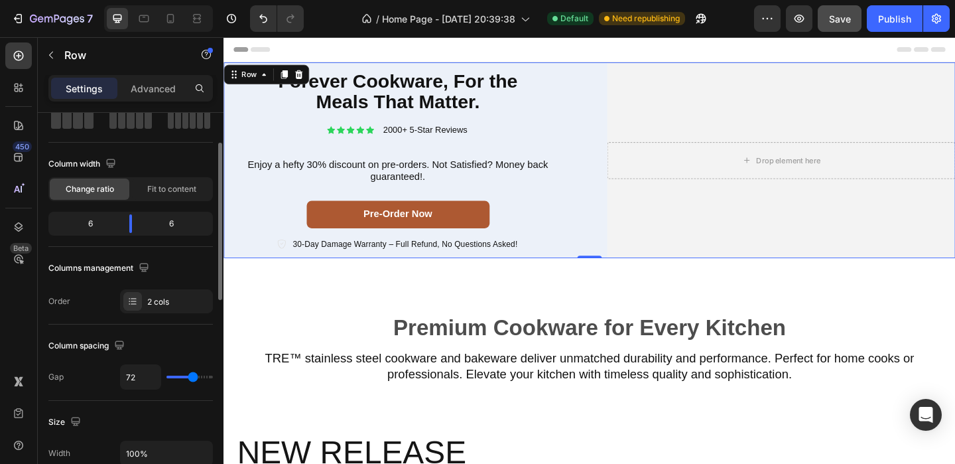
type input "0"
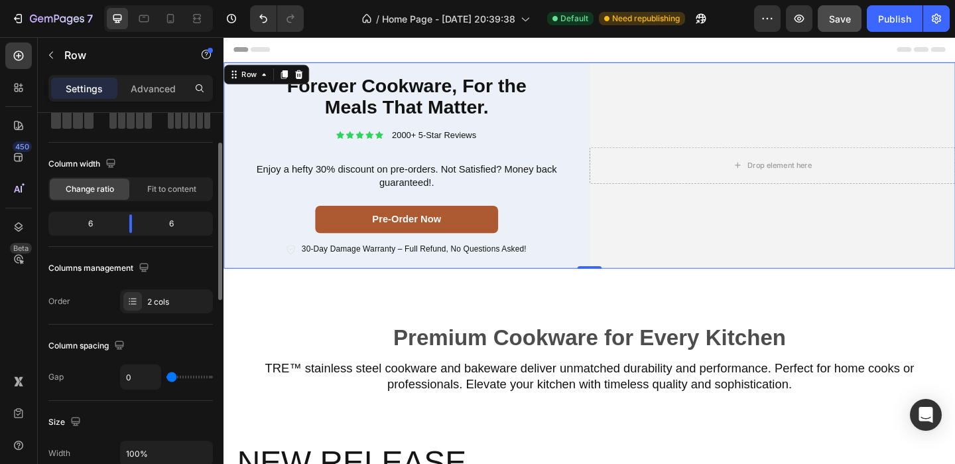
type input "58"
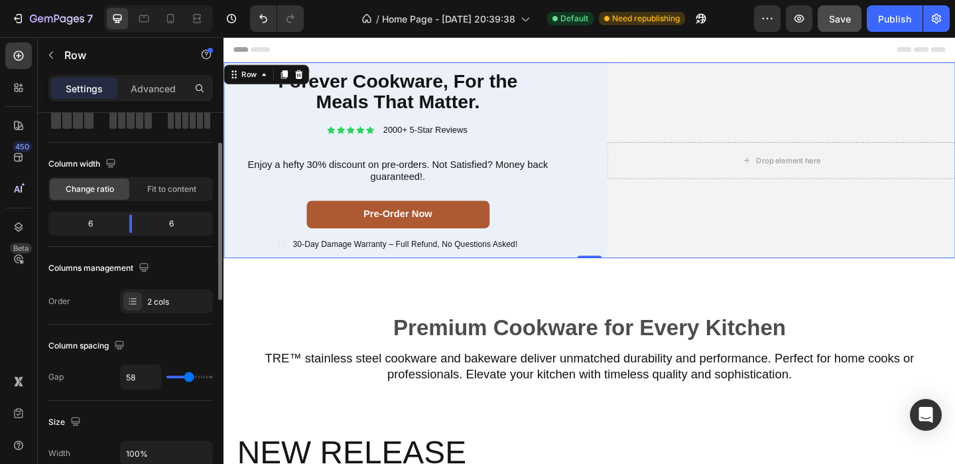
type input "59"
type input "109"
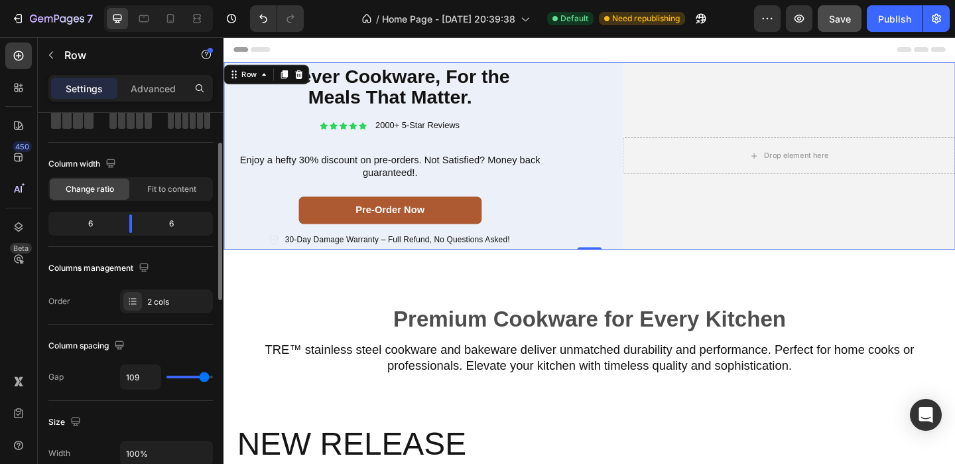
type input "112"
type input "113"
type input "44"
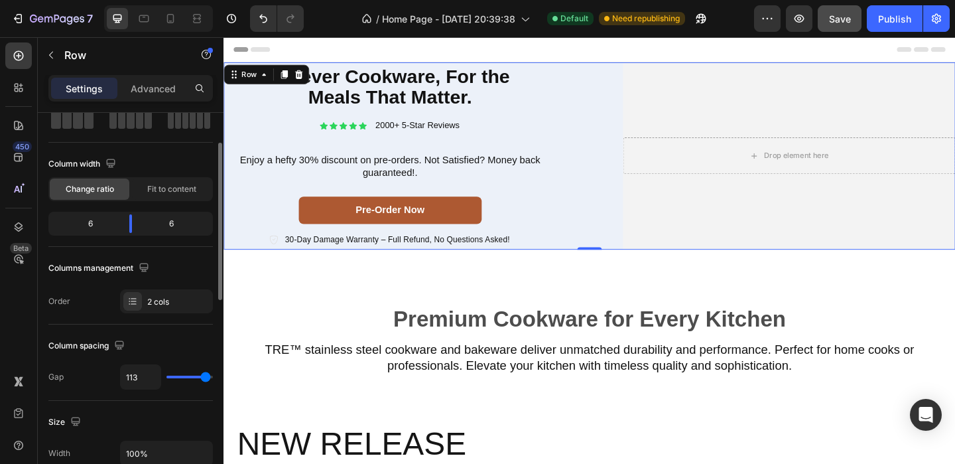
type input "44"
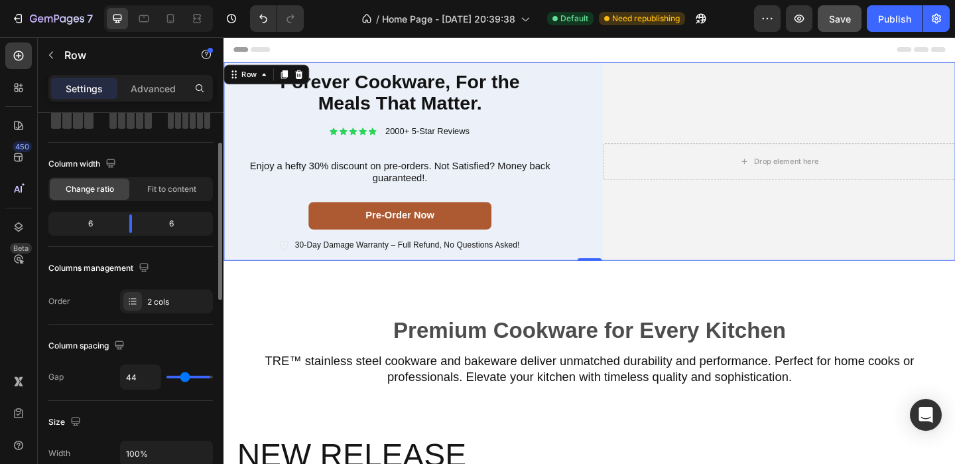
type input "32"
type input "10"
type input "2"
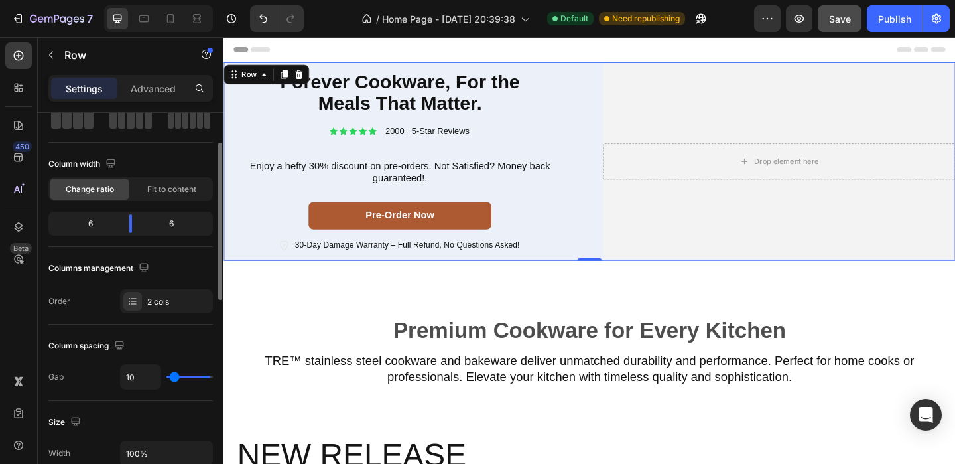
type input "2"
type input "0"
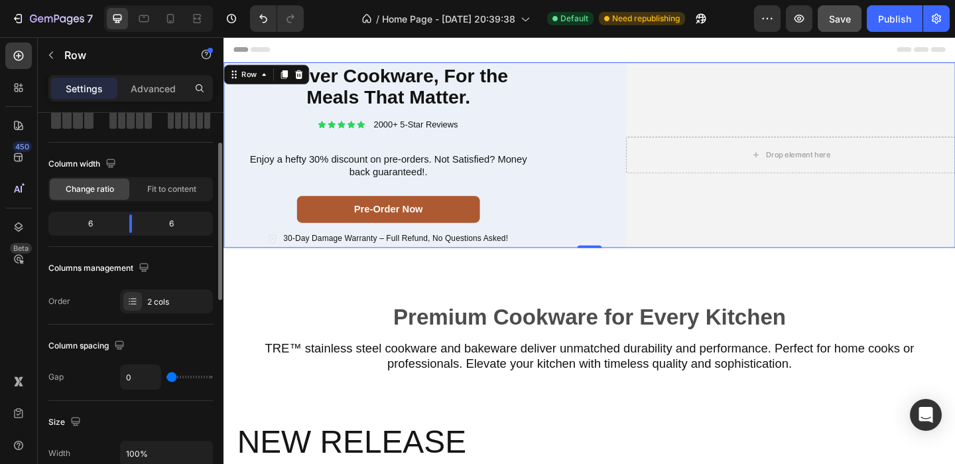
type input "120"
type input "64"
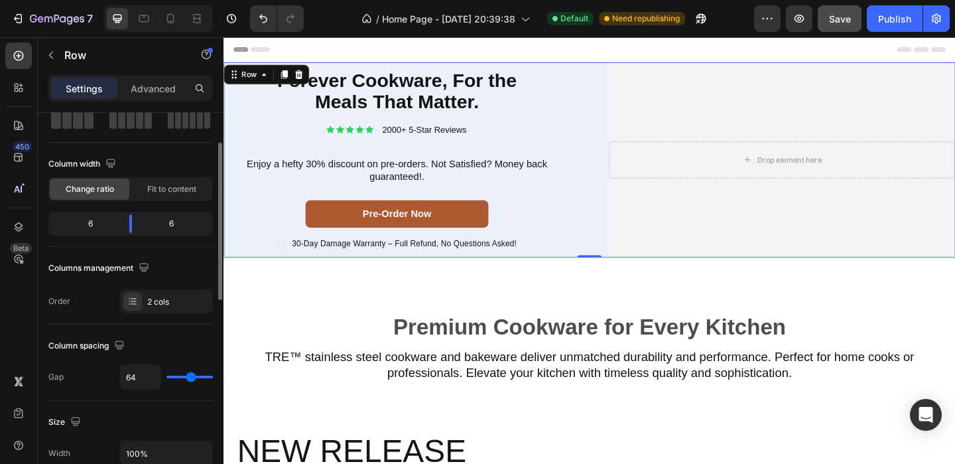
type input "63"
type input "62"
type input "58"
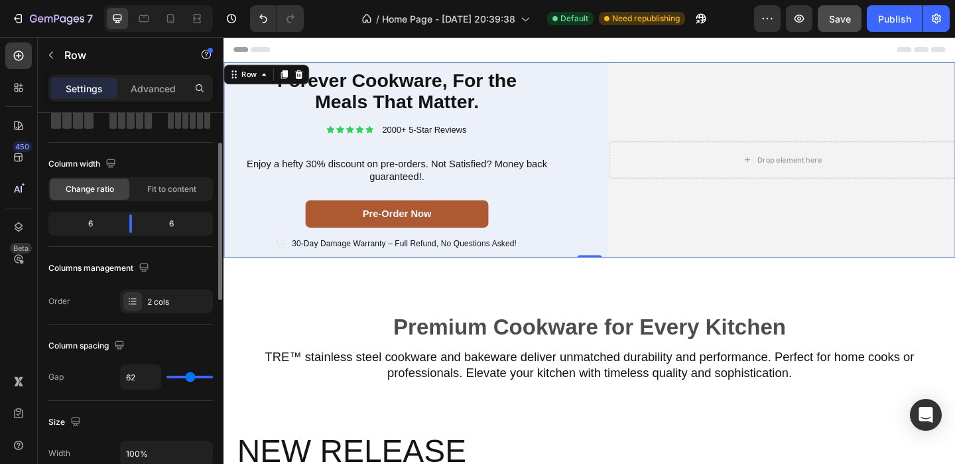
type input "58"
type input "49"
type input "41"
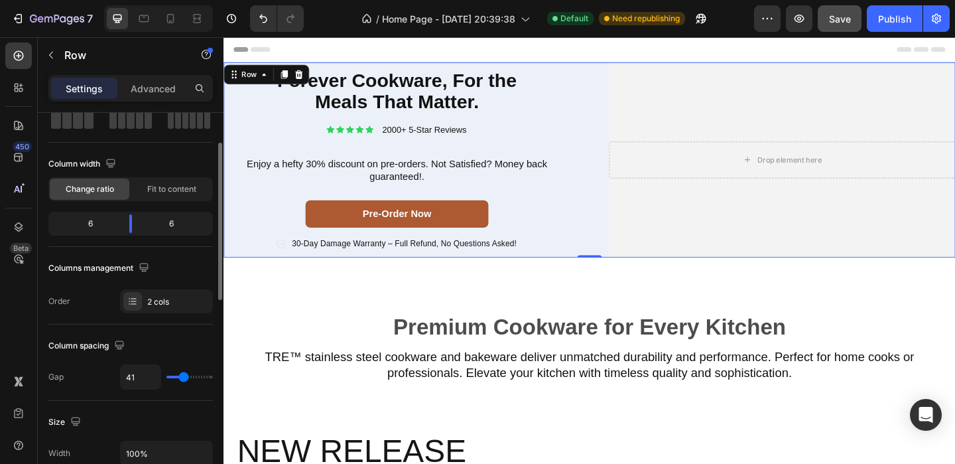
type input "34"
type input "25"
type input "24"
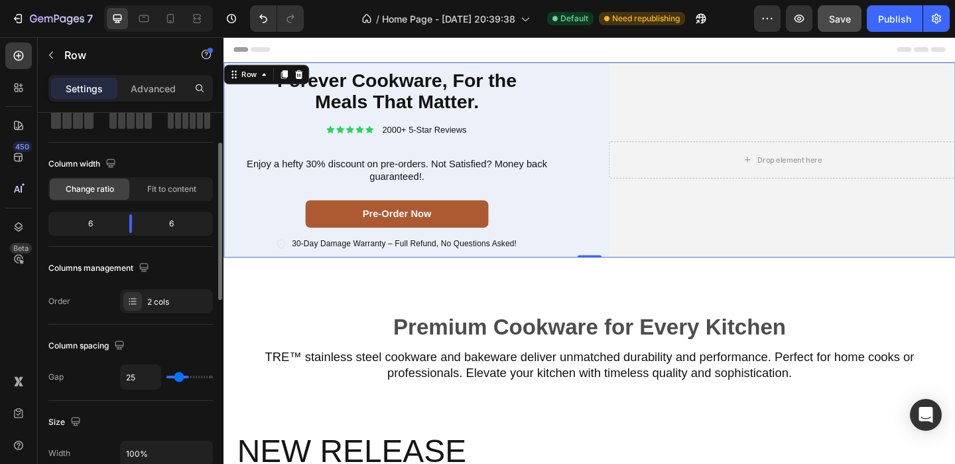
type input "24"
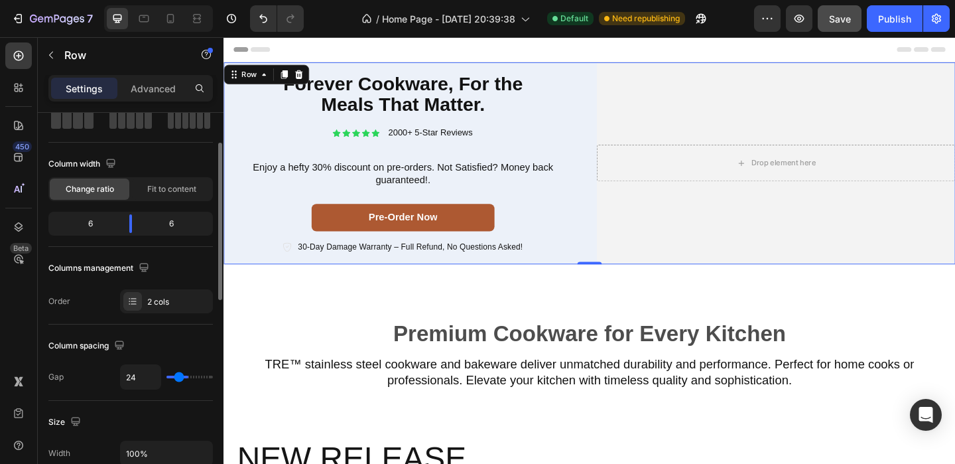
type input "23"
type input "24"
type input "26"
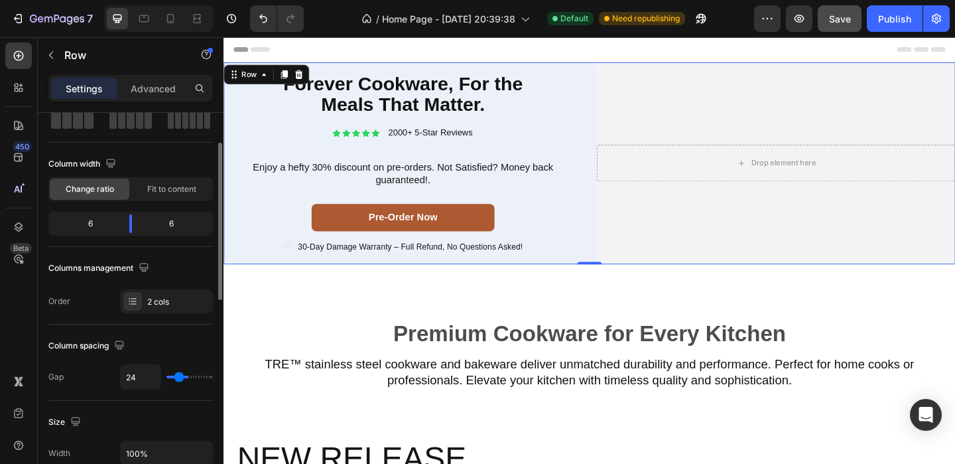
type input "26"
type input "28"
type input "34"
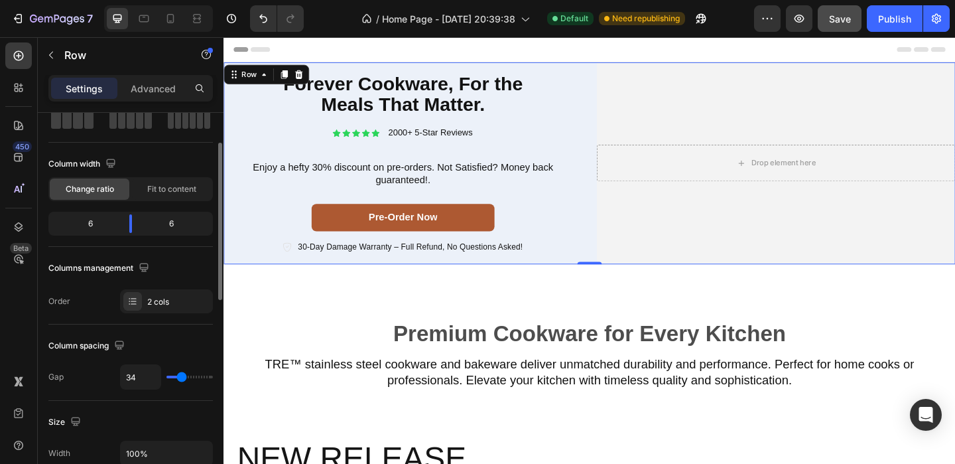
type input "39"
type input "49"
type input "54"
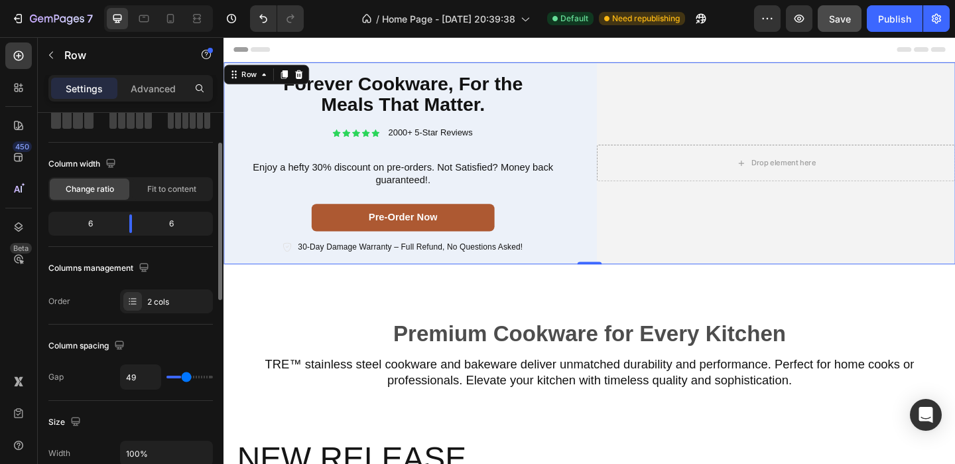
type input "54"
type input "59"
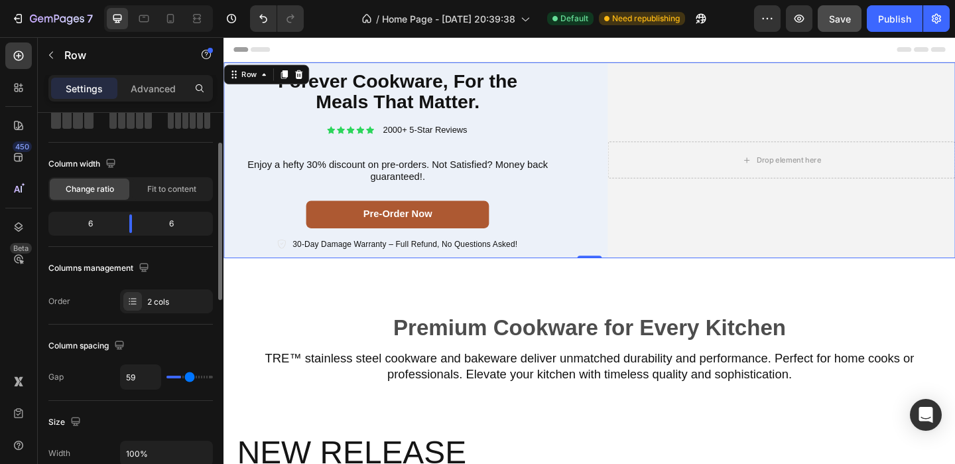
type input "70"
type input "75"
type input "83"
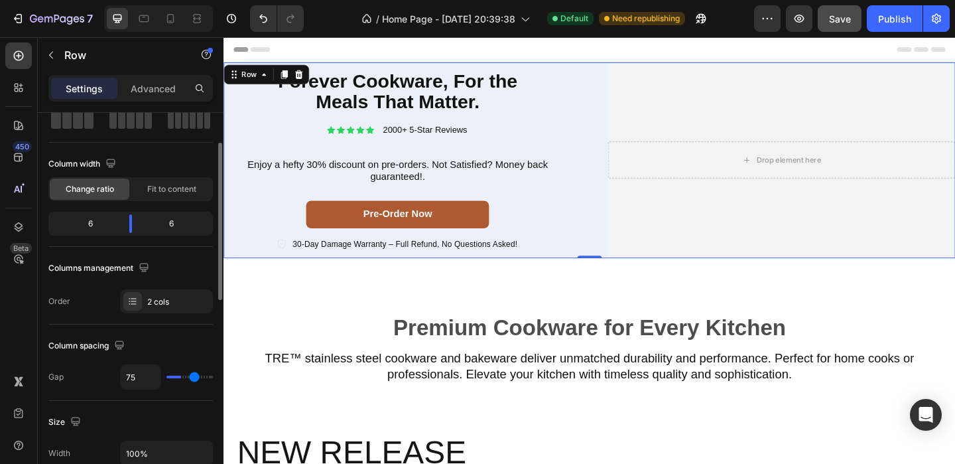
type input "83"
type input "86"
type input "90"
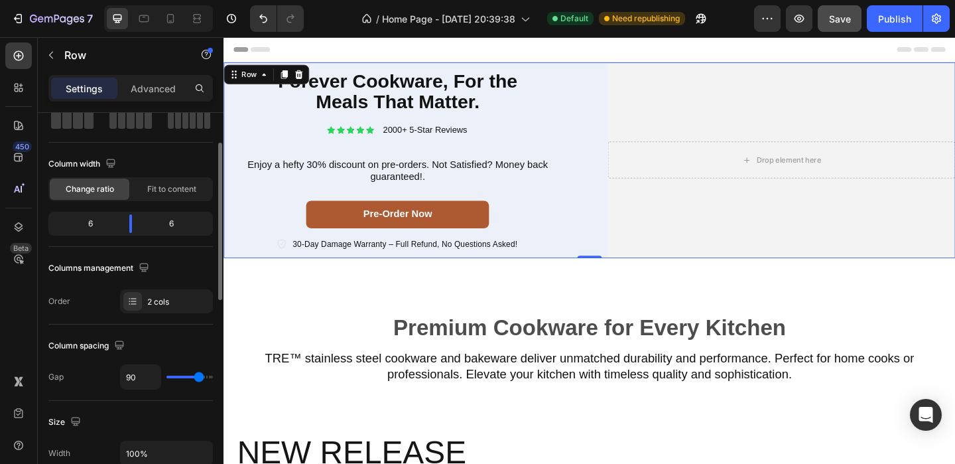
type input "94"
type input "96"
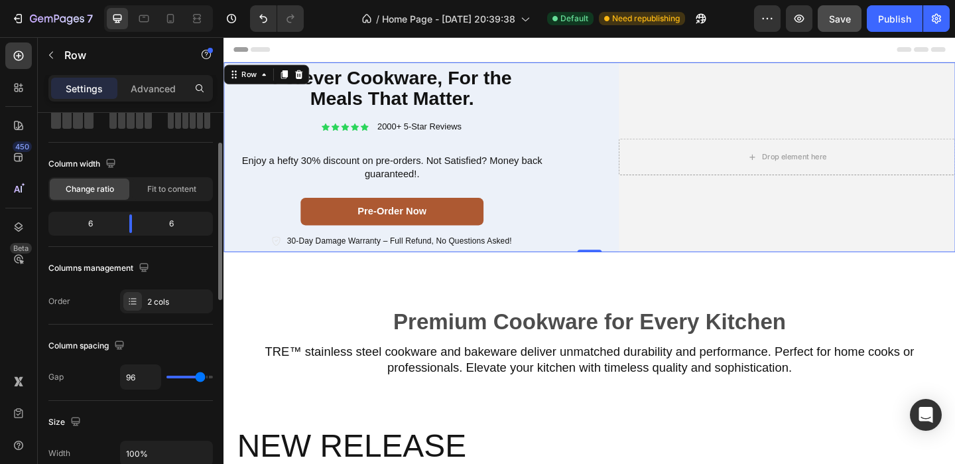
type input "85"
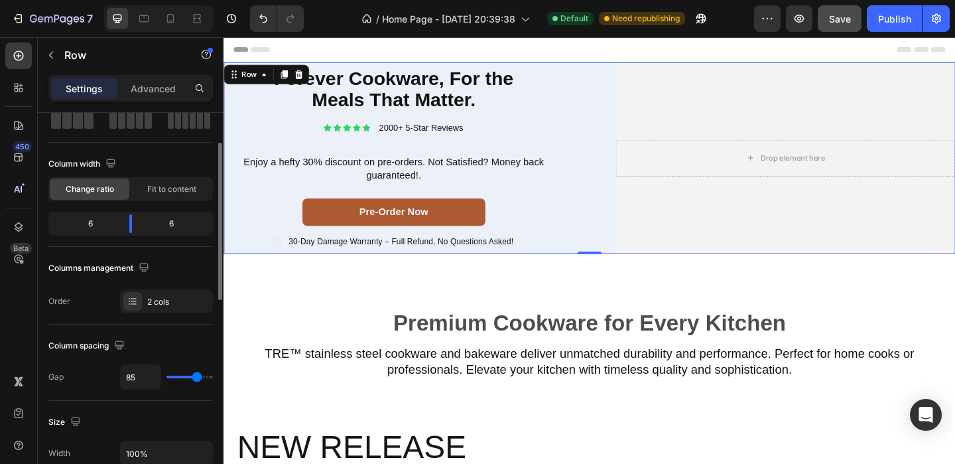
type input "77"
type input "71"
type input "58"
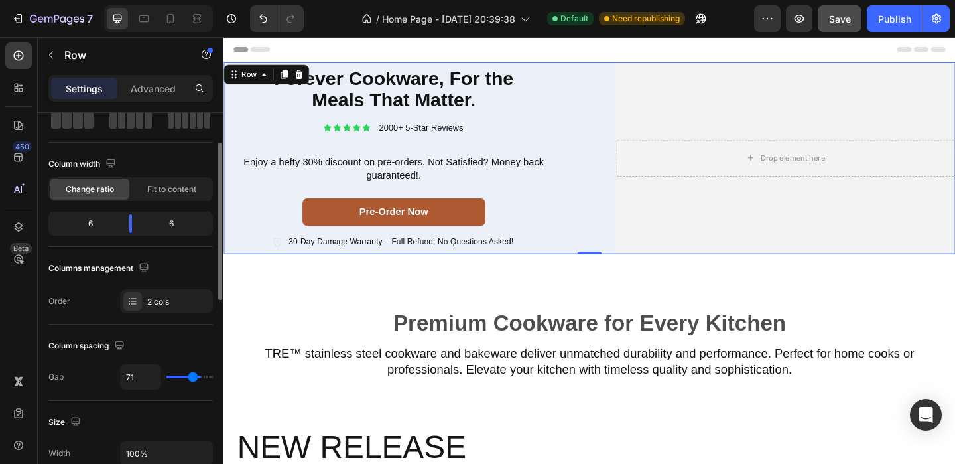
type input "58"
type input "52"
type input "38"
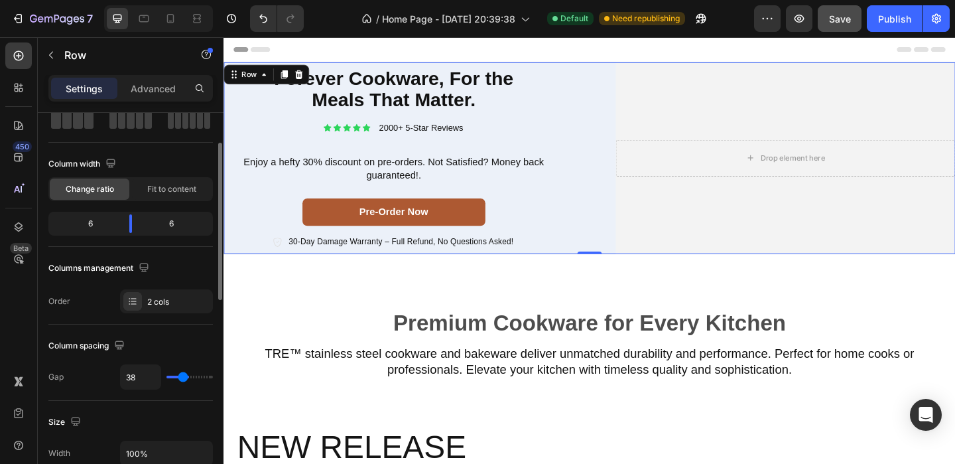
type input "33"
type input "25"
type input "23"
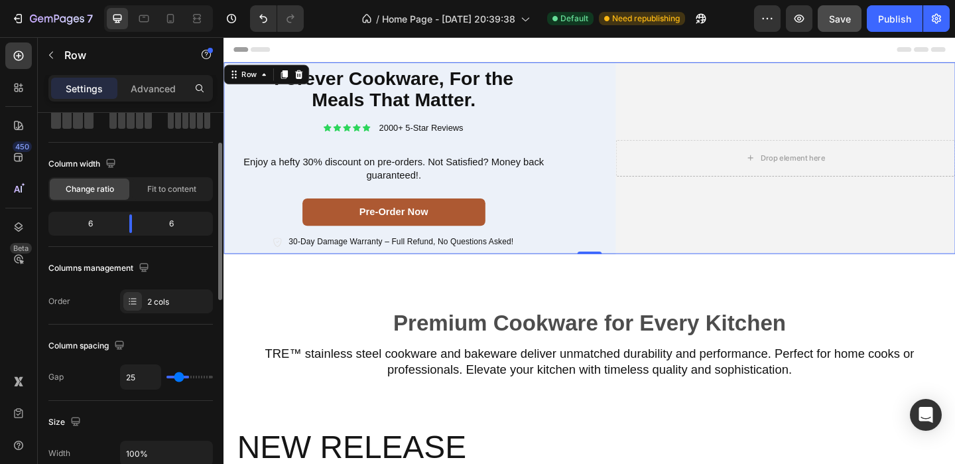
type input "23"
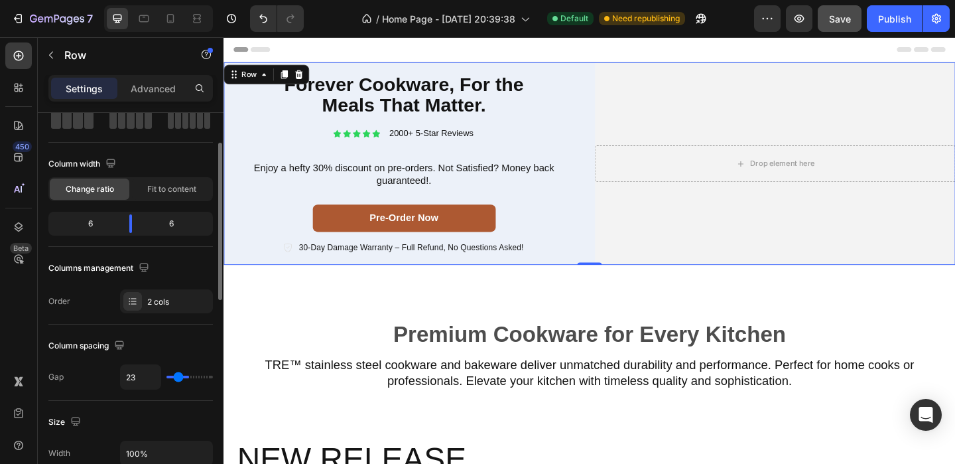
type input "18"
type input "15"
type input "4"
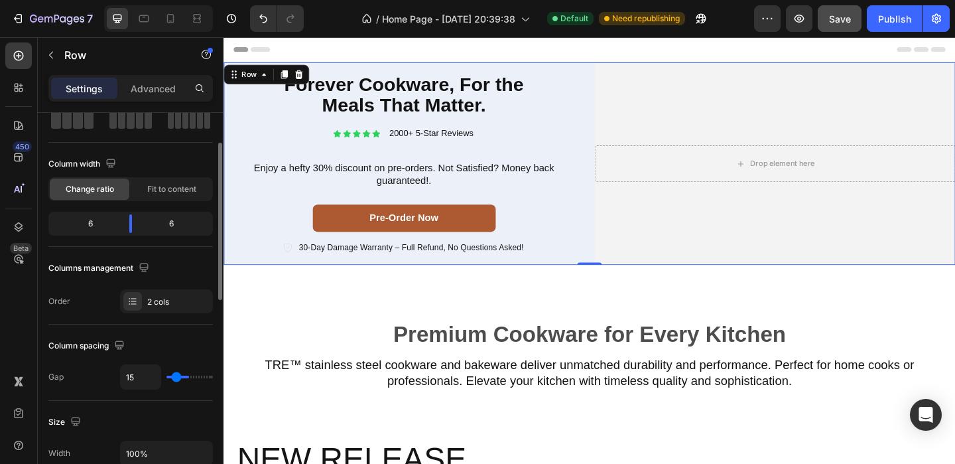
type input "4"
type input "0"
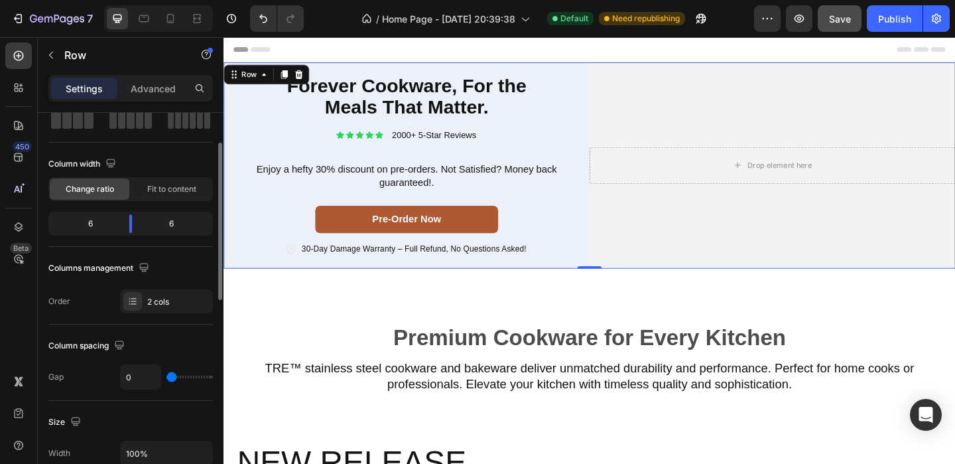
drag, startPoint x: 172, startPoint y: 374, endPoint x: 155, endPoint y: 362, distance: 21.5
click at [166, 375] on input "range" at bounding box center [189, 376] width 46 height 3
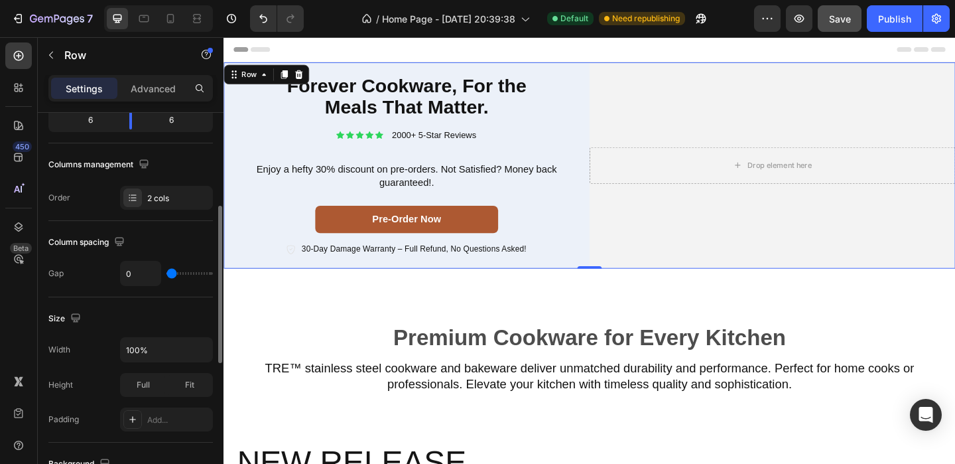
scroll to position [210, 0]
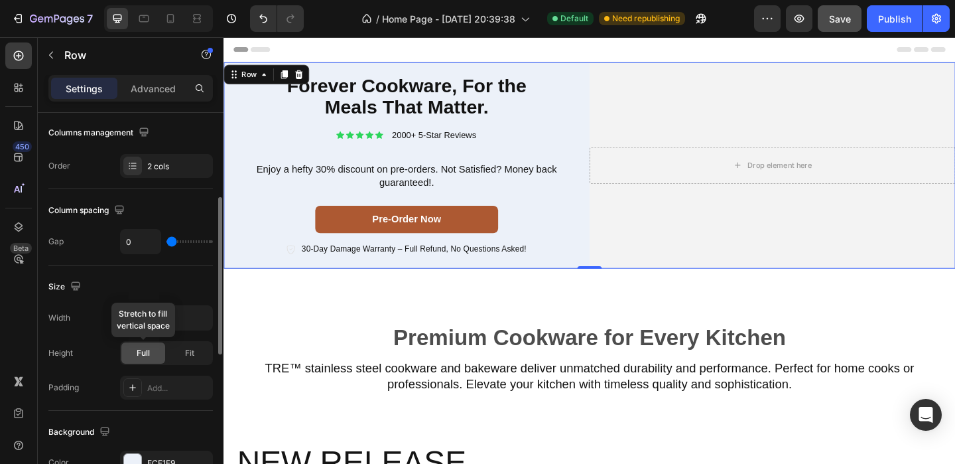
click at [141, 350] on span "Full" at bounding box center [143, 353] width 13 height 12
click at [185, 352] on span "Fit" at bounding box center [189, 353] width 9 height 12
click at [145, 350] on span "Full" at bounding box center [143, 353] width 13 height 12
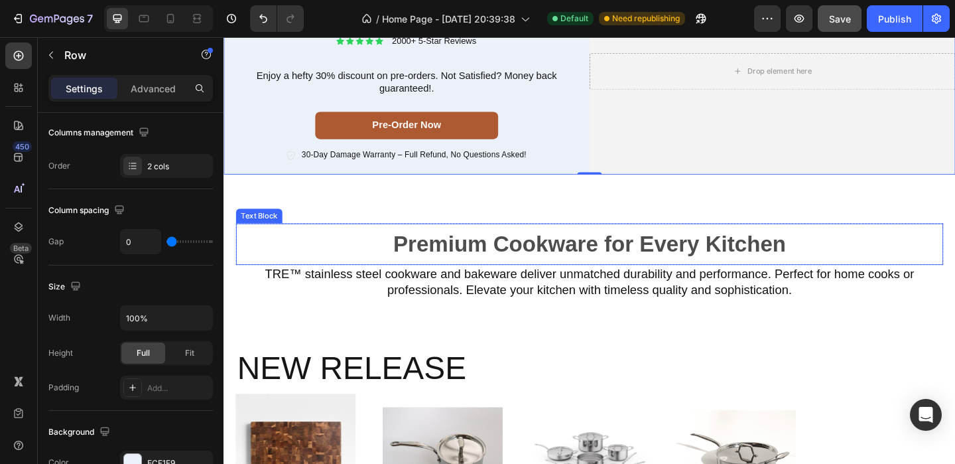
scroll to position [105, 0]
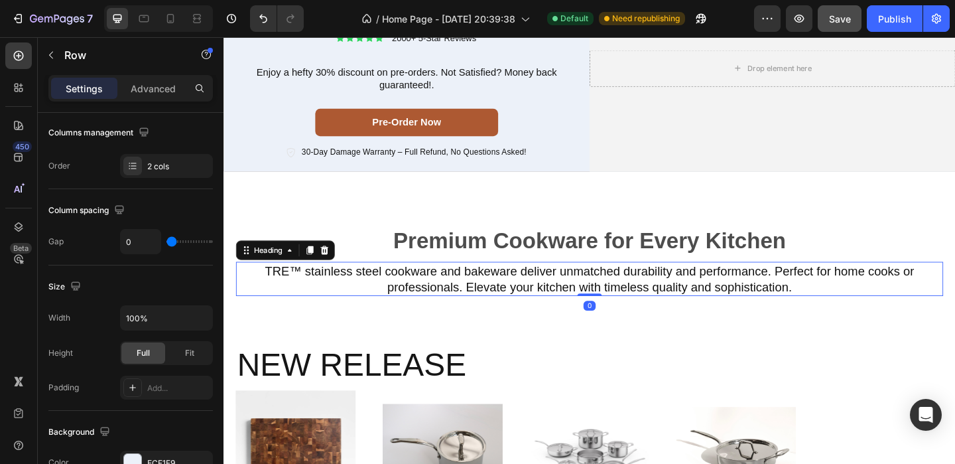
click at [456, 300] on h2 "TRE™ stainless steel cookware and bakeware deliver unmatched durability and per…" at bounding box center [621, 299] width 769 height 37
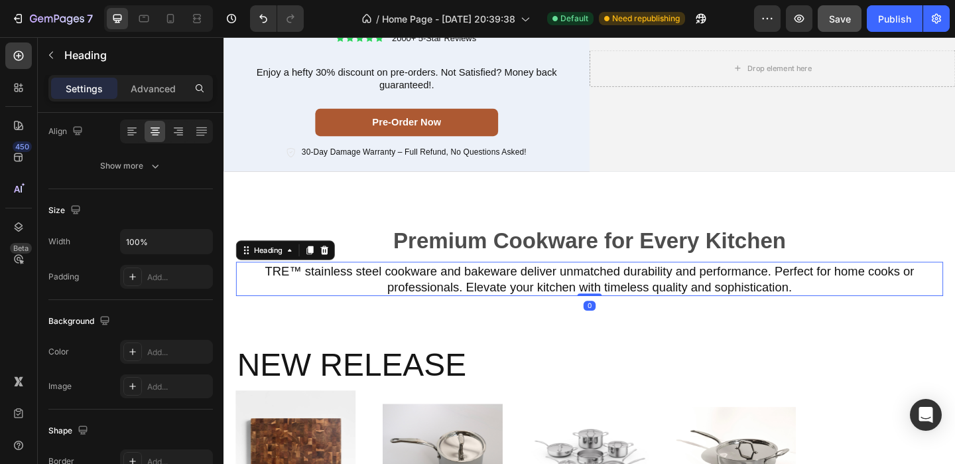
scroll to position [0, 0]
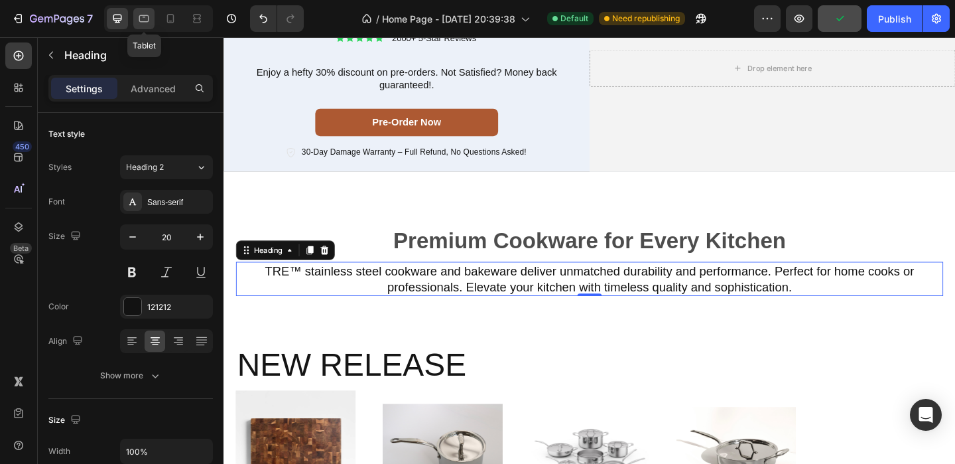
click at [145, 21] on icon at bounding box center [143, 18] width 13 height 13
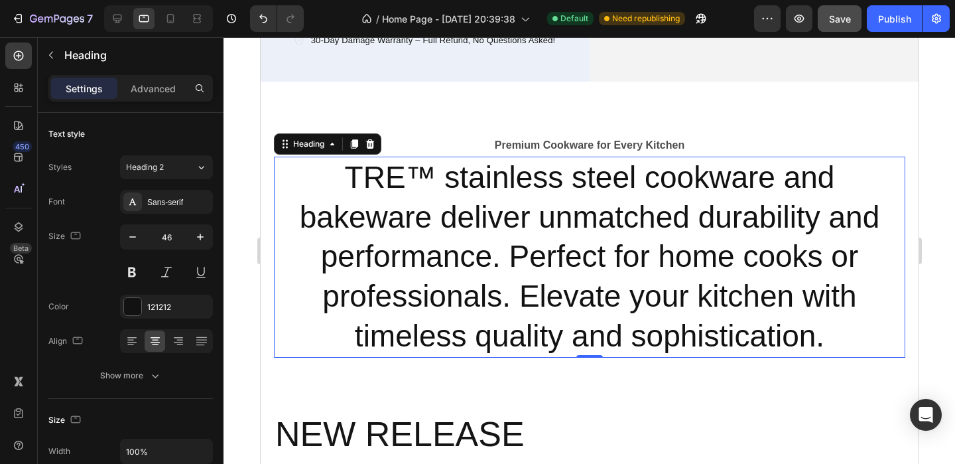
scroll to position [298, 0]
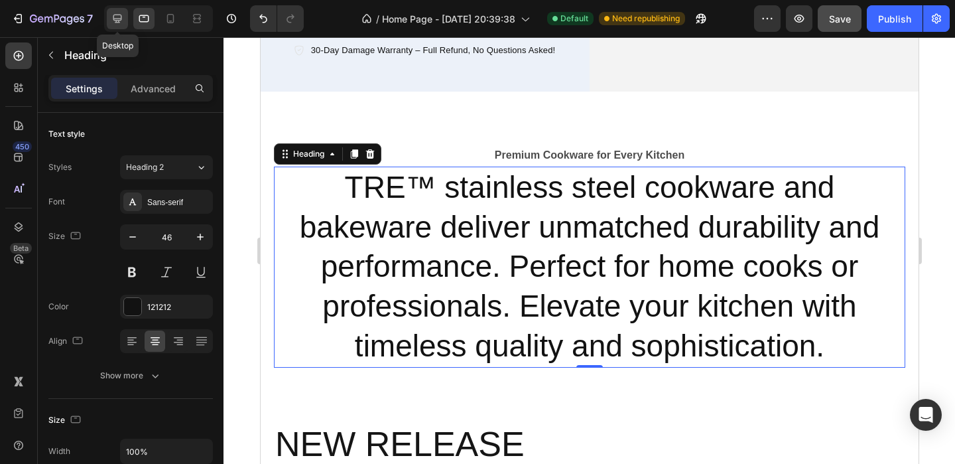
click at [119, 21] on icon at bounding box center [117, 19] width 9 height 9
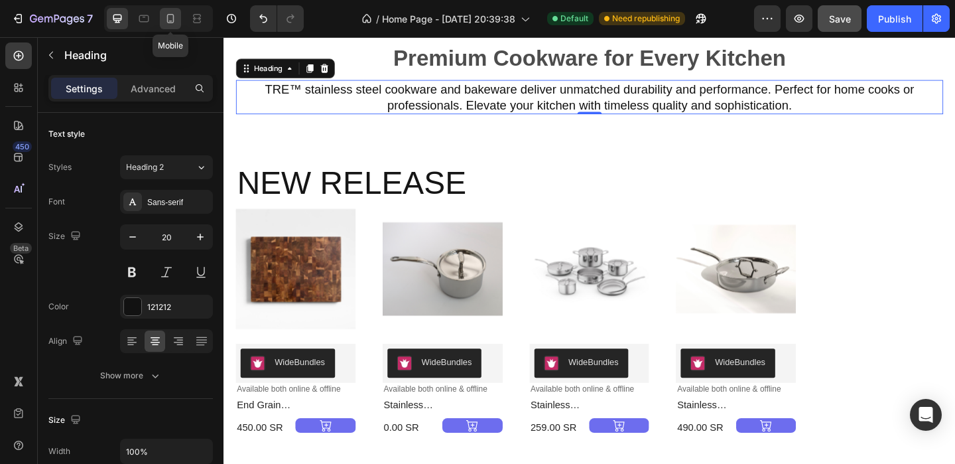
scroll to position [291, 0]
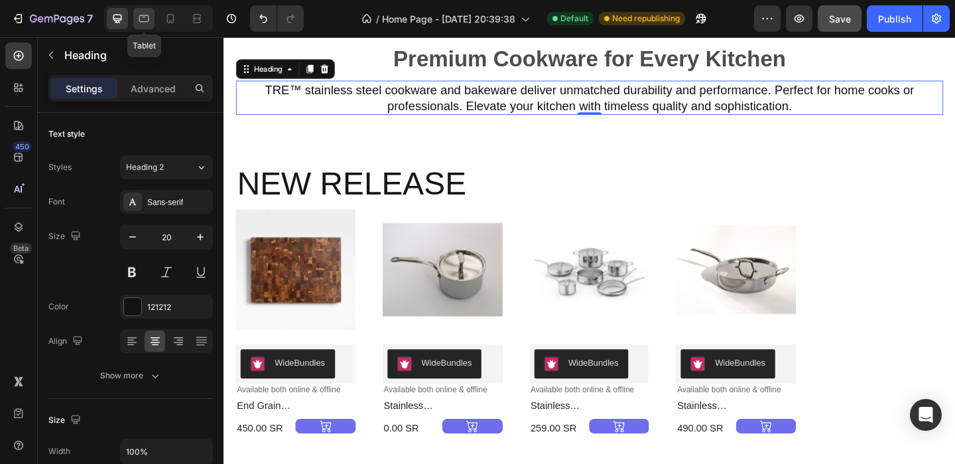
click at [147, 20] on icon at bounding box center [143, 18] width 13 height 13
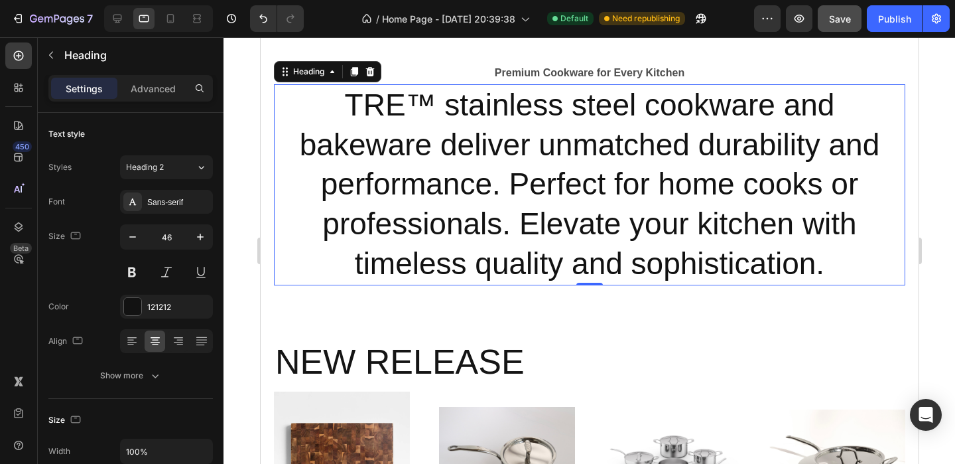
scroll to position [253, 0]
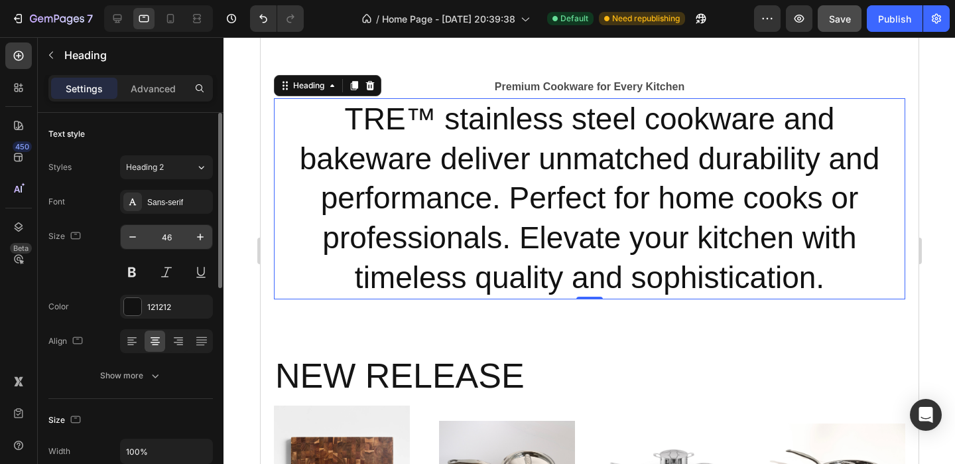
click at [174, 245] on input "46" at bounding box center [167, 237] width 44 height 24
type input "20"
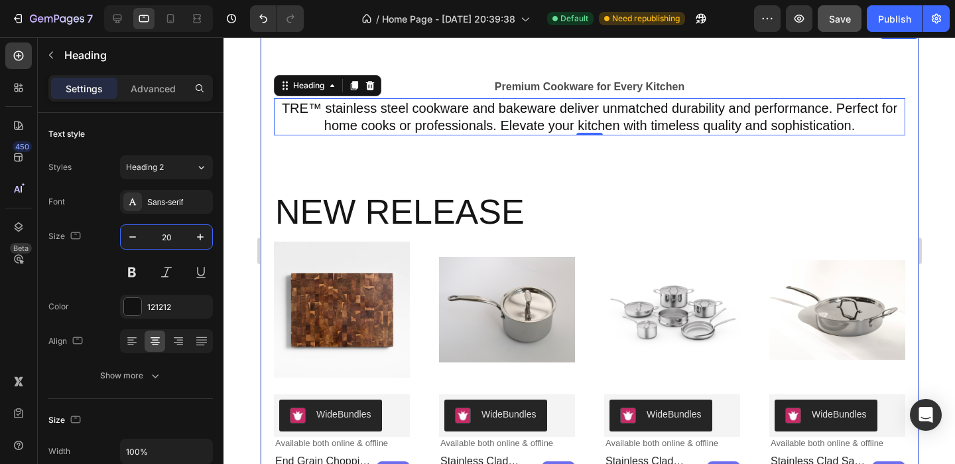
click at [581, 75] on div "Premium Cookware for Every Kitchen Text Block Row TRE™ stainless steel cookware…" at bounding box center [589, 285] width 658 height 524
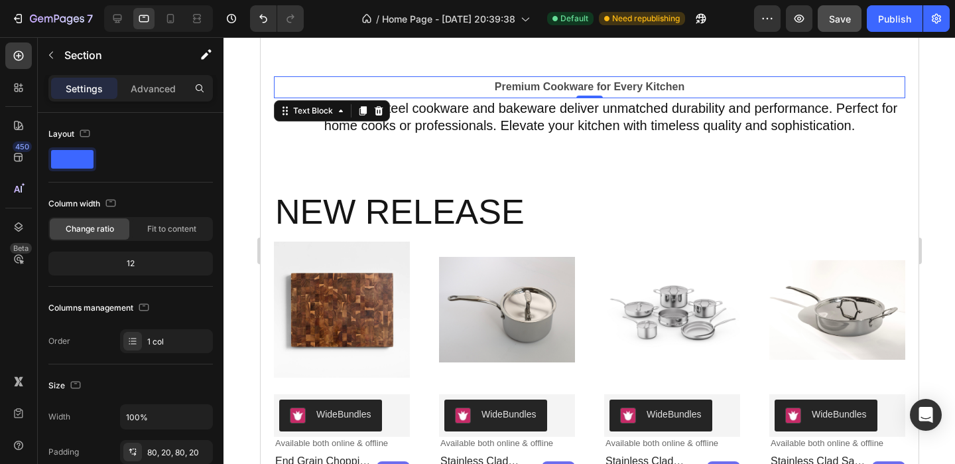
click at [581, 87] on strong "Premium Cookware for Every Kitchen" at bounding box center [589, 86] width 190 height 11
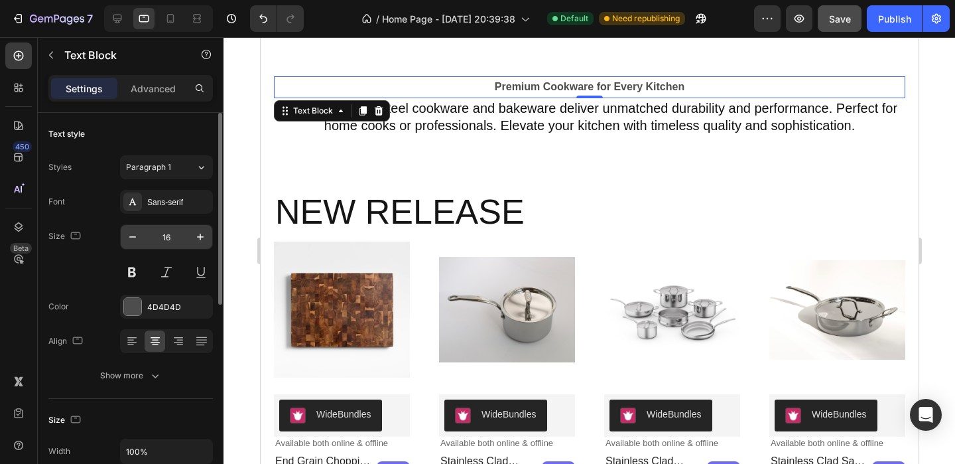
click at [168, 231] on input "16" at bounding box center [167, 237] width 44 height 24
type input "1"
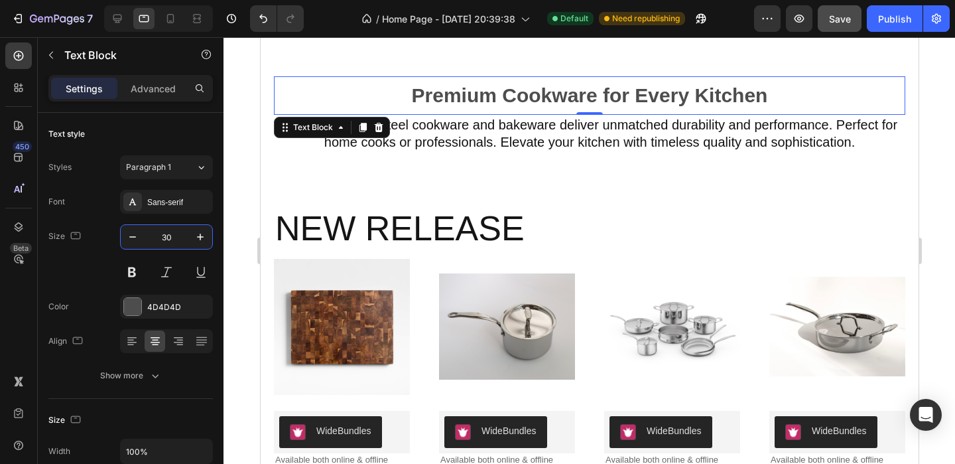
click at [846, 29] on button "Save" at bounding box center [840, 18] width 44 height 27
click at [111, 19] on icon at bounding box center [117, 18] width 13 height 13
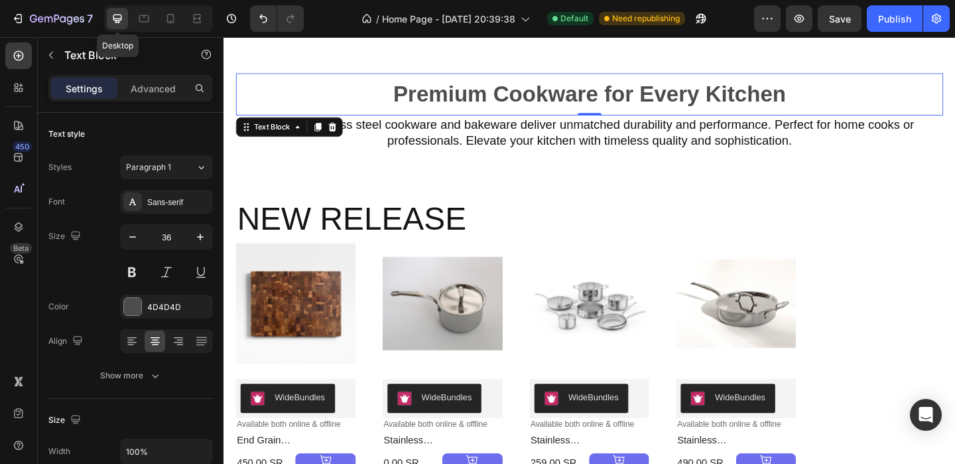
scroll to position [246, 0]
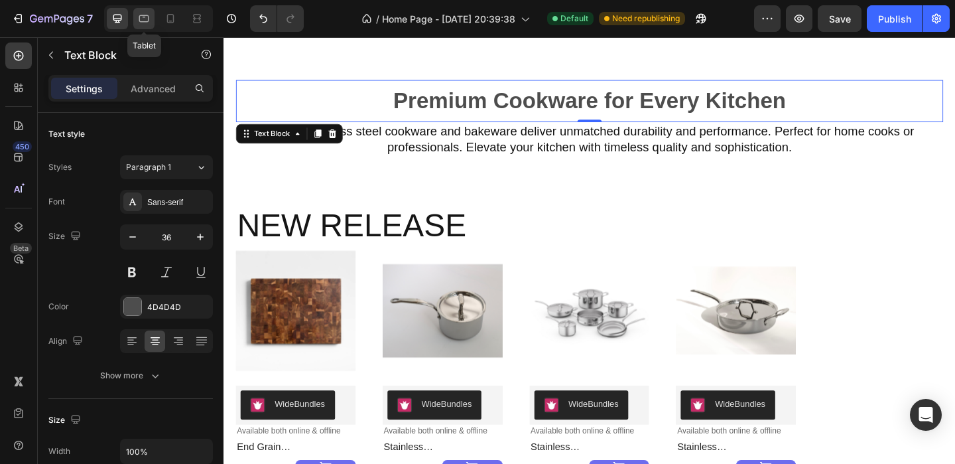
click at [143, 19] on icon at bounding box center [143, 18] width 13 height 13
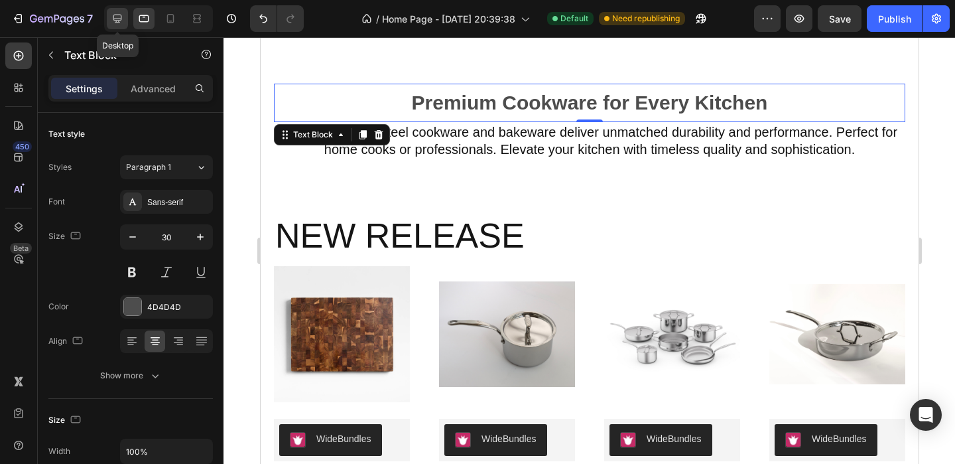
click at [118, 18] on icon at bounding box center [117, 18] width 13 height 13
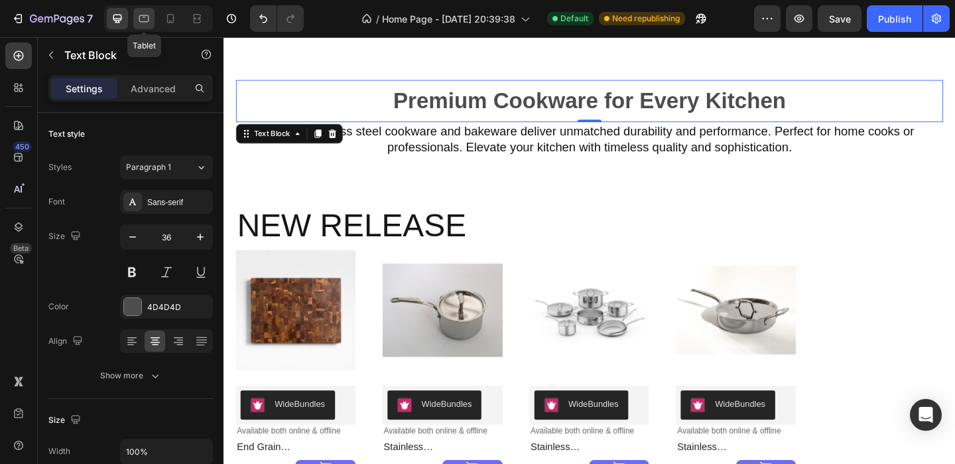
click at [145, 15] on icon at bounding box center [144, 18] width 10 height 7
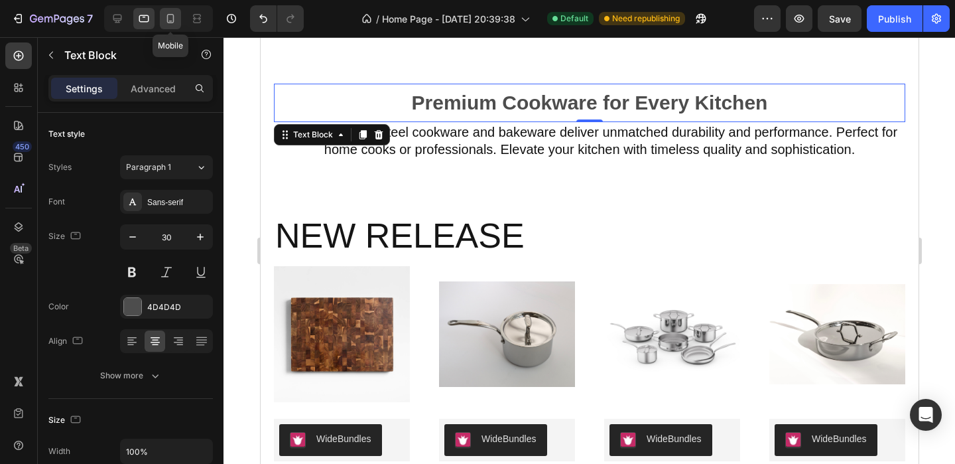
click at [176, 21] on icon at bounding box center [170, 18] width 13 height 13
type input "21"
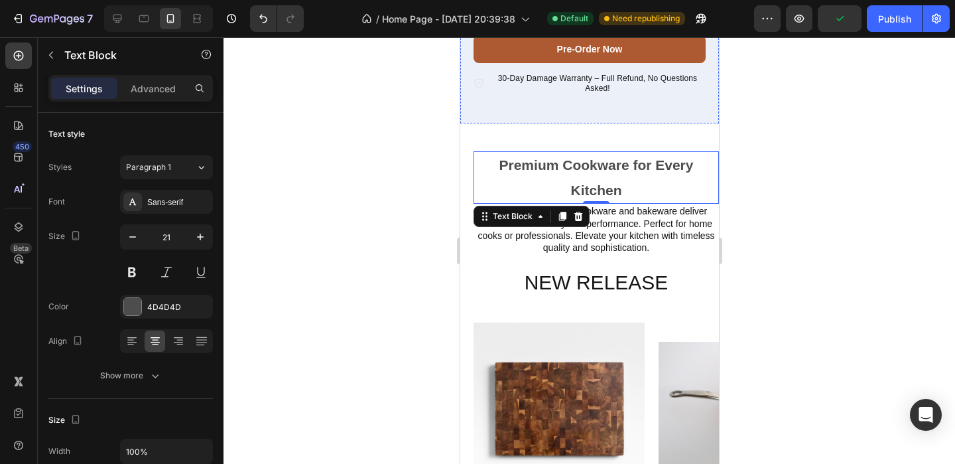
scroll to position [539, 0]
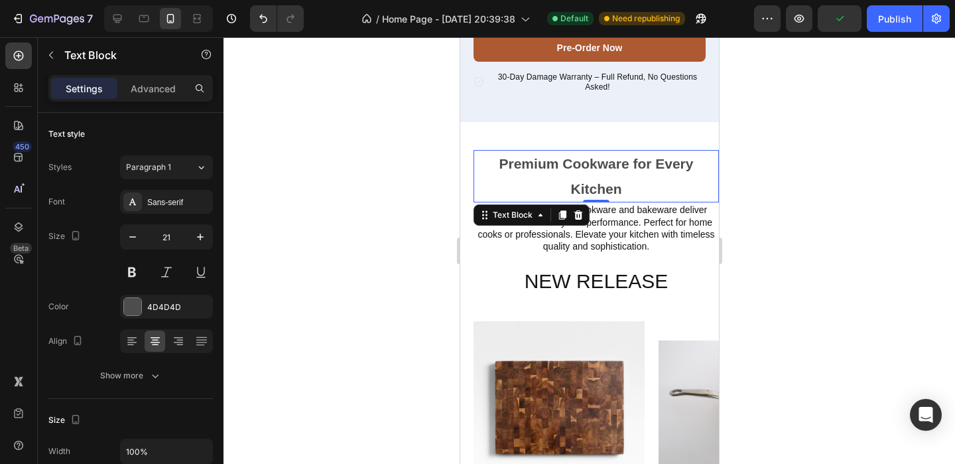
click at [792, 188] on div at bounding box center [590, 250] width 732 height 426
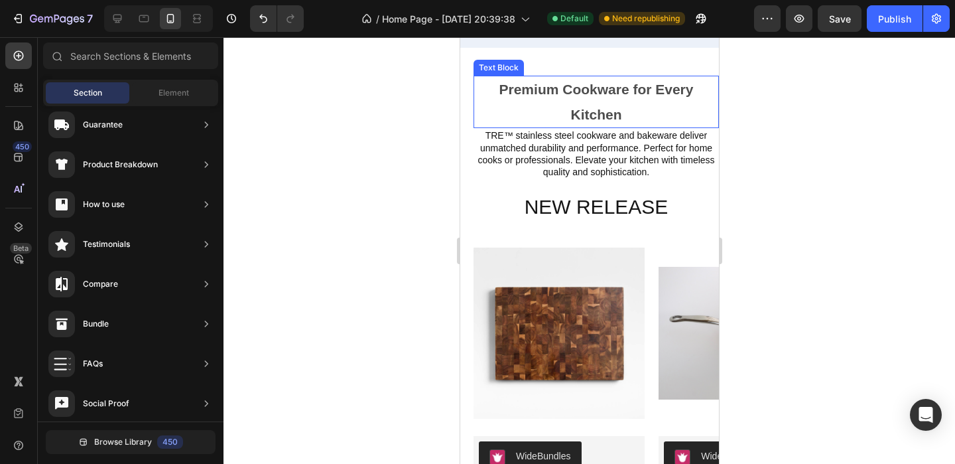
scroll to position [623, 0]
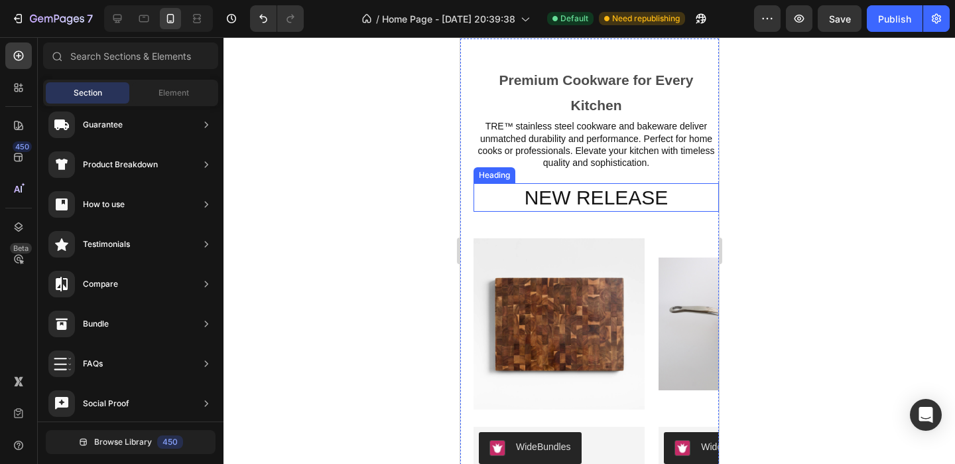
click at [673, 195] on h2 "new release" at bounding box center [595, 197] width 245 height 29
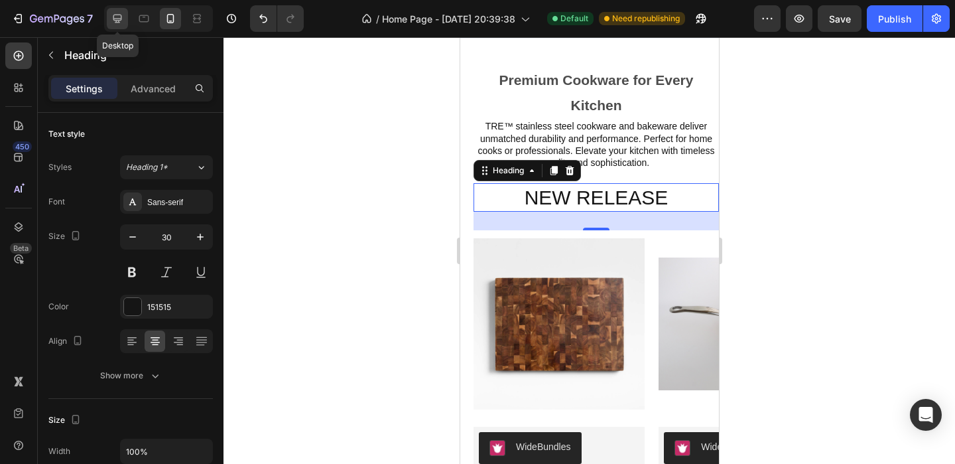
click at [123, 25] on icon at bounding box center [117, 18] width 13 height 13
type input "52"
type input "1200"
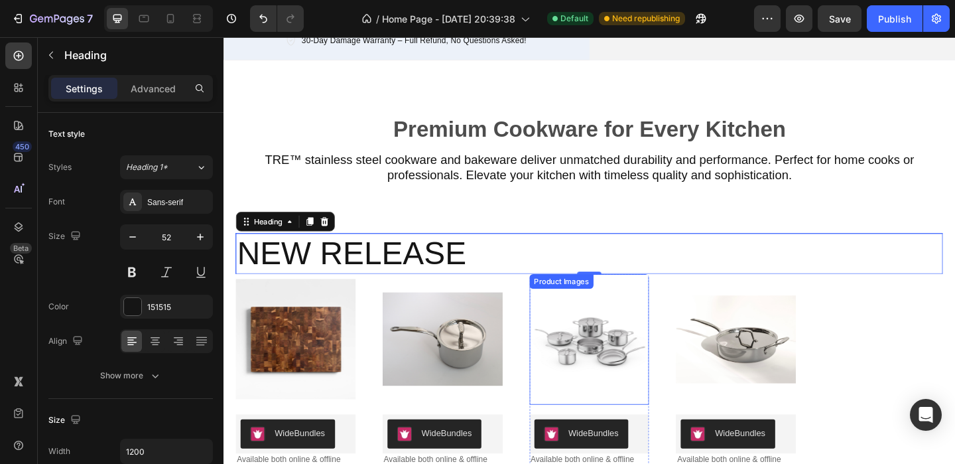
scroll to position [216, 0]
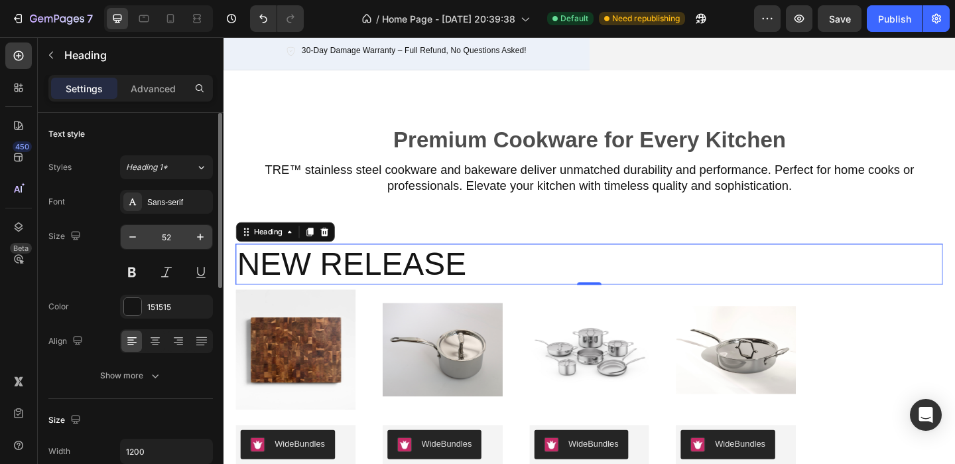
click at [181, 236] on input "52" at bounding box center [167, 237] width 44 height 24
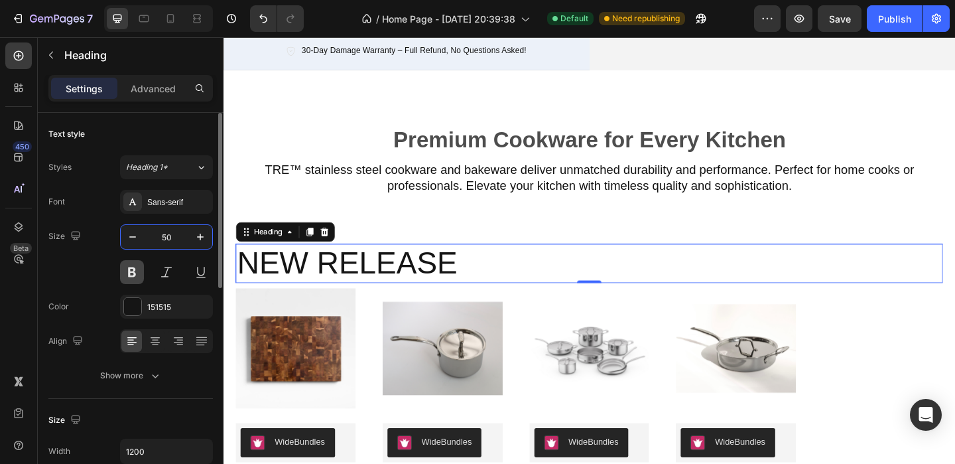
type input "50"
click at [131, 281] on button at bounding box center [132, 272] width 24 height 24
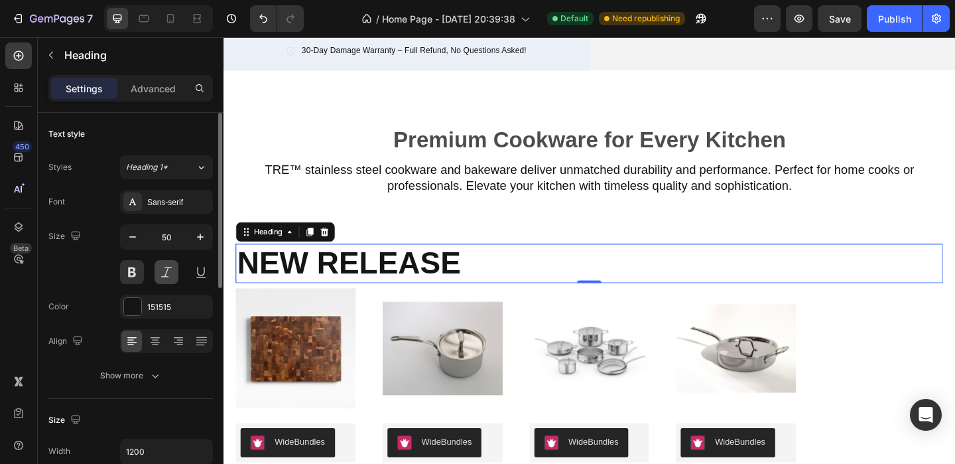
click at [155, 277] on button at bounding box center [167, 272] width 24 height 24
click at [175, 260] on button at bounding box center [167, 272] width 24 height 24
click at [172, 204] on div "Sans-serif" at bounding box center [178, 202] width 62 height 12
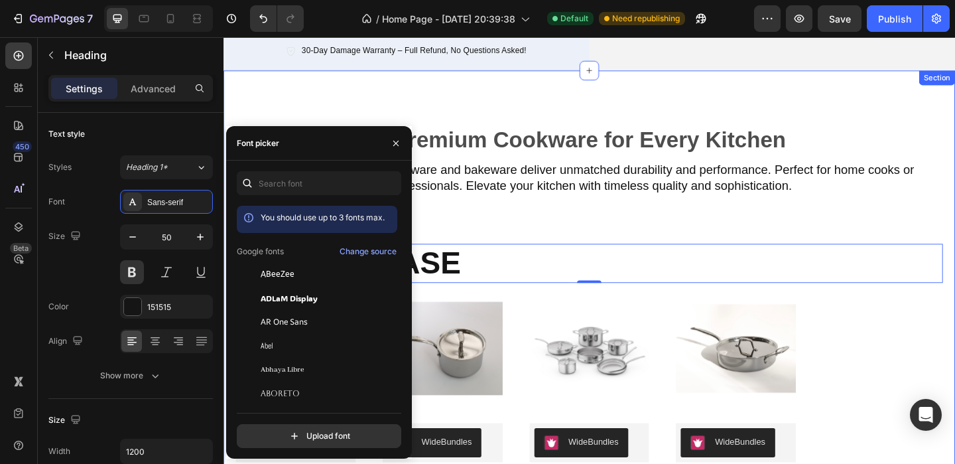
click at [509, 220] on div "Premium Cookware for Every Kitchen Text Block Row TRE™ stainless steel cookware…" at bounding box center [621, 341] width 769 height 430
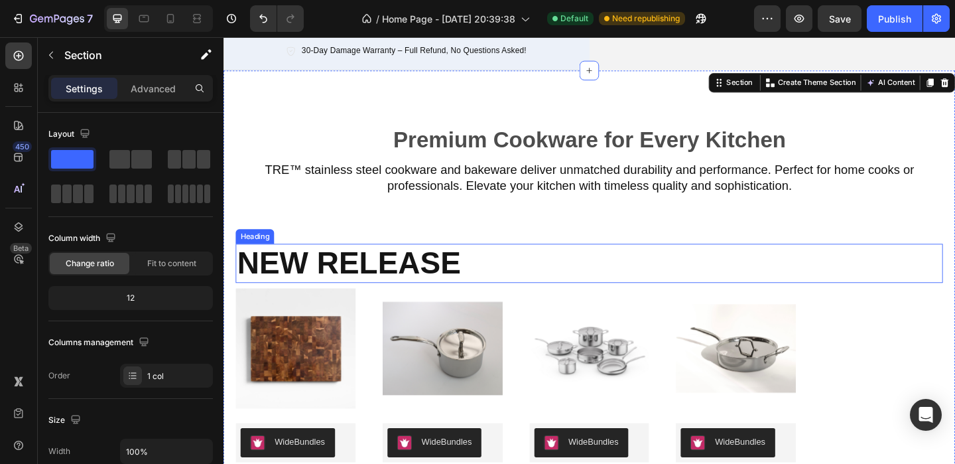
click at [324, 263] on h2 "new release" at bounding box center [621, 282] width 769 height 42
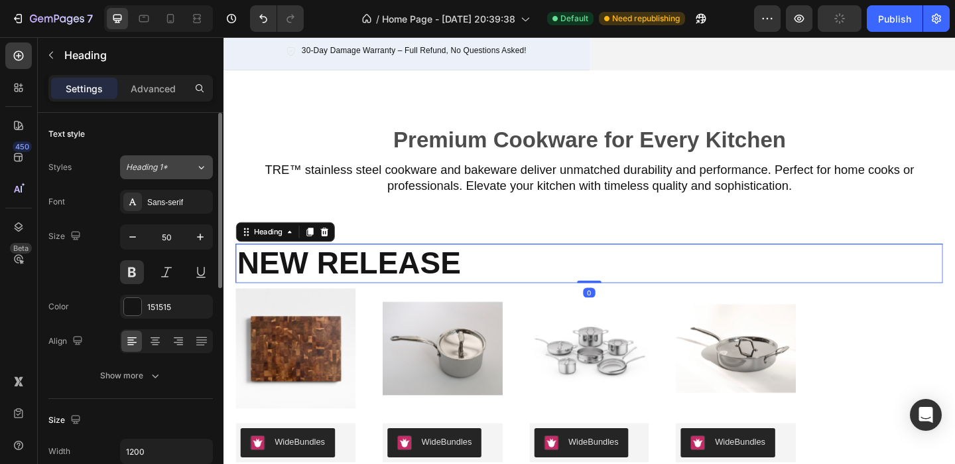
click at [172, 167] on div "Heading 1*" at bounding box center [153, 167] width 54 height 12
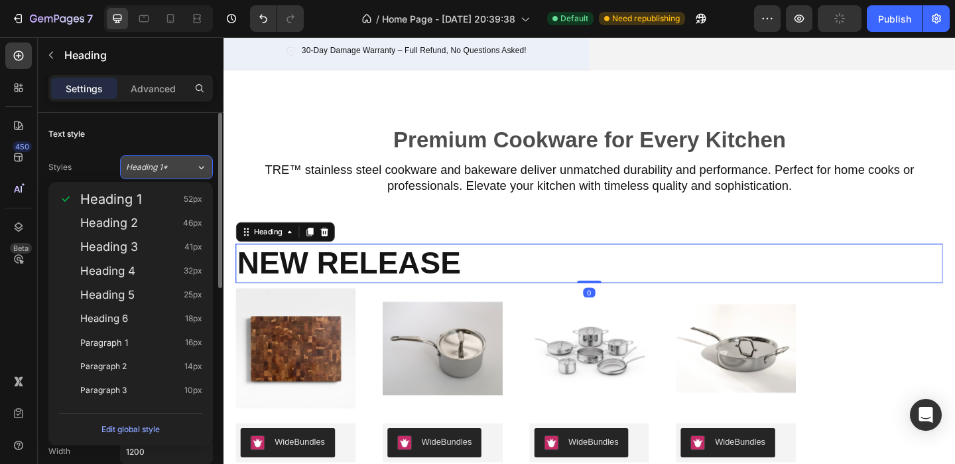
click at [172, 167] on div "Heading 1*" at bounding box center [153, 167] width 54 height 12
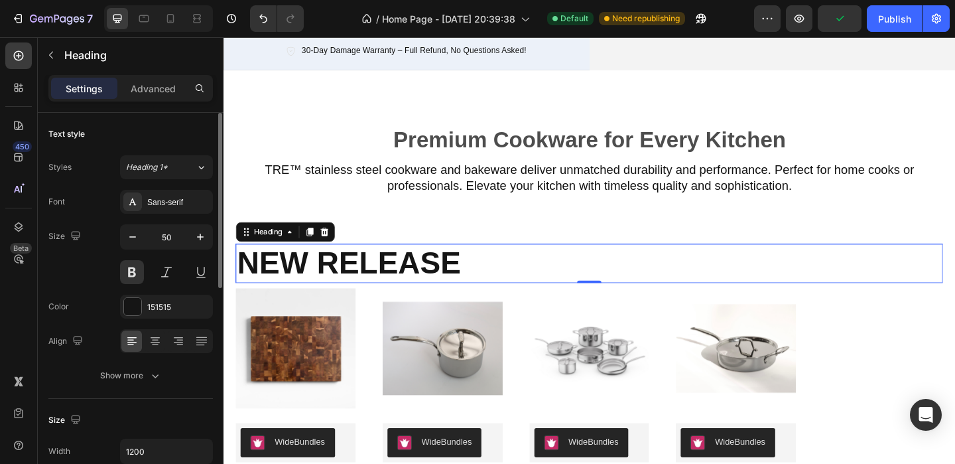
click at [172, 214] on div "Font Sans-serif Size 50 Color 151515 Align Show more" at bounding box center [130, 289] width 164 height 198
click at [172, 208] on div "Sans-serif" at bounding box center [166, 202] width 93 height 24
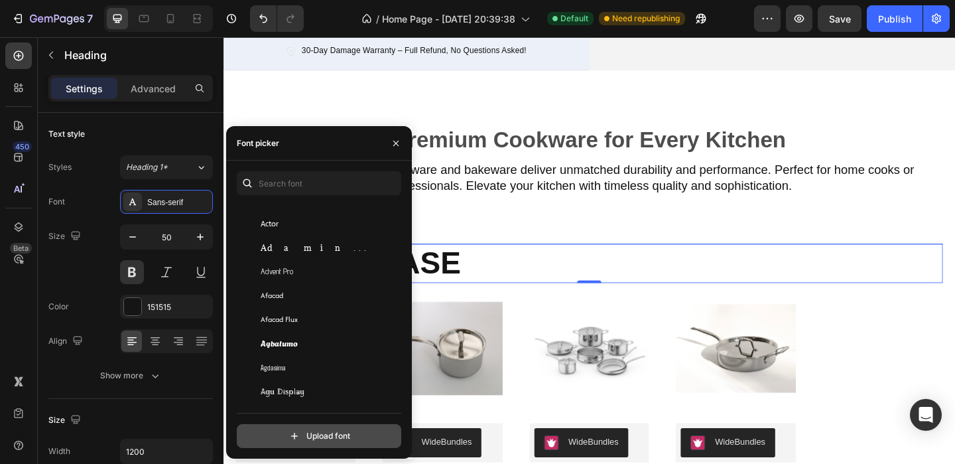
scroll to position [466, 0]
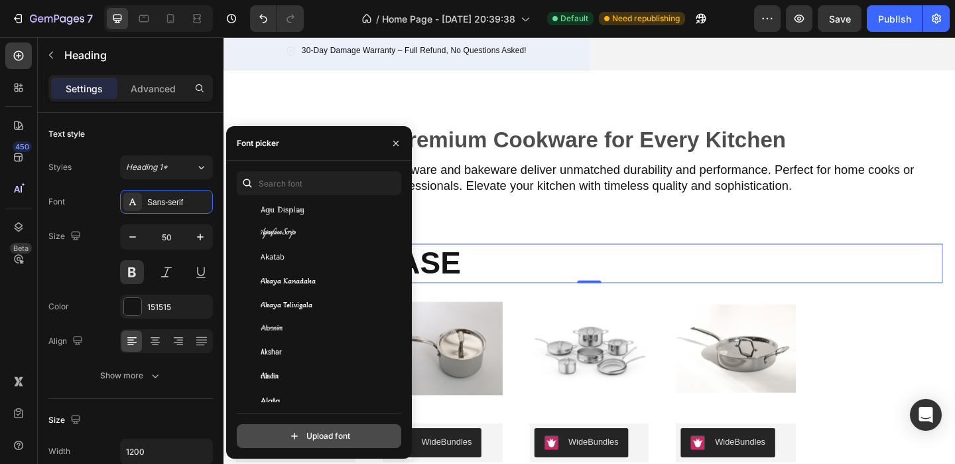
click at [304, 434] on input "file" at bounding box center [348, 435] width 332 height 23
click at [310, 434] on input "file" at bounding box center [348, 435] width 332 height 23
type input "C:\fakepath\GesturaHeadlineTRIAL-Regular (1).otf"
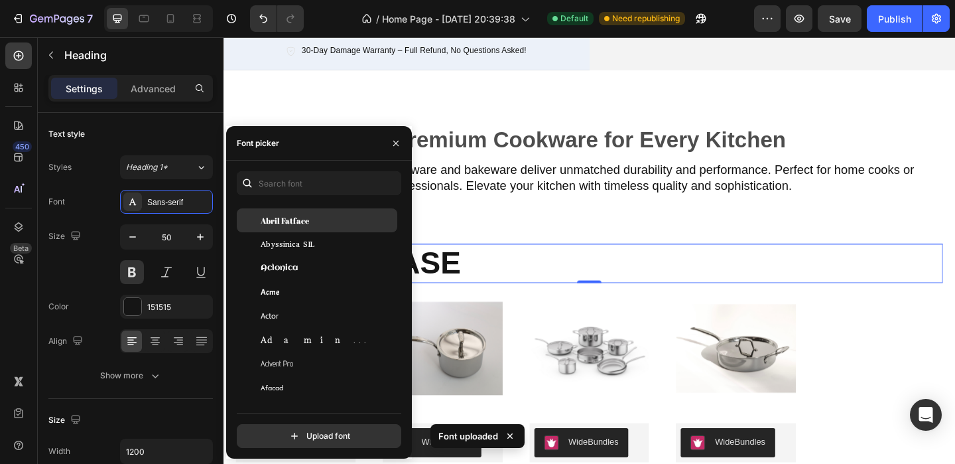
scroll to position [0, 0]
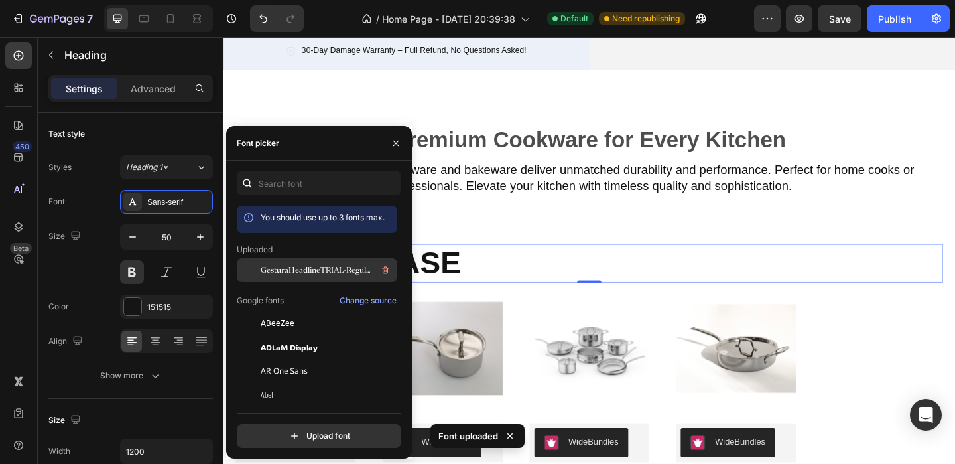
click at [307, 271] on span "GesturaHeadlineTRIAL-Regular 1" at bounding box center [316, 270] width 110 height 12
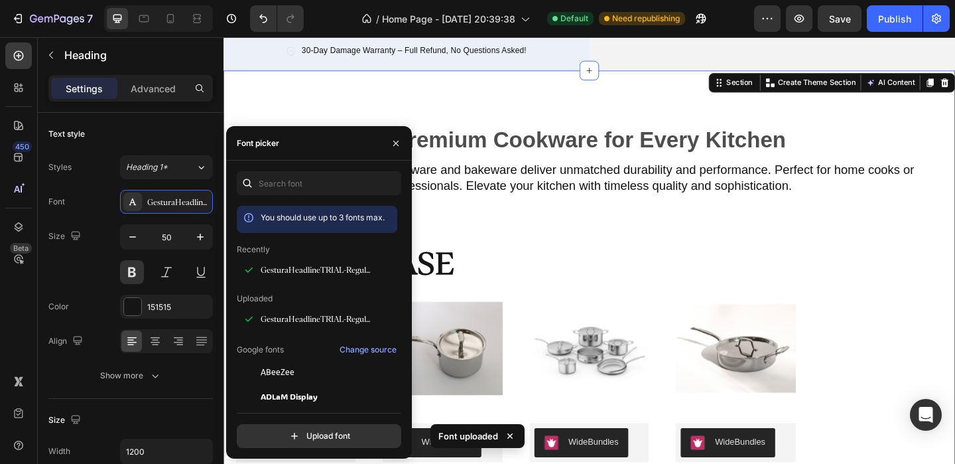
click at [603, 249] on div "Premium Cookware for Every Kitchen Text Block Row TRE™ stainless steel cookware…" at bounding box center [621, 341] width 769 height 430
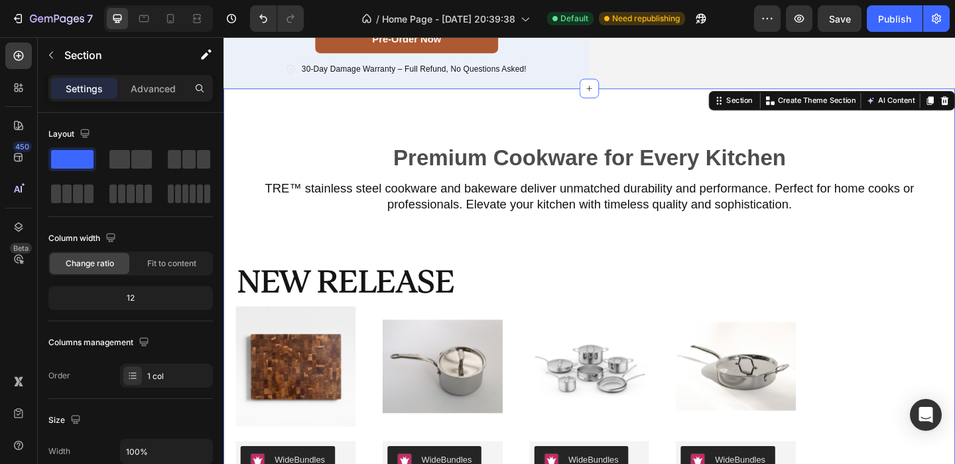
scroll to position [194, 0]
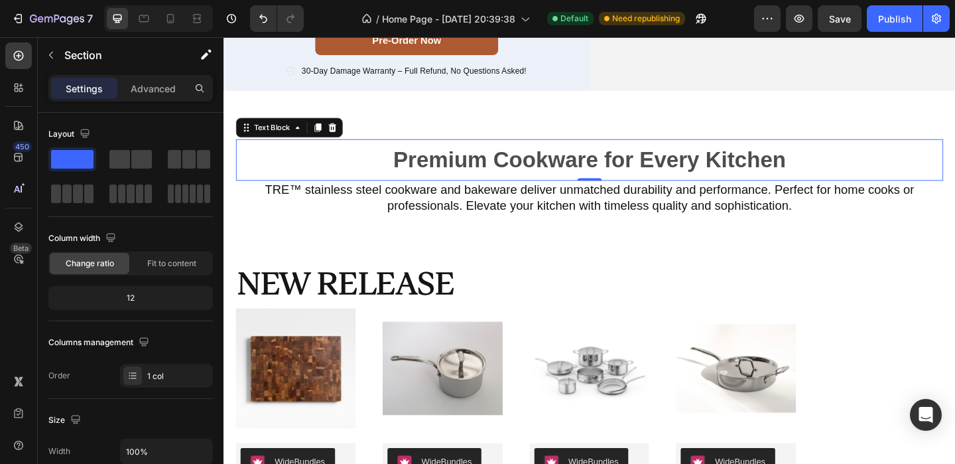
click at [533, 175] on strong "Premium Cookware for Every Kitchen" at bounding box center [621, 170] width 427 height 27
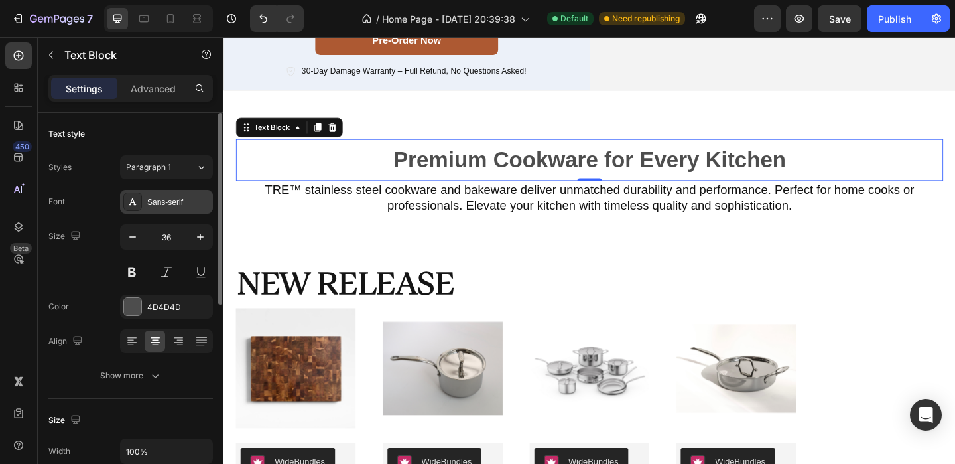
click at [173, 205] on div "Sans-serif" at bounding box center [178, 202] width 62 height 12
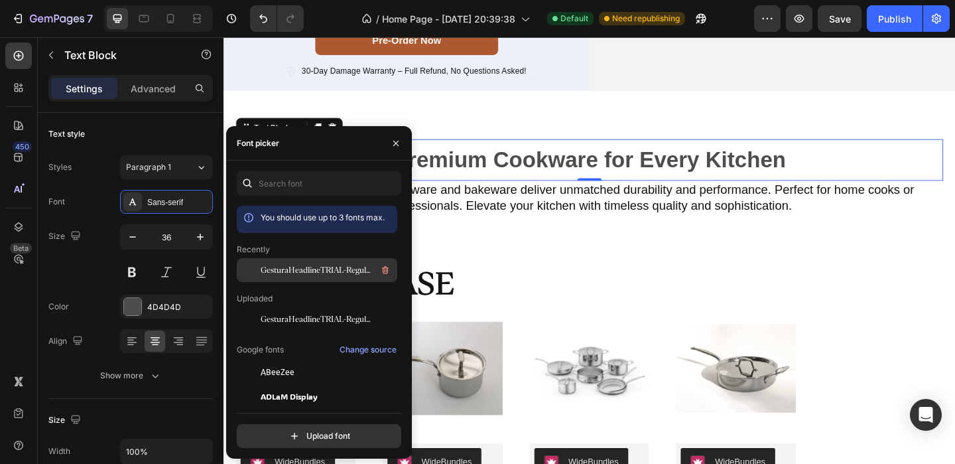
click at [291, 264] on span "GesturaHeadlineTRIAL-Regular 1" at bounding box center [316, 270] width 110 height 12
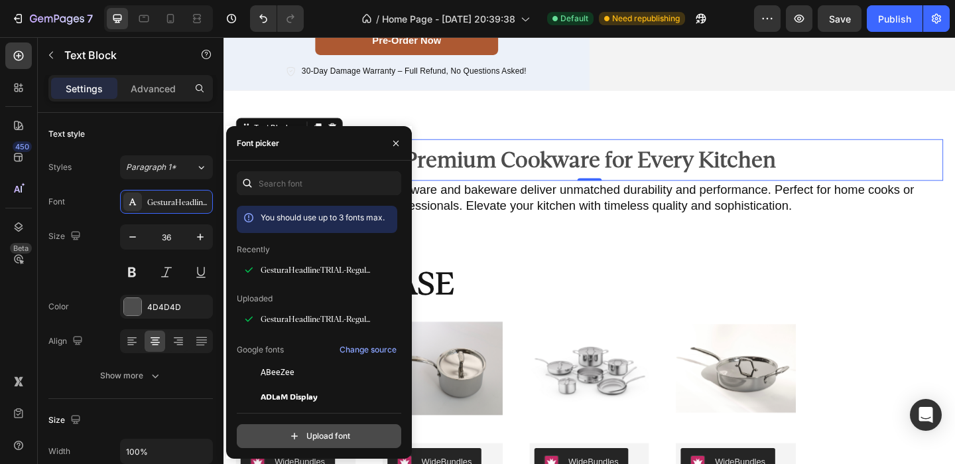
click at [291, 442] on input "file" at bounding box center [348, 435] width 332 height 23
type input "C:\fakepath\AktivGrotesk_Bd.ttf"
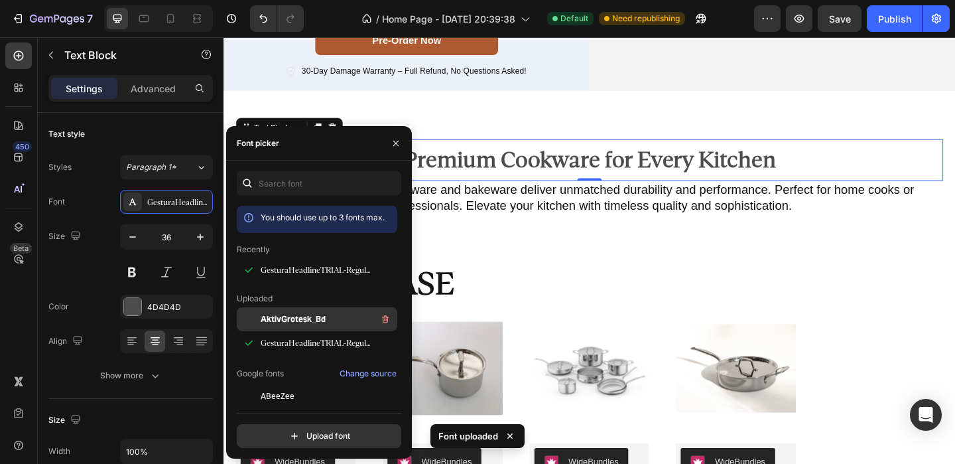
click at [306, 314] on span "AktivGrotesk_Bd" at bounding box center [293, 319] width 65 height 12
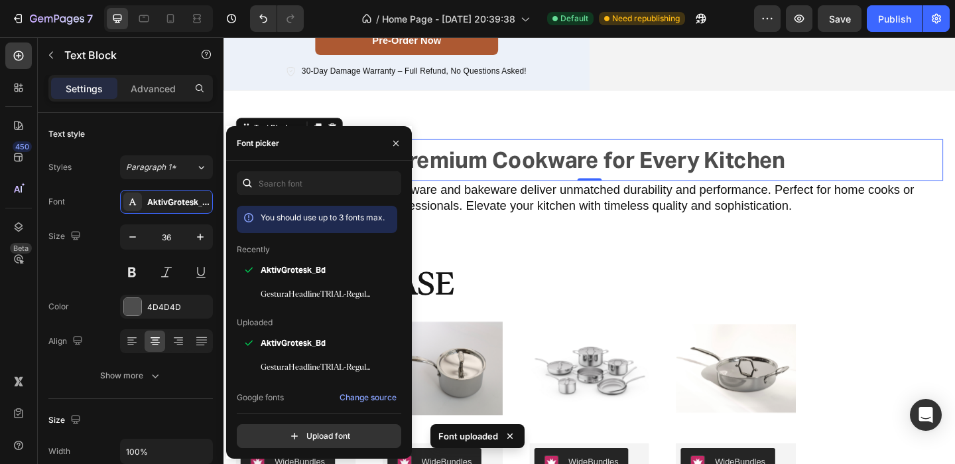
click at [897, 159] on p "Premium Cookware for Every Kitchen" at bounding box center [621, 170] width 767 height 43
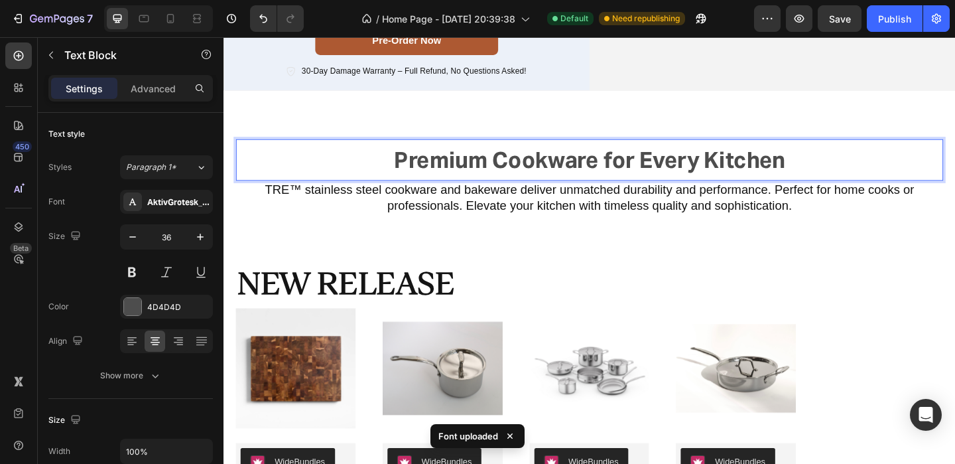
click at [507, 168] on strong "Premium Cookware for Every Kitchen" at bounding box center [621, 170] width 425 height 31
click at [440, 203] on h2 "TRE™ stainless steel cookware and bakeware deliver unmatched durability and per…" at bounding box center [621, 211] width 769 height 37
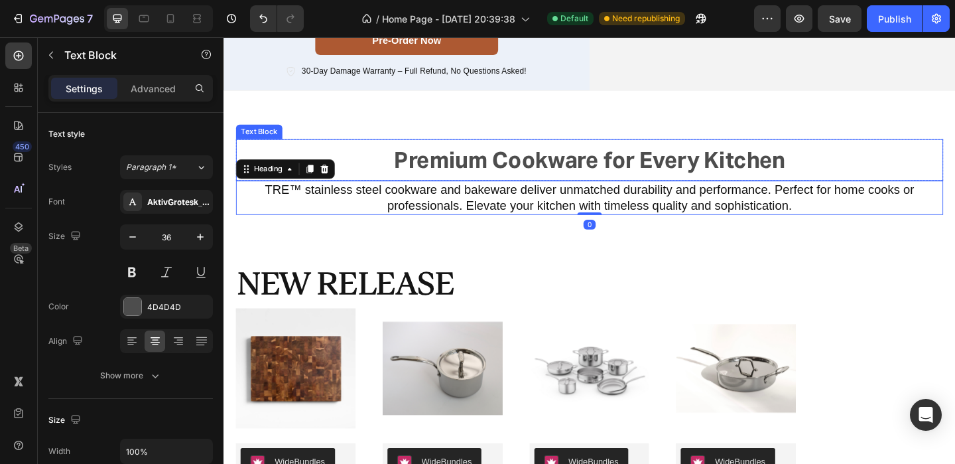
click at [476, 182] on strong "Premium Cookware for Every Kitchen" at bounding box center [621, 170] width 425 height 31
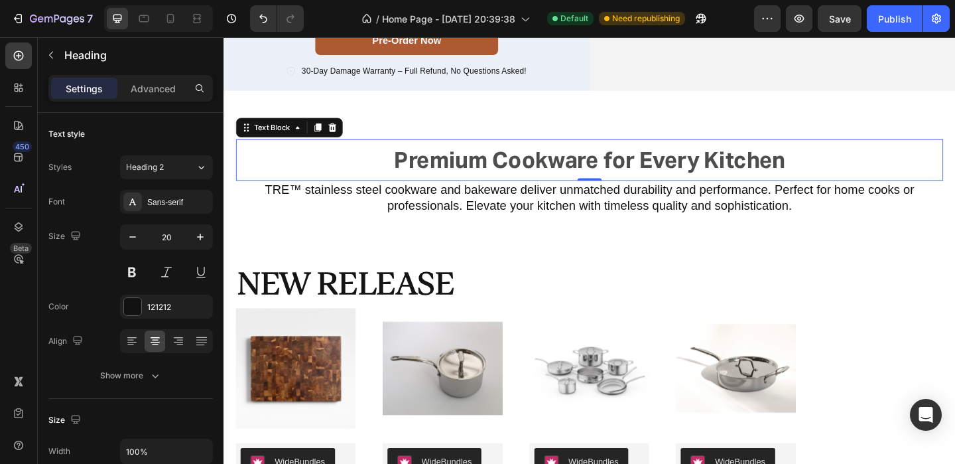
click at [461, 200] on h2 "TRE™ stainless steel cookware and bakeware deliver unmatched durability and per…" at bounding box center [621, 211] width 769 height 37
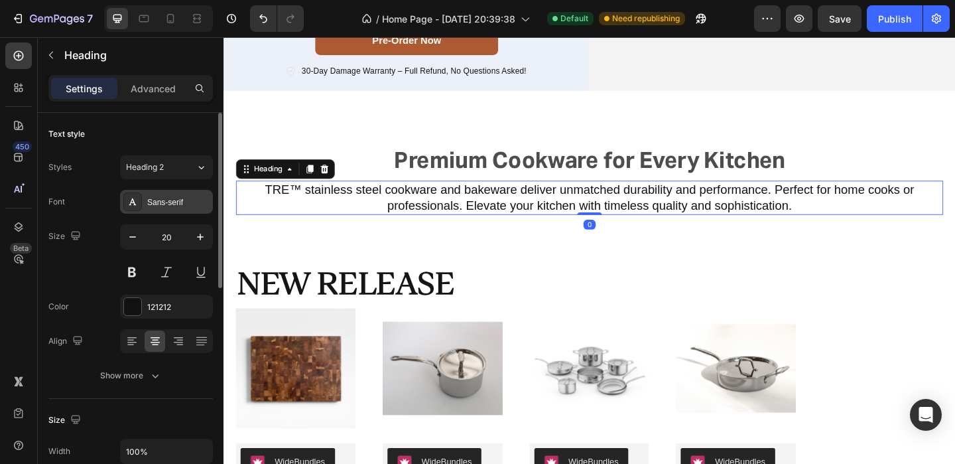
click at [190, 198] on div "Sans-serif" at bounding box center [178, 202] width 62 height 12
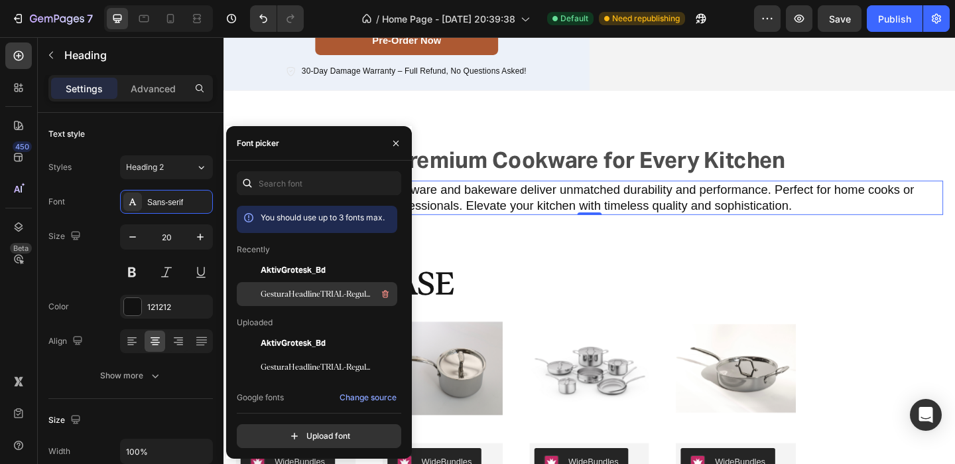
click at [281, 292] on span "GesturaHeadlineTRIAL-Regular 1" at bounding box center [316, 294] width 110 height 12
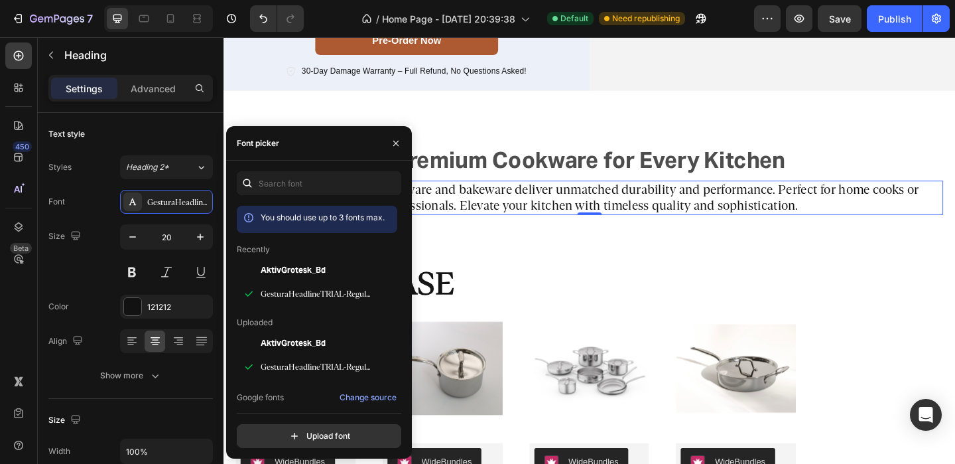
click at [881, 154] on p "Premium Cookware for Every Kitchen" at bounding box center [621, 170] width 767 height 43
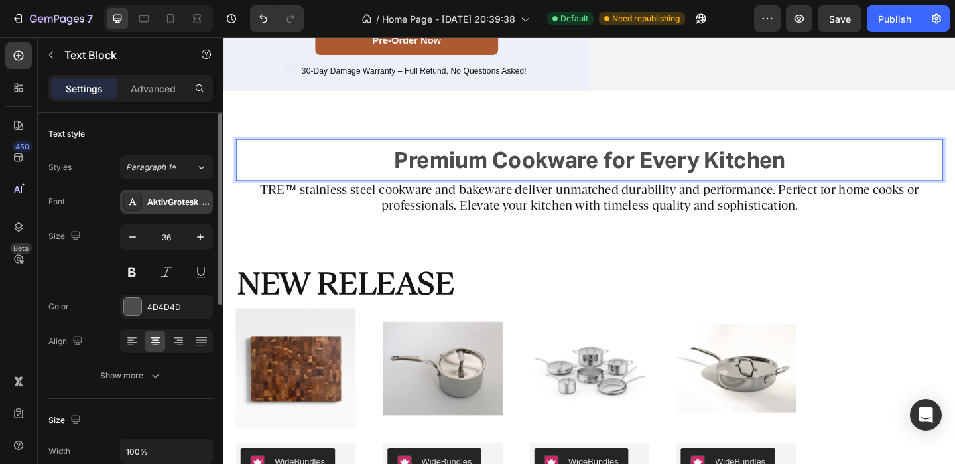
click at [183, 192] on div "AktivGrotesk_Bd" at bounding box center [166, 202] width 93 height 24
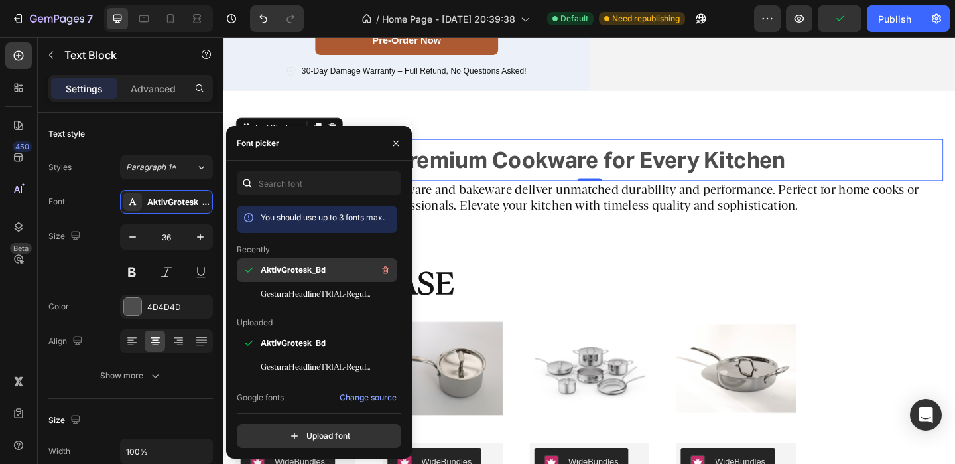
click at [296, 271] on span "AktivGrotesk_Bd" at bounding box center [293, 270] width 65 height 12
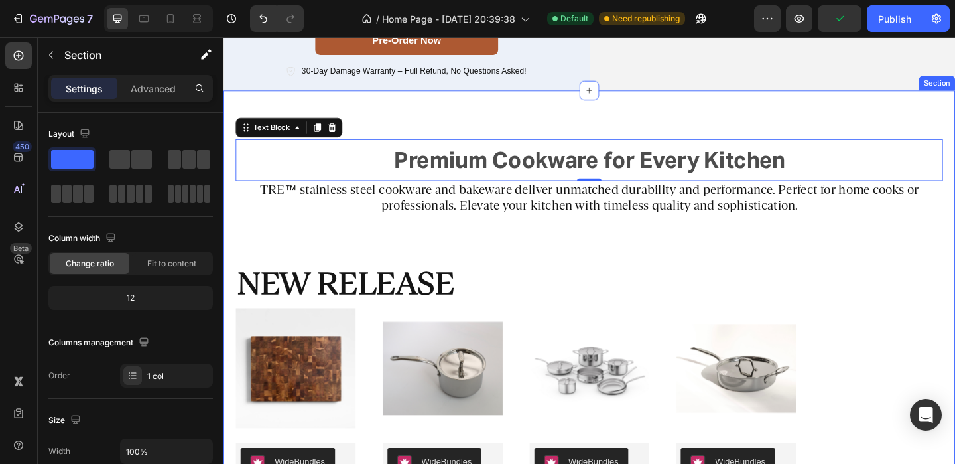
click at [564, 243] on div "Premium Cookware for Every Kitchen Text Block 0 Row TRE™ stainless steel cookwa…" at bounding box center [621, 363] width 769 height 430
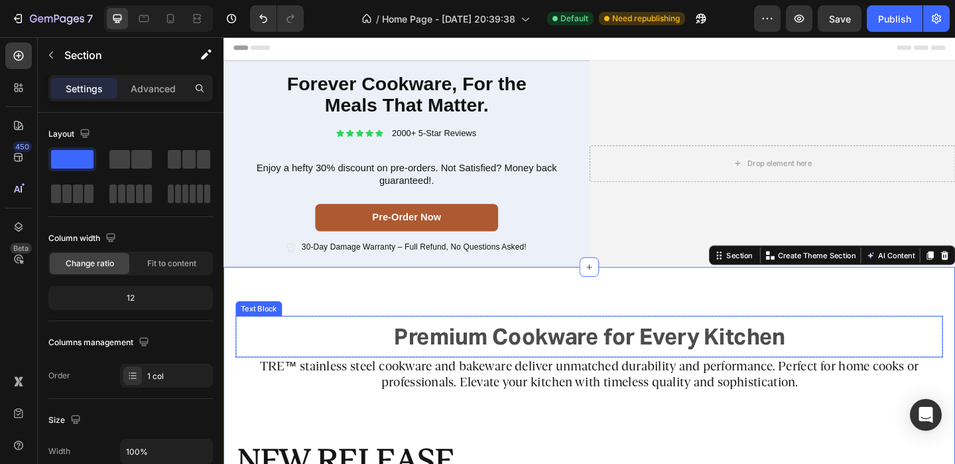
scroll to position [0, 0]
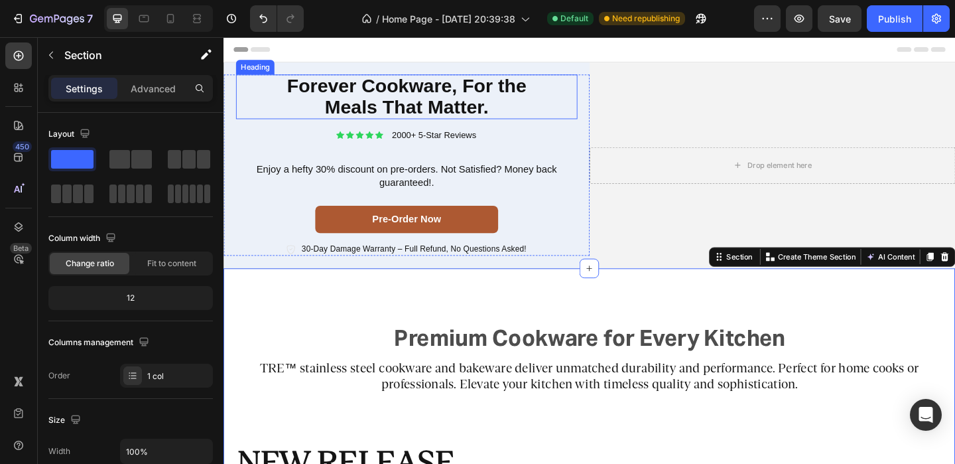
click at [373, 112] on strong "Forever Cookware, For the Meals That Matter." at bounding box center [422, 101] width 261 height 46
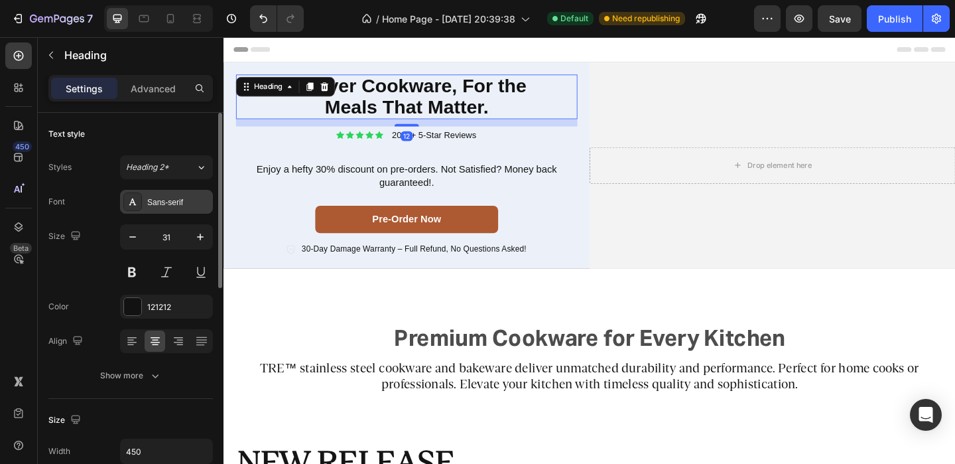
click at [175, 205] on div "Sans-serif" at bounding box center [178, 202] width 62 height 12
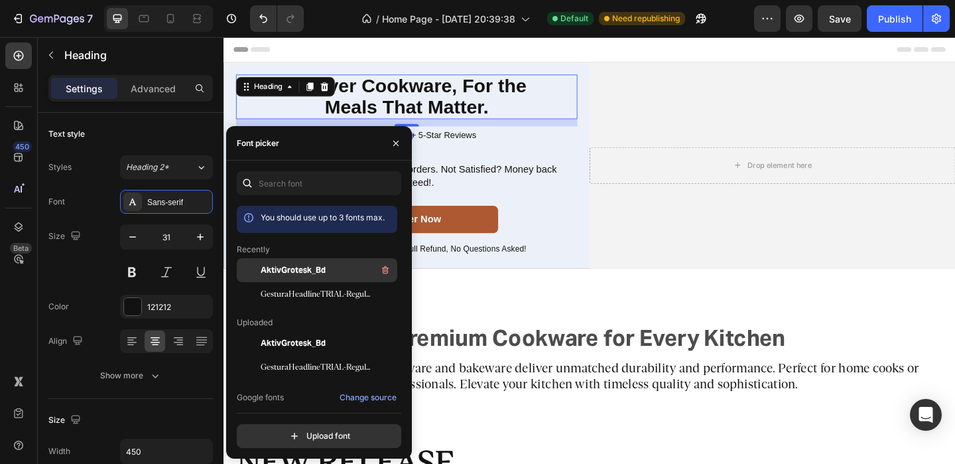
click at [299, 273] on span "AktivGrotesk_Bd" at bounding box center [293, 270] width 65 height 12
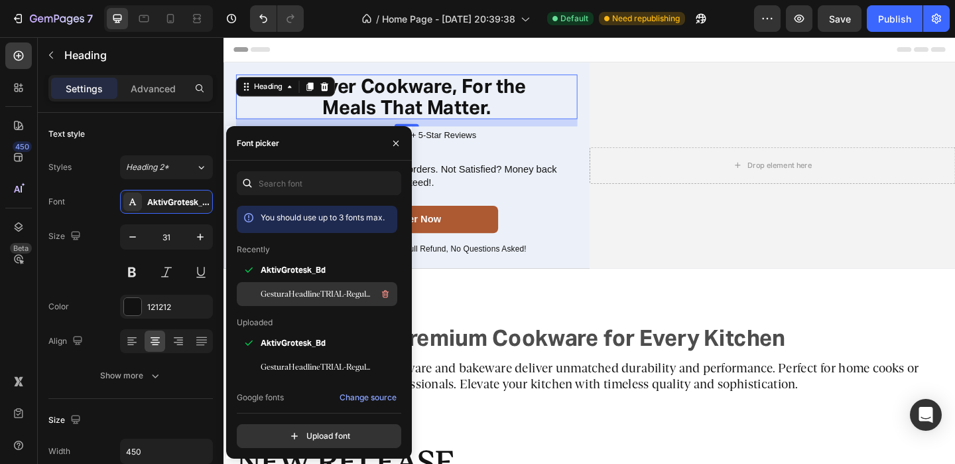
click at [298, 294] on span "GesturaHeadlineTRIAL-Regular 1" at bounding box center [316, 294] width 110 height 12
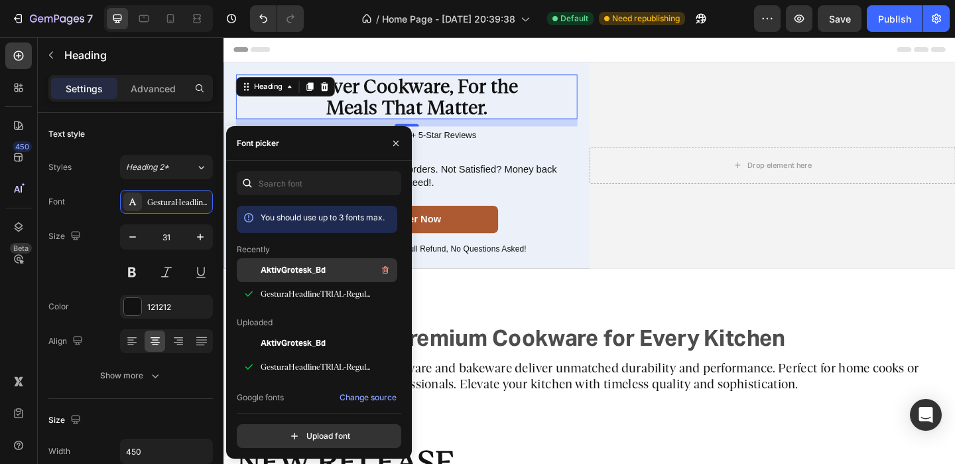
click at [300, 275] on span "AktivGrotesk_Bd" at bounding box center [293, 270] width 65 height 12
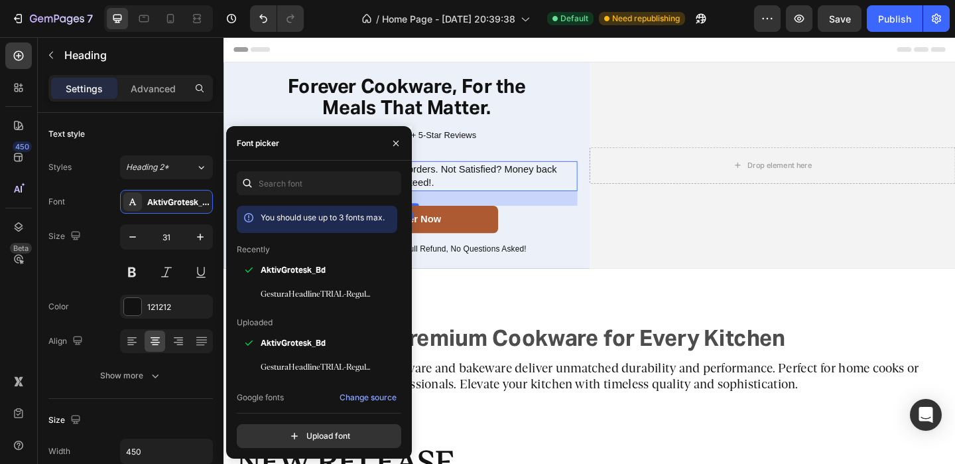
click at [496, 178] on p "Enjoy a hefty 30% discount on pre-orders. Not Satisfied? Money back guaranteed!." at bounding box center [422, 188] width 366 height 28
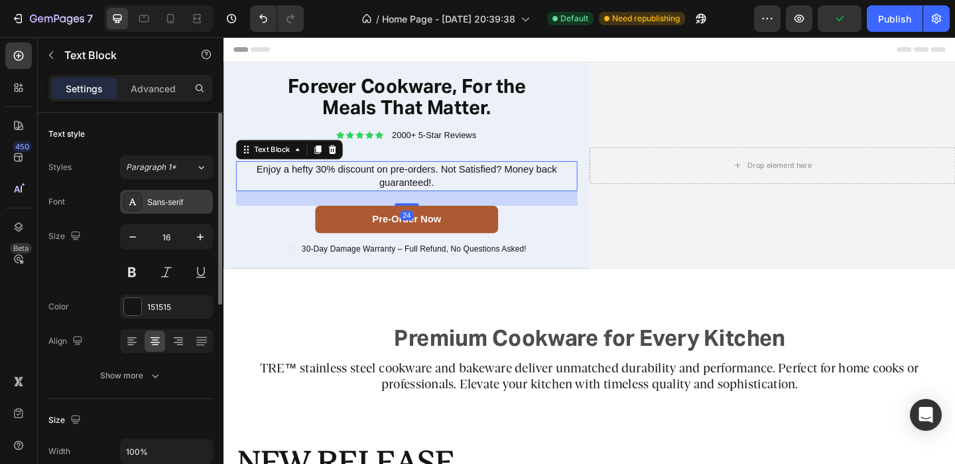
click at [162, 204] on div "Sans-serif" at bounding box center [178, 202] width 62 height 12
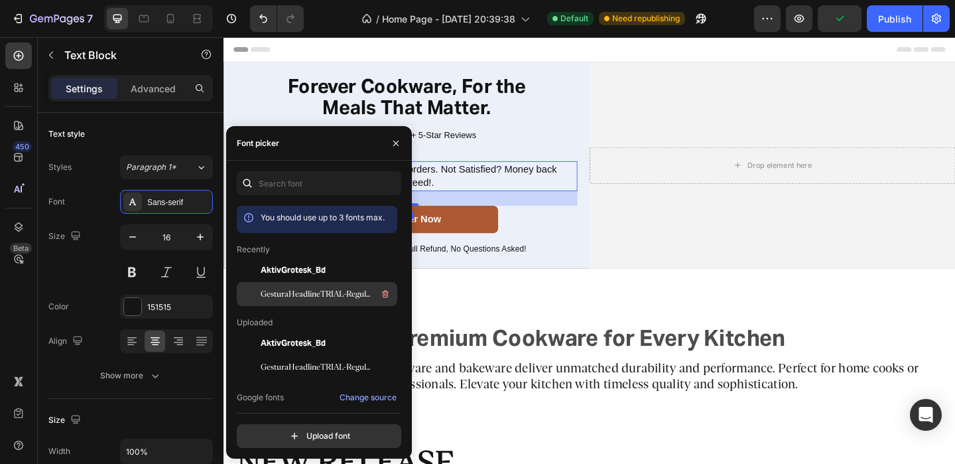
click at [300, 291] on span "GesturaHeadlineTRIAL-Regular 1" at bounding box center [316, 294] width 110 height 12
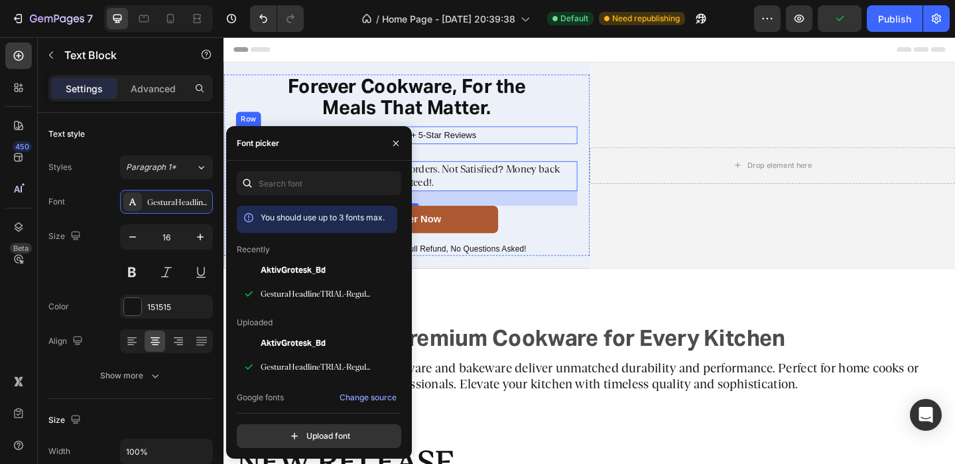
click at [576, 145] on div "Icon Icon Icon Icon Icon Icon List 2000+ 5-Star Reviews Text Block Row" at bounding box center [422, 143] width 371 height 19
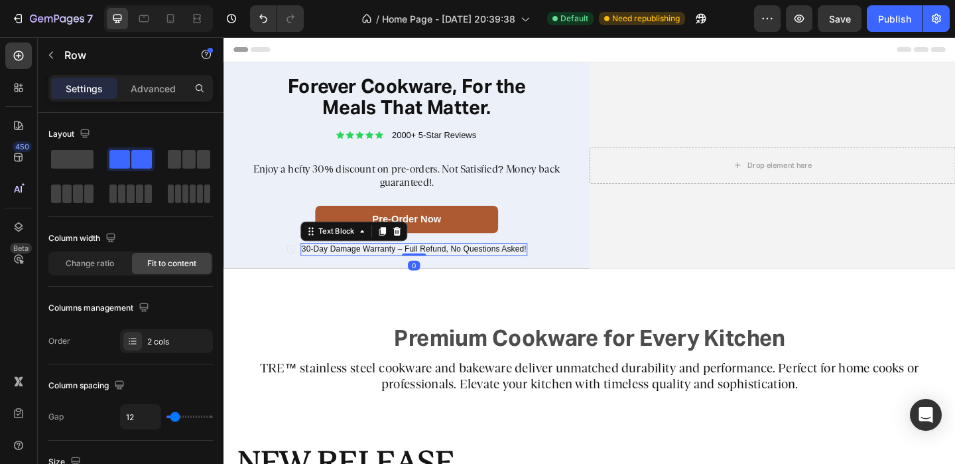
click at [331, 263] on p "30-Day Damage Warranty – Full Refund, No Questions Asked!" at bounding box center [430, 267] width 245 height 11
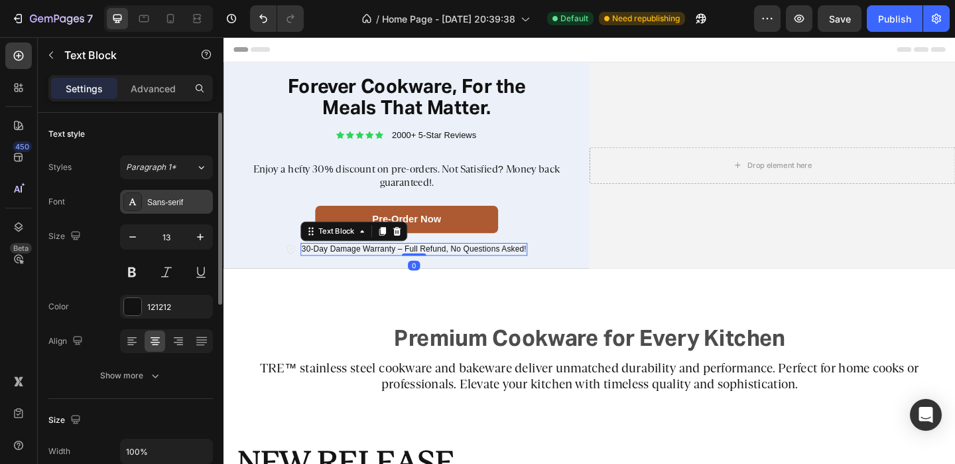
click at [174, 196] on div "Sans-serif" at bounding box center [178, 202] width 62 height 12
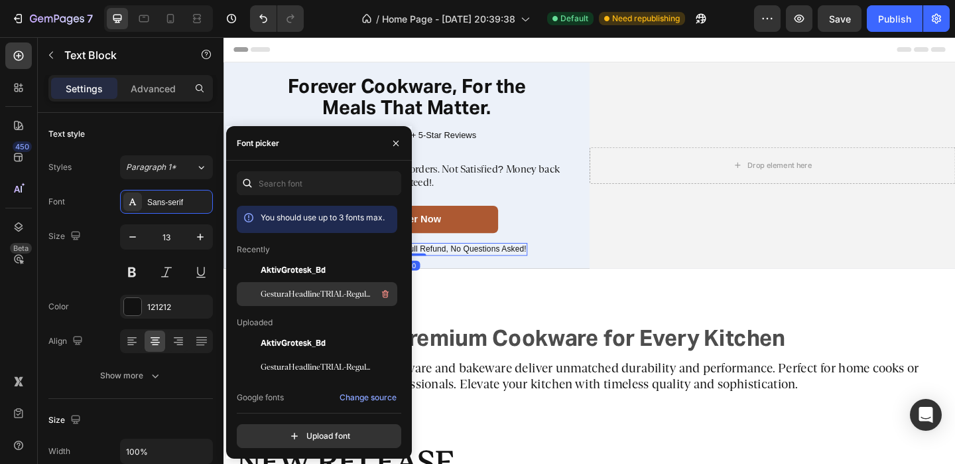
click at [302, 296] on span "GesturaHeadlineTRIAL-Regular 1" at bounding box center [316, 294] width 110 height 12
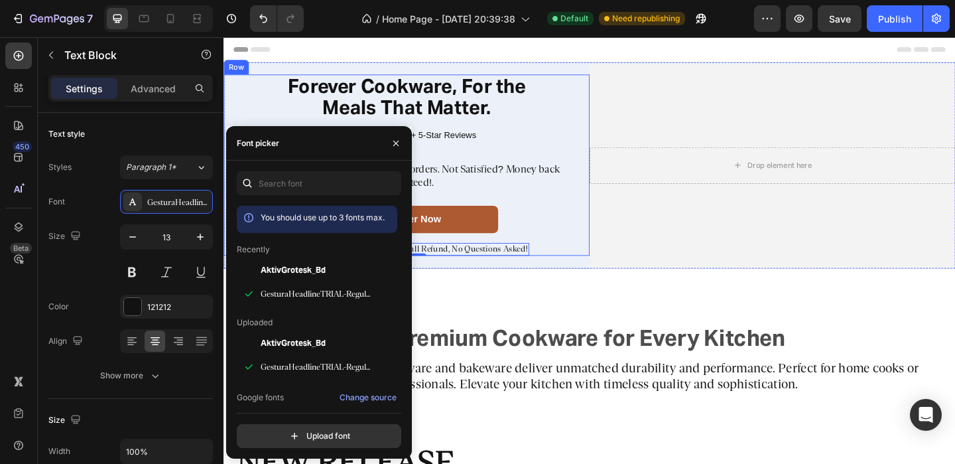
click at [562, 196] on p "Enjoy a hefty 30% discount on pre-orders. Not Satisfied? Money back guaranteed!." at bounding box center [422, 188] width 366 height 28
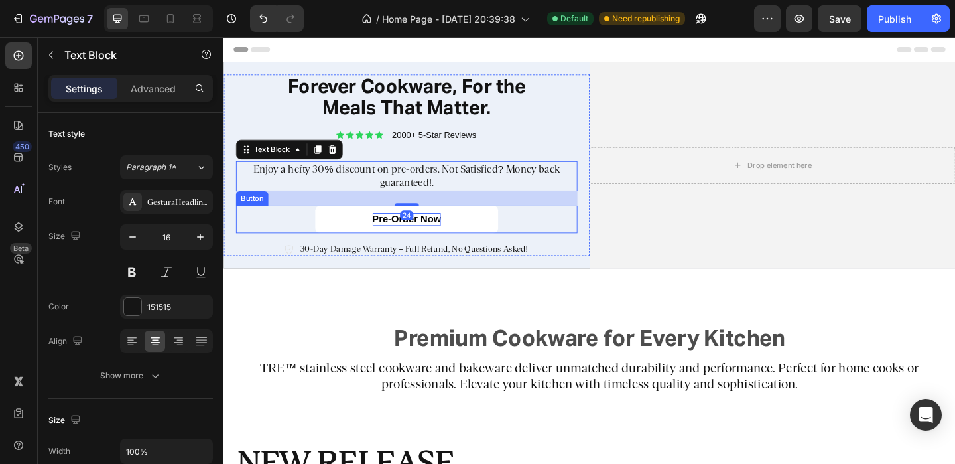
click at [455, 241] on p "Pre-order Now" at bounding box center [422, 235] width 75 height 14
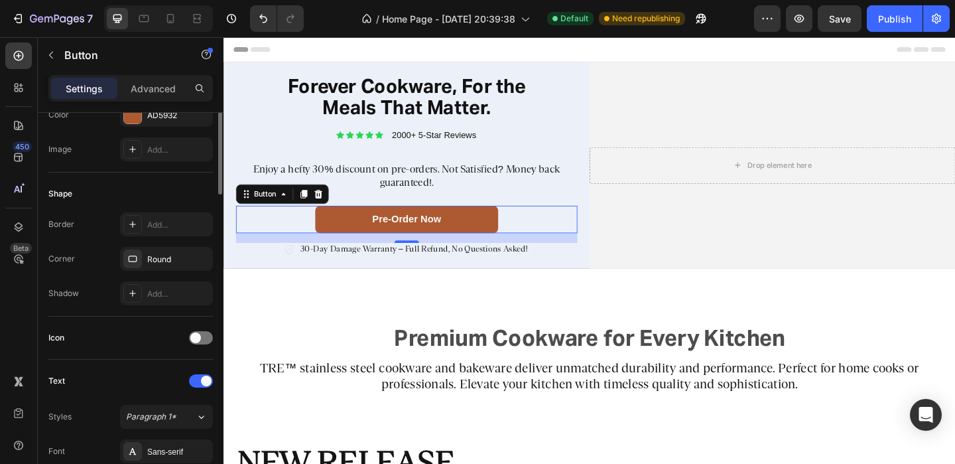
scroll to position [200, 0]
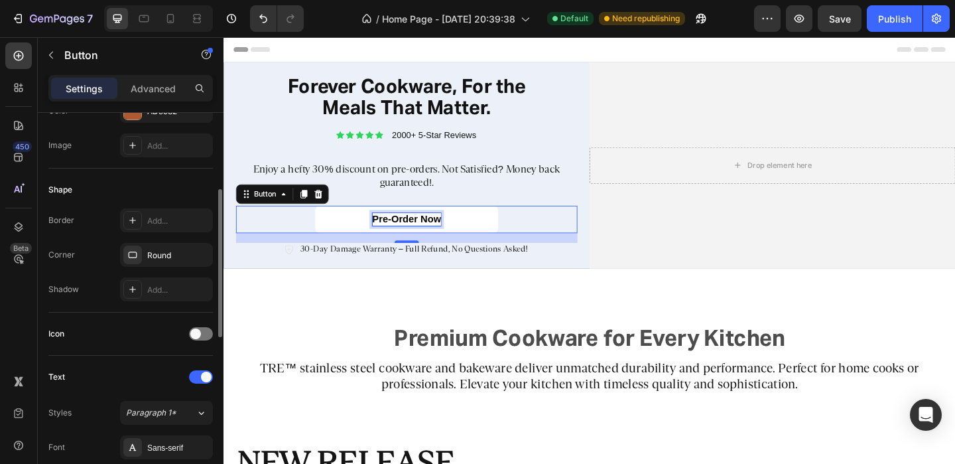
click at [456, 230] on p "Pre-order Now" at bounding box center [422, 235] width 75 height 14
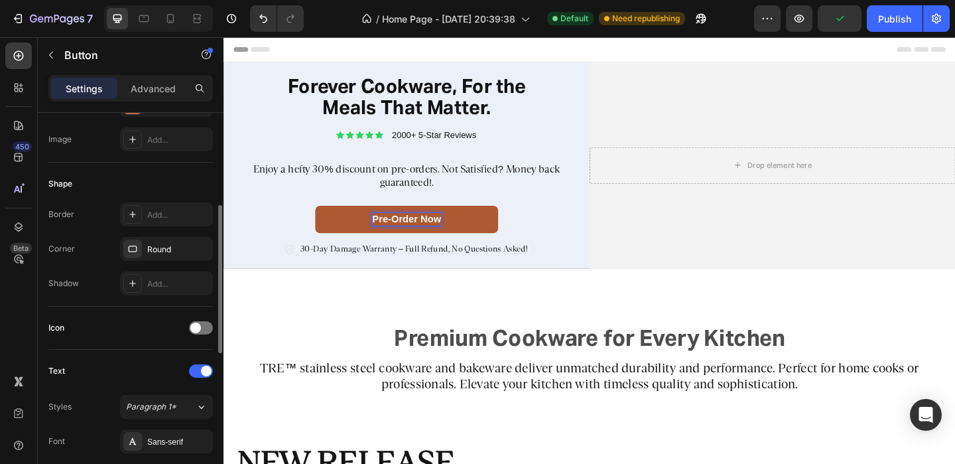
scroll to position [334, 0]
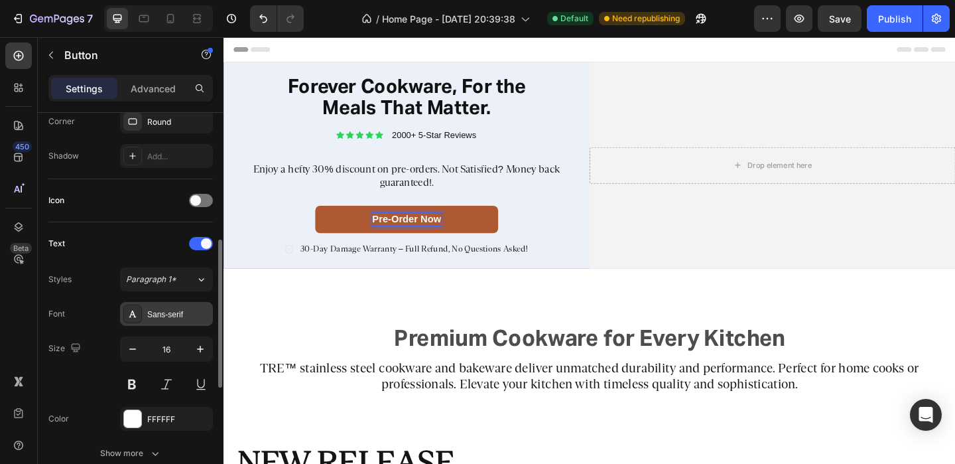
click at [168, 308] on div "Sans-serif" at bounding box center [178, 314] width 62 height 12
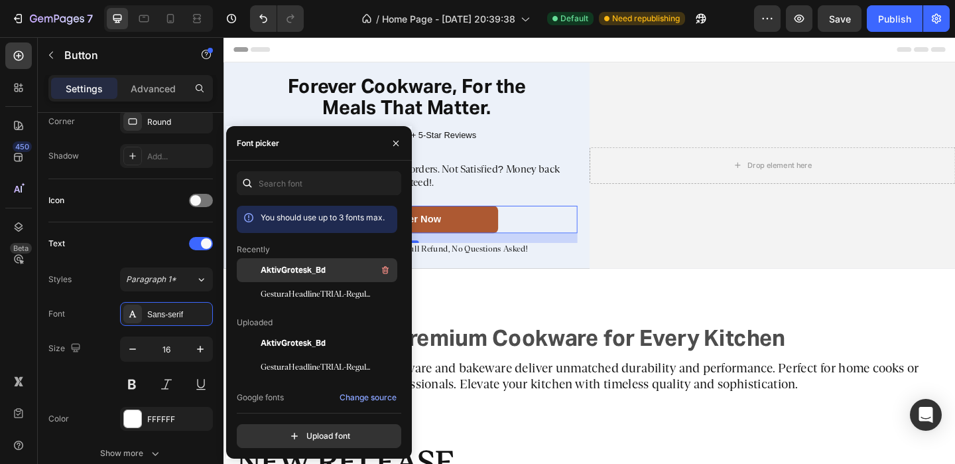
click at [304, 268] on span "AktivGrotesk_Bd" at bounding box center [293, 270] width 65 height 12
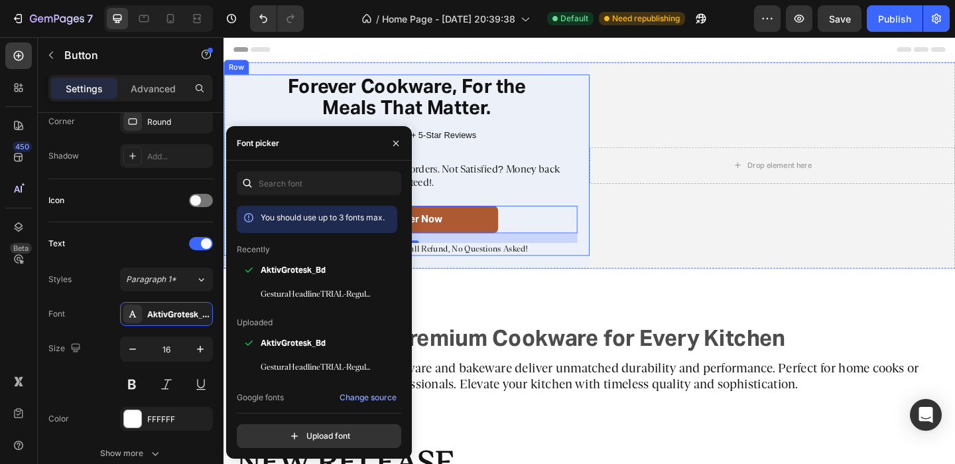
click at [566, 184] on p "Enjoy a hefty 30% discount on pre-orders. Not Satisfied? Money back guaranteed!." at bounding box center [422, 188] width 366 height 28
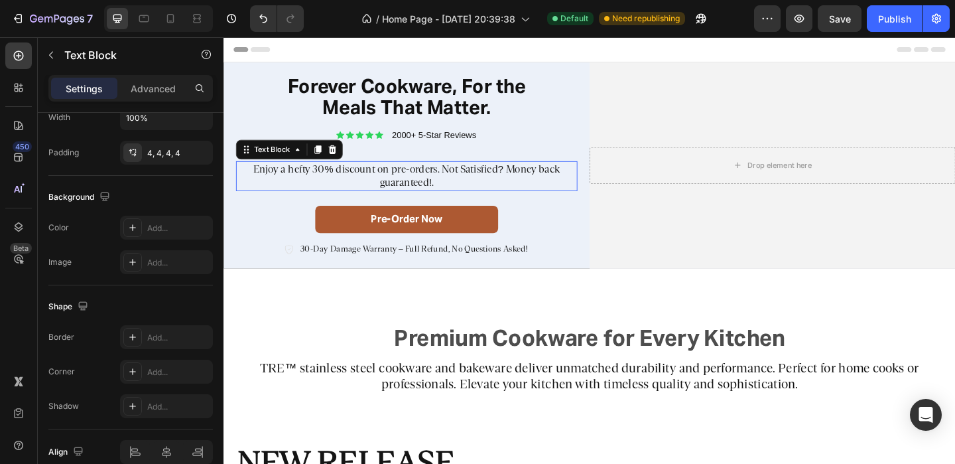
scroll to position [0, 0]
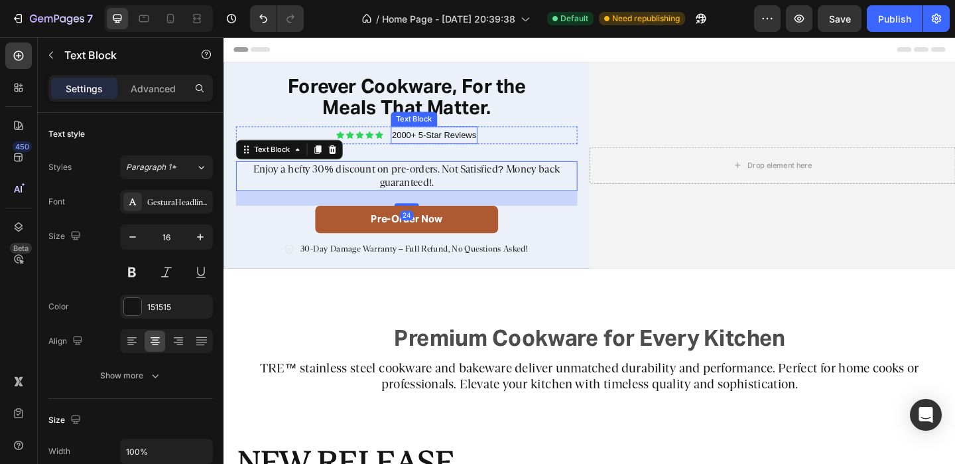
click at [457, 141] on p "2000+ 5-Star Reviews" at bounding box center [453, 143] width 92 height 17
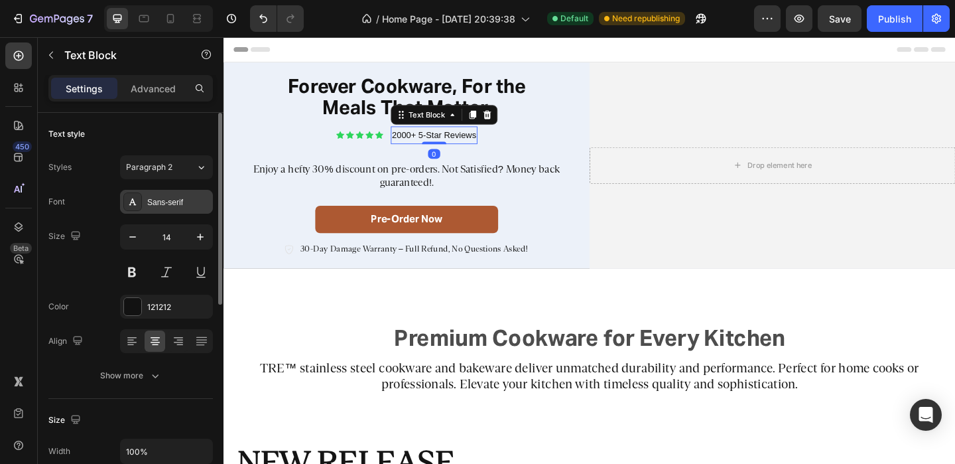
click at [169, 196] on div "Sans-serif" at bounding box center [178, 202] width 62 height 12
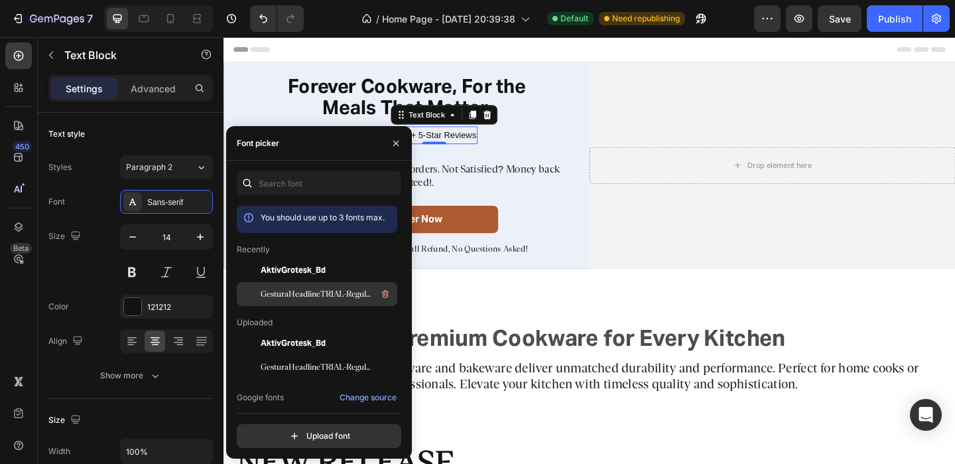
click at [289, 293] on span "GesturaHeadlineTRIAL-Regular 1" at bounding box center [316, 294] width 110 height 12
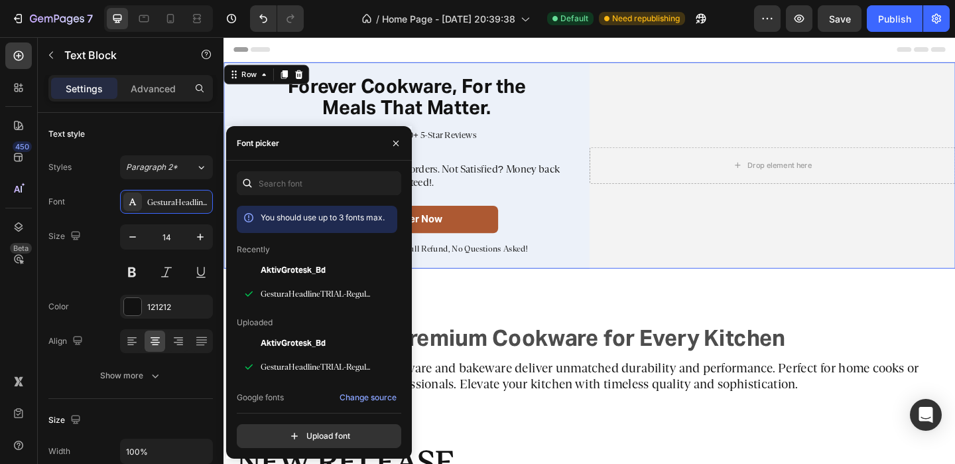
click at [613, 281] on div "Forever Cookware, For the Meals That Matter. Heading Icon Icon Icon Icon Icon I…" at bounding box center [423, 176] width 398 height 224
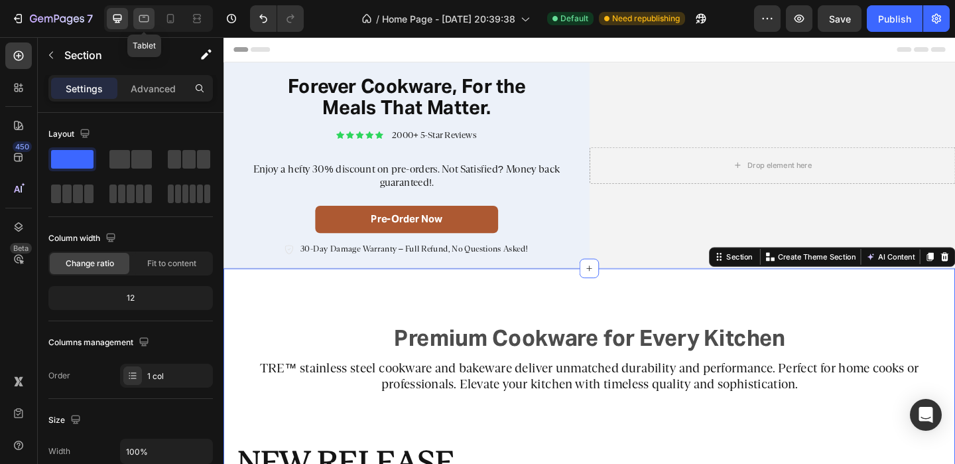
click at [139, 19] on icon at bounding box center [144, 18] width 10 height 7
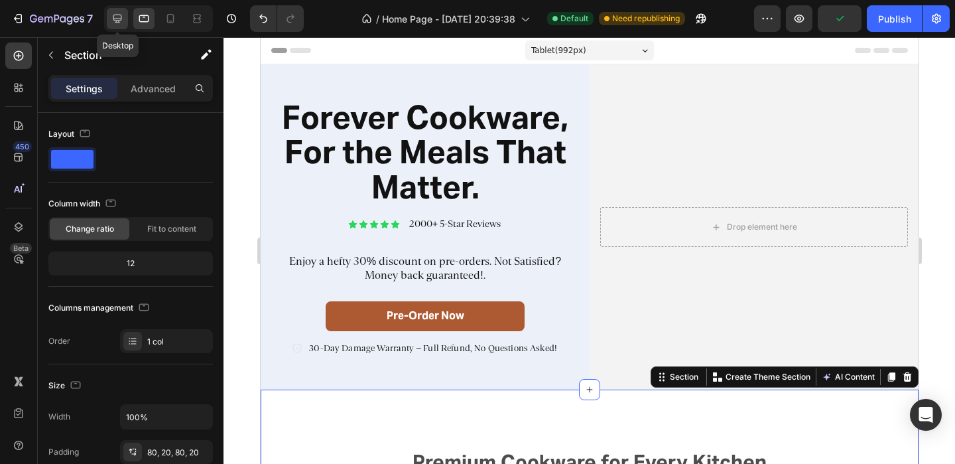
click at [117, 15] on icon at bounding box center [117, 18] width 13 height 13
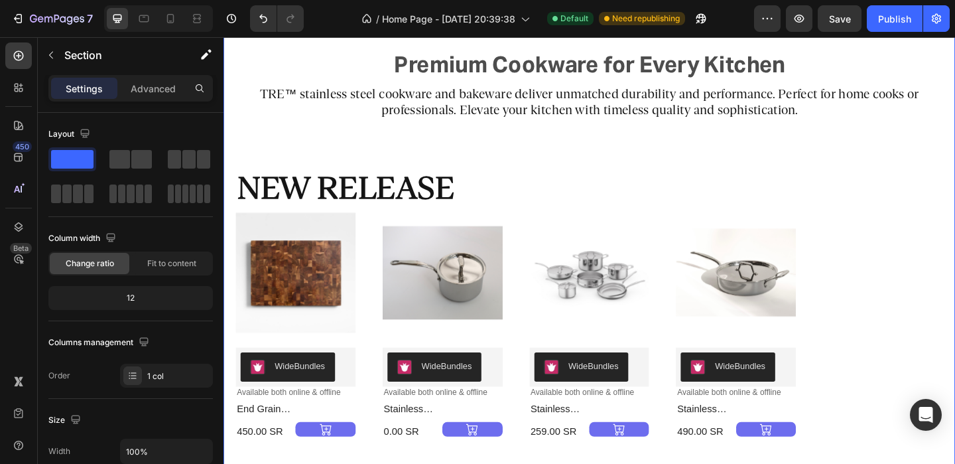
scroll to position [346, 0]
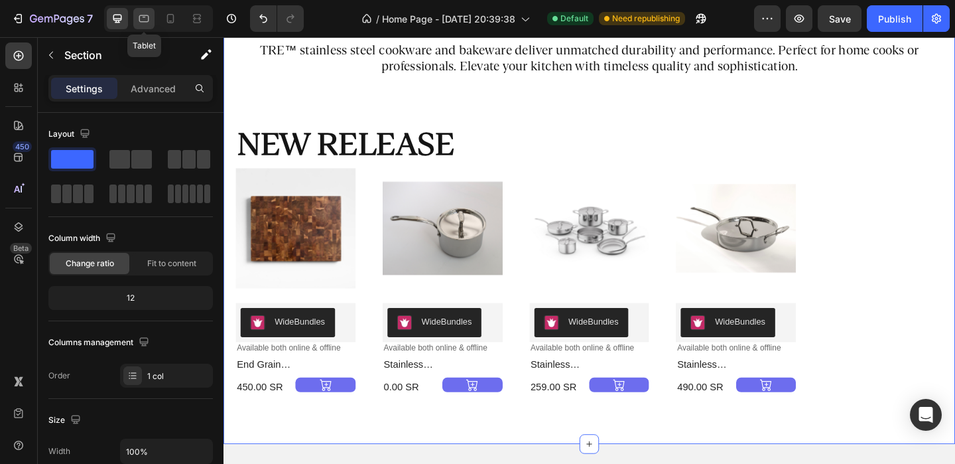
click at [142, 18] on icon at bounding box center [143, 18] width 13 height 13
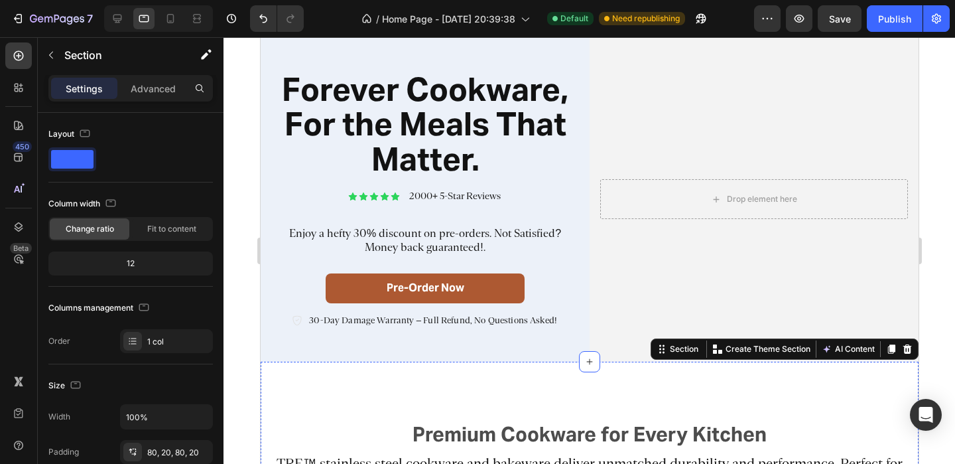
scroll to position [33, 0]
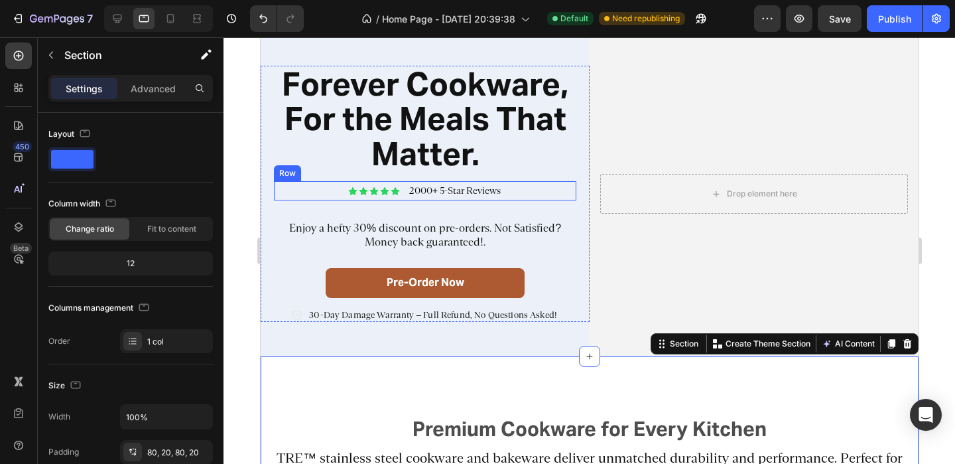
click at [554, 188] on div "Icon Icon Icon Icon Icon Icon List 2000+ 5-Star Reviews Text Block Row" at bounding box center [424, 190] width 302 height 19
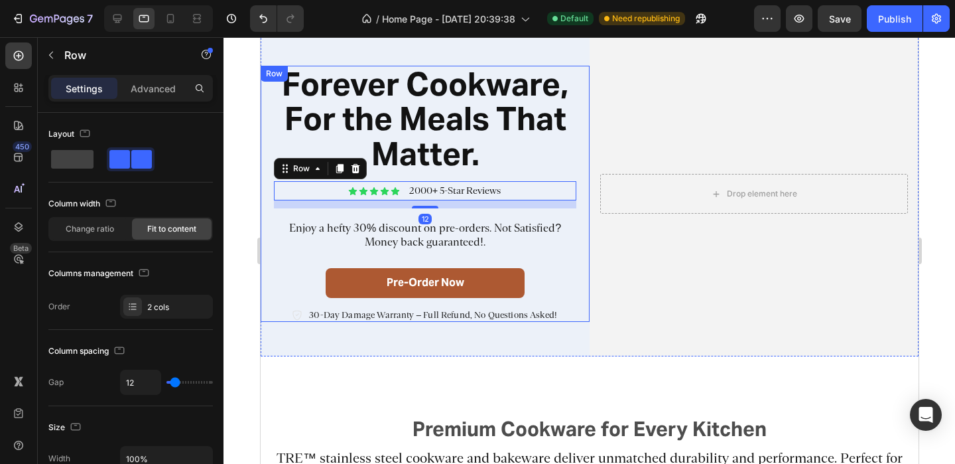
click at [562, 172] on h2 "Forever Cookware, For the Meals That Matter." at bounding box center [424, 119] width 298 height 107
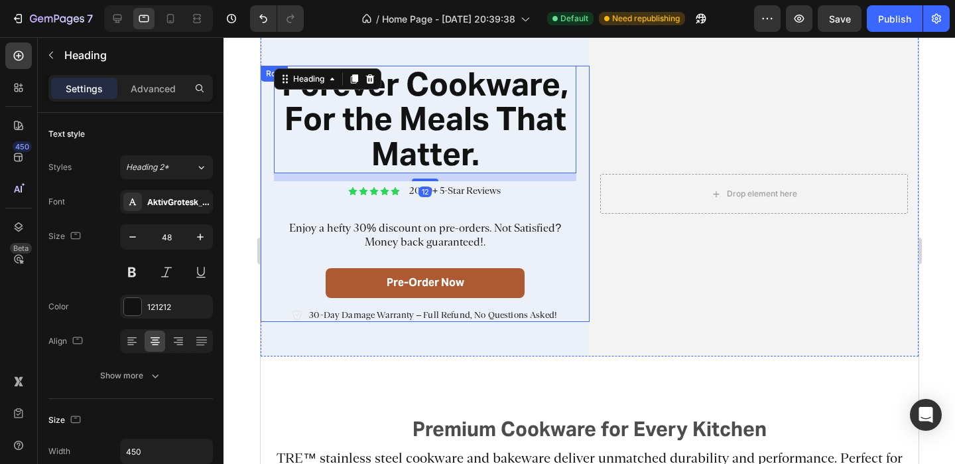
click at [265, 157] on div "Forever Cookware, For the Meals That Matter. Heading 12 Icon Icon Icon Icon Ico…" at bounding box center [424, 194] width 329 height 257
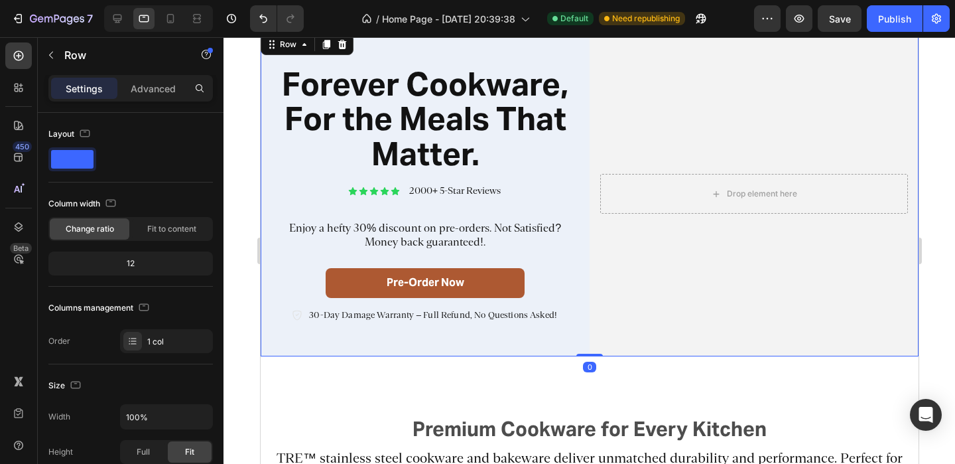
click at [572, 56] on div "Forever Cookware, For the Meals That Matter. Heading Icon Icon Icon Icon Icon I…" at bounding box center [424, 193] width 329 height 325
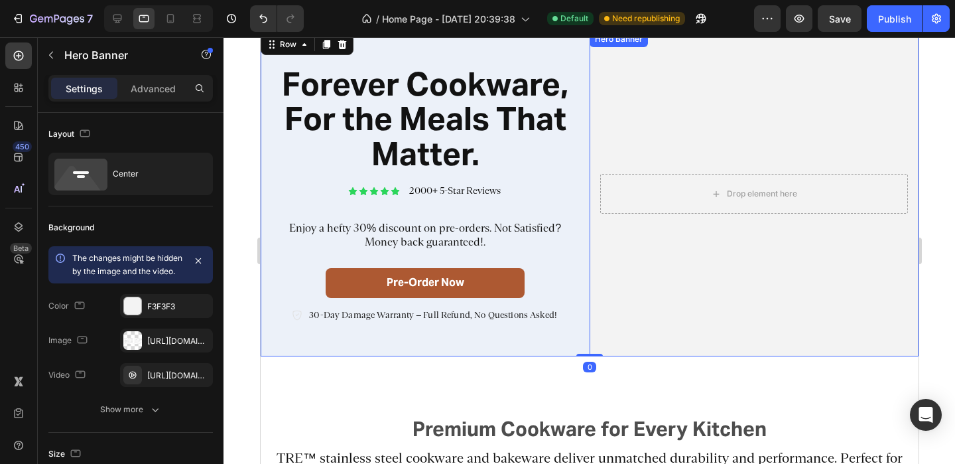
click at [702, 108] on video "Background Image" at bounding box center [753, 193] width 329 height 325
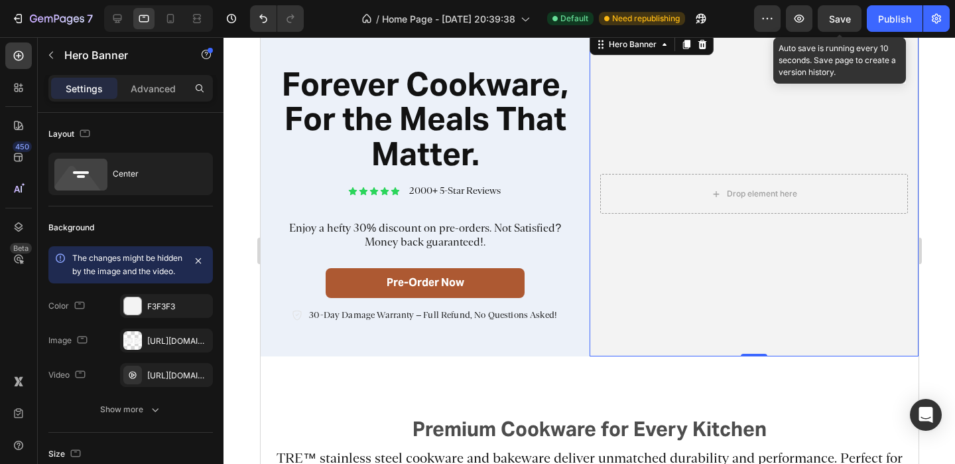
click at [840, 17] on span "Save" at bounding box center [840, 18] width 22 height 11
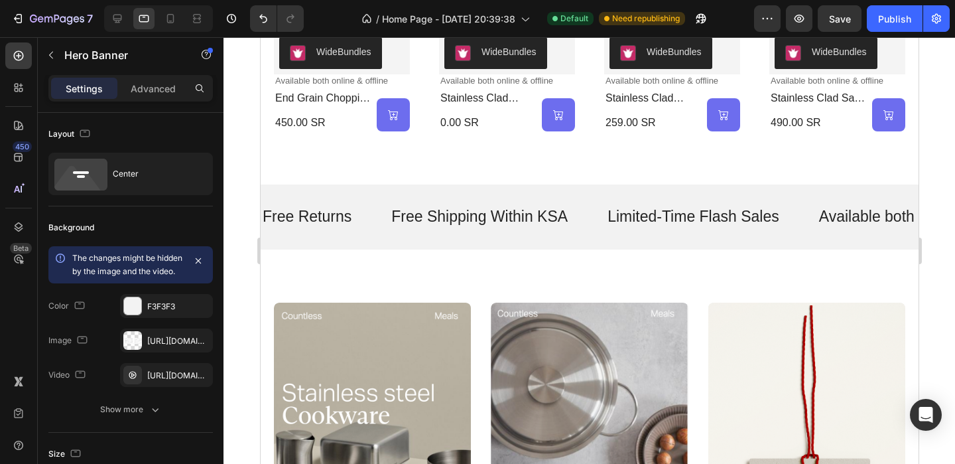
scroll to position [746, 0]
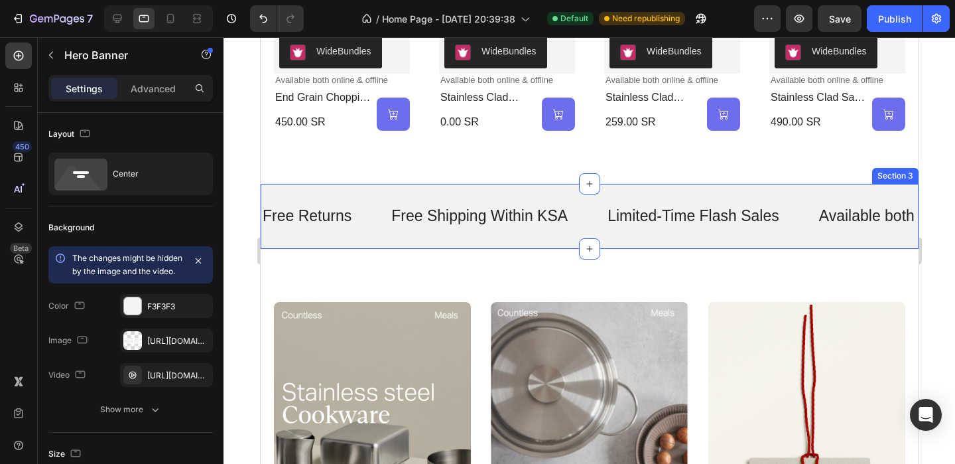
click at [395, 192] on div "Free Returns Text Free Shipping Within KSA Text Limited-Time Flash Sales Text A…" at bounding box center [589, 216] width 658 height 65
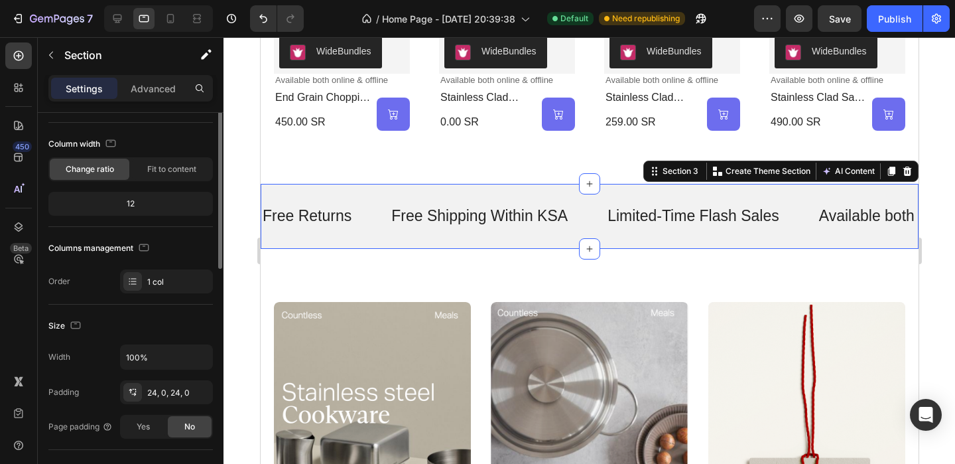
scroll to position [0, 0]
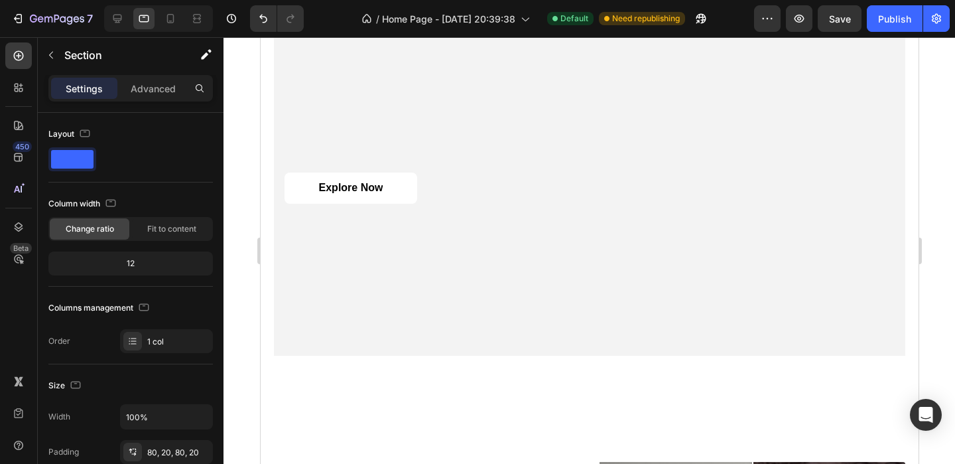
scroll to position [1454, 0]
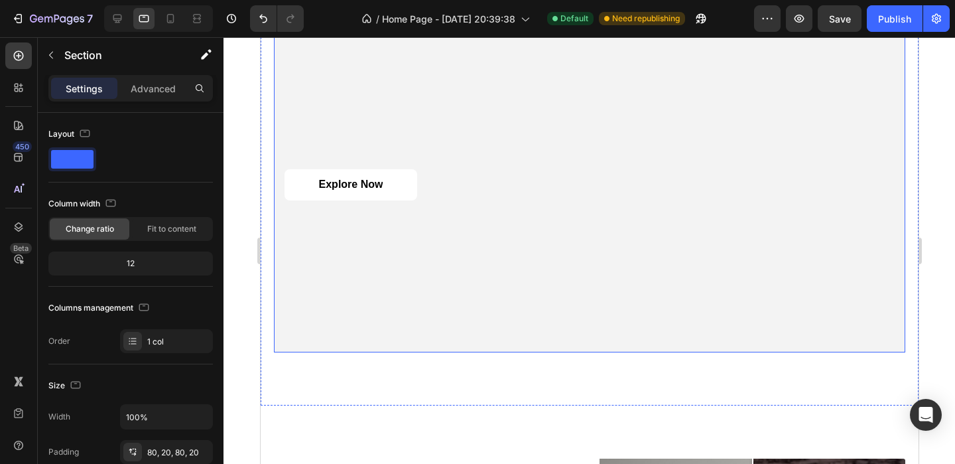
click at [435, 210] on div "Explore Now Button" at bounding box center [588, 185] width 631 height 52
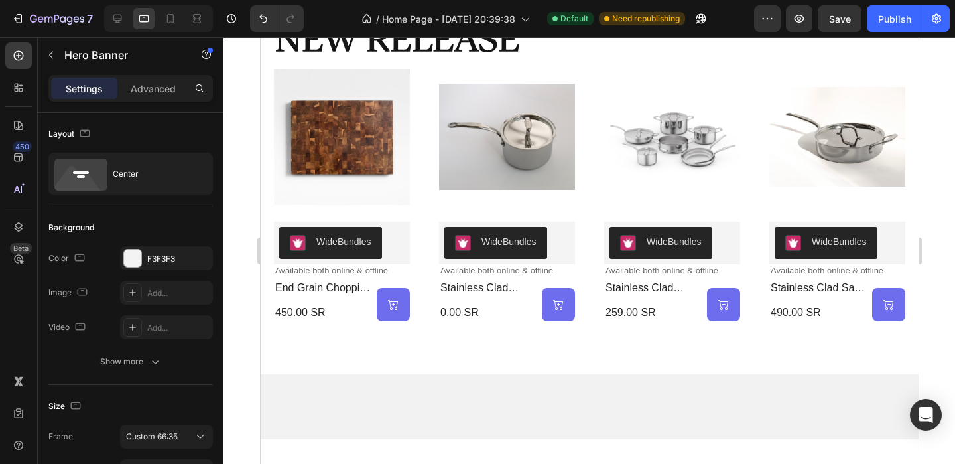
scroll to position [0, 0]
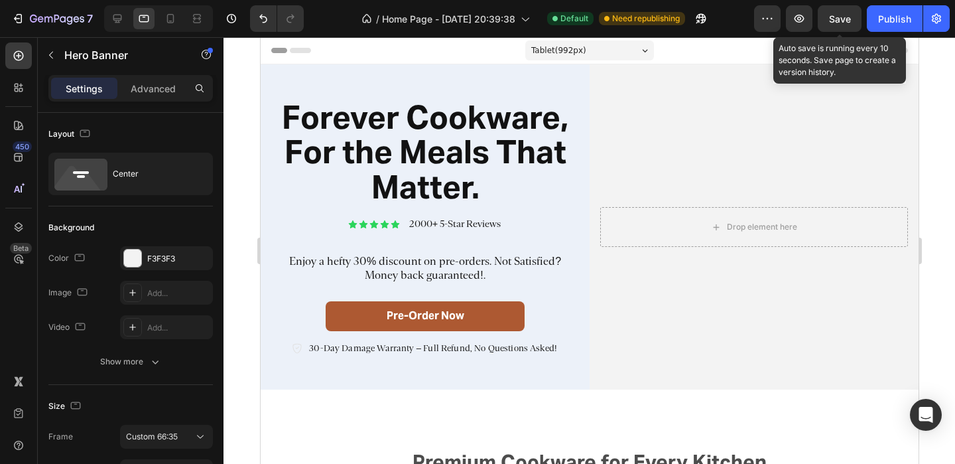
click at [847, 21] on span "Save" at bounding box center [840, 18] width 22 height 11
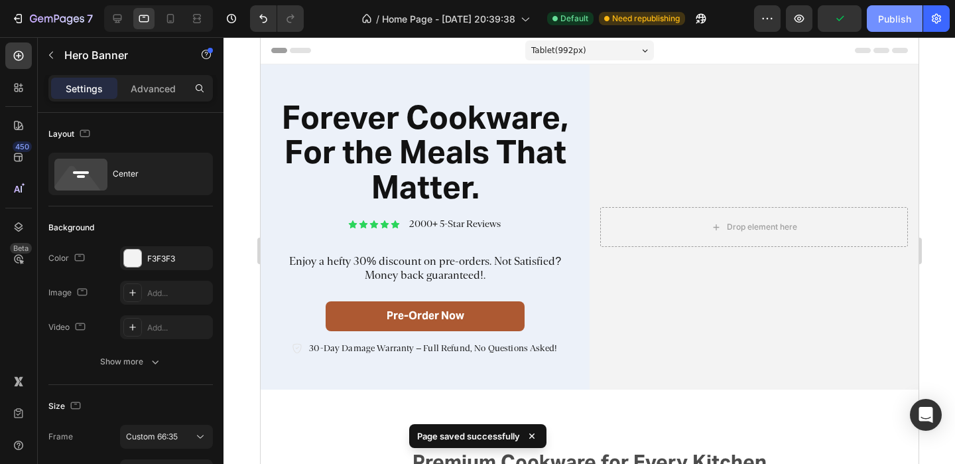
click at [887, 25] on button "Publish" at bounding box center [895, 18] width 56 height 27
click at [172, 25] on icon at bounding box center [170, 18] width 13 height 13
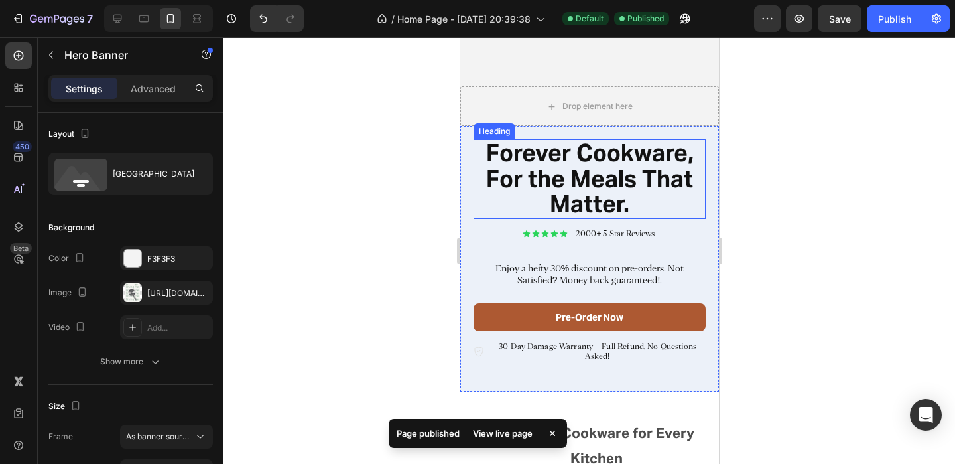
scroll to position [275, 0]
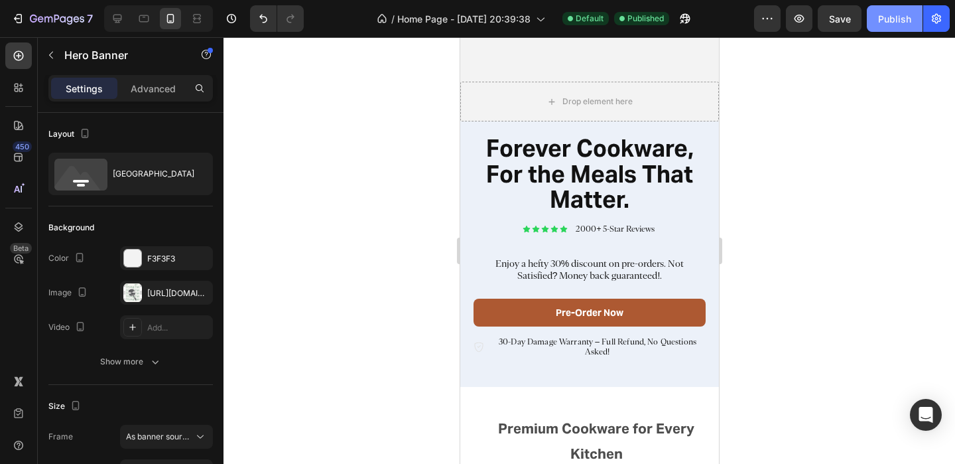
click at [904, 25] on div "Publish" at bounding box center [894, 19] width 33 height 14
click at [828, 210] on div at bounding box center [590, 250] width 732 height 426
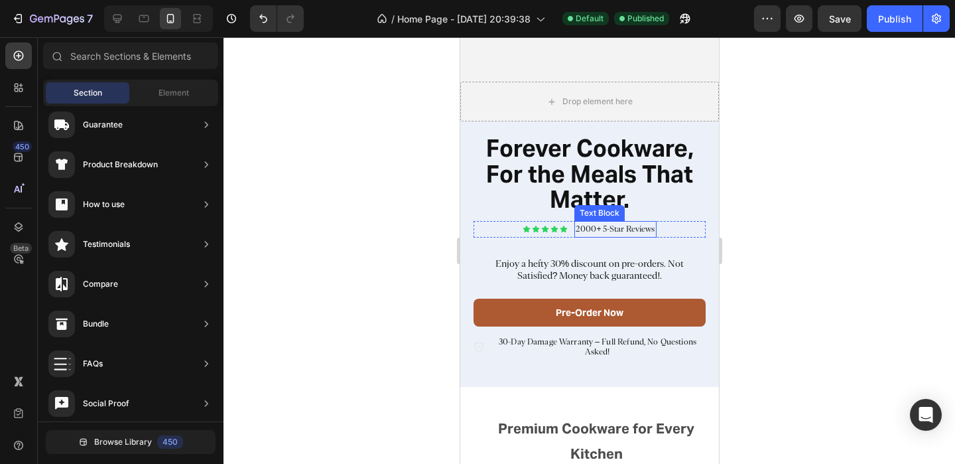
scroll to position [324, 0]
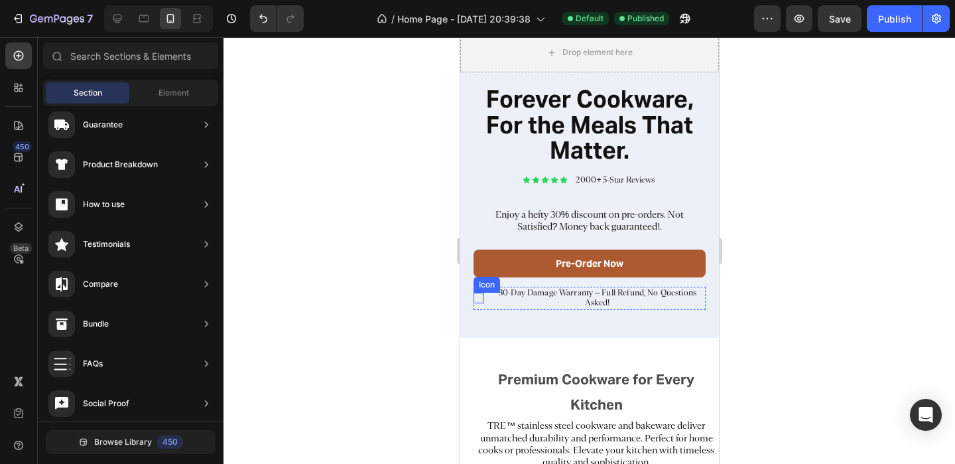
click at [480, 295] on icon at bounding box center [478, 297] width 11 height 11
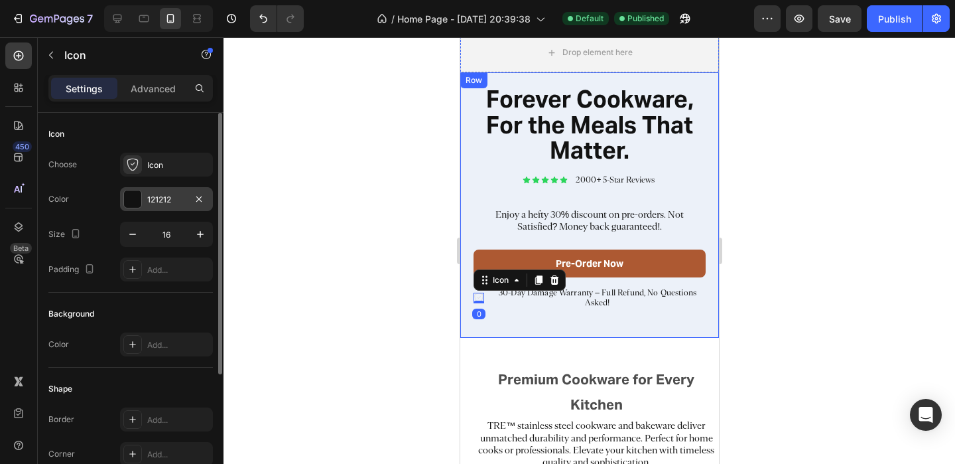
click at [137, 198] on div at bounding box center [132, 198] width 17 height 17
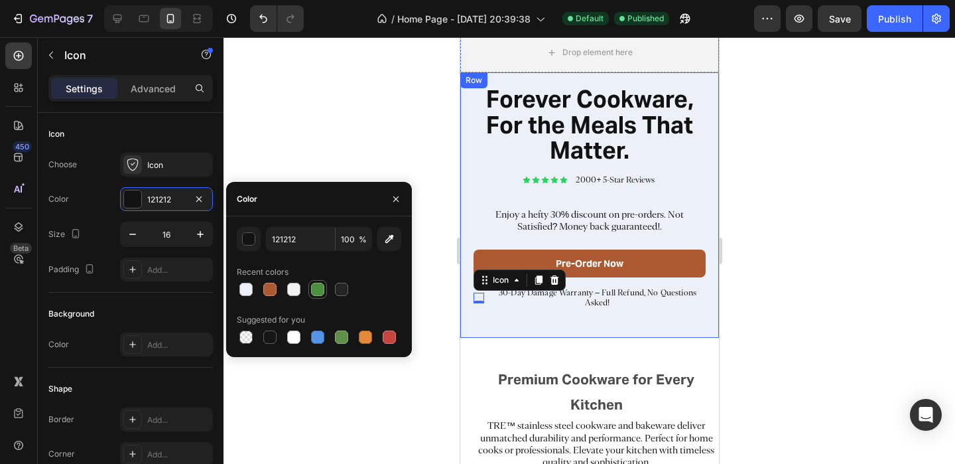
click at [318, 288] on div at bounding box center [317, 289] width 13 height 13
type input "4D903F"
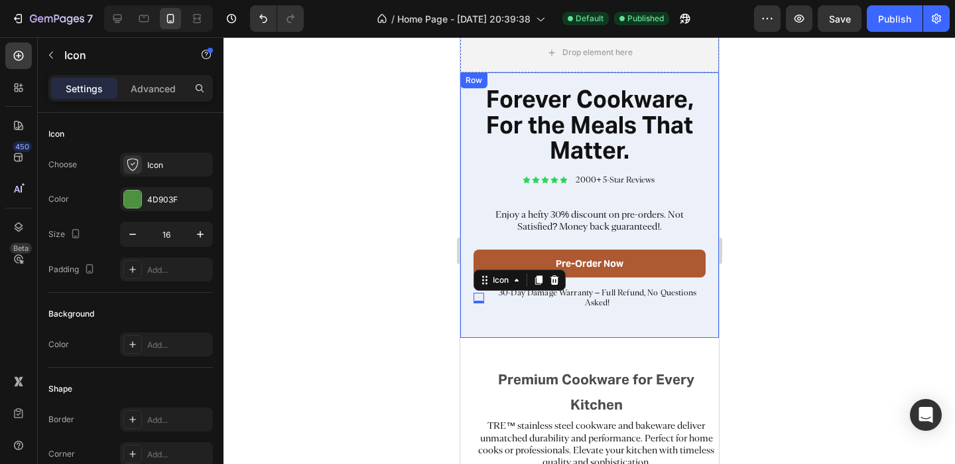
click at [344, 176] on div at bounding box center [590, 250] width 732 height 426
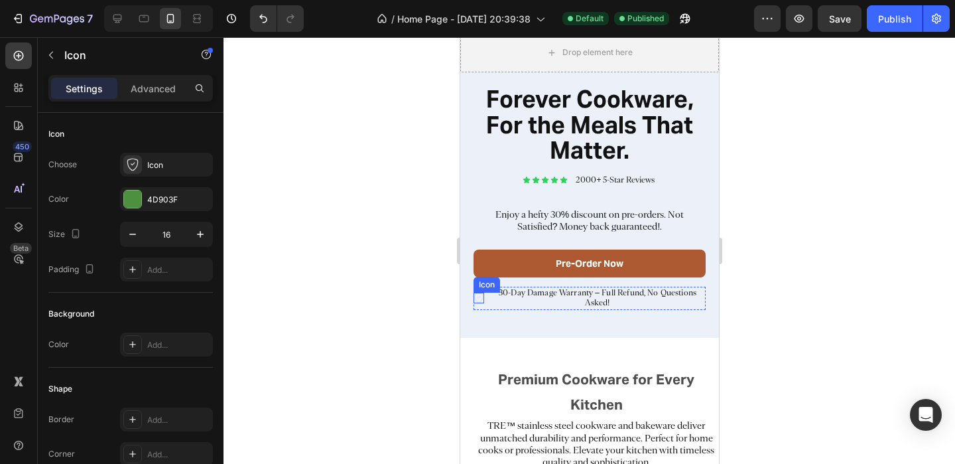
click at [481, 298] on icon at bounding box center [478, 297] width 11 height 11
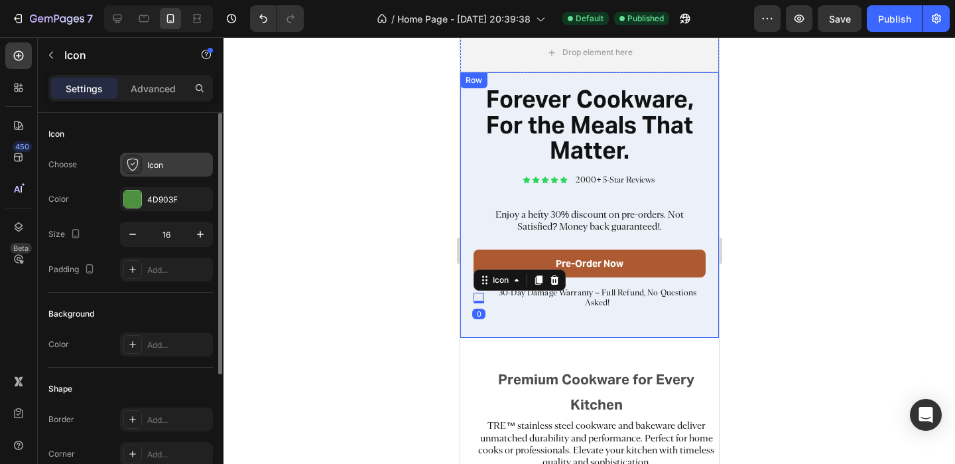
click at [141, 164] on div at bounding box center [132, 164] width 19 height 19
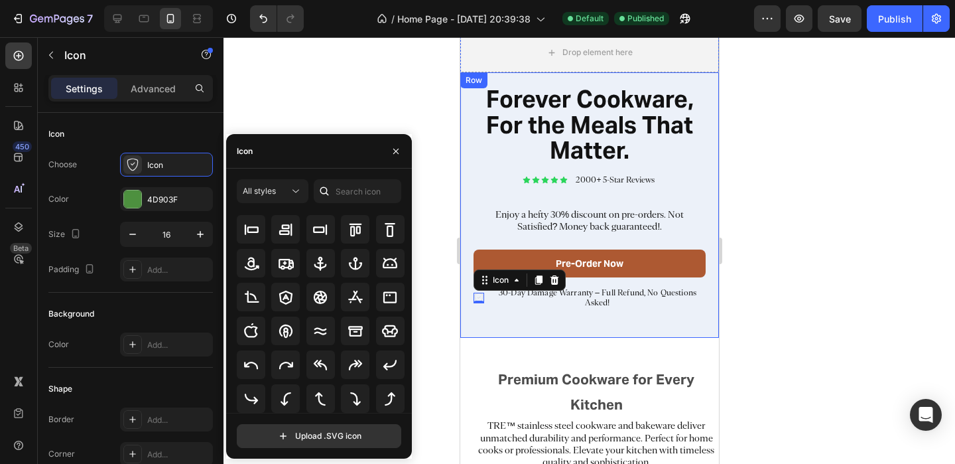
scroll to position [0, 0]
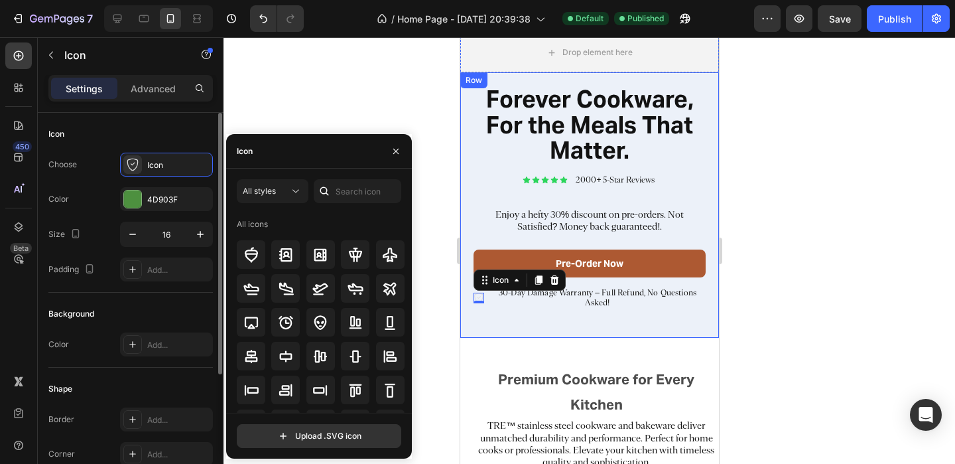
click at [147, 308] on div "Background" at bounding box center [130, 313] width 164 height 21
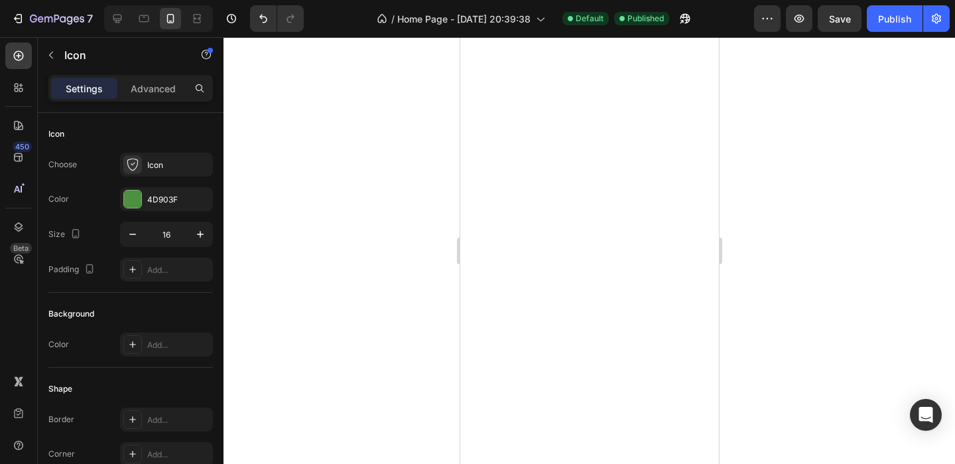
click at [880, 137] on div at bounding box center [590, 250] width 732 height 426
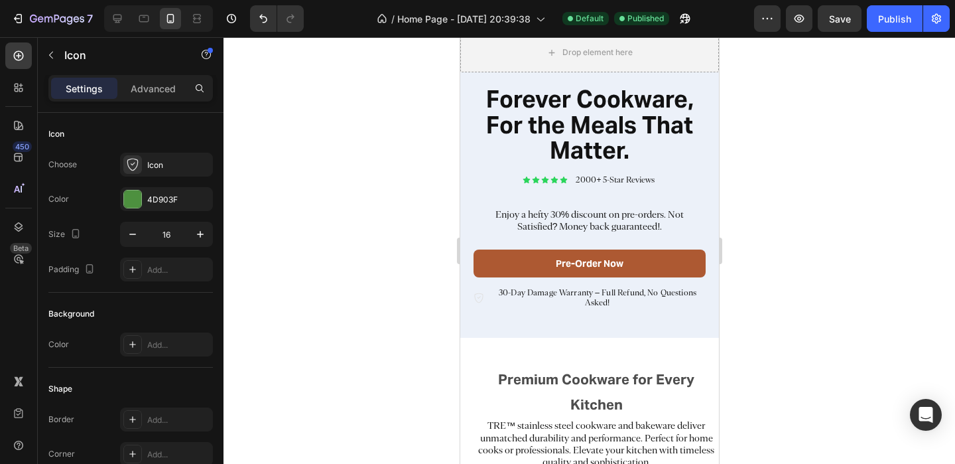
scroll to position [170, 0]
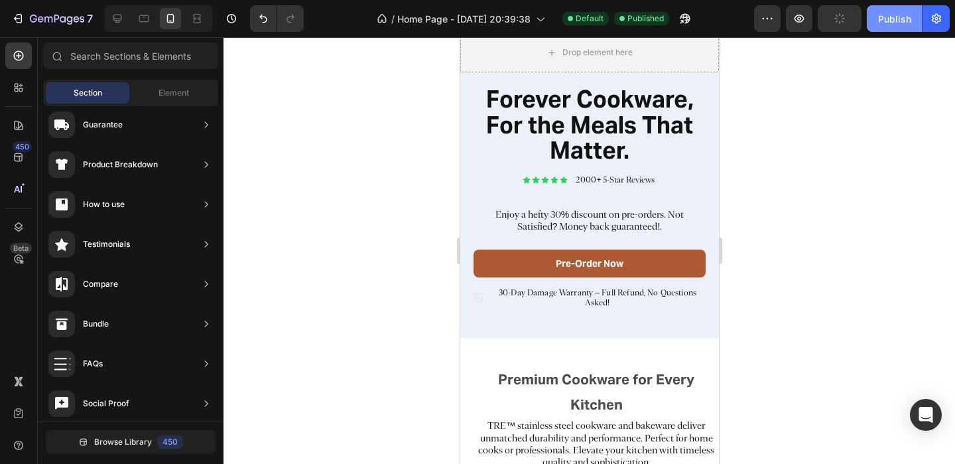
click at [891, 20] on div "Publish" at bounding box center [894, 19] width 33 height 14
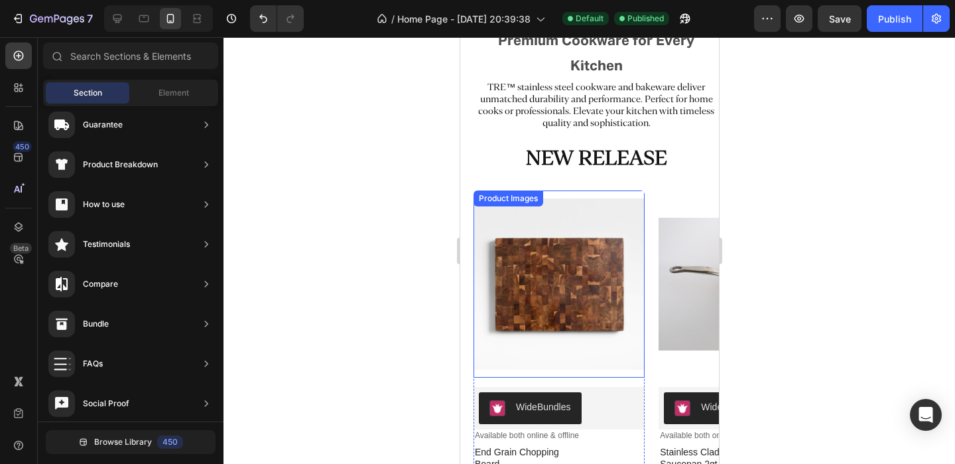
scroll to position [666, 0]
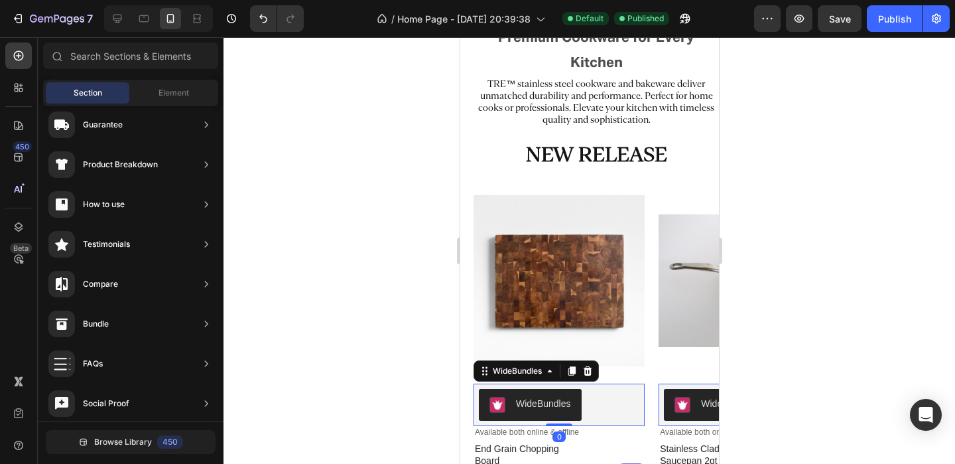
click at [537, 393] on button "WideBundles" at bounding box center [529, 405] width 103 height 32
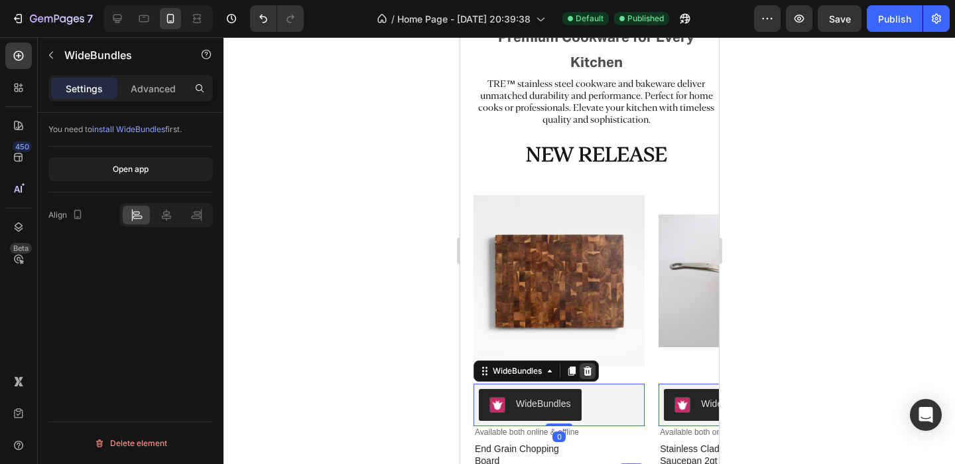
click at [588, 367] on icon at bounding box center [587, 370] width 9 height 9
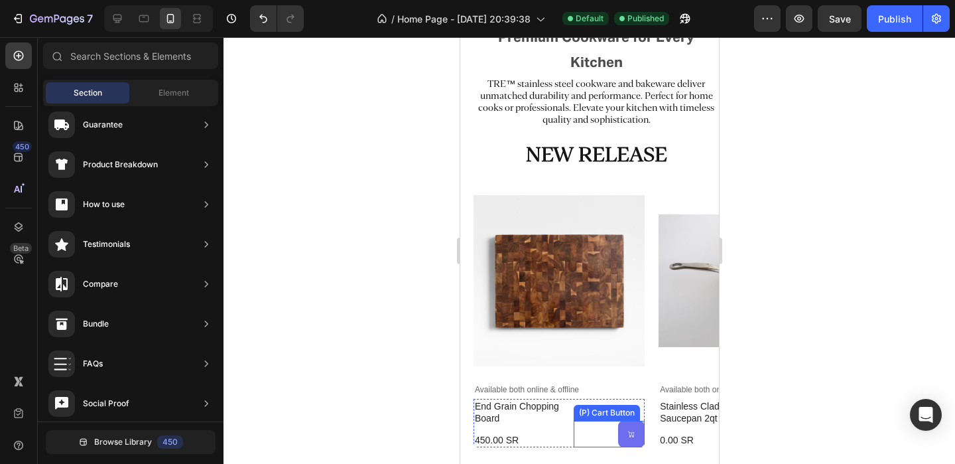
click at [621, 442] on button at bounding box center [630, 433] width 27 height 27
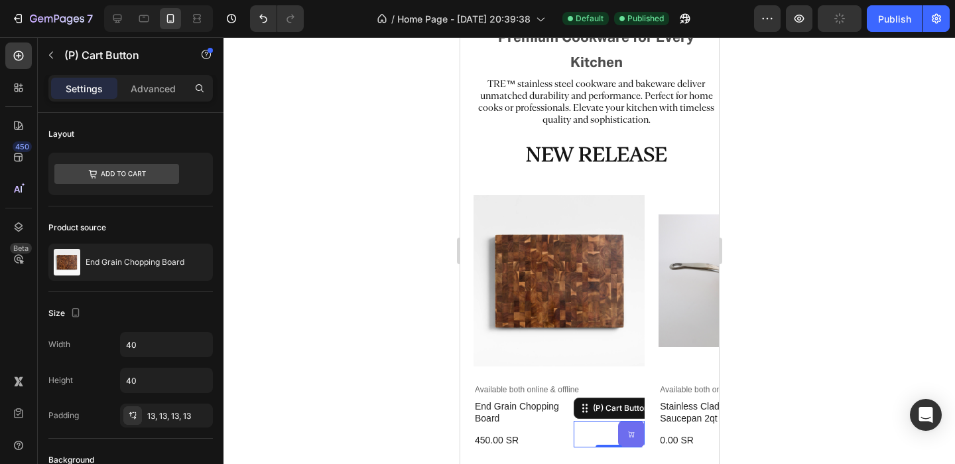
click at [129, 20] on div at bounding box center [158, 18] width 109 height 27
click at [117, 20] on icon at bounding box center [117, 19] width 9 height 9
type input "100%"
type input "Auto"
type input "20"
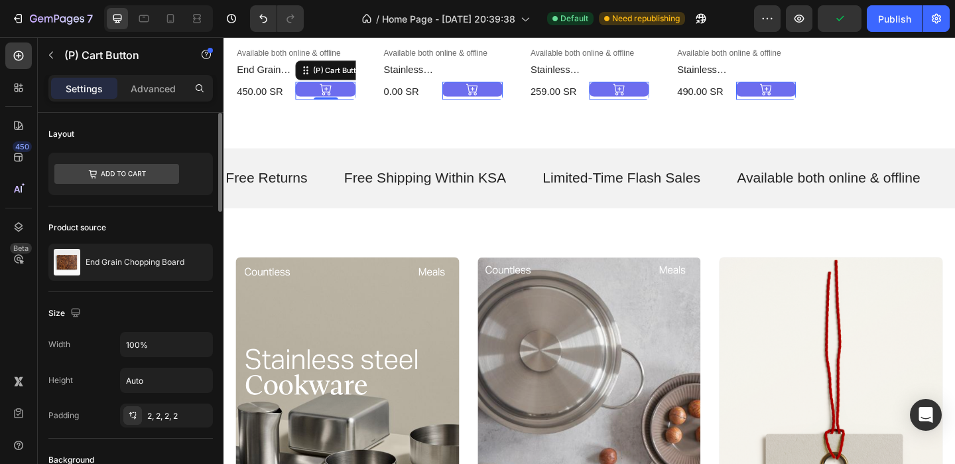
scroll to position [1000, 0]
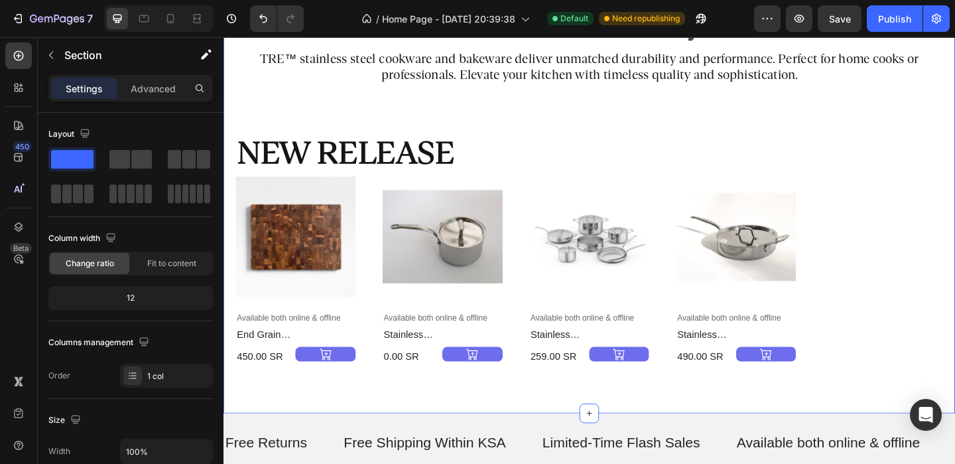
scroll to position [678, 0]
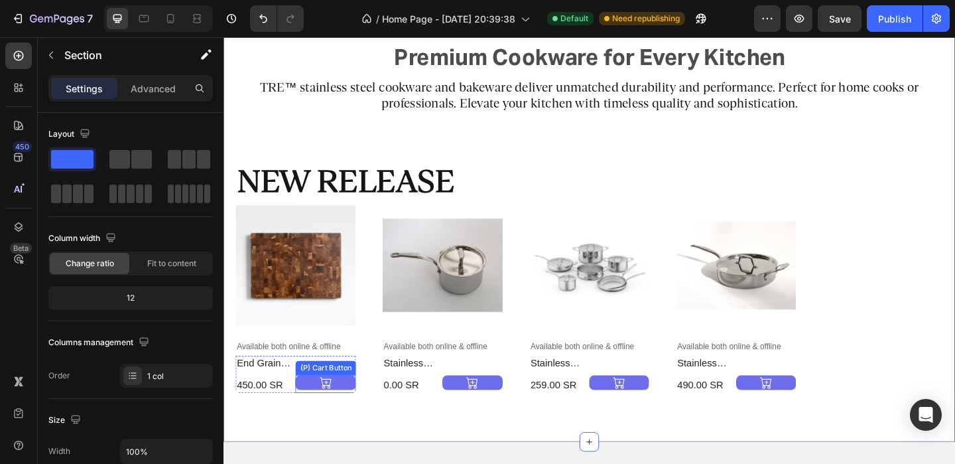
click at [360, 411] on button at bounding box center [334, 413] width 65 height 16
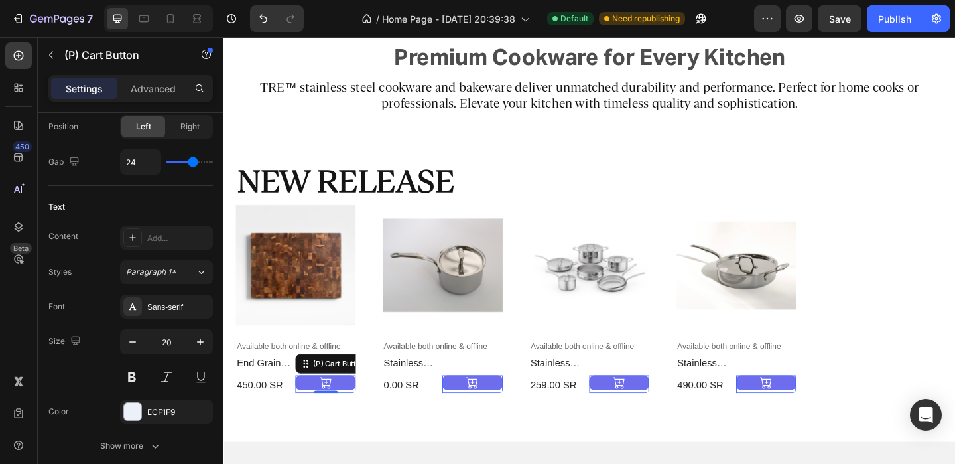
scroll to position [1137, 0]
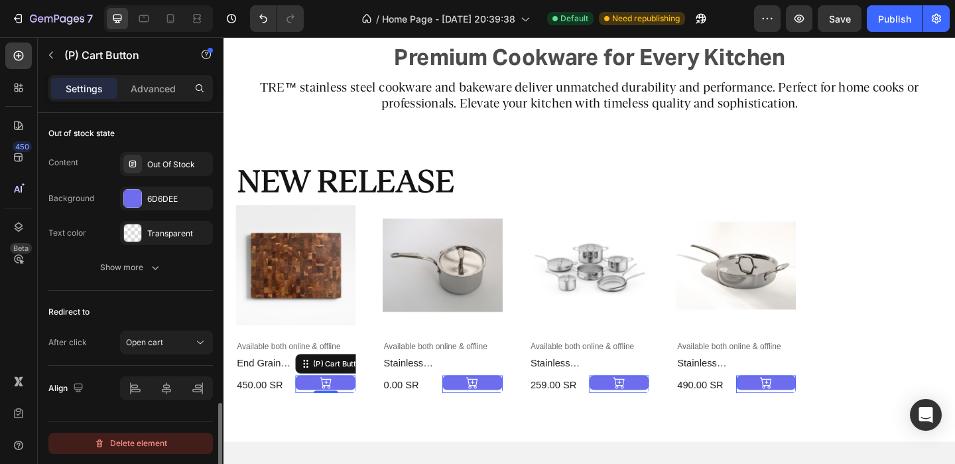
click at [143, 444] on div "Delete element" at bounding box center [130, 443] width 73 height 16
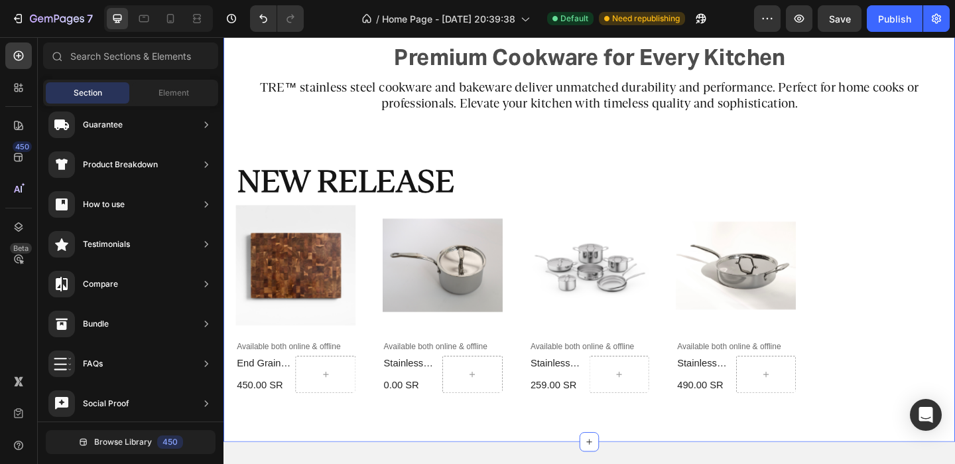
click at [743, 145] on div "Premium Cookware for Every Kitchen Text Block Row TRE™ stainless steel cookware…" at bounding box center [621, 230] width 769 height 388
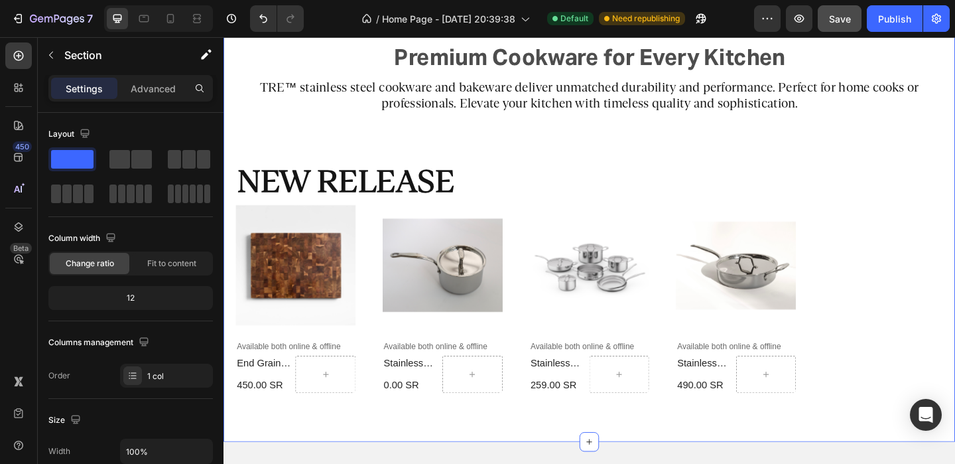
click at [853, 18] on button "Save" at bounding box center [840, 18] width 44 height 27
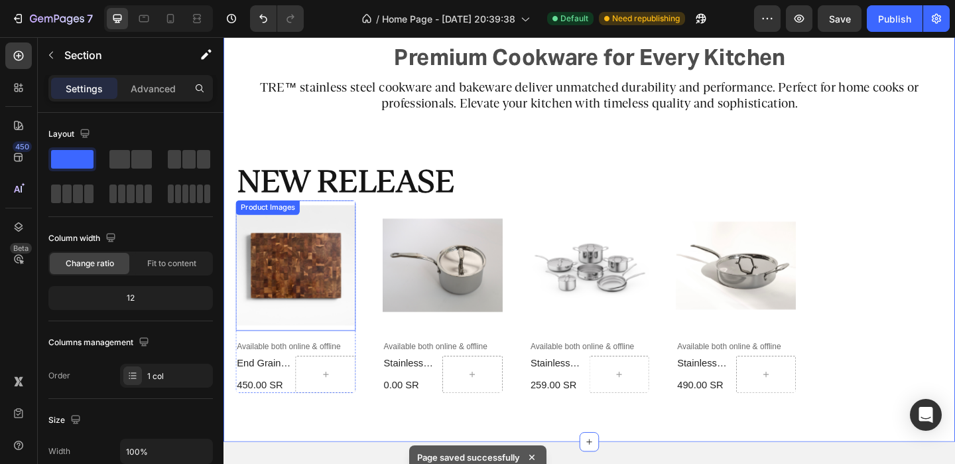
click at [355, 333] on img at bounding box center [302, 285] width 131 height 142
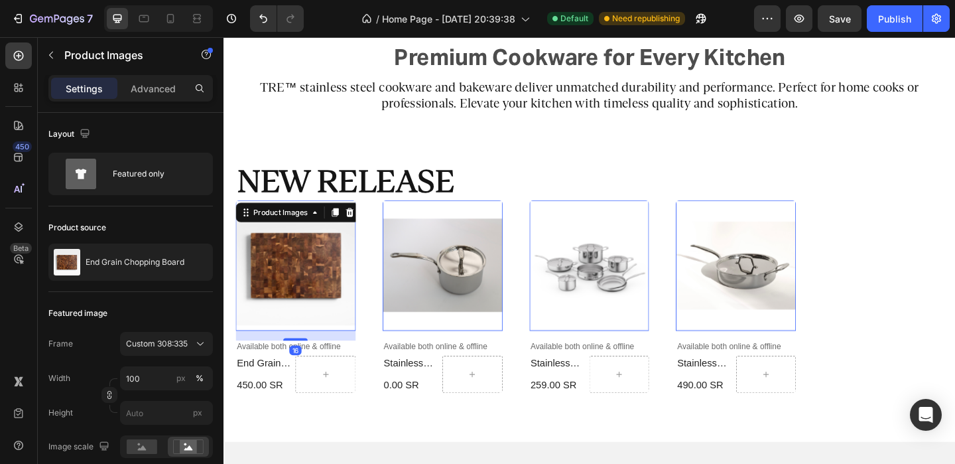
click at [361, 364] on div "16" at bounding box center [302, 361] width 131 height 11
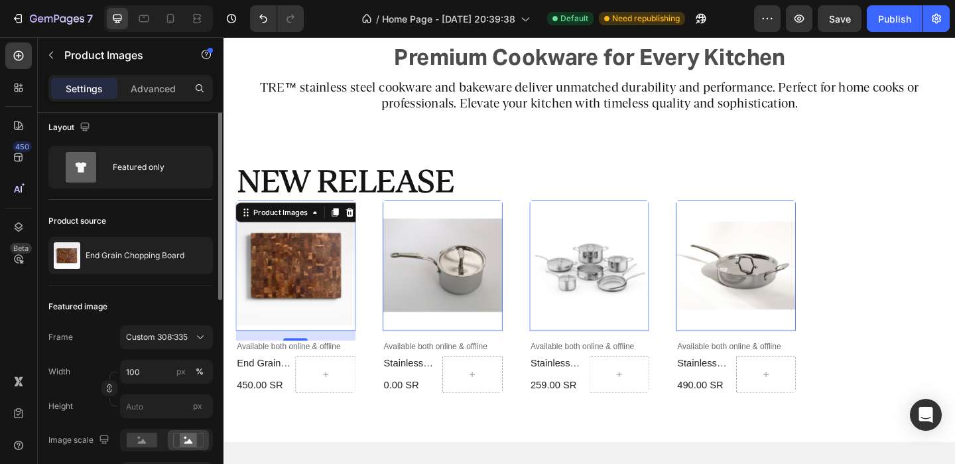
scroll to position [0, 0]
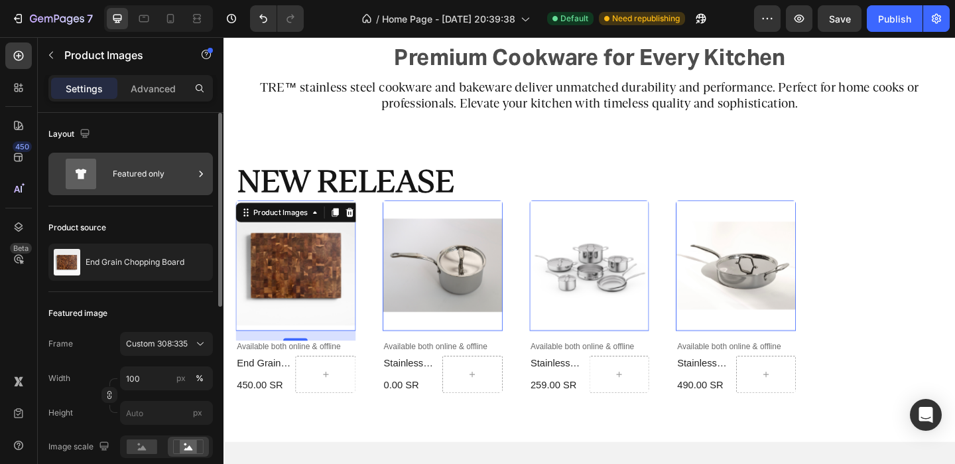
click at [145, 182] on div "Featured only" at bounding box center [153, 174] width 81 height 31
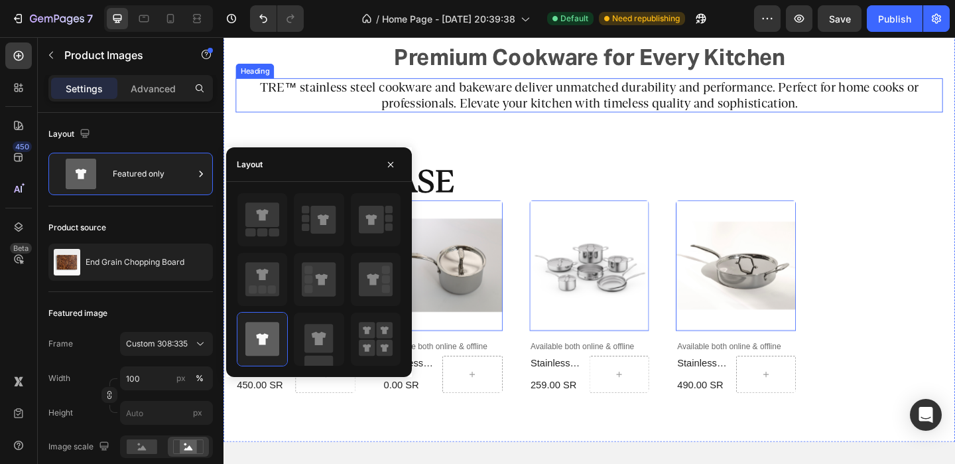
click at [298, 132] on div "Premium Cookware for Every Kitchen Text Block Row TRE™ stainless steel cookware…" at bounding box center [621, 230] width 769 height 388
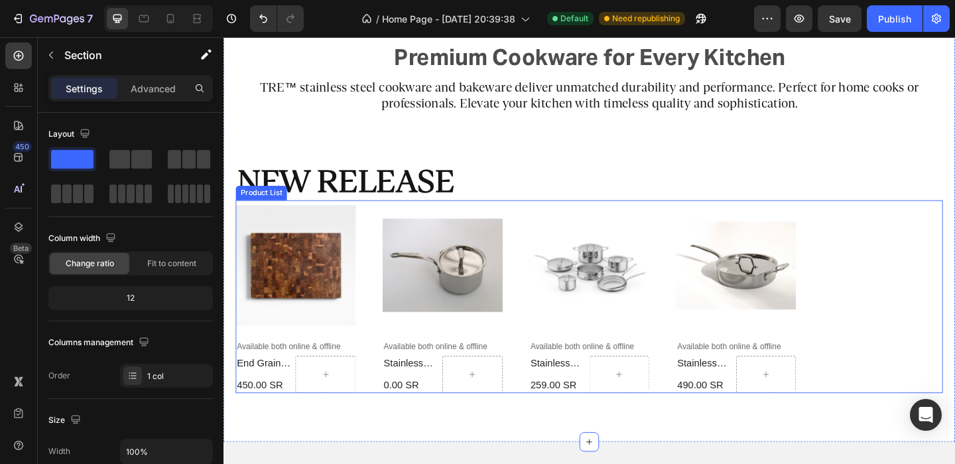
click at [893, 262] on div "Product Images Available both online & offline Text Block end grain chopping bo…" at bounding box center [621, 319] width 769 height 210
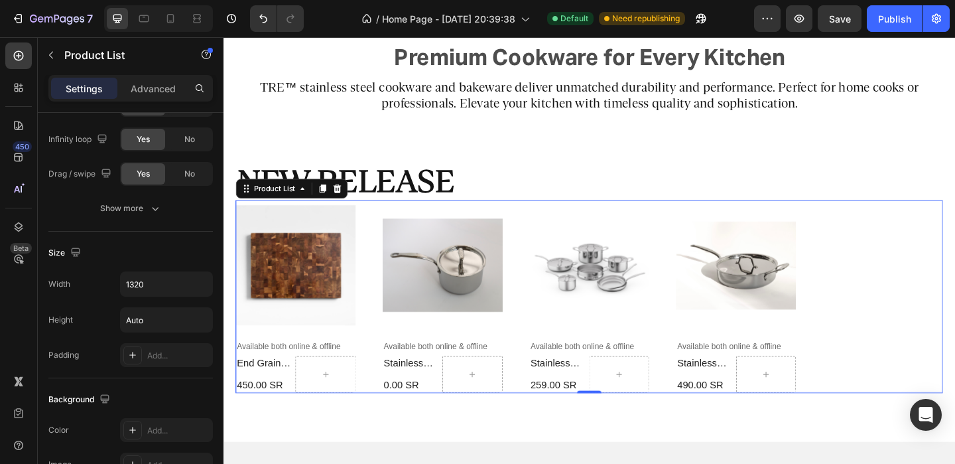
scroll to position [775, 0]
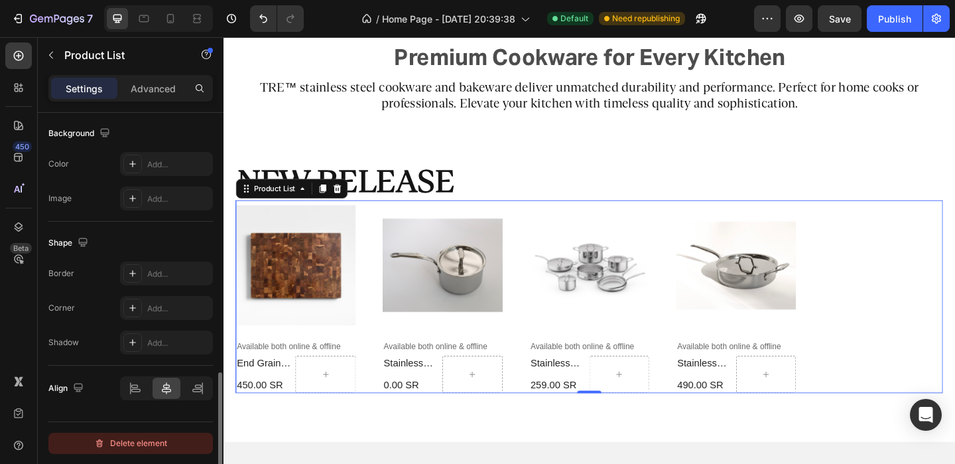
click at [133, 450] on div "Delete element" at bounding box center [130, 443] width 73 height 16
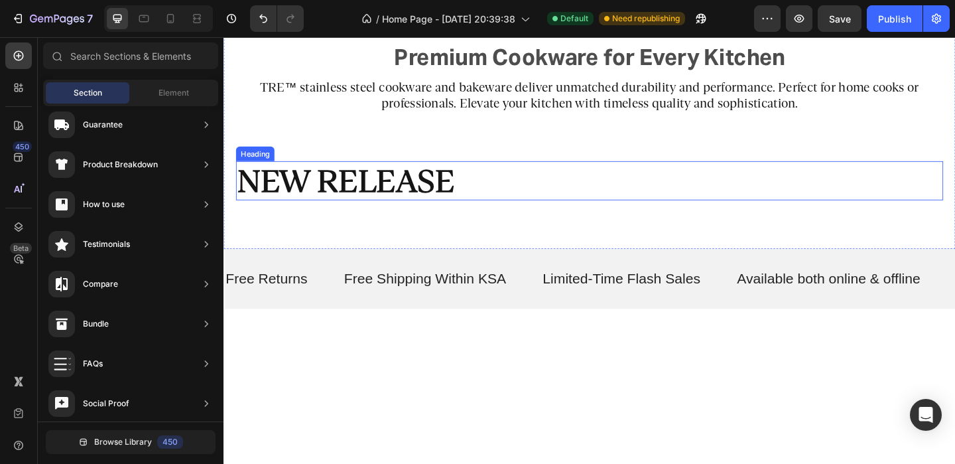
click at [436, 194] on h2 "new release" at bounding box center [621, 193] width 769 height 42
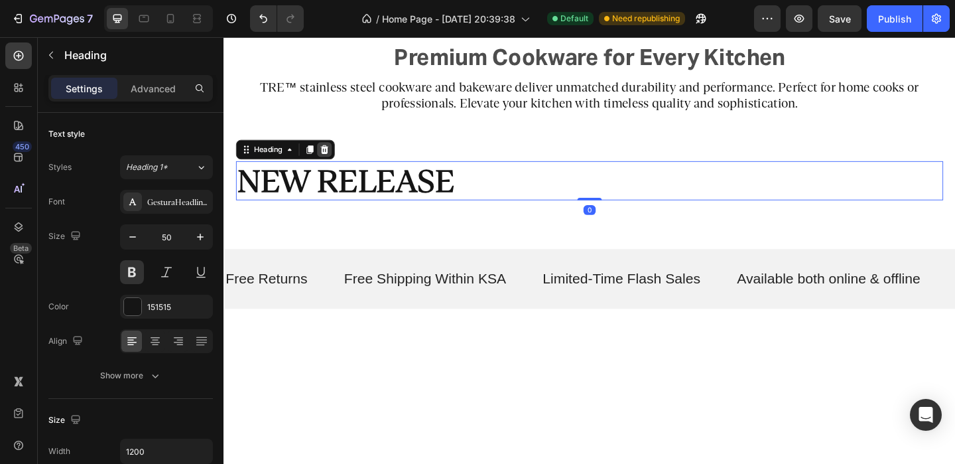
click at [334, 159] on icon at bounding box center [333, 159] width 9 height 9
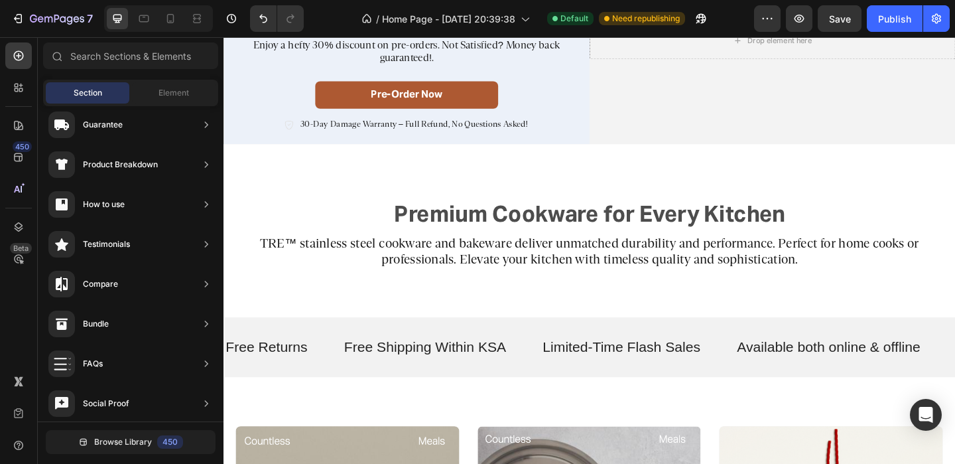
scroll to position [0, 0]
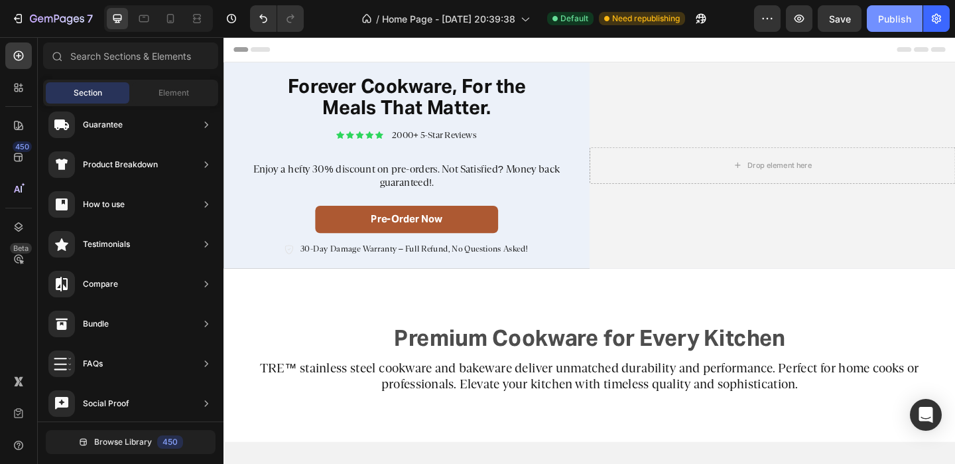
click at [880, 16] on div "Publish" at bounding box center [894, 19] width 33 height 14
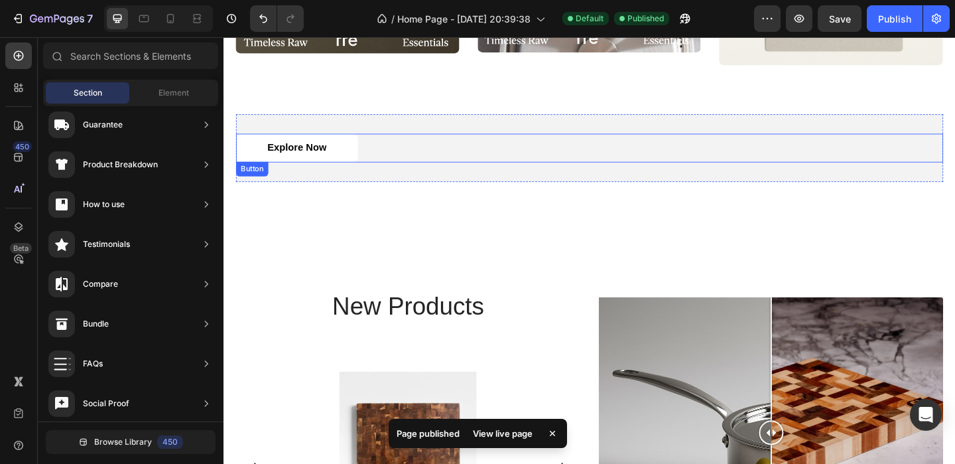
scroll to position [982, 0]
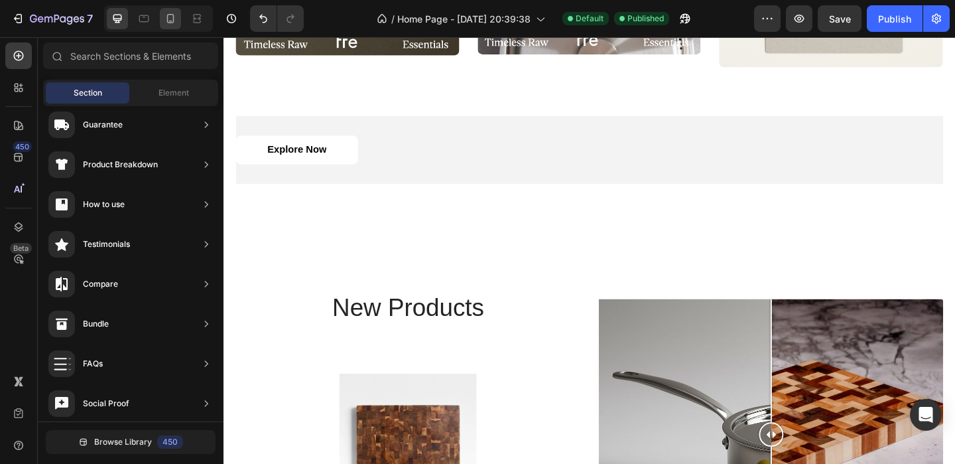
click at [170, 23] on icon at bounding box center [170, 18] width 13 height 13
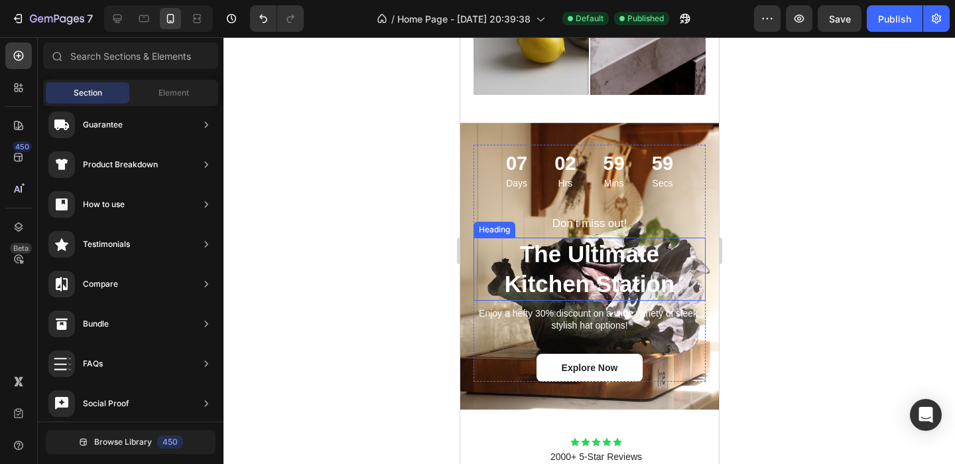
scroll to position [1623, 0]
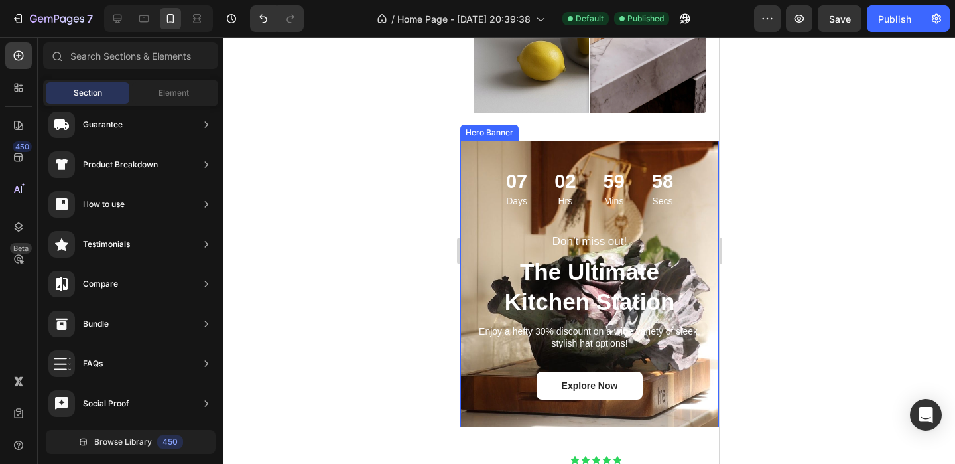
click at [471, 222] on div "Don’t miss out! Text Block The Ultimate Kitchen Station Heading Enjoy a hefty 3…" at bounding box center [589, 294] width 259 height 265
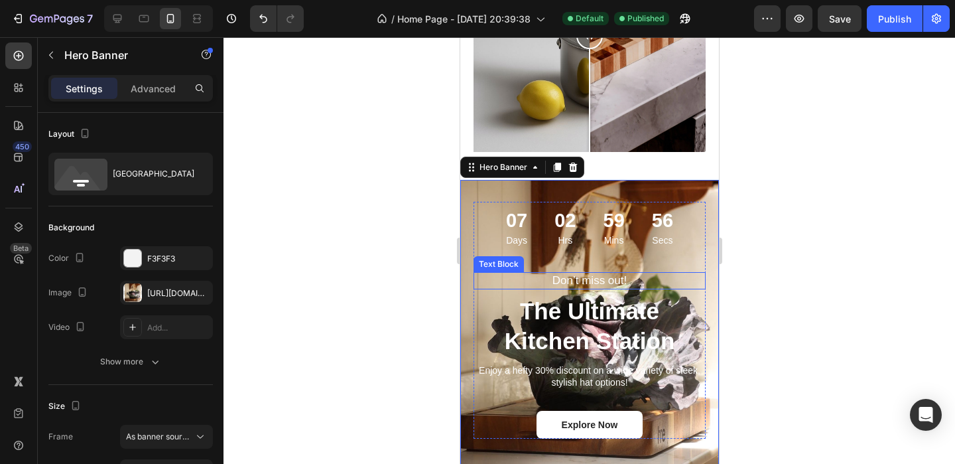
scroll to position [1525, 0]
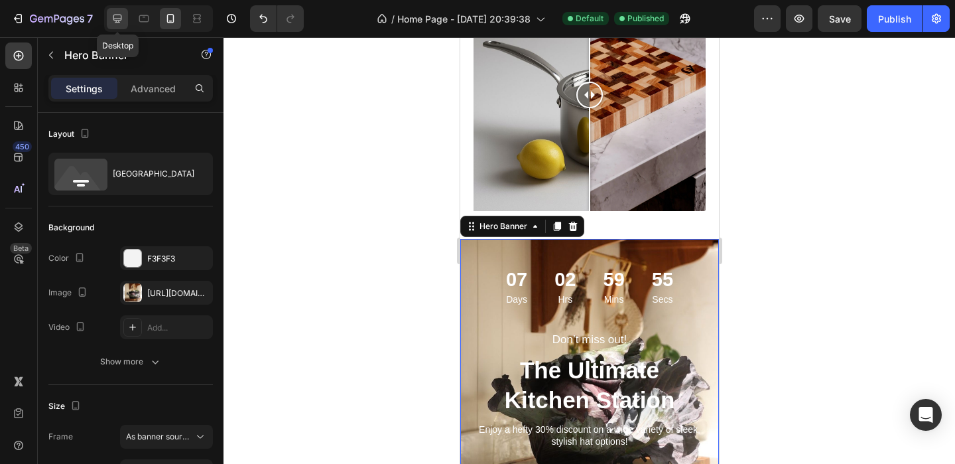
click at [126, 13] on div at bounding box center [117, 18] width 21 height 21
type input "1200"
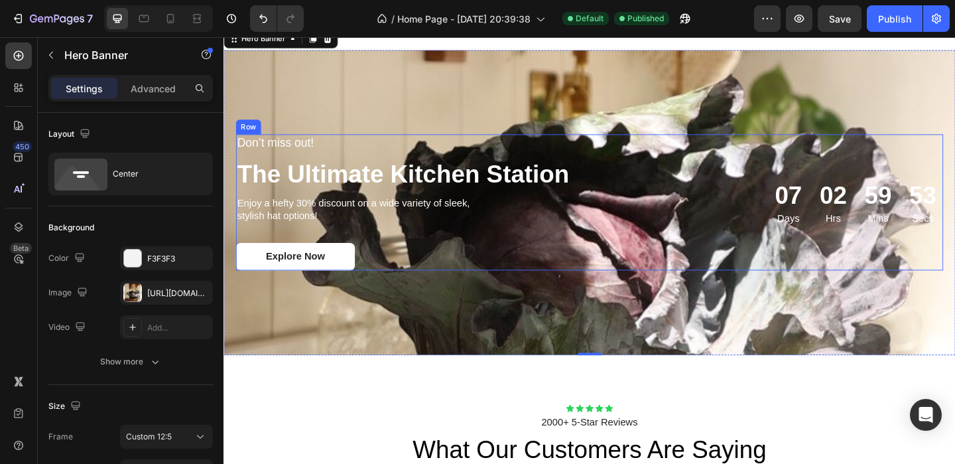
scroll to position [1601, 0]
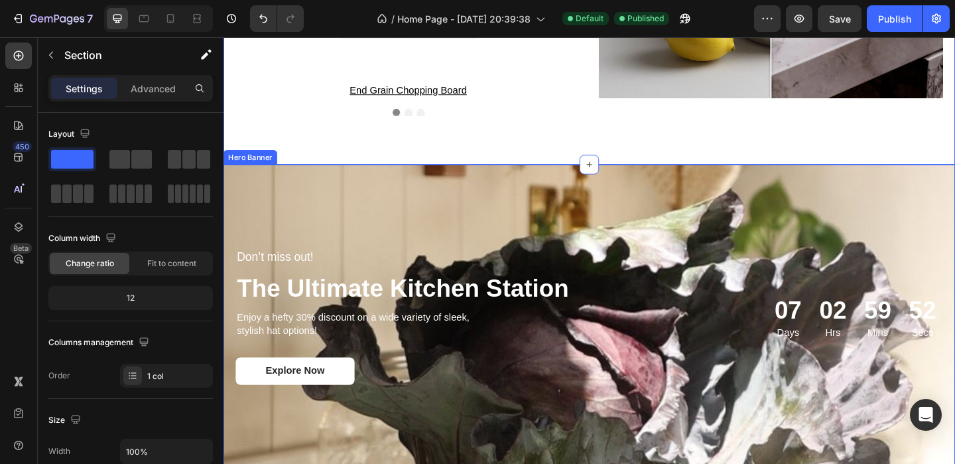
click at [464, 246] on div "Don’t miss out! Text Block The Ultimate Kitchen Station Heading Enjoy a hefty 3…" at bounding box center [622, 341] width 796 height 190
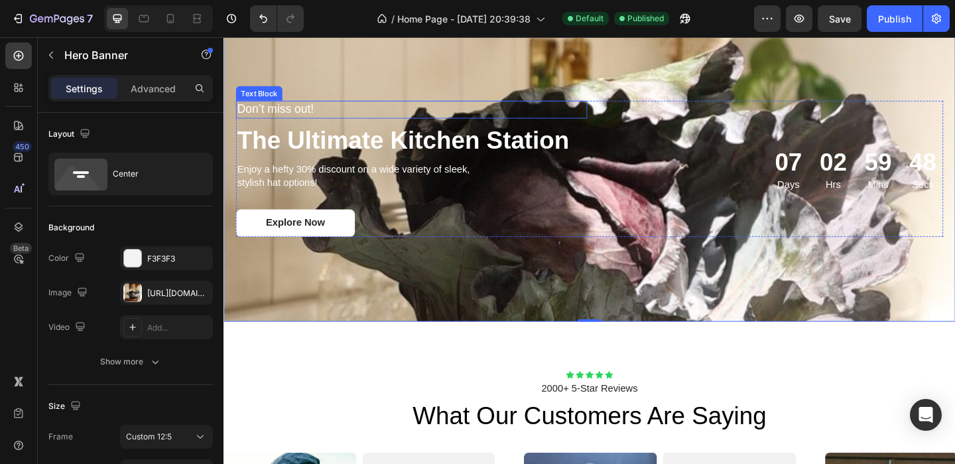
scroll to position [1700, 0]
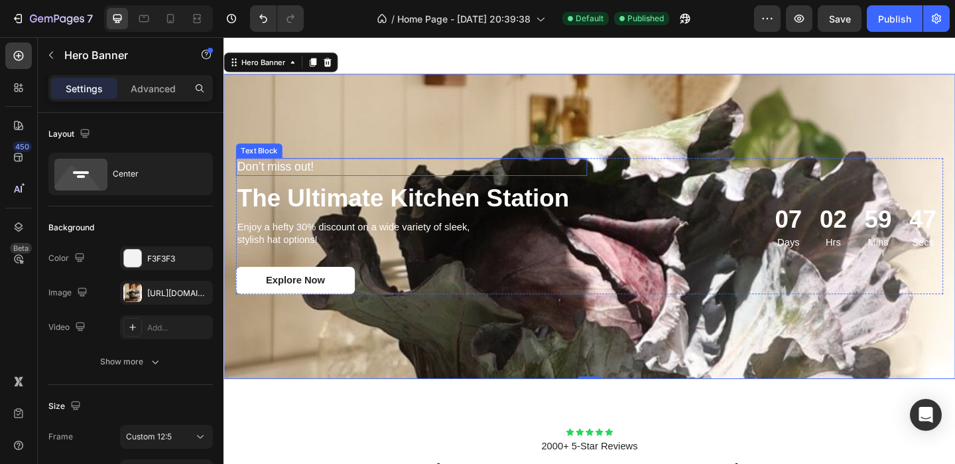
click at [296, 178] on p "Don’t miss out!" at bounding box center [376, 178] width 276 height 17
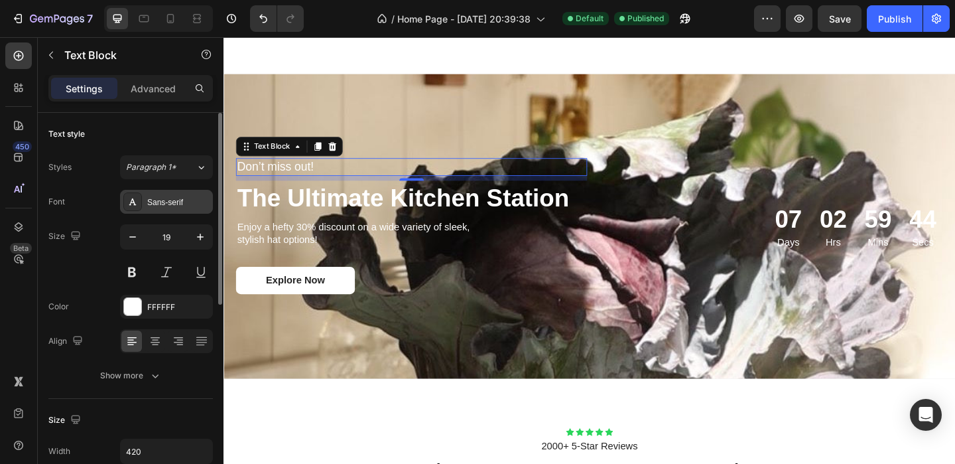
click at [172, 192] on div "Sans-serif" at bounding box center [166, 202] width 93 height 24
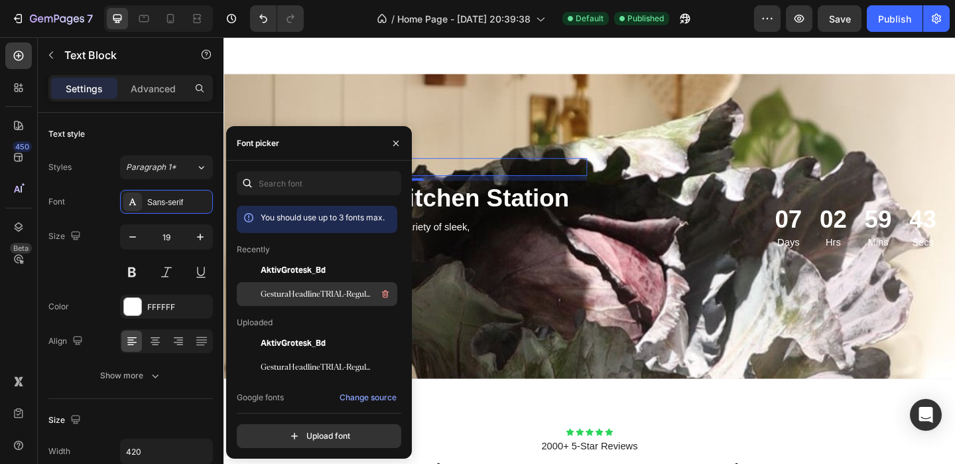
click at [287, 290] on span "GesturaHeadlineTRIAL-Regular 1" at bounding box center [316, 294] width 110 height 12
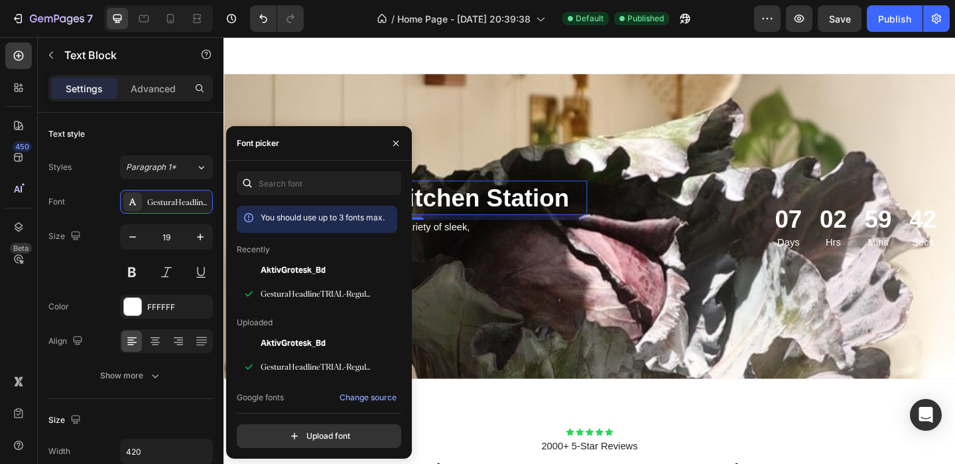
click at [460, 214] on strong "The Ultimate Kitchen Station" at bounding box center [418, 211] width 361 height 29
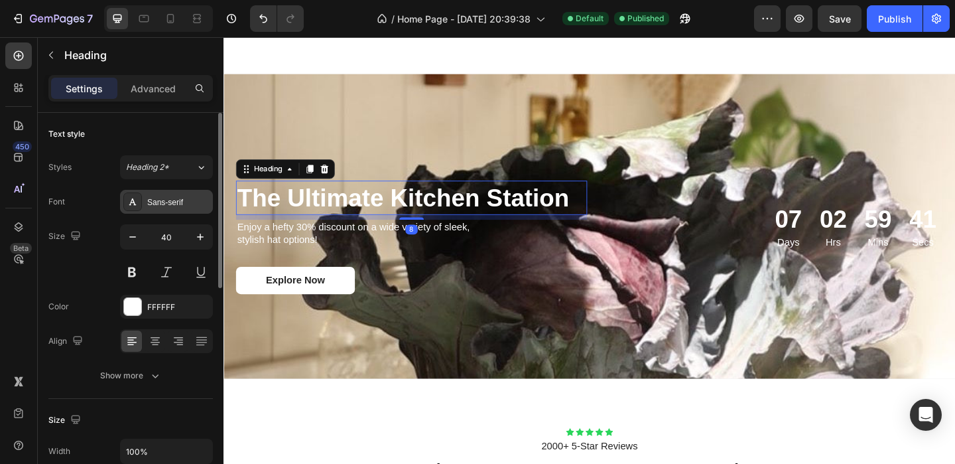
click at [155, 195] on div "Sans-serif" at bounding box center [166, 202] width 93 height 24
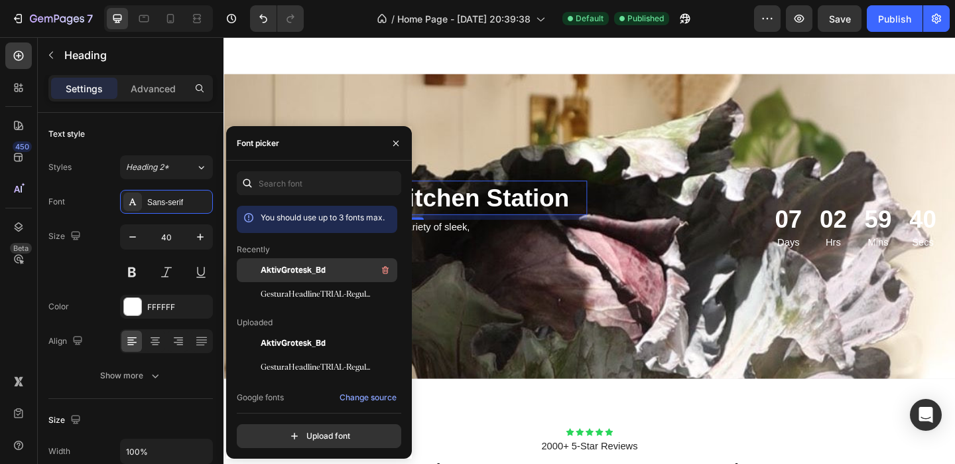
click at [284, 274] on span "AktivGrotesk_Bd" at bounding box center [293, 270] width 65 height 12
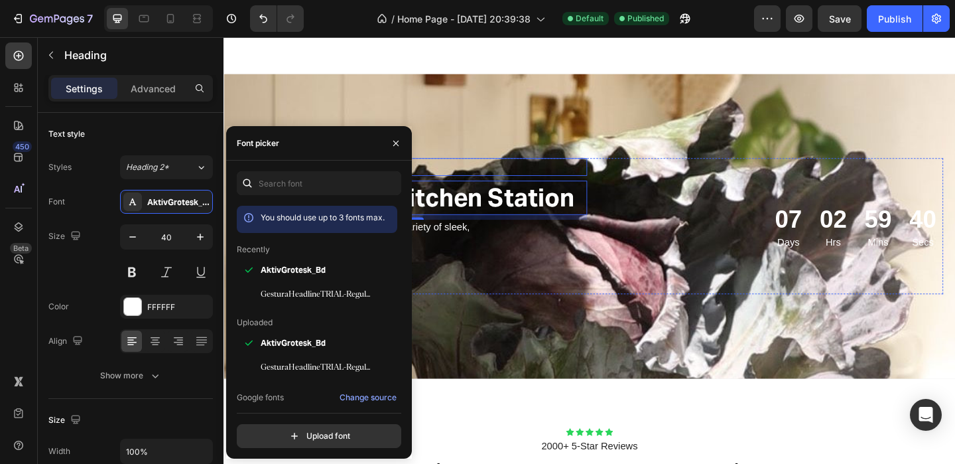
click at [535, 149] on div "Don’t miss out! Text Block The Ultimate Kitchen Station Heading 8 Enjoy a hefty…" at bounding box center [622, 242] width 796 height 190
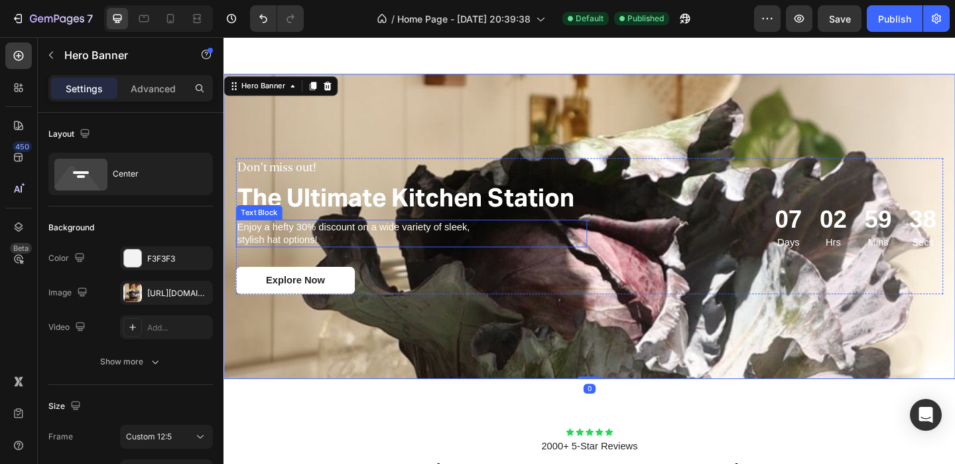
click at [294, 242] on p "Enjoy a hefty 30% discount on a wide variety of sleek, stylish hat options!" at bounding box center [376, 251] width 276 height 28
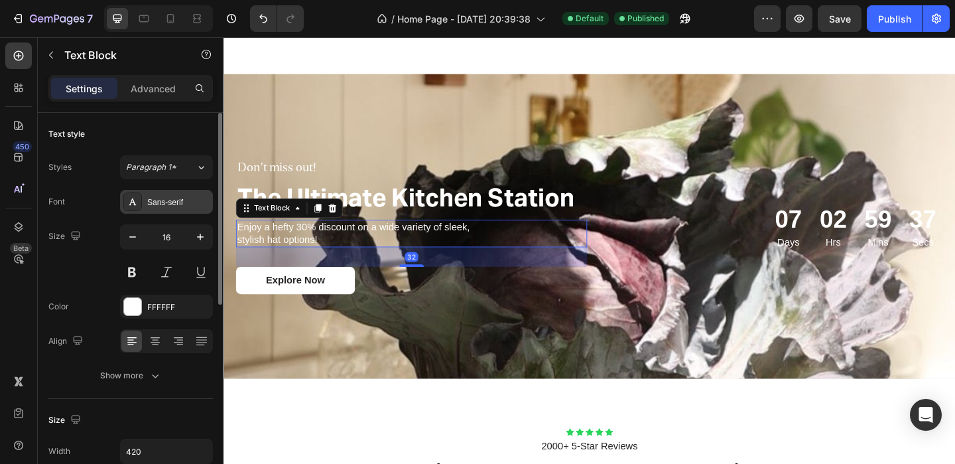
click at [170, 194] on div "Sans-serif" at bounding box center [166, 202] width 93 height 24
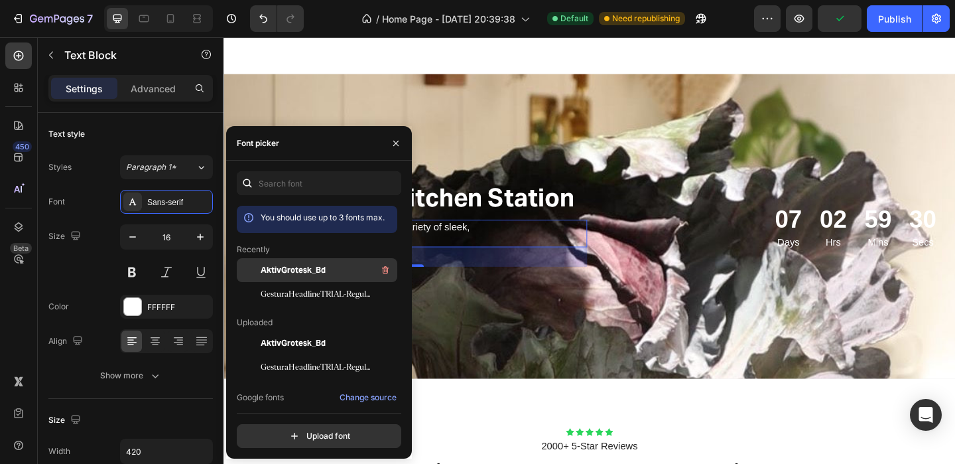
click at [306, 271] on span "AktivGrotesk_Bd" at bounding box center [293, 270] width 65 height 12
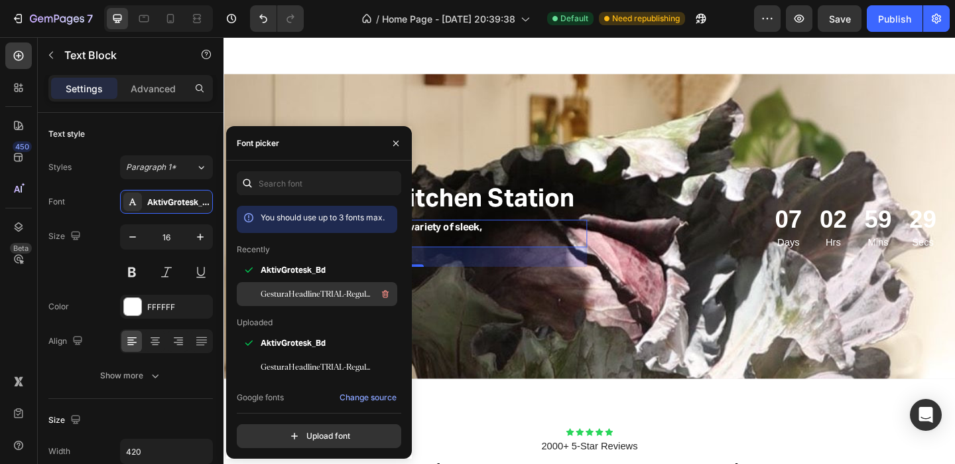
click at [277, 294] on span "GesturaHeadlineTRIAL-Regular 1" at bounding box center [316, 294] width 110 height 12
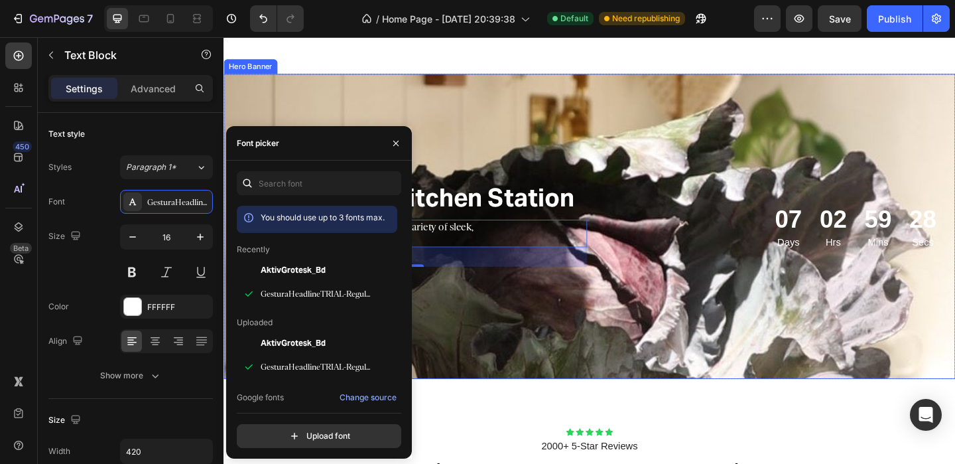
click at [542, 147] on div "Don’t miss out! Text Block The Ultimate Kitchen Station Heading Enjoy a hefty 3…" at bounding box center [622, 242] width 796 height 190
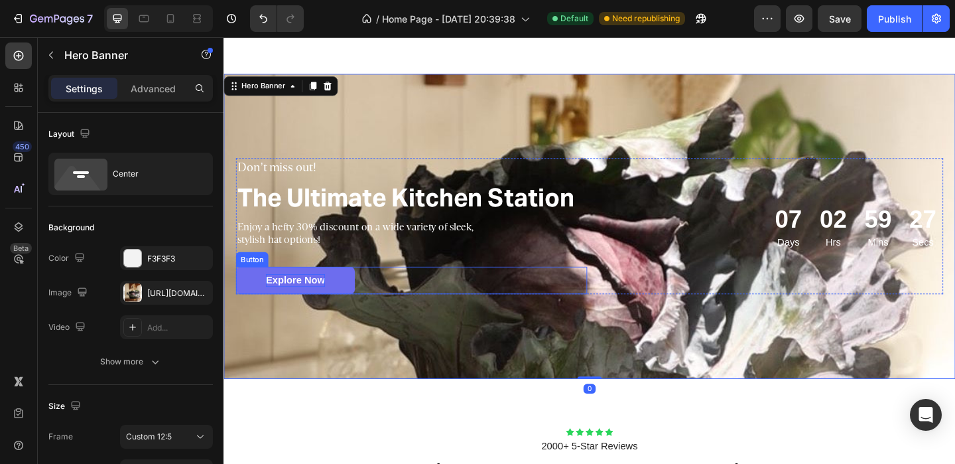
click at [319, 302] on p "Explore Now" at bounding box center [301, 301] width 64 height 14
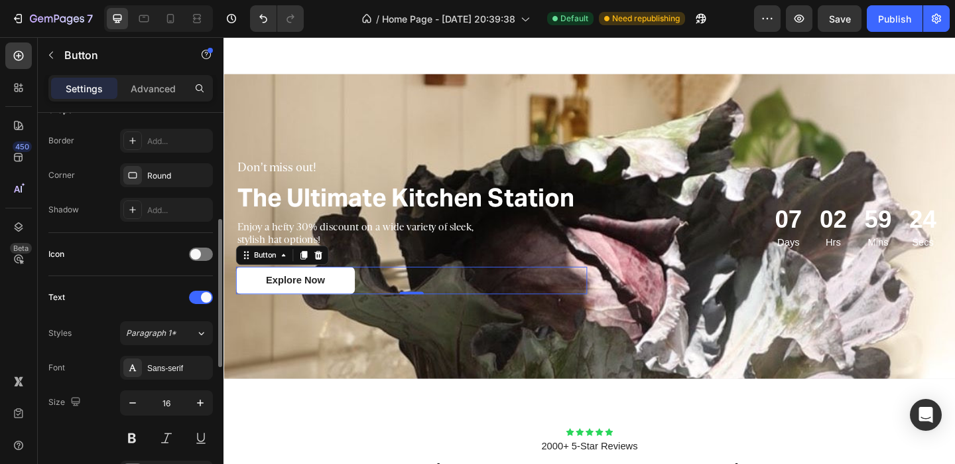
scroll to position [295, 0]
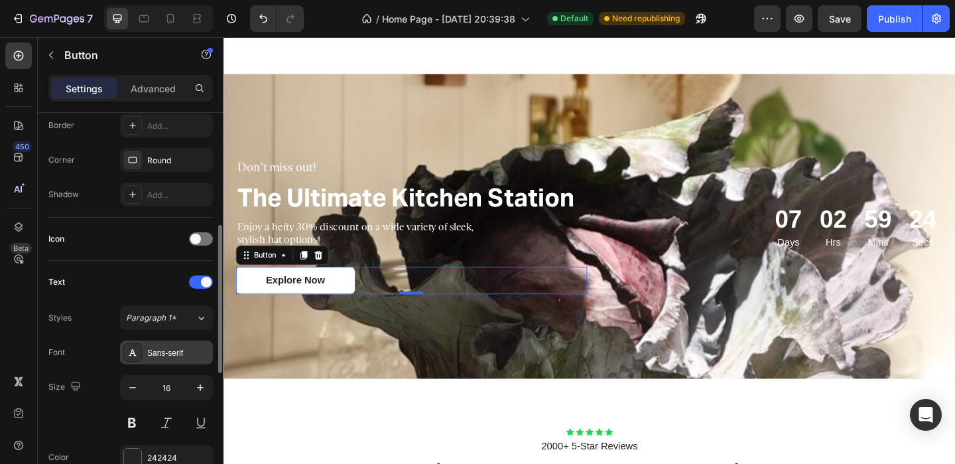
click at [166, 355] on div "Sans-serif" at bounding box center [178, 353] width 62 height 12
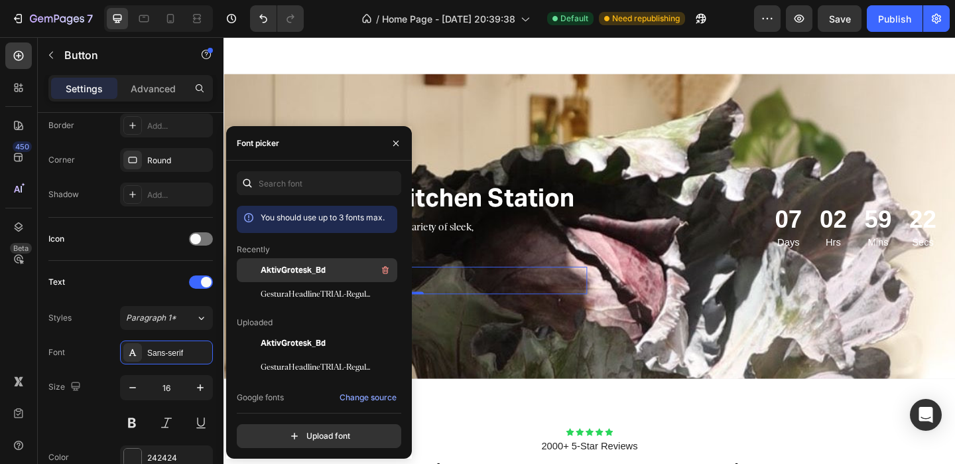
click at [279, 272] on span "AktivGrotesk_Bd" at bounding box center [293, 270] width 65 height 12
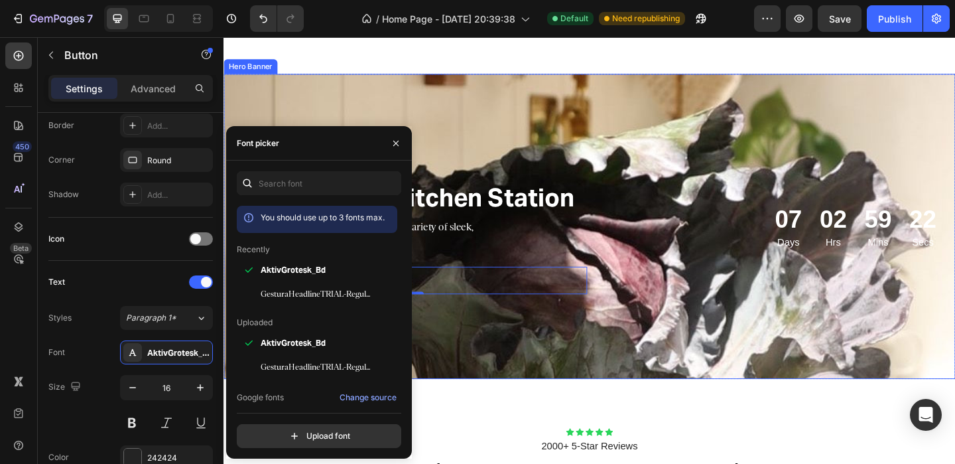
click at [567, 161] on div "Don’t miss out! Text Block The Ultimate Kitchen Station Heading Enjoy a hefty 3…" at bounding box center [622, 242] width 796 height 190
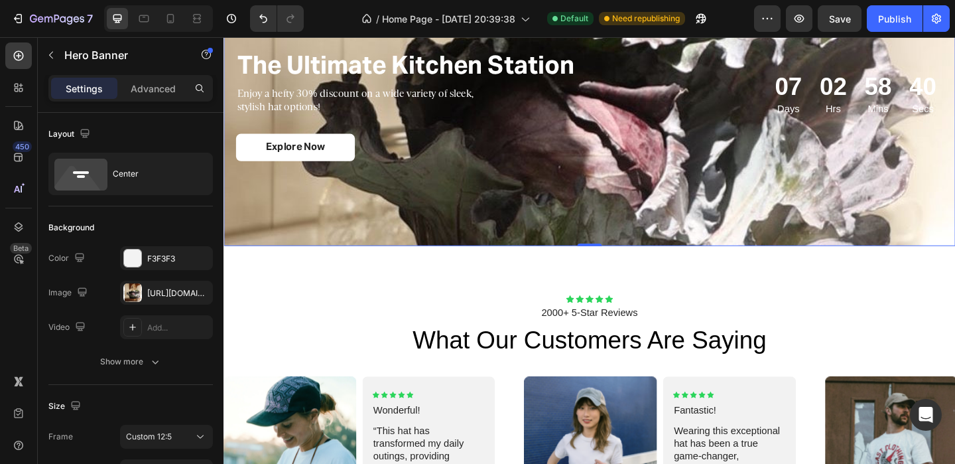
scroll to position [1910, 0]
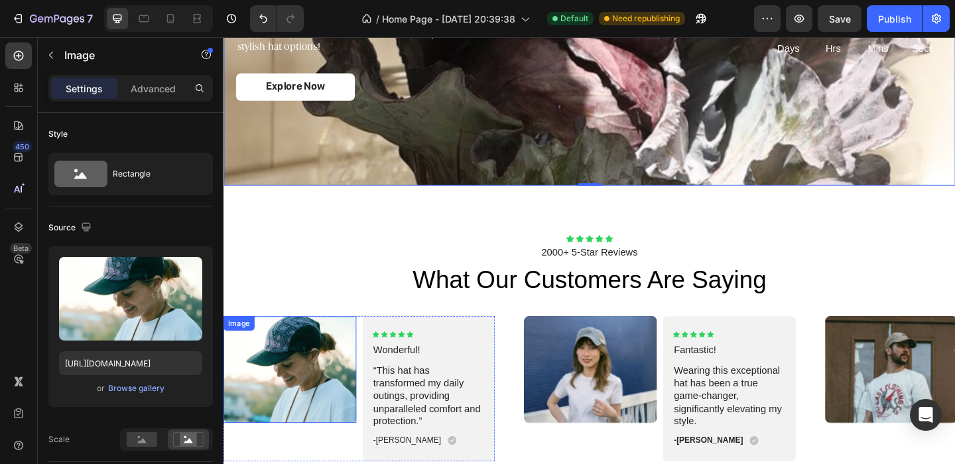
click at [320, 375] on img at bounding box center [296, 398] width 145 height 116
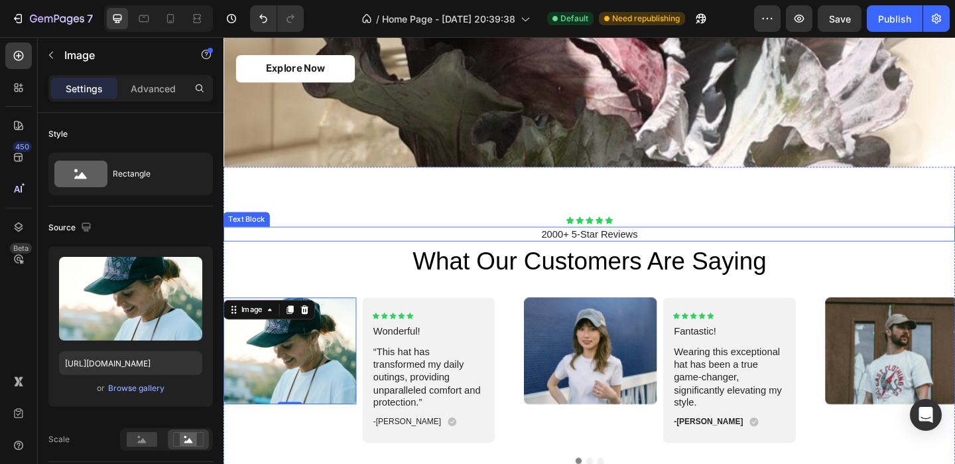
scroll to position [1932, 0]
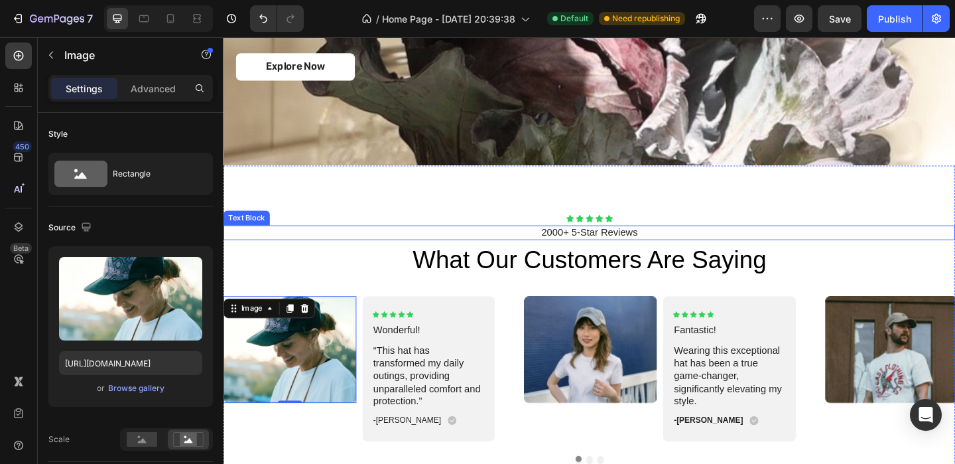
click at [651, 251] on p "2000+ 5-Star Reviews" at bounding box center [621, 250] width 793 height 14
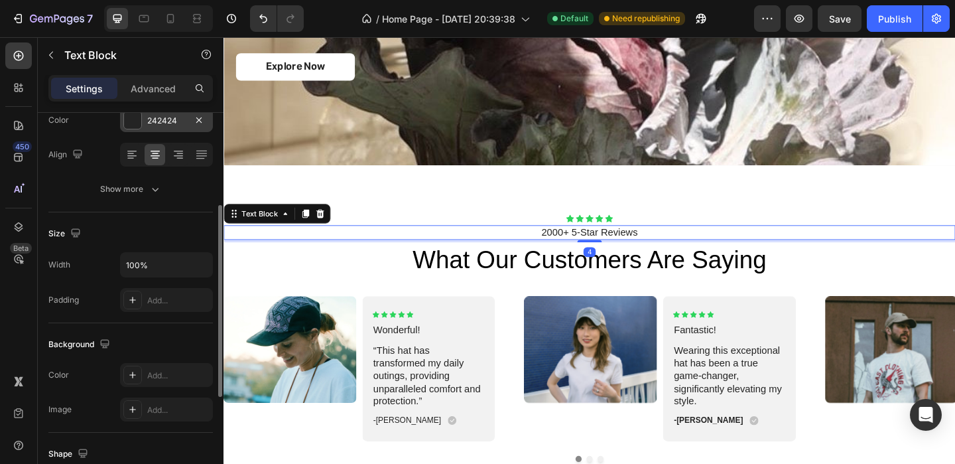
scroll to position [0, 0]
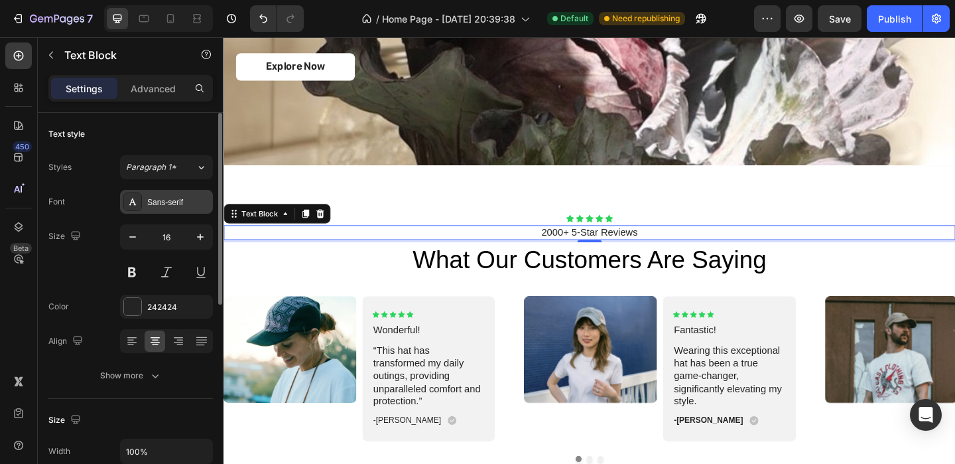
click at [176, 197] on div "Sans-serif" at bounding box center [178, 202] width 62 height 12
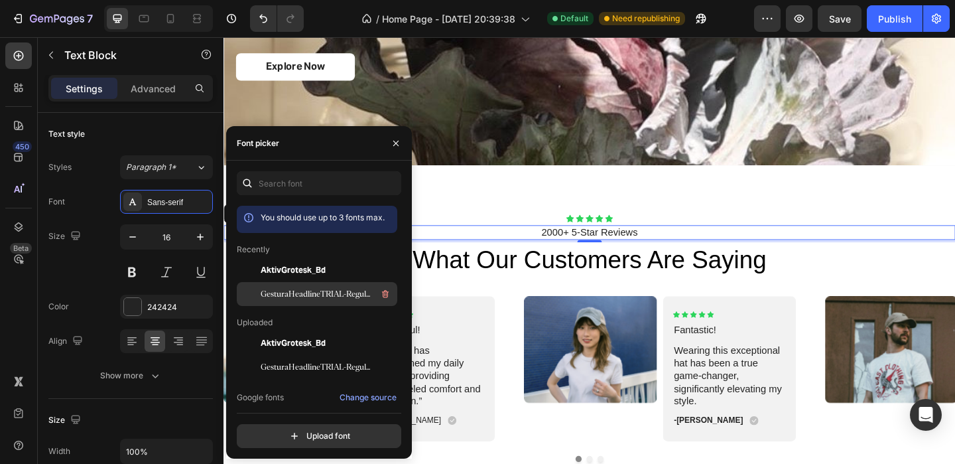
click at [292, 290] on span "GesturaHeadlineTRIAL-Regular 1" at bounding box center [316, 294] width 110 height 12
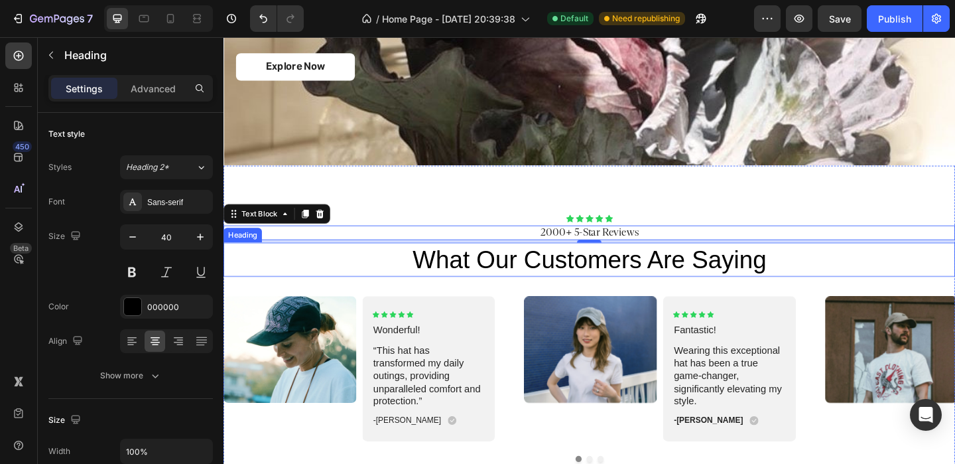
click at [710, 271] on h2 "what our customers are saying" at bounding box center [622, 278] width 796 height 37
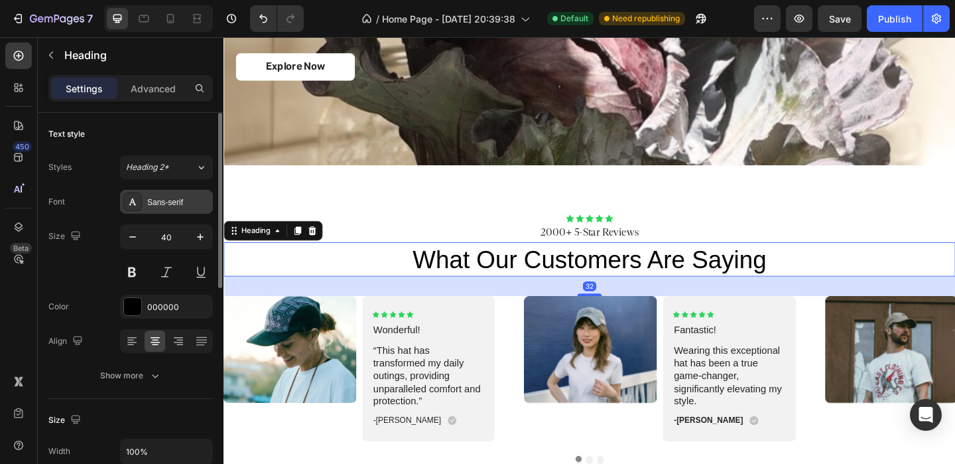
click at [166, 192] on div "Sans-serif" at bounding box center [166, 202] width 93 height 24
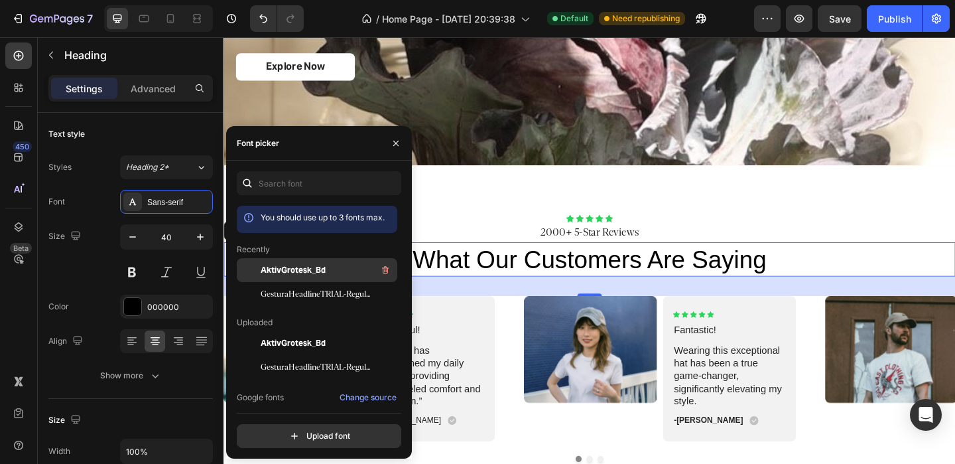
click at [305, 272] on span "AktivGrotesk_Bd" at bounding box center [293, 270] width 65 height 12
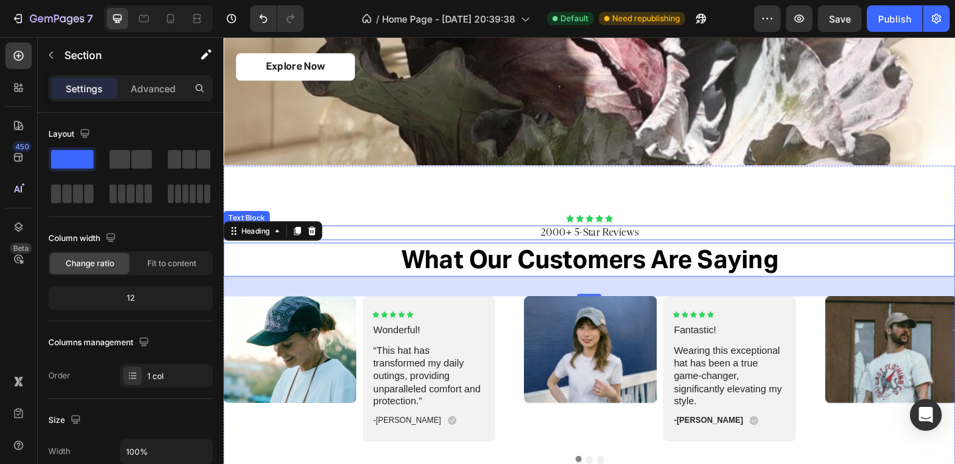
click at [794, 227] on div "Icon Icon Icon Icon Icon Icon List 2000+ 5-Star Reviews Text Block what our cus…" at bounding box center [622, 363] width 796 height 375
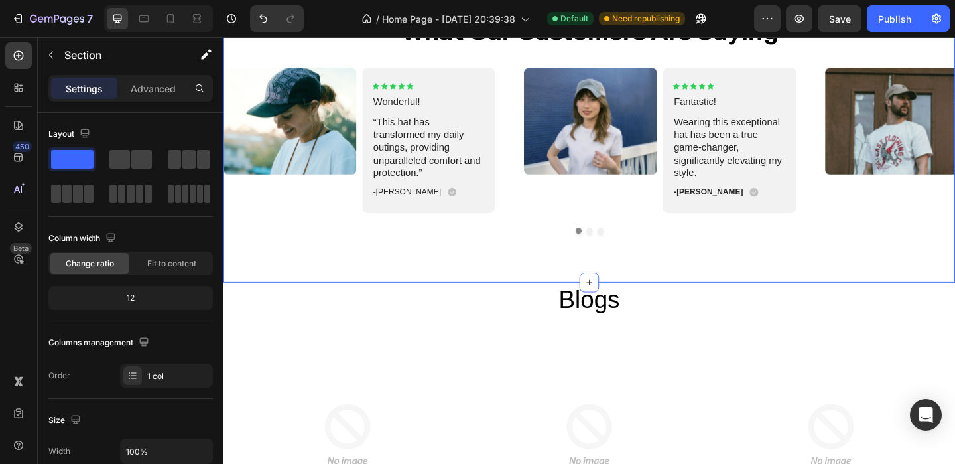
scroll to position [2201, 0]
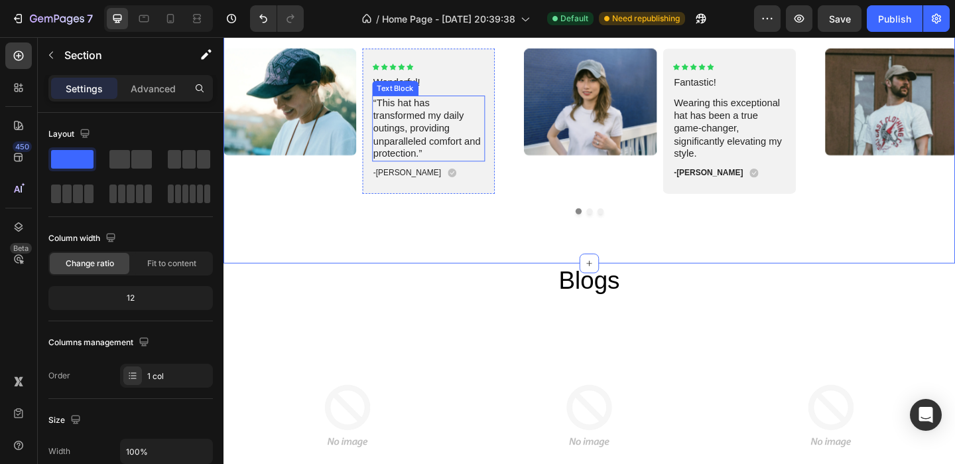
click at [433, 129] on p "“This hat has transformed my daily outings, providing unparalleled comfort and …" at bounding box center [447, 135] width 121 height 69
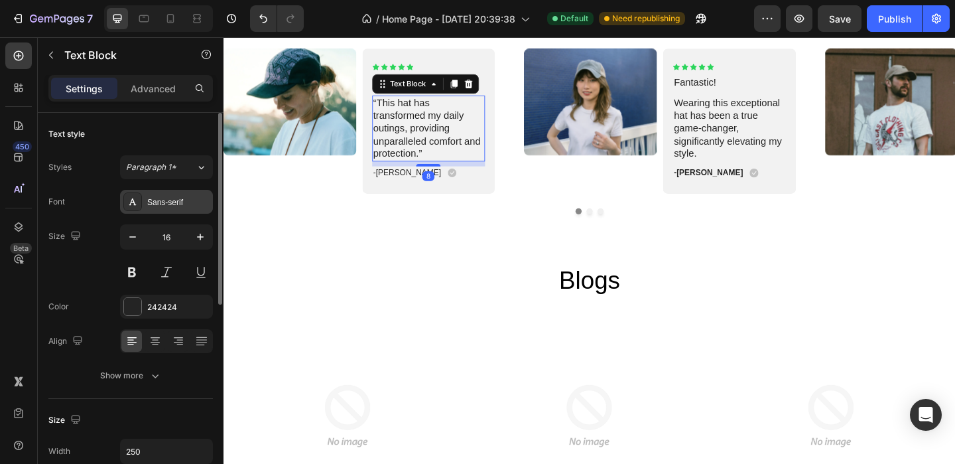
click at [164, 200] on div "Sans-serif" at bounding box center [178, 202] width 62 height 12
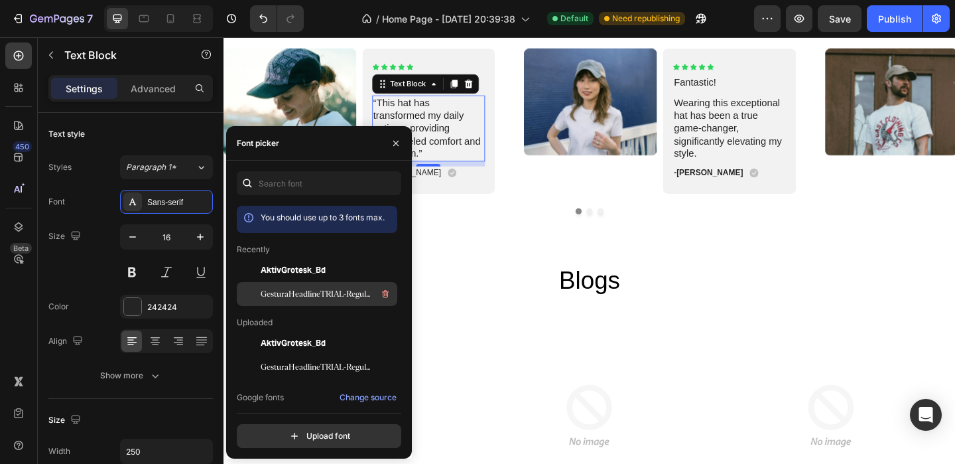
click at [276, 294] on span "GesturaHeadlineTRIAL-Regular 1" at bounding box center [316, 294] width 110 height 12
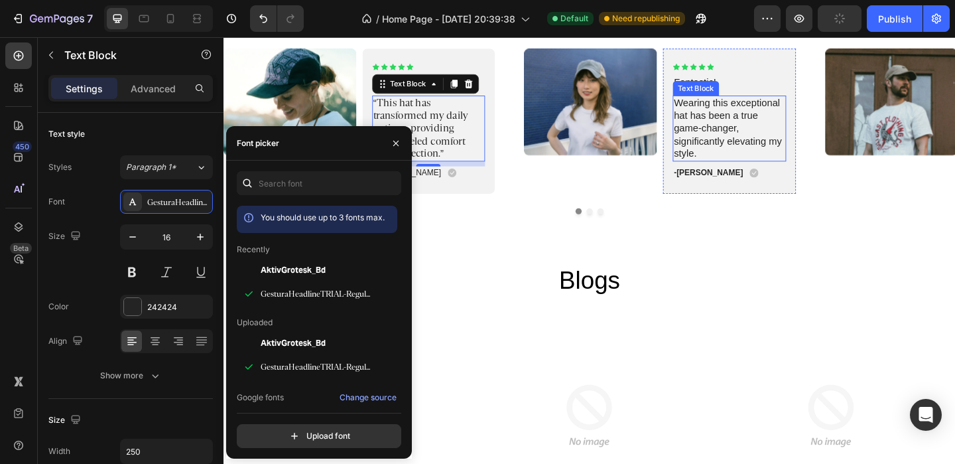
click at [761, 133] on p "Wearing this exceptional hat has been a true game-changer, significantly elevat…" at bounding box center [774, 135] width 121 height 69
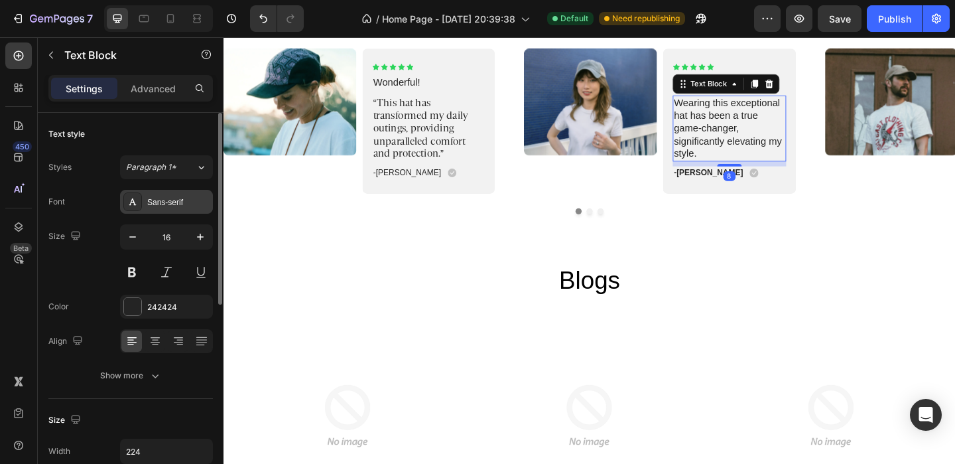
click at [178, 200] on div "Sans-serif" at bounding box center [178, 202] width 62 height 12
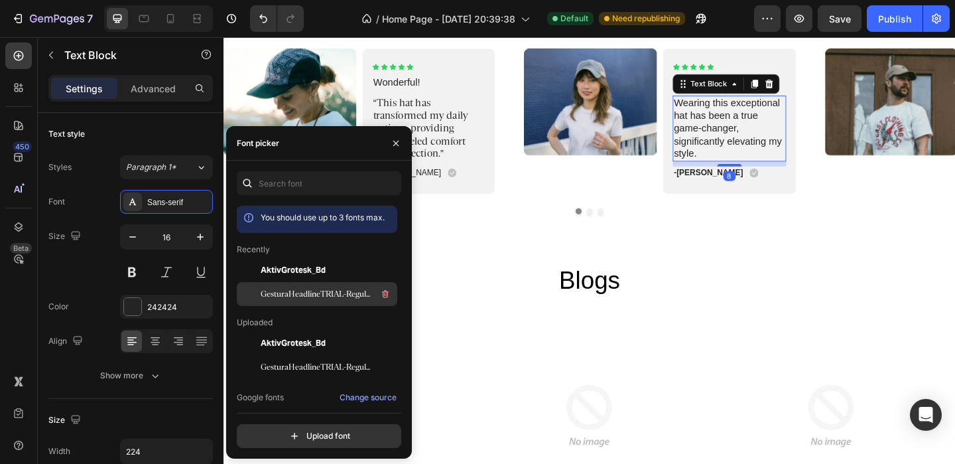
click at [288, 298] on span "GesturaHeadlineTRIAL-Regular 1" at bounding box center [316, 294] width 110 height 12
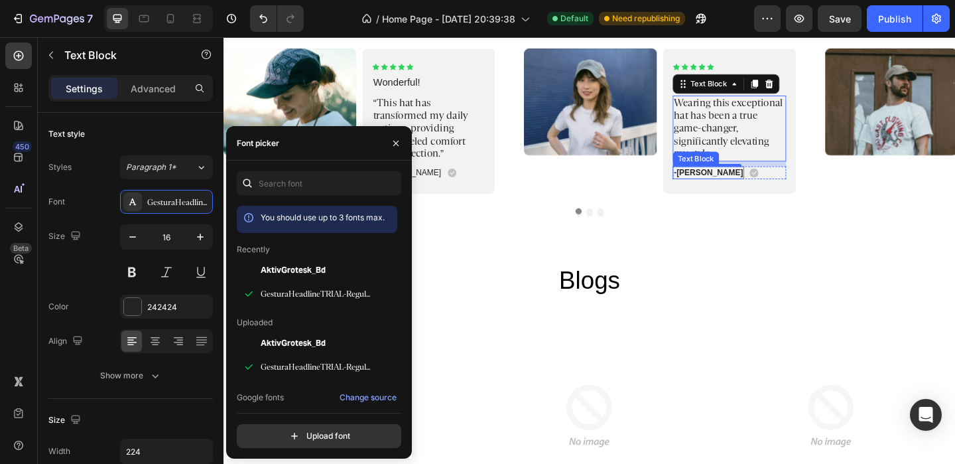
click at [726, 186] on p "-Jonh L." at bounding box center [751, 183] width 75 height 11
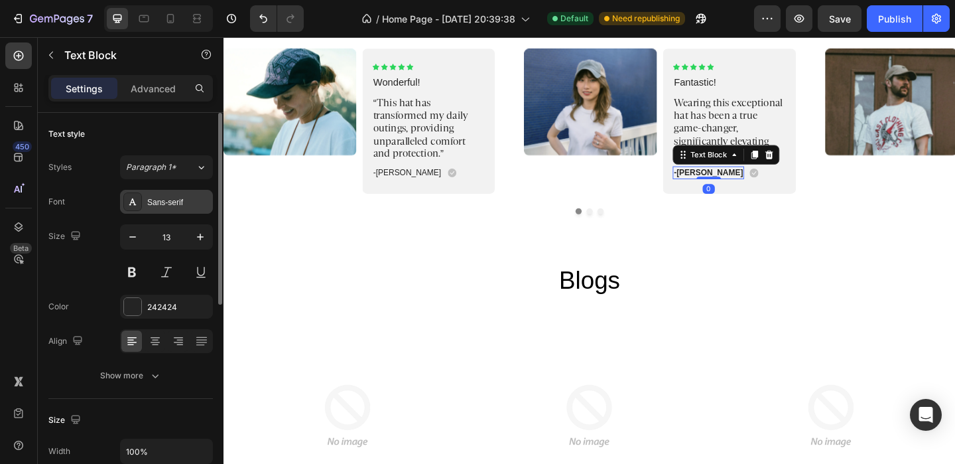
click at [164, 202] on div "Sans-serif" at bounding box center [178, 202] width 62 height 12
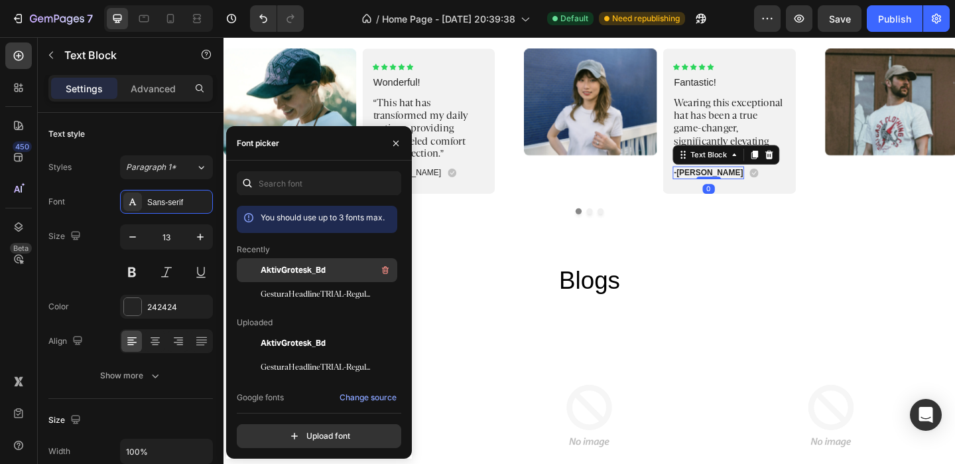
click at [278, 267] on span "AktivGrotesk_Bd" at bounding box center [293, 270] width 65 height 12
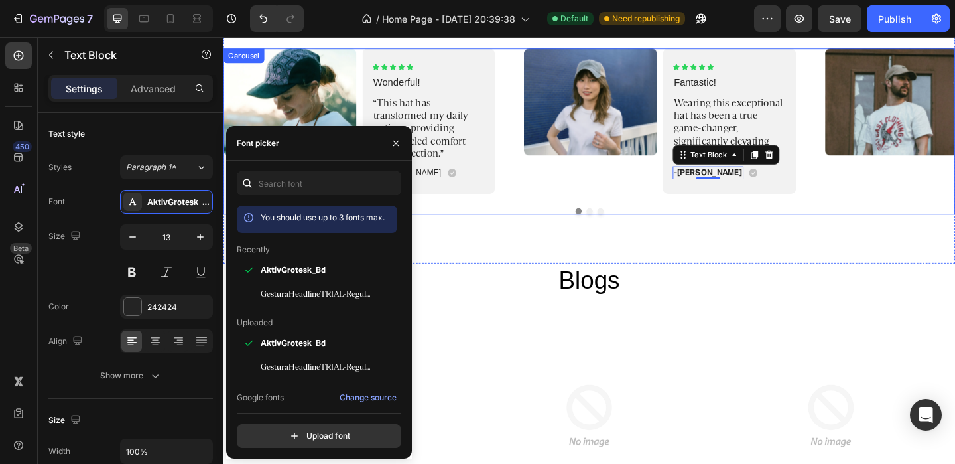
click at [550, 224] on div at bounding box center [622, 226] width 796 height 7
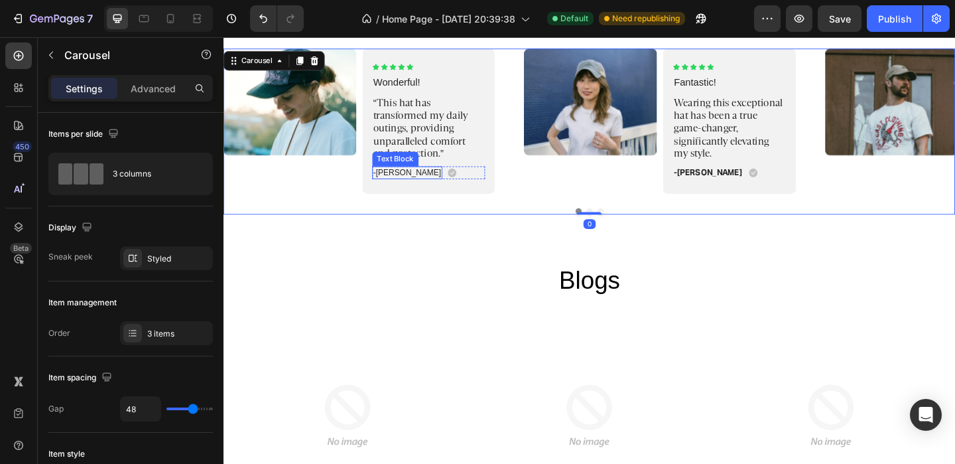
click at [402, 184] on p "-Maria K." at bounding box center [424, 183] width 74 height 11
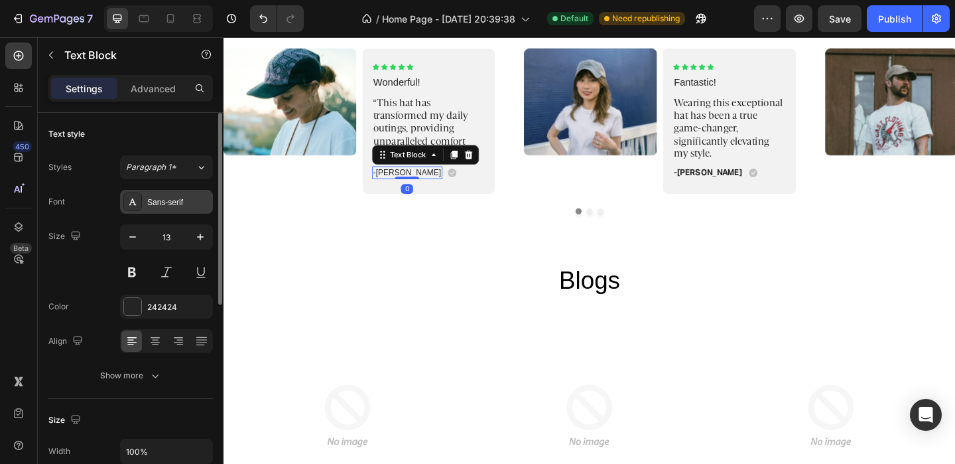
click at [152, 194] on div "Sans-serif" at bounding box center [166, 202] width 93 height 24
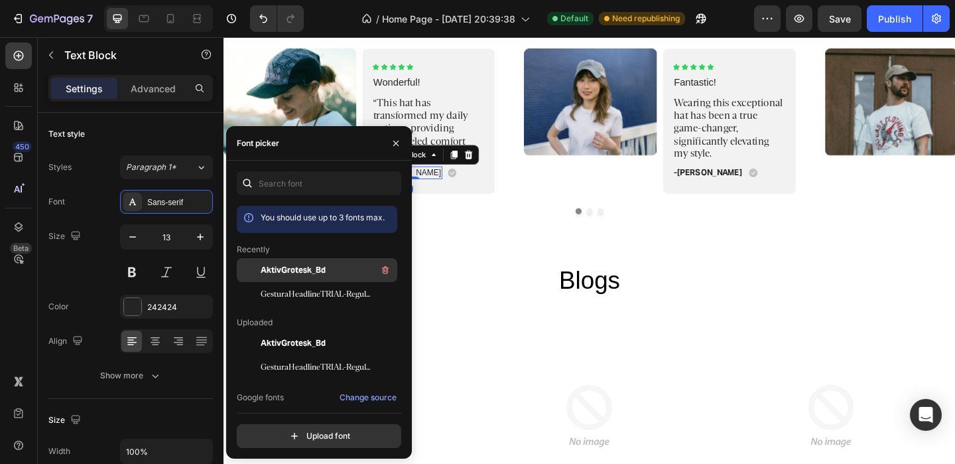
click at [273, 265] on span "AktivGrotesk_Bd" at bounding box center [293, 270] width 65 height 12
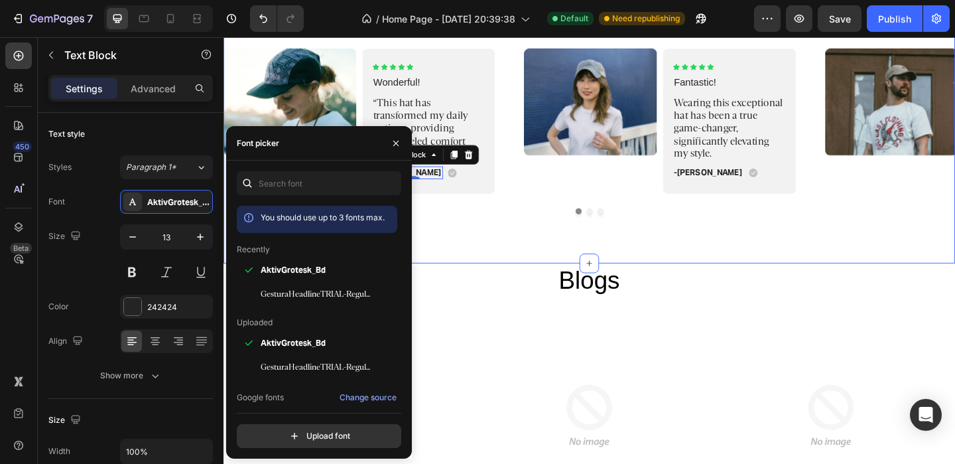
click at [559, 255] on div "Icon Icon Icon Icon Icon Icon List 2000+ 5-Star Reviews Text Block what our cus…" at bounding box center [622, 94] width 796 height 375
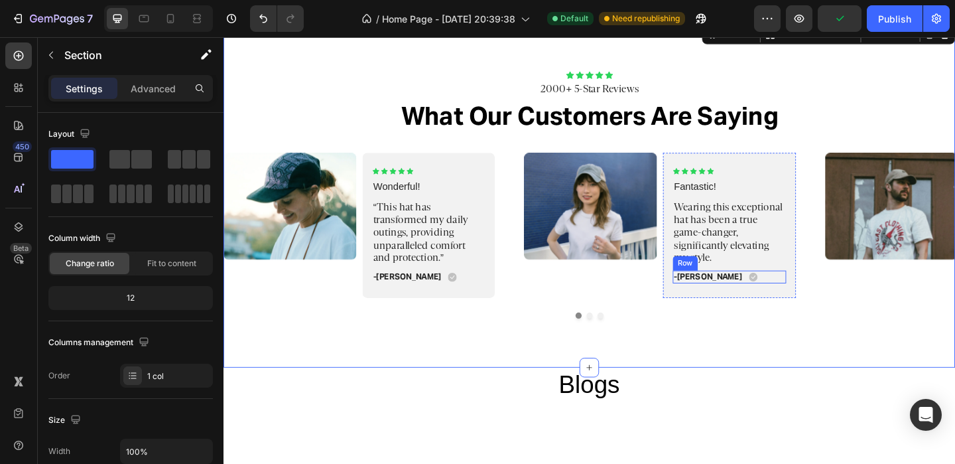
scroll to position [2086, 0]
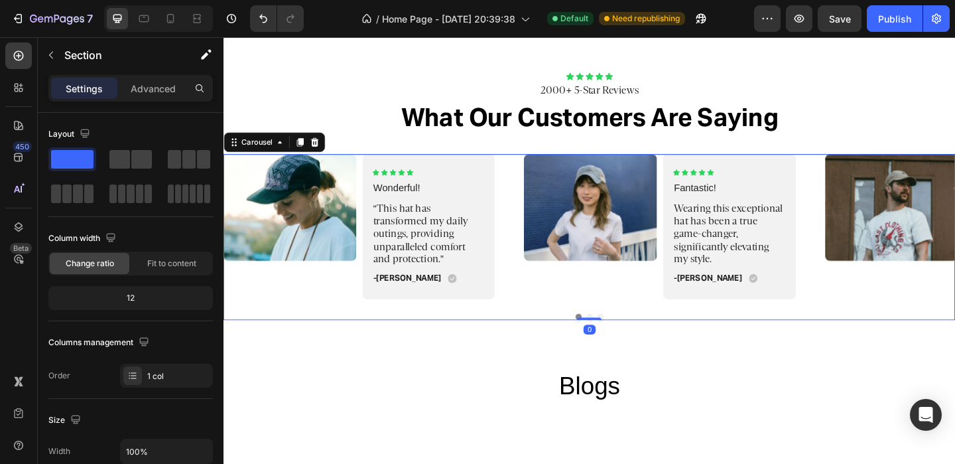
click at [849, 253] on div "Image Icon Icon Icon Icon Icon Icon List Wonderful! Text Block “This hat has tr…" at bounding box center [622, 243] width 796 height 158
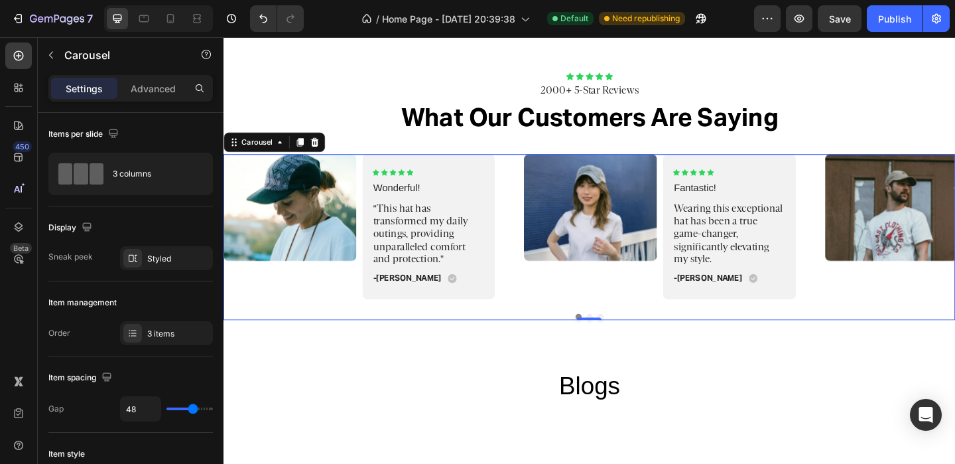
click at [619, 338] on button "Dot" at bounding box center [621, 341] width 7 height 7
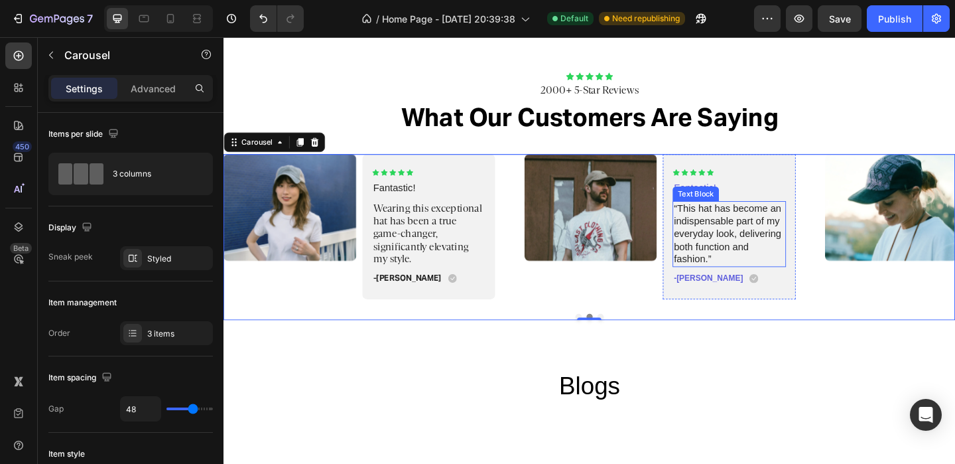
click at [766, 224] on p "“This hat has become an indispensable part of my everyday look, delivering both…" at bounding box center [774, 250] width 121 height 69
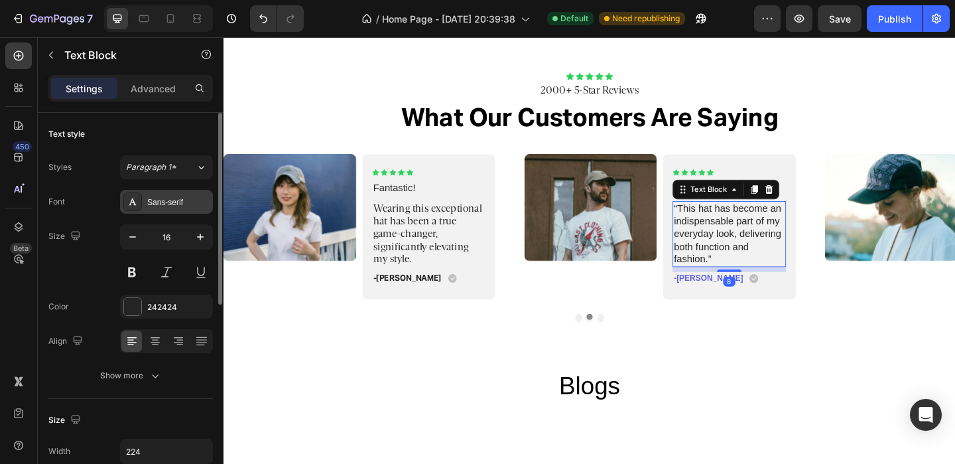
click at [160, 199] on div "Sans-serif" at bounding box center [178, 202] width 62 height 12
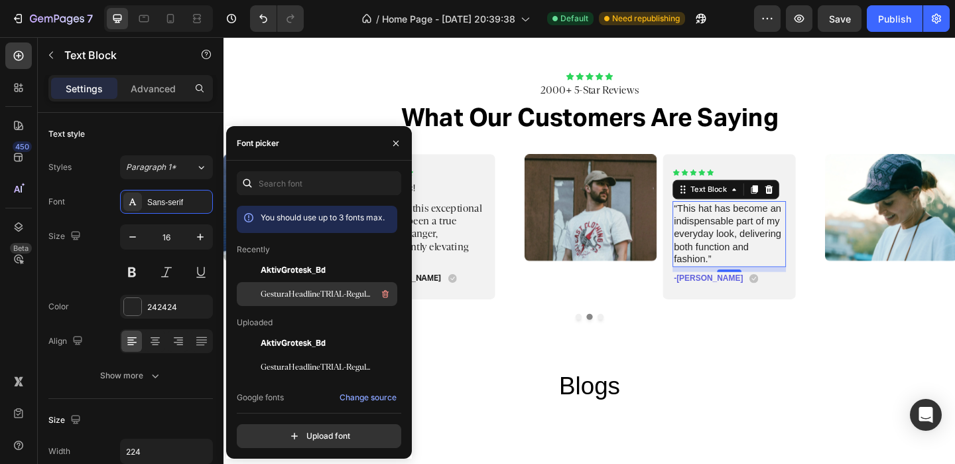
click at [311, 300] on div "GesturaHeadlineTRIAL-Regular 1" at bounding box center [328, 294] width 134 height 16
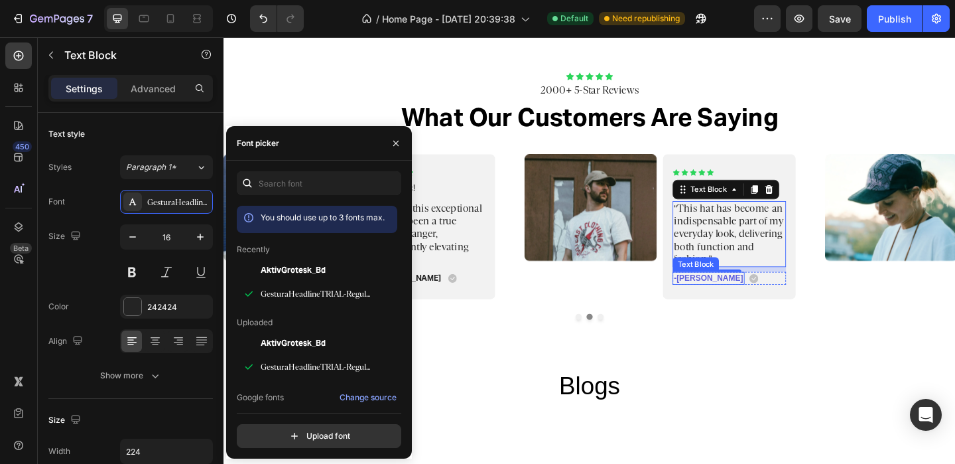
click at [727, 294] on p "-Ken K." at bounding box center [751, 298] width 75 height 11
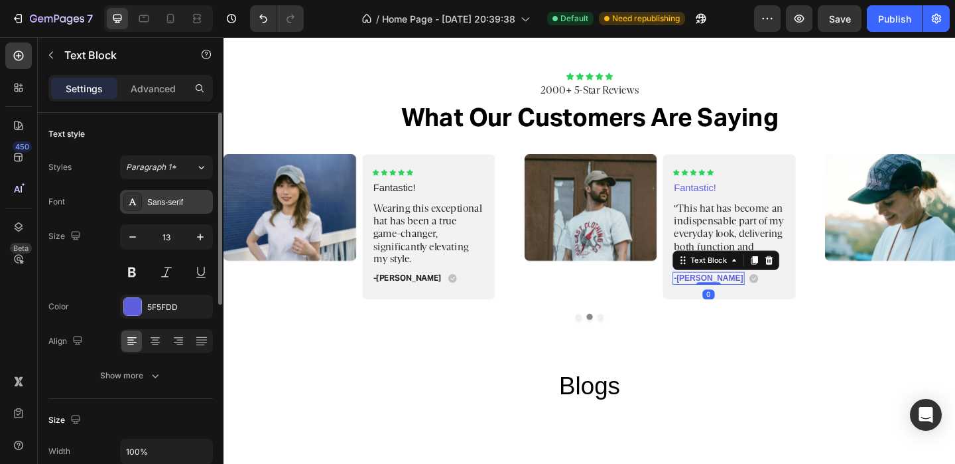
click at [170, 192] on div "Sans-serif" at bounding box center [166, 202] width 93 height 24
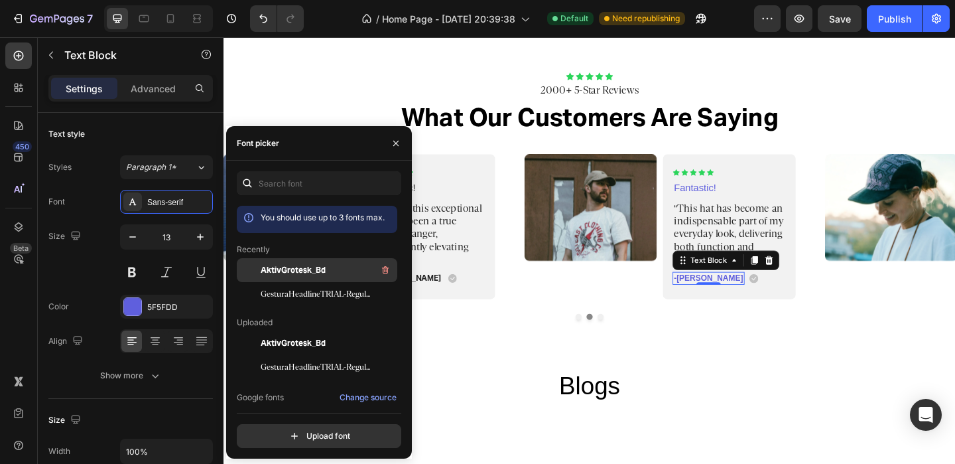
click at [291, 271] on span "AktivGrotesk_Bd" at bounding box center [293, 270] width 65 height 12
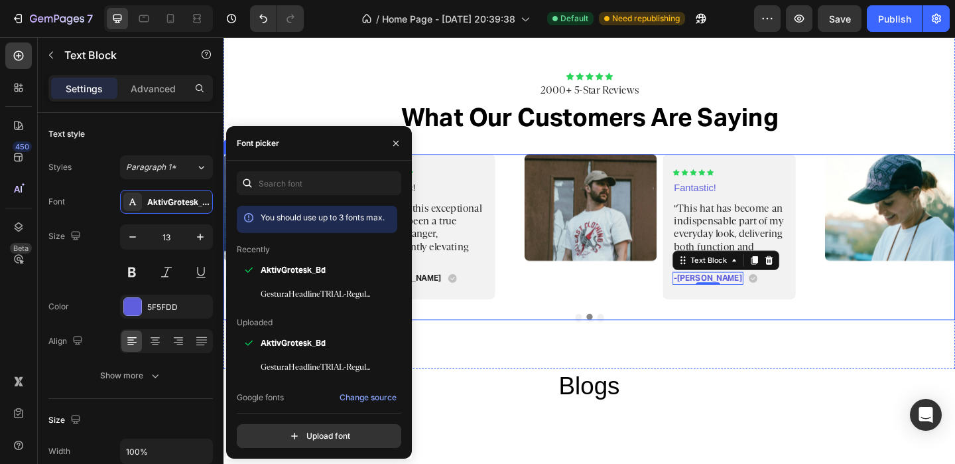
click at [629, 341] on div "Image Icon Icon Icon Icon Icon Icon List Wonderful! Text Block “This hat has tr…" at bounding box center [622, 254] width 796 height 180
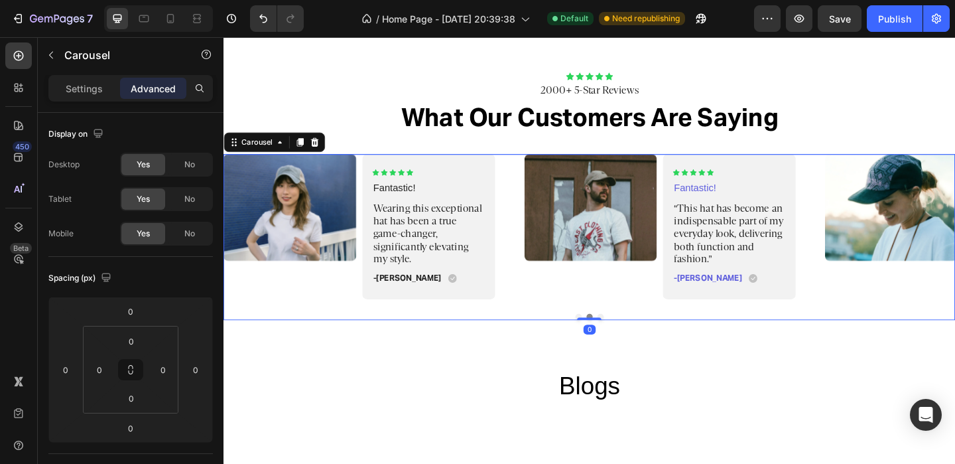
click at [631, 338] on button "Dot" at bounding box center [633, 341] width 7 height 7
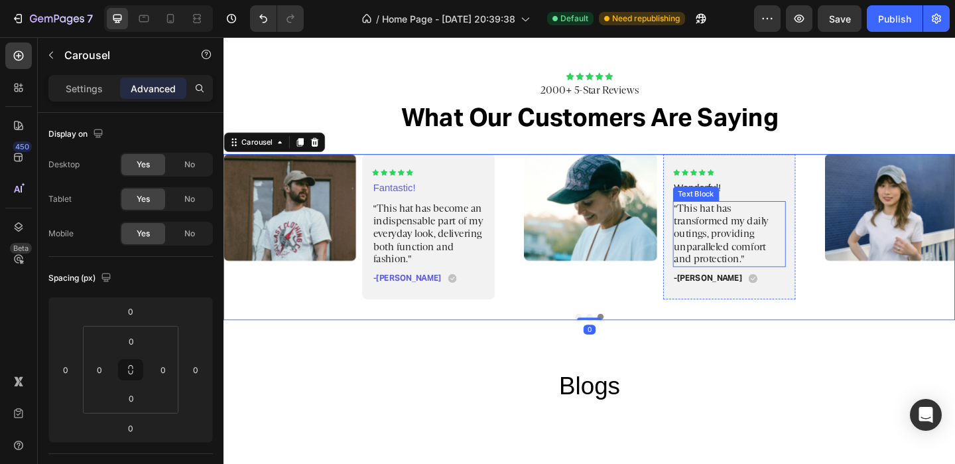
click at [736, 263] on p "“This hat has transformed my daily outings, providing unparalleled comfort and …" at bounding box center [774, 250] width 121 height 69
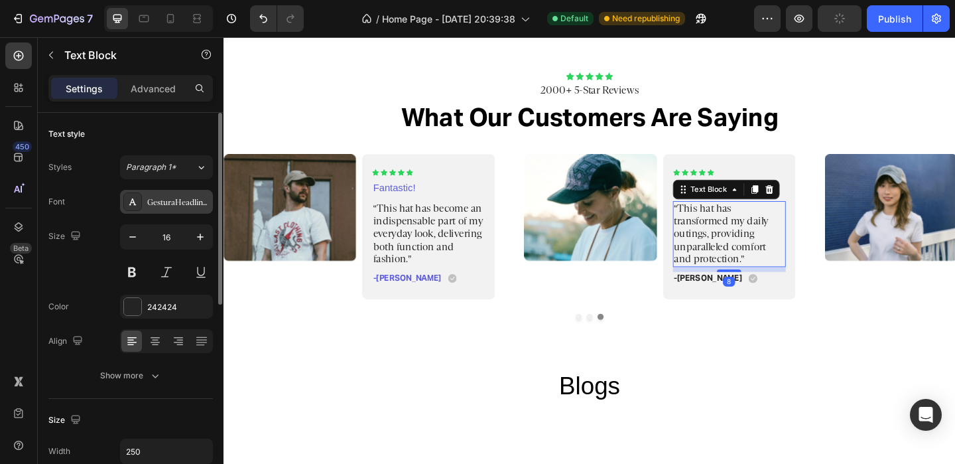
click at [182, 204] on div "GesturaHeadlineTRIAL-Regular 1" at bounding box center [178, 202] width 62 height 12
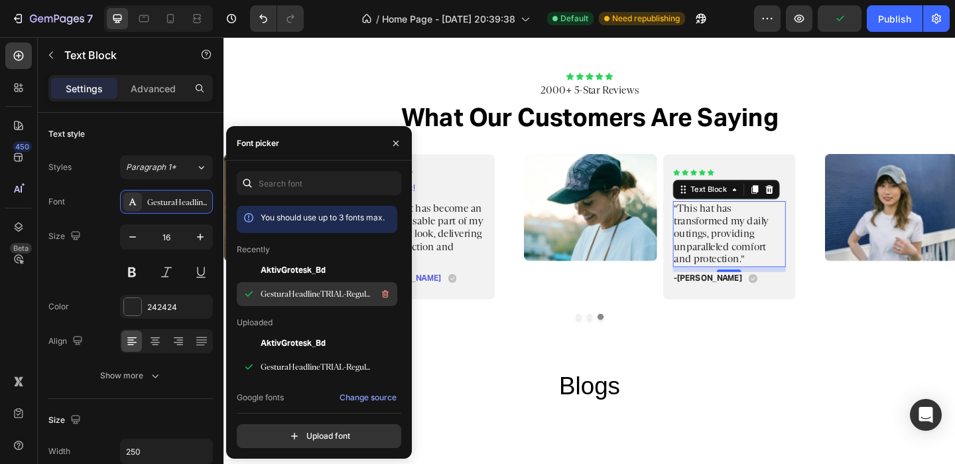
click at [281, 291] on span "GesturaHeadlineTRIAL-Regular 1" at bounding box center [316, 294] width 110 height 12
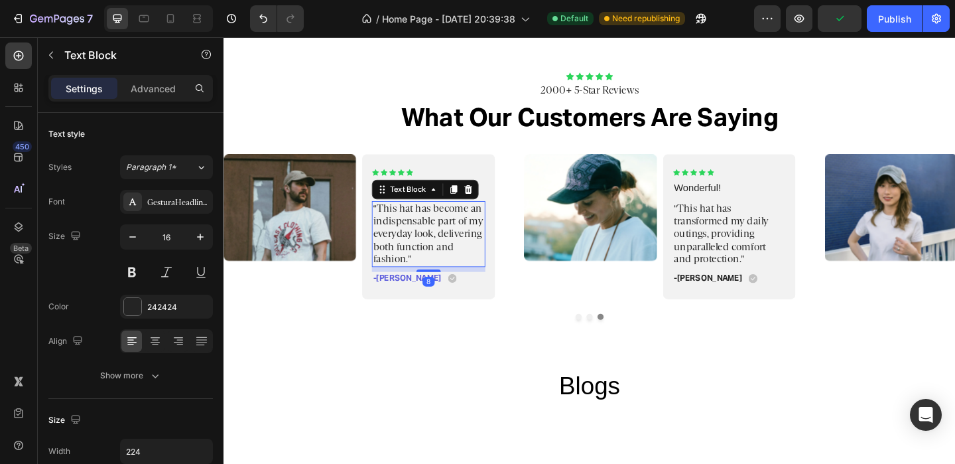
click at [478, 242] on p "“This hat has become an indispensable part of my everyday look, delivering both…" at bounding box center [447, 250] width 121 height 69
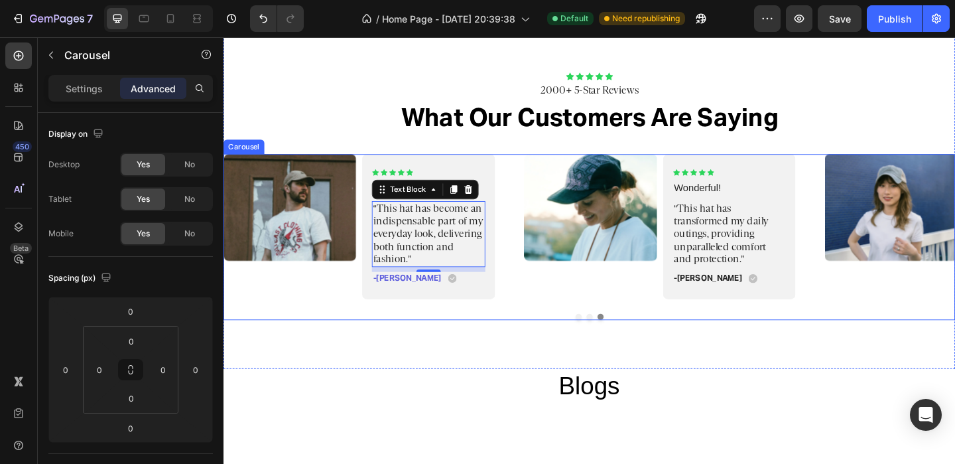
click at [608, 338] on button "Dot" at bounding box center [609, 341] width 7 height 7
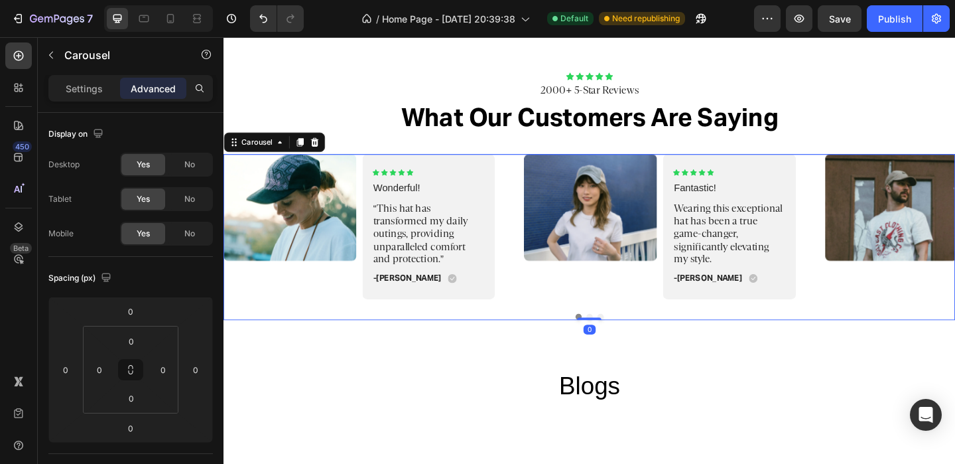
click at [625, 338] on div at bounding box center [622, 341] width 796 height 7
click at [623, 339] on button "Dot" at bounding box center [621, 341] width 7 height 7
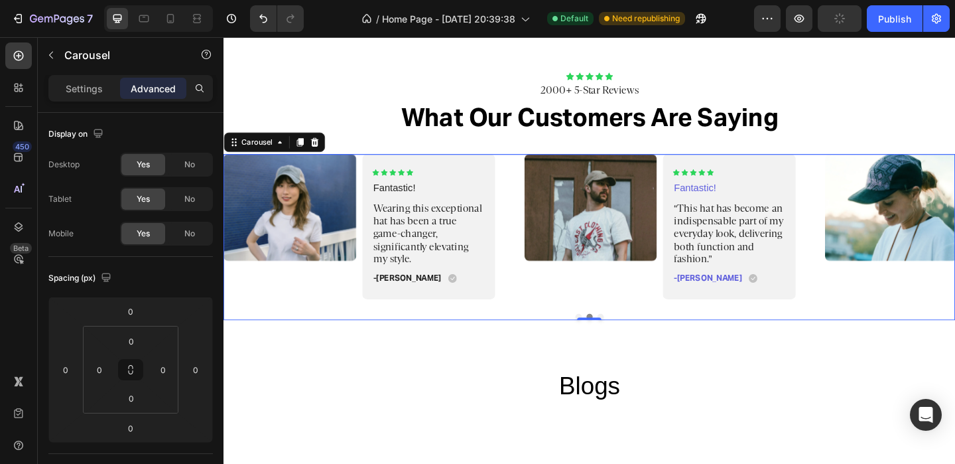
click at [639, 338] on div at bounding box center [622, 341] width 796 height 7
click at [611, 340] on div at bounding box center [621, 342] width 27 height 4
click at [611, 336] on div "Image Icon Icon Icon Icon Icon Icon List Wonderful! Text Block “This hat has tr…" at bounding box center [622, 254] width 796 height 180
click at [610, 339] on button "Dot" at bounding box center [609, 341] width 7 height 7
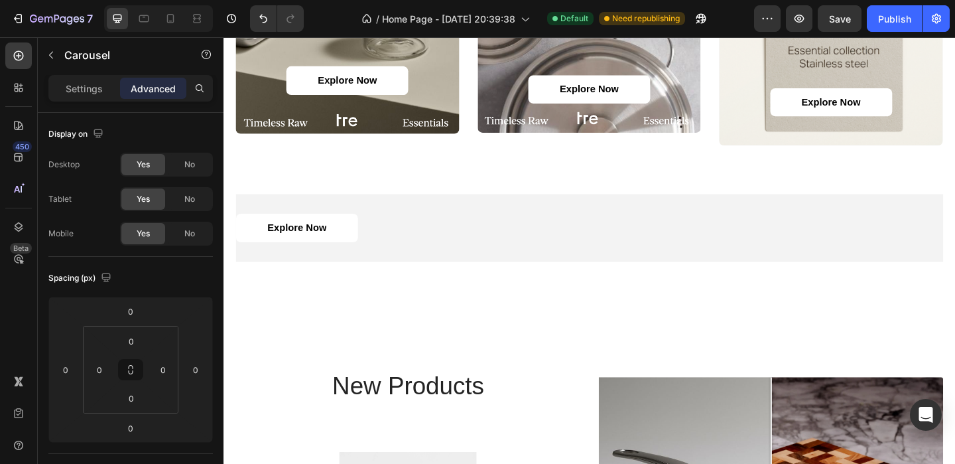
scroll to position [939, 0]
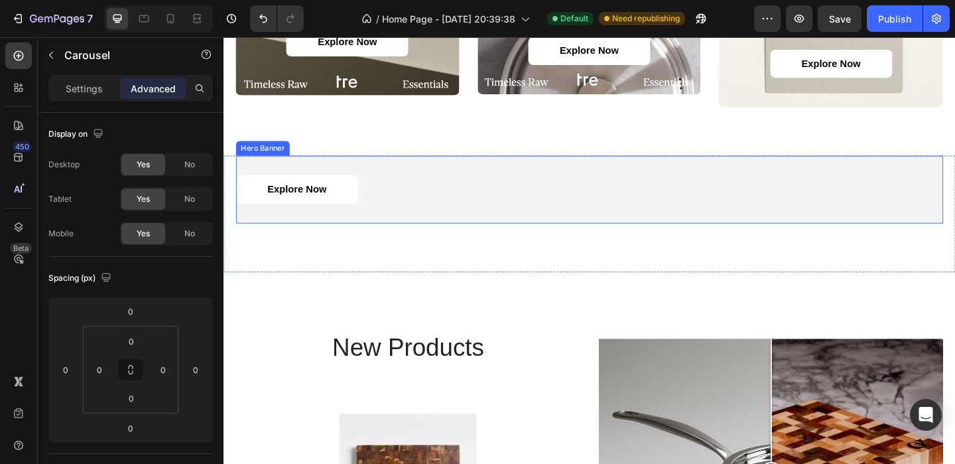
click at [468, 221] on div "Explore Now Button" at bounding box center [621, 203] width 769 height 74
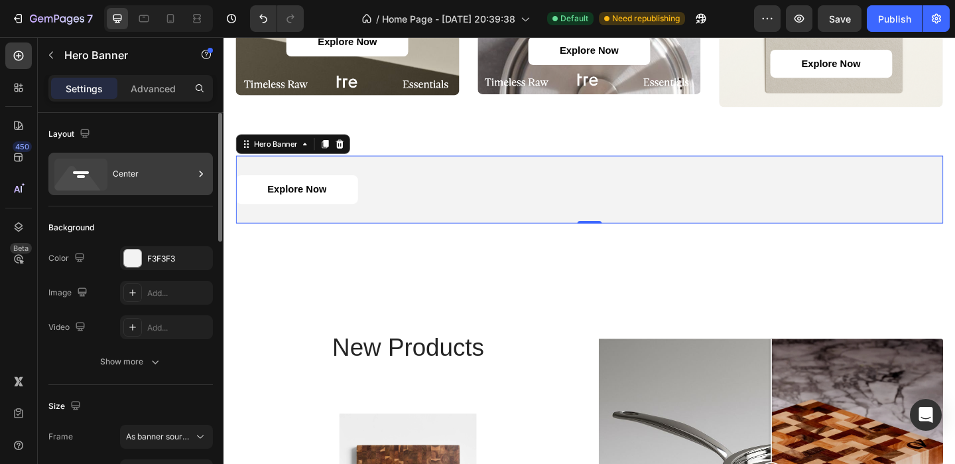
click at [168, 167] on div "Center" at bounding box center [153, 174] width 81 height 31
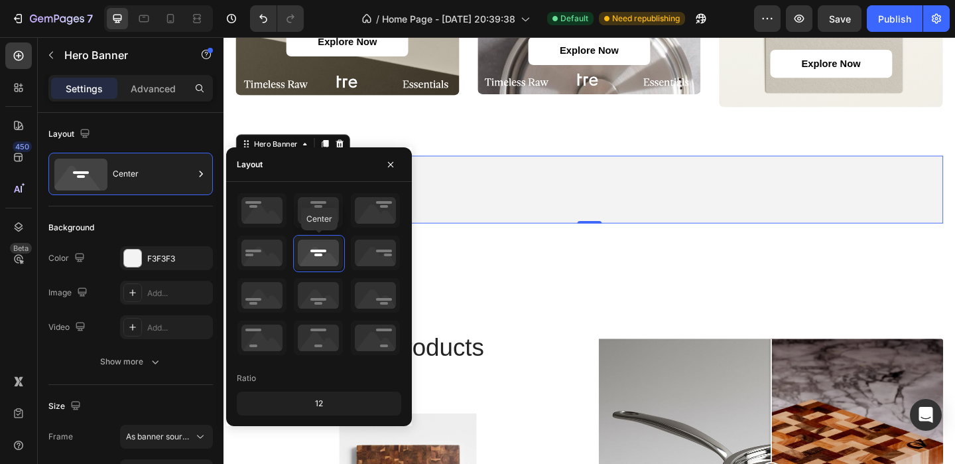
click at [325, 255] on icon at bounding box center [318, 252] width 49 height 34
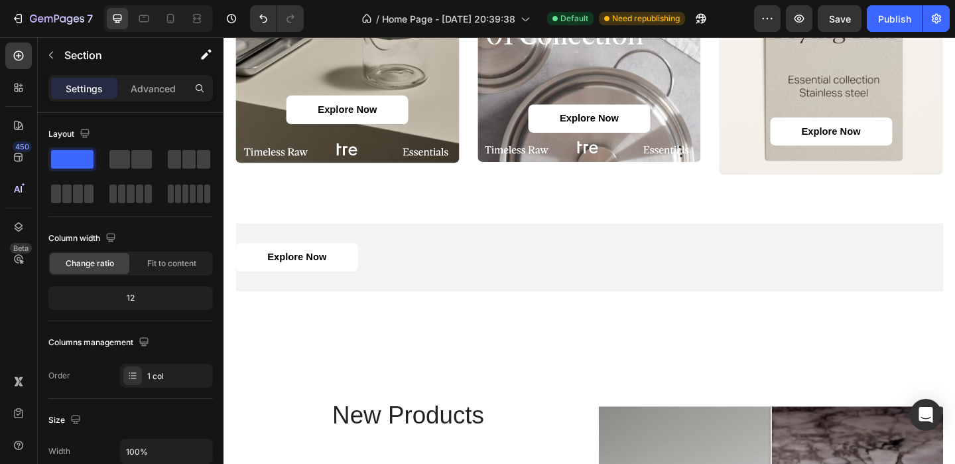
scroll to position [841, 0]
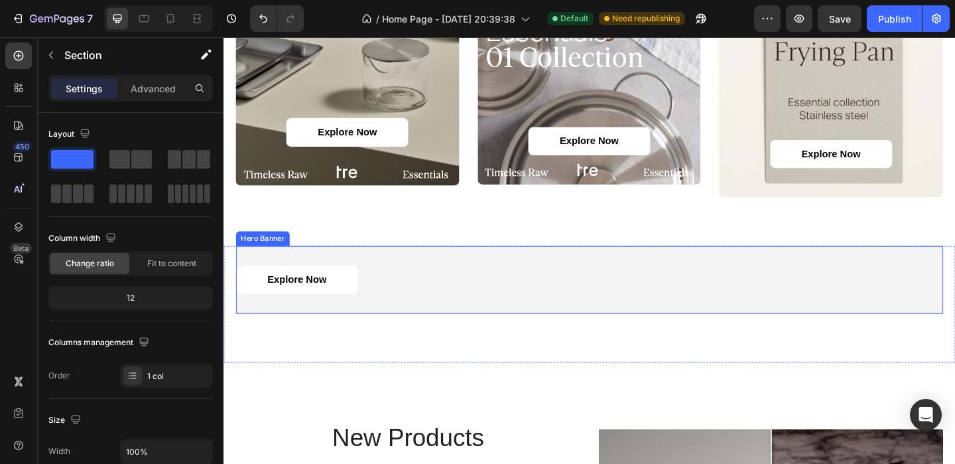
click at [499, 280] on div "Explore Now Button" at bounding box center [621, 301] width 769 height 74
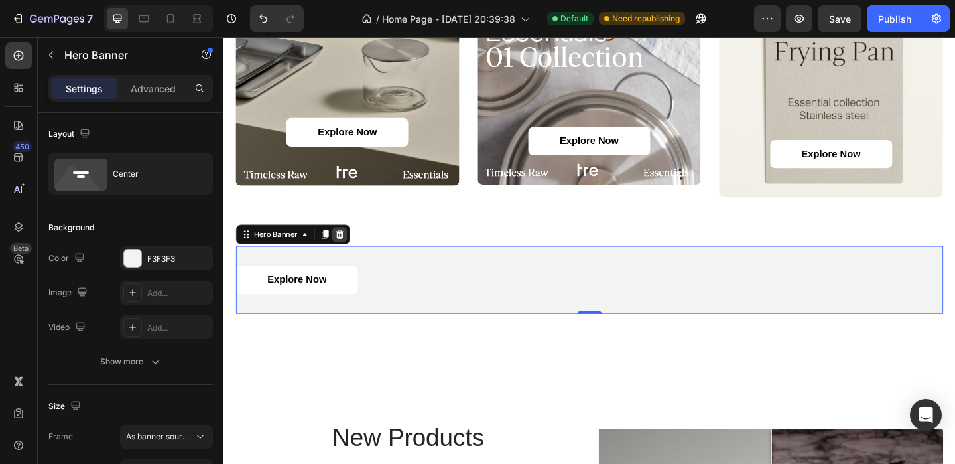
click at [352, 249] on icon at bounding box center [350, 251] width 9 height 9
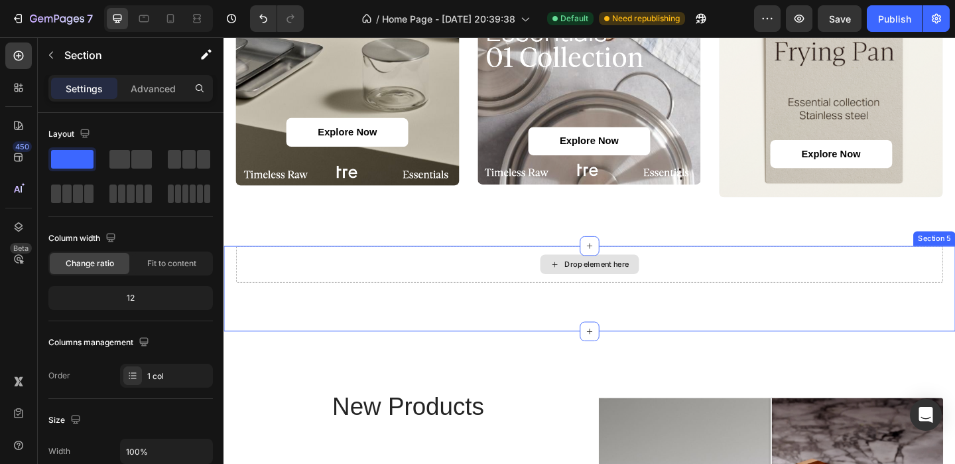
click at [533, 293] on div "Drop element here" at bounding box center [621, 284] width 769 height 40
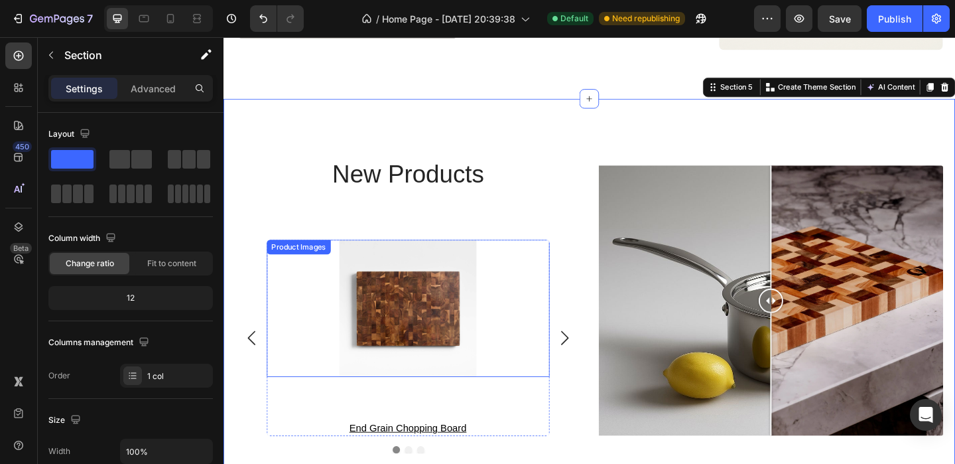
scroll to position [999, 0]
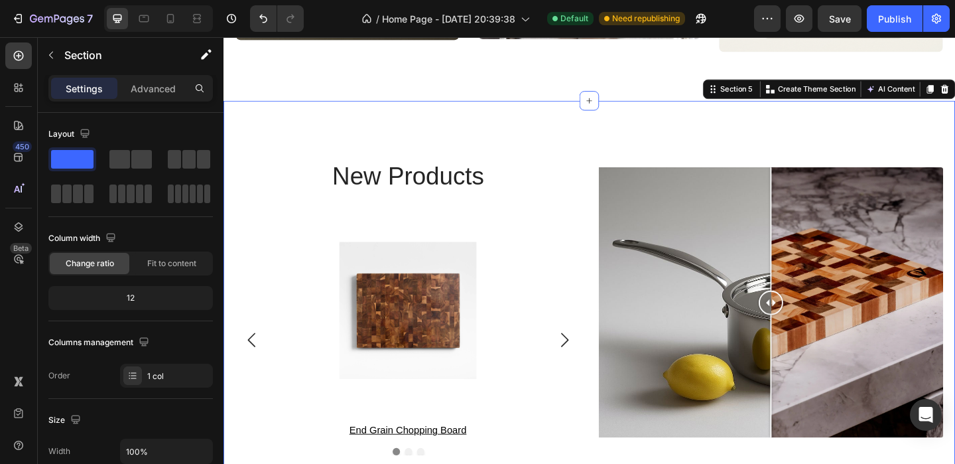
click at [579, 132] on div "new products Heading Product Images end grain chopping board Product Title Row …" at bounding box center [622, 325] width 796 height 438
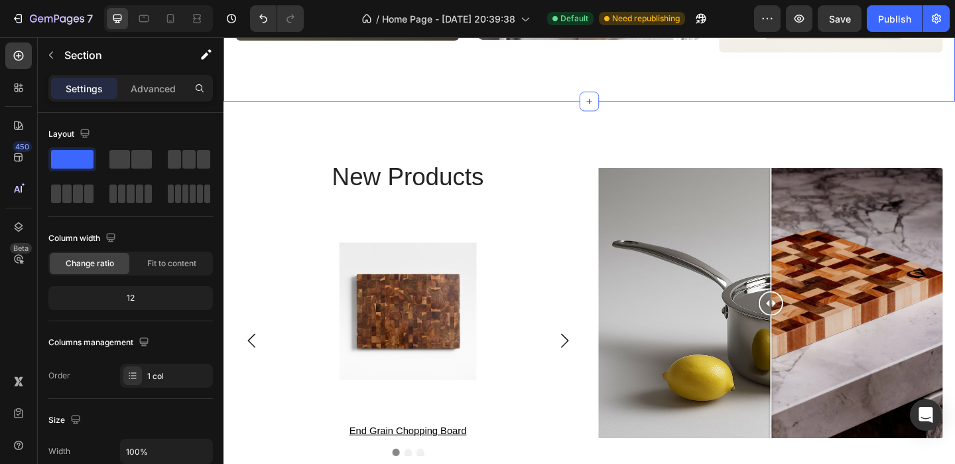
scroll to position [999, 0]
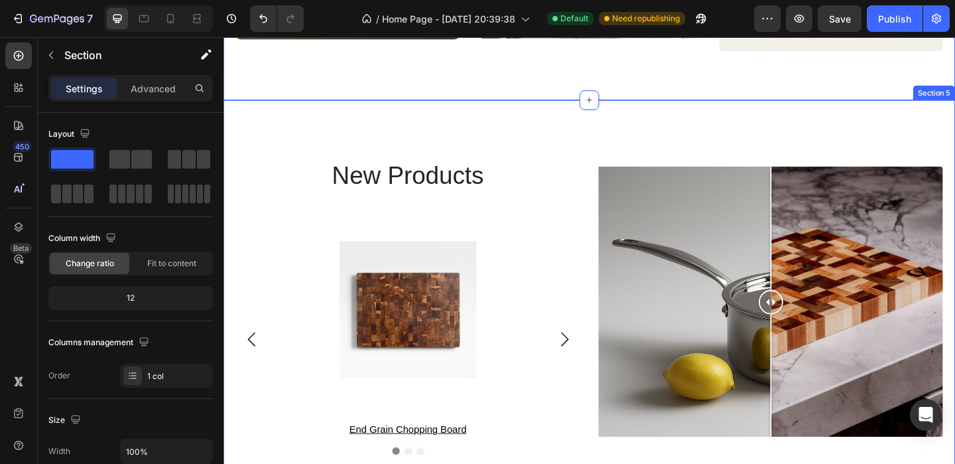
click at [568, 155] on div "new products Heading Product Images end grain chopping board Product Title Row …" at bounding box center [622, 324] width 796 height 438
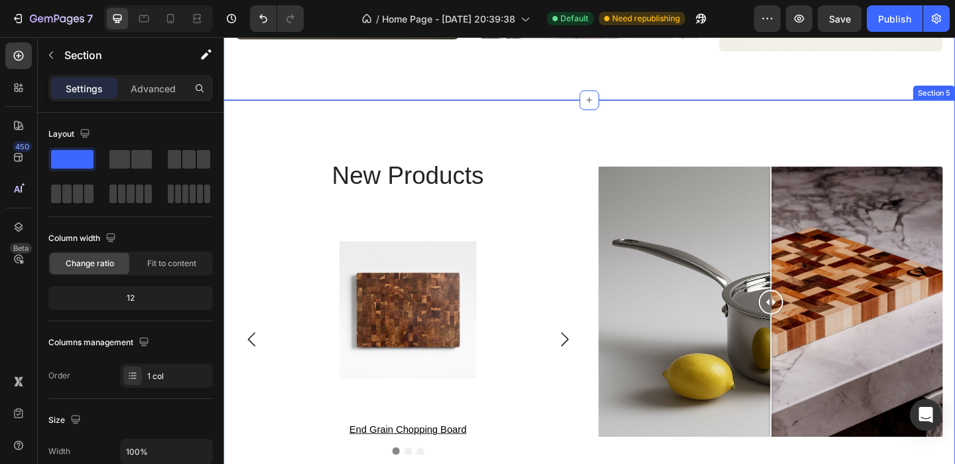
click at [576, 146] on div "new products Heading Product Images end grain chopping board Product Title Row …" at bounding box center [622, 324] width 796 height 438
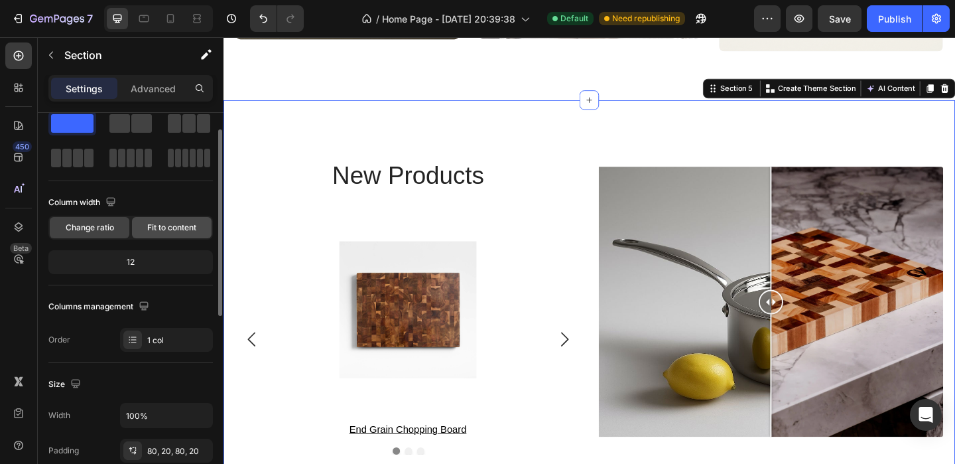
scroll to position [0, 0]
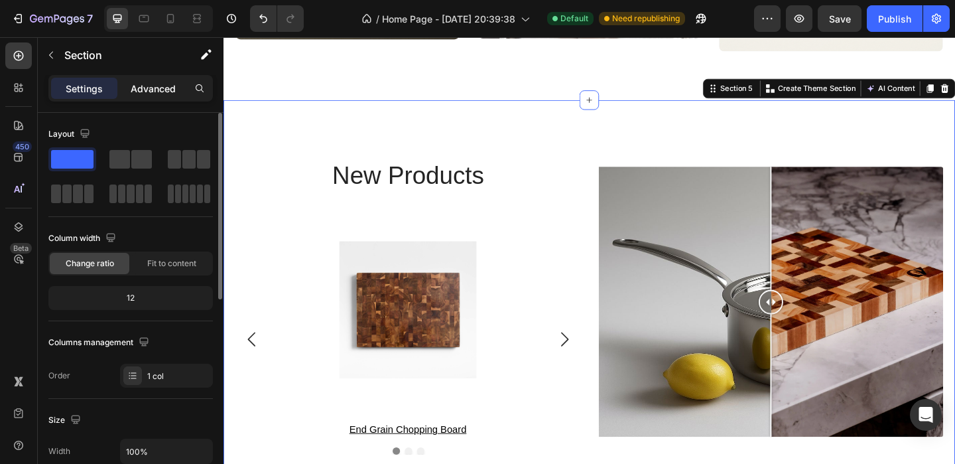
click at [157, 92] on p "Advanced" at bounding box center [153, 89] width 45 height 14
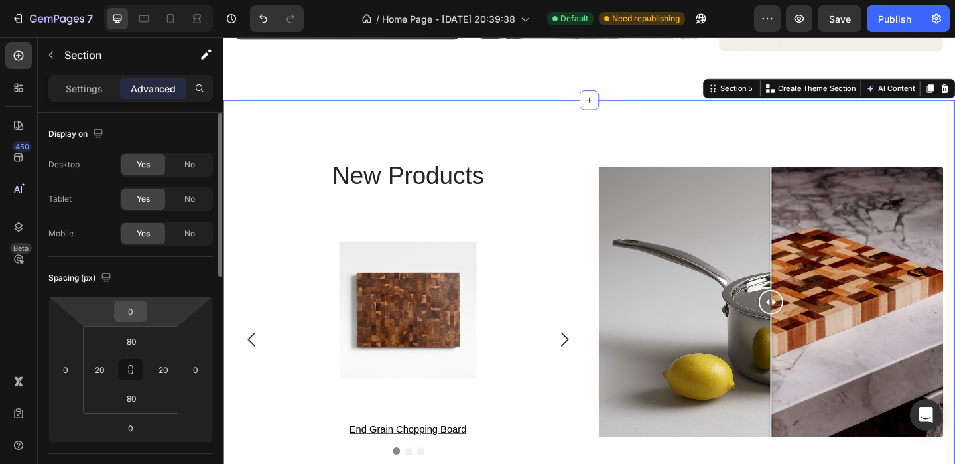
click at [133, 306] on input "0" at bounding box center [130, 311] width 27 height 20
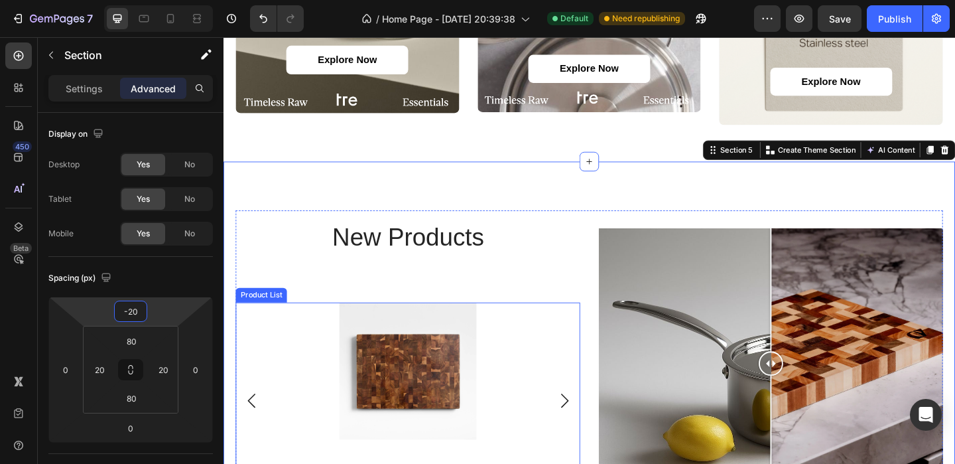
scroll to position [942, 0]
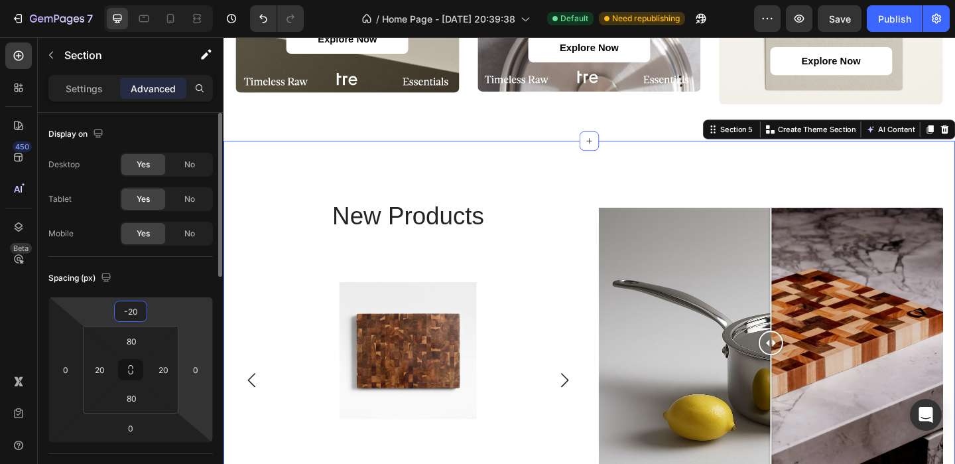
type input "-2"
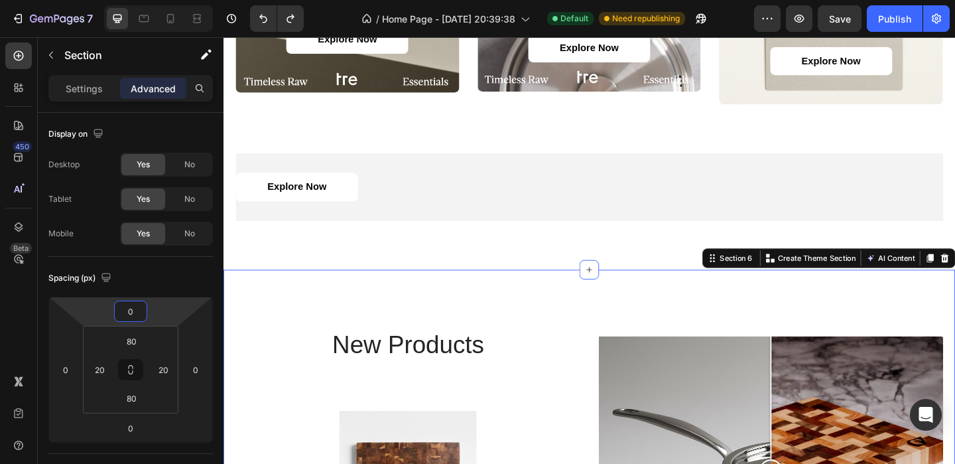
type input "-20"
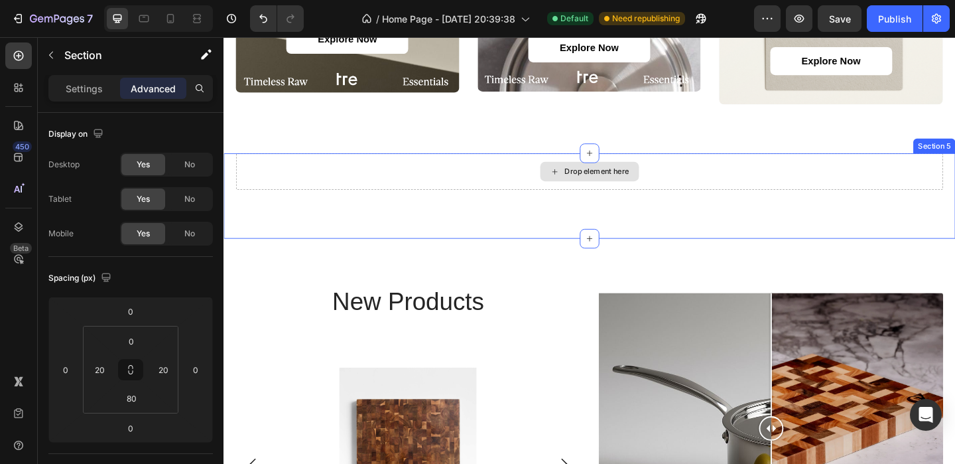
click at [415, 194] on div "Drop element here" at bounding box center [621, 183] width 769 height 40
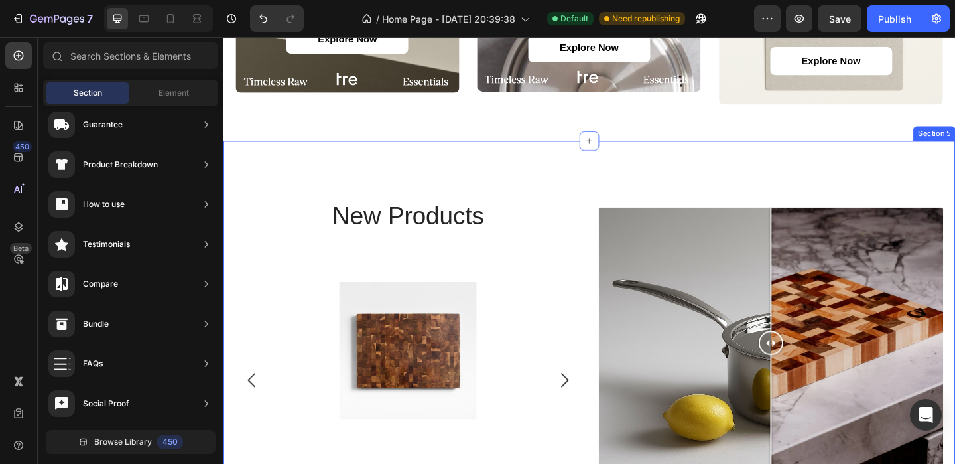
click at [408, 184] on div "new products Heading Product Images end grain chopping board Product Title Row …" at bounding box center [622, 369] width 796 height 438
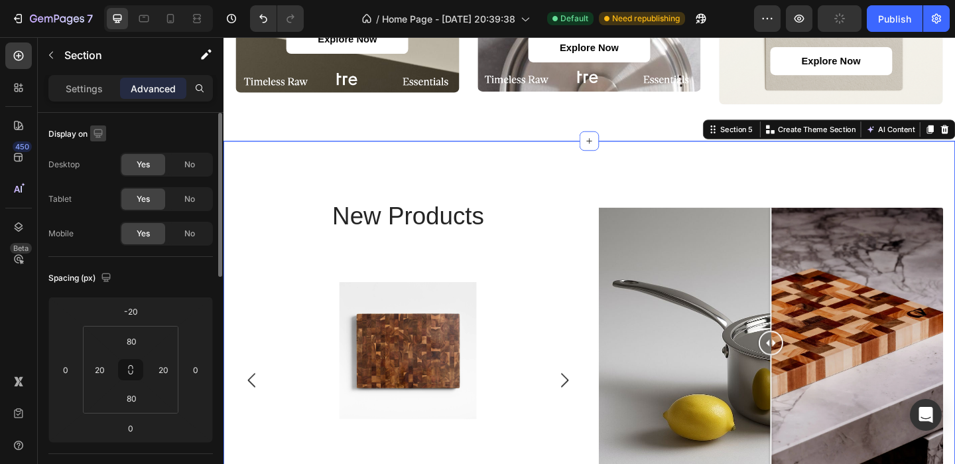
click at [101, 133] on icon "button" at bounding box center [98, 133] width 9 height 9
click at [103, 154] on icon "button" at bounding box center [101, 154] width 9 height 9
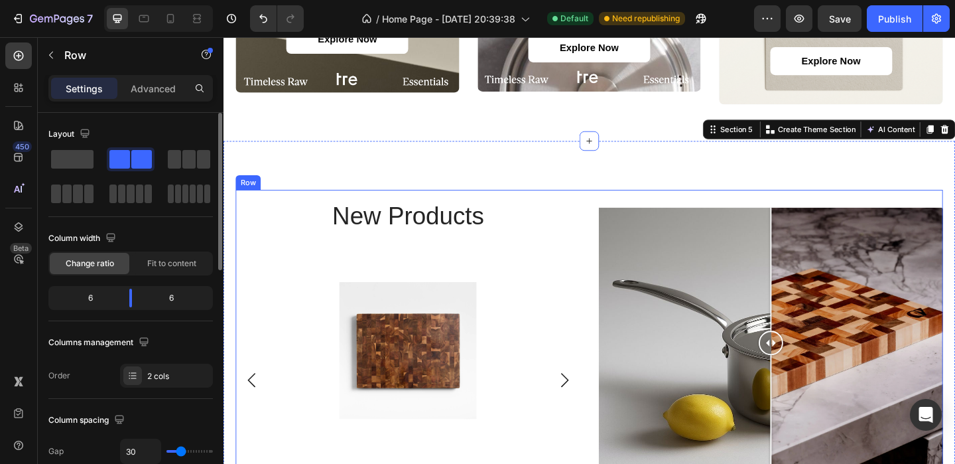
click at [709, 213] on div "Image Comparison" at bounding box center [818, 369] width 375 height 332
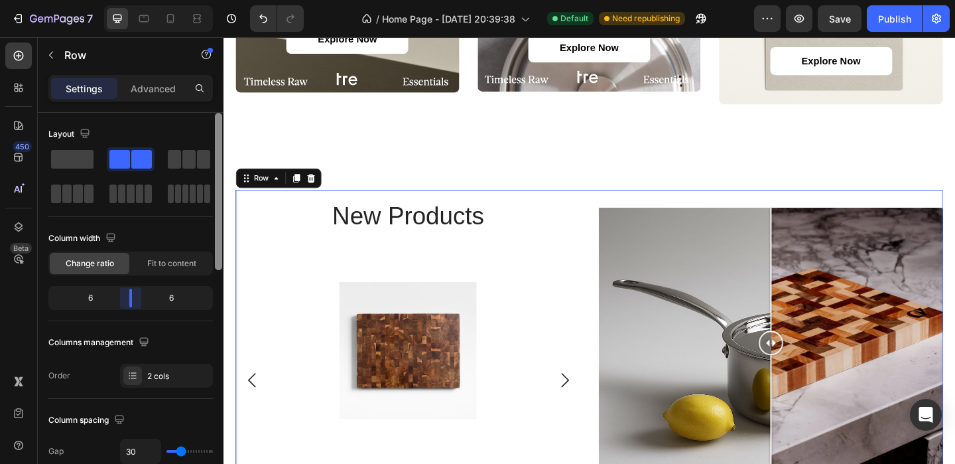
drag, startPoint x: 134, startPoint y: 304, endPoint x: 214, endPoint y: 287, distance: 82.1
click at [132, 0] on body "7 / Home Page - [DATE] 20:39:38 Default Need republishing Preview Save Publish …" at bounding box center [477, 0] width 955 height 0
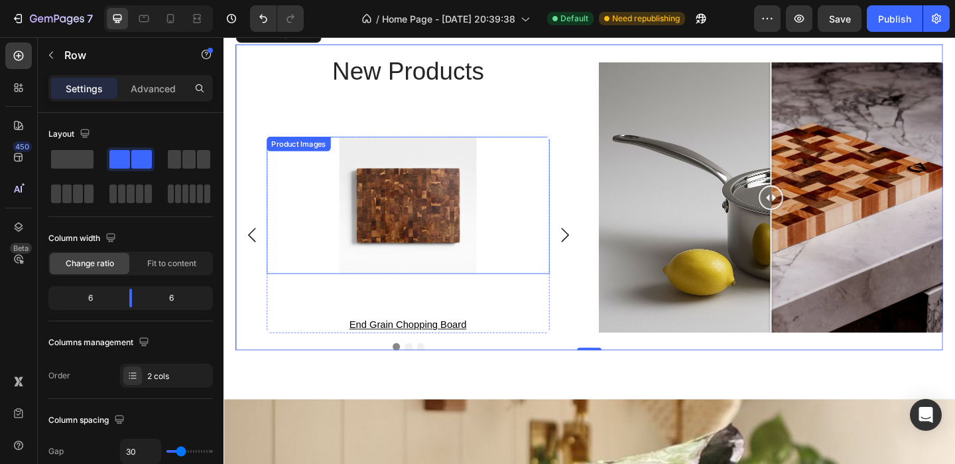
scroll to position [1100, 0]
click at [487, 239] on img at bounding box center [425, 219] width 166 height 149
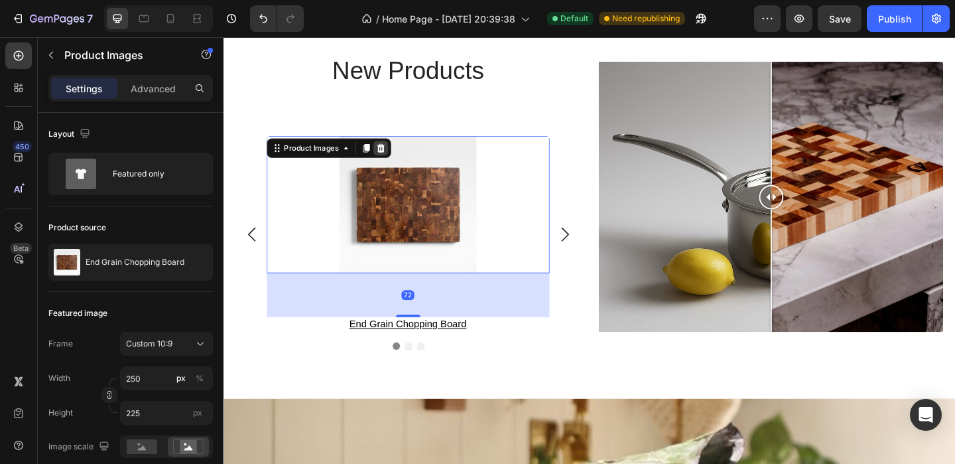
click at [398, 165] on div at bounding box center [395, 158] width 16 height 16
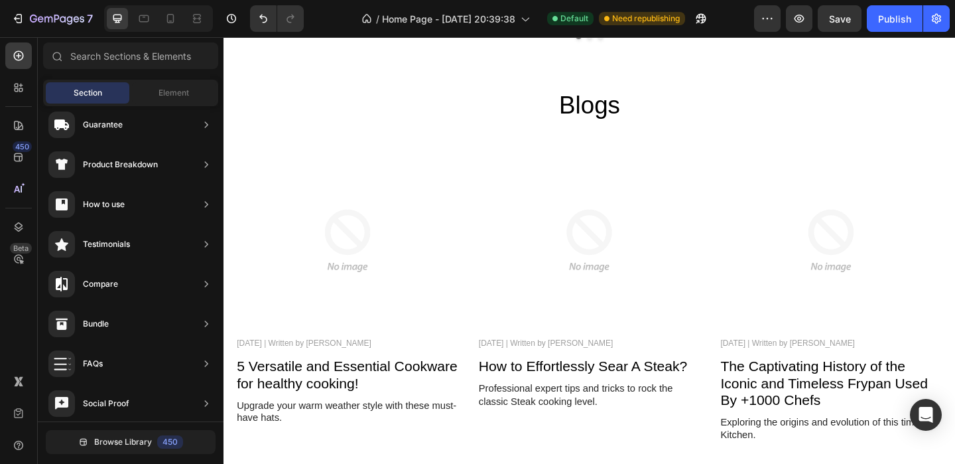
scroll to position [2122, 0]
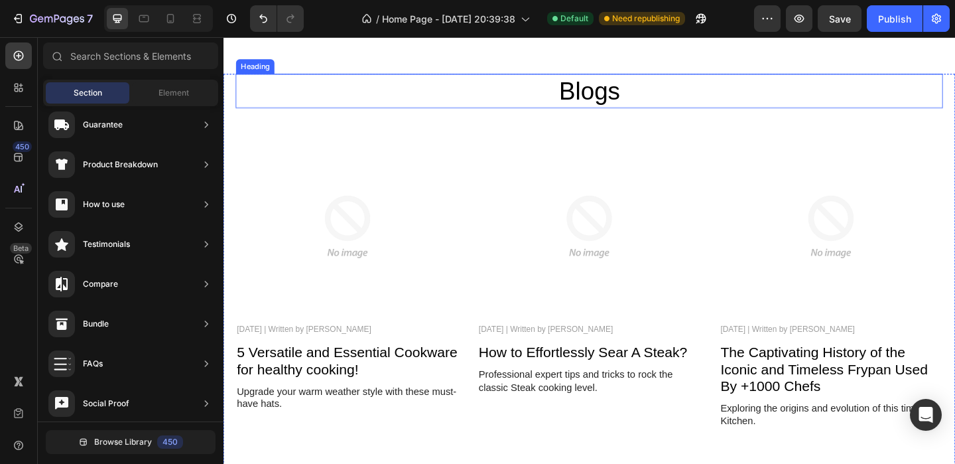
click at [608, 105] on h2 "Blogs" at bounding box center [621, 95] width 769 height 37
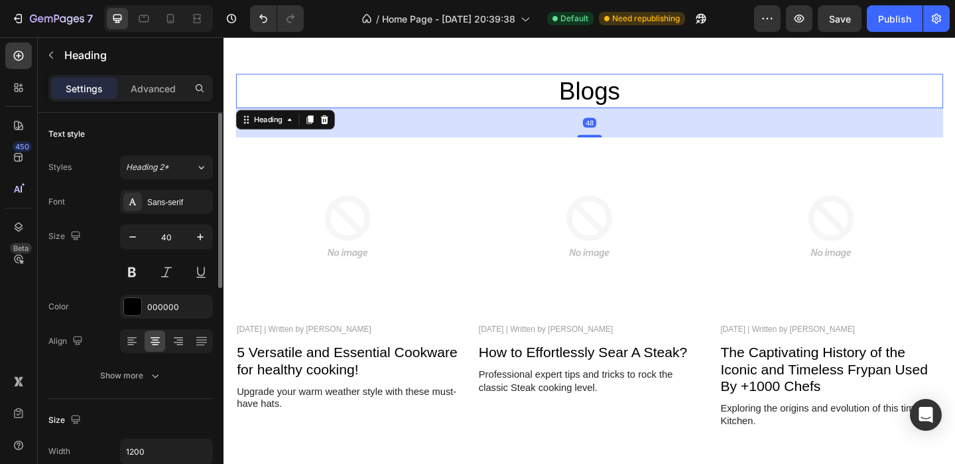
click at [176, 216] on div "Font Sans-serif Size 40 Color 000000 Align Show more" at bounding box center [130, 289] width 164 height 198
click at [176, 202] on div "Sans-serif" at bounding box center [178, 202] width 62 height 12
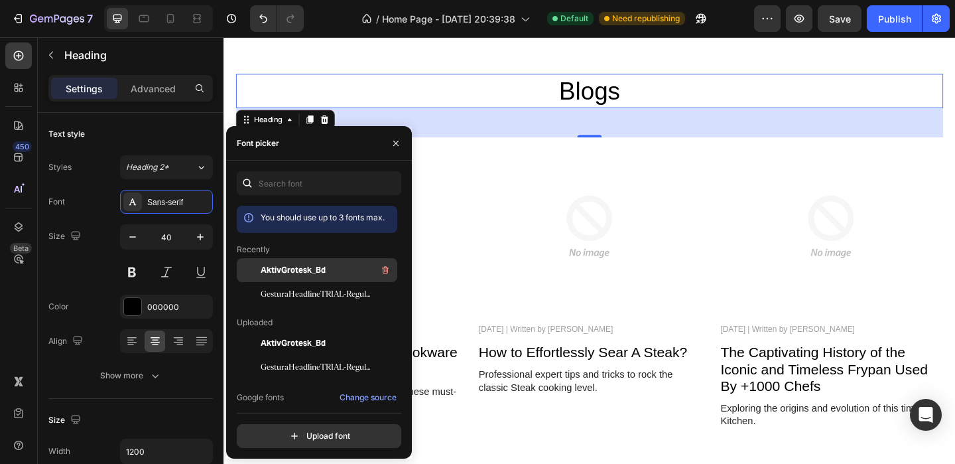
click at [290, 272] on span "AktivGrotesk_Bd" at bounding box center [293, 270] width 65 height 12
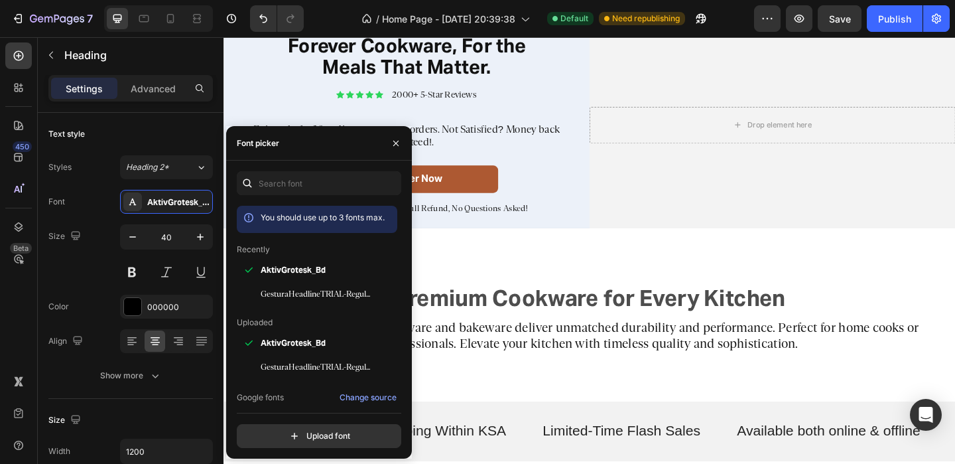
scroll to position [0, 0]
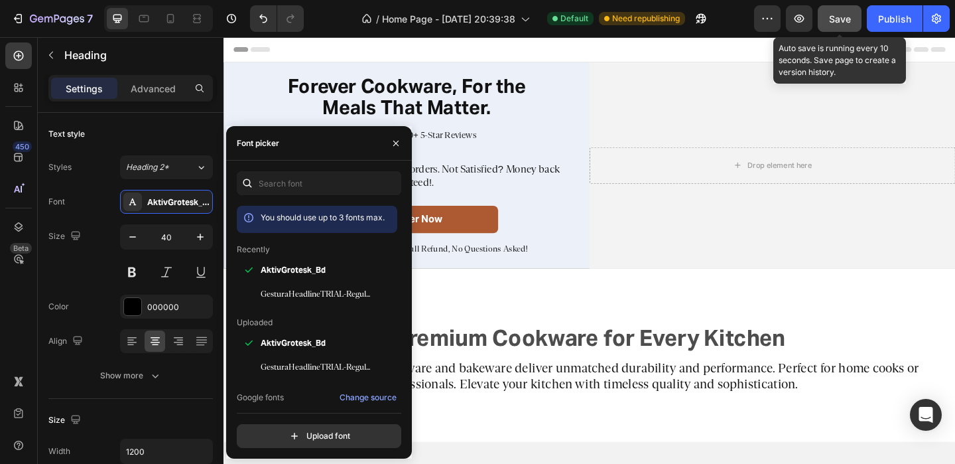
click at [828, 27] on button "Save" at bounding box center [840, 18] width 44 height 27
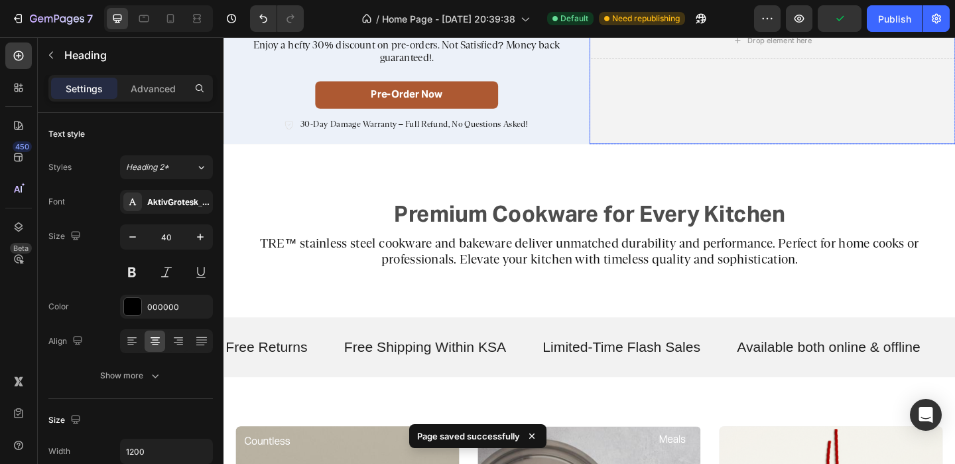
scroll to position [137, 0]
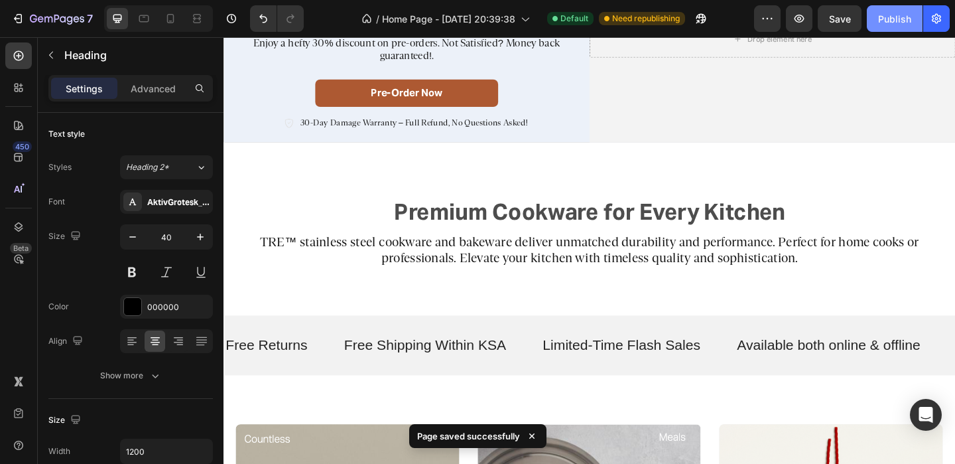
click at [883, 21] on div "Publish" at bounding box center [894, 19] width 33 height 14
click at [175, 23] on icon at bounding box center [170, 18] width 13 height 13
type input "29"
type input "100%"
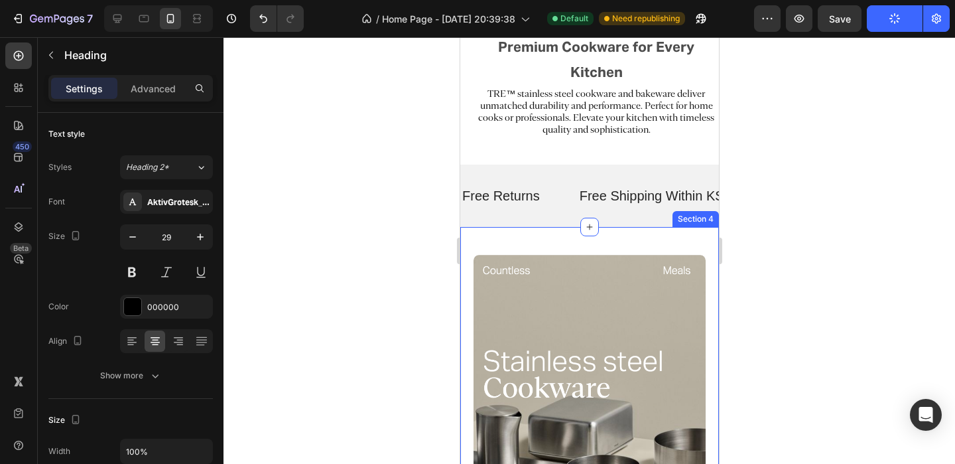
scroll to position [612, 0]
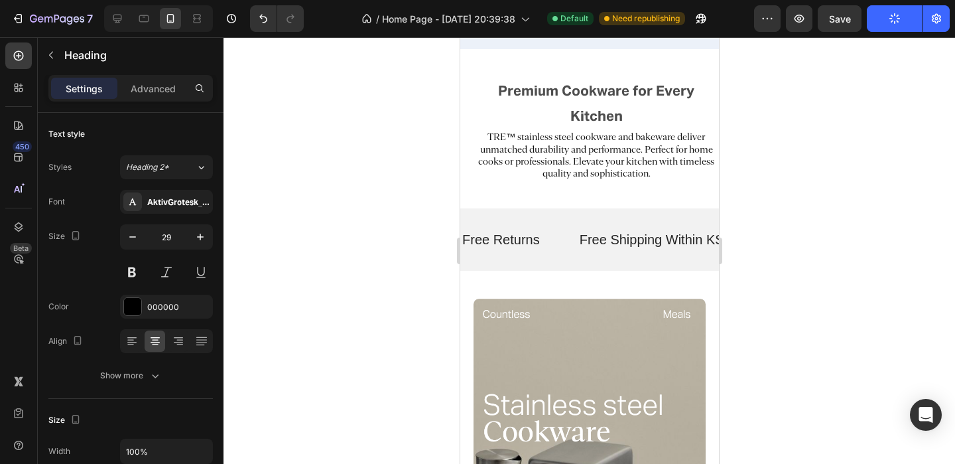
click at [828, 128] on div at bounding box center [590, 250] width 732 height 426
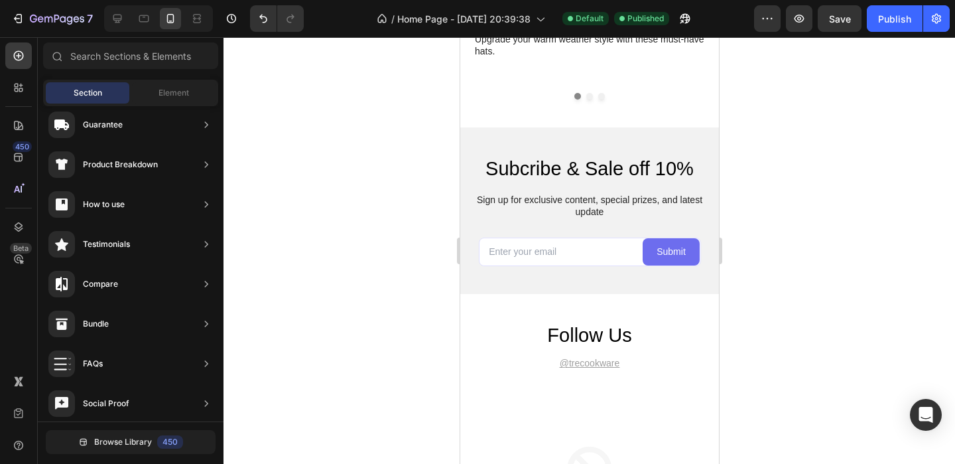
scroll to position [2734, 0]
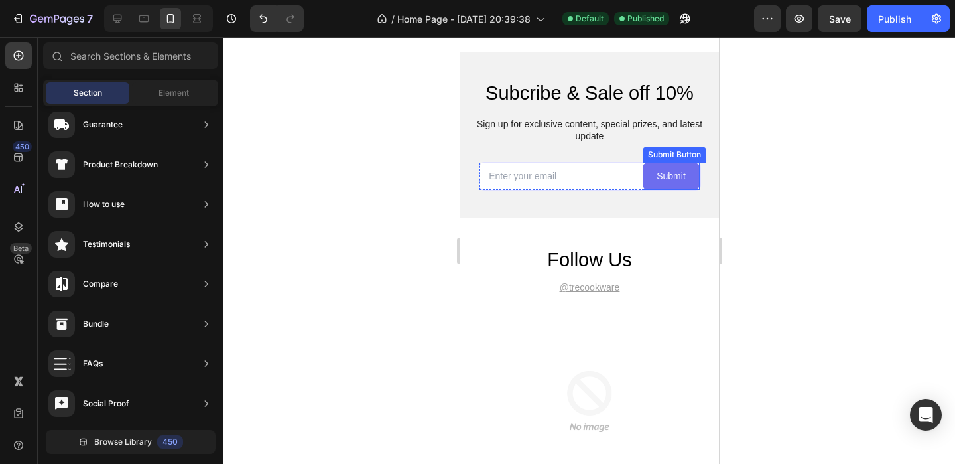
click at [651, 181] on button "Submit" at bounding box center [670, 175] width 57 height 27
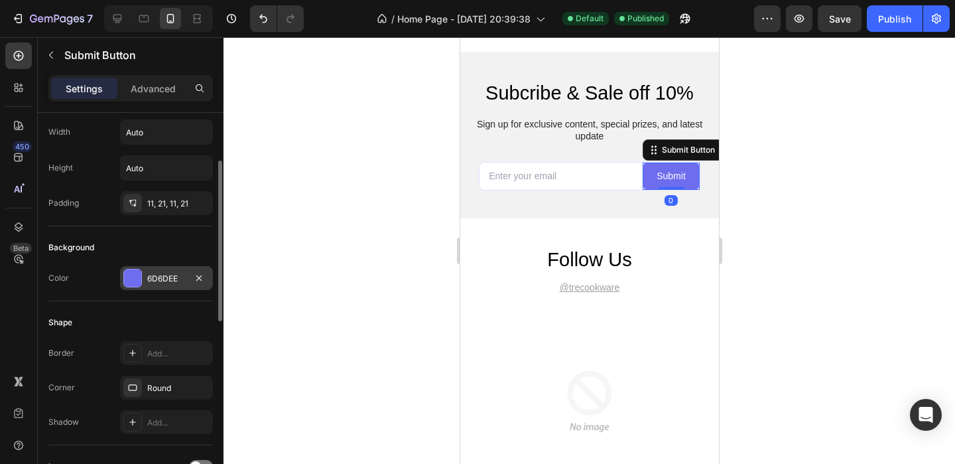
scroll to position [122, 0]
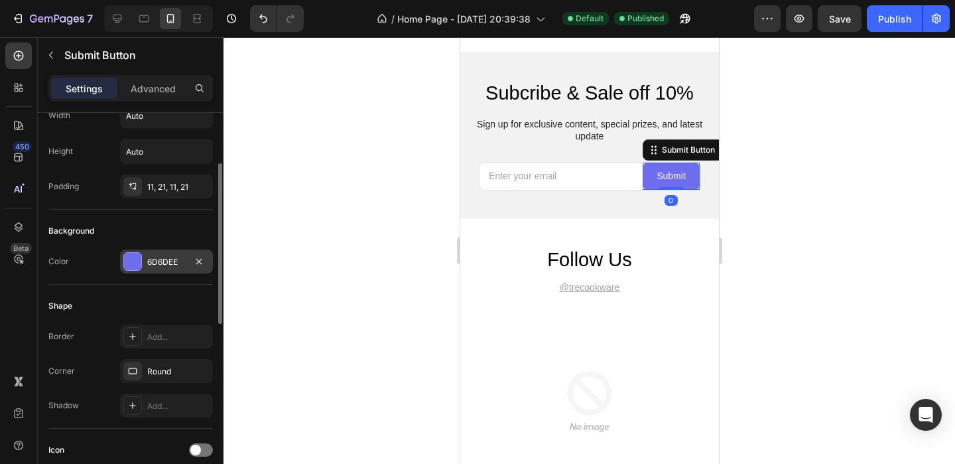
click at [133, 263] on div at bounding box center [132, 261] width 17 height 17
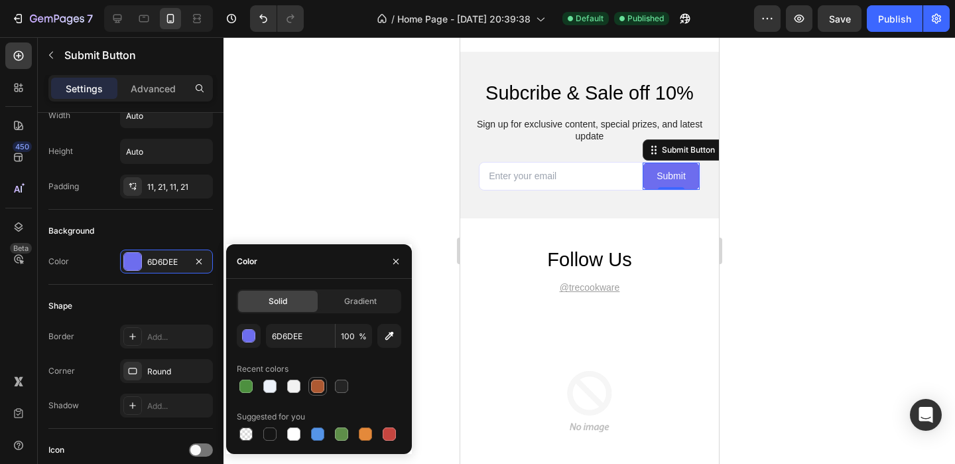
click at [320, 385] on div at bounding box center [317, 385] width 13 height 13
type input "AD5932"
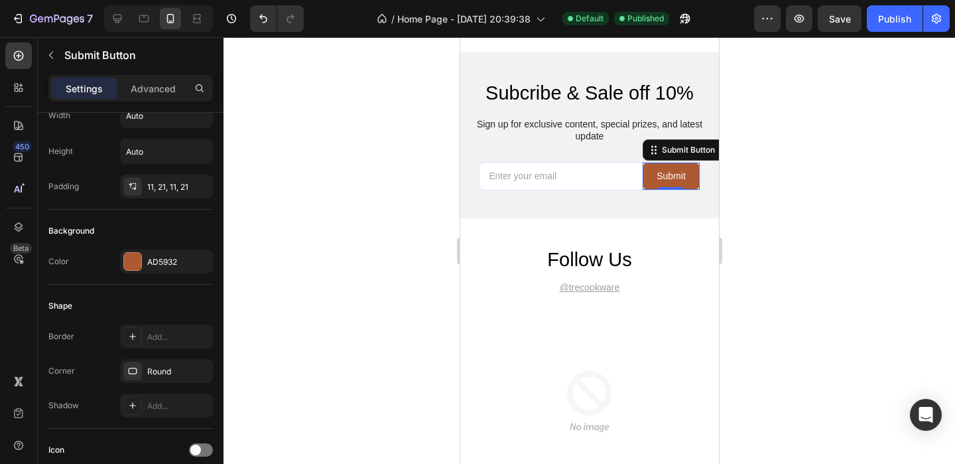
click at [823, 238] on div at bounding box center [590, 250] width 732 height 426
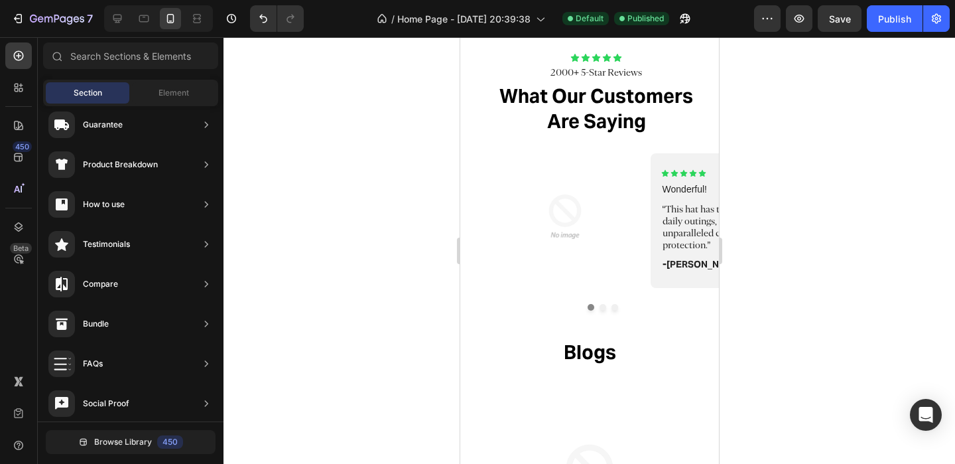
scroll to position [2055, 0]
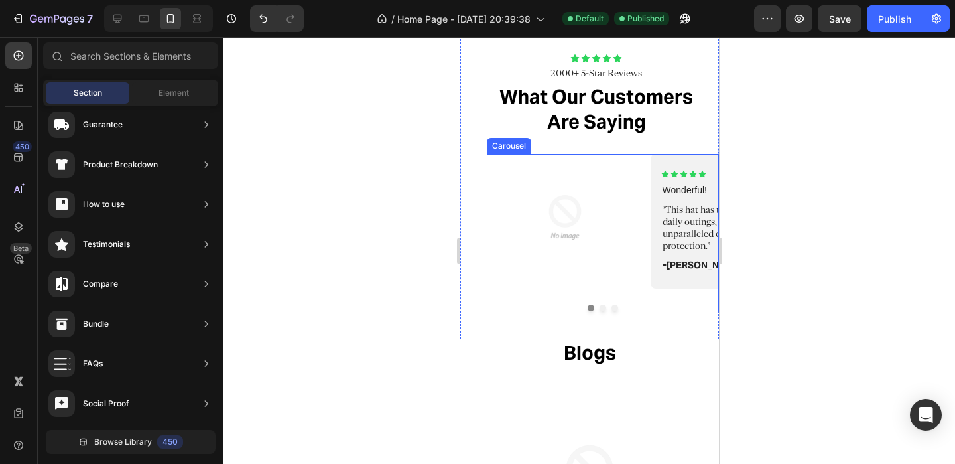
click at [603, 307] on button "Dot" at bounding box center [602, 307] width 7 height 7
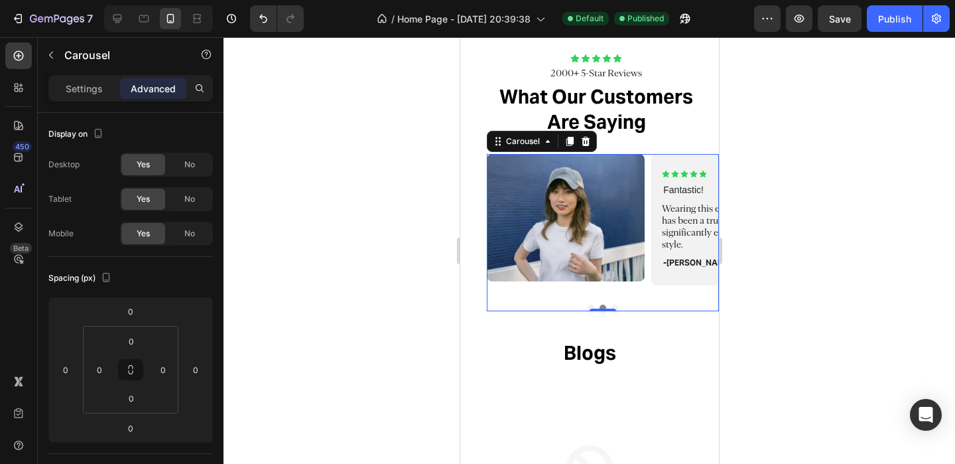
click at [614, 305] on button "Dot" at bounding box center [614, 307] width 7 height 7
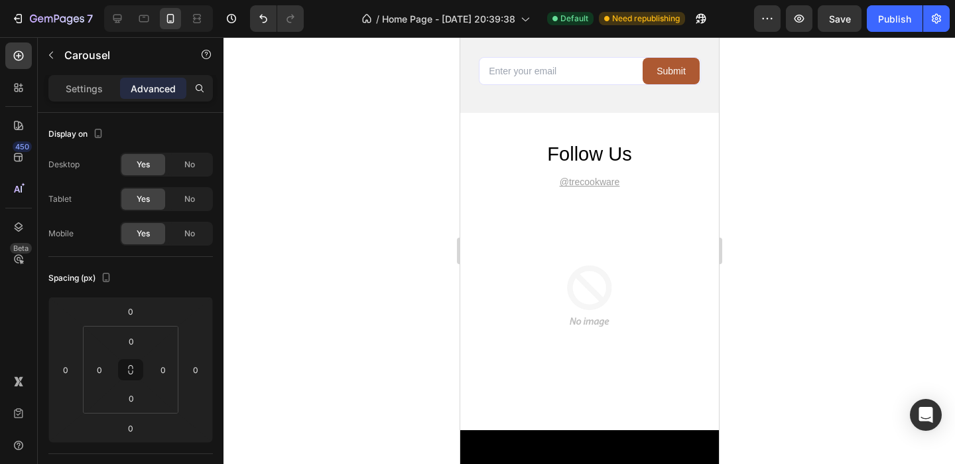
scroll to position [2826, 0]
click at [894, 29] on button "Publish" at bounding box center [895, 18] width 56 height 27
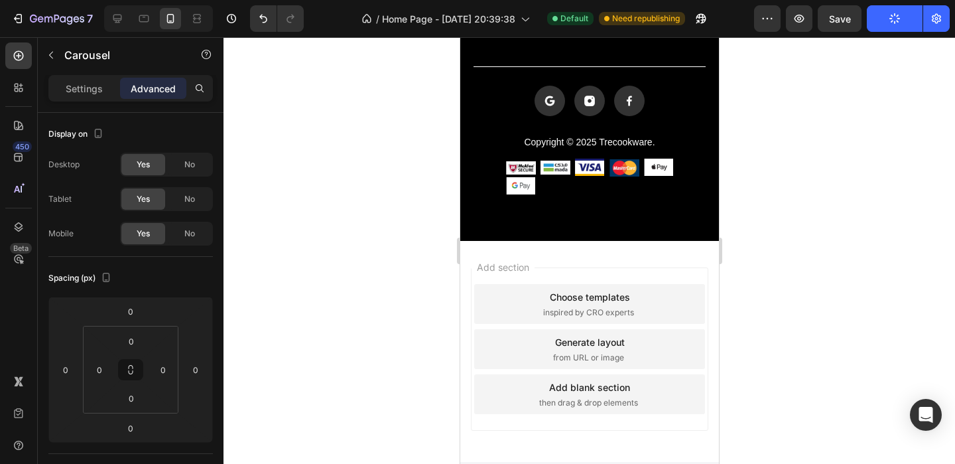
scroll to position [3349, 0]
